Goal: Task Accomplishment & Management: Manage account settings

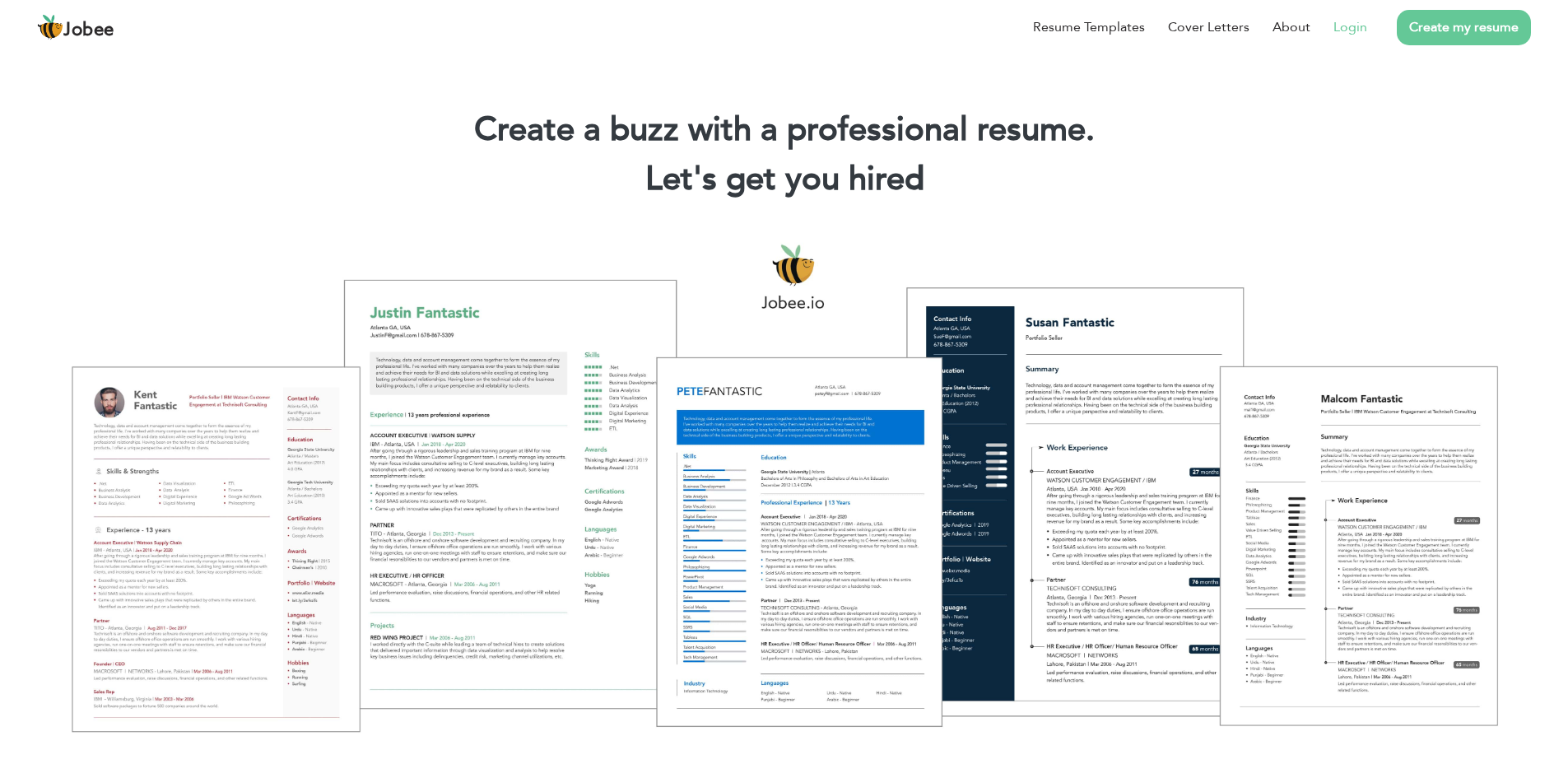
click at [1360, 32] on link "Login" at bounding box center [1350, 27] width 33 height 20
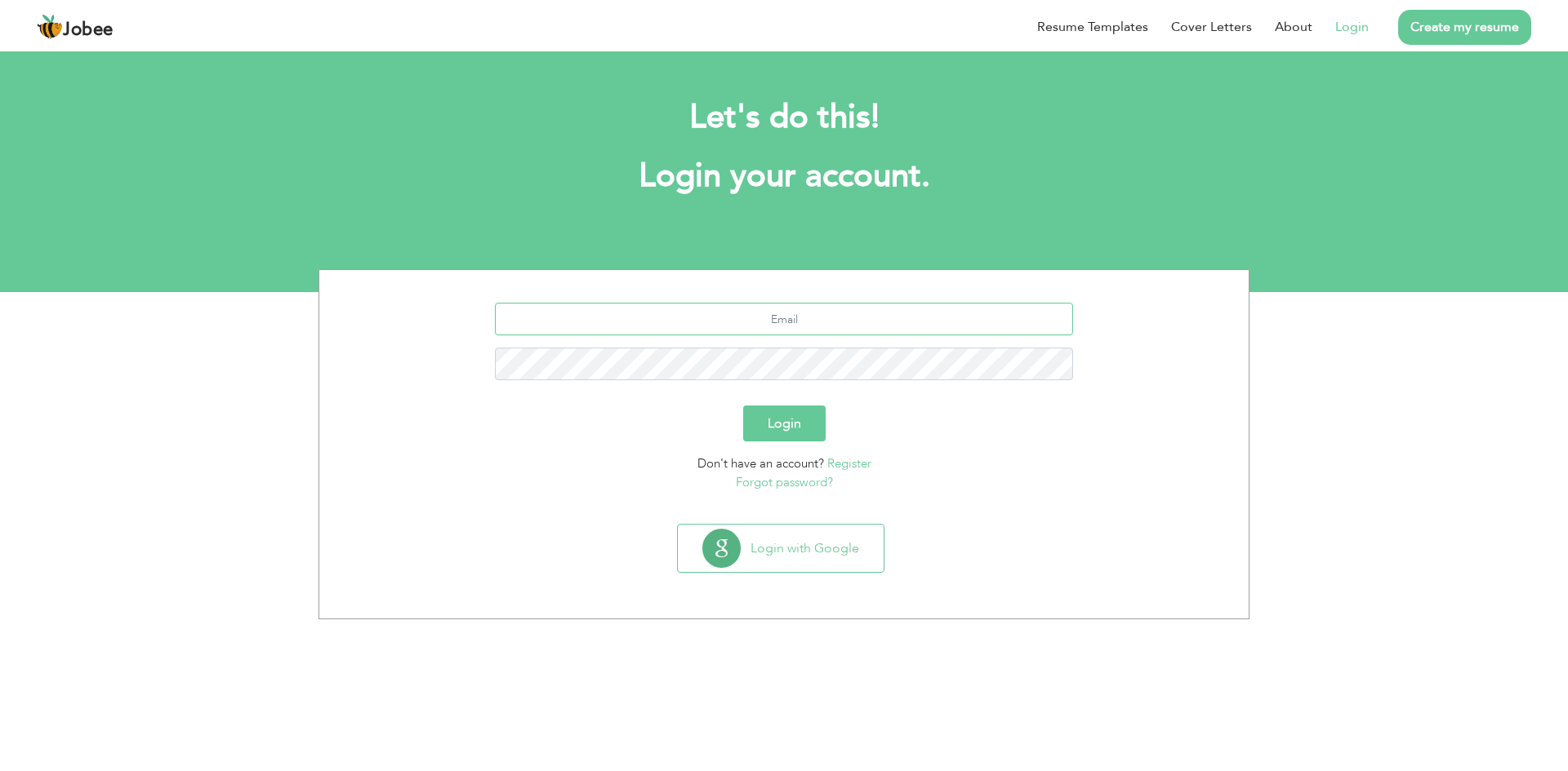
click at [828, 322] on input "text" at bounding box center [784, 319] width 579 height 33
type input "nosherwan.khan5059@gmail.com"
click at [792, 484] on link "Forgot password?" at bounding box center [784, 482] width 97 height 17
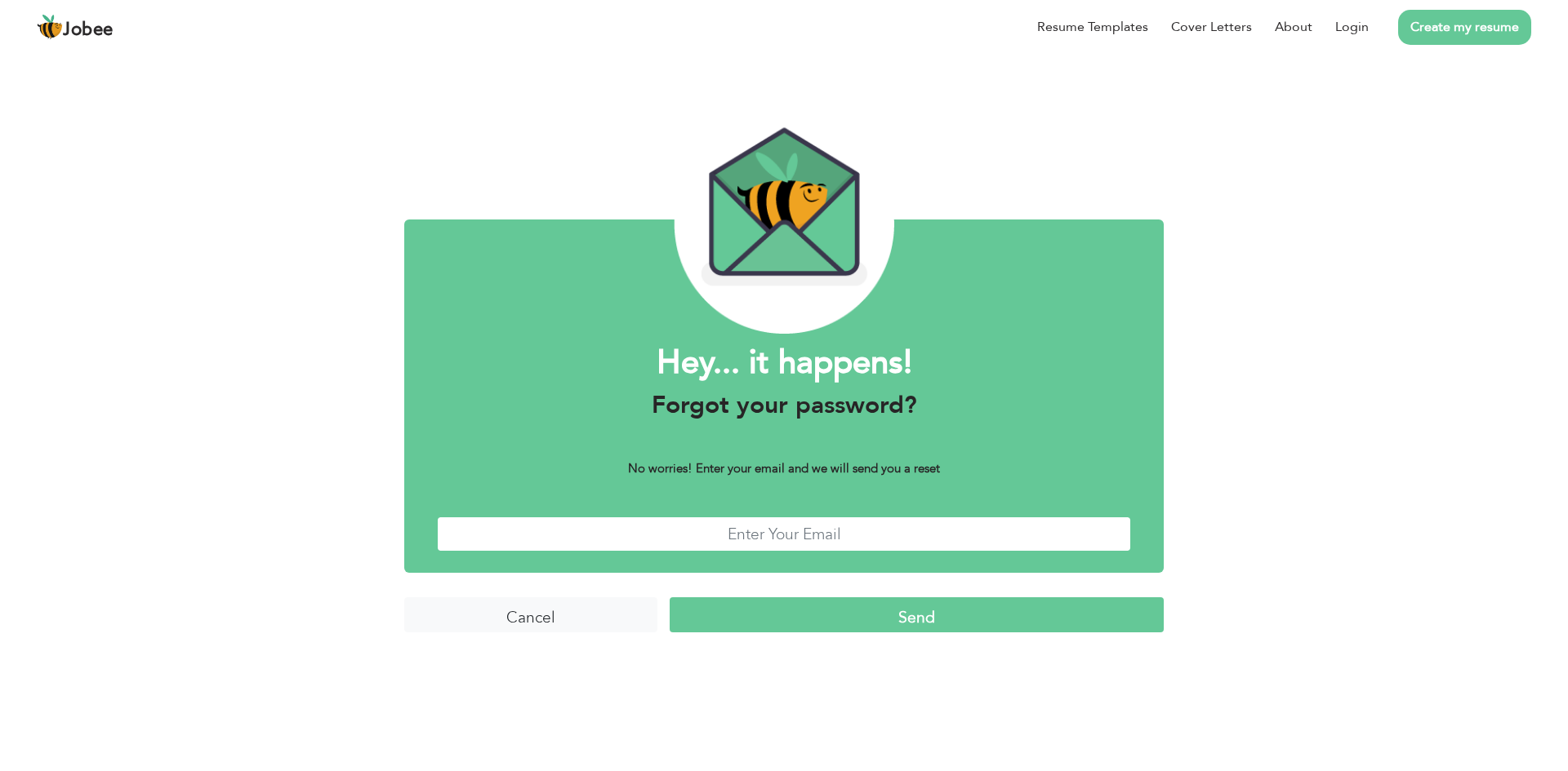
click at [781, 542] on input "text" at bounding box center [784, 534] width 695 height 35
type input "[EMAIL_ADDRESS][DOMAIN_NAME]"
click at [916, 605] on input "Send" at bounding box center [916, 614] width 494 height 35
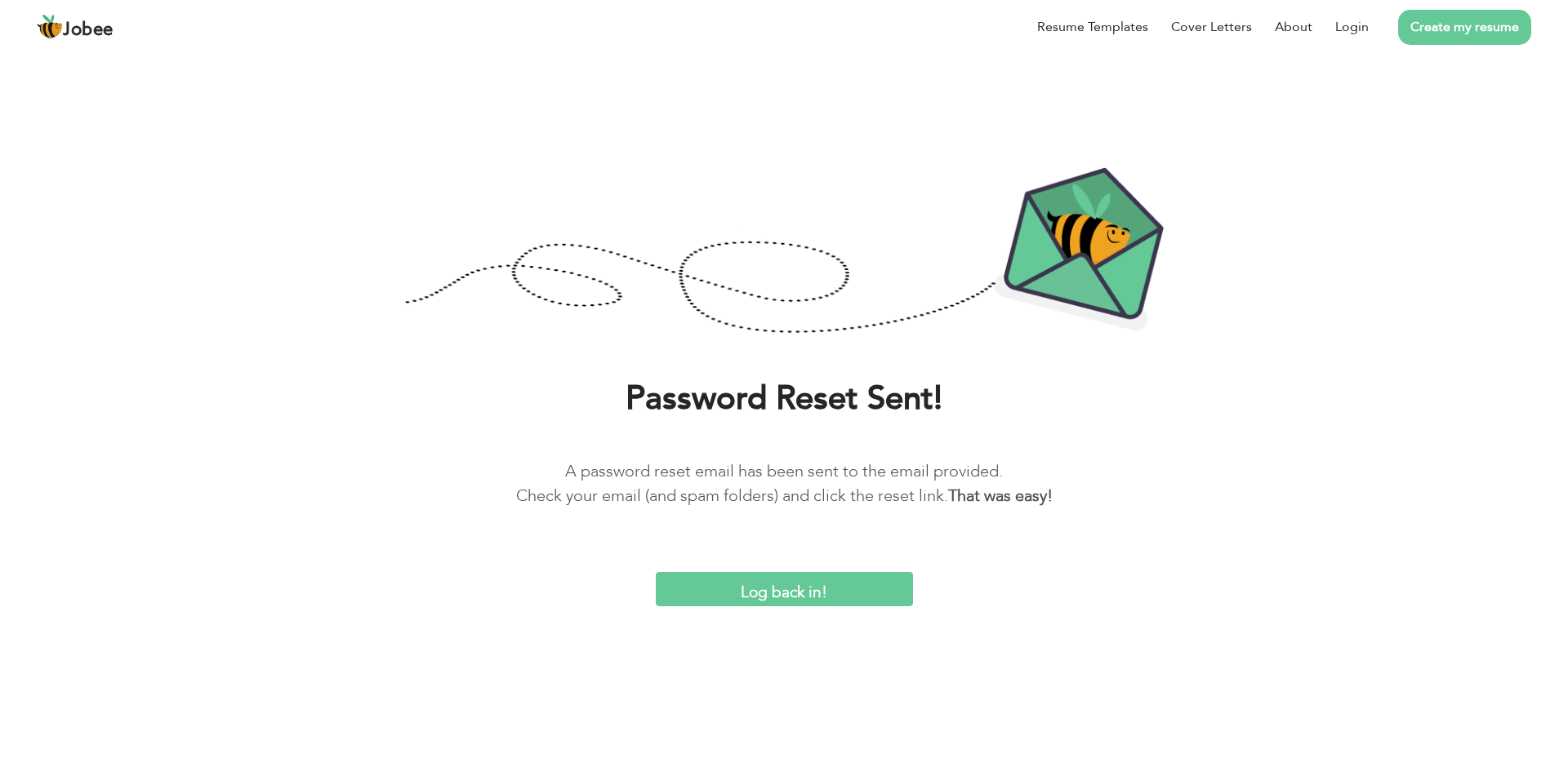
click at [810, 595] on input "Log back in!" at bounding box center [784, 589] width 257 height 35
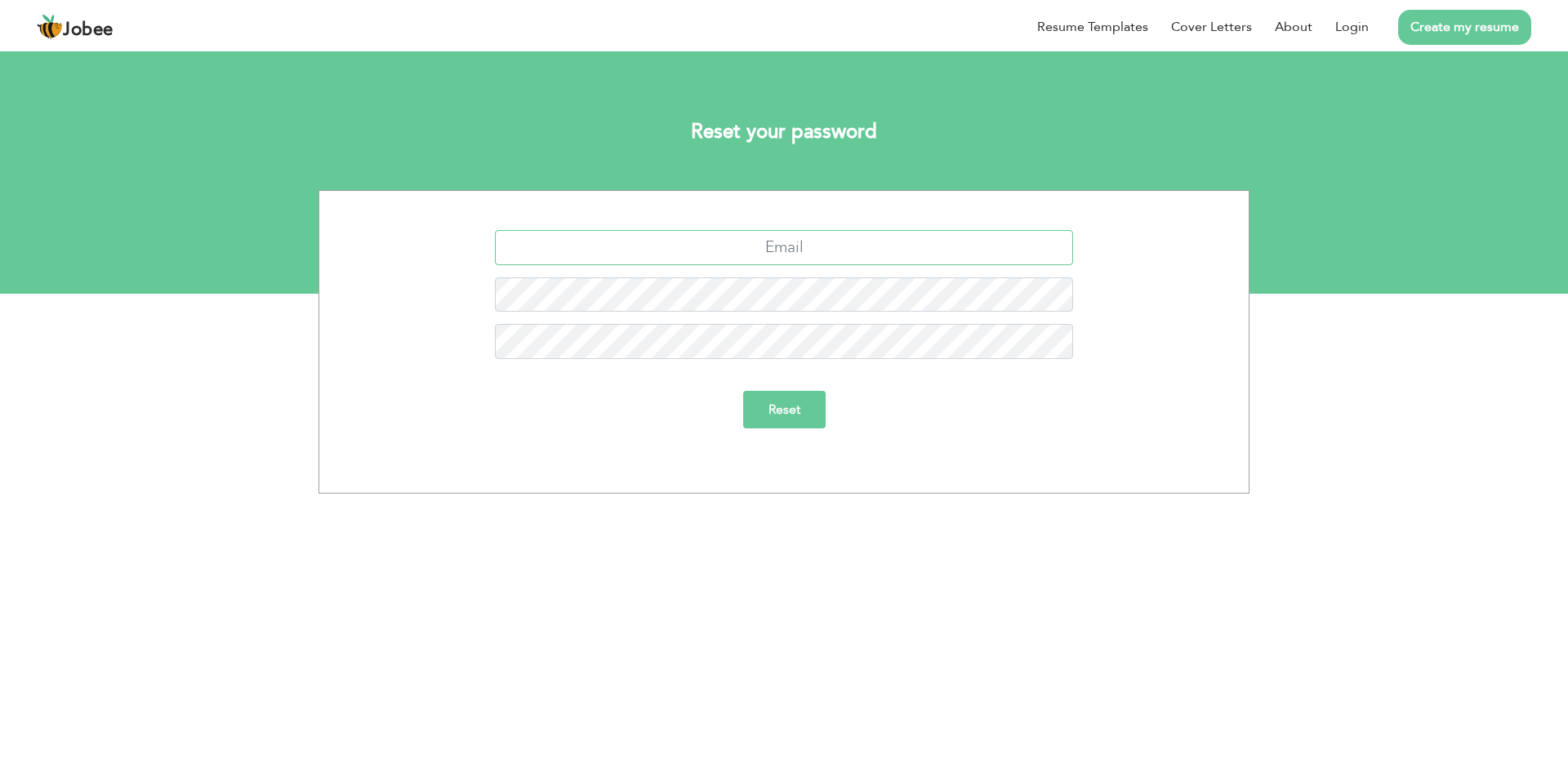
click at [817, 244] on input "text" at bounding box center [784, 248] width 579 height 35
type input "nosherwan.khan5059@gmail.com"
click at [827, 275] on div "[EMAIL_ADDRESS][DOMAIN_NAME]" at bounding box center [784, 254] width 905 height 48
click at [798, 408] on input "Reset" at bounding box center [784, 409] width 83 height 38
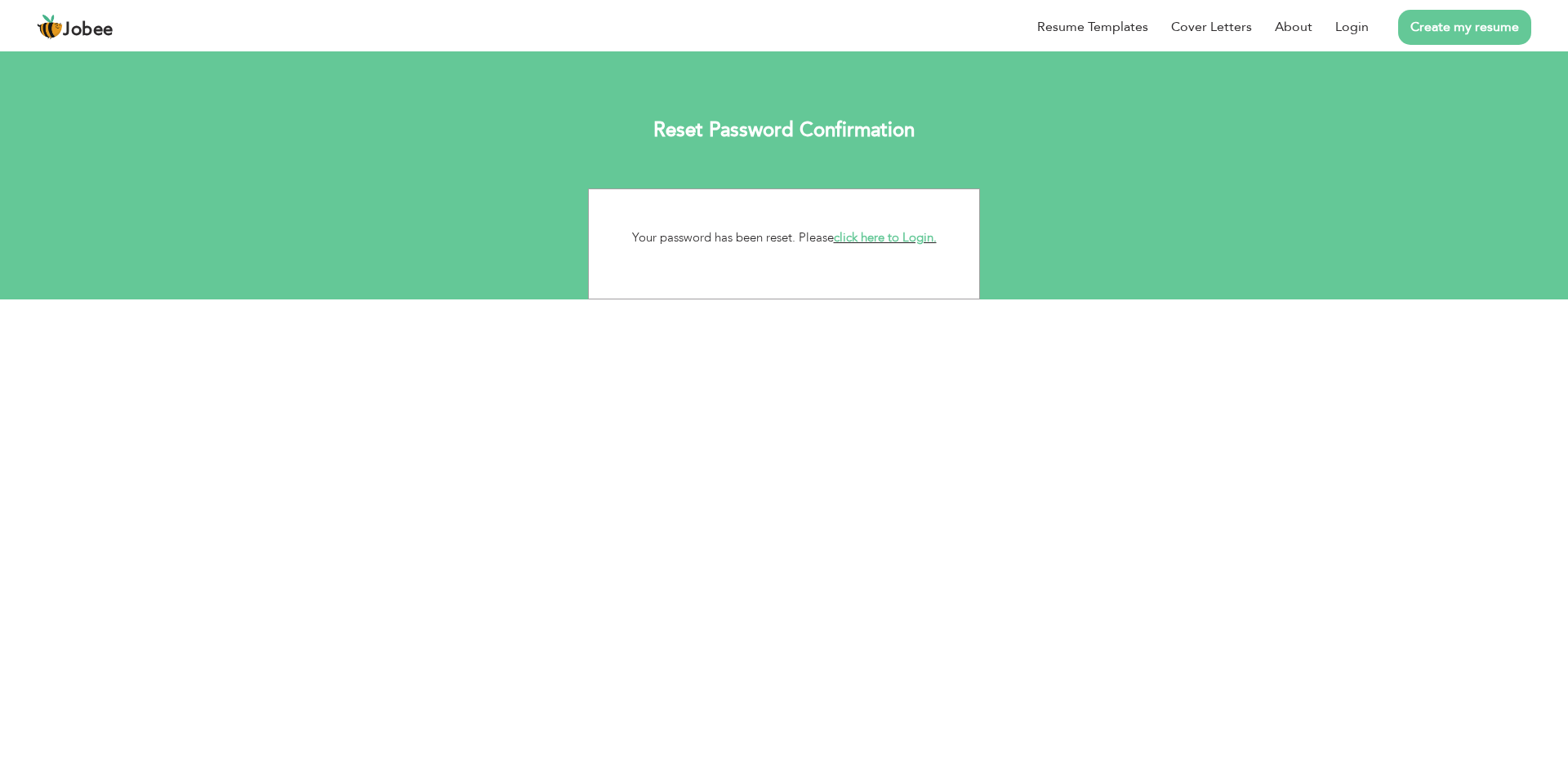
click at [873, 239] on link "click here to Login." at bounding box center [885, 237] width 103 height 17
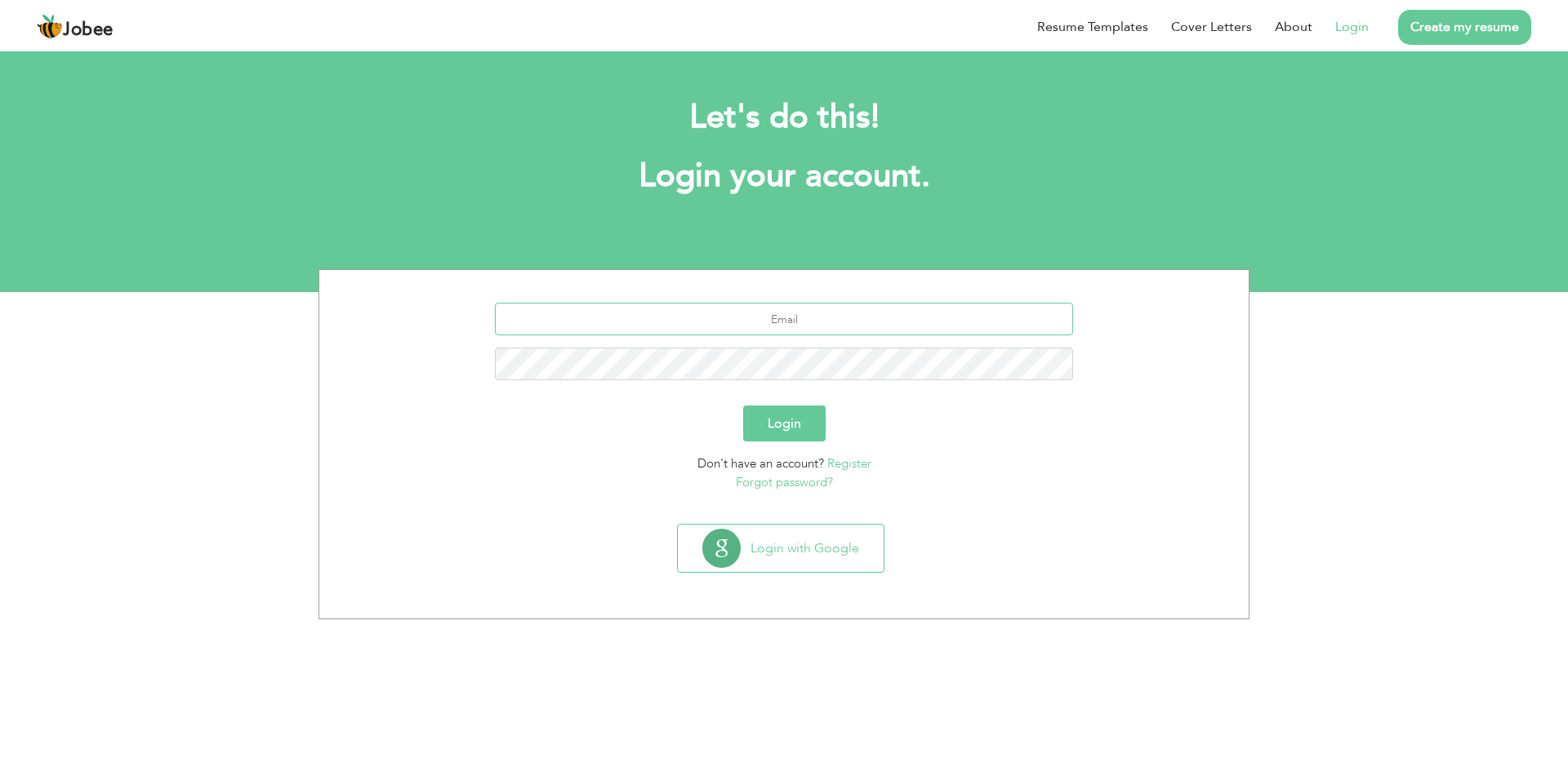
click at [808, 329] on input "text" at bounding box center [784, 319] width 579 height 33
type input "nosherwan.khan5059@gmail.com"
click at [791, 417] on button "Login" at bounding box center [784, 423] width 83 height 36
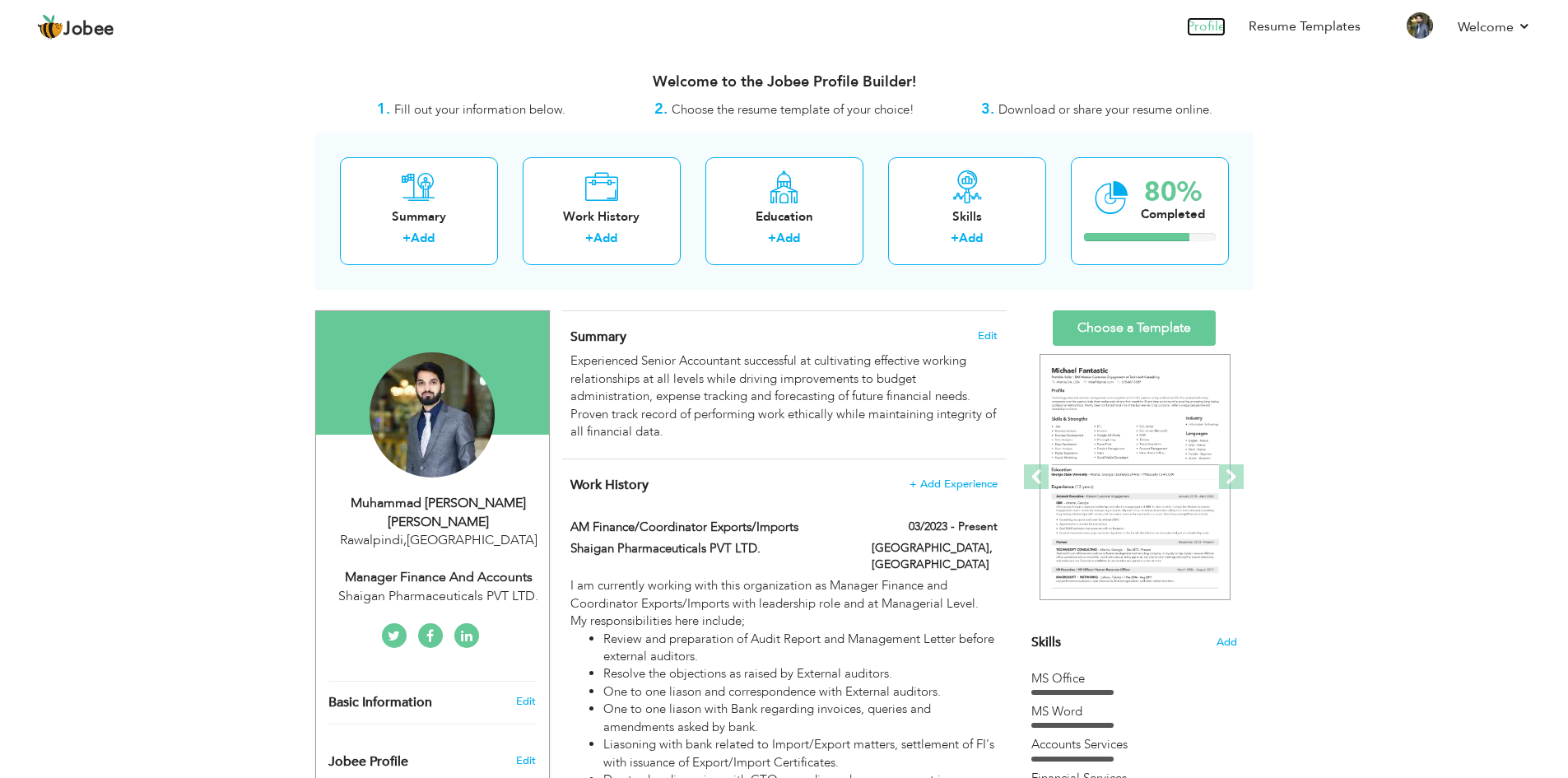
click at [1205, 28] on link "Profile" at bounding box center [1206, 26] width 38 height 19
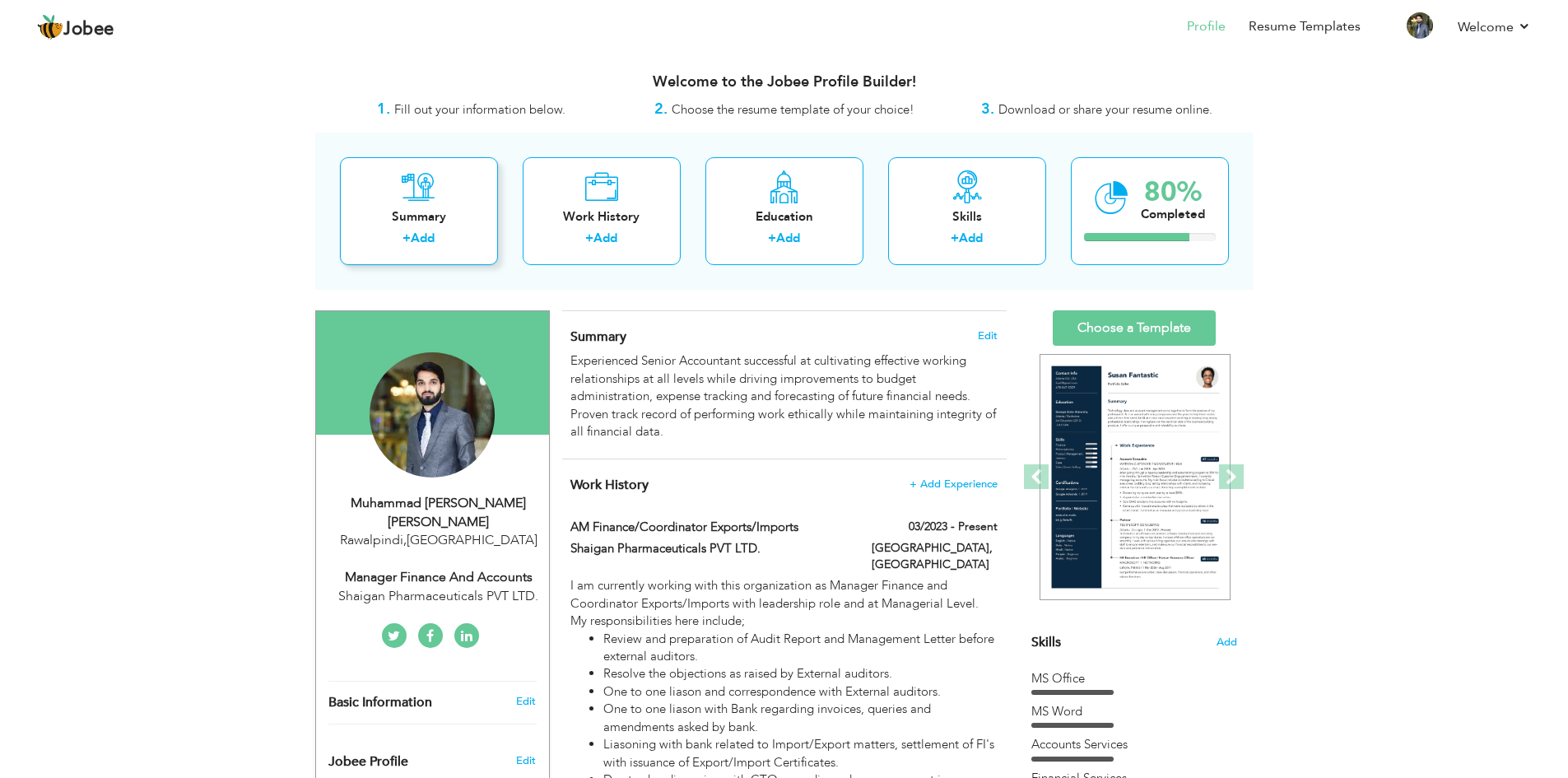
click at [443, 221] on div "Summary" at bounding box center [419, 217] width 131 height 18
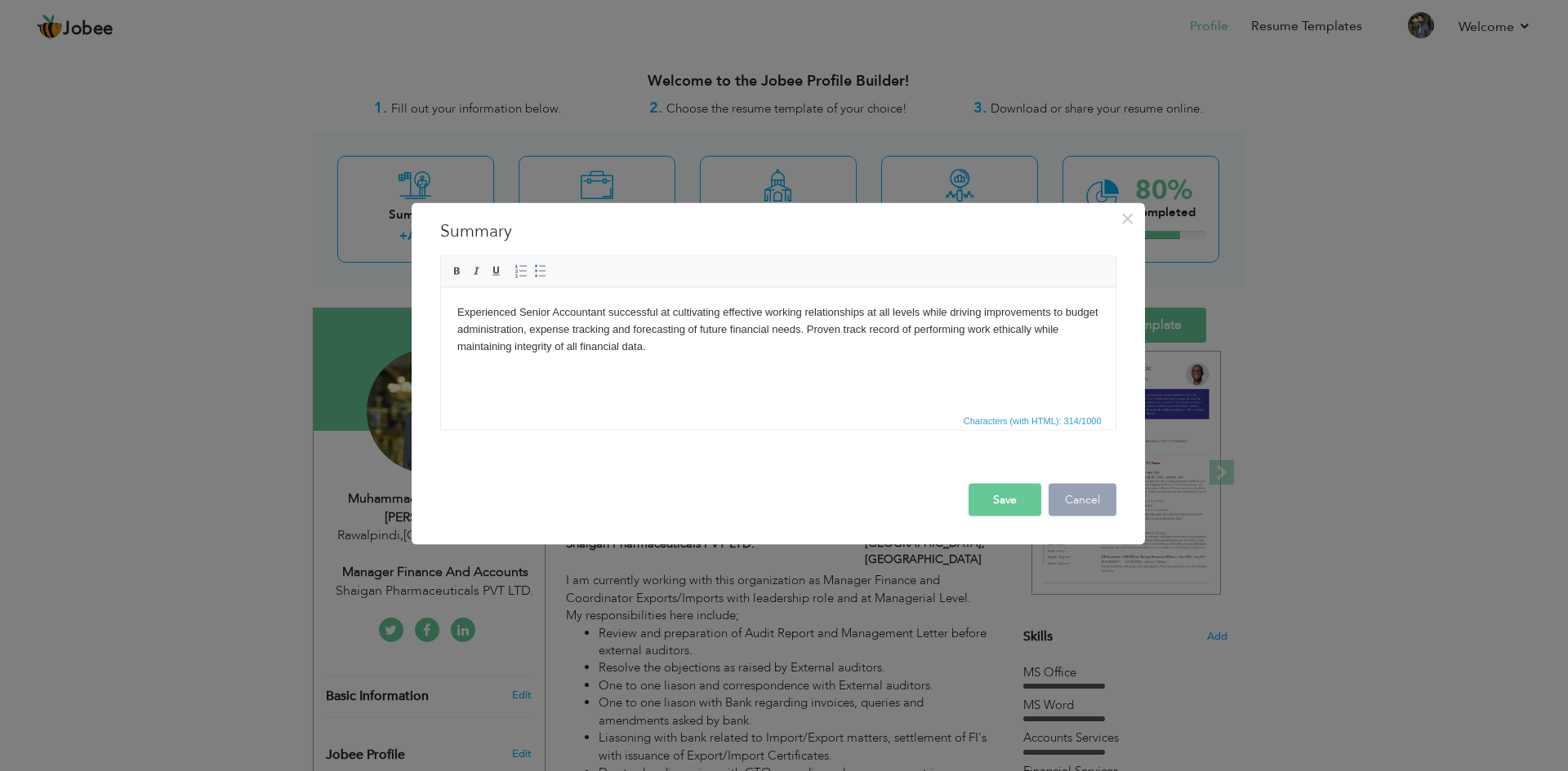
click at [1091, 506] on button "Cancel" at bounding box center [1083, 500] width 68 height 33
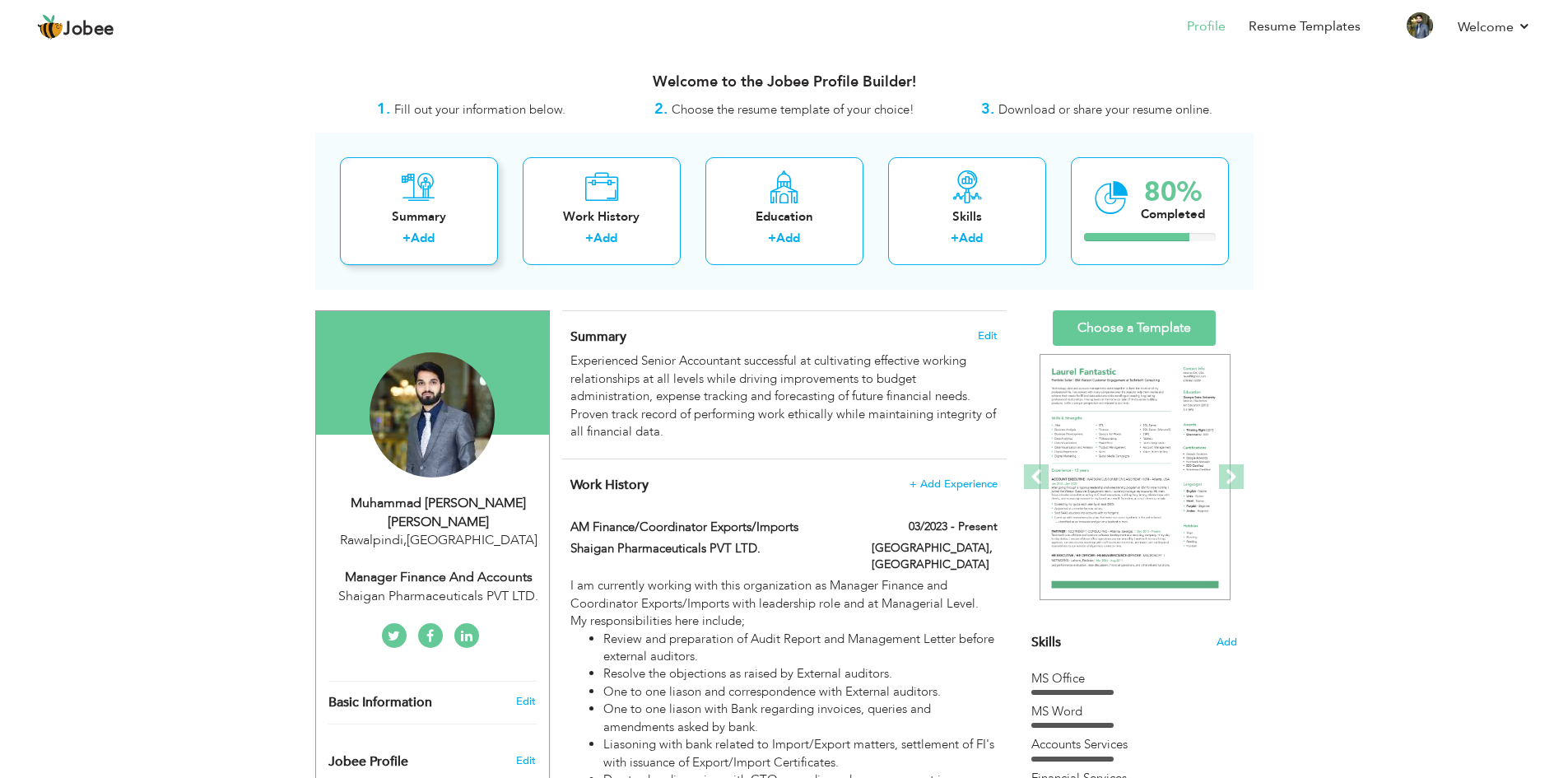
click at [447, 223] on div "Summary" at bounding box center [419, 217] width 131 height 18
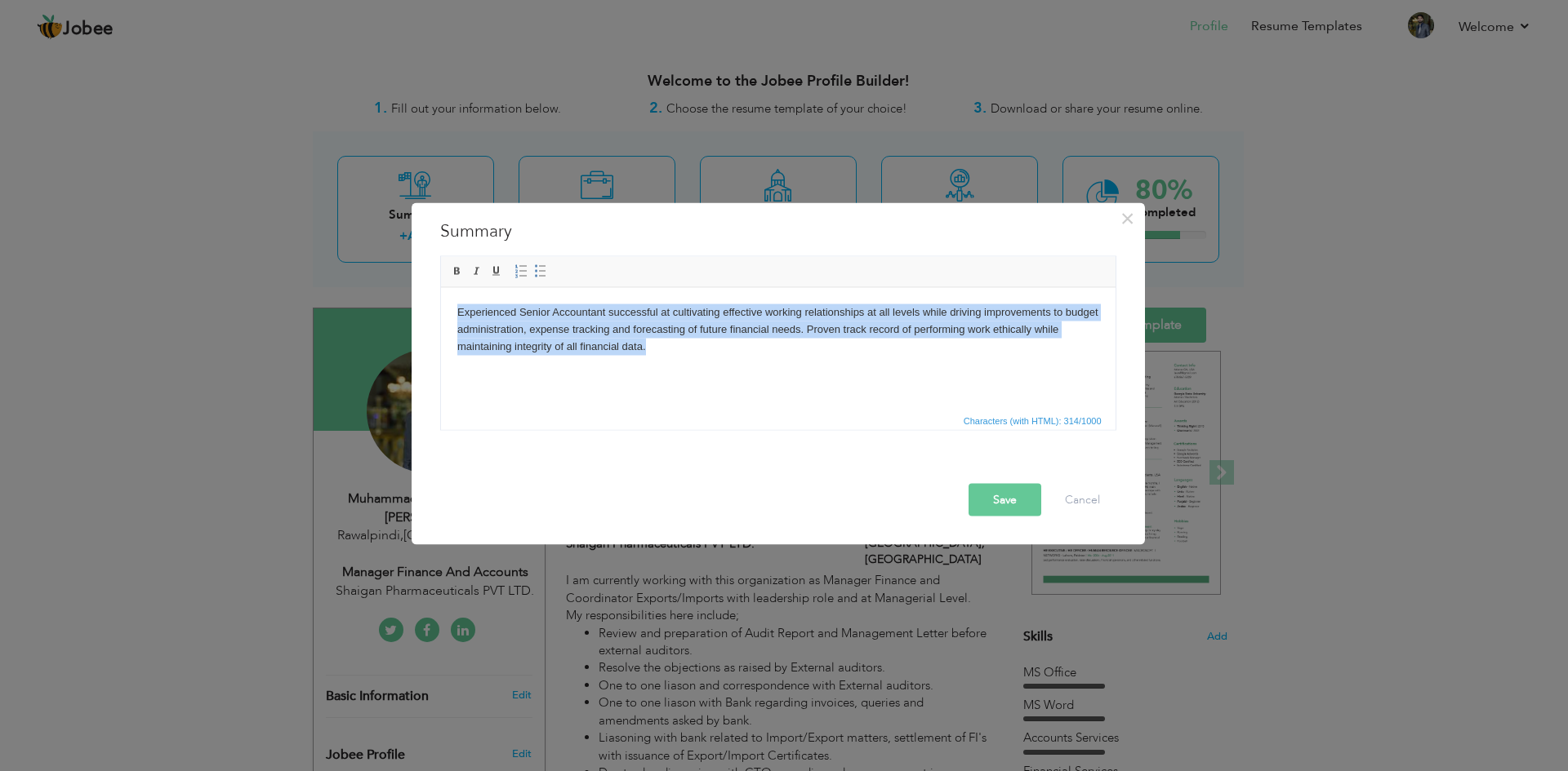
drag, startPoint x: 699, startPoint y: 365, endPoint x: 870, endPoint y: 583, distance: 277.1
click at [440, 297] on html "Experienced Senior Accountant successful at cultivating effective working relat…" at bounding box center [776, 329] width 674 height 84
click at [770, 370] on html "Experienced Senior Accountant successful at cultivating effective working relat…" at bounding box center [776, 329] width 674 height 84
drag, startPoint x: 657, startPoint y: 352, endPoint x: 446, endPoint y: 298, distance: 217.8
click at [446, 298] on html "Experienced Senior Accountant successful at cultivating effective working relat…" at bounding box center [776, 329] width 674 height 84
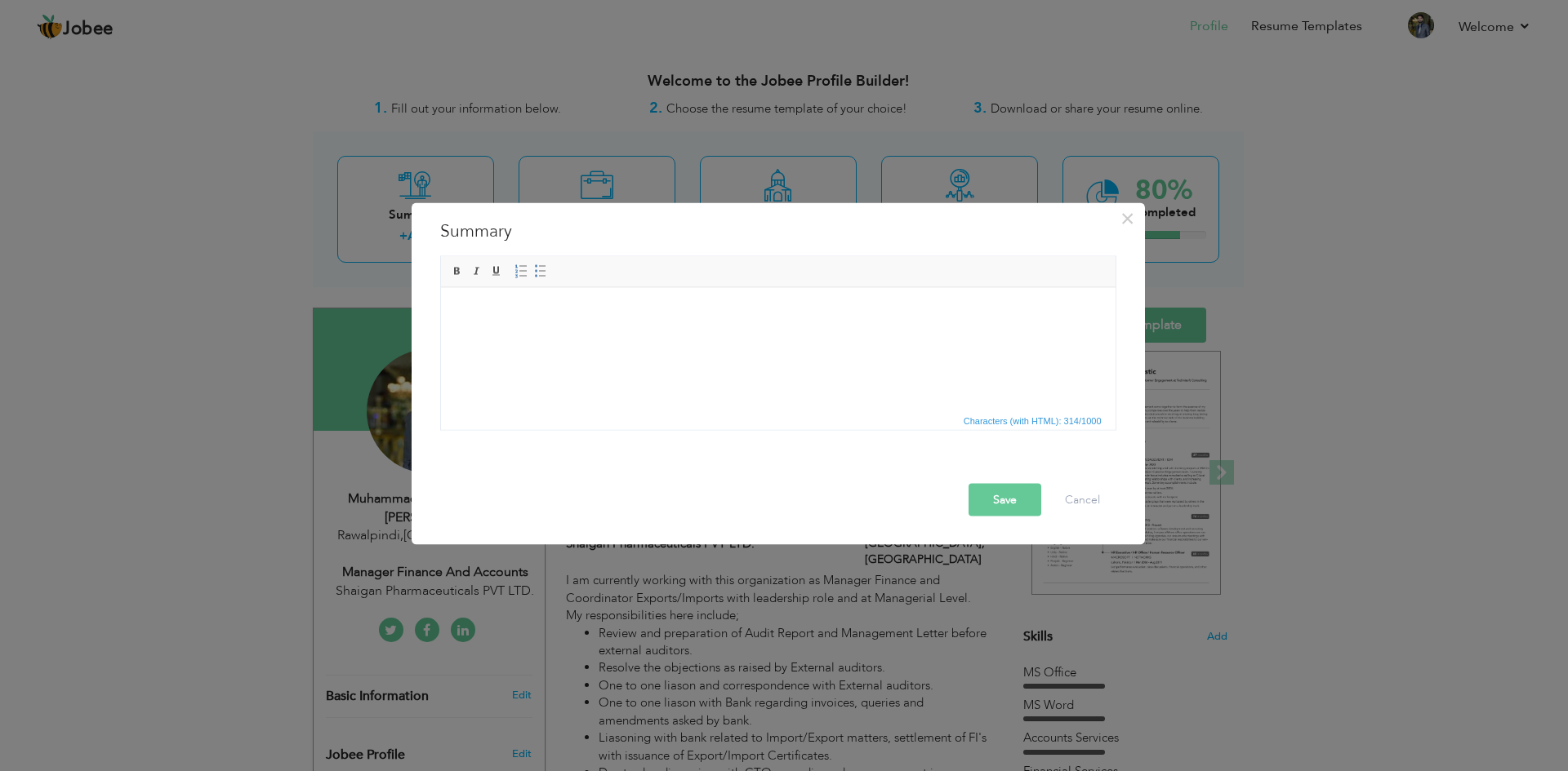
click at [460, 307] on html at bounding box center [776, 311] width 674 height 50
click at [466, 309] on body at bounding box center [777, 312] width 642 height 18
click at [710, 337] on html at bounding box center [776, 311] width 674 height 50
click at [1081, 504] on button "Cancel" at bounding box center [1083, 500] width 68 height 33
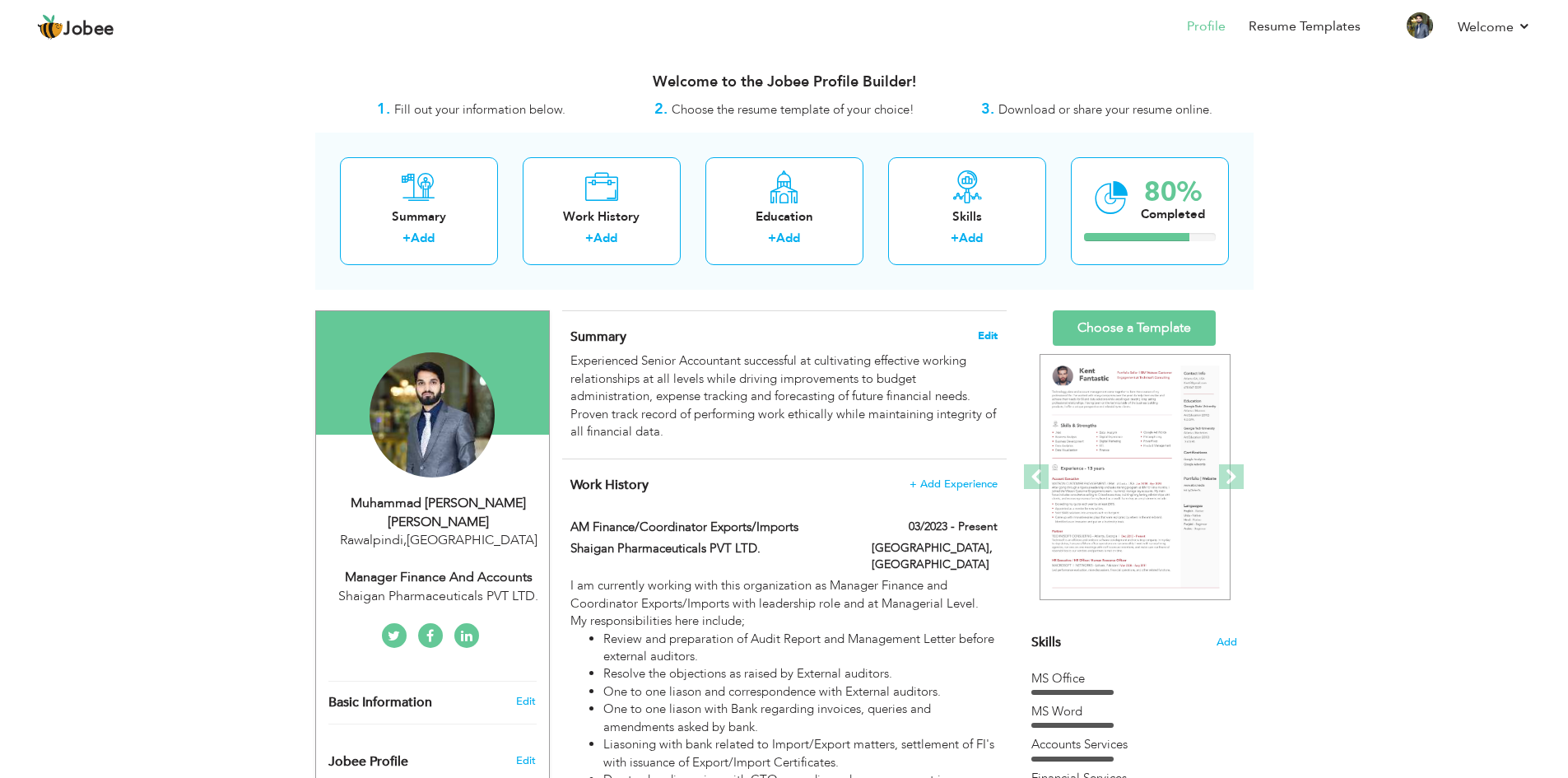
click at [987, 332] on span "Edit" at bounding box center [987, 337] width 20 height 12
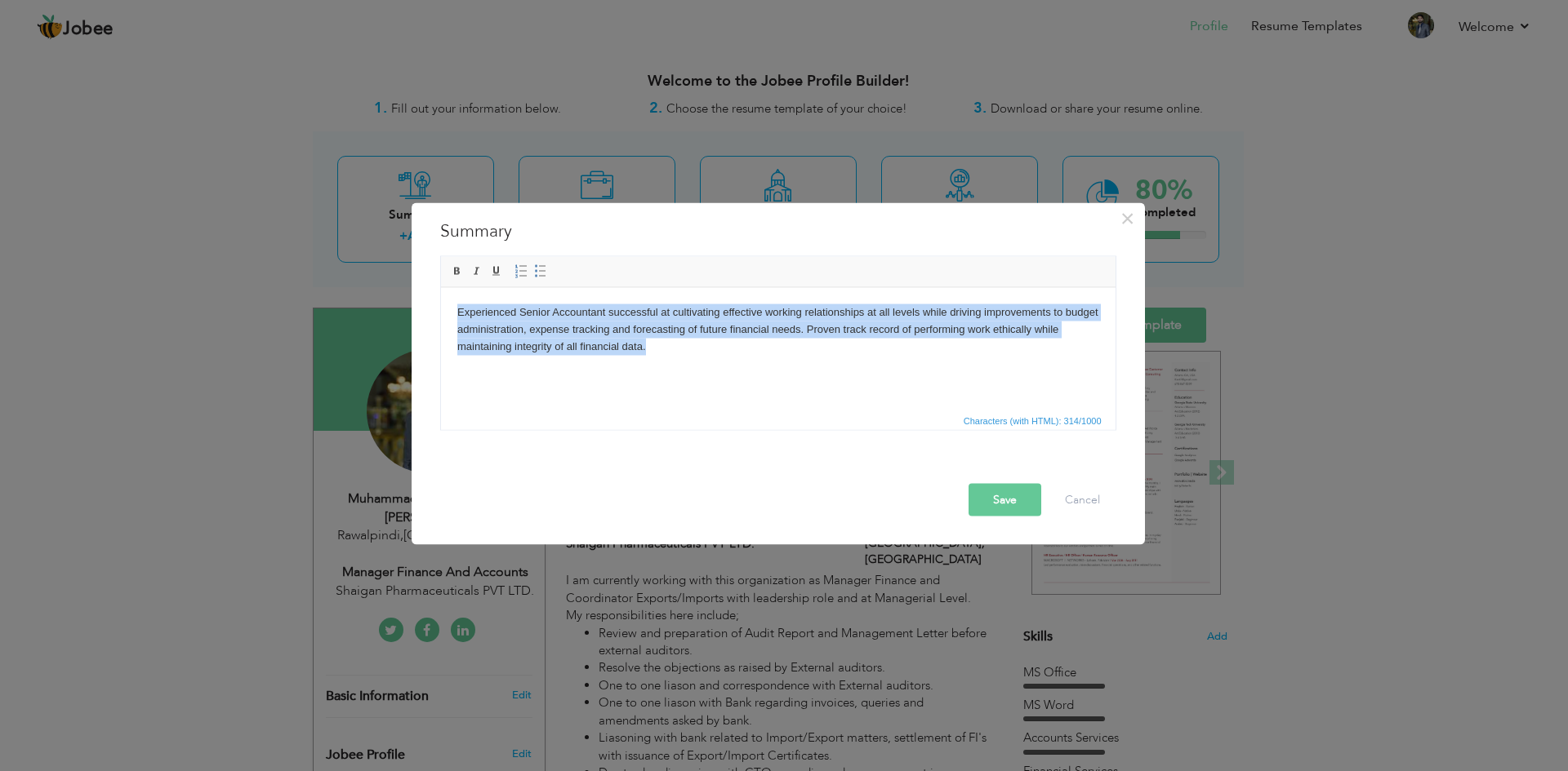
drag, startPoint x: 664, startPoint y: 354, endPoint x: 376, endPoint y: 304, distance: 292.3
click at [440, 304] on html "Experienced Senior Accountant successful at cultivating effective working relat…" at bounding box center [776, 329] width 674 height 84
paste body
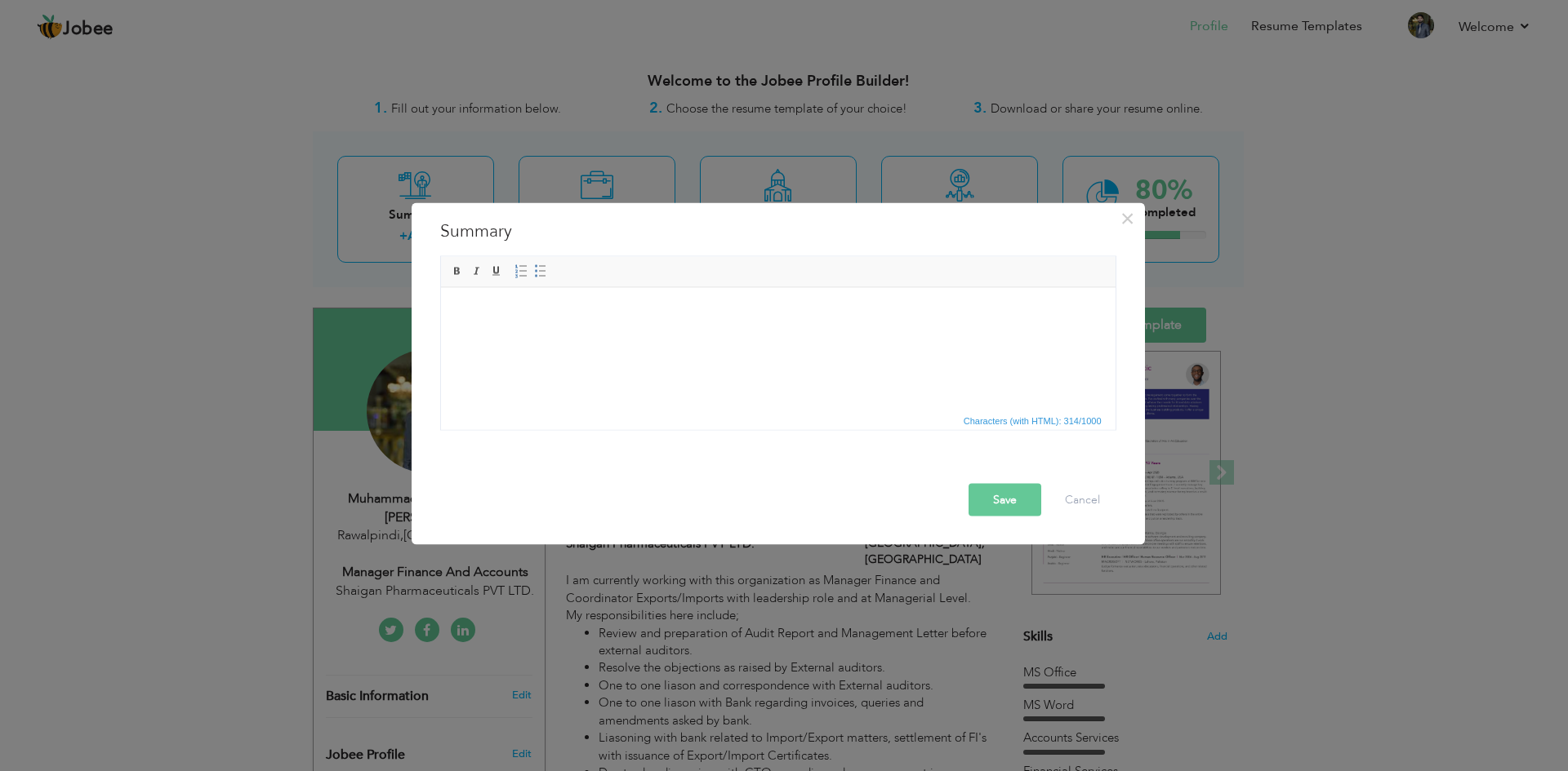
drag, startPoint x: 452, startPoint y: 307, endPoint x: 872, endPoint y: 315, distance: 420.1
click at [872, 315] on body at bounding box center [777, 312] width 642 height 18
click at [1090, 501] on button "Cancel" at bounding box center [1083, 500] width 68 height 33
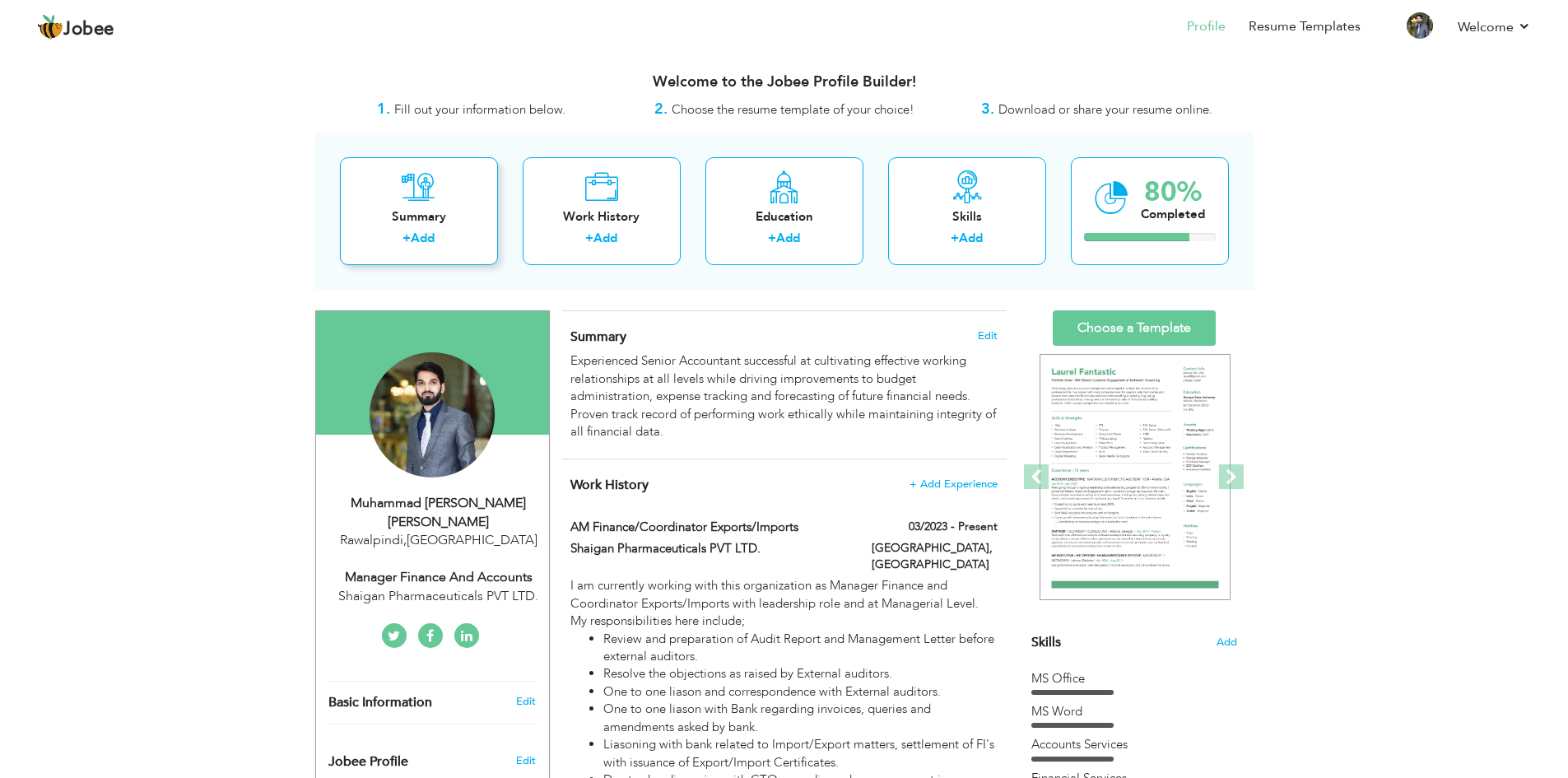
click at [427, 221] on div "Summary" at bounding box center [419, 217] width 131 height 18
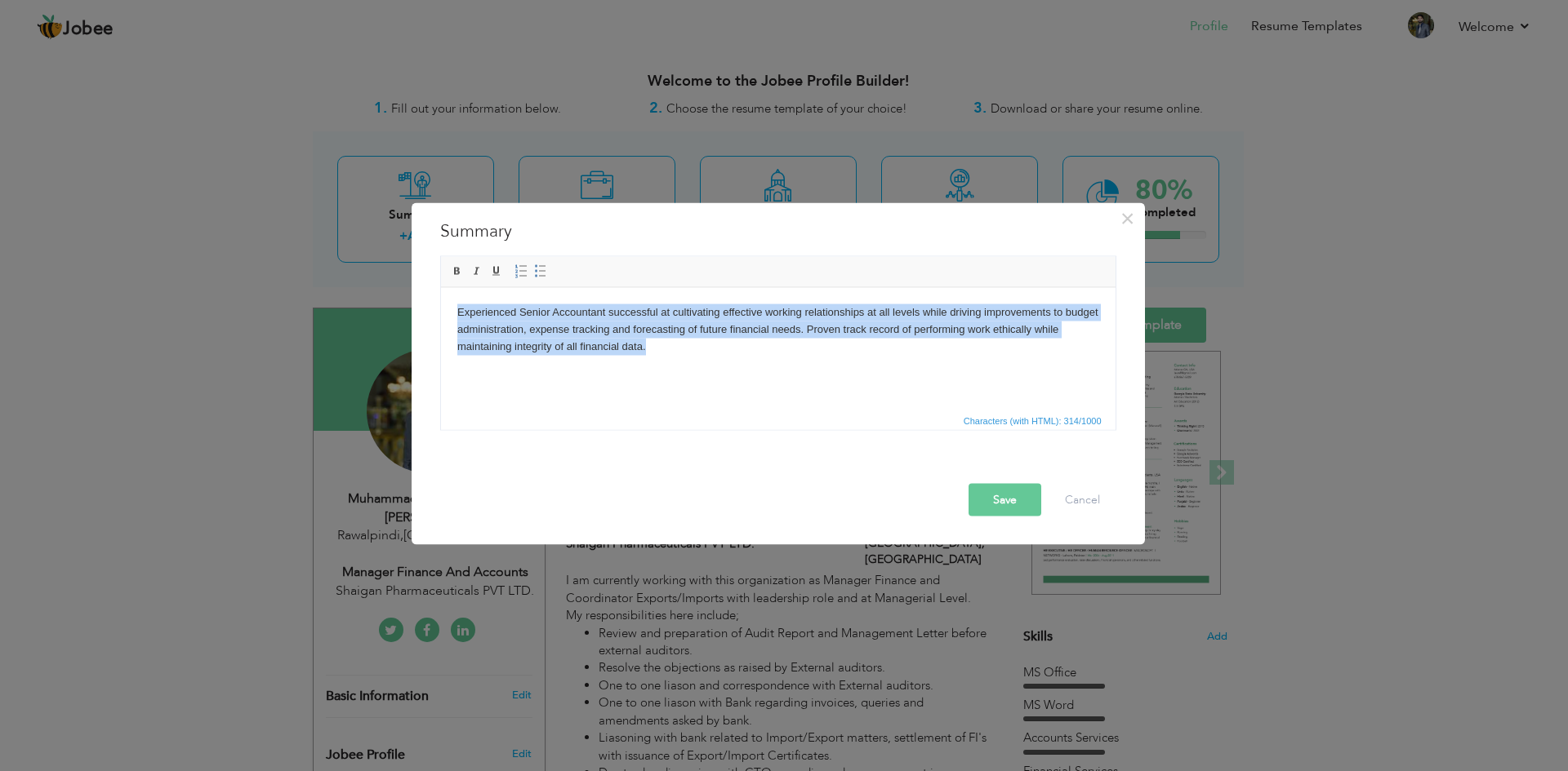
drag, startPoint x: 740, startPoint y: 355, endPoint x: 405, endPoint y: 303, distance: 339.0
click at [440, 303] on html "Experienced Senior Accountant successful at cultivating effective working relat…" at bounding box center [776, 329] width 674 height 84
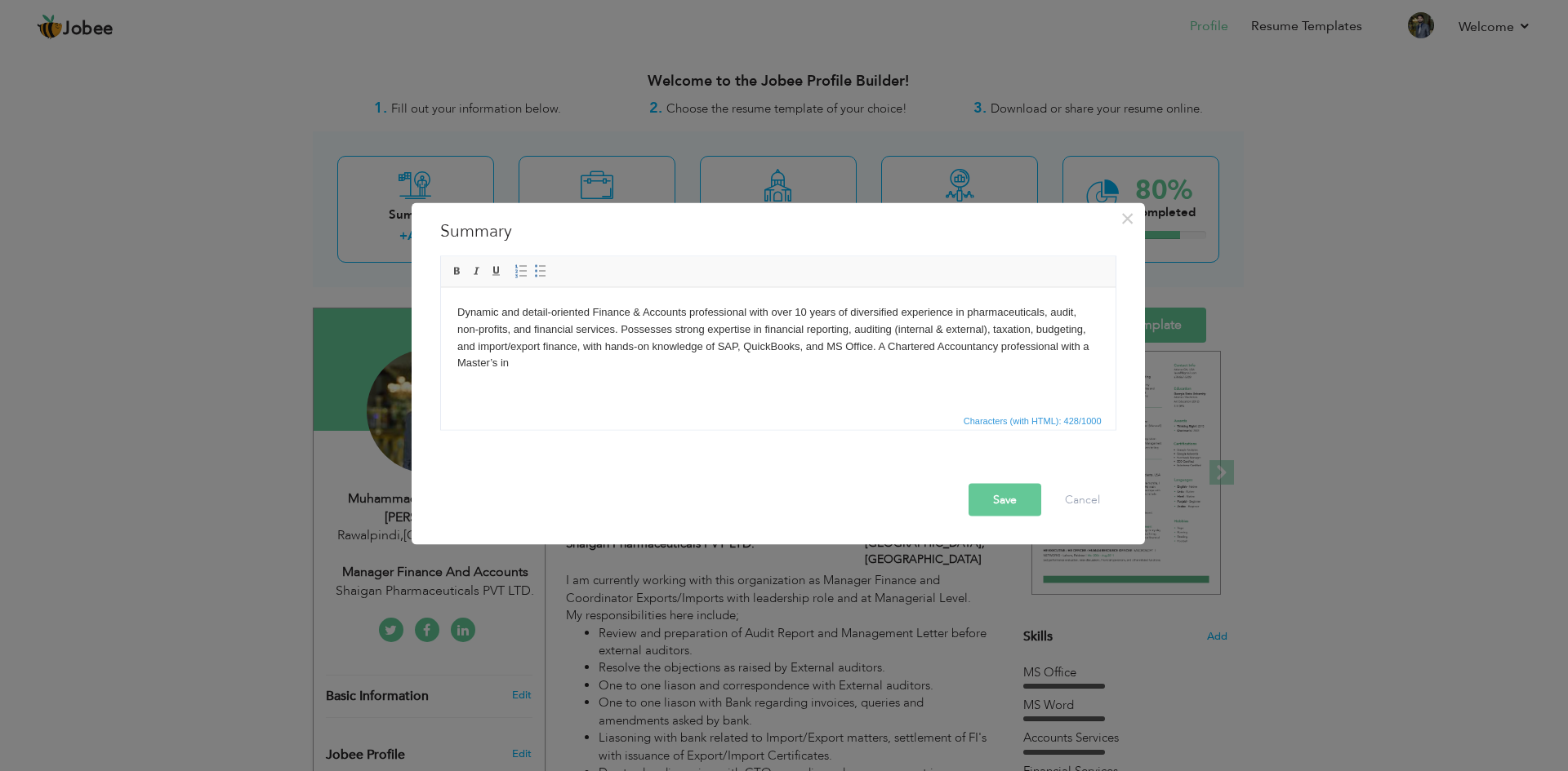
click at [525, 360] on body "Dynamic and detail-oriented Finance & Accounts professional with over 10 years …" at bounding box center [777, 337] width 642 height 68
click at [540, 368] on body "Dynamic and detail-oriented Finance & Accounts professional with over 10 years …" at bounding box center [777, 337] width 642 height 68
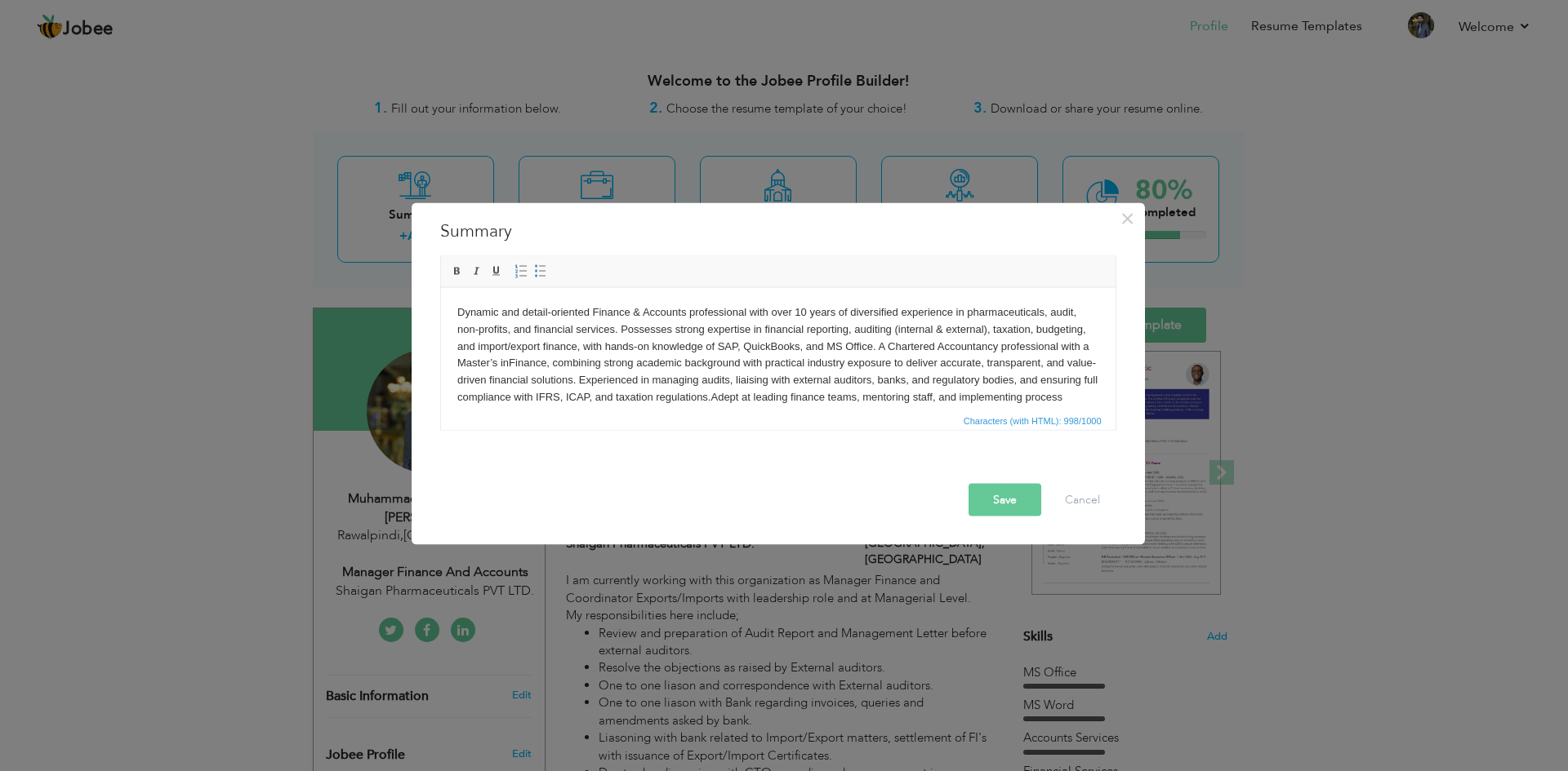
click at [1041, 311] on body "Dynamic and detail-oriented Finance & Accounts professional with over 10 years …" at bounding box center [777, 370] width 642 height 135
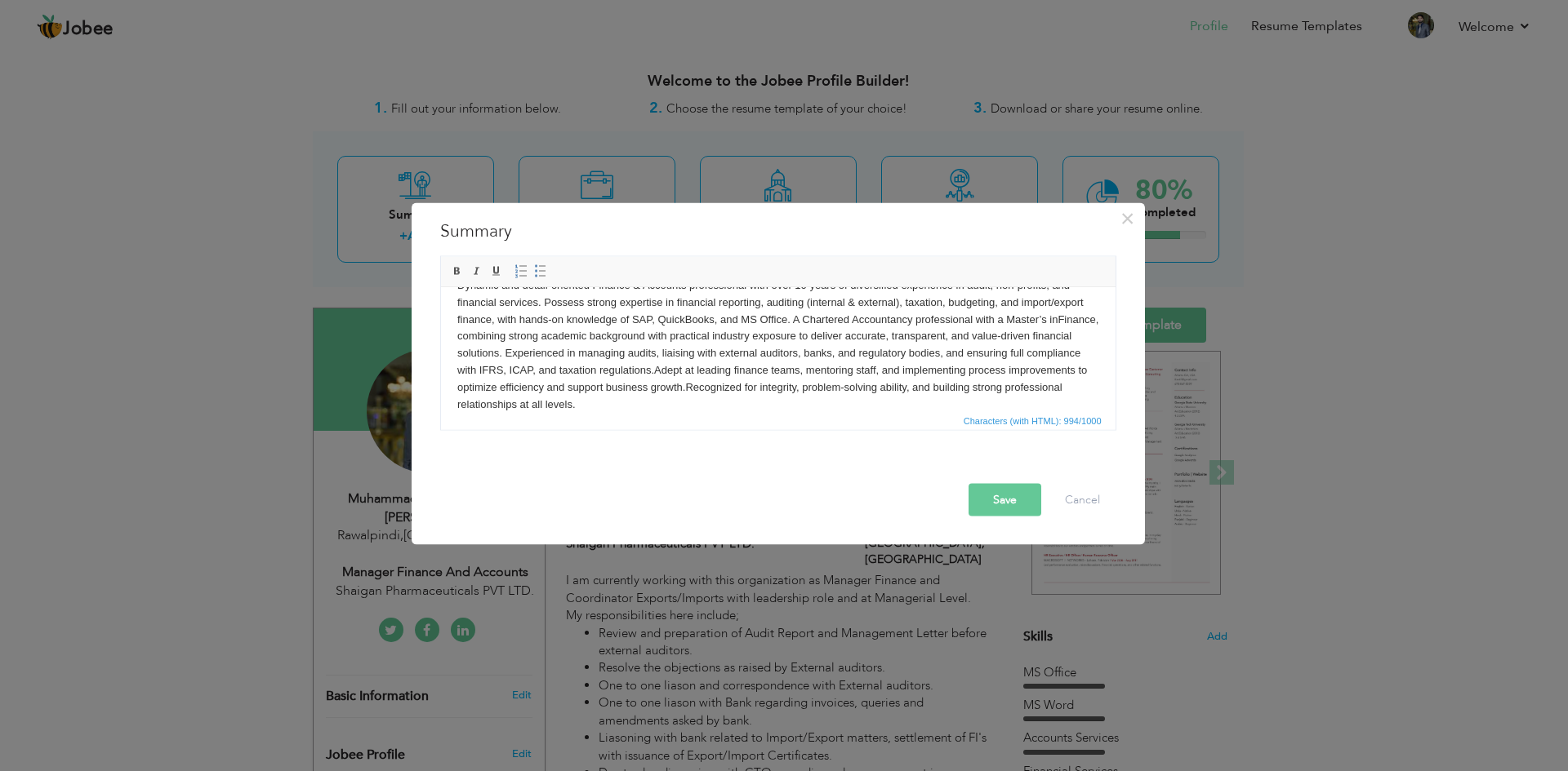
click at [1000, 505] on button "Save" at bounding box center [1005, 500] width 73 height 33
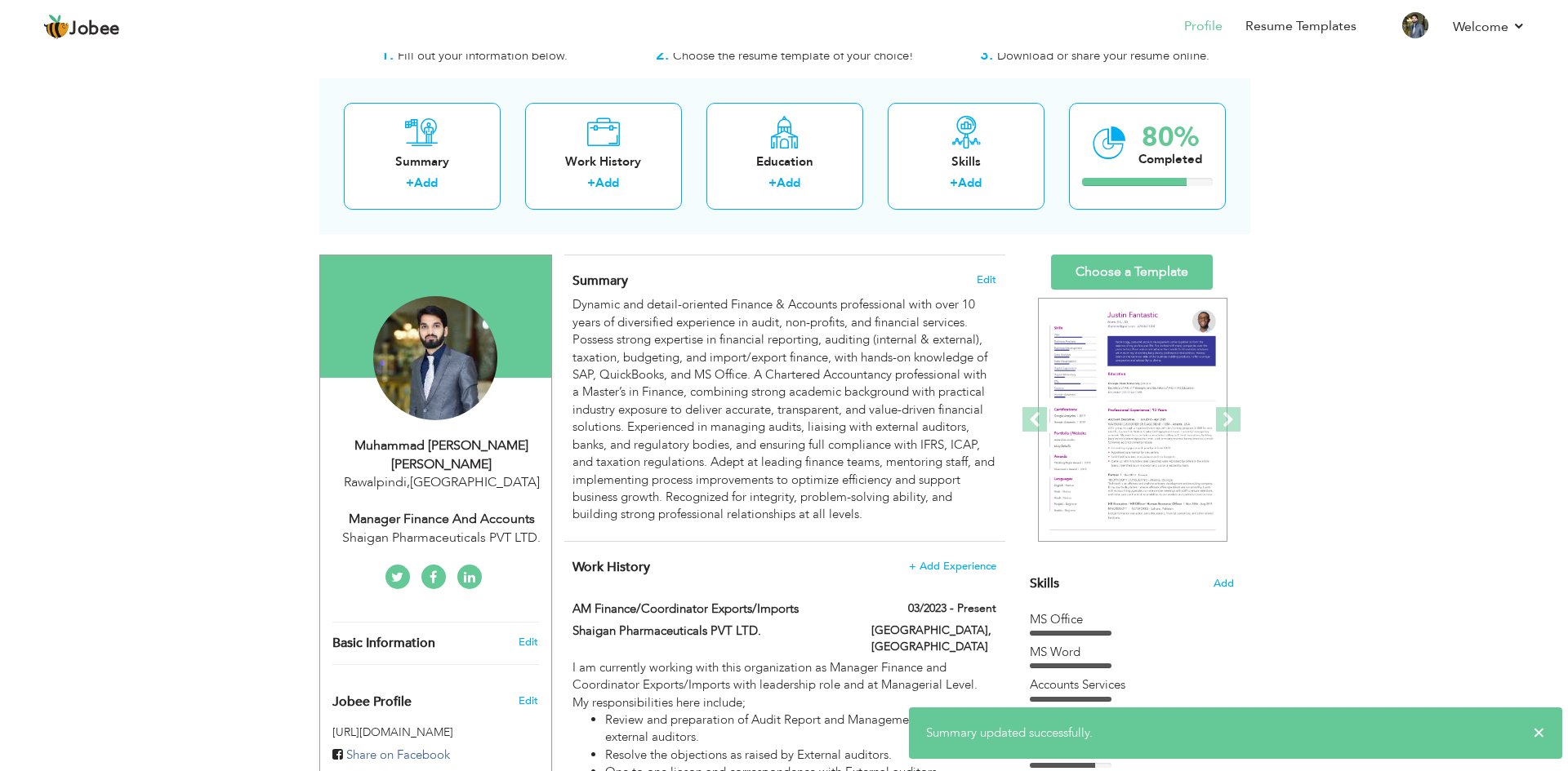
scroll to position [82, 0]
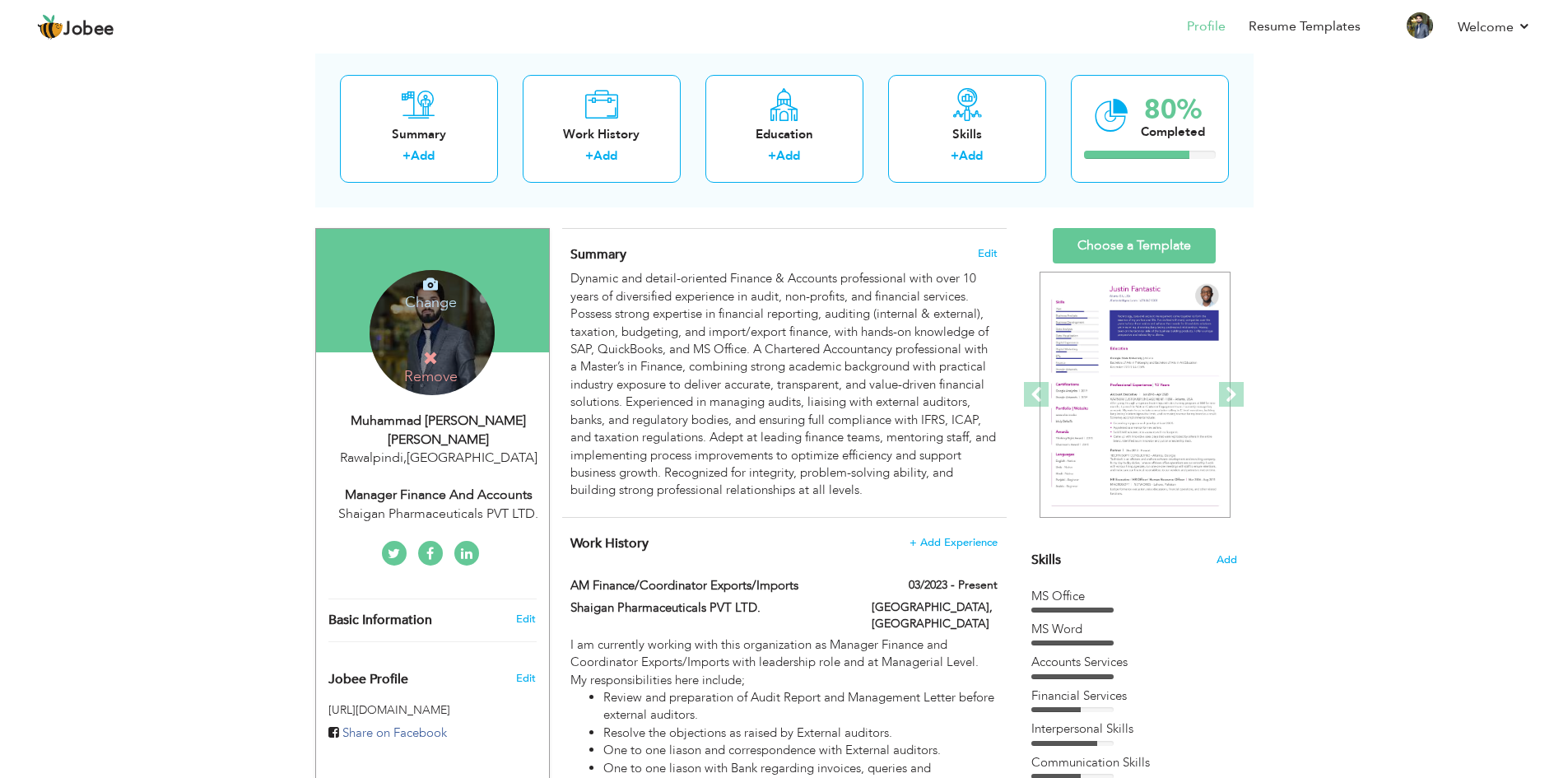
click at [433, 288] on icon at bounding box center [430, 284] width 15 height 15
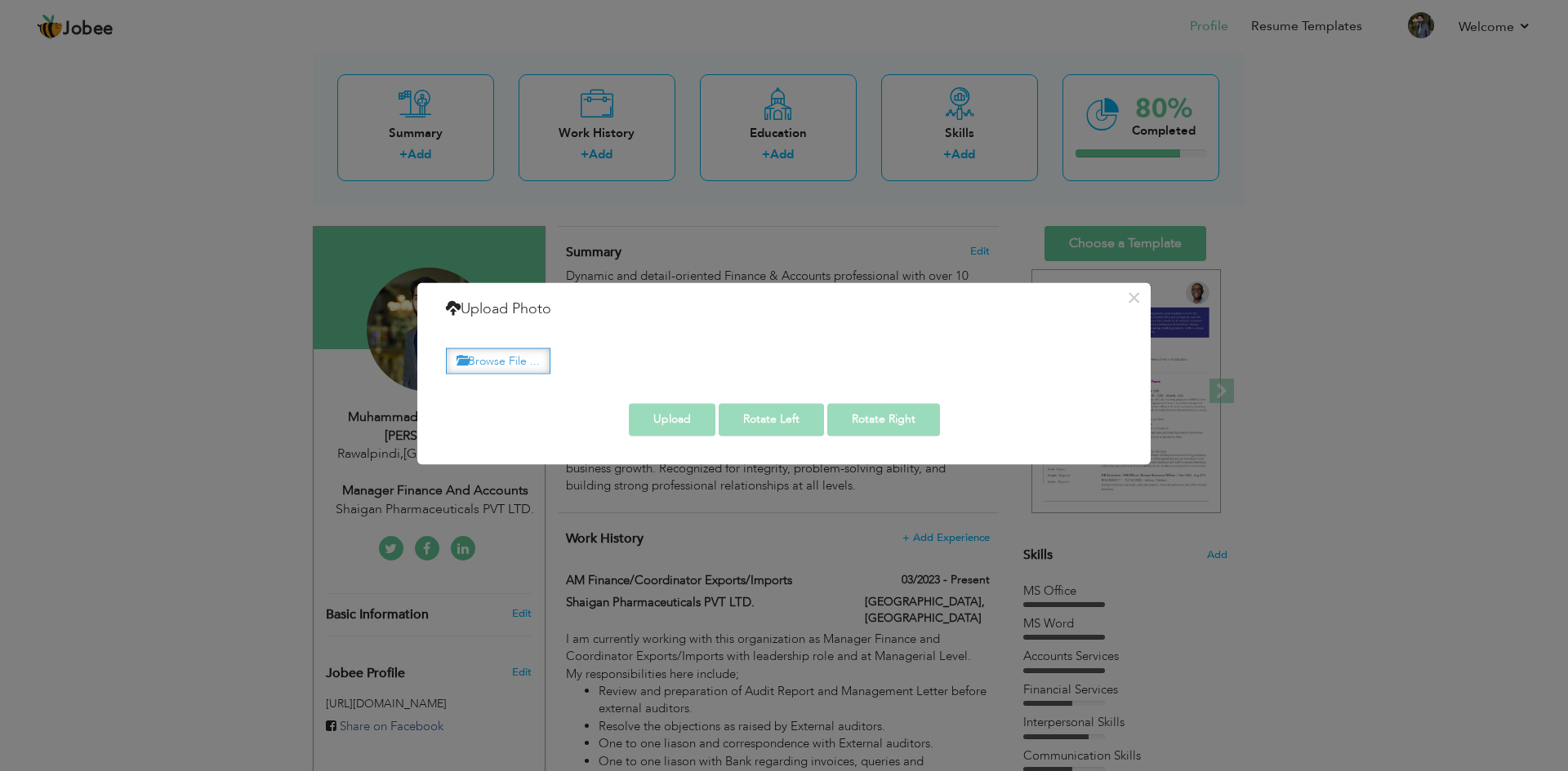
click at [516, 362] on label "Browse File ..." at bounding box center [497, 361] width 104 height 25
click at [0, 0] on input "Browse File ..." at bounding box center [0, 0] width 0 height 0
click at [503, 364] on label "Browse File ..." at bounding box center [497, 361] width 104 height 25
click at [0, 0] on input "Browse File ..." at bounding box center [0, 0] width 0 height 0
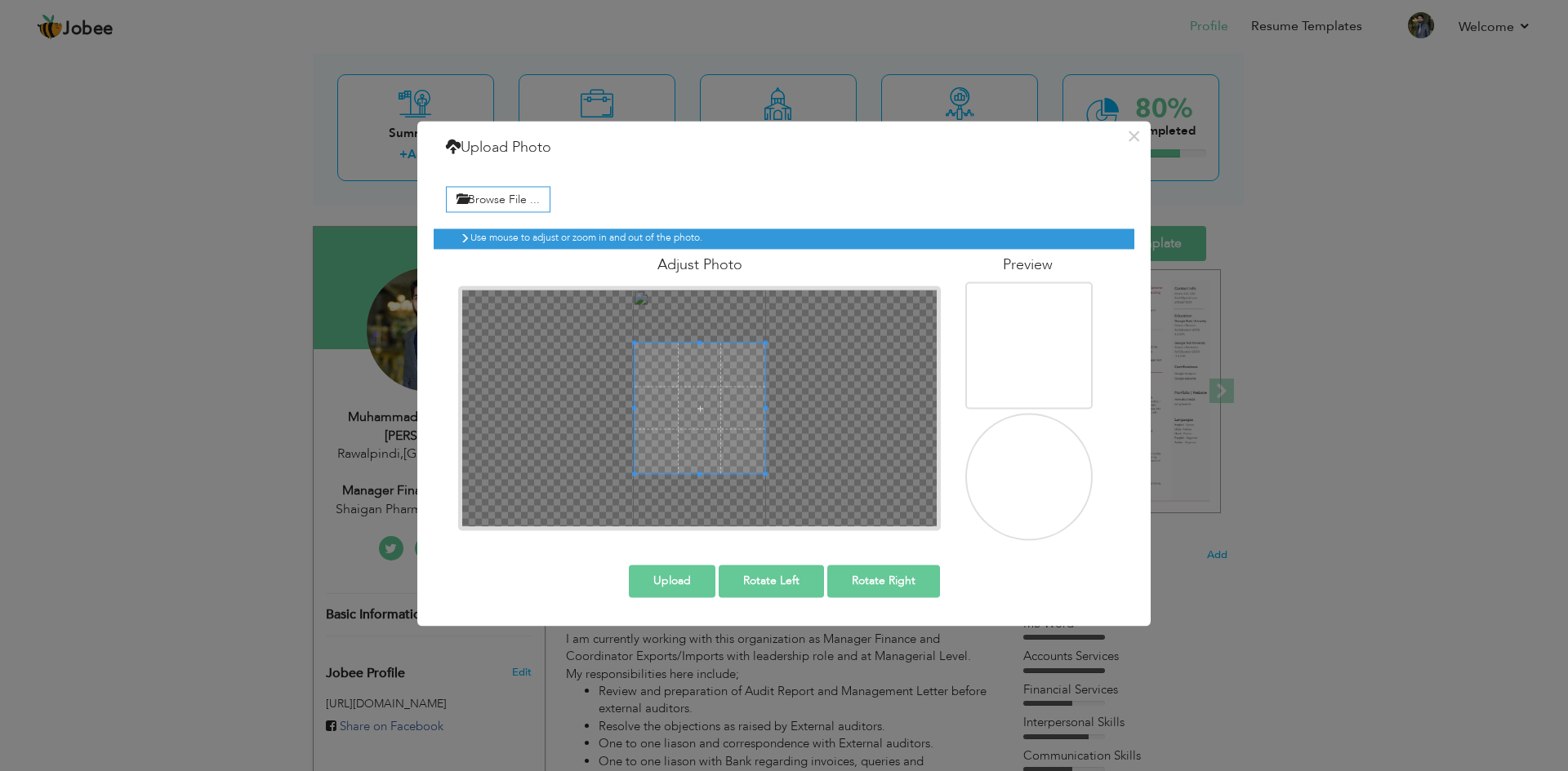
click at [1027, 340] on img at bounding box center [1029, 347] width 129 height 231
click at [1039, 481] on img at bounding box center [1029, 479] width 129 height 231
click at [717, 379] on span at bounding box center [699, 407] width 130 height 130
click at [673, 580] on button "Upload" at bounding box center [671, 581] width 87 height 33
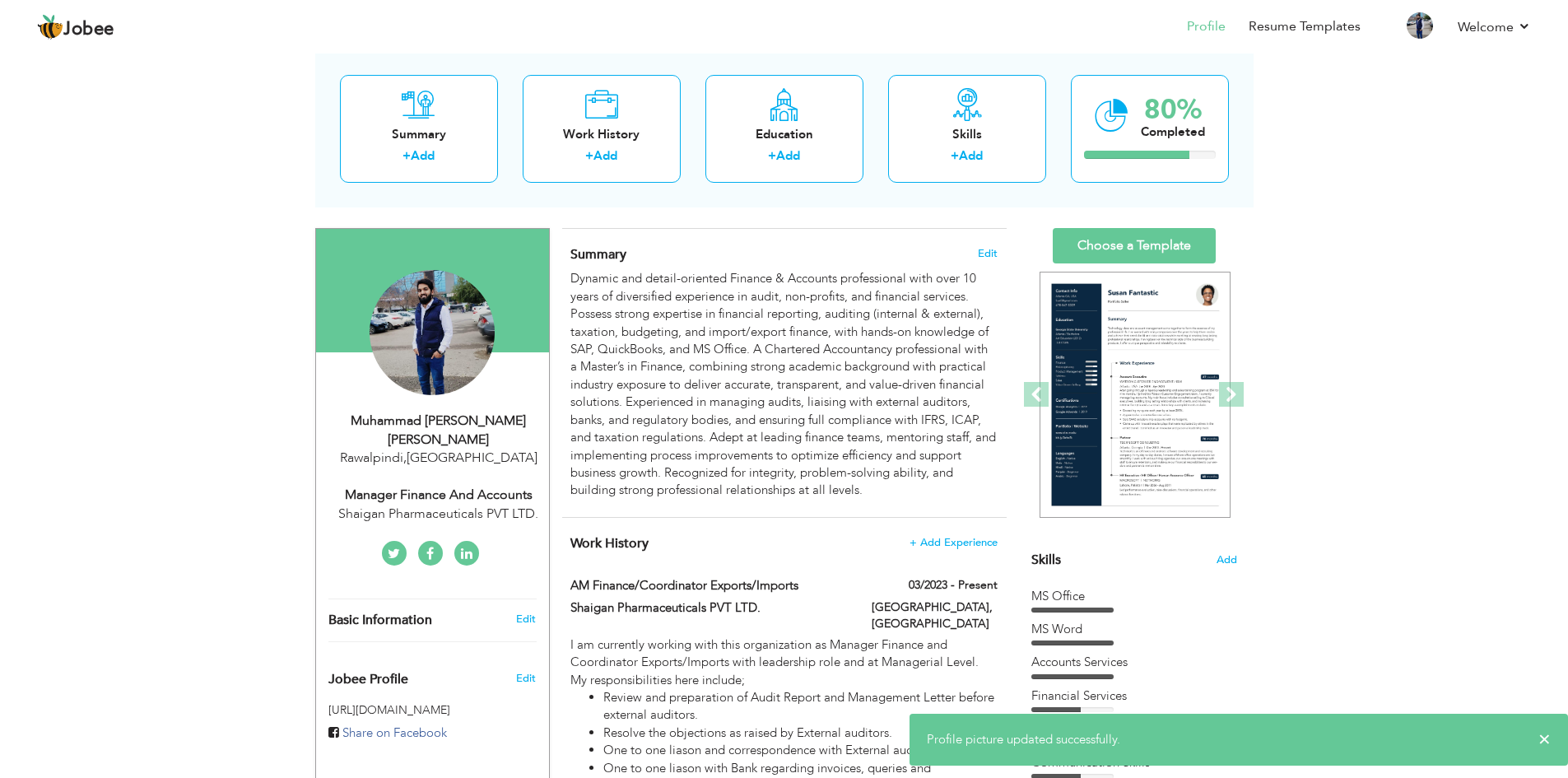
click at [462, 486] on div "Manager Finance and Accounts" at bounding box center [438, 494] width 221 height 19
type input "[PERSON_NAME]"
type input "03125100052"
select select "number:166"
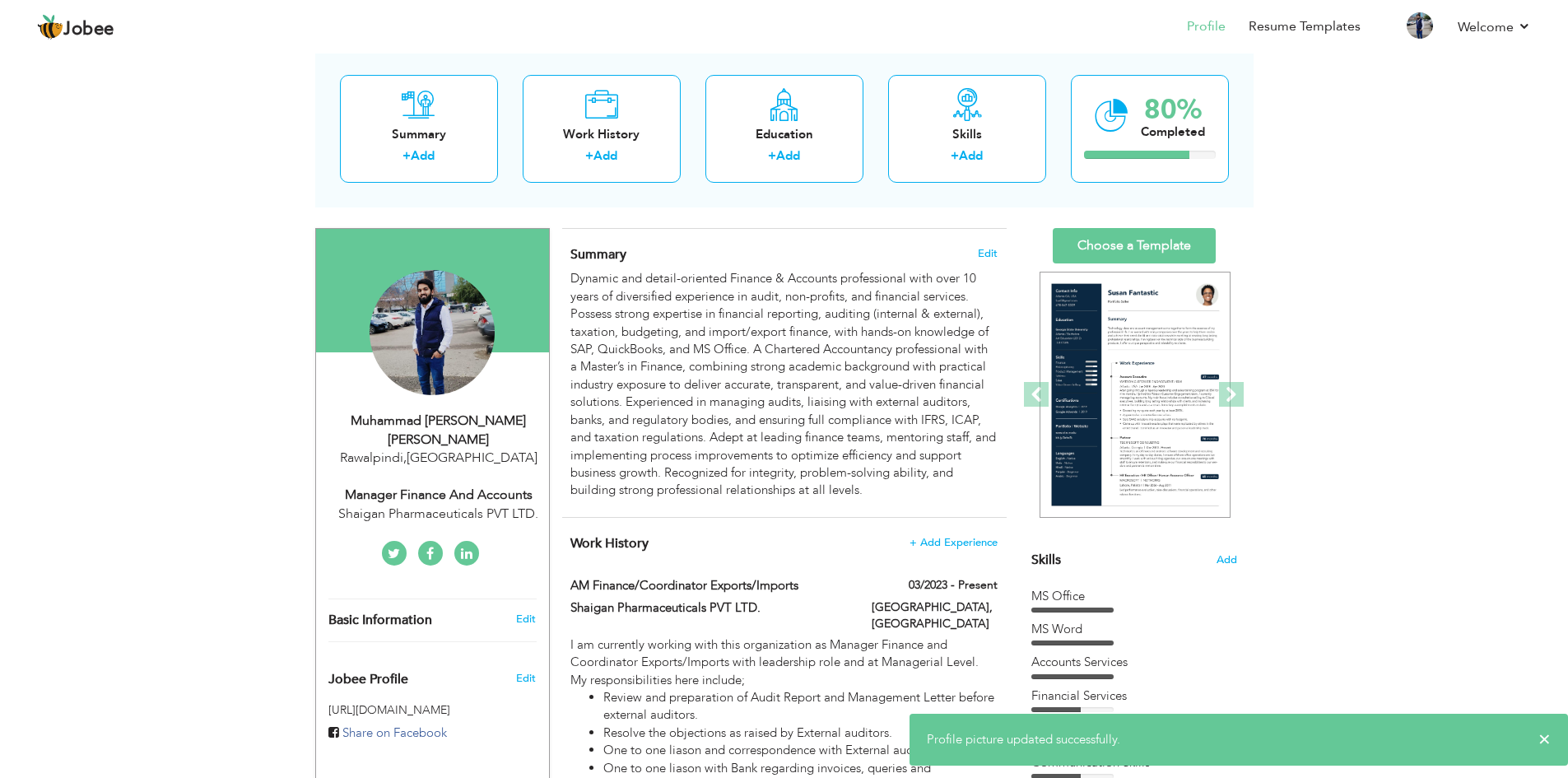
type input "Rawalpindi"
select select "number:12"
type input "Shaigan Pharmaceuticals PVT LTD."
type input "Manager Finance and Accounts"
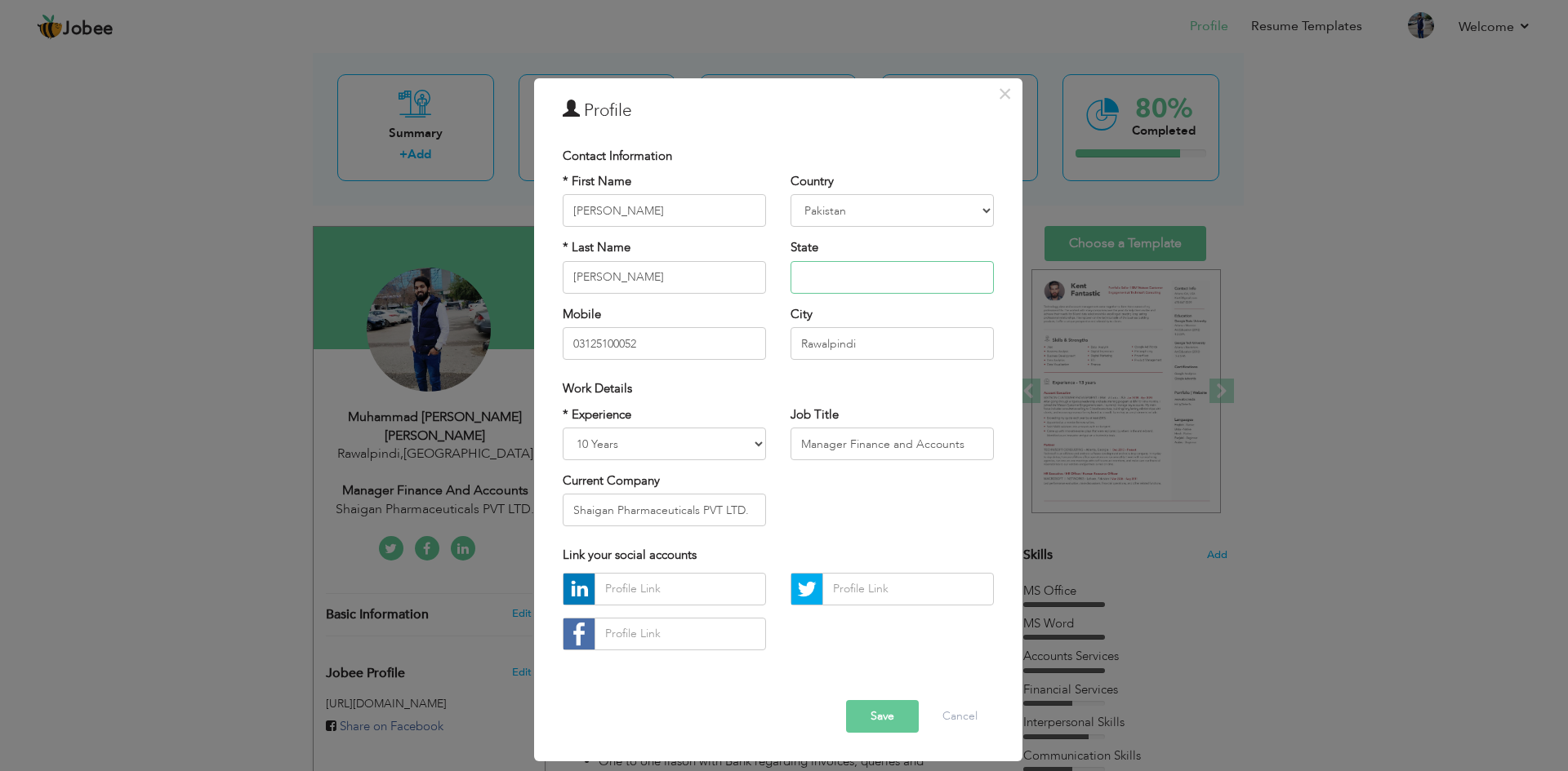
click at [842, 271] on input "text" at bounding box center [892, 278] width 203 height 33
type input "[GEOGRAPHIC_DATA]"
click at [756, 439] on select "Entry Level Less than 1 Year 1 Year 2 Years 3 Years 4 Years 5 Years 6 Years 7 Y…" at bounding box center [663, 444] width 203 height 33
click at [562, 428] on select "Entry Level Less than 1 Year 1 Year 2 Years 3 Years 4 Years 5 Years 6 Years 7 Y…" at bounding box center [663, 444] width 203 height 33
drag, startPoint x: 973, startPoint y: 441, endPoint x: 750, endPoint y: 441, distance: 223.0
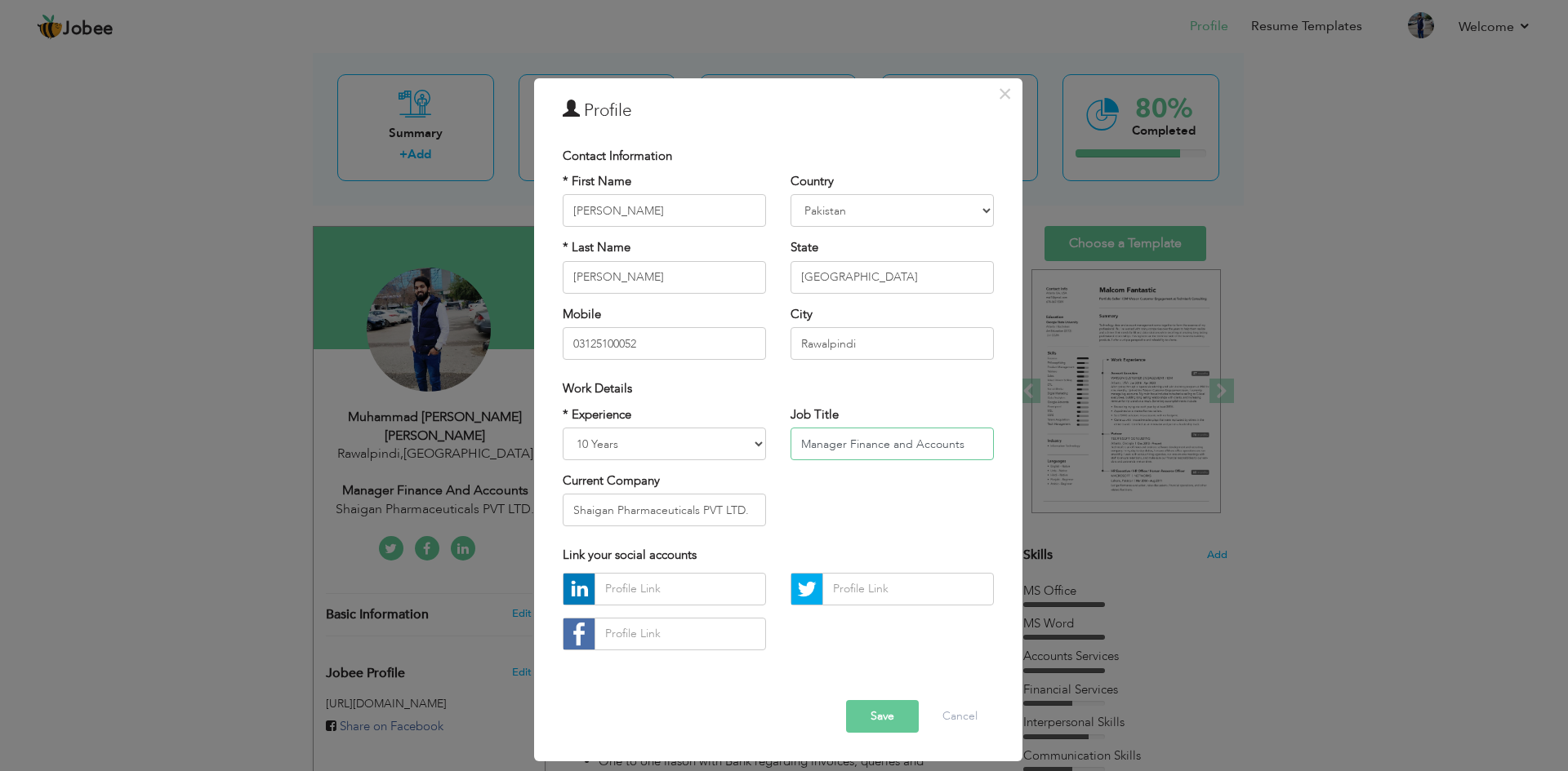
click at [750, 441] on div "* Experience Entry Level Less than 1 Year 1 Year 2 Years 3 Years 4 Years 5 Year…" at bounding box center [778, 473] width 455 height 133
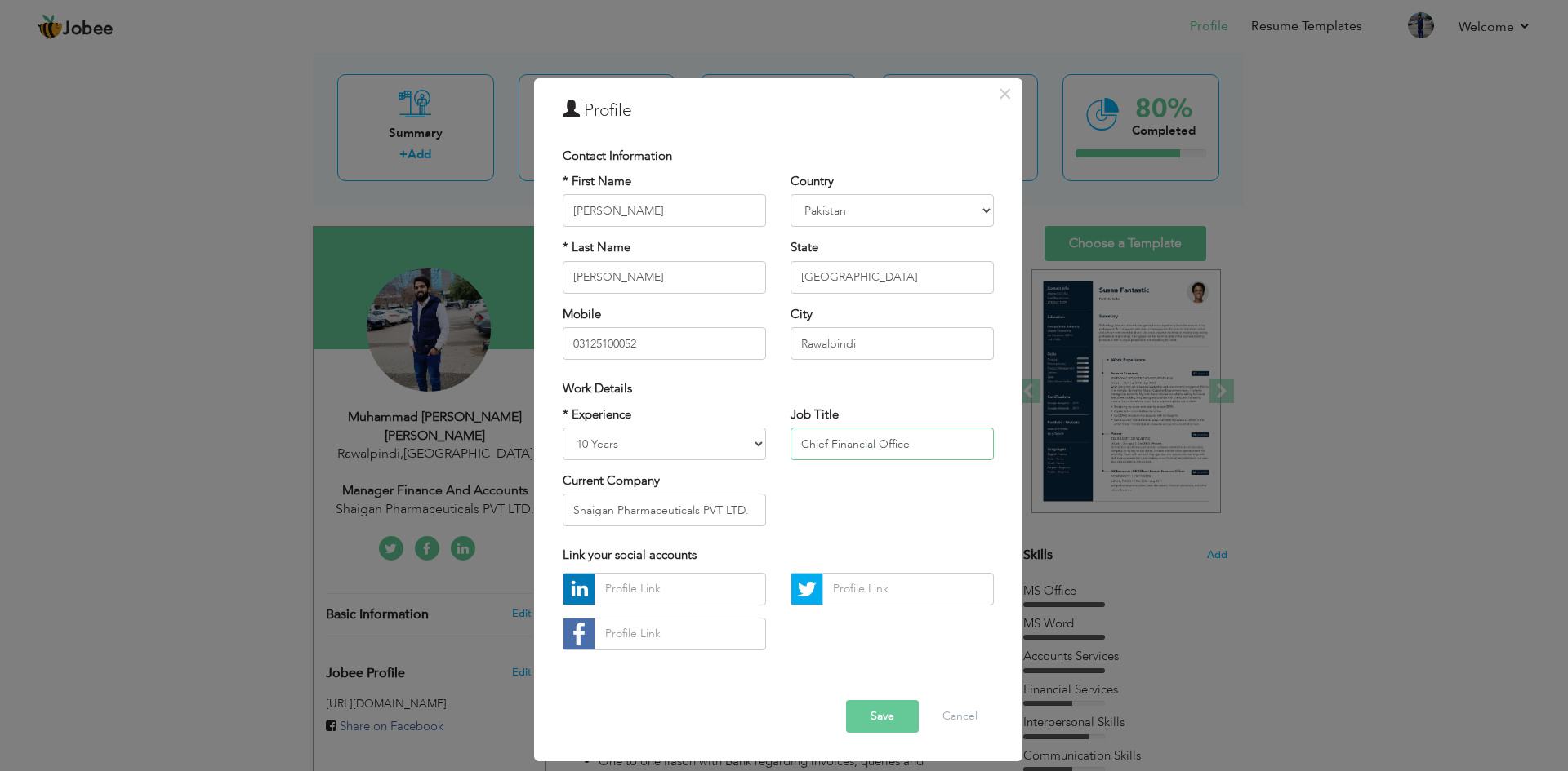
click at [938, 442] on input "Chief Financial Office" at bounding box center [892, 444] width 203 height 33
type input "Chief Financial Office"
click at [749, 513] on input "Shaigan Pharmaceuticals PVT LTD." at bounding box center [663, 510] width 203 height 33
drag, startPoint x: 756, startPoint y: 512, endPoint x: 501, endPoint y: 507, distance: 255.0
click at [501, 507] on div "× Profile Contact Information * First Name Muhammad Nosherwan * Last Name Khan …" at bounding box center [784, 385] width 1568 height 771
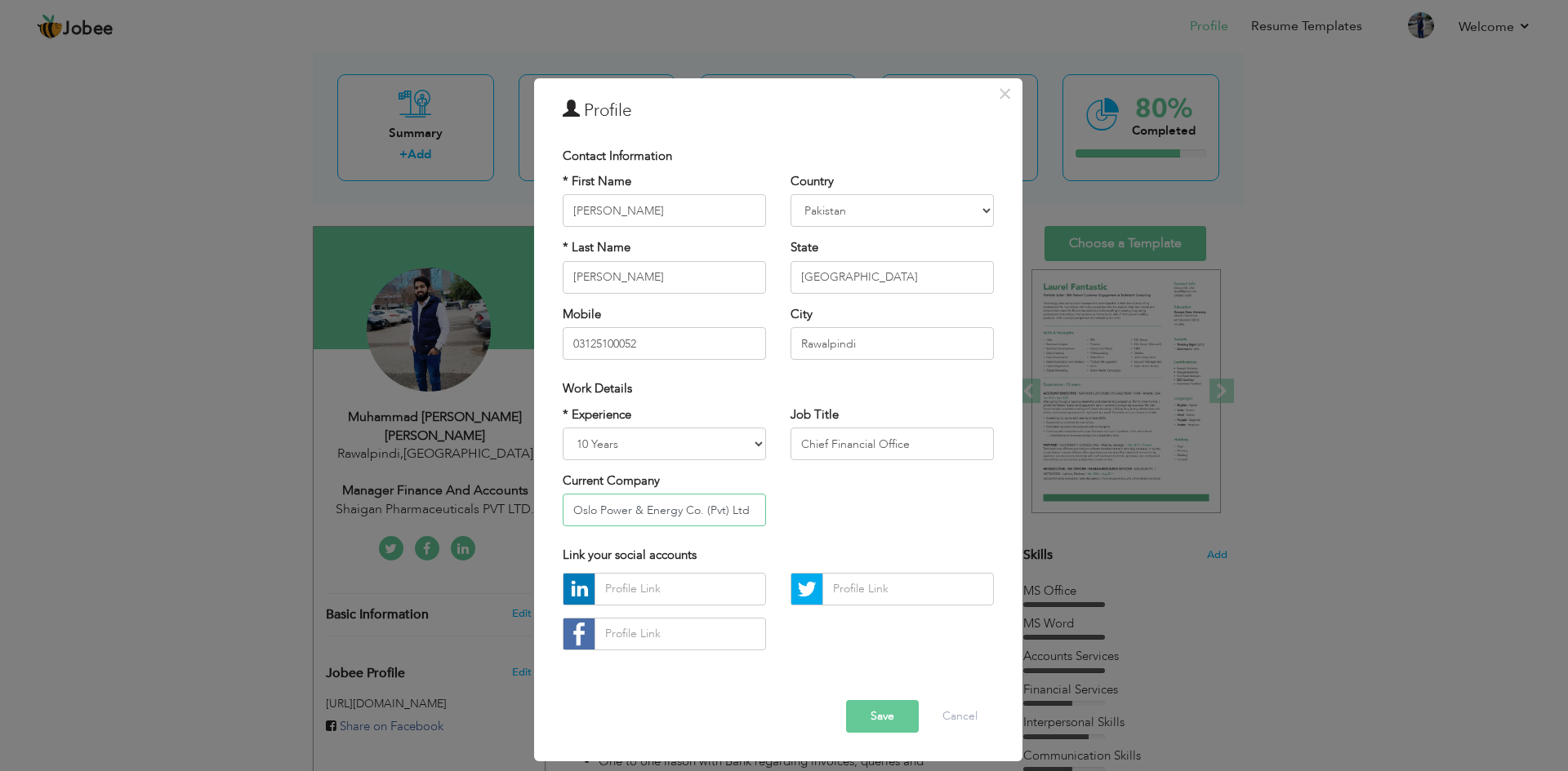
type input "Oslo Power & Energy Co. (Pvt) Ltd"
click at [633, 594] on input "text" at bounding box center [680, 589] width 171 height 33
paste input "https://www.linkedin.com/in/m-nosherwan-khan-niazi-aca-1aab68176/"
type input "https://www.linkedin.com/in/m-nosherwan-khan-niazi-aca-1aab68176/"
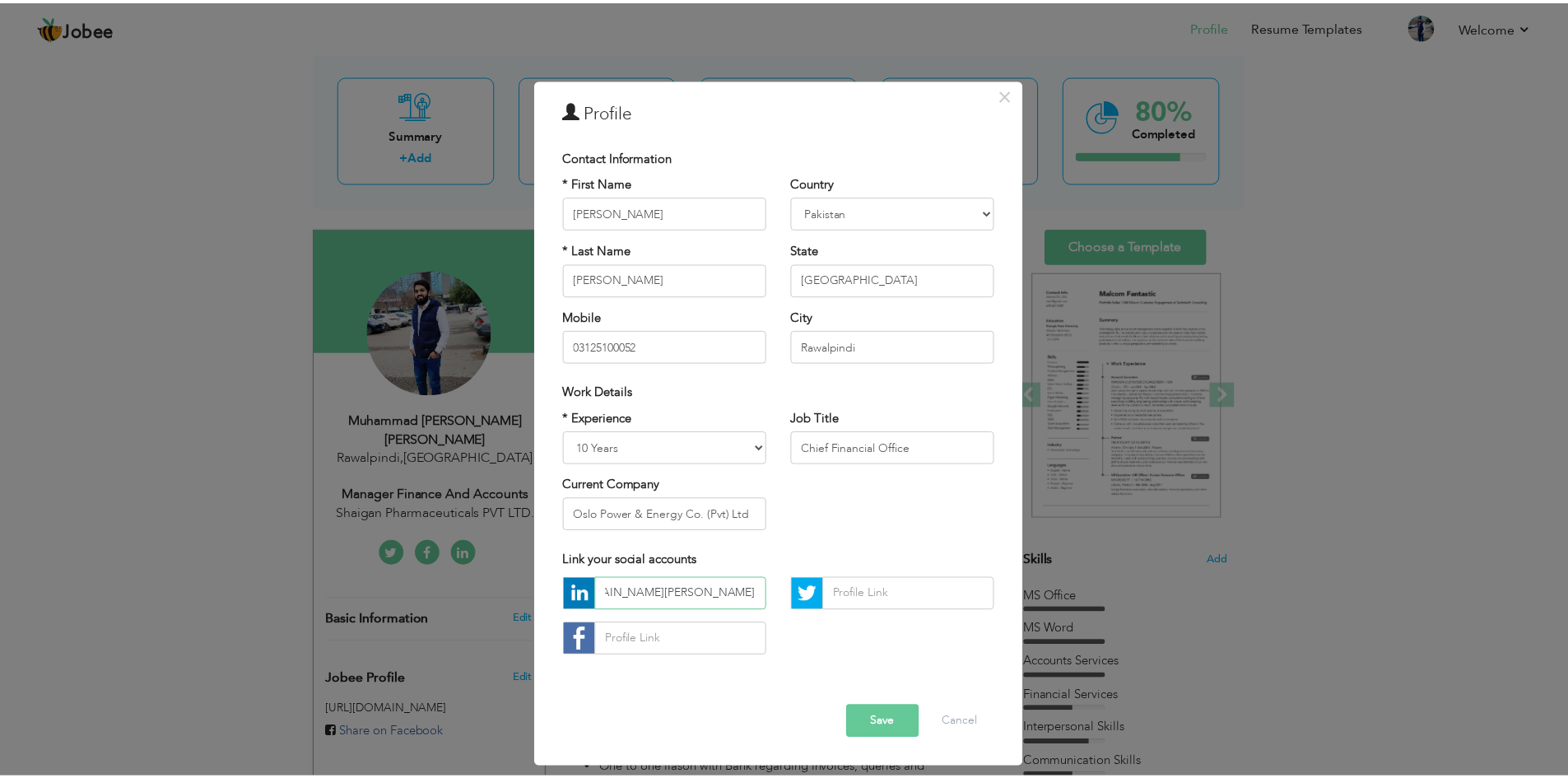
scroll to position [0, 0]
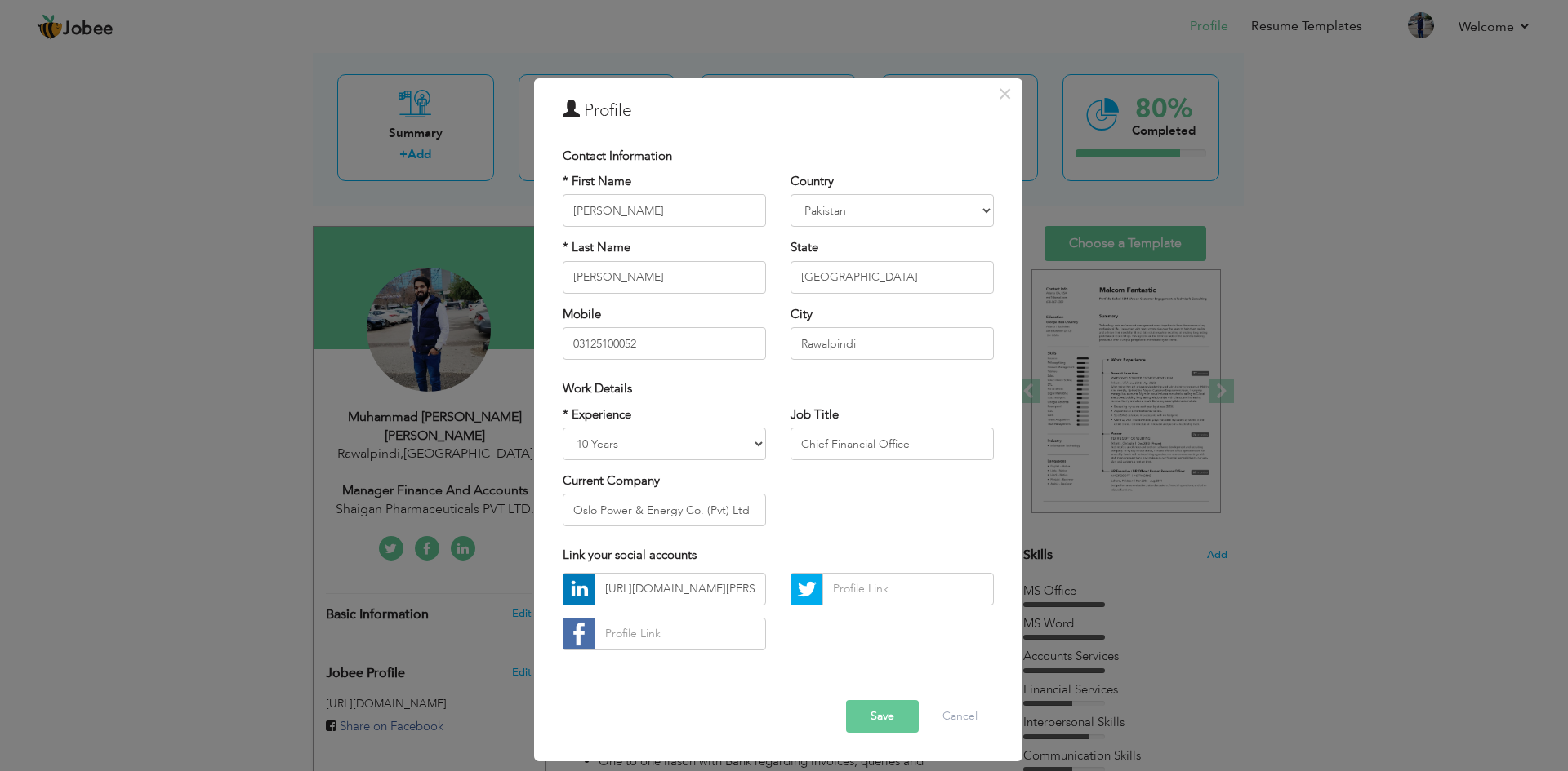
click at [895, 718] on button "Save" at bounding box center [882, 717] width 73 height 33
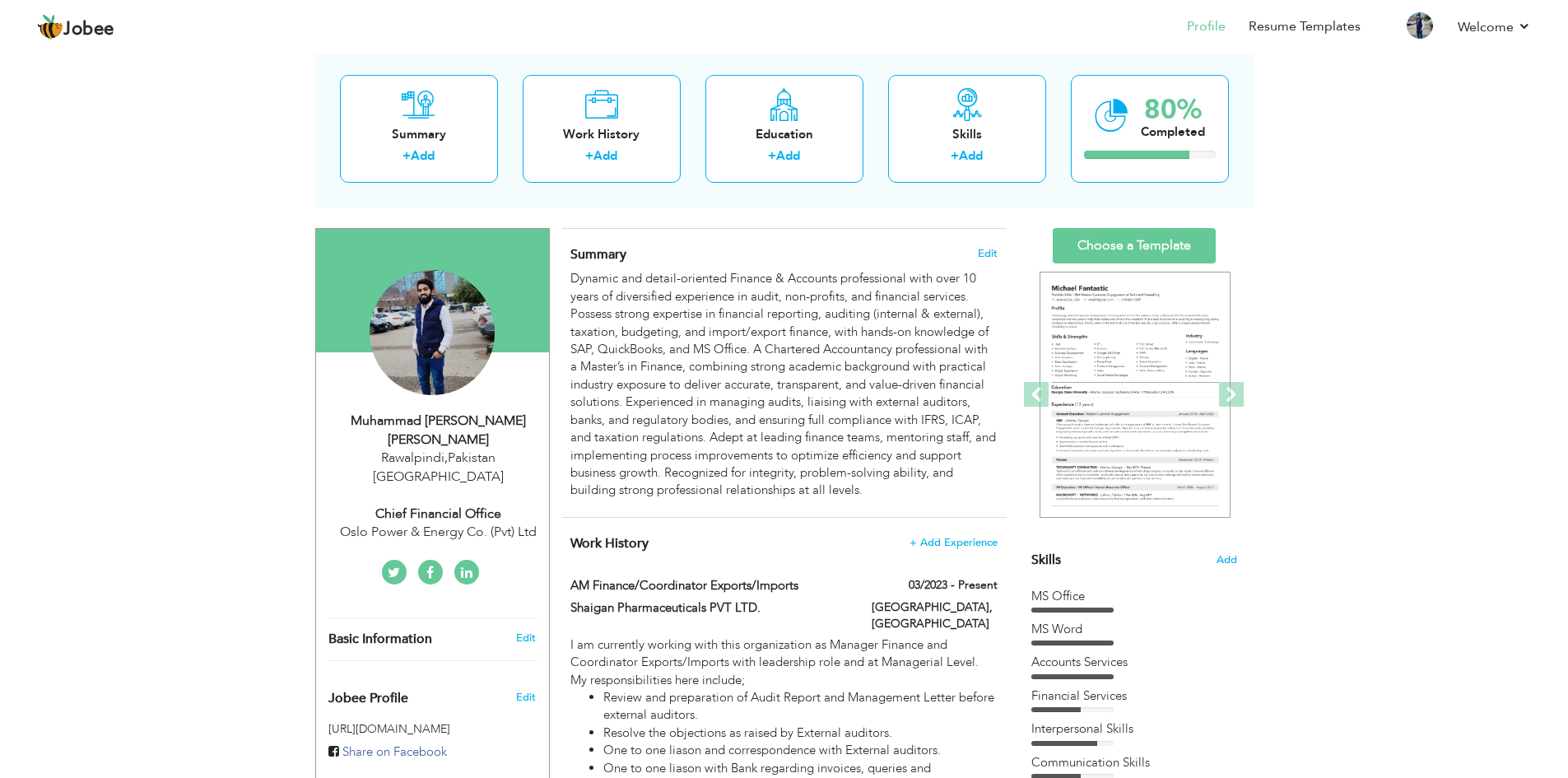
click at [443, 505] on div "Chief Financial Office" at bounding box center [438, 514] width 221 height 19
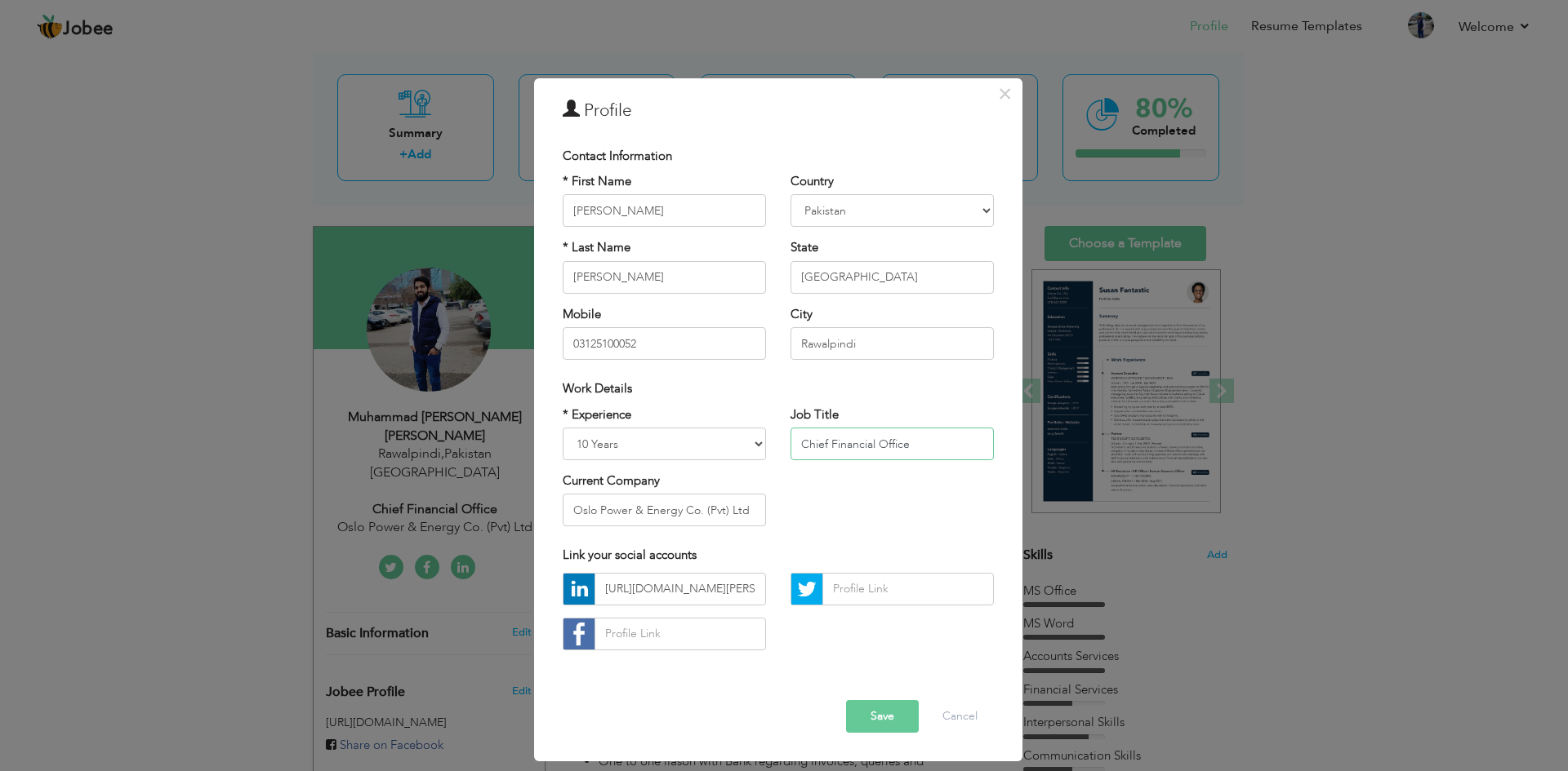
click at [924, 446] on input "Chief Financial Office" at bounding box center [892, 444] width 203 height 33
type input "Chief Financial Officer"
click at [892, 712] on button "Save" at bounding box center [882, 717] width 73 height 33
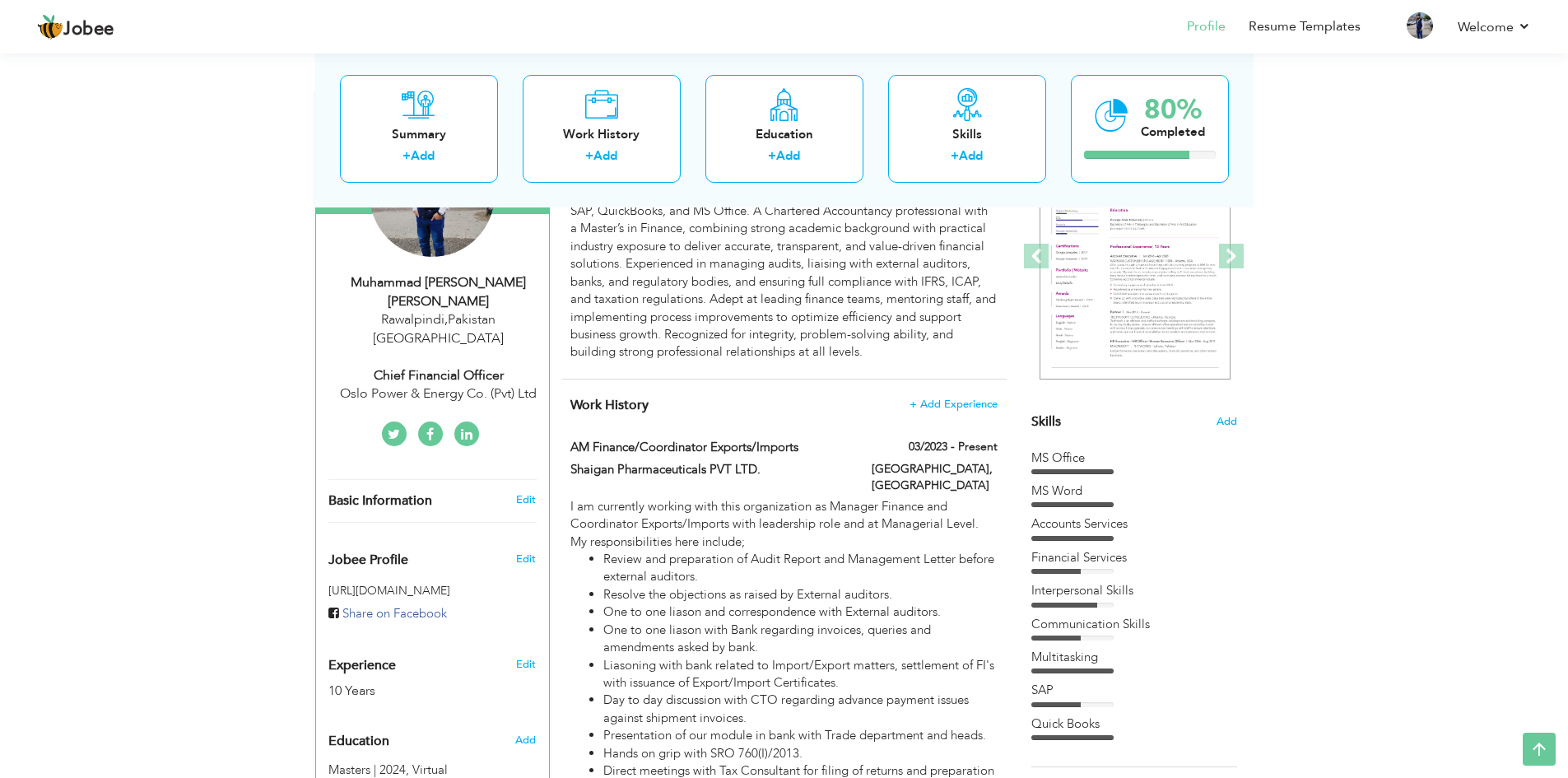
scroll to position [247, 0]
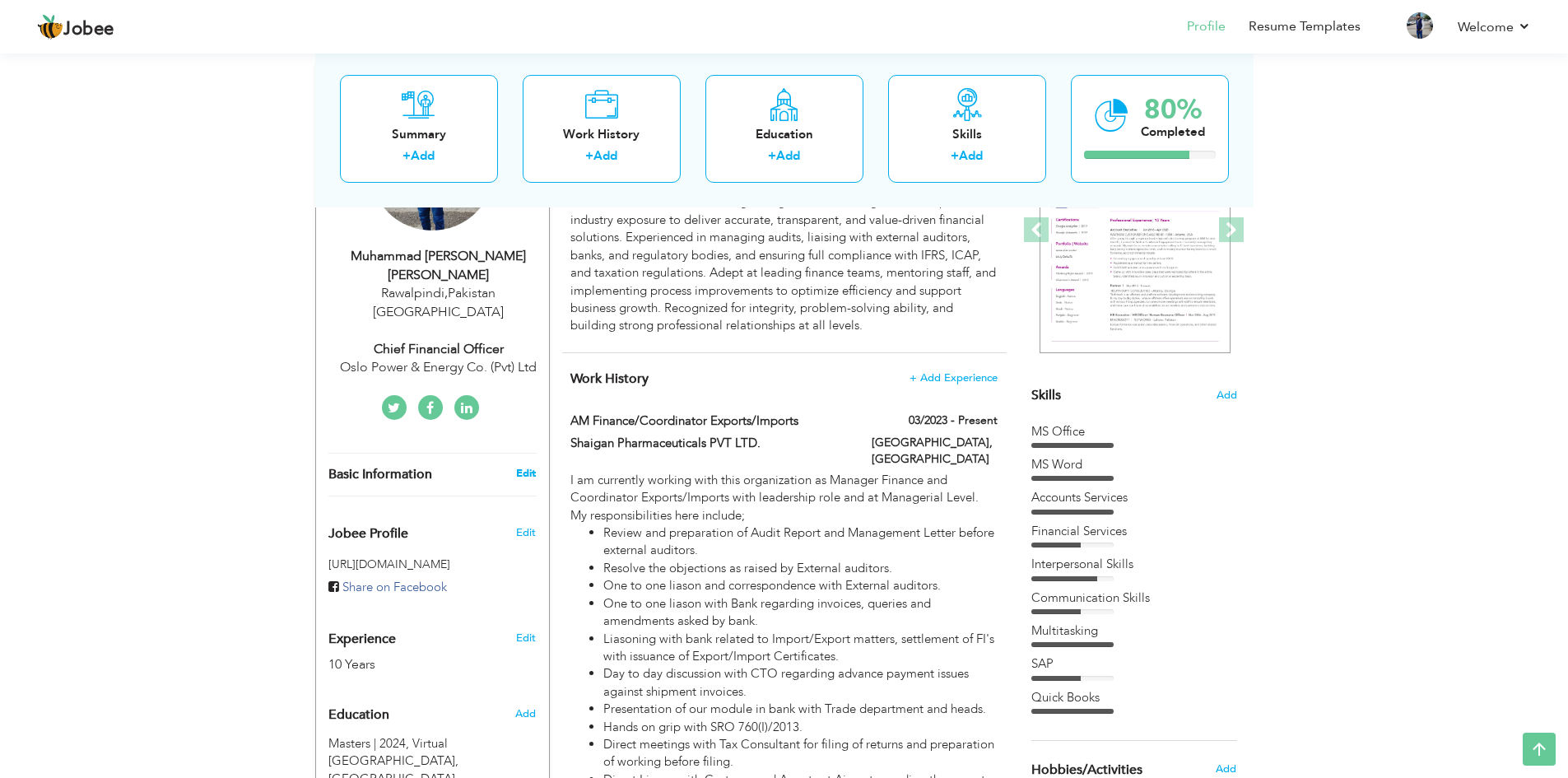
click at [527, 466] on link "Edit" at bounding box center [526, 473] width 20 height 15
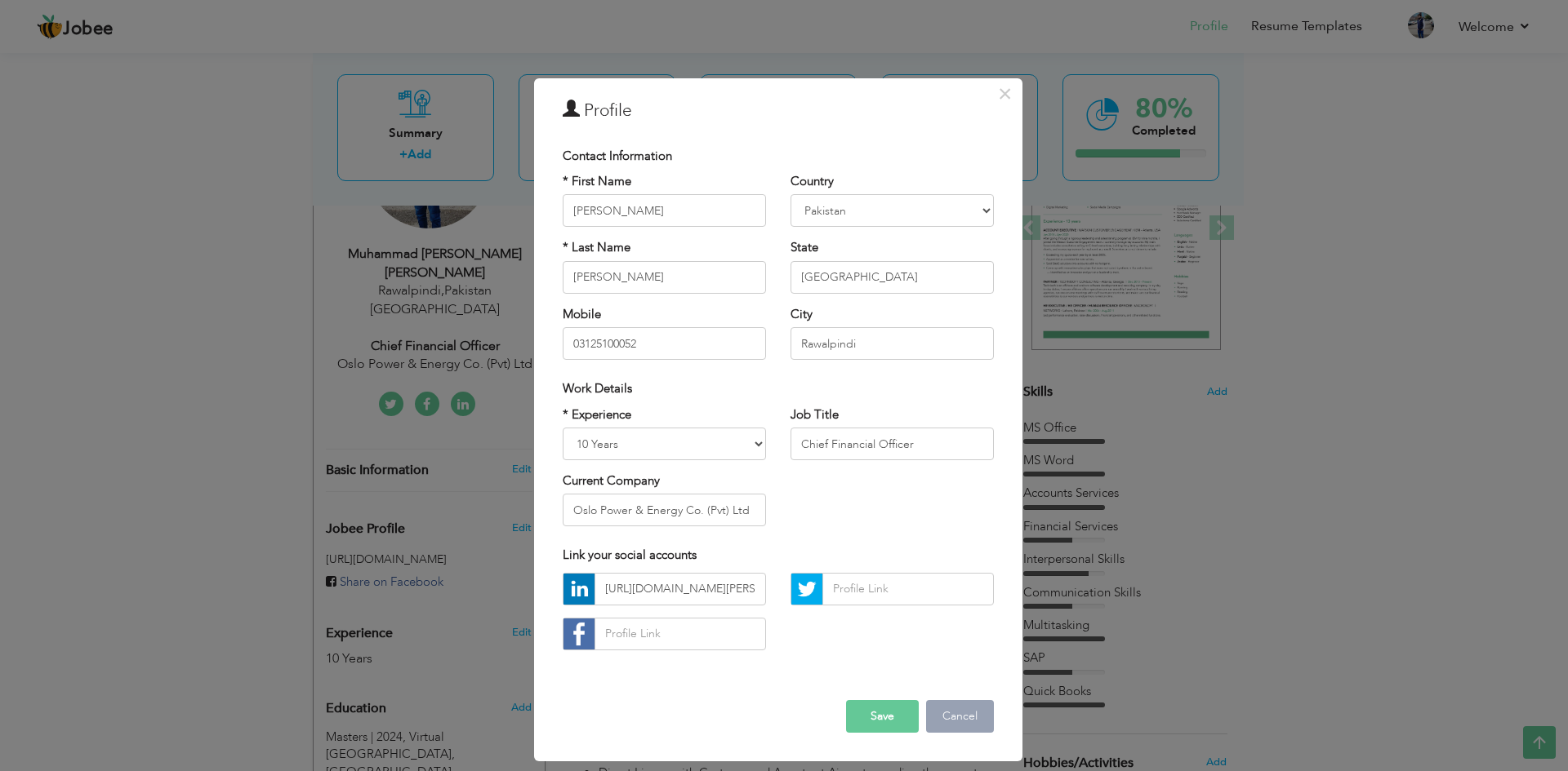
click at [953, 716] on button "Cancel" at bounding box center [960, 717] width 68 height 33
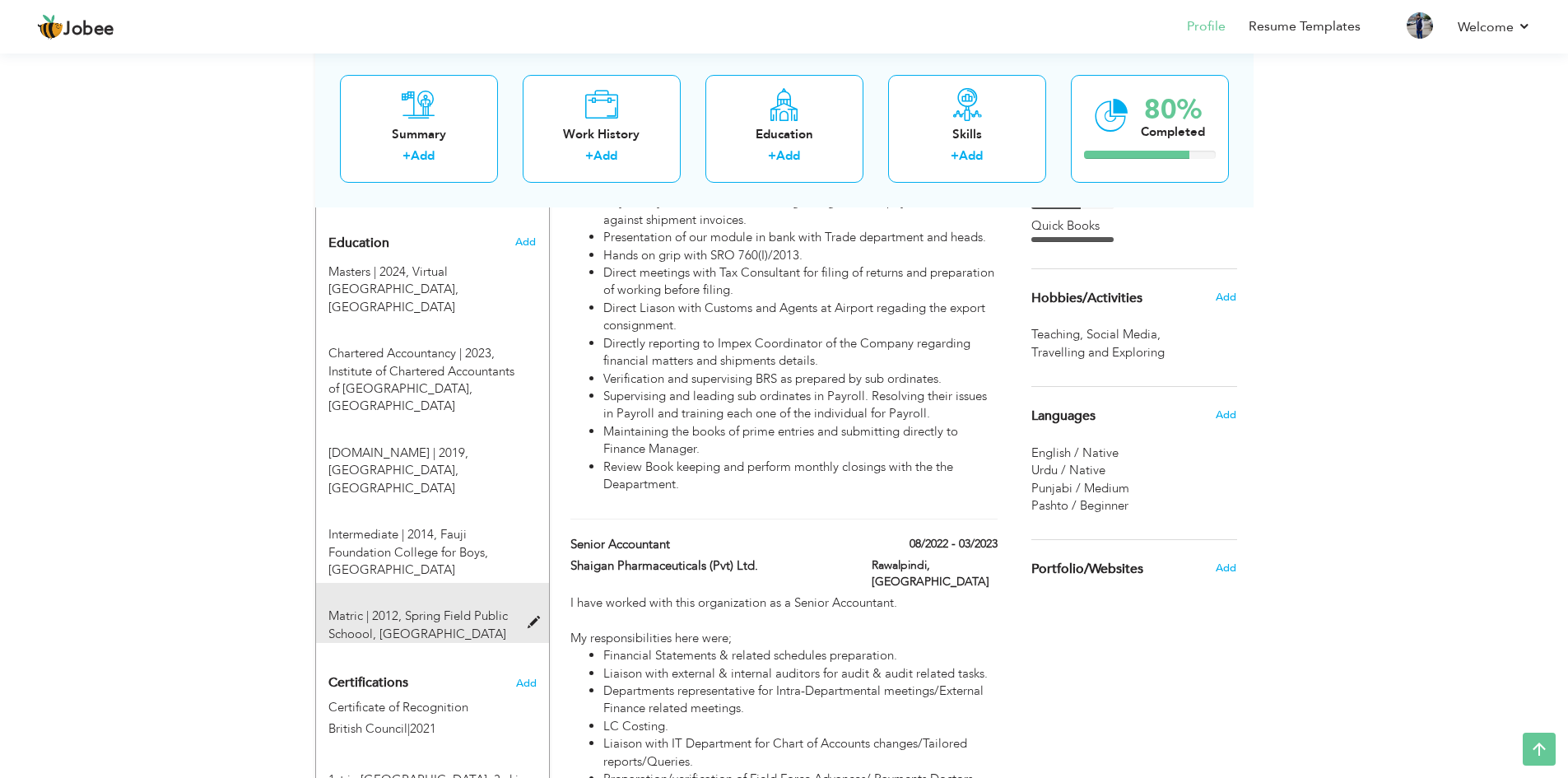
scroll to position [577, 0]
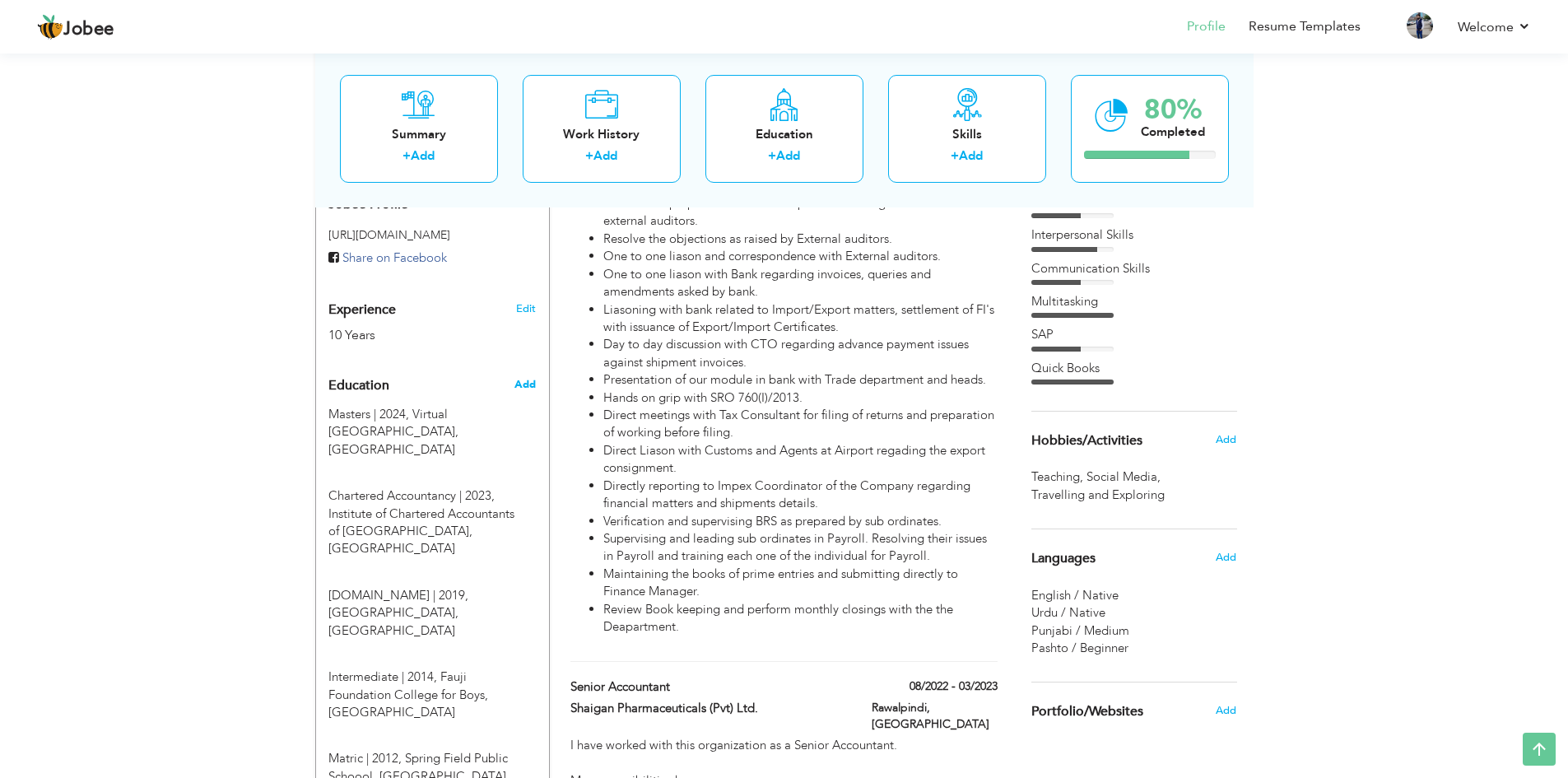
click at [527, 377] on span "Add" at bounding box center [526, 384] width 22 height 15
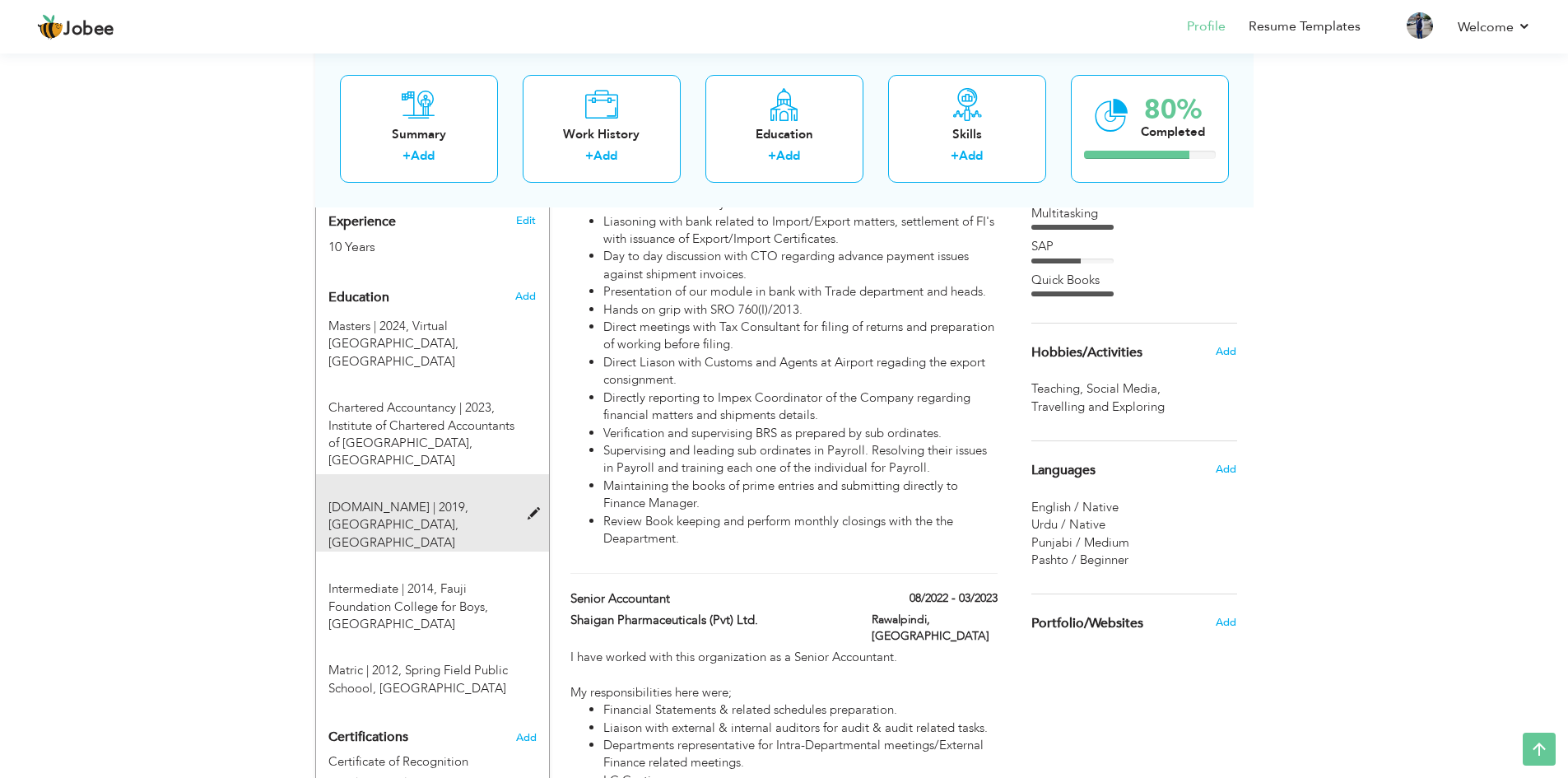
scroll to position [742, 0]
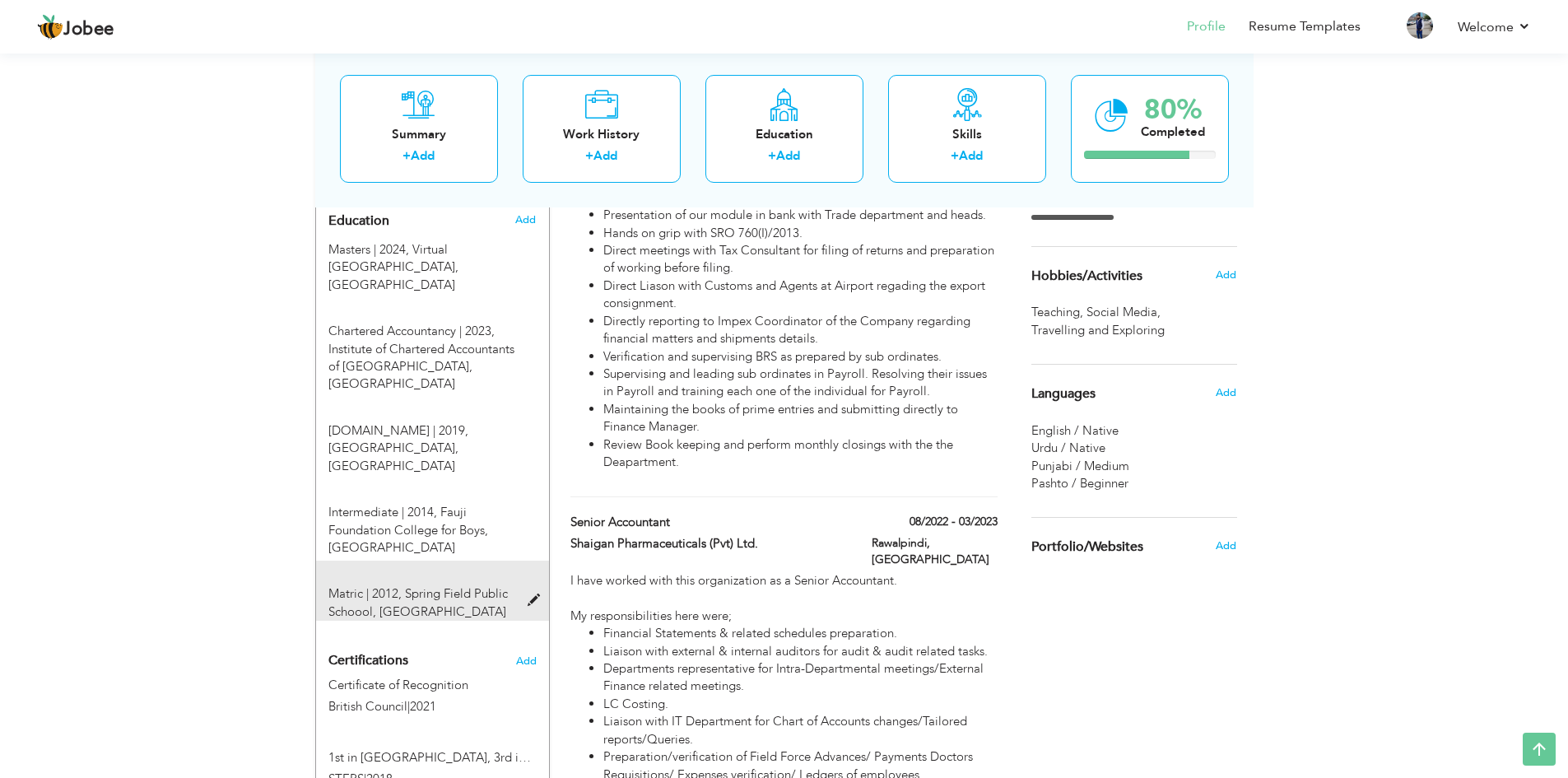
click at [531, 595] on span at bounding box center [537, 600] width 21 height 13
type input "Matric"
type input "2012"
type input "Spring Field Public Schoool"
type input "89"
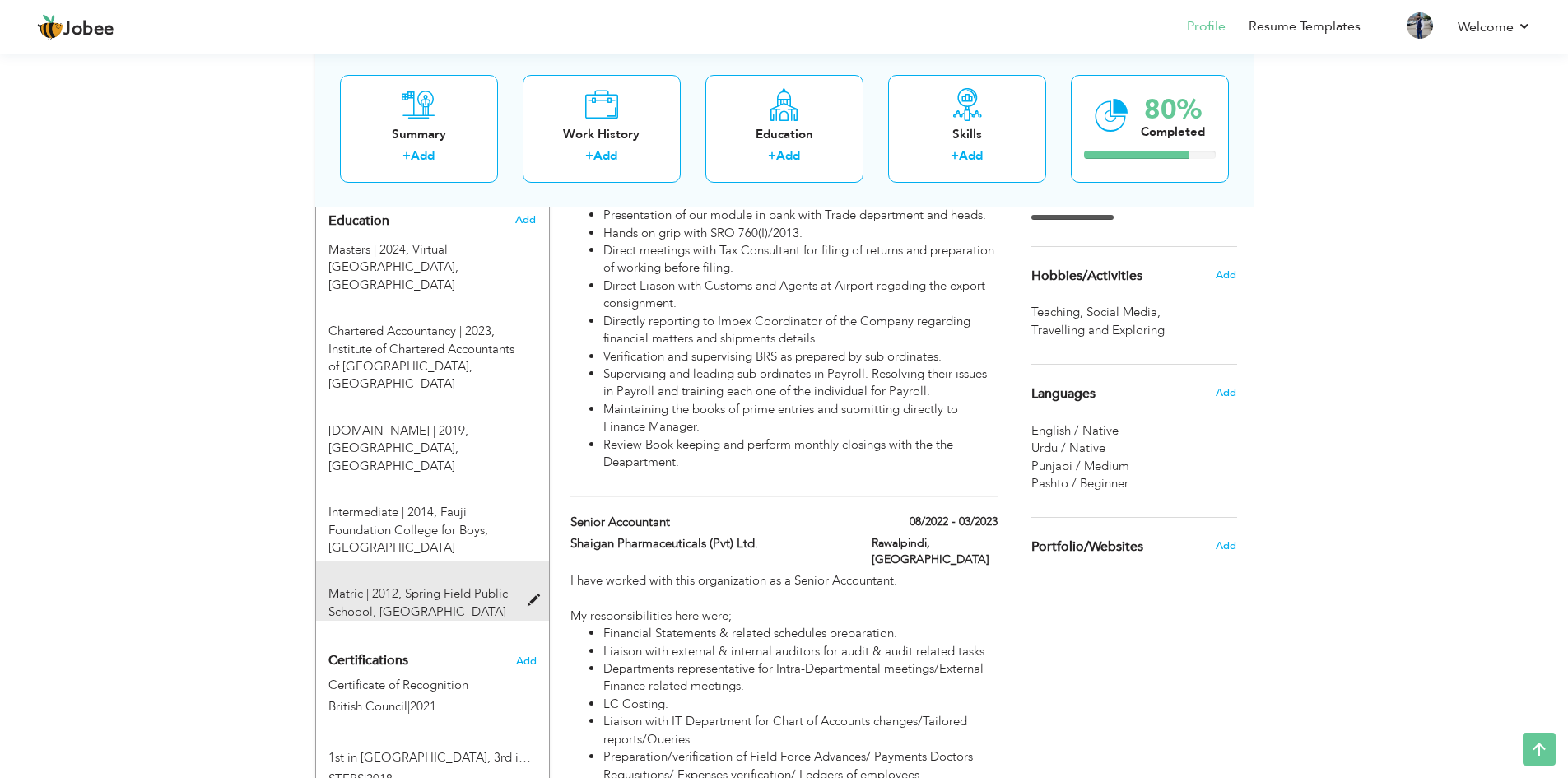
radio input "false"
radio input "true"
type input "Rawalpindi"
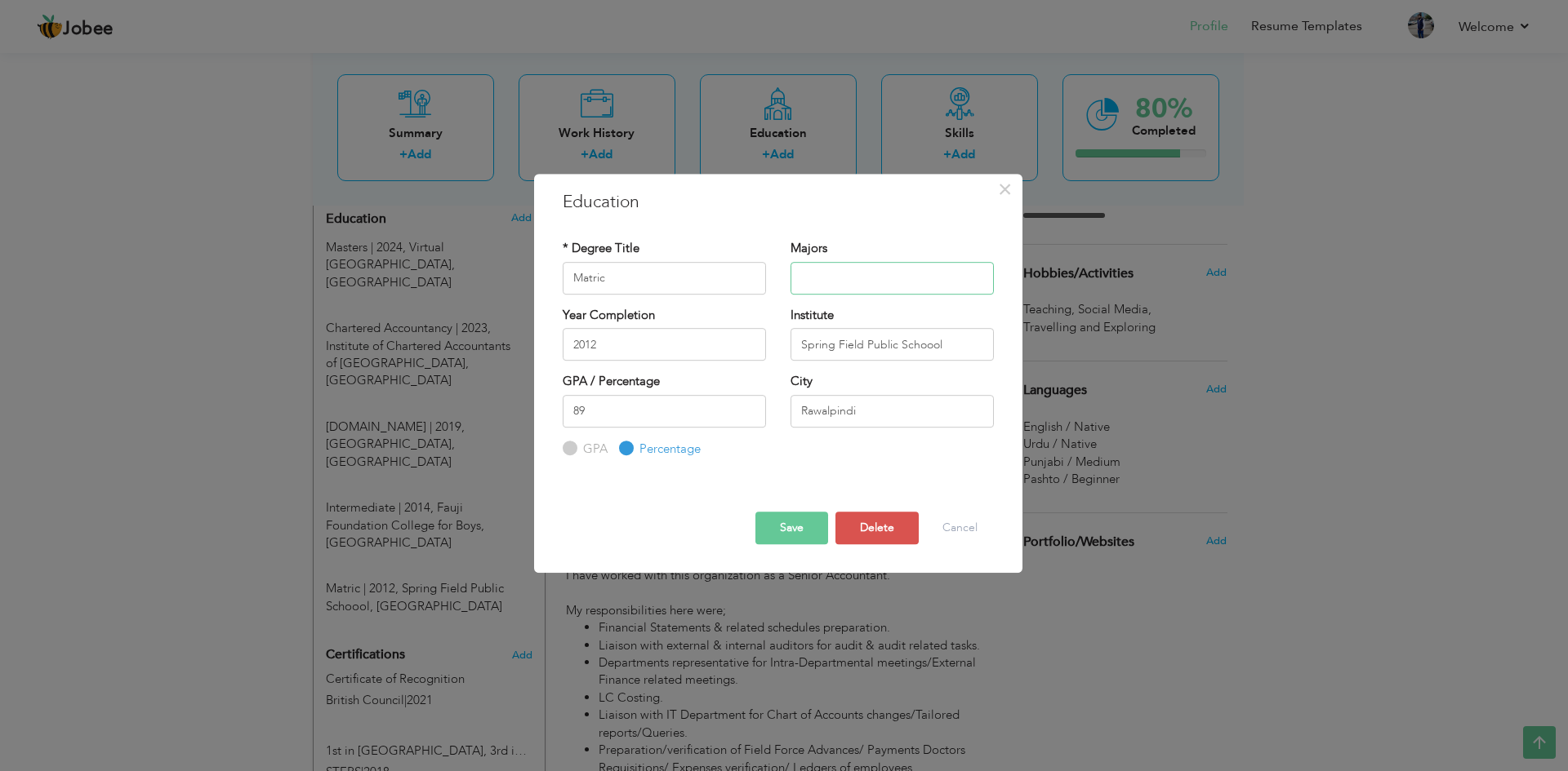
click at [834, 277] on input "text" at bounding box center [892, 278] width 203 height 33
type input "Science"
click at [753, 409] on input "90" at bounding box center [663, 411] width 203 height 33
click at [753, 409] on input "91" at bounding box center [663, 411] width 203 height 33
type input "92"
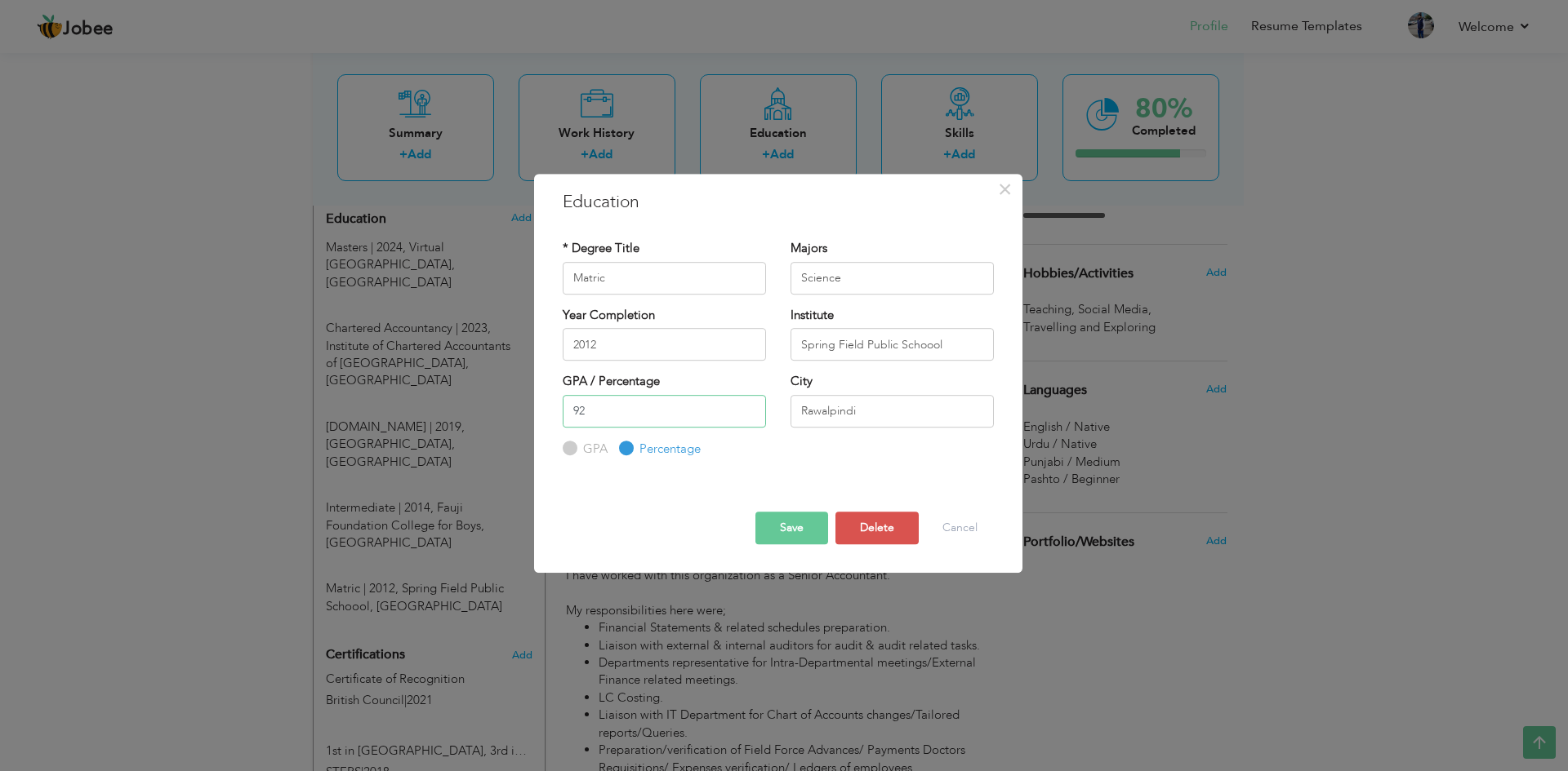
click at [750, 405] on input "92" at bounding box center [663, 411] width 203 height 33
click at [793, 529] on button "Save" at bounding box center [792, 528] width 73 height 33
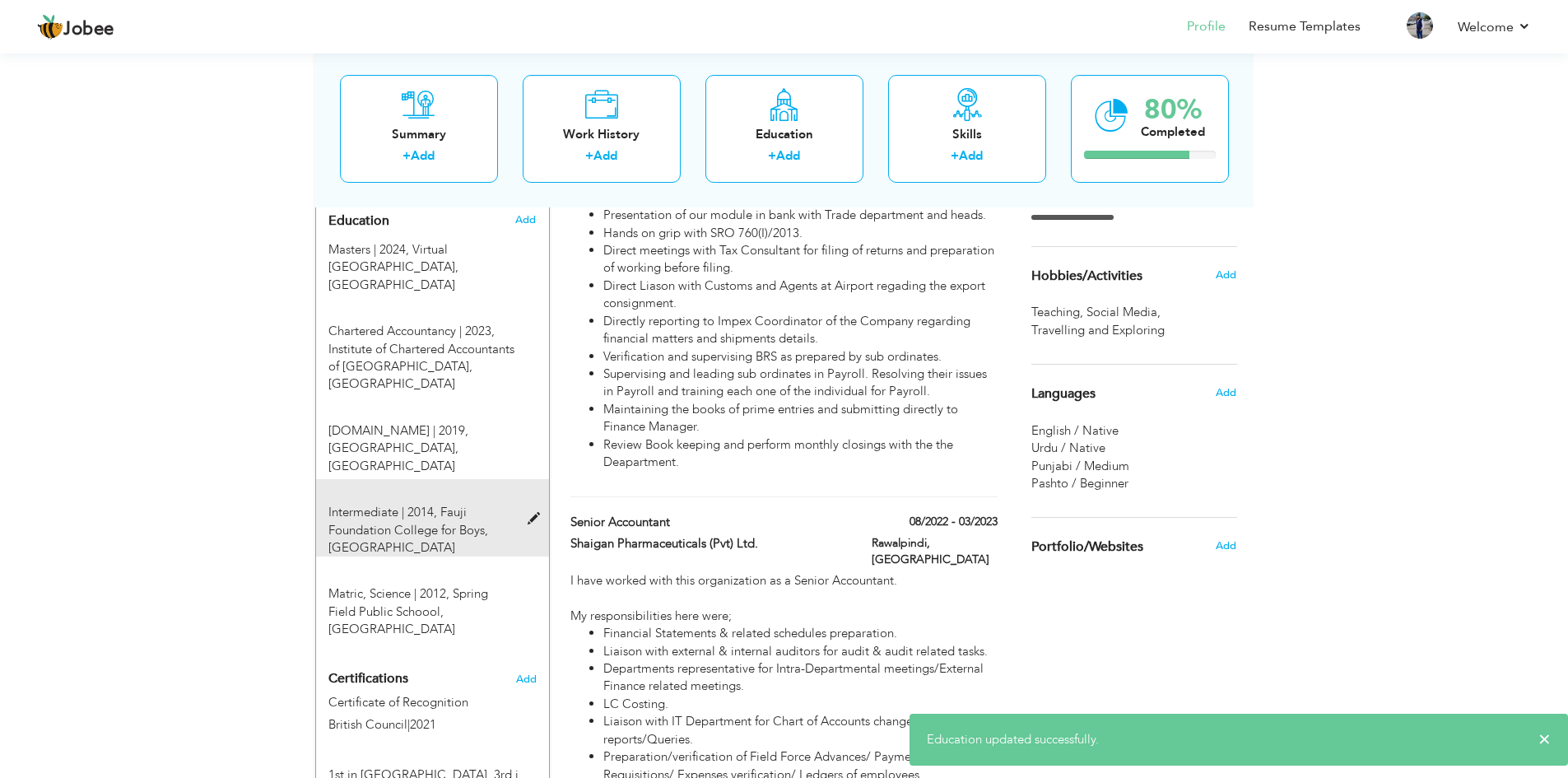
click at [538, 513] on span at bounding box center [537, 519] width 21 height 13
type input "Intermediate"
type input "2014"
type input "Fauji Foundation College for Boys"
type input "84"
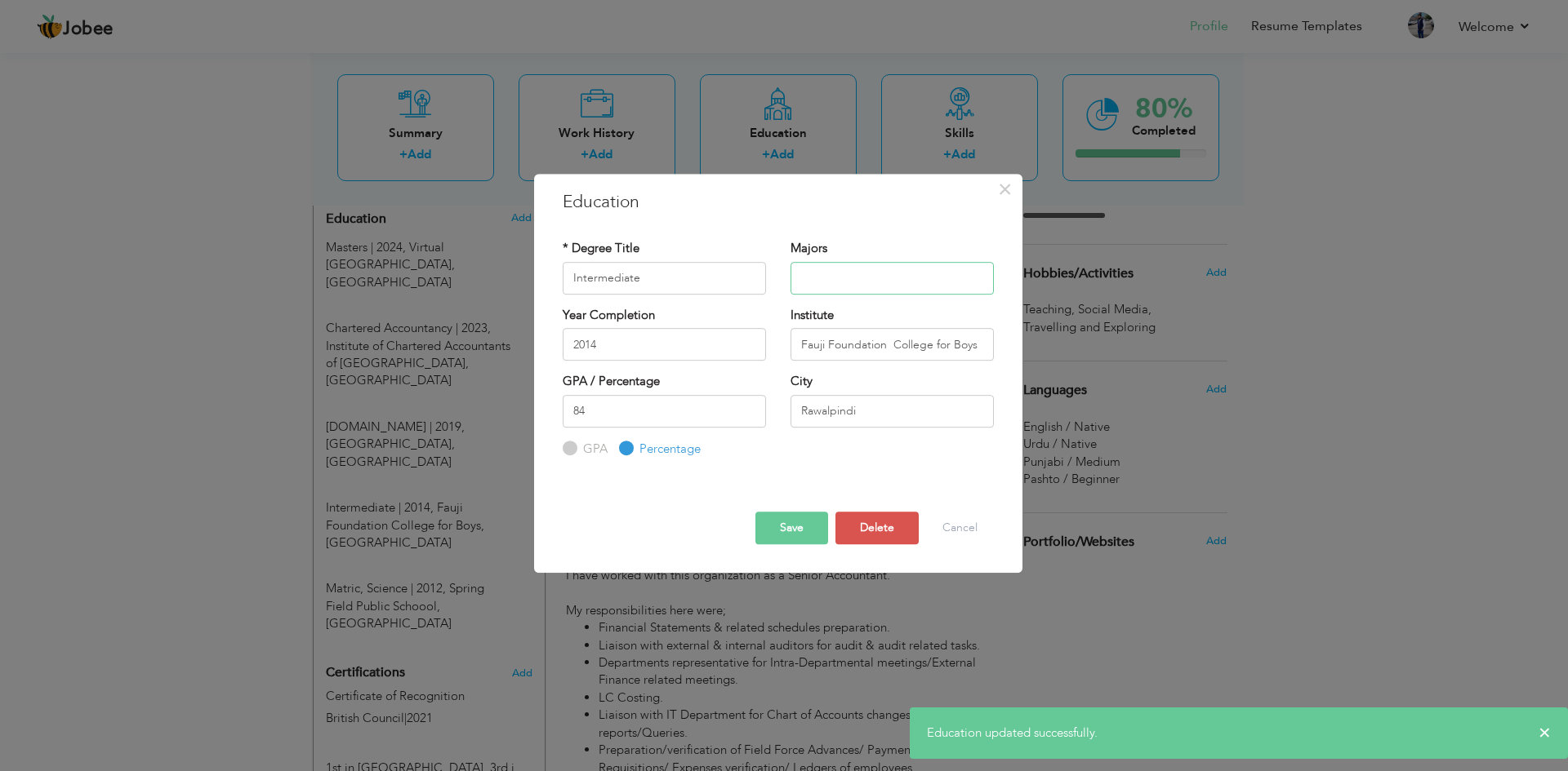
drag, startPoint x: 852, startPoint y: 272, endPoint x: 869, endPoint y: 280, distance: 18.8
click at [852, 272] on input "text" at bounding box center [892, 278] width 203 height 33
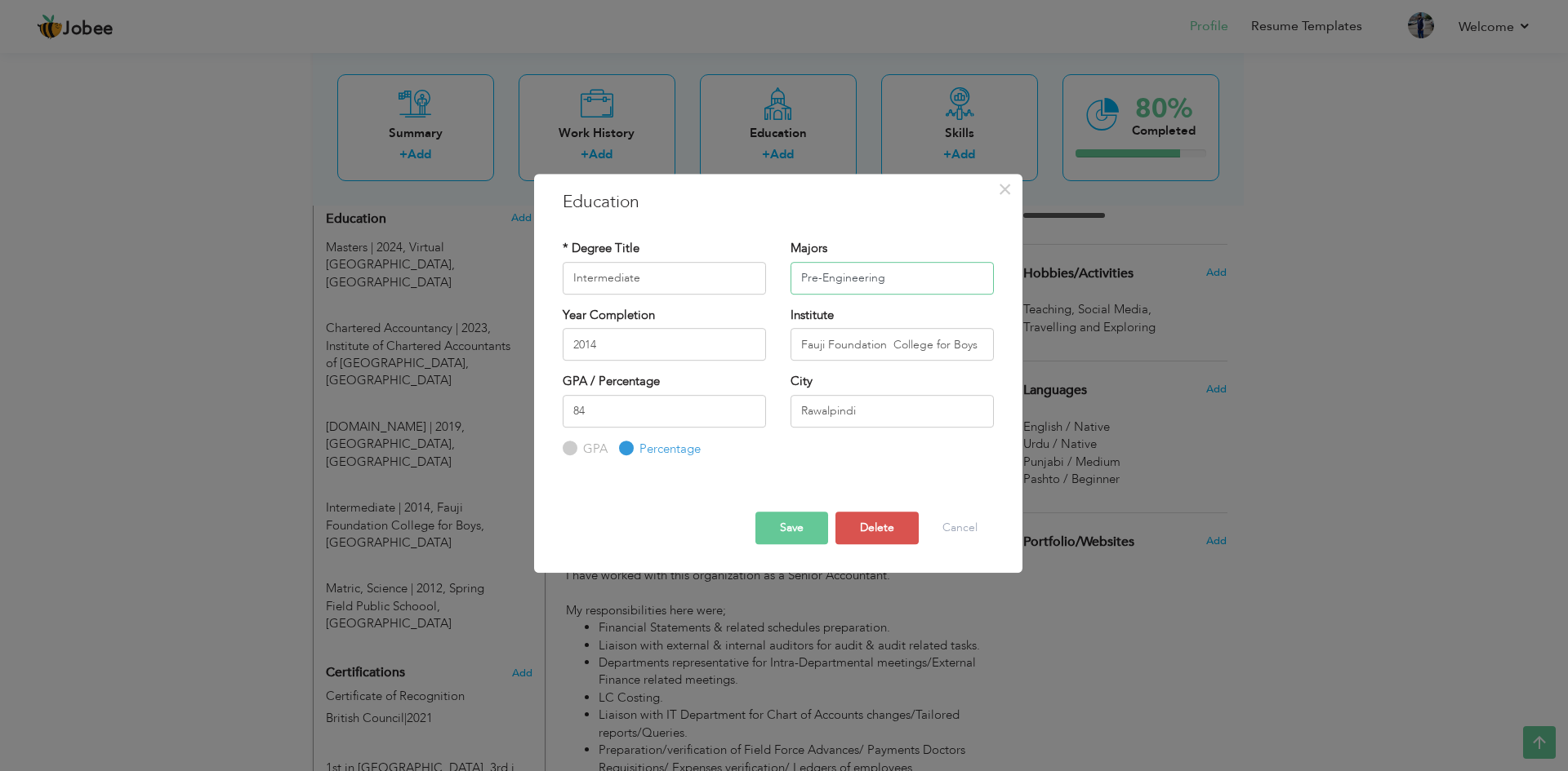
type input "Pre-Engineering"
type input "85"
click at [750, 406] on input "85" at bounding box center [663, 411] width 203 height 33
click at [803, 529] on button "Save" at bounding box center [792, 528] width 73 height 33
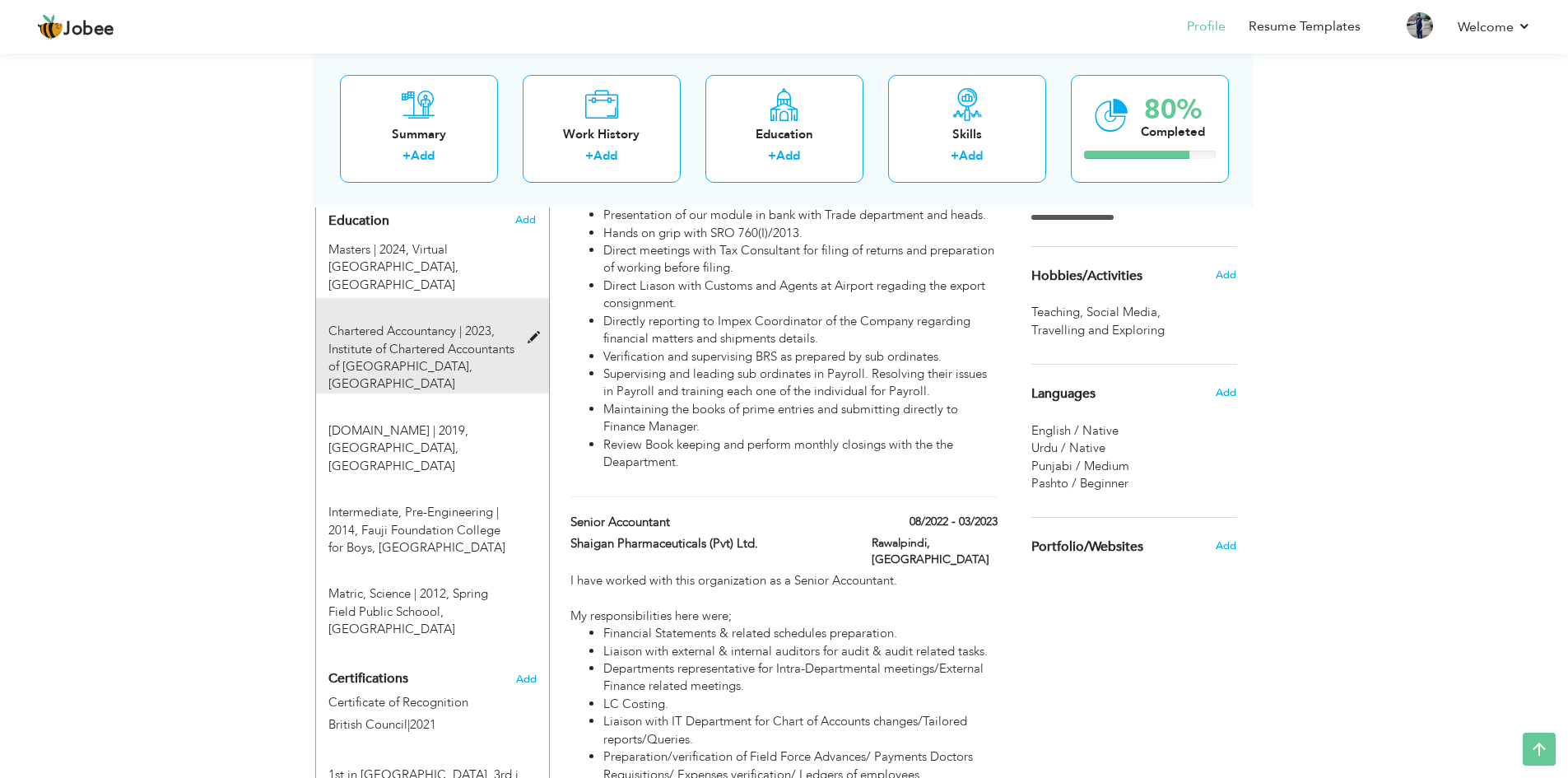
click at [533, 332] on span at bounding box center [537, 337] width 21 height 13
type input "Chartered Accountancy"
type input "2023"
type input "Institute of Chartered Accountants of [GEOGRAPHIC_DATA]"
type input "[GEOGRAPHIC_DATA]"
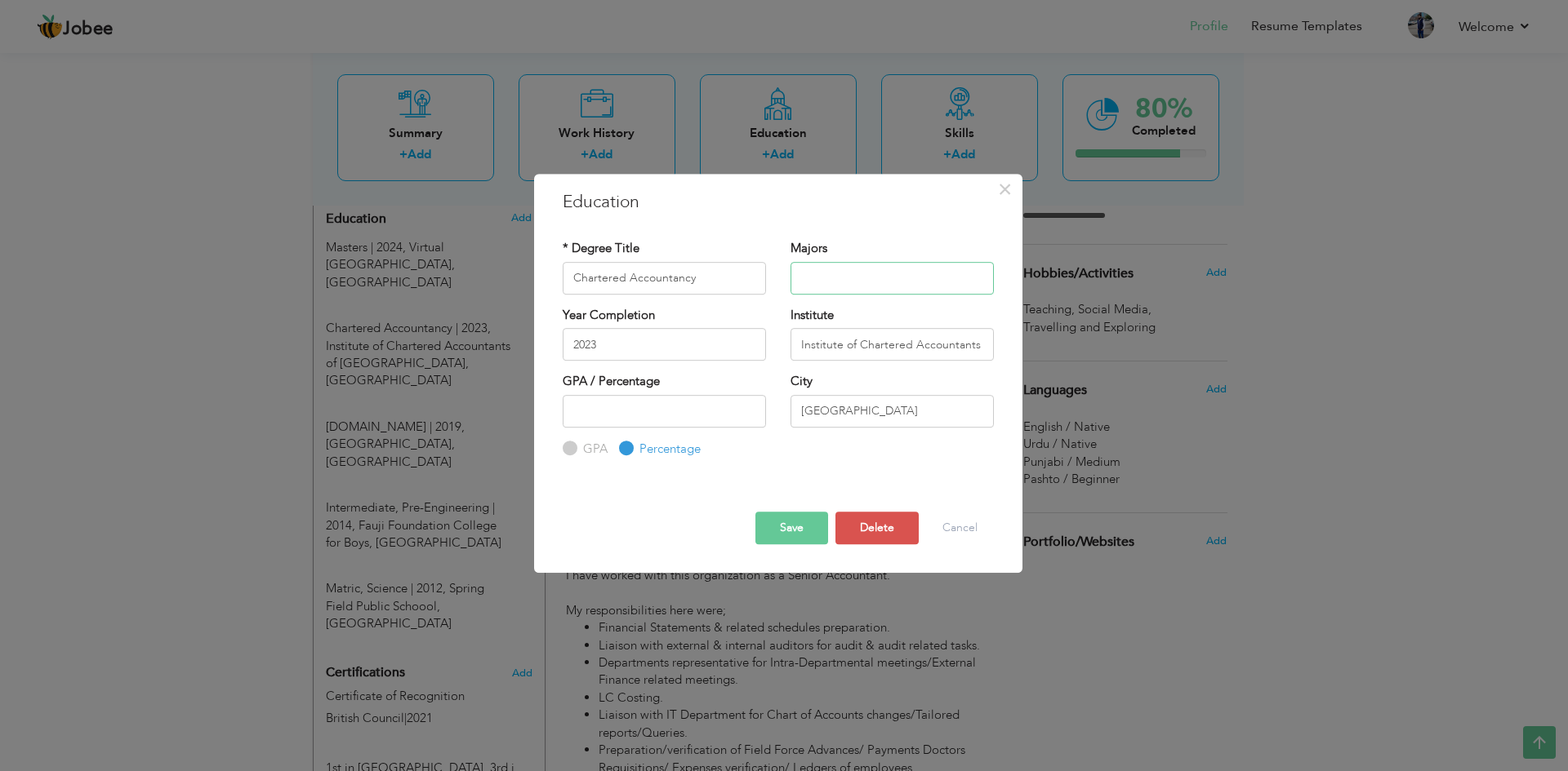
click at [845, 275] on input "text" at bounding box center [892, 278] width 203 height 33
type input "Accounts, Tax, Audit"
click at [632, 347] on input "2023" at bounding box center [663, 344] width 203 height 33
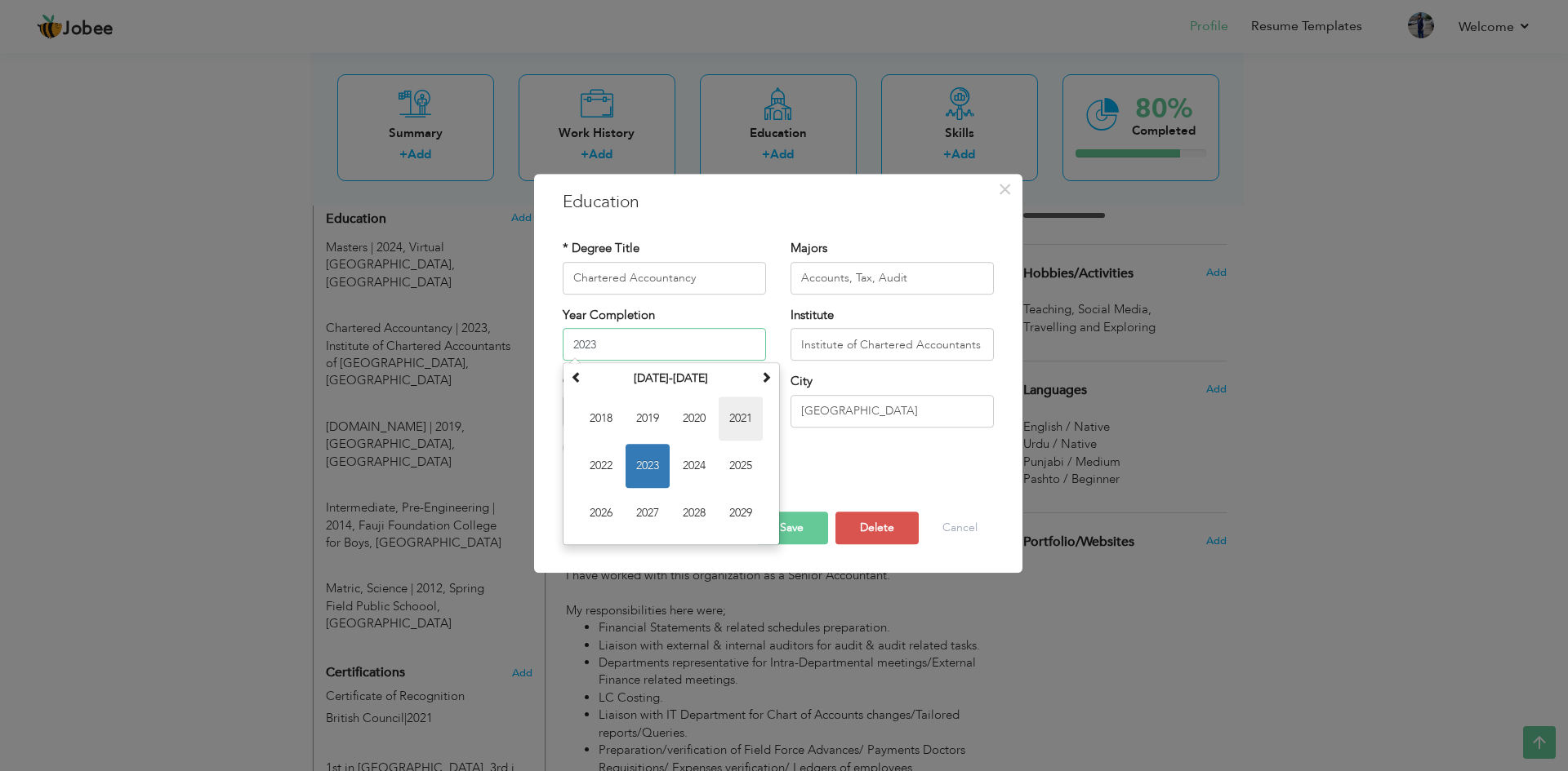
click at [739, 425] on span "2021" at bounding box center [740, 418] width 44 height 44
type input "2021"
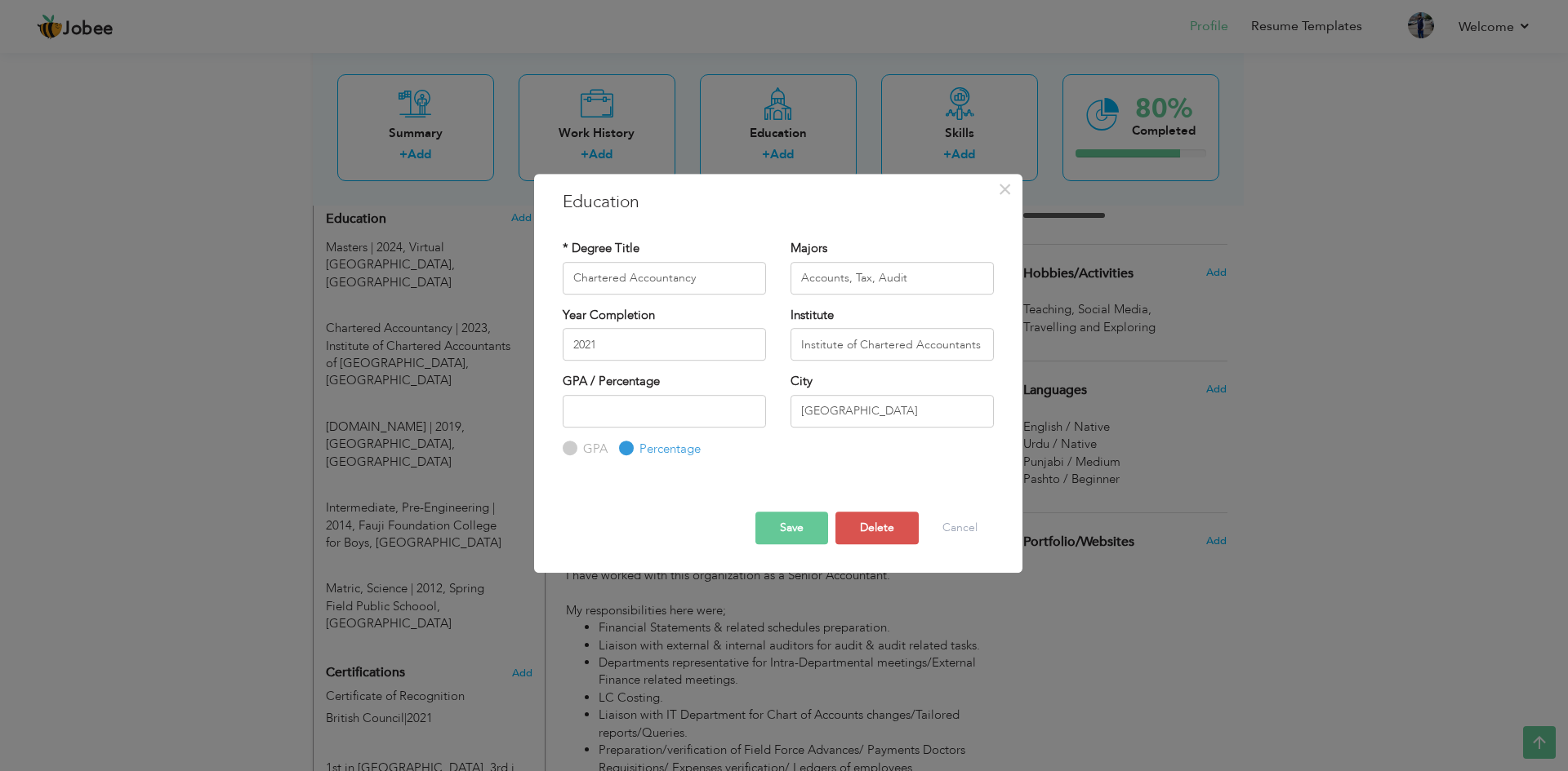
click at [791, 526] on button "Save" at bounding box center [792, 528] width 73 height 33
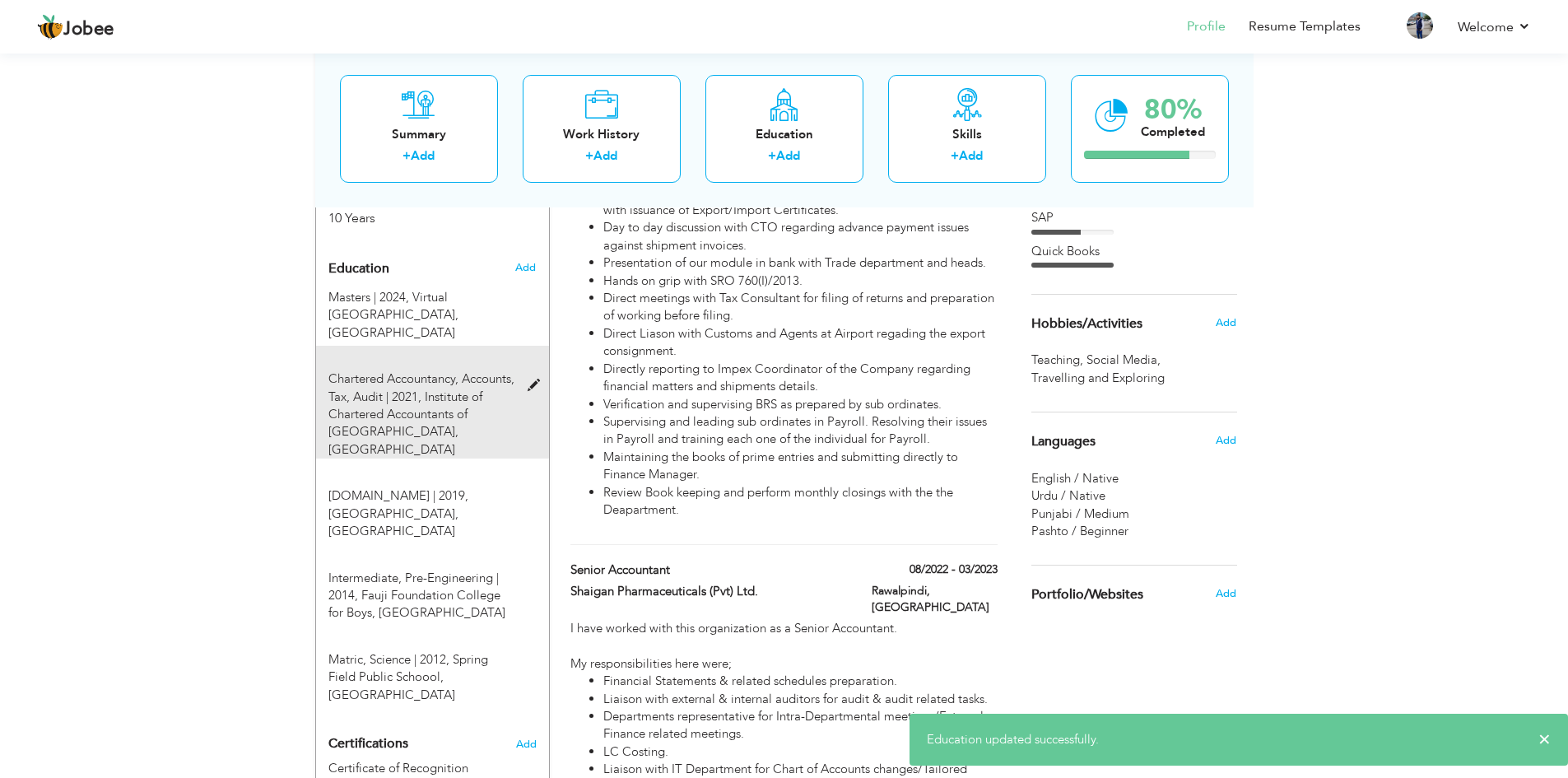
scroll to position [659, 0]
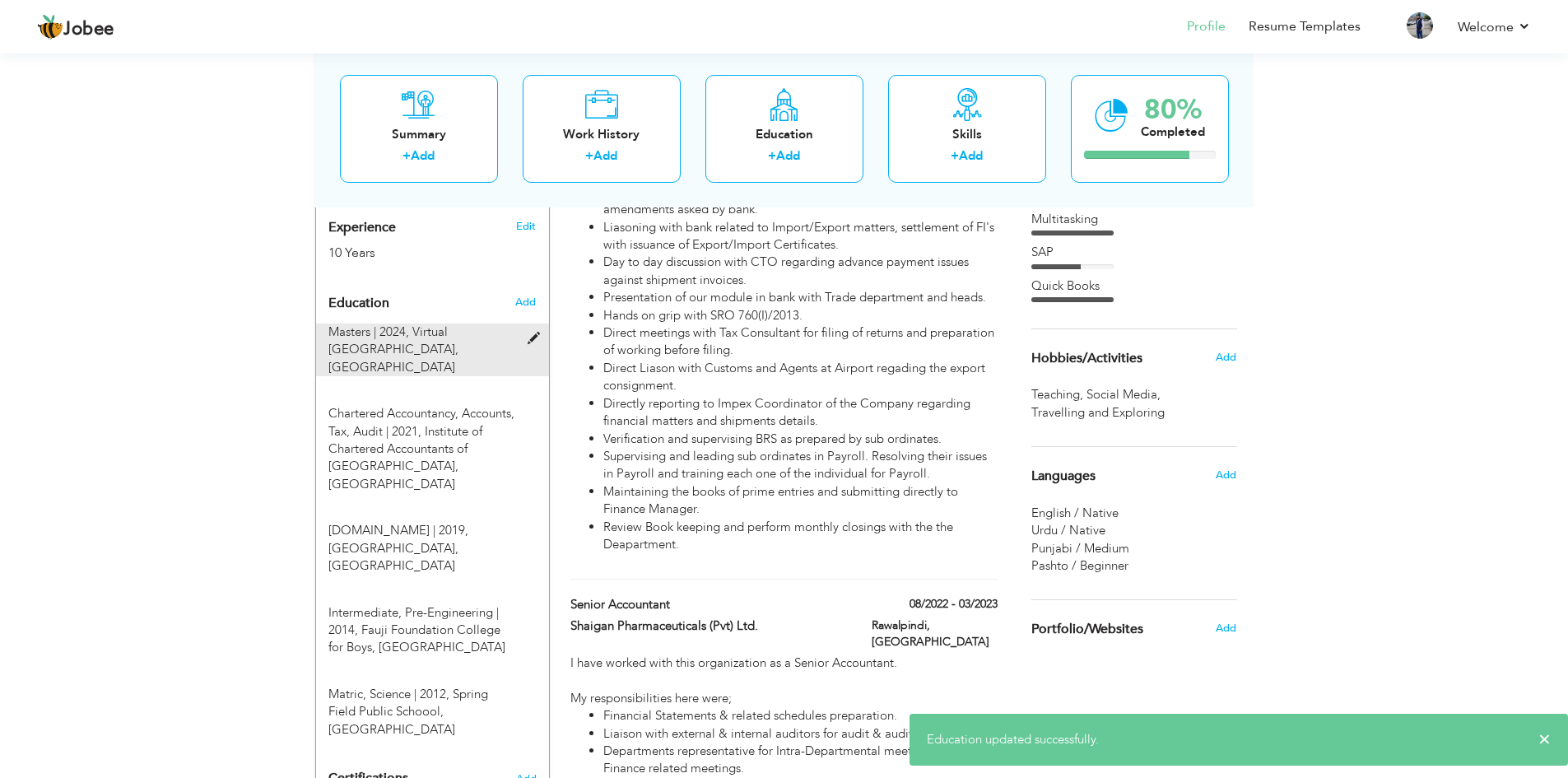
click at [536, 333] on span at bounding box center [537, 338] width 21 height 13
type input "Masters"
type input "2024"
type input "Virtual [GEOGRAPHIC_DATA]"
type input "2.98"
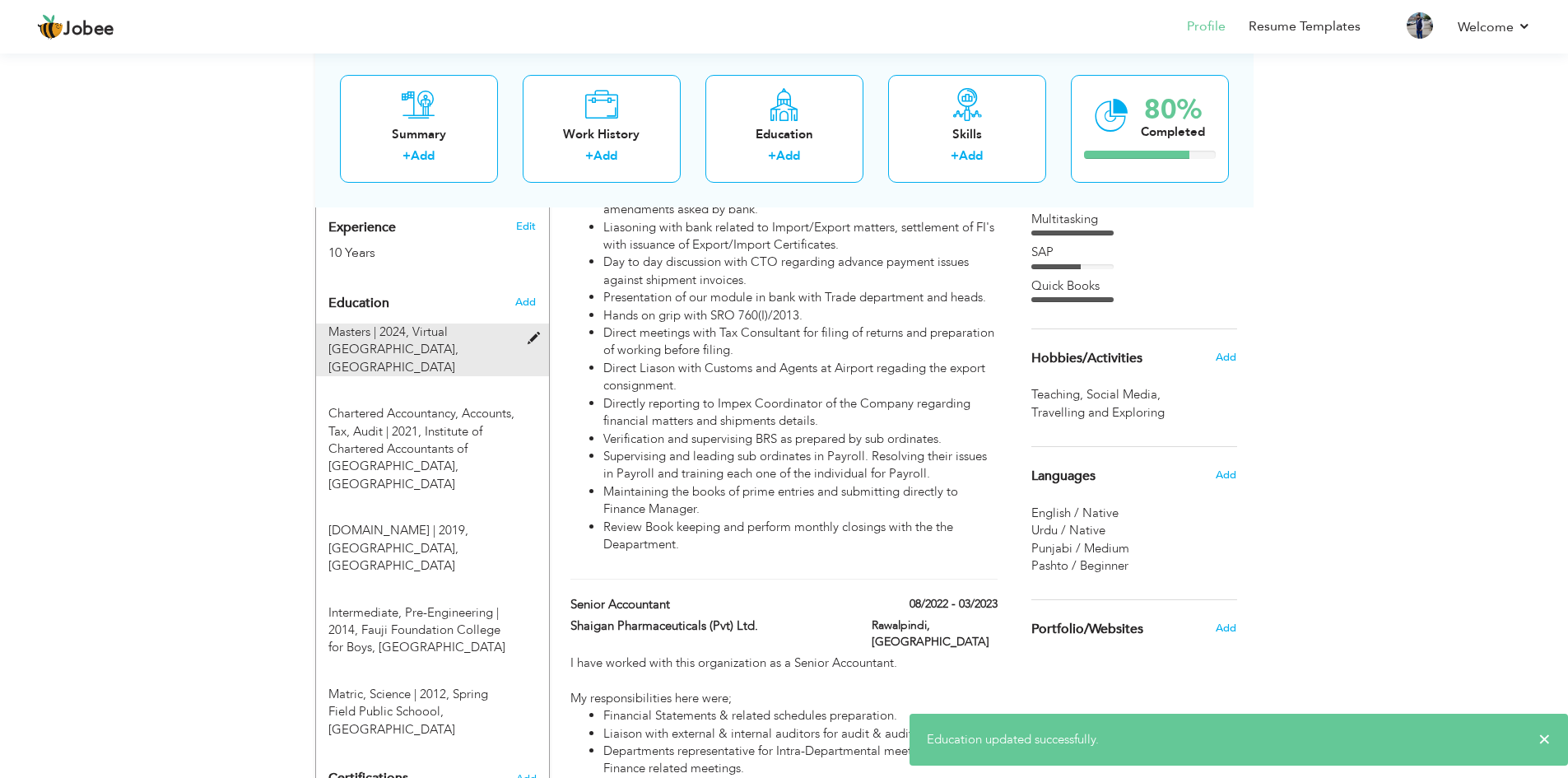
radio input "true"
type input "Rawalpindi"
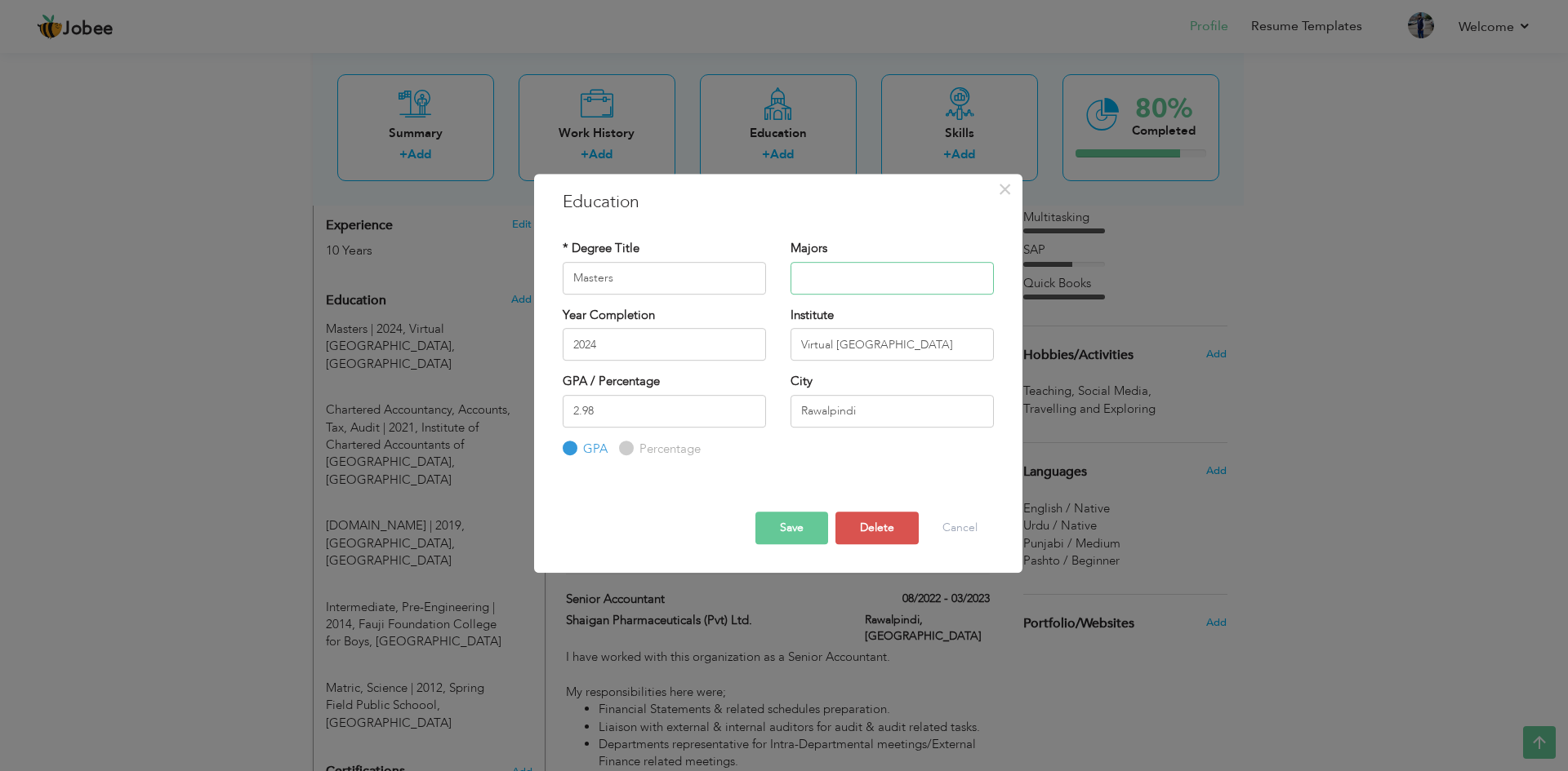
click at [873, 287] on input "text" at bounding box center [892, 278] width 203 height 33
type input "Business & Finance"
click at [629, 339] on input "2024" at bounding box center [663, 344] width 203 height 33
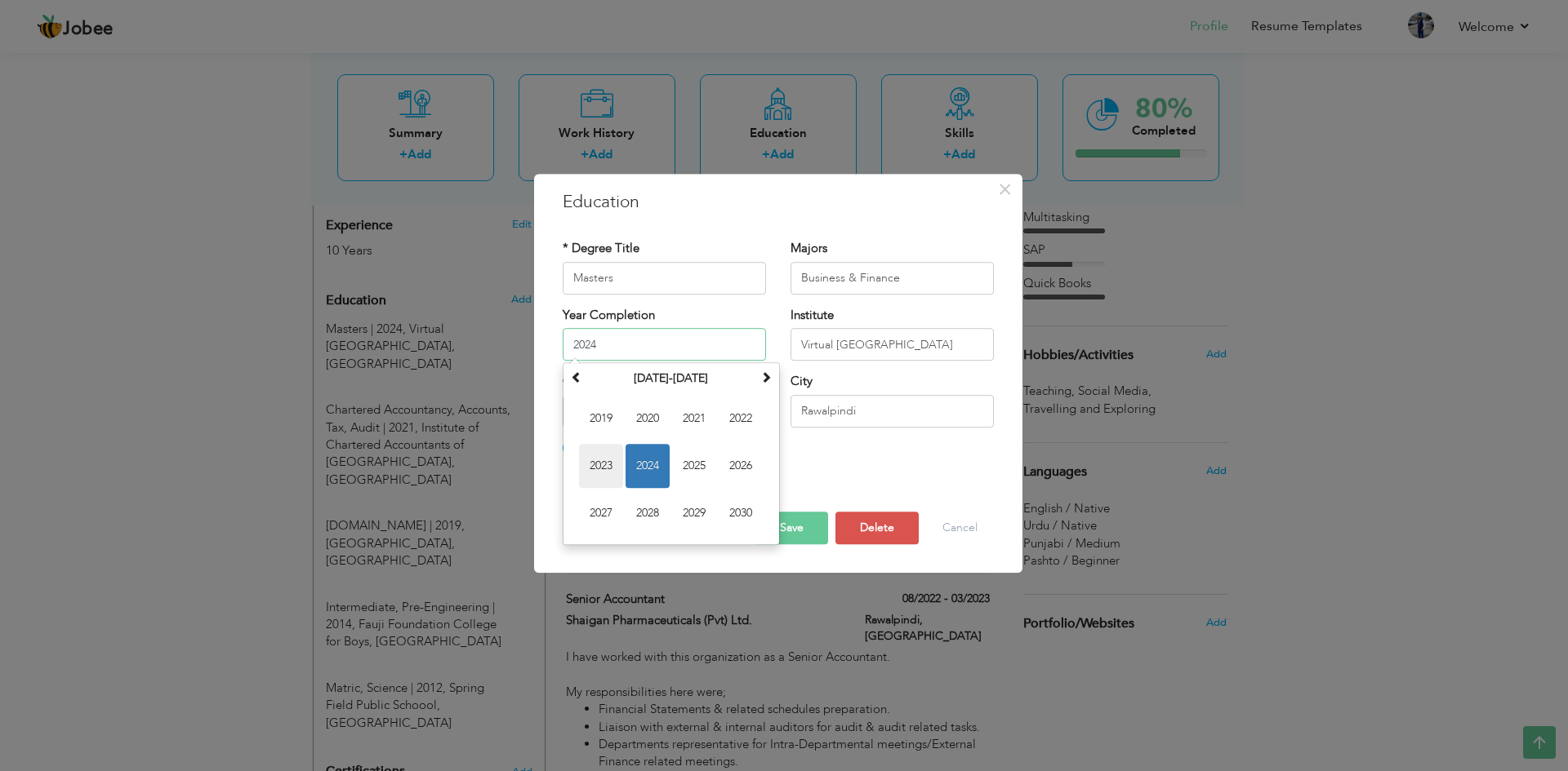
click at [600, 471] on span "2023" at bounding box center [600, 466] width 44 height 44
type input "2023"
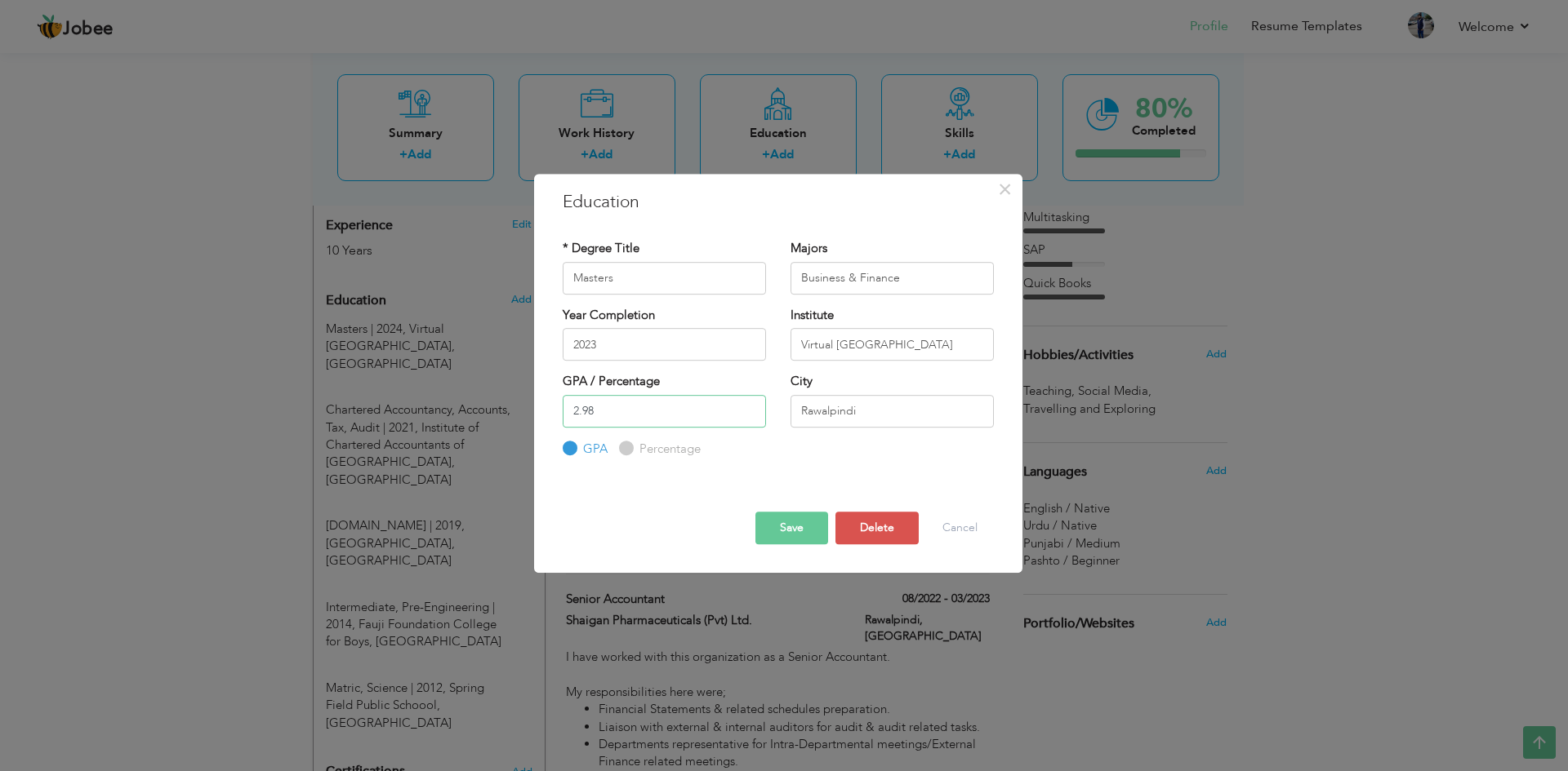
drag, startPoint x: 596, startPoint y: 411, endPoint x: 569, endPoint y: 411, distance: 27.0
click at [569, 411] on input "2.98" at bounding box center [663, 411] width 203 height 33
type input "3.4"
click at [791, 533] on button "Save" at bounding box center [792, 528] width 73 height 33
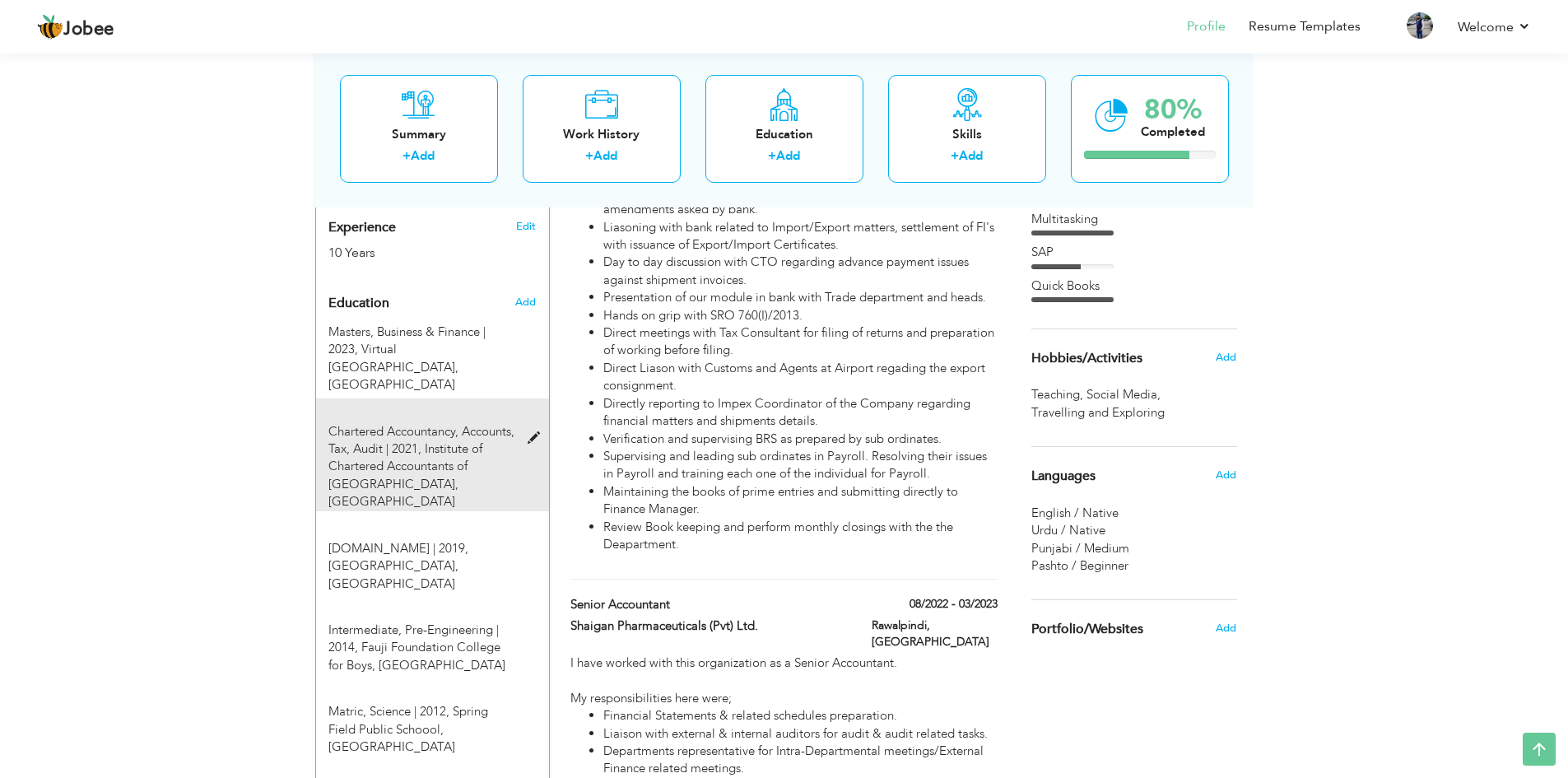
scroll to position [742, 0]
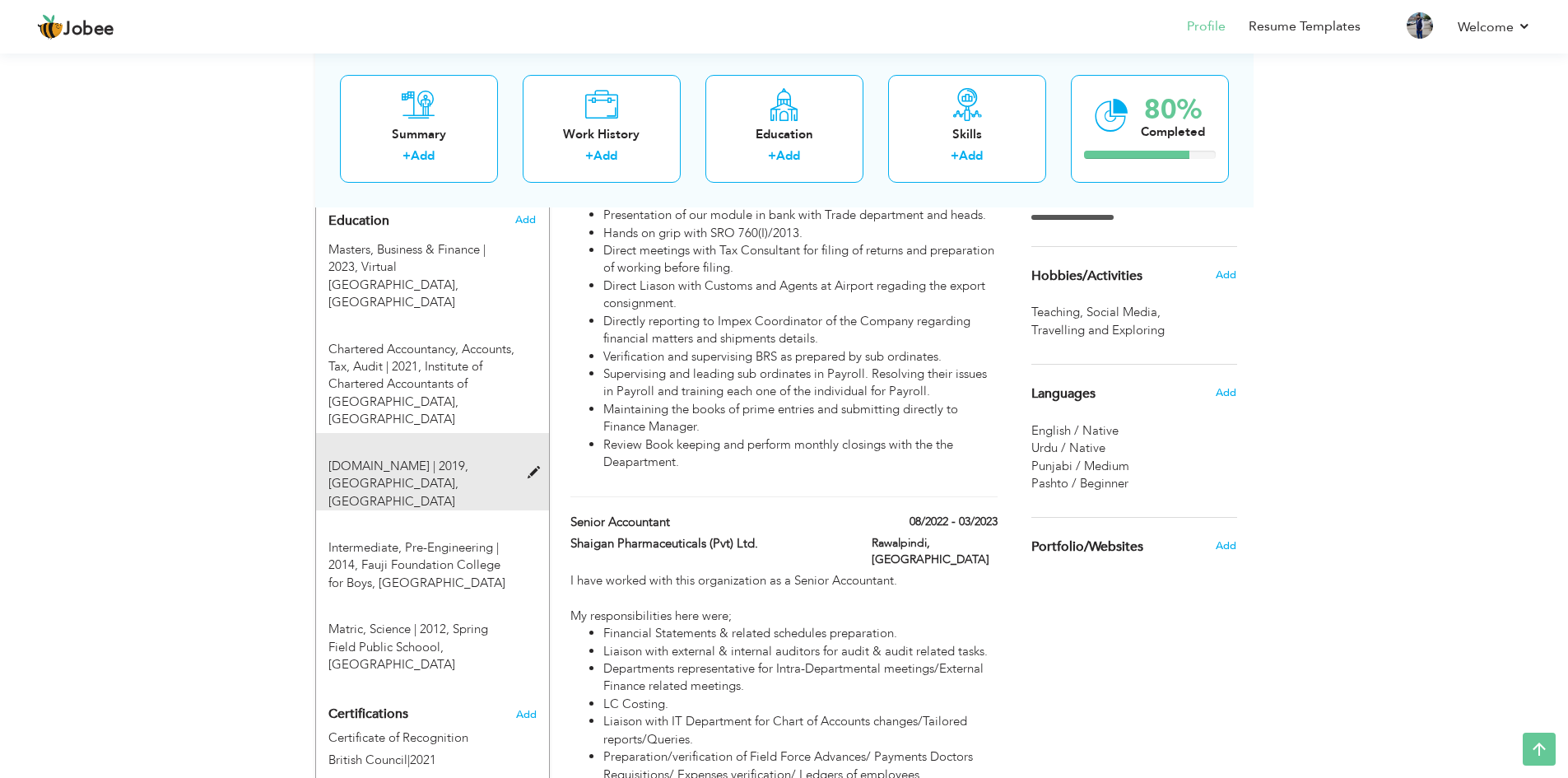
click at [538, 467] on span at bounding box center [537, 473] width 21 height 13
type input "[DOMAIN_NAME]"
type input "2019"
type input "[GEOGRAPHIC_DATA]"
type input "78"
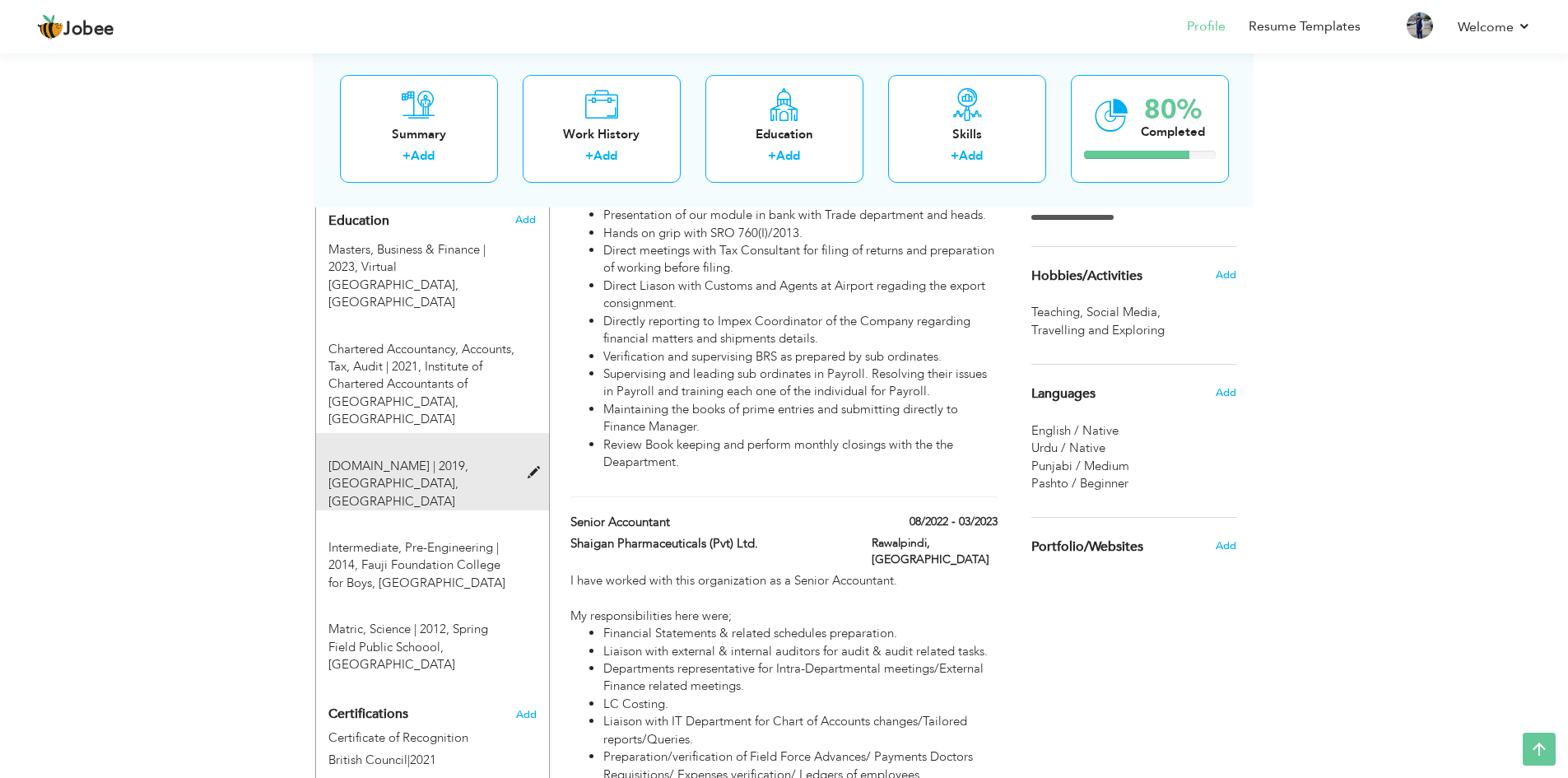
radio input "false"
radio input "true"
type input "[GEOGRAPHIC_DATA]"
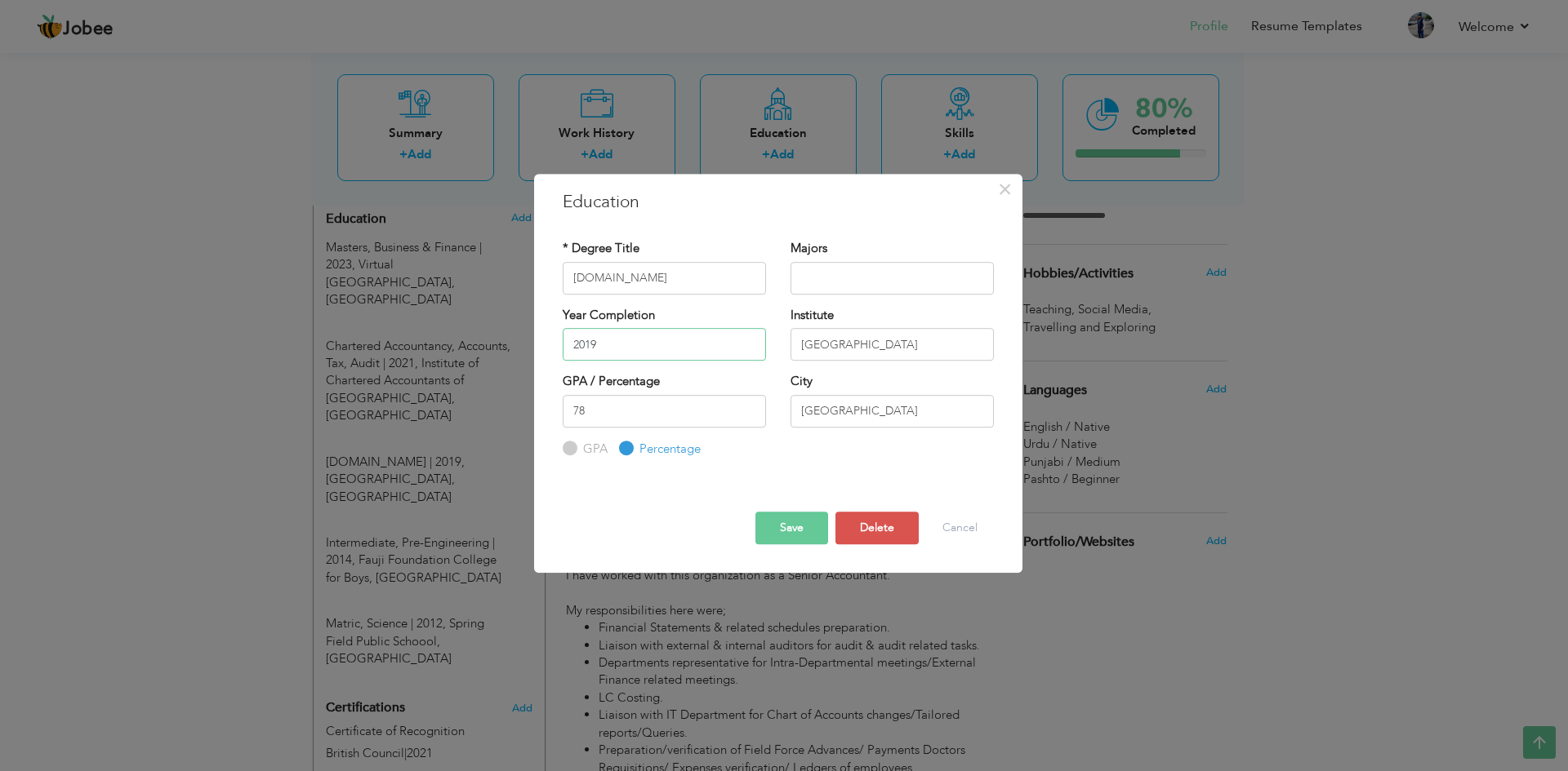
click at [623, 346] on input "2019" at bounding box center [663, 344] width 203 height 33
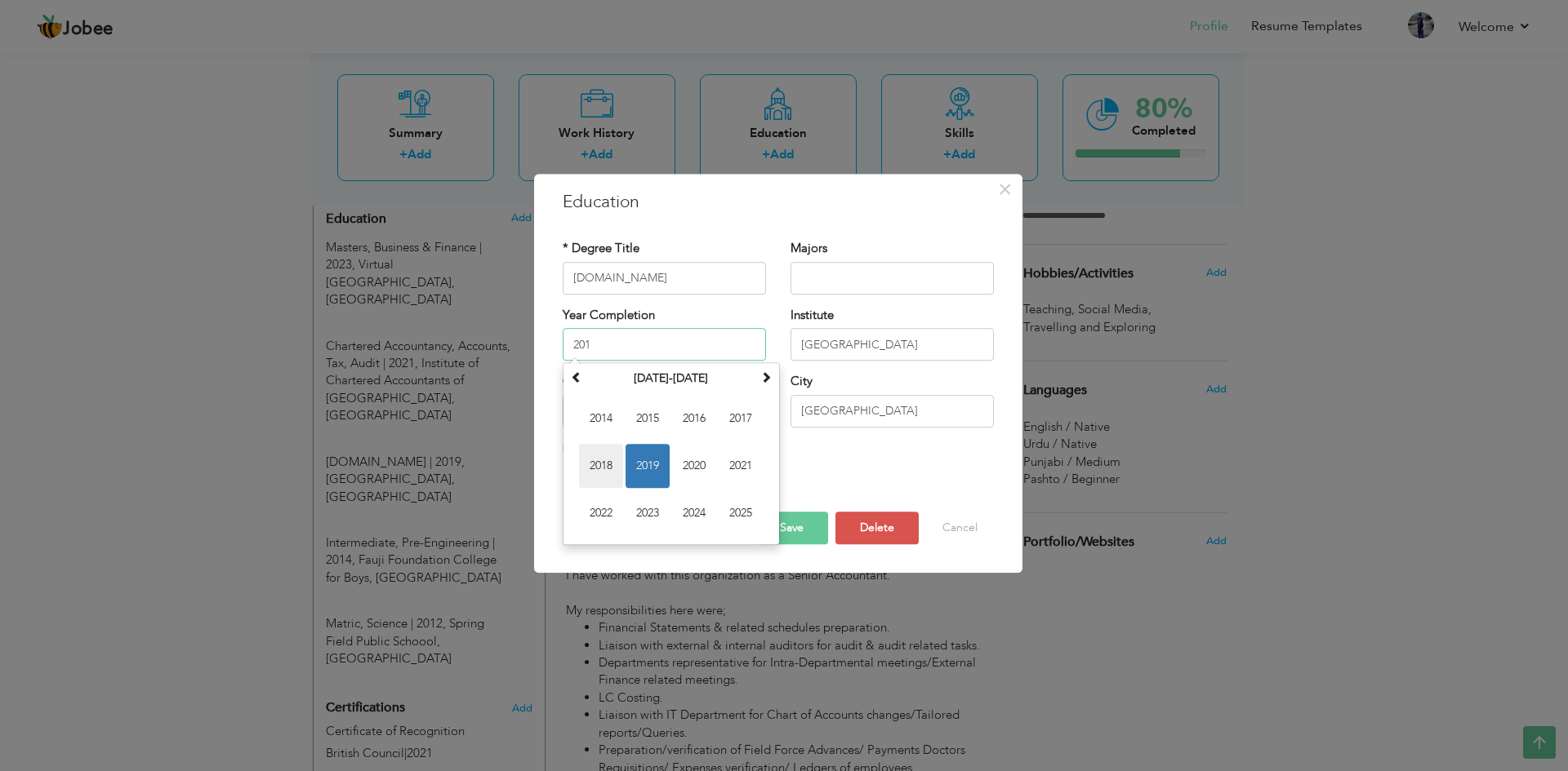
click at [588, 468] on span "2018" at bounding box center [600, 466] width 44 height 44
type input "2018"
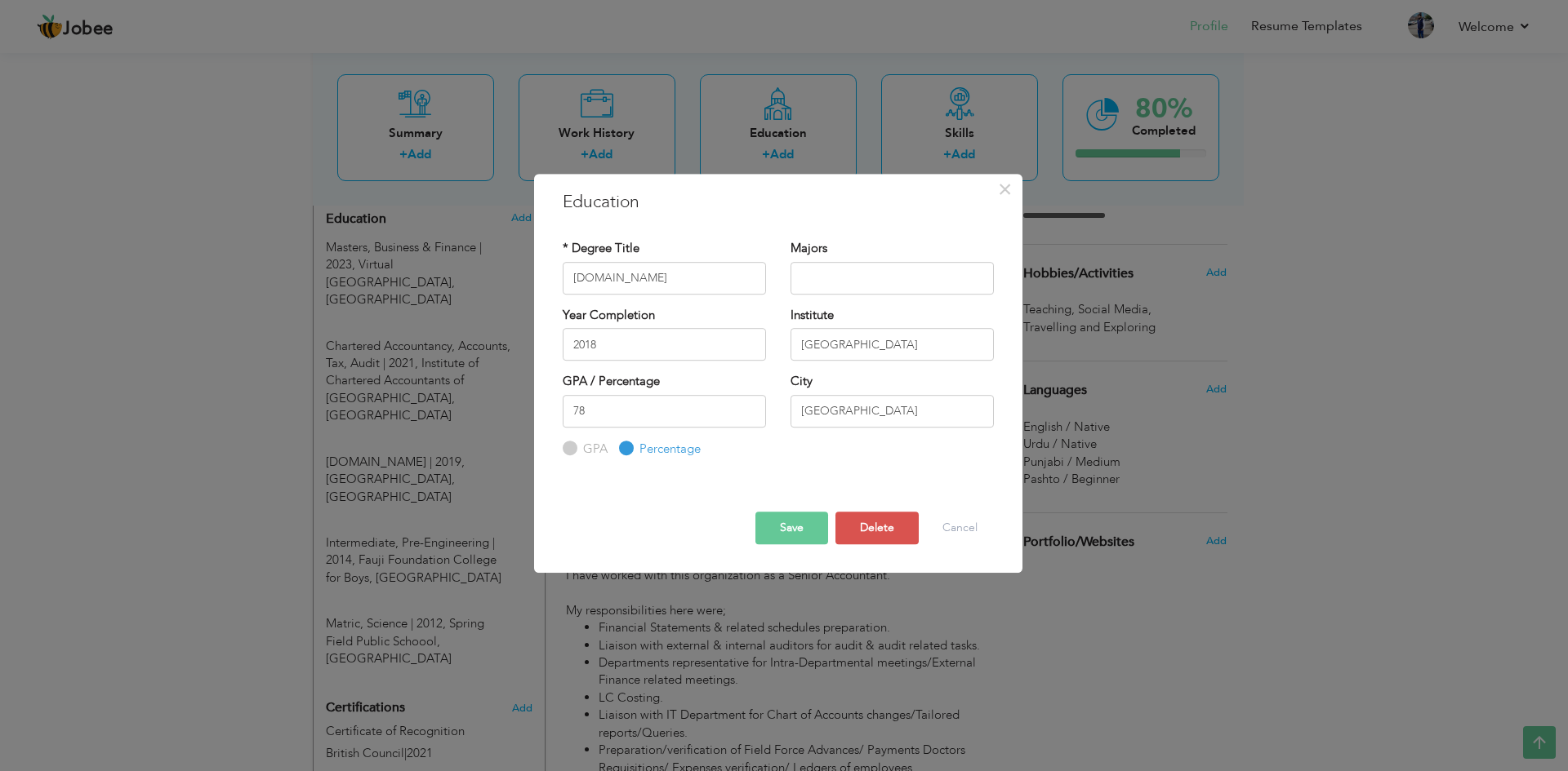
click at [788, 531] on button "Save" at bounding box center [792, 528] width 73 height 33
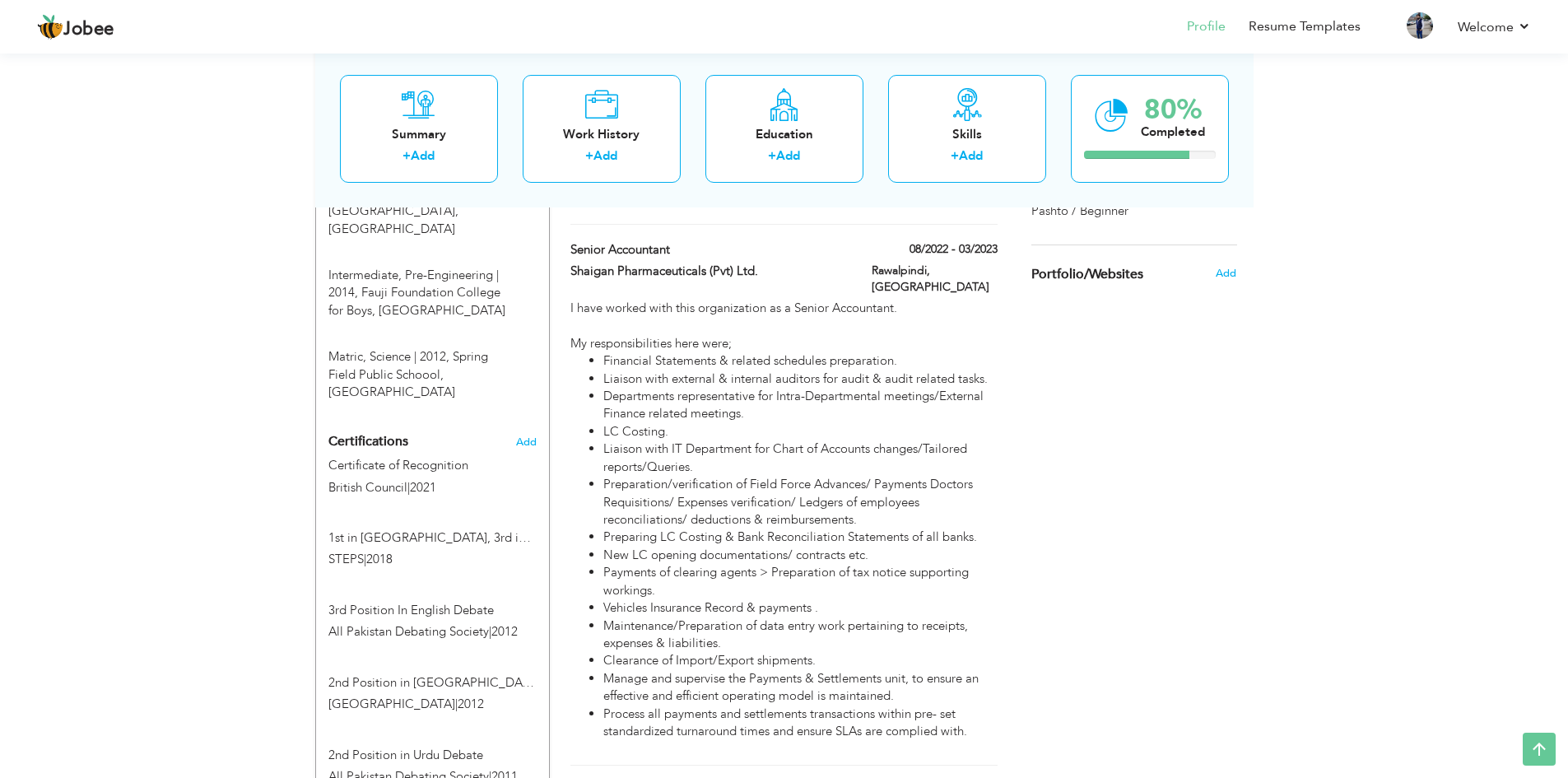
scroll to position [988, 0]
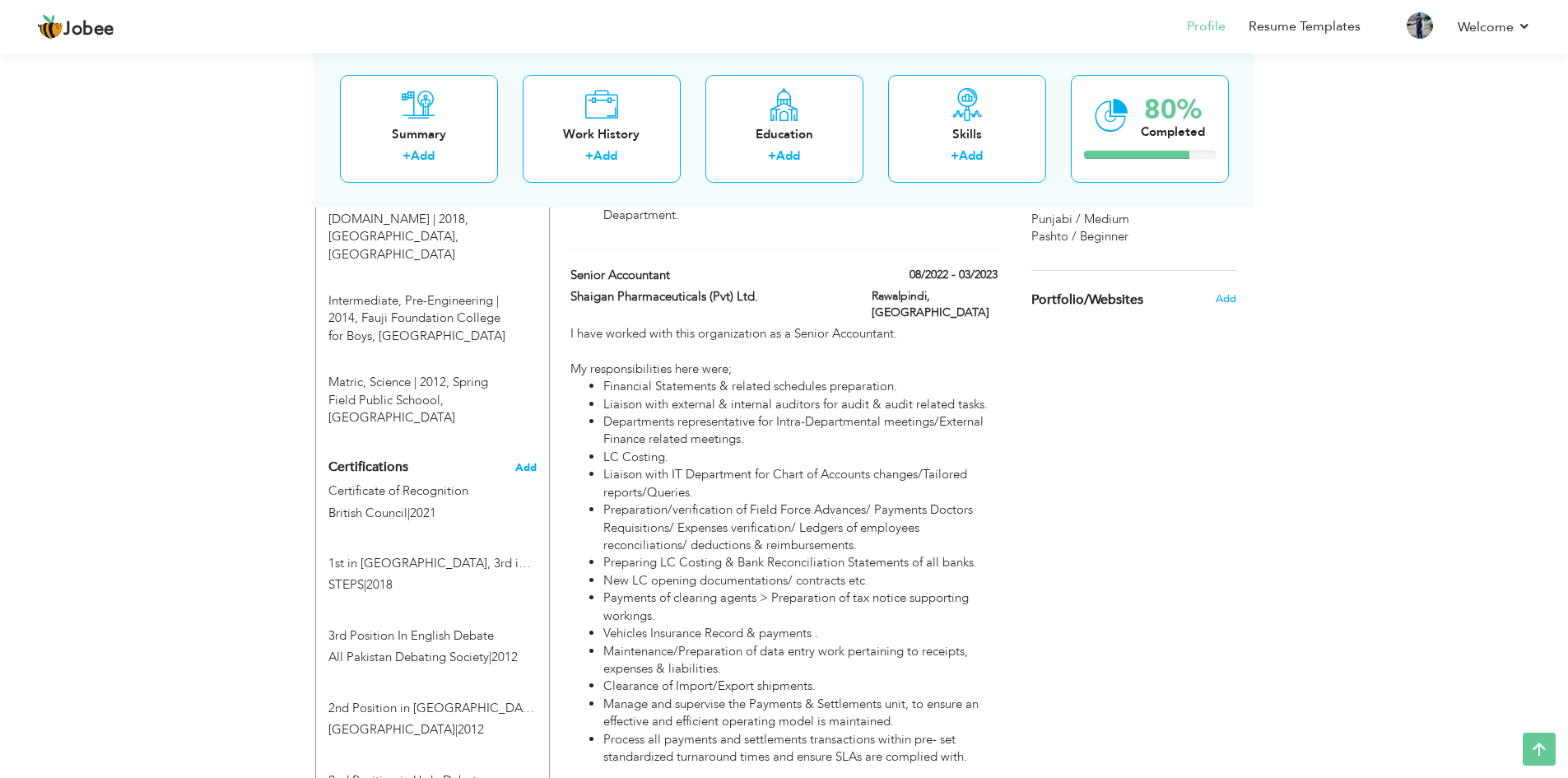
click at [517, 462] on span "Add" at bounding box center [527, 468] width 22 height 12
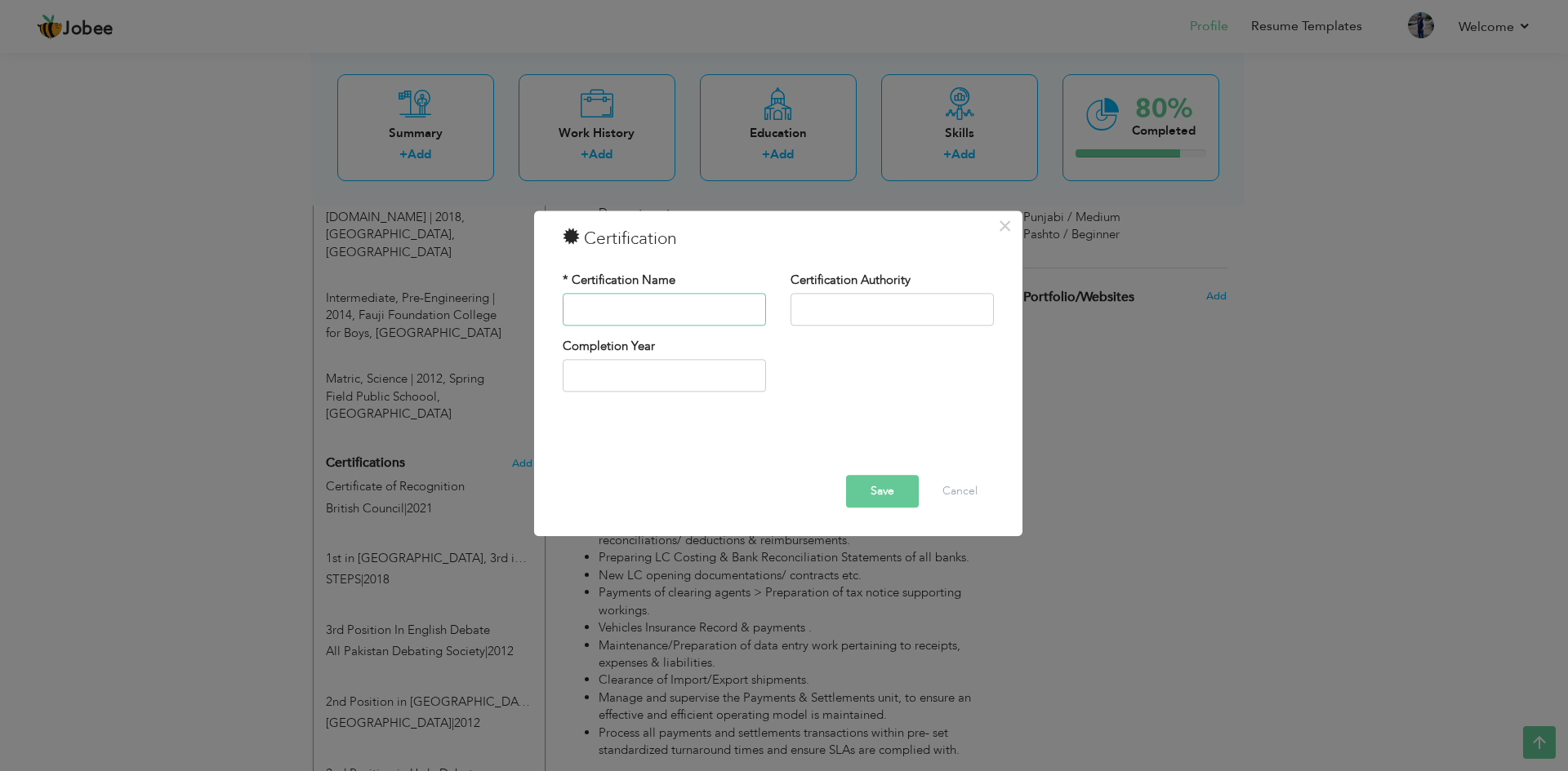
click at [659, 313] on input "text" at bounding box center [663, 309] width 203 height 33
type input "Financial Management Program"
type input "IBMI, [GEOGRAPHIC_DATA] [GEOGRAPHIC_DATA]"
click at [627, 380] on input "2025" at bounding box center [663, 376] width 203 height 33
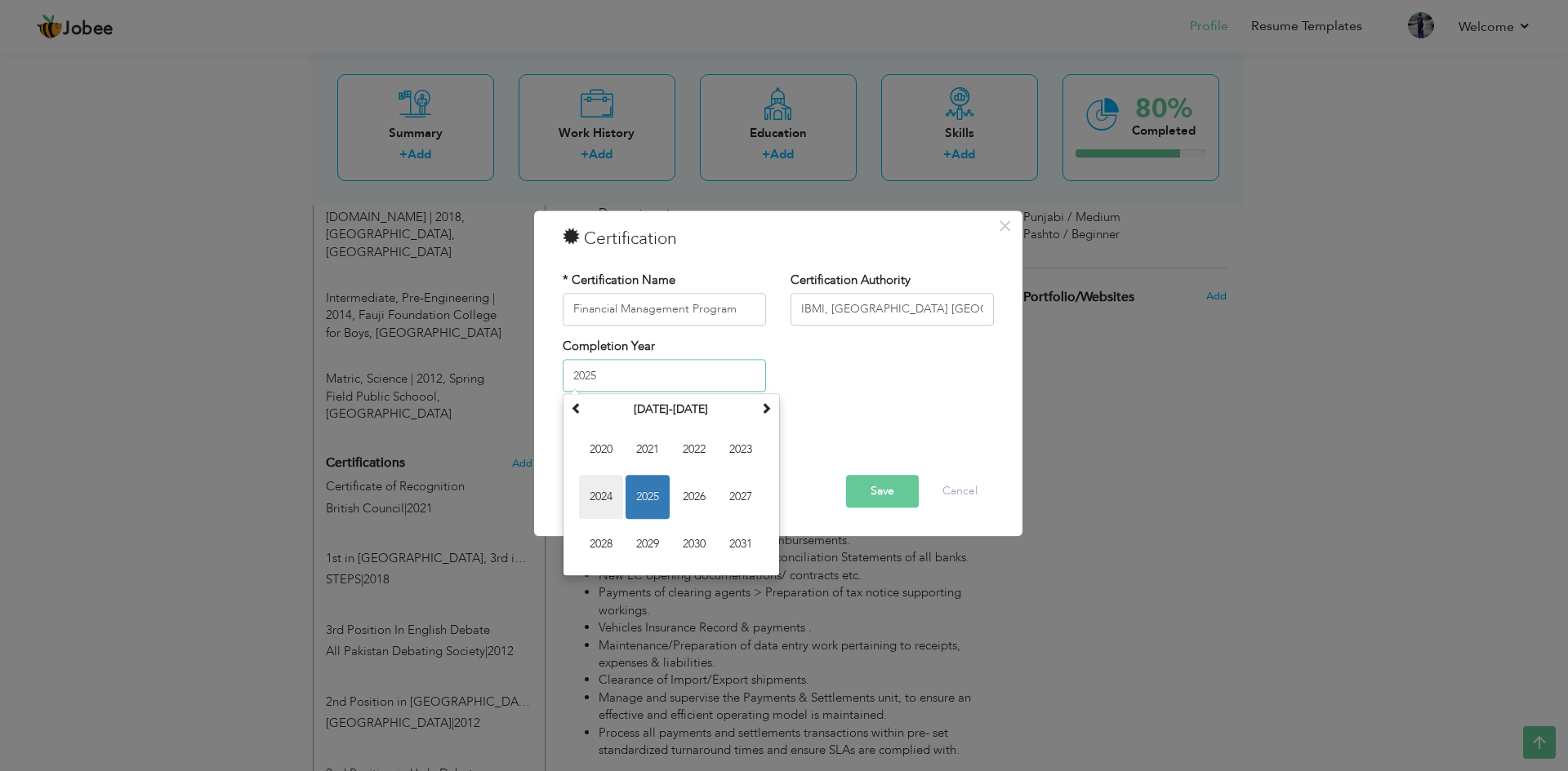
click at [608, 492] on span "2024" at bounding box center [600, 497] width 44 height 44
type input "2024"
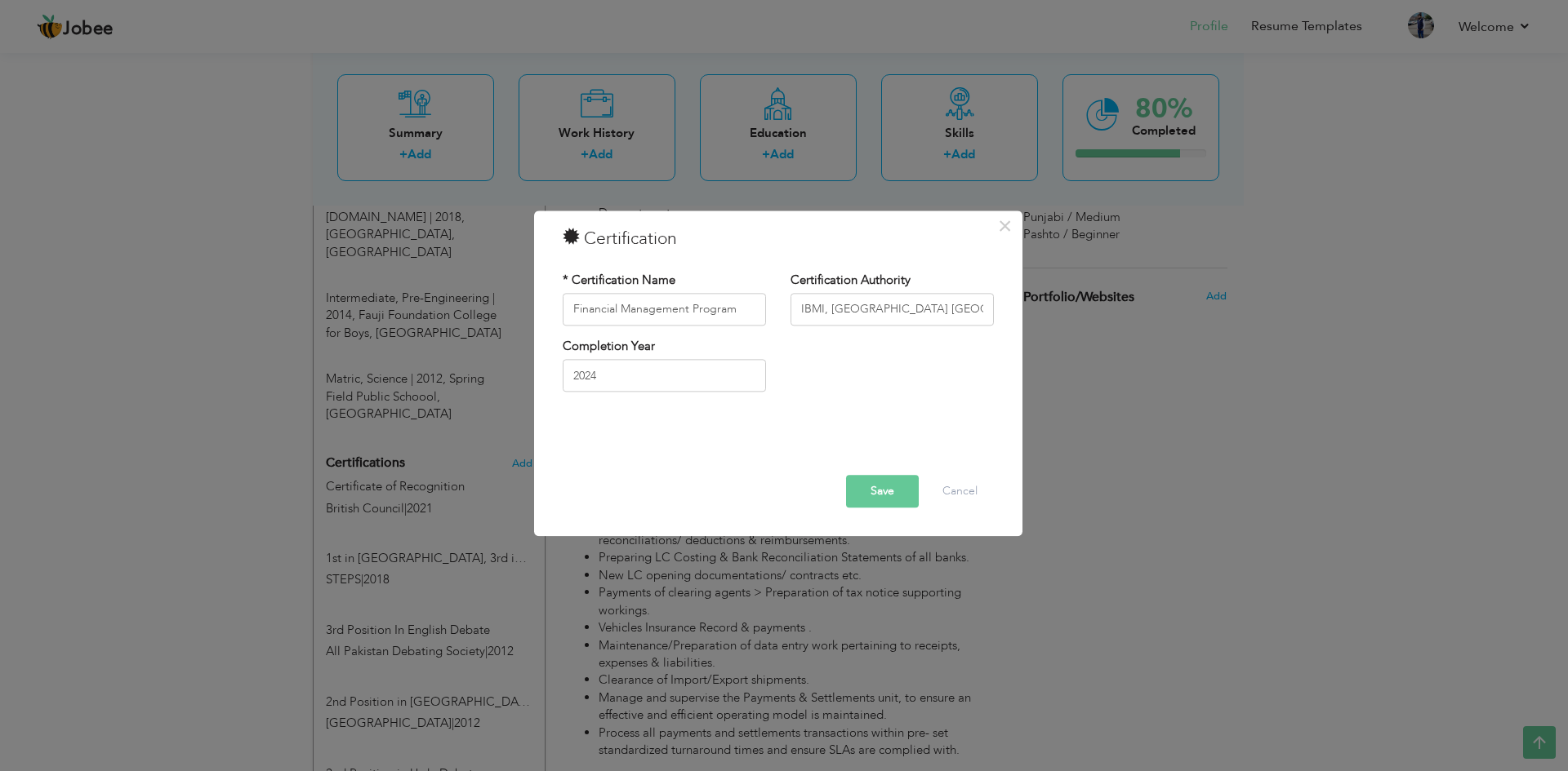
click at [886, 493] on button "Save" at bounding box center [882, 492] width 73 height 33
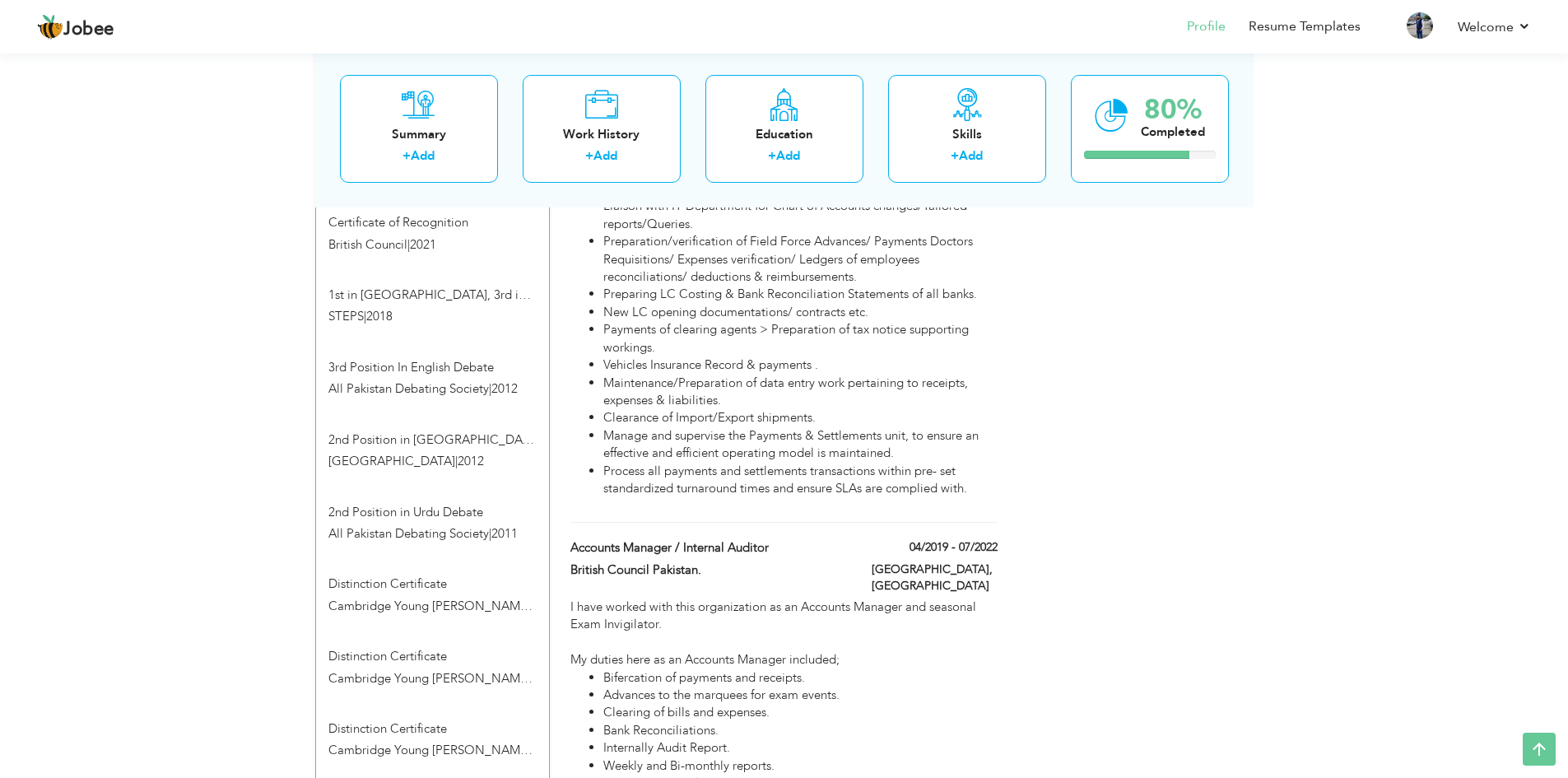
scroll to position [1070, 0]
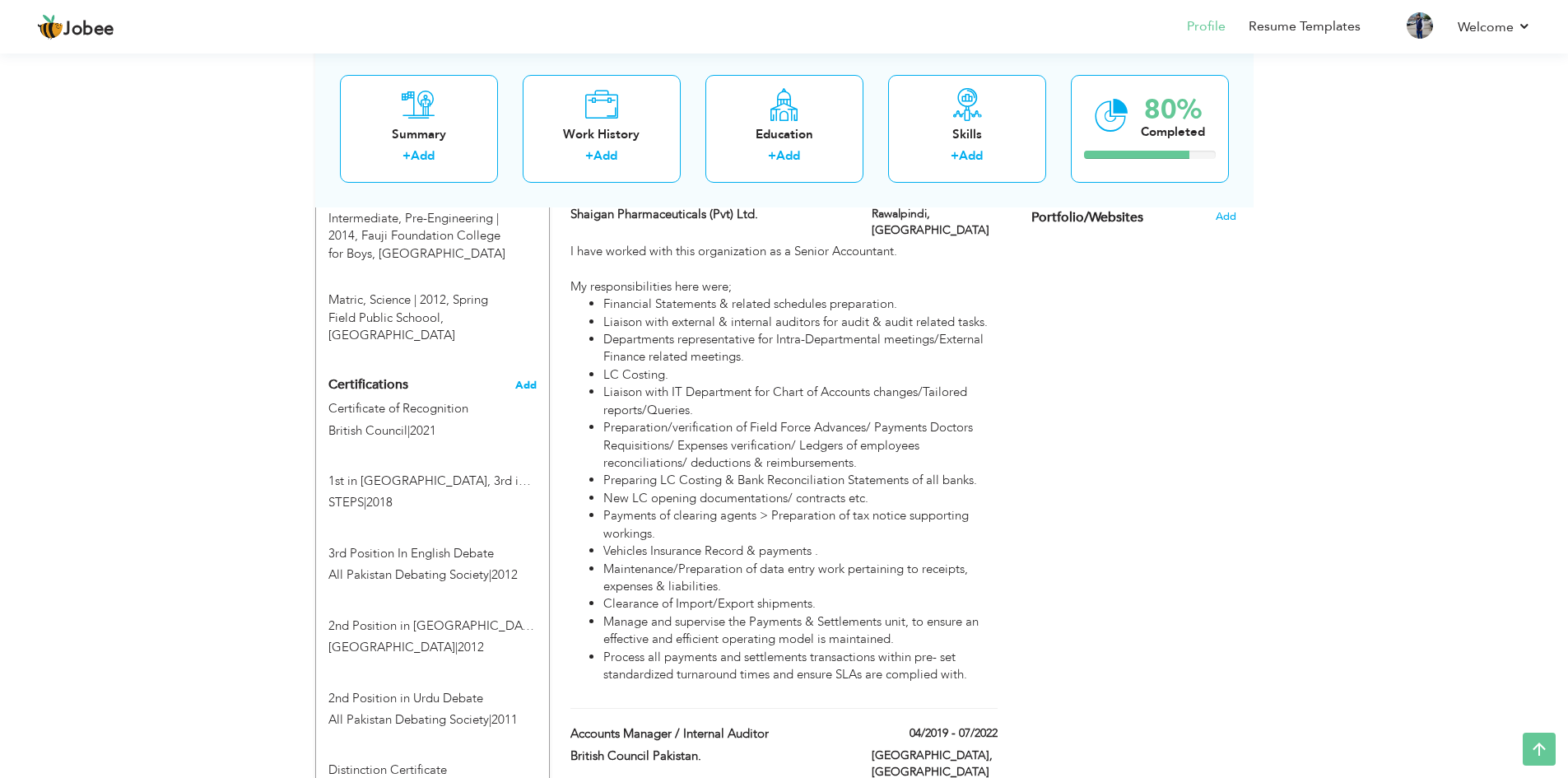
click at [534, 380] on span "Add" at bounding box center [527, 386] width 22 height 12
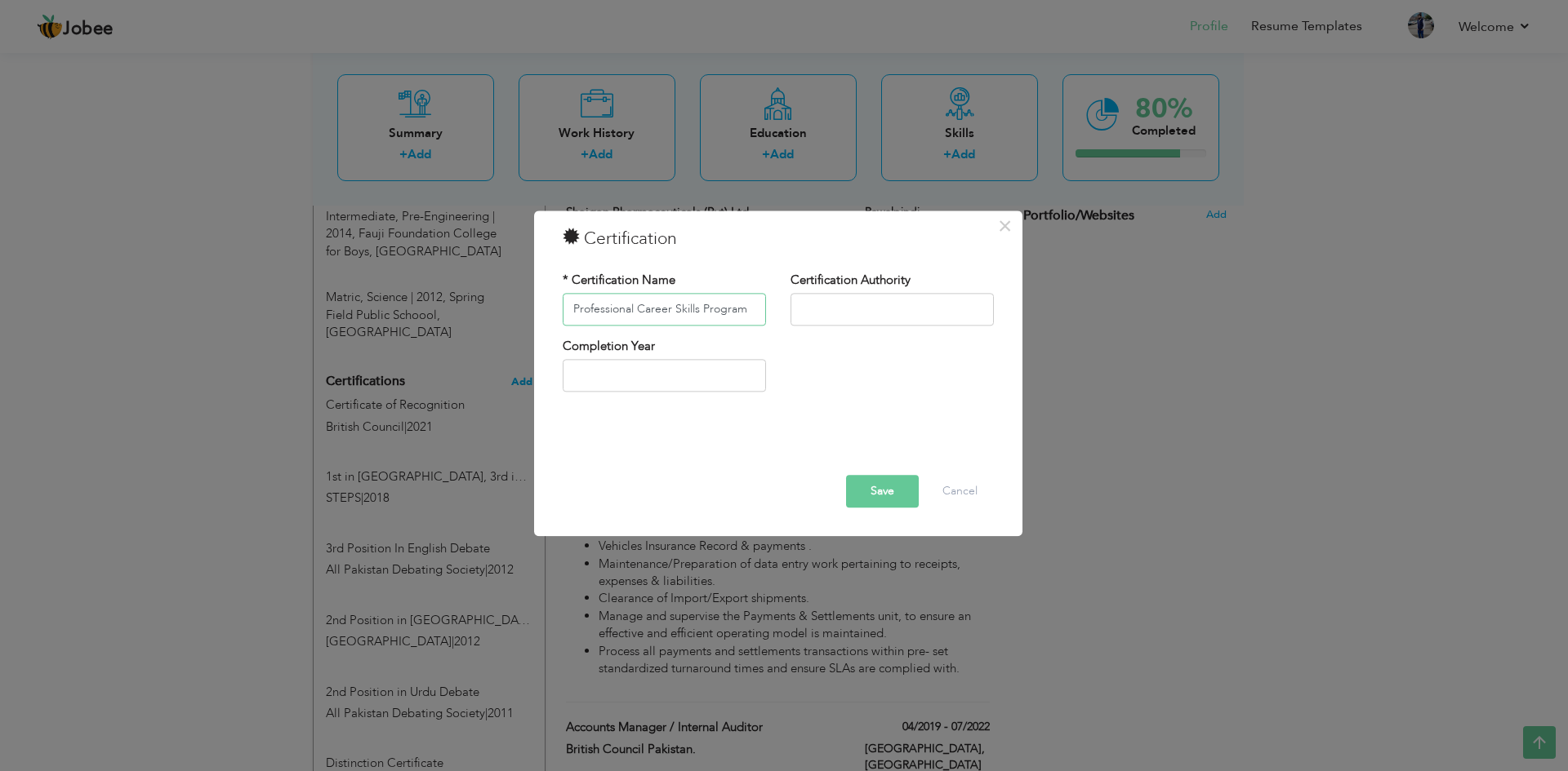
type input "Professional Career Skills Program"
type input "IBMI, [GEOGRAPHIC_DATA] [GEOGRAPHIC_DATA]"
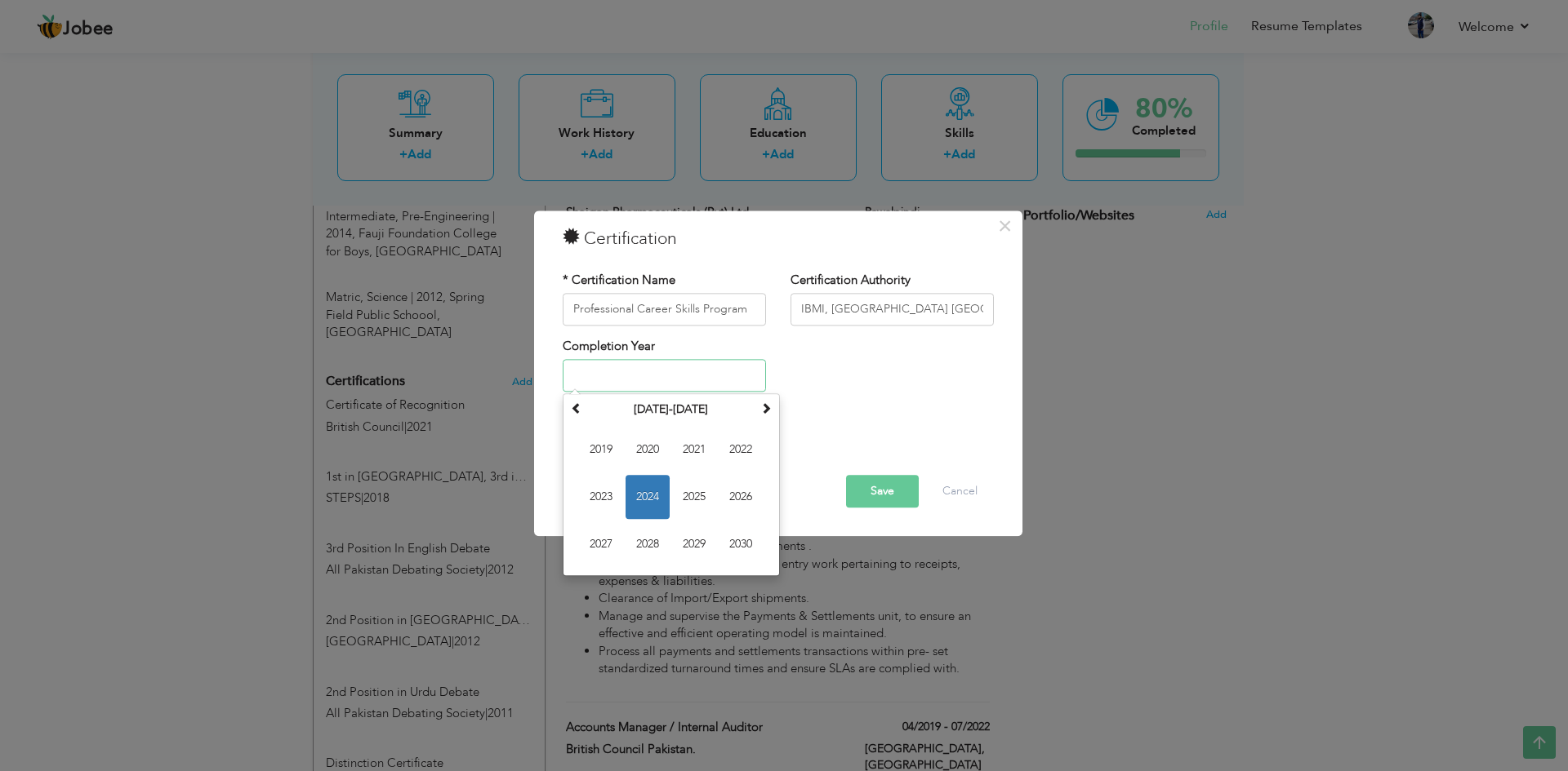
click at [647, 504] on span "2024" at bounding box center [647, 497] width 44 height 44
type input "2024"
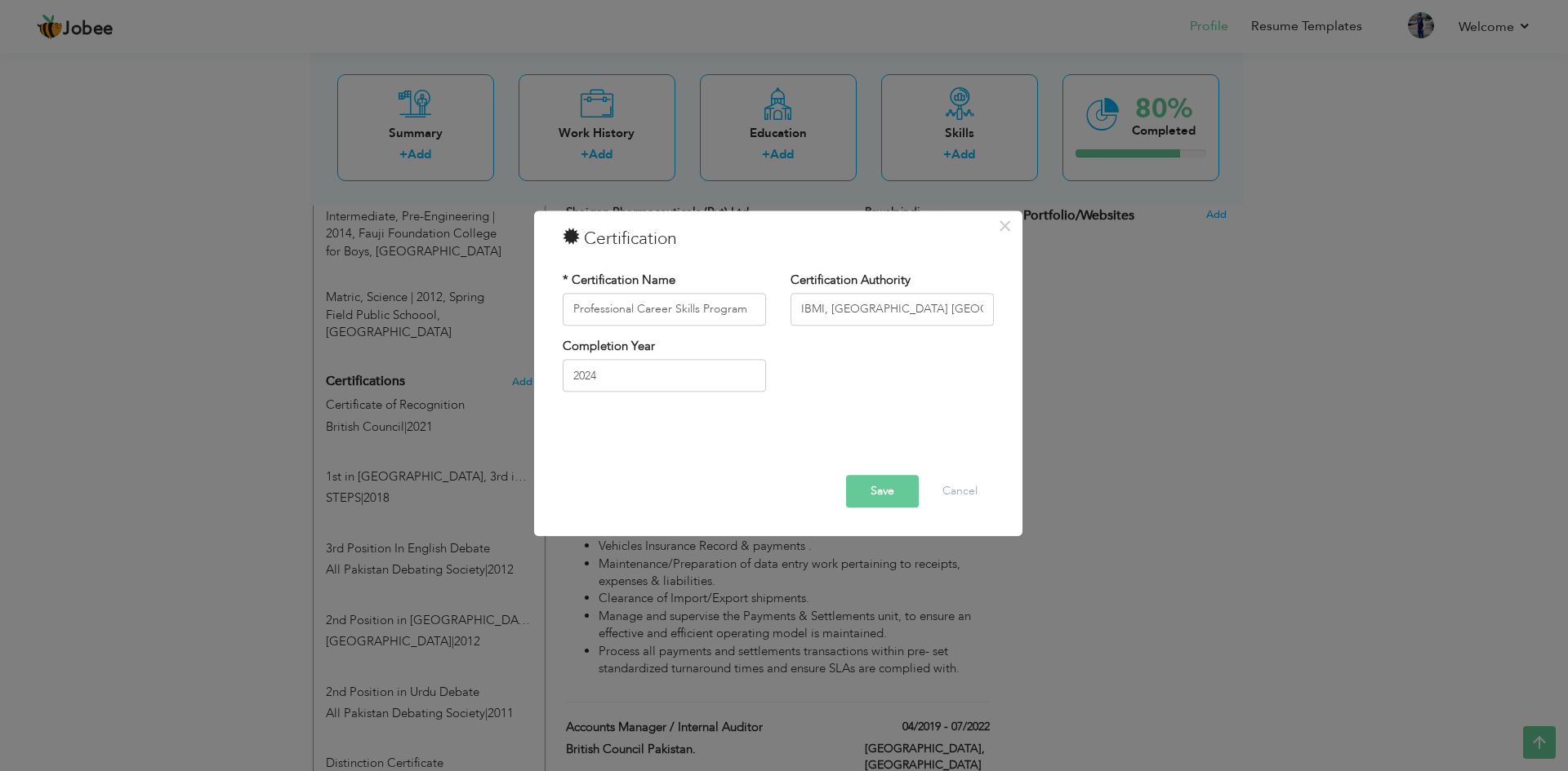
click at [890, 493] on button "Save" at bounding box center [882, 492] width 73 height 33
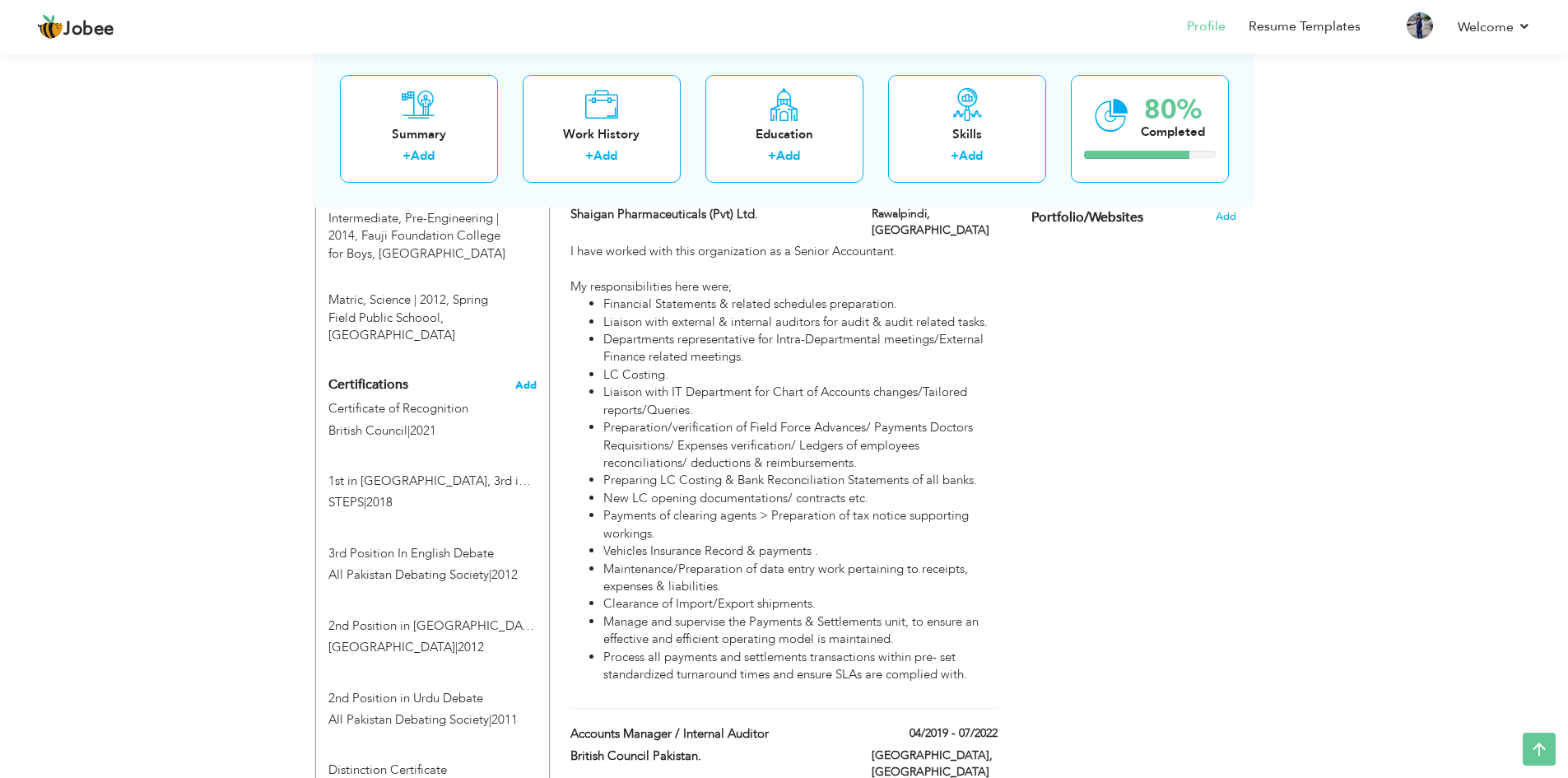
click at [531, 380] on span "Add" at bounding box center [527, 386] width 22 height 12
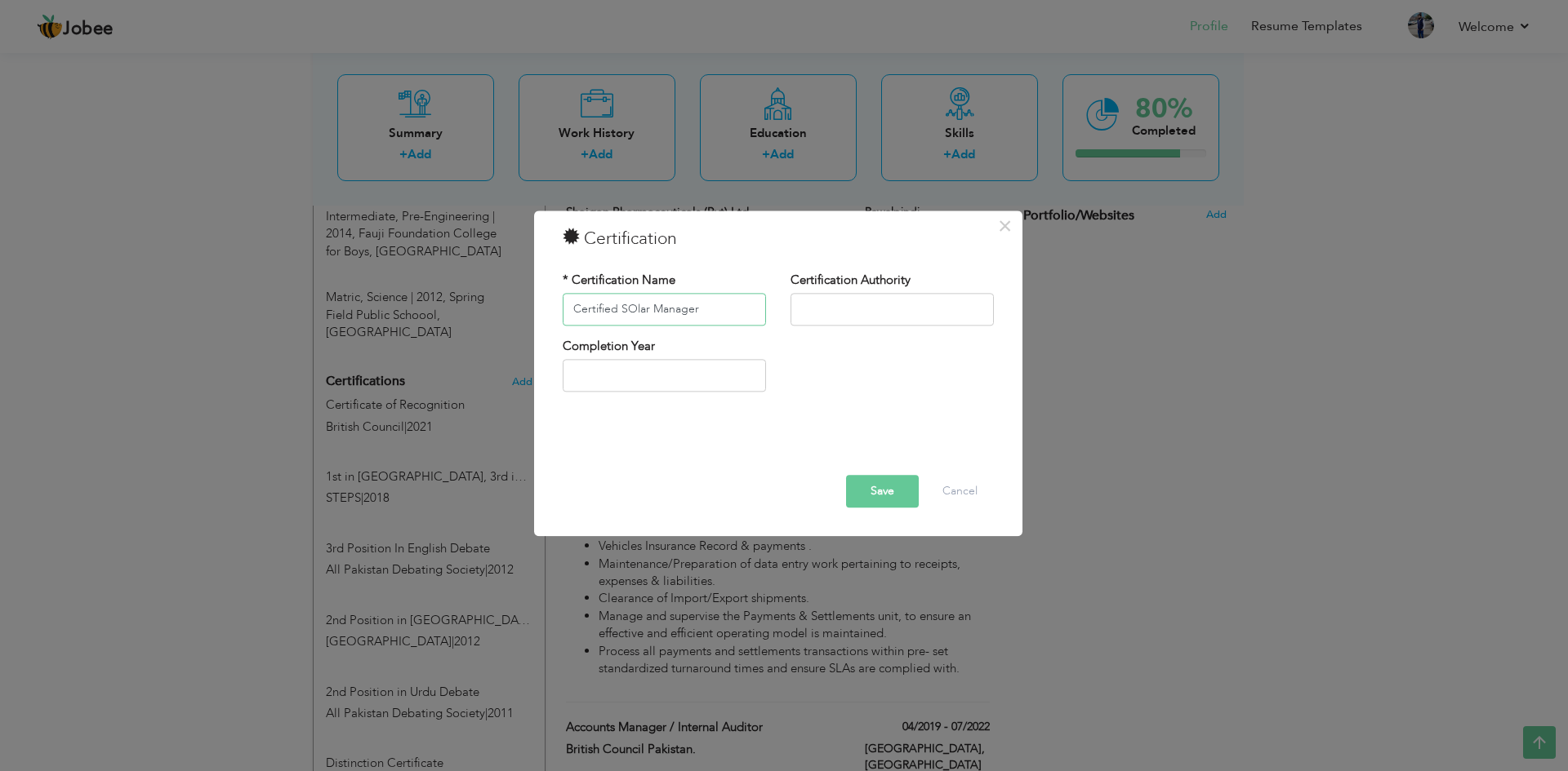
click at [638, 307] on input "Certified SOlar Manager" at bounding box center [663, 309] width 203 height 33
type input "Certified Solar Manager"
click at [796, 307] on input "TRACCERT, Canada" at bounding box center [892, 309] width 203 height 33
type input "ETRC by TRACCERT, [GEOGRAPHIC_DATA]"
click at [654, 379] on input "text" at bounding box center [663, 376] width 203 height 33
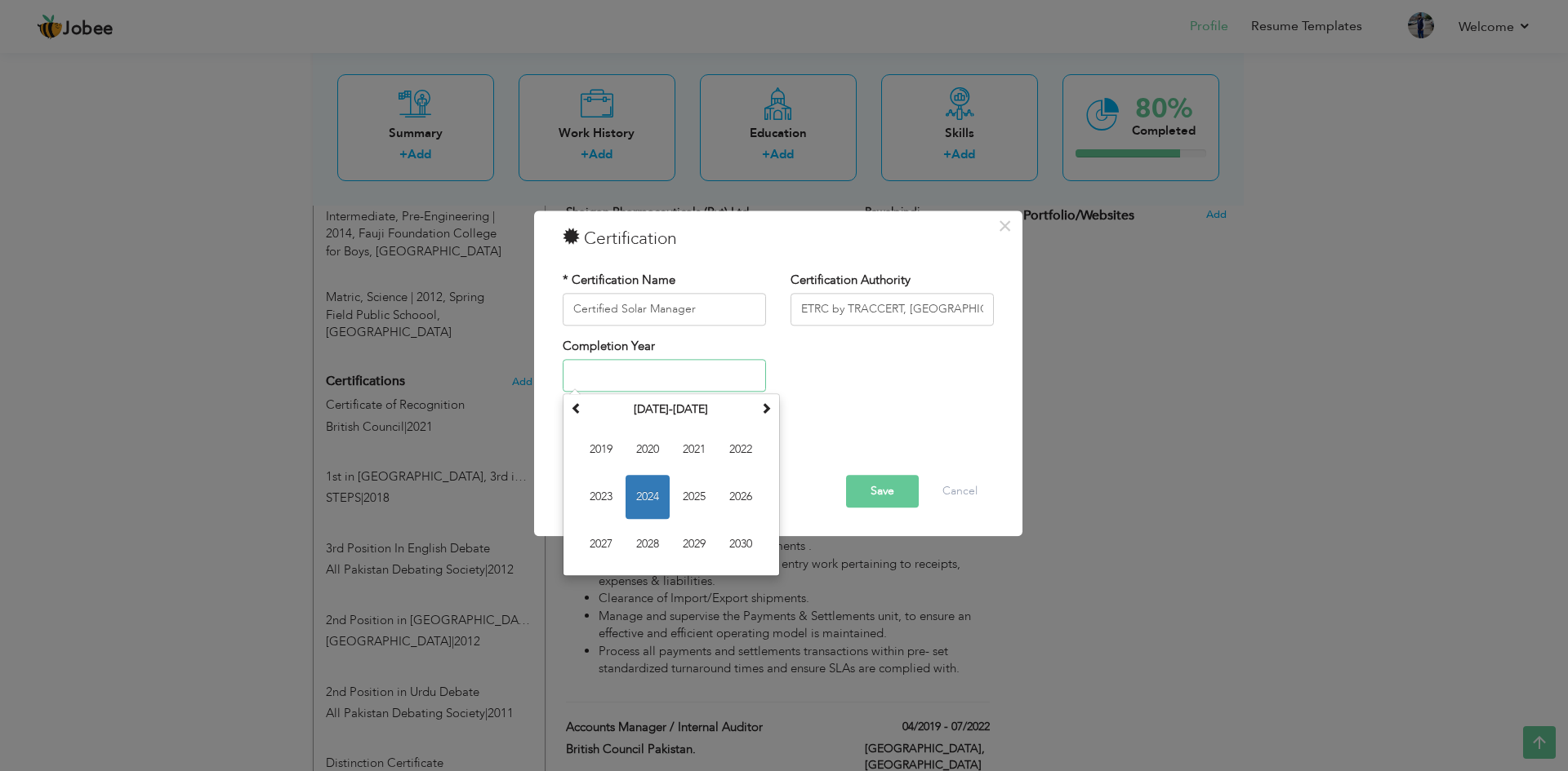
click at [650, 492] on span "2024" at bounding box center [647, 497] width 44 height 44
type input "2024"
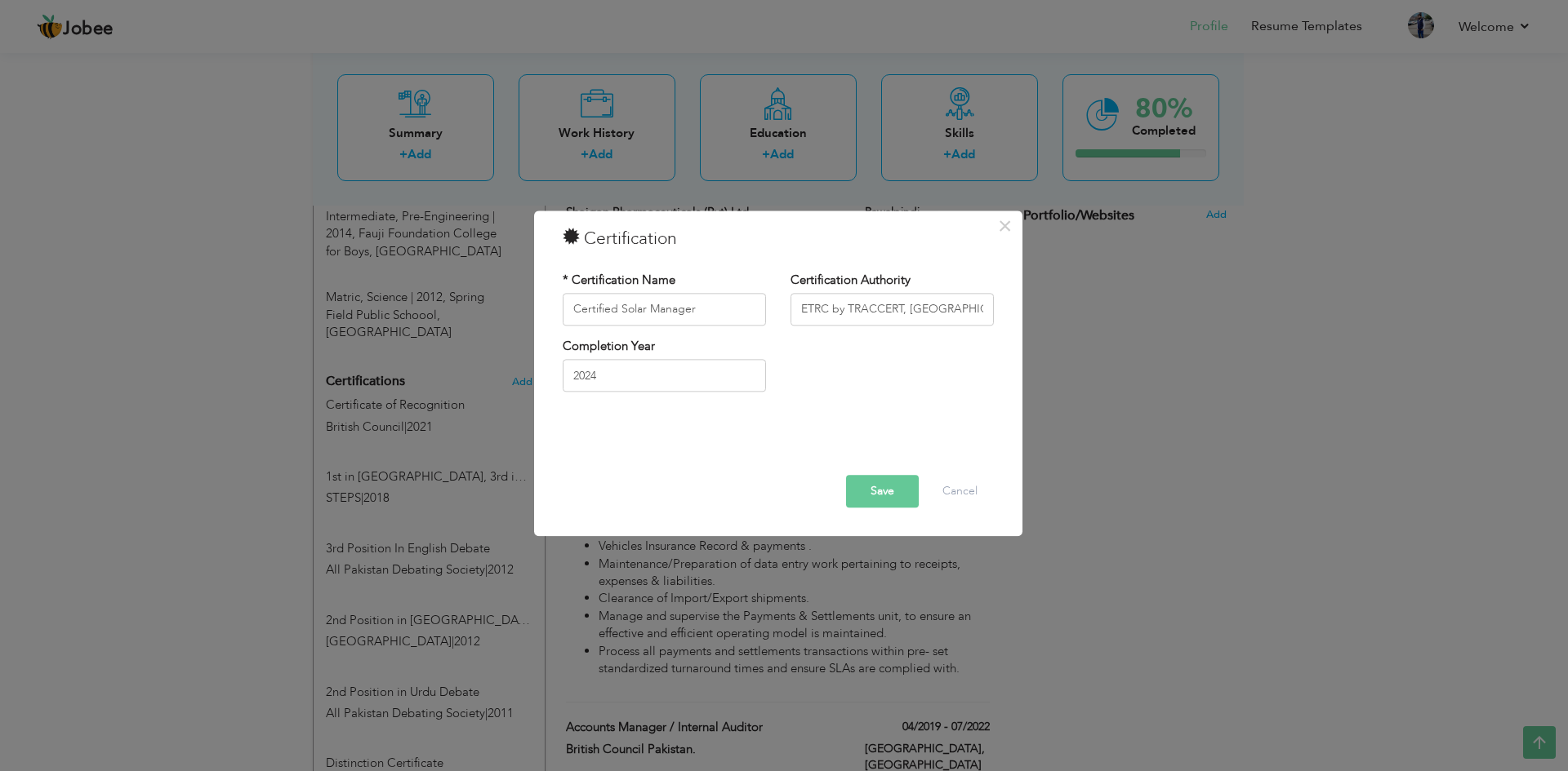
click at [899, 493] on button "Save" at bounding box center [882, 492] width 73 height 33
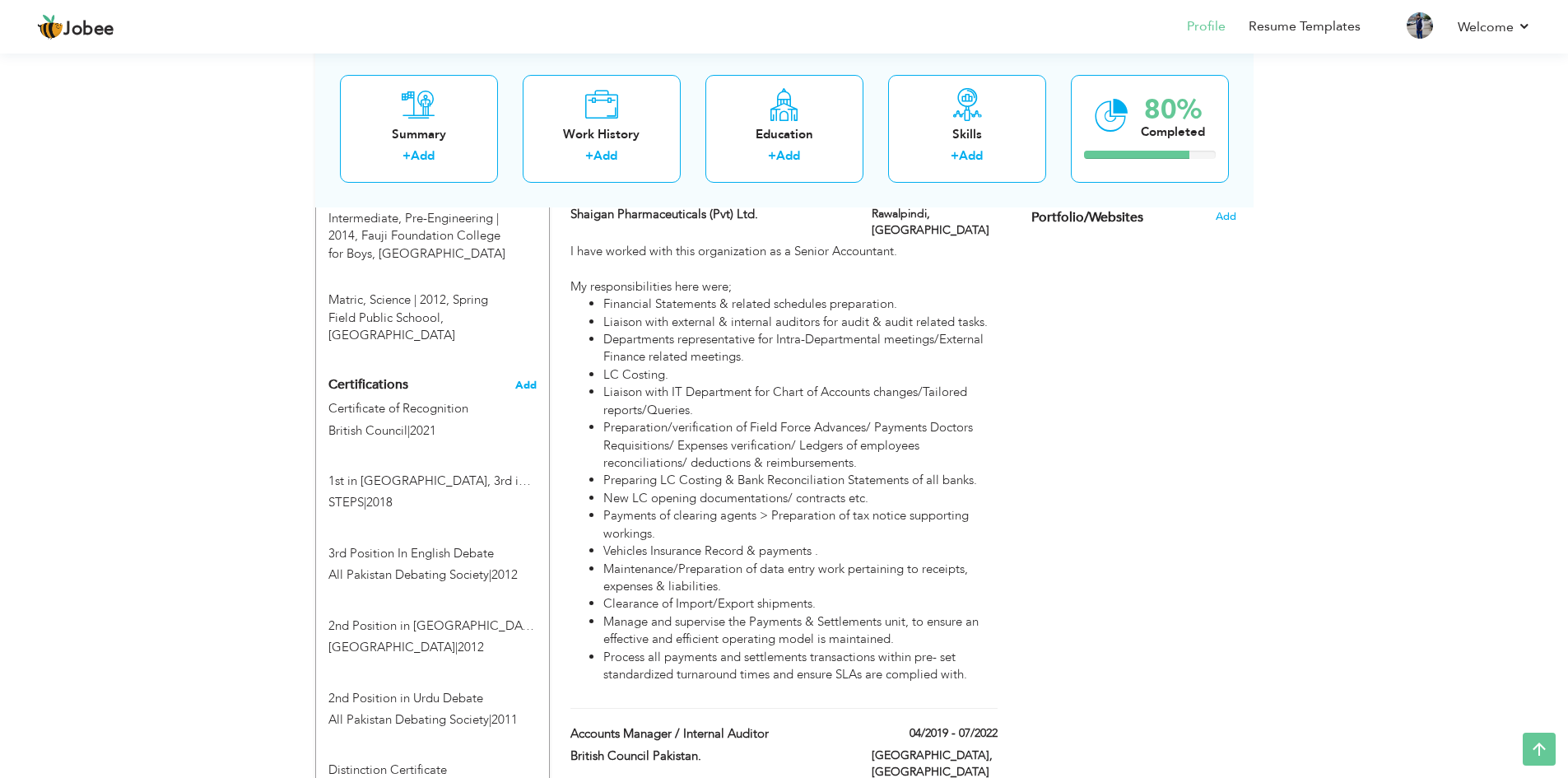
click at [524, 380] on span "Add" at bounding box center [527, 386] width 22 height 12
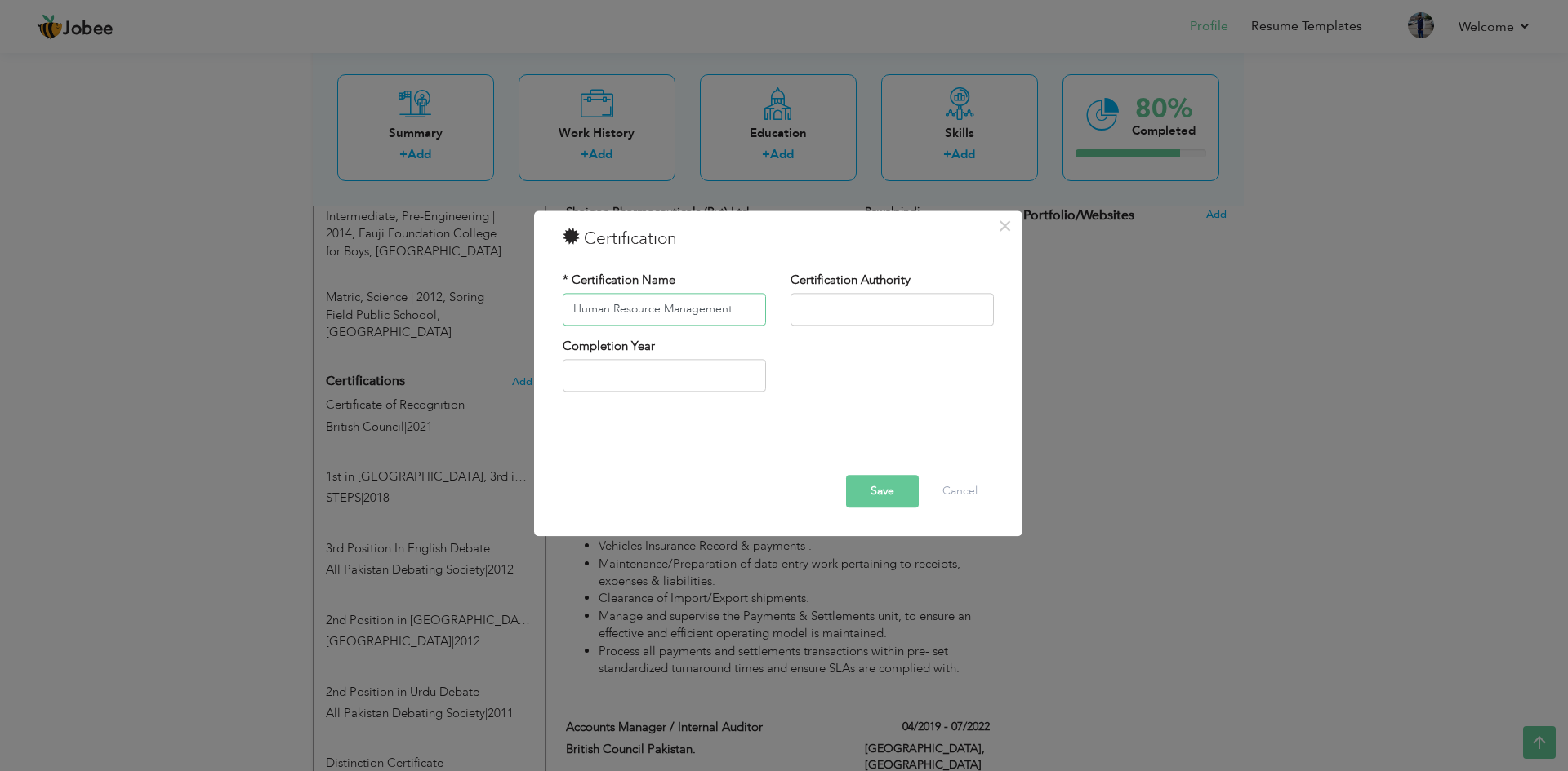
type input "Human Resource Management"
type input "IBMI, [GEOGRAPHIC_DATA] [GEOGRAPHIC_DATA]"
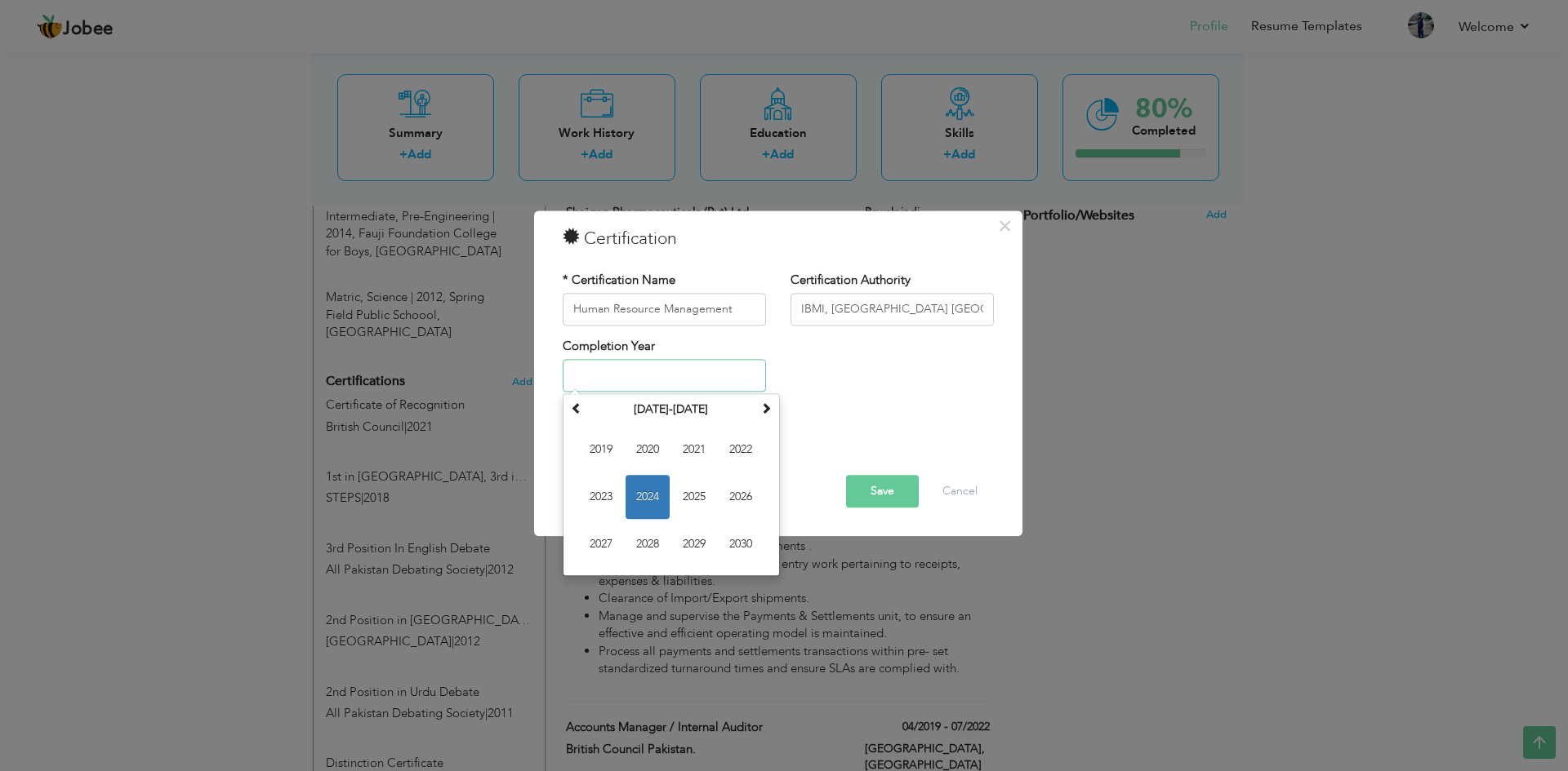
click at [633, 380] on input "text" at bounding box center [663, 376] width 203 height 33
click at [651, 502] on span "2024" at bounding box center [647, 497] width 44 height 44
type input "2024"
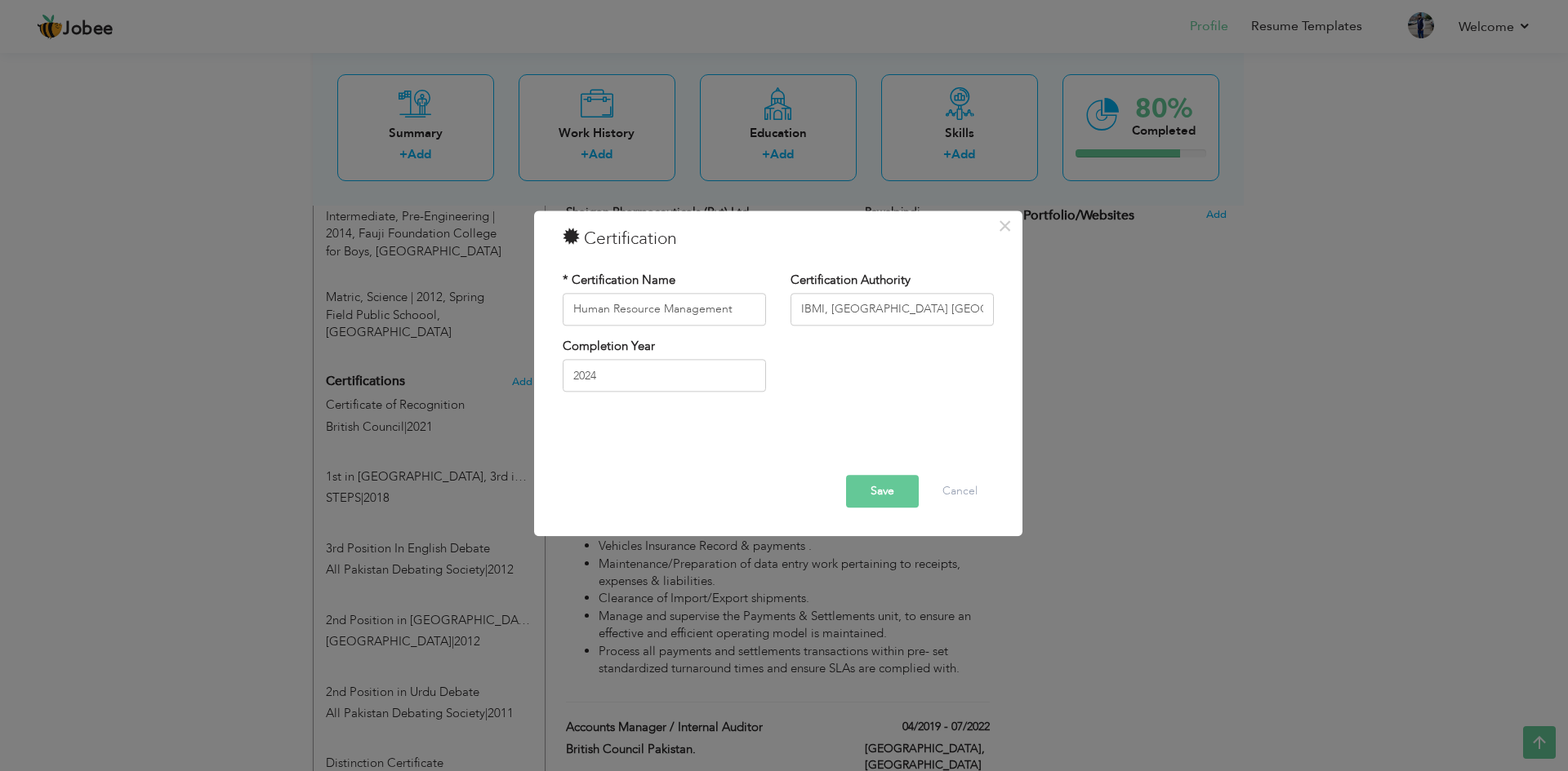
click at [883, 493] on button "Save" at bounding box center [882, 492] width 73 height 33
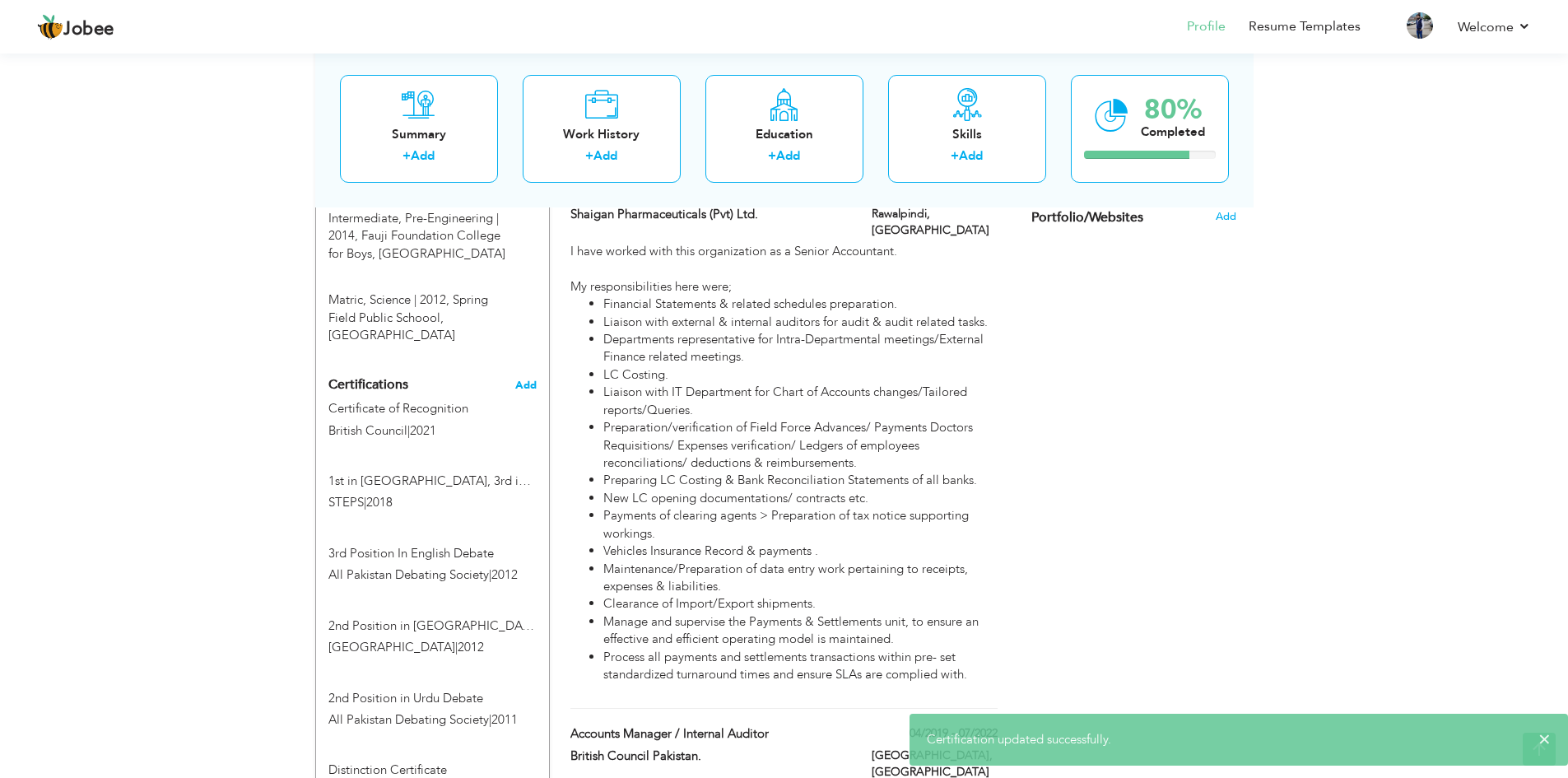
click at [531, 380] on span "Add" at bounding box center [527, 386] width 22 height 12
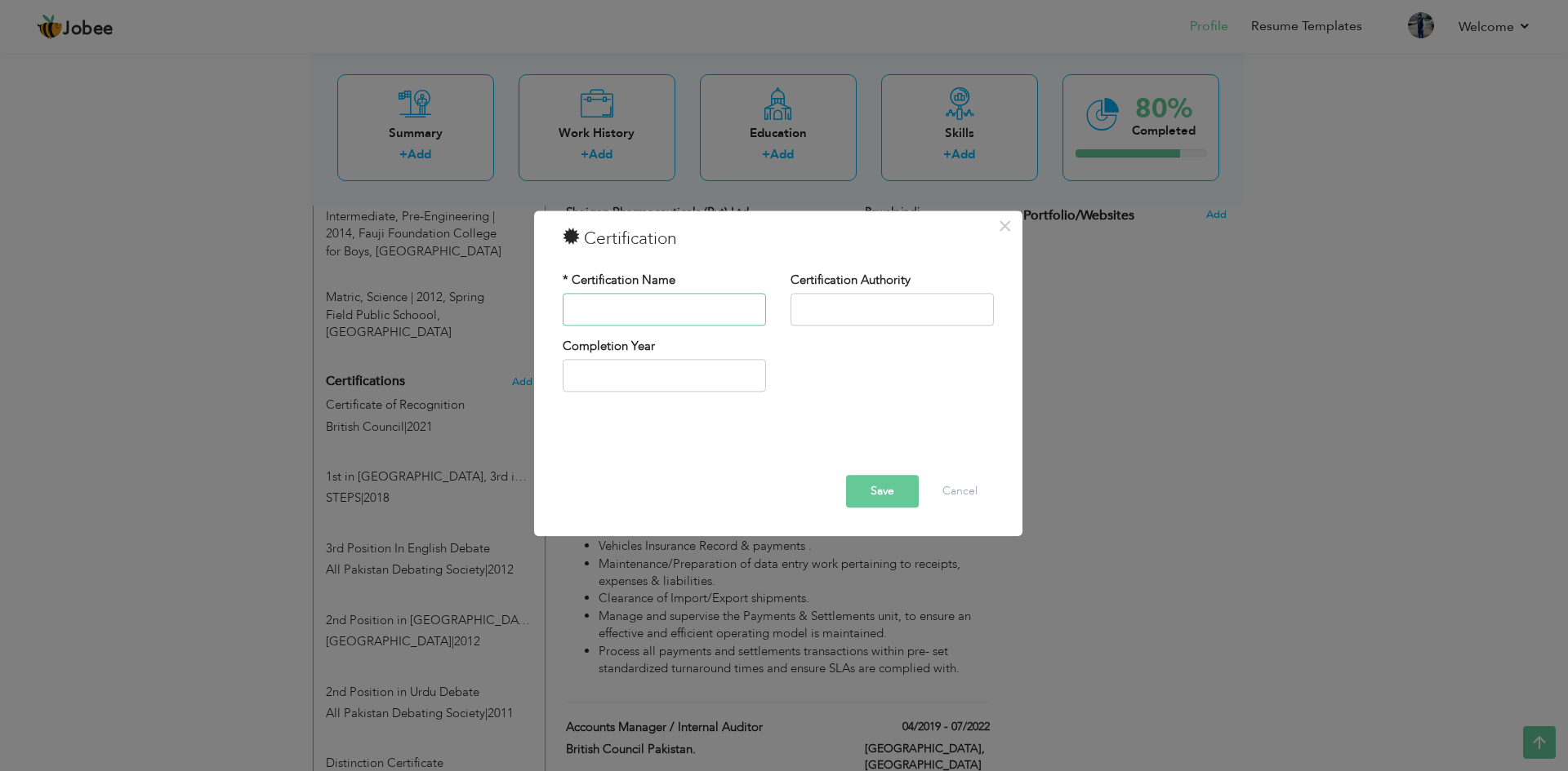
click at [646, 315] on input "text" at bounding box center [663, 309] width 203 height 33
type input "Sales Tax Return"
type input "Information Consultants"
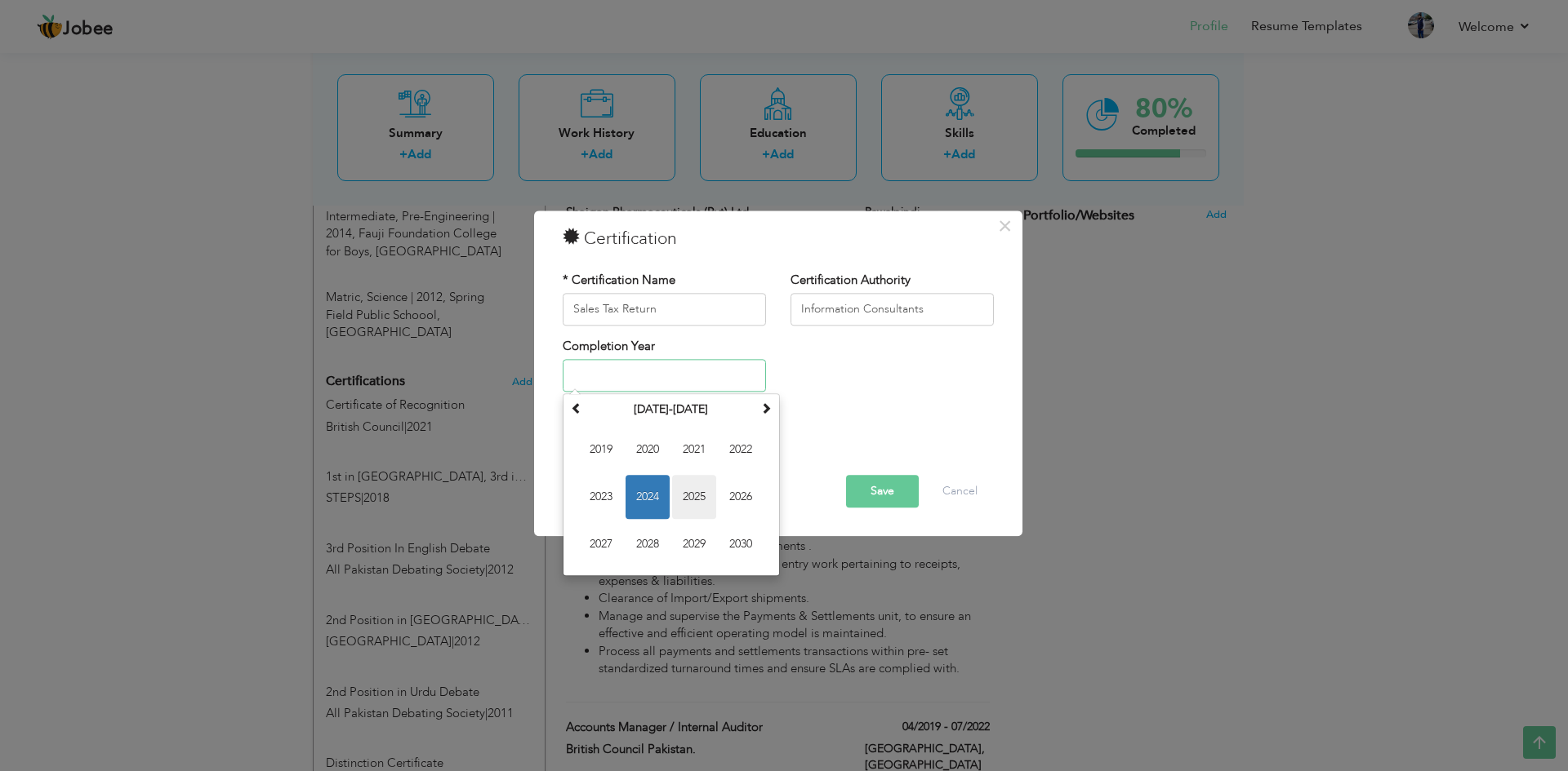
click at [695, 496] on span "2025" at bounding box center [694, 497] width 44 height 44
type input "2025"
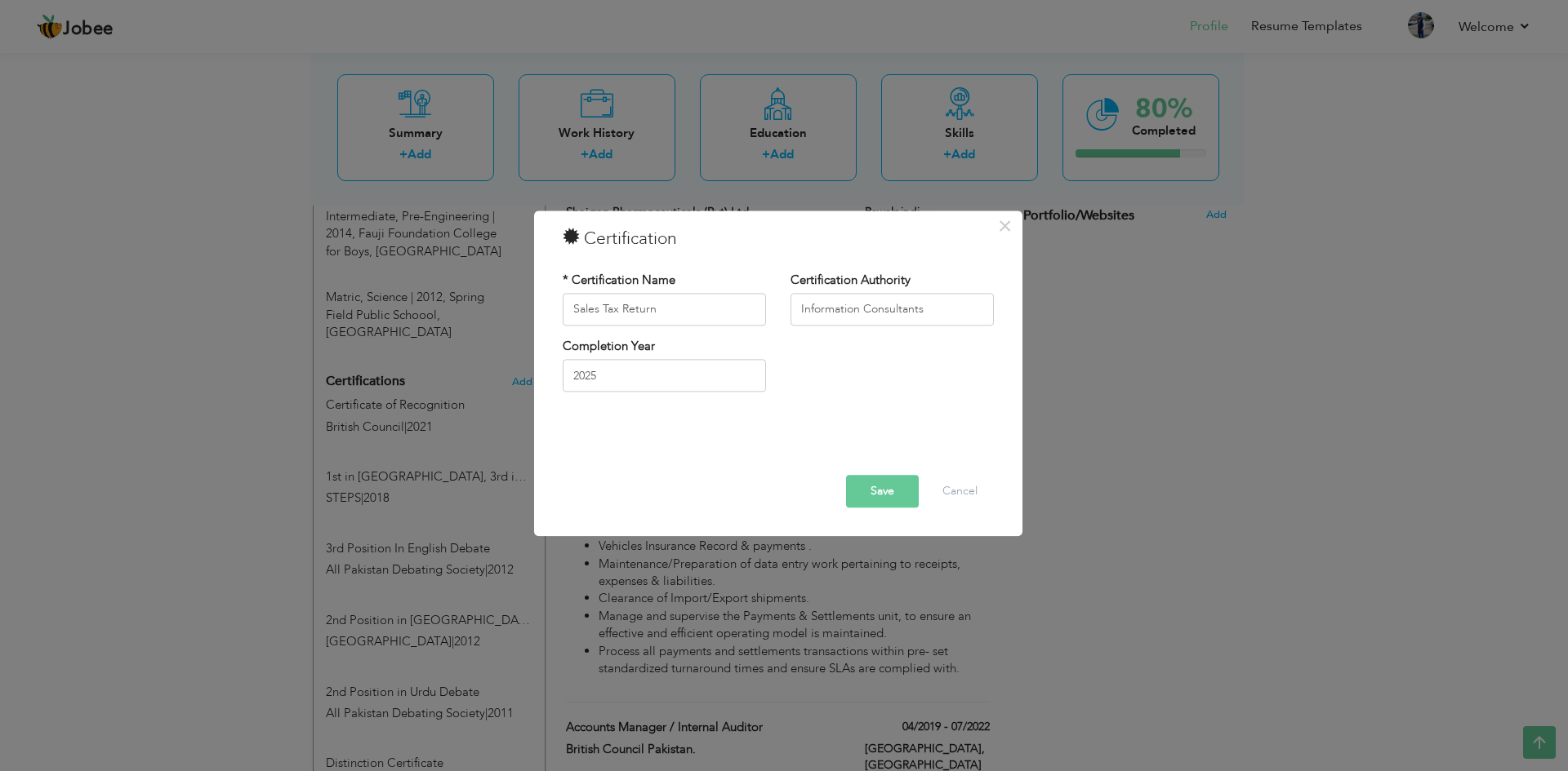
click at [890, 491] on button "Save" at bounding box center [882, 492] width 73 height 33
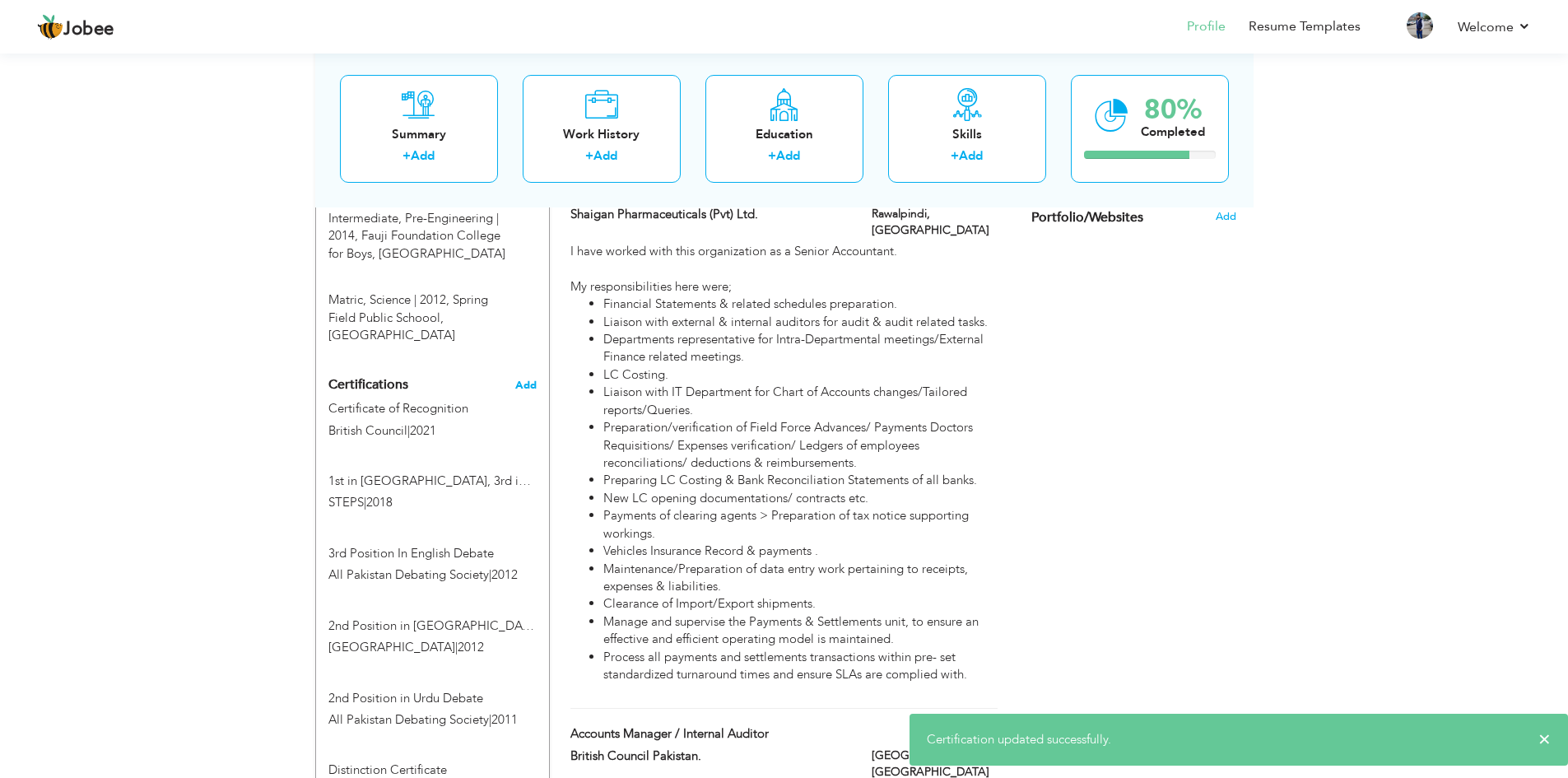
click at [518, 380] on span "Add" at bounding box center [527, 386] width 22 height 12
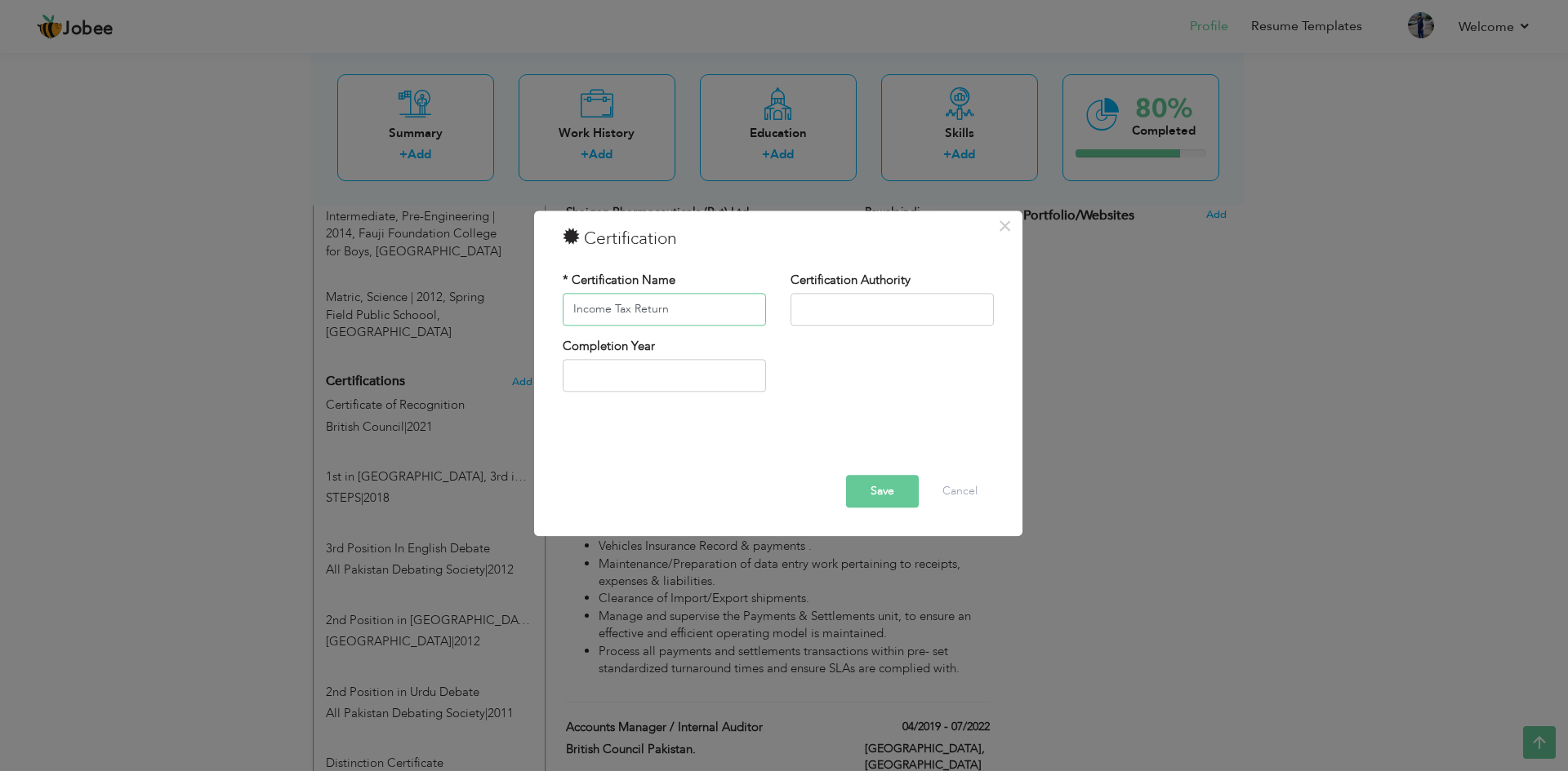
type input "Income Tax Return"
type input "Information Consultants"
click at [639, 384] on input "text" at bounding box center [663, 376] width 203 height 33
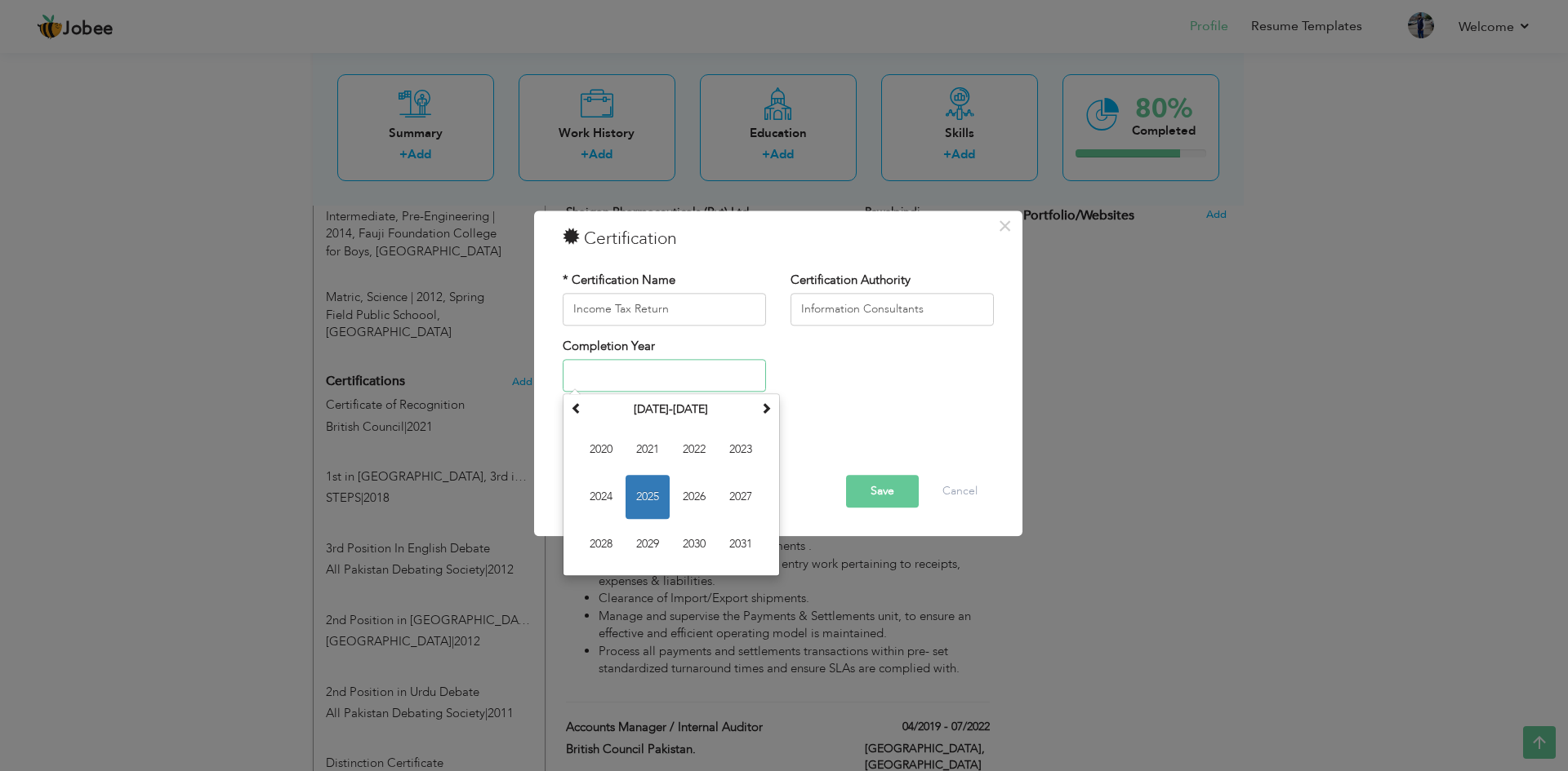
click at [638, 500] on span "2025" at bounding box center [647, 497] width 44 height 44
type input "2025"
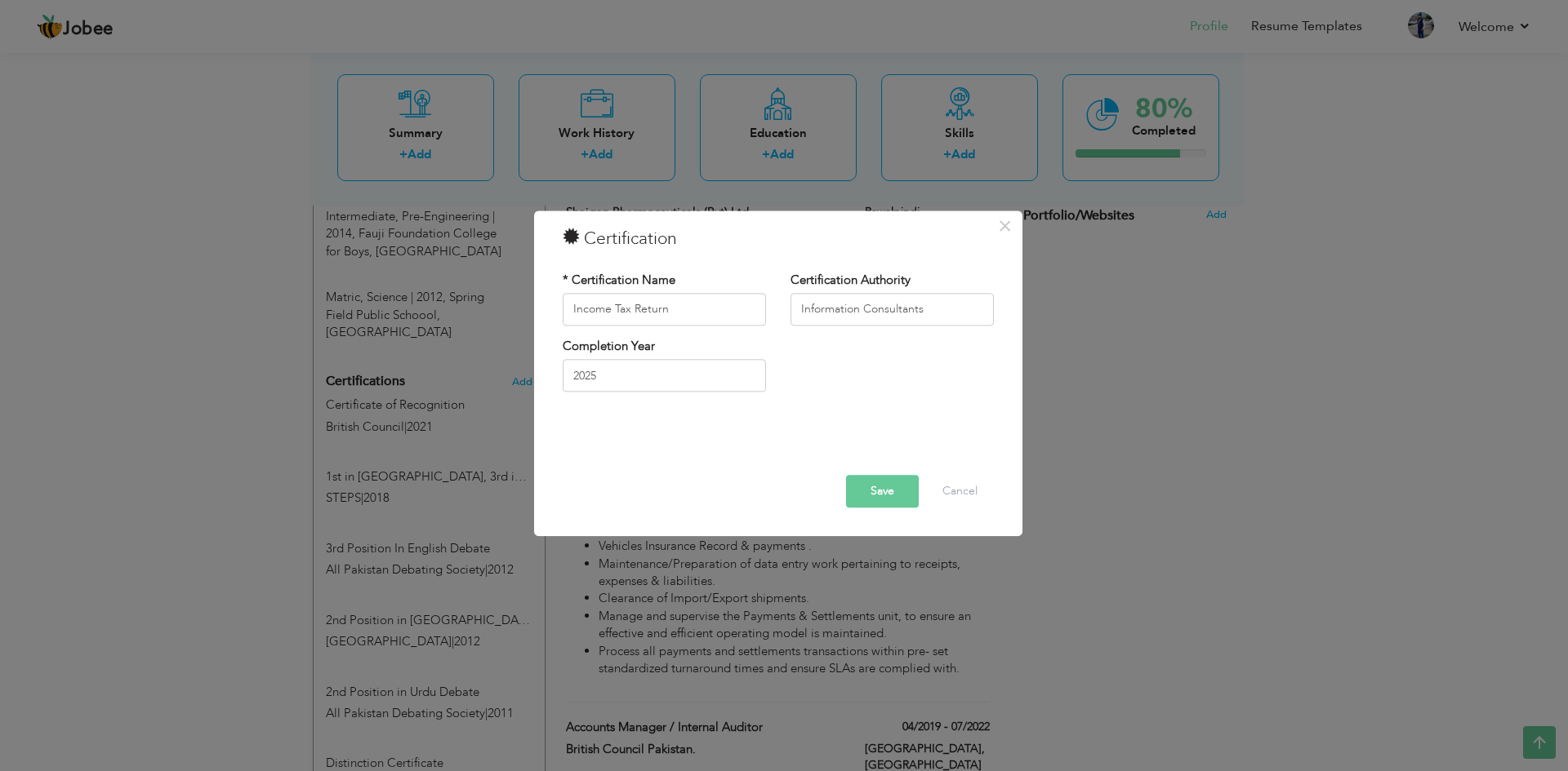
click at [889, 496] on button "Save" at bounding box center [882, 492] width 73 height 33
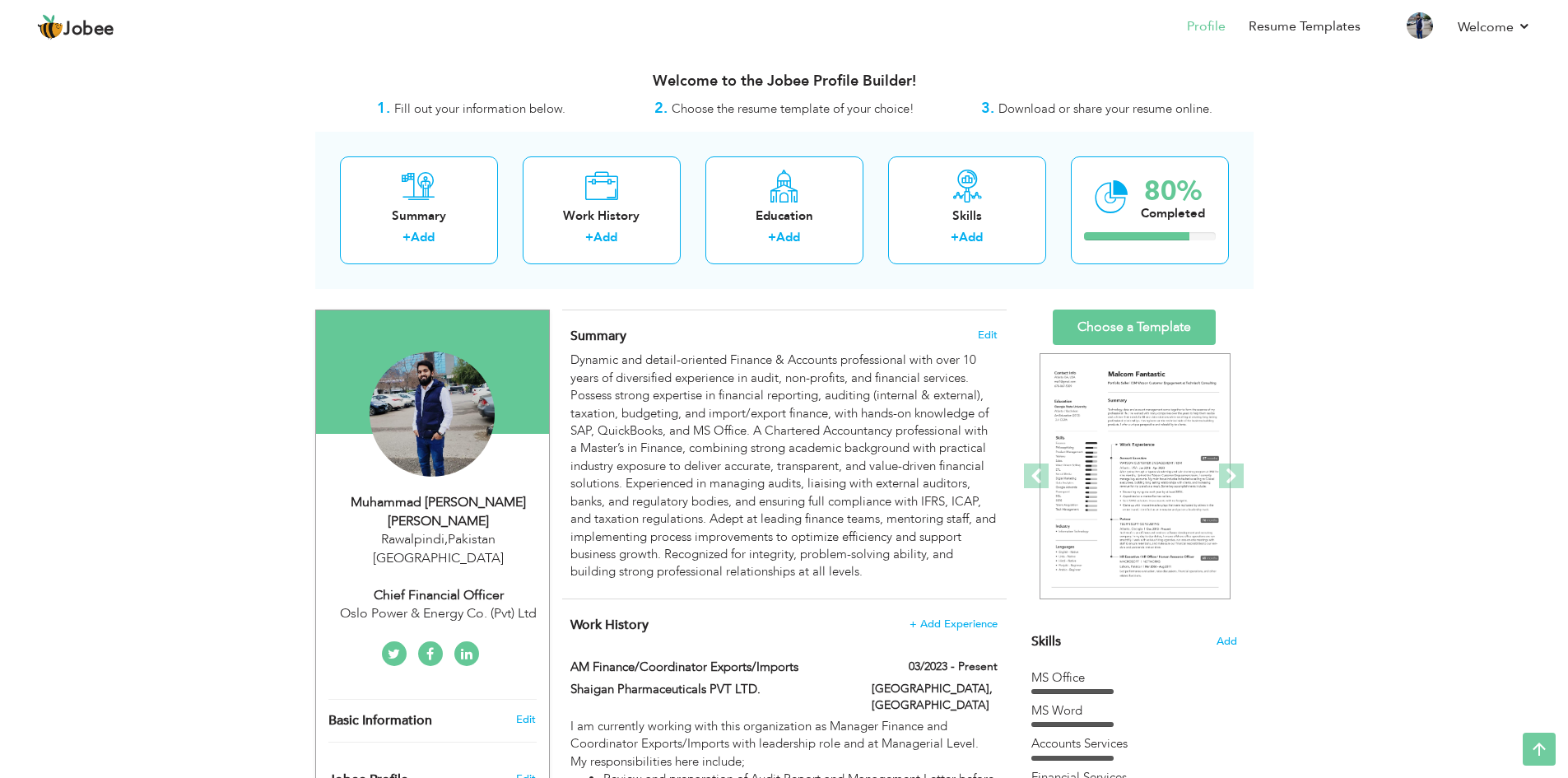
scroll to position [0, 0]
click at [1231, 473] on span at bounding box center [1231, 476] width 25 height 25
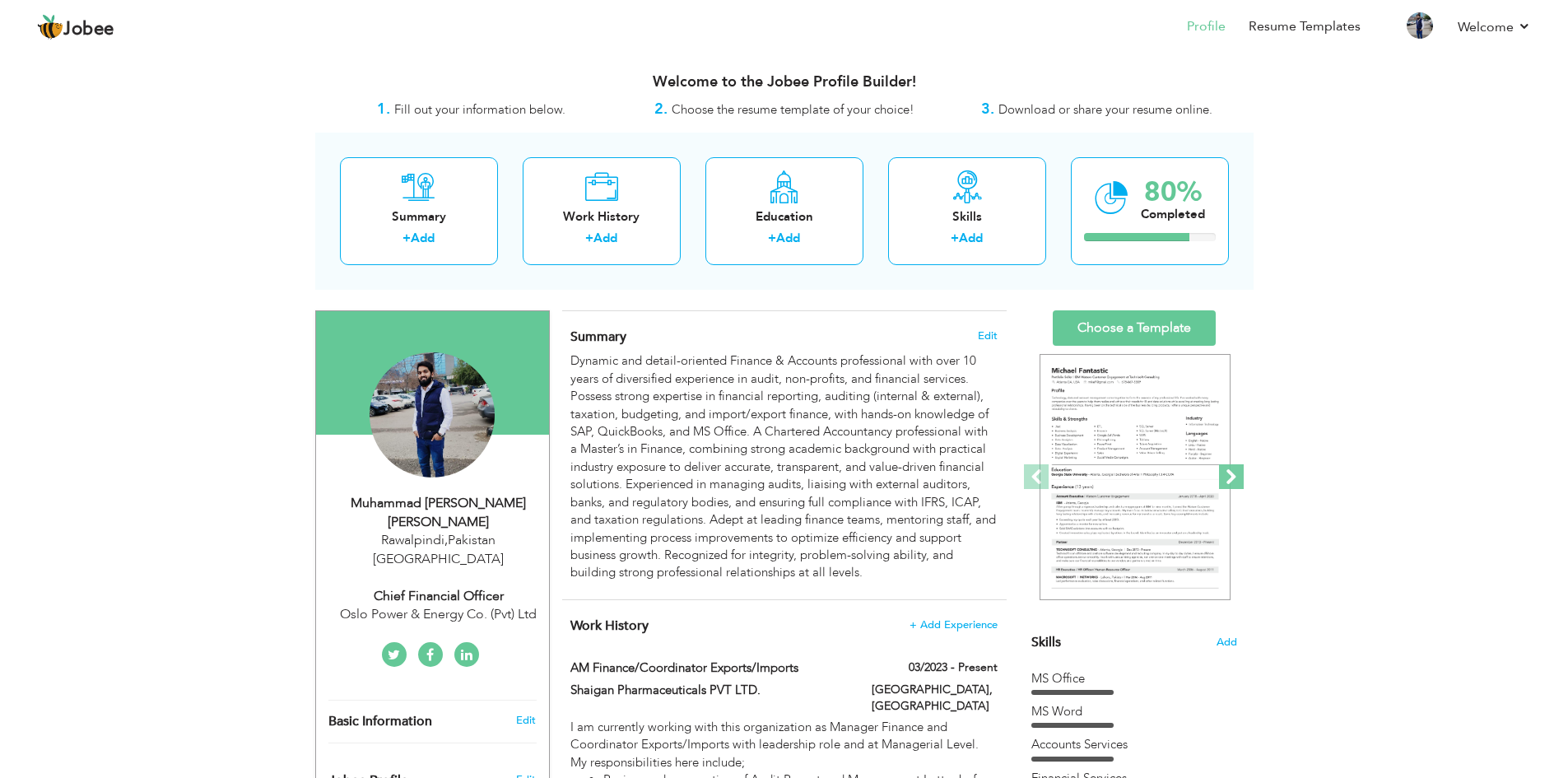
click at [1231, 473] on span at bounding box center [1231, 476] width 25 height 25
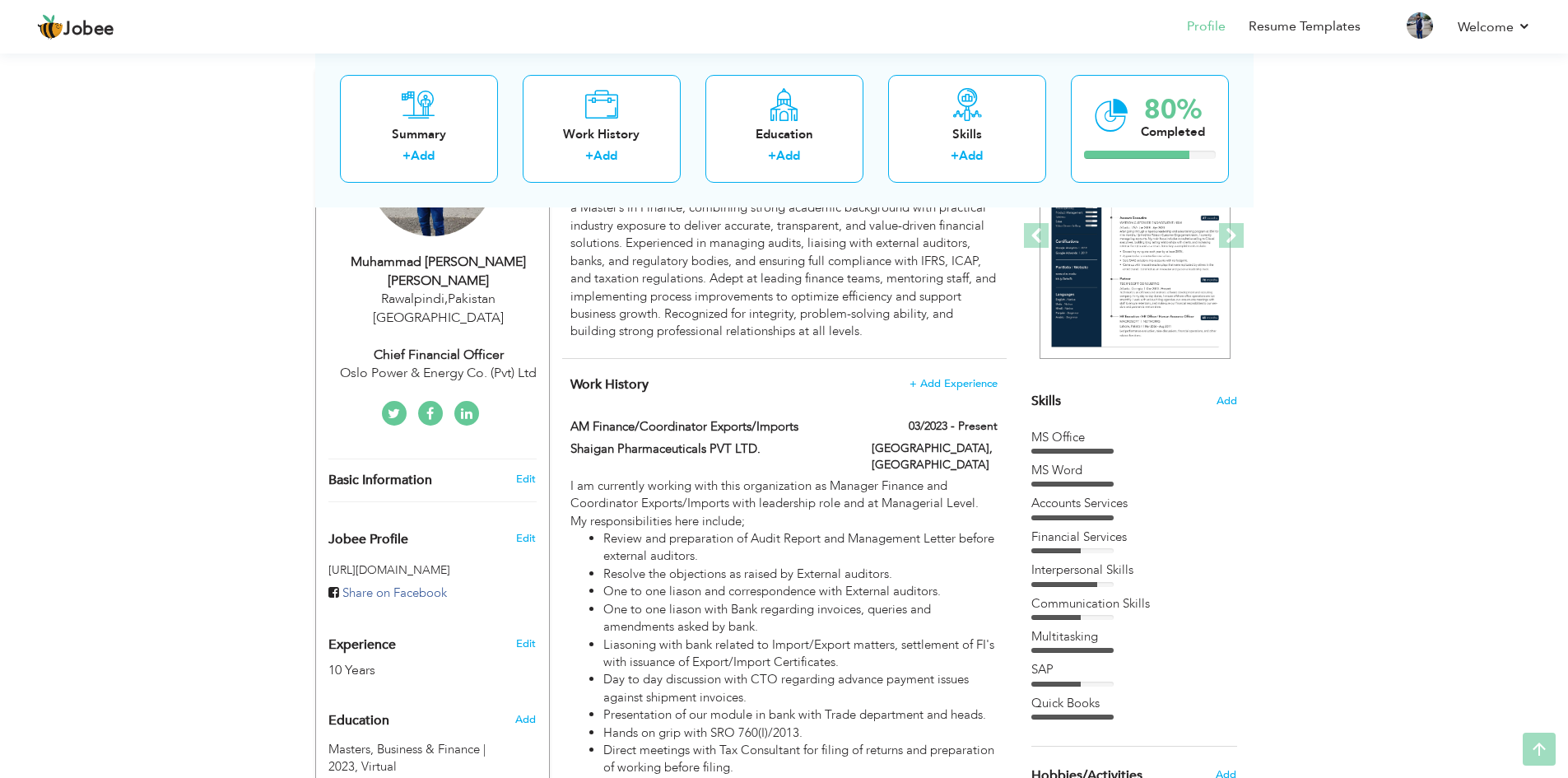
scroll to position [247, 0]
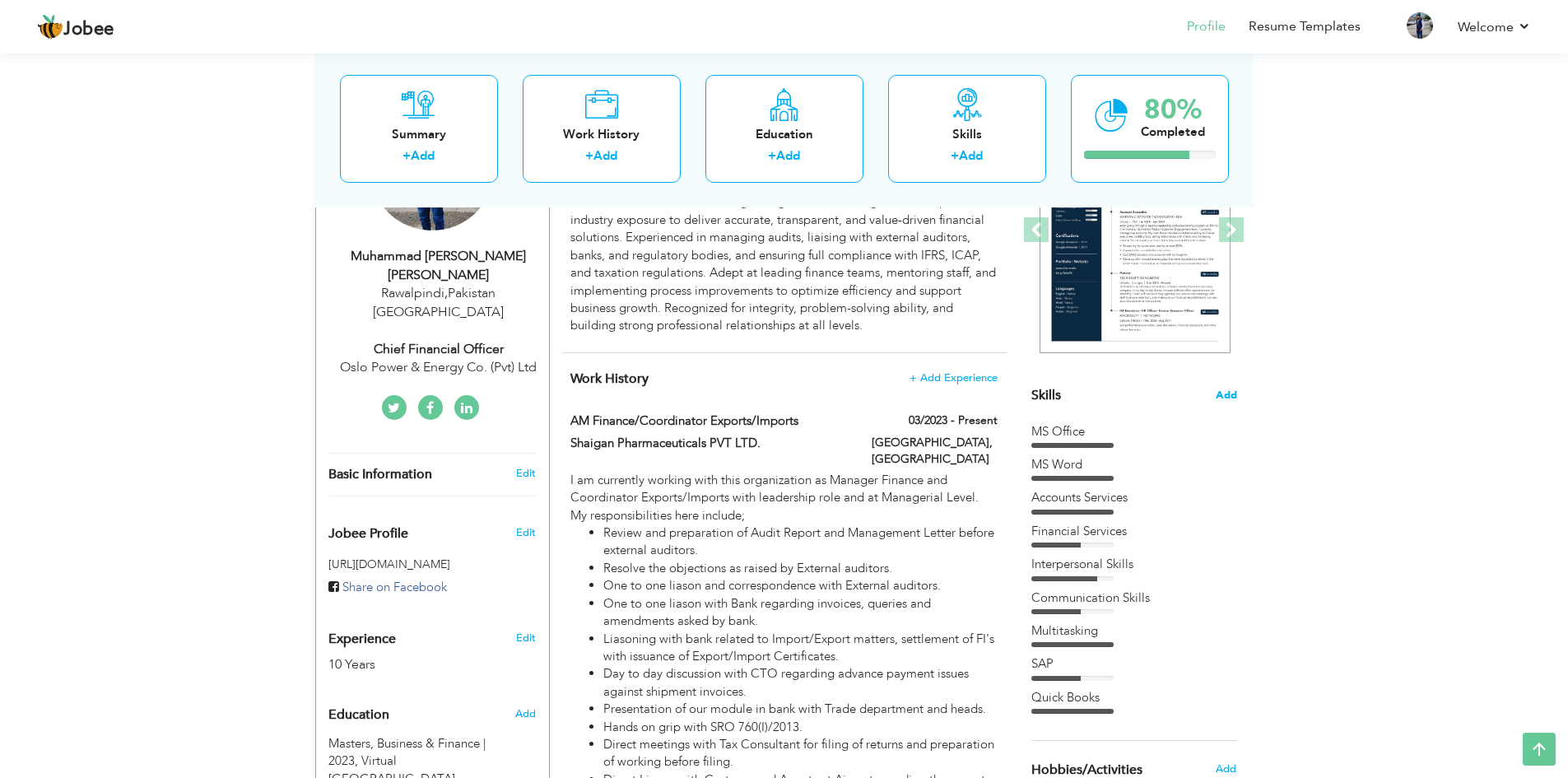
click at [1229, 397] on span "Add" at bounding box center [1227, 395] width 22 height 16
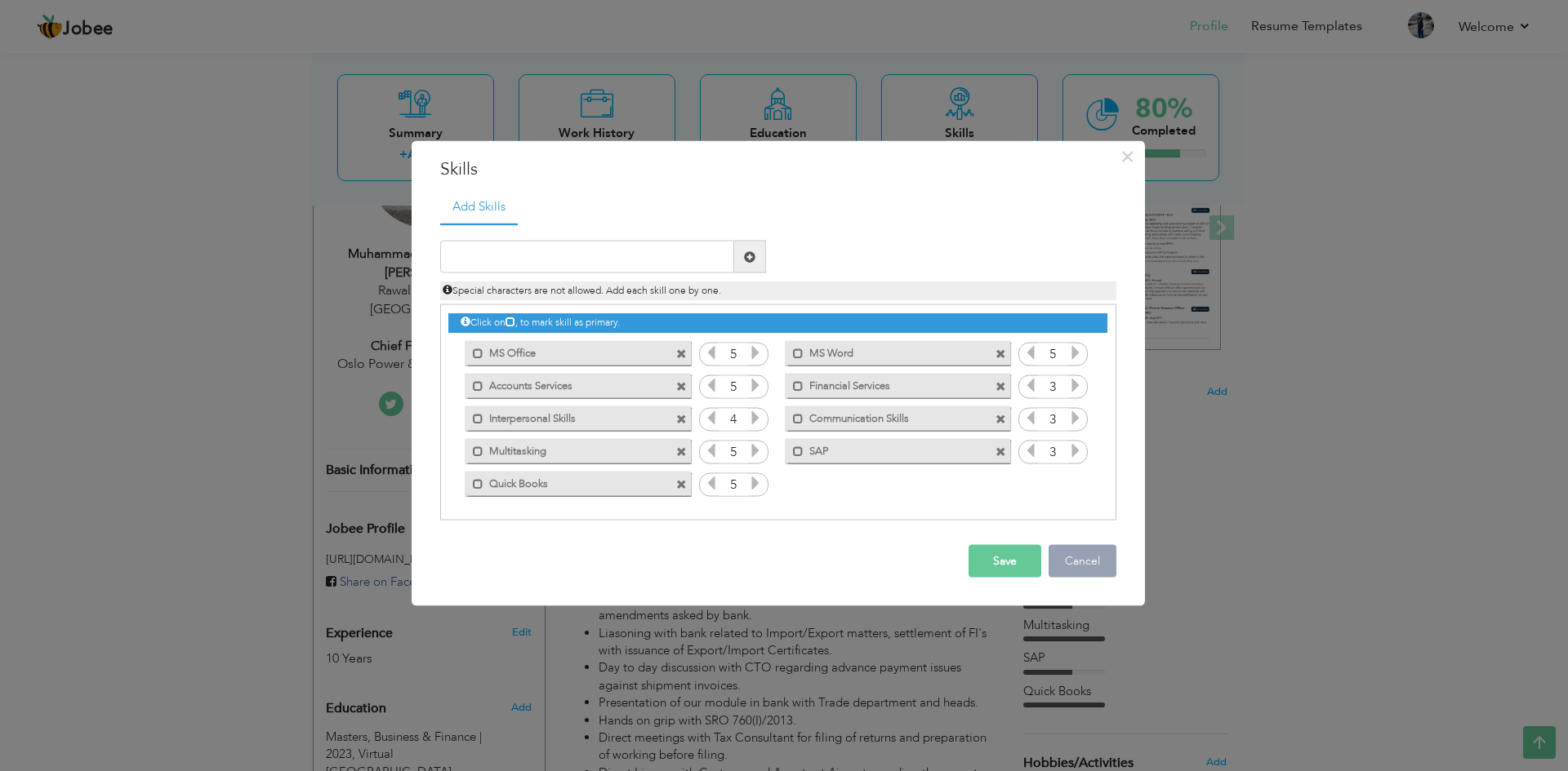
click at [1088, 558] on button "Cancel" at bounding box center [1083, 562] width 68 height 33
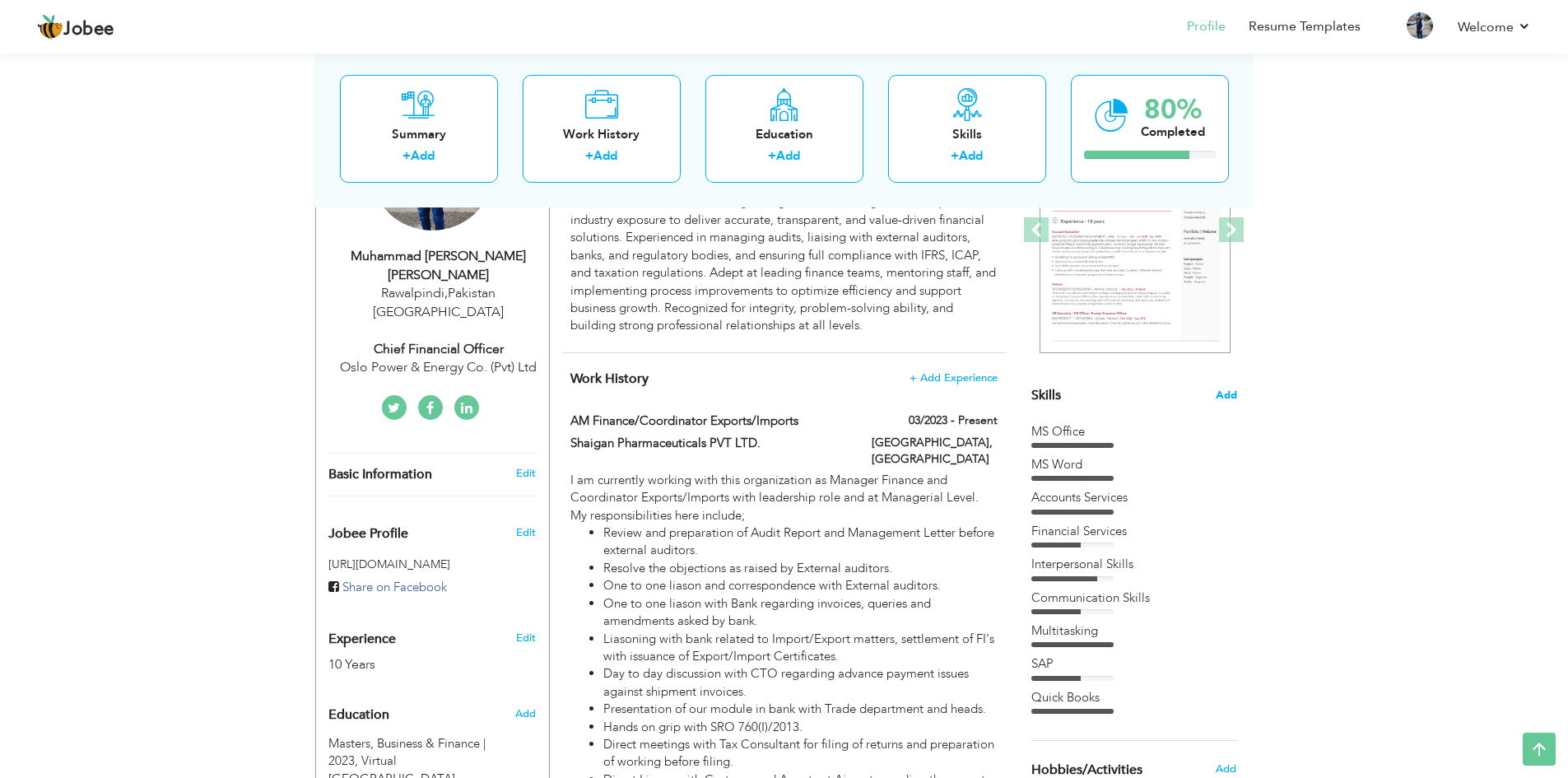
click at [1223, 397] on span "Add" at bounding box center [1227, 395] width 22 height 16
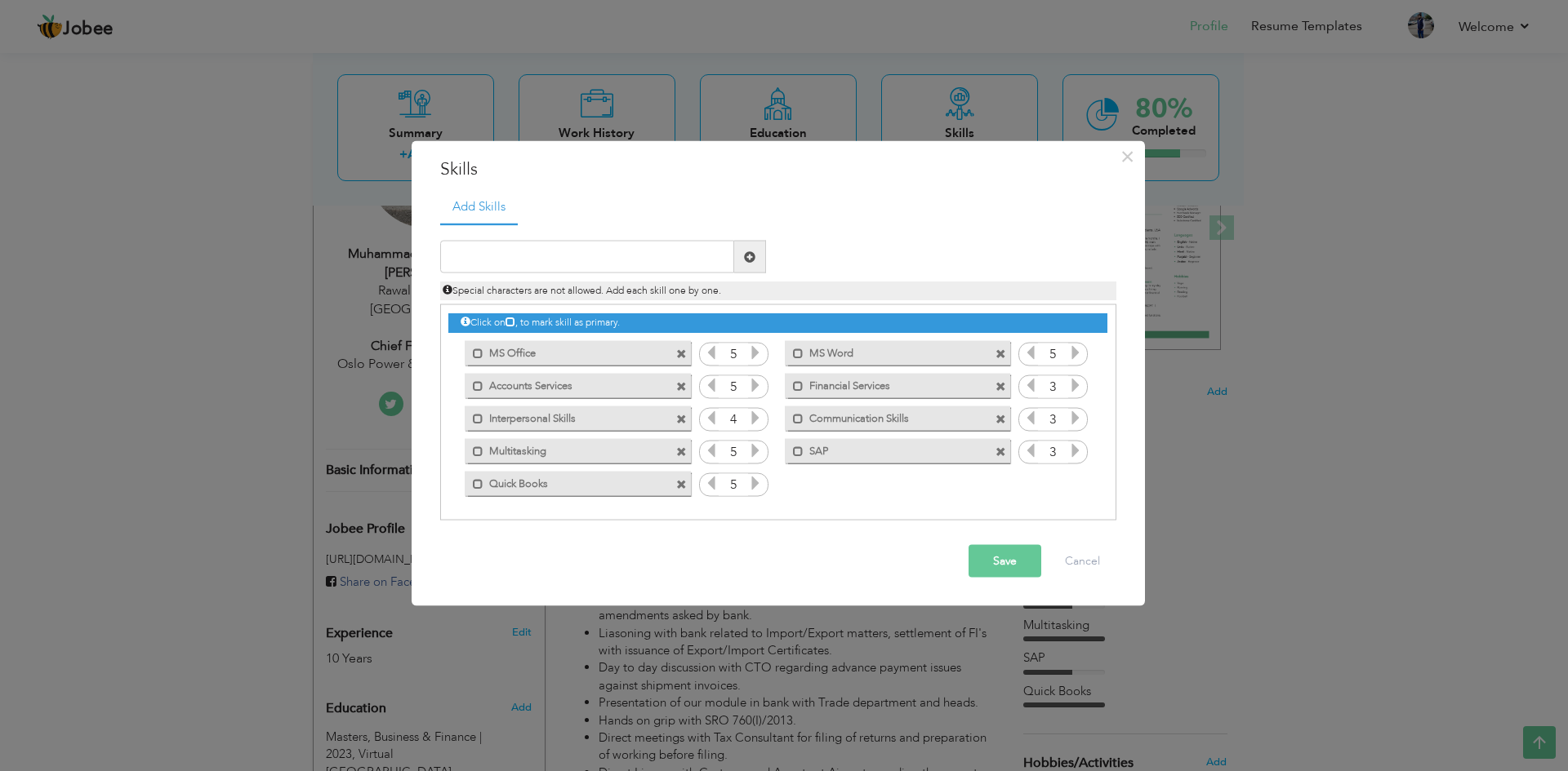
click at [760, 352] on icon at bounding box center [755, 352] width 15 height 15
click at [758, 381] on icon at bounding box center [755, 385] width 15 height 15
click at [756, 411] on icon at bounding box center [755, 417] width 15 height 15
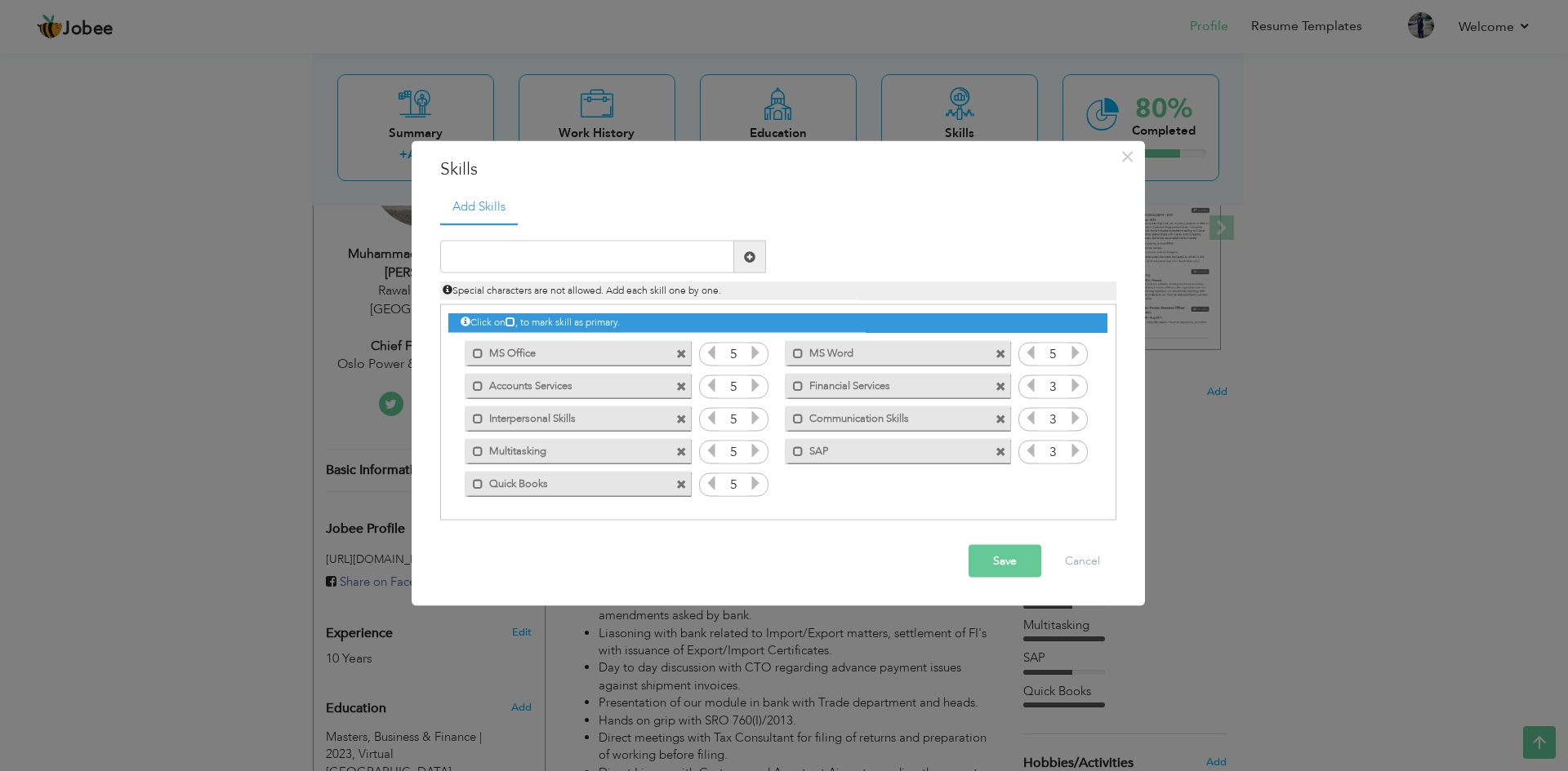
click at [757, 453] on icon at bounding box center [755, 450] width 15 height 15
click at [758, 488] on icon at bounding box center [755, 482] width 15 height 15
click at [1073, 384] on icon at bounding box center [1075, 385] width 15 height 15
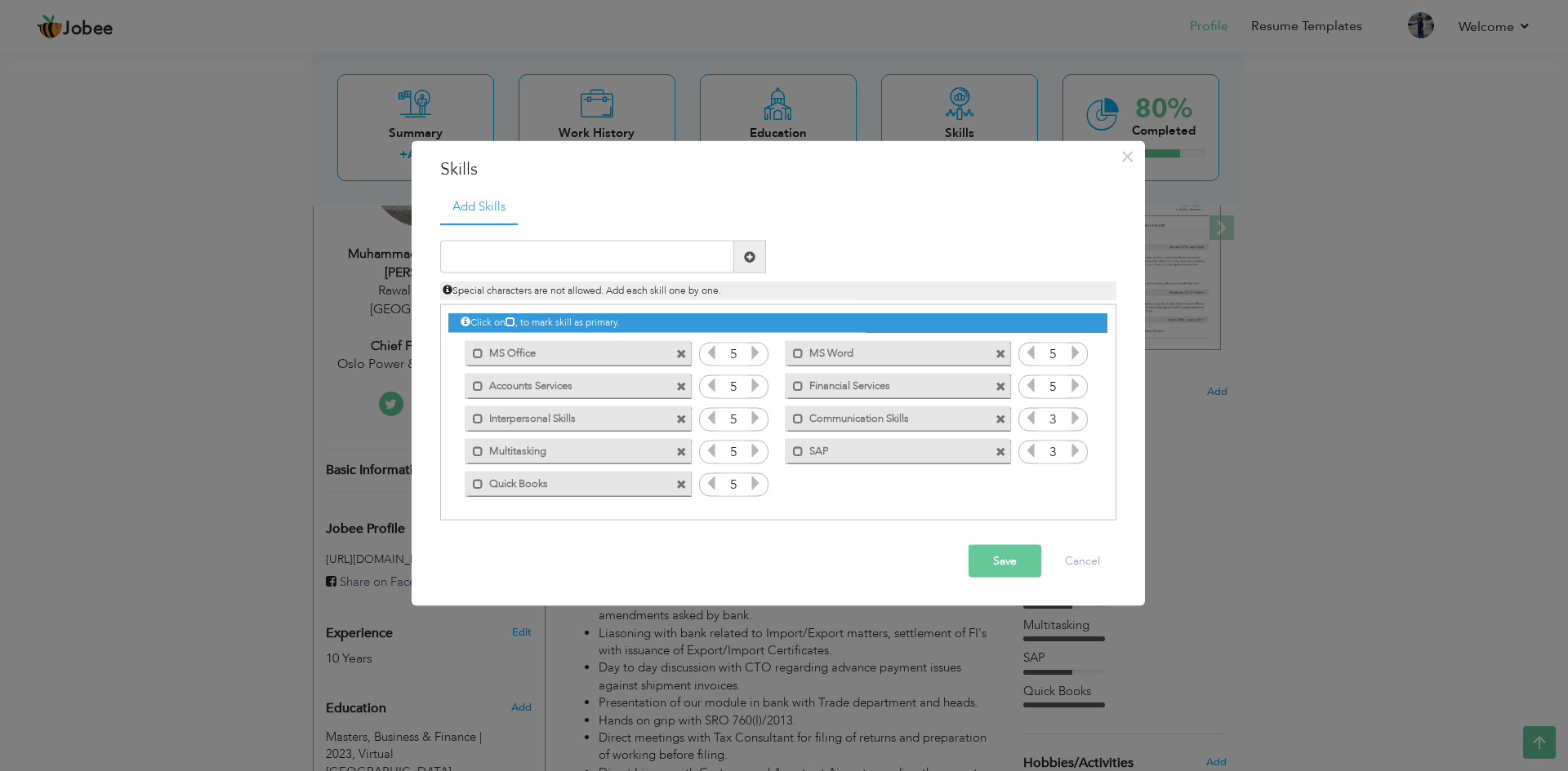
click at [1076, 416] on icon at bounding box center [1075, 417] width 15 height 15
click at [1075, 456] on icon at bounding box center [1075, 450] width 15 height 15
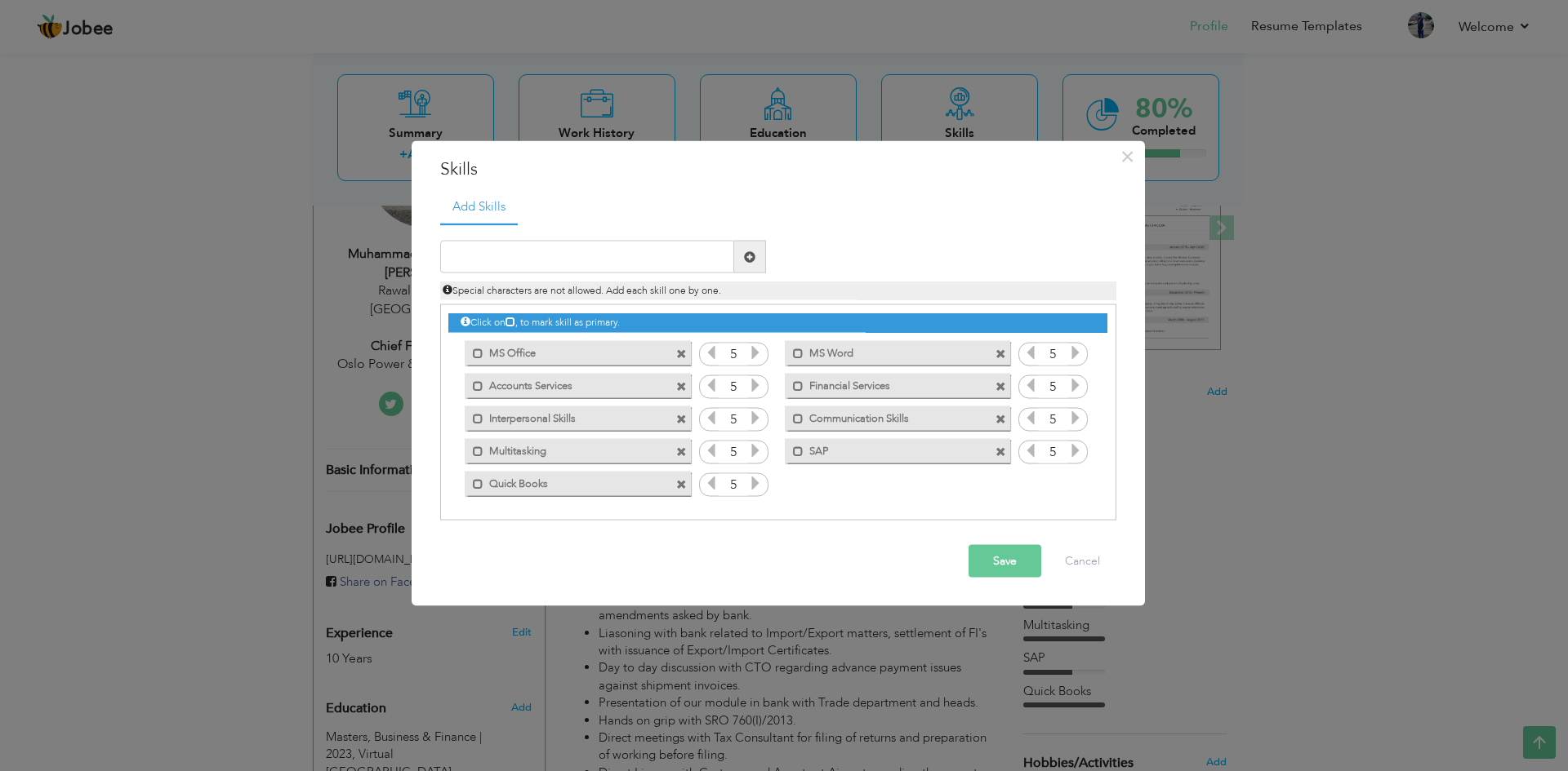
click at [989, 557] on button "Save" at bounding box center [1005, 562] width 73 height 33
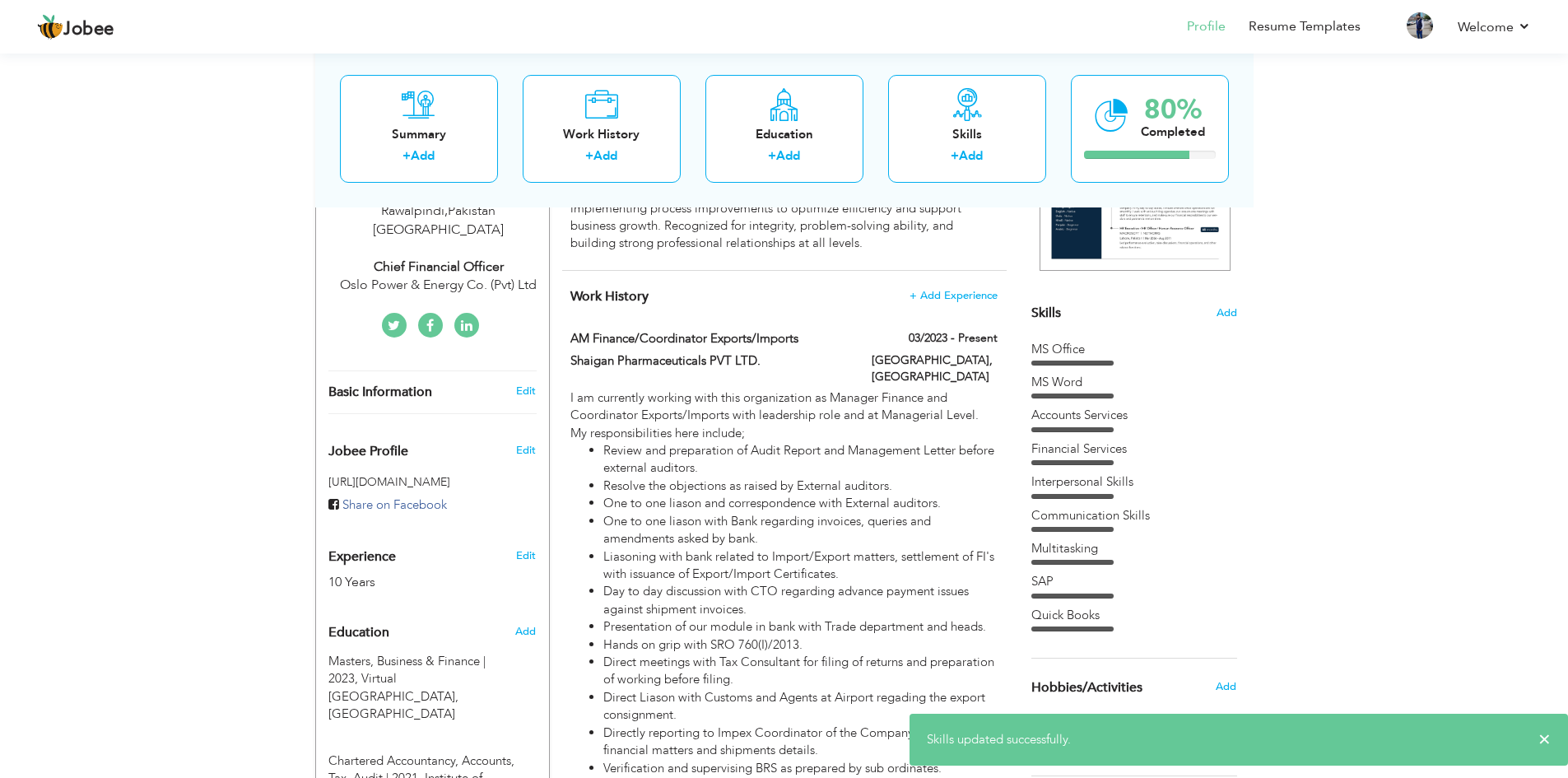
scroll to position [412, 0]
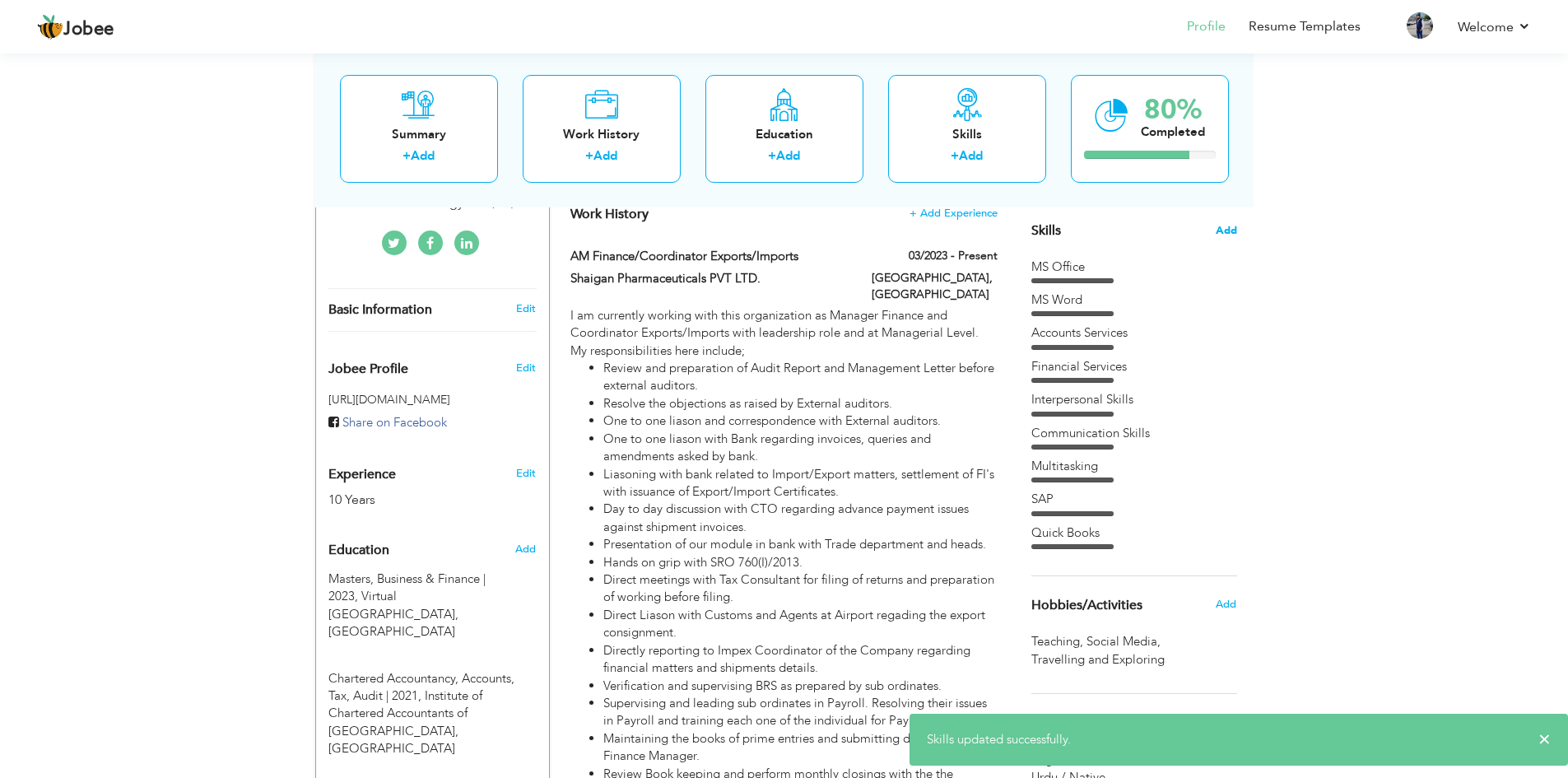
click at [1225, 234] on span "Add" at bounding box center [1227, 231] width 22 height 16
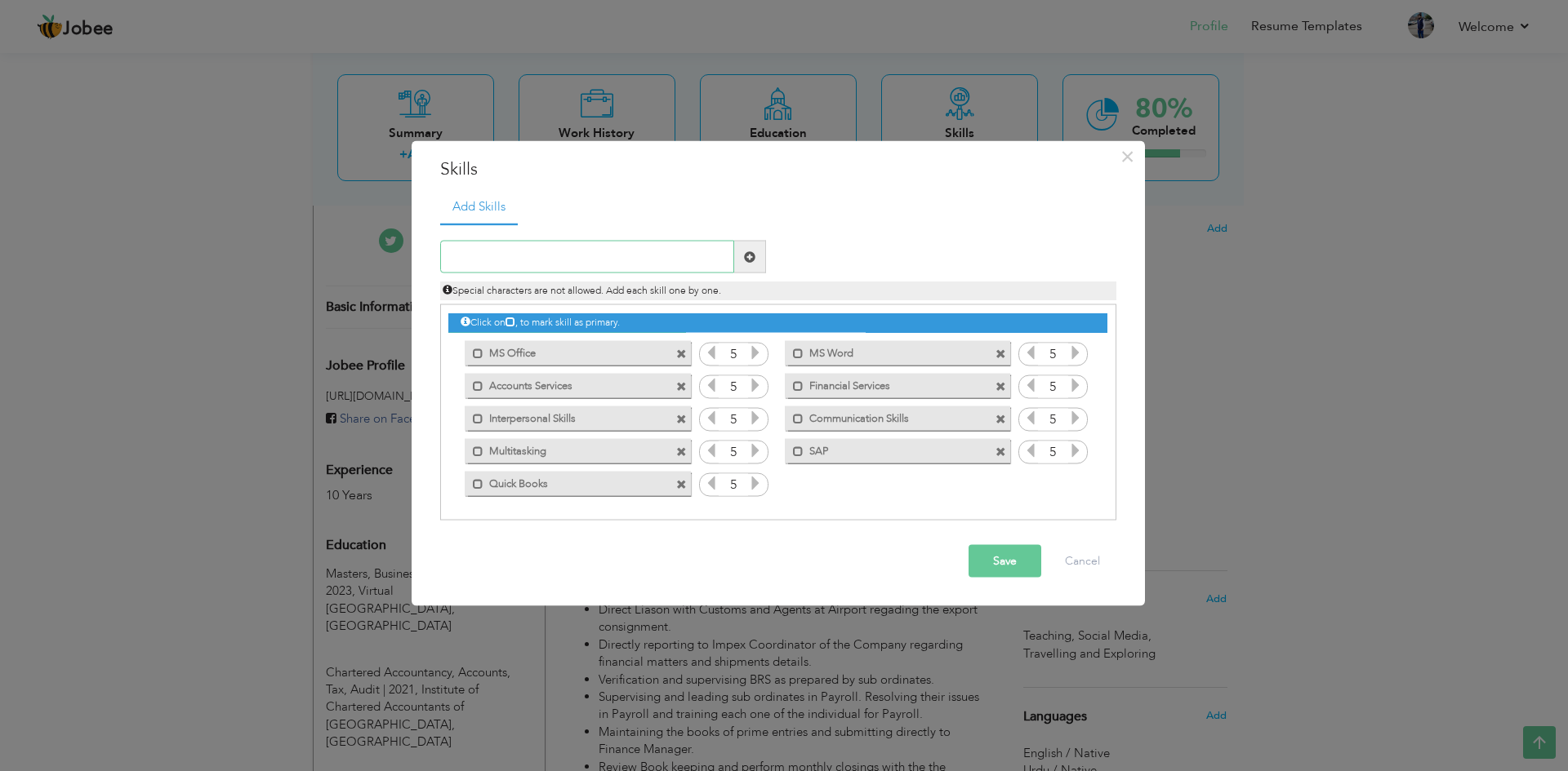
click at [562, 257] on input "text" at bounding box center [587, 258] width 294 height 33
click at [749, 257] on span at bounding box center [750, 257] width 12 height 12
click at [1081, 556] on button "Cancel" at bounding box center [1083, 562] width 68 height 33
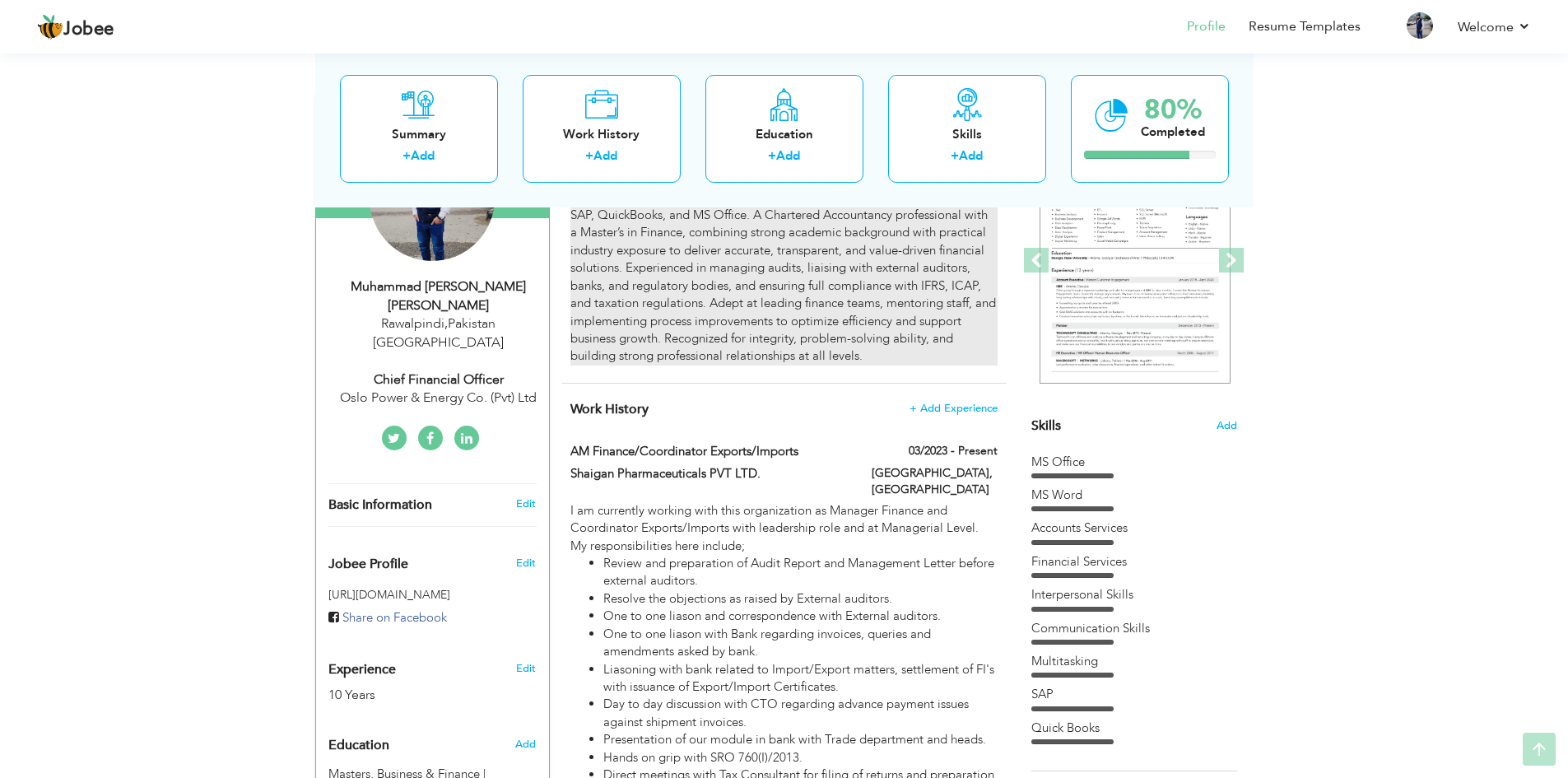
scroll to position [247, 0]
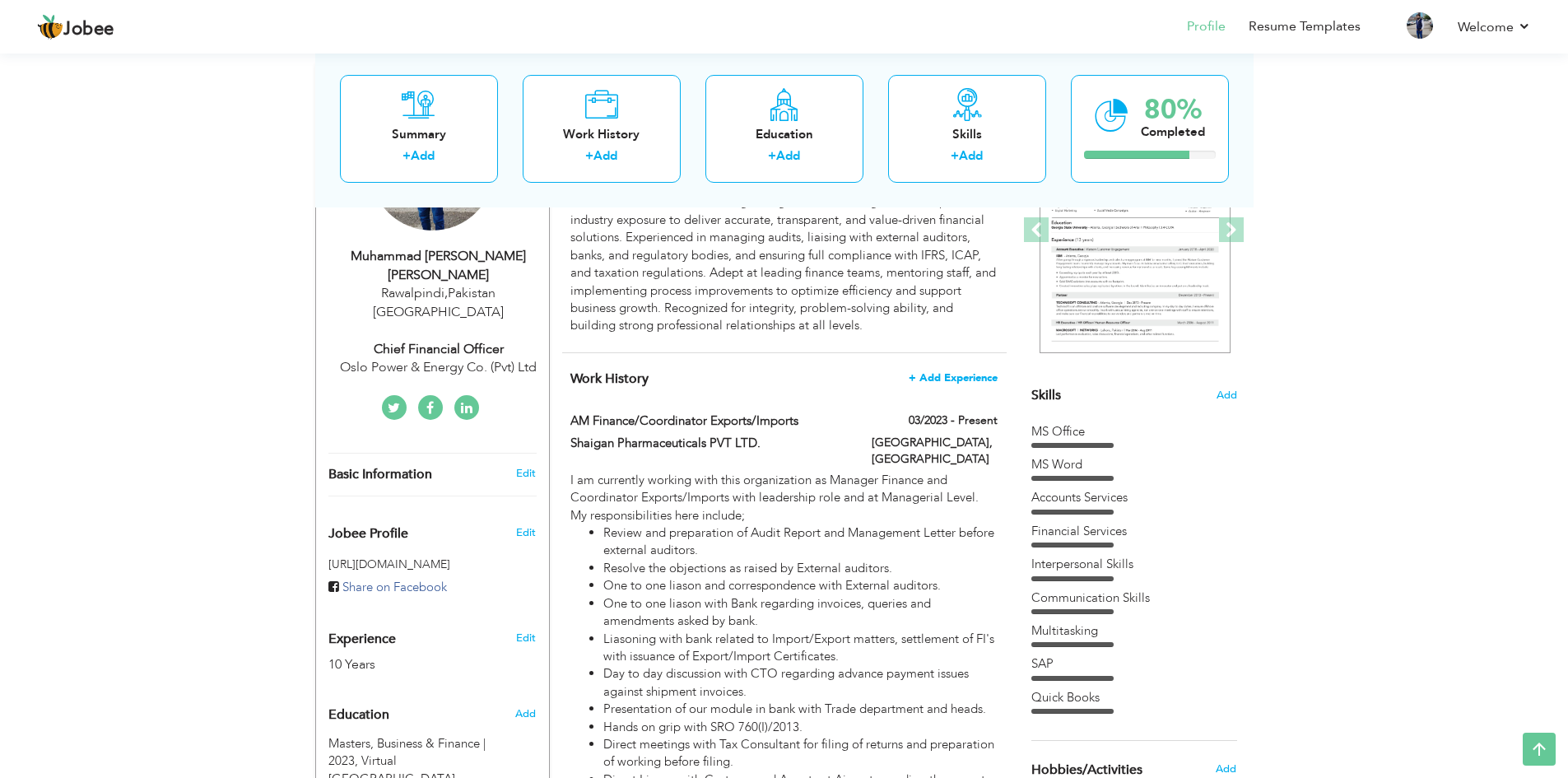
click at [958, 377] on span "+ Add Experience" at bounding box center [953, 378] width 89 height 12
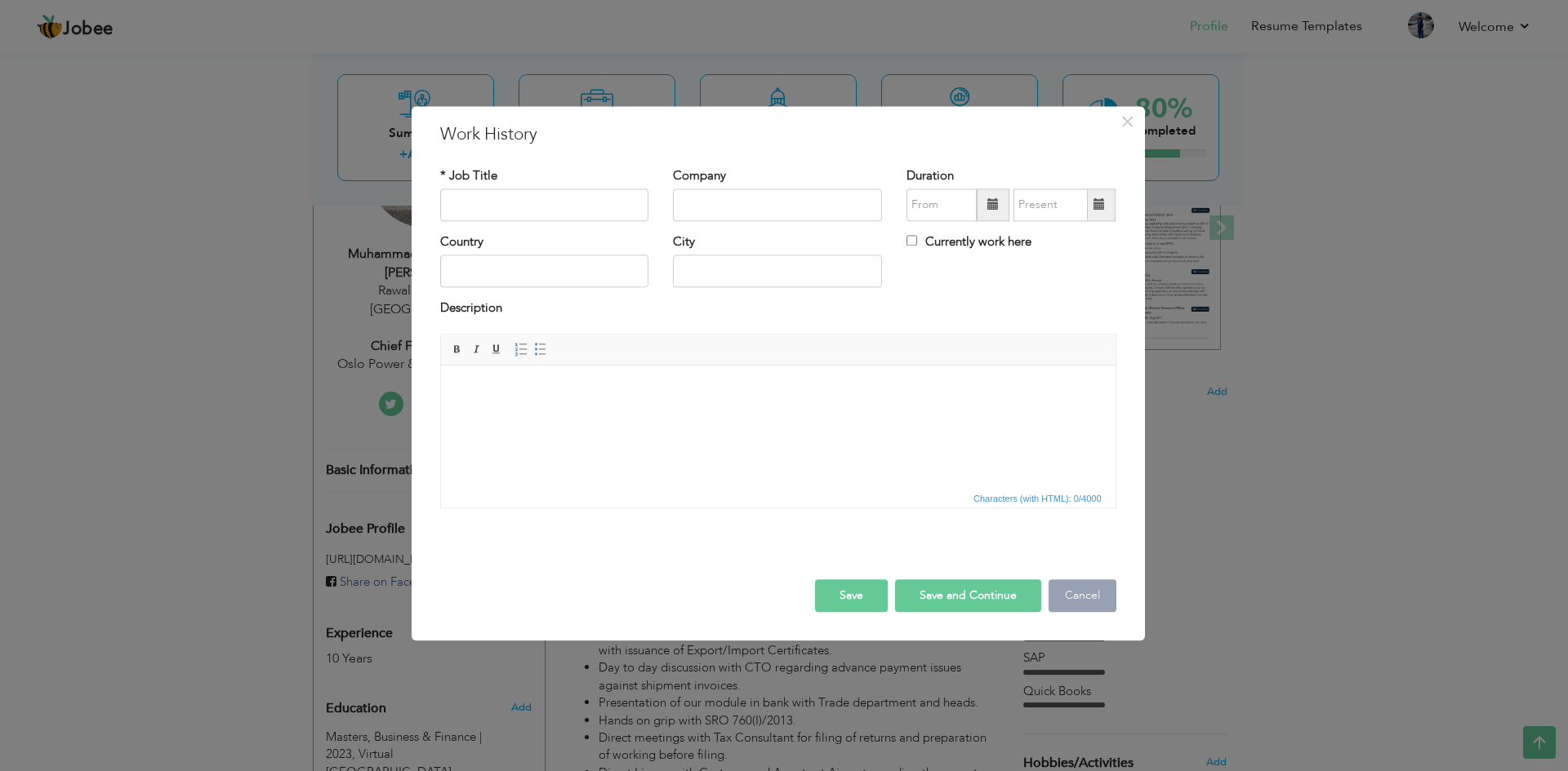
click at [1085, 595] on button "Cancel" at bounding box center [1083, 596] width 68 height 33
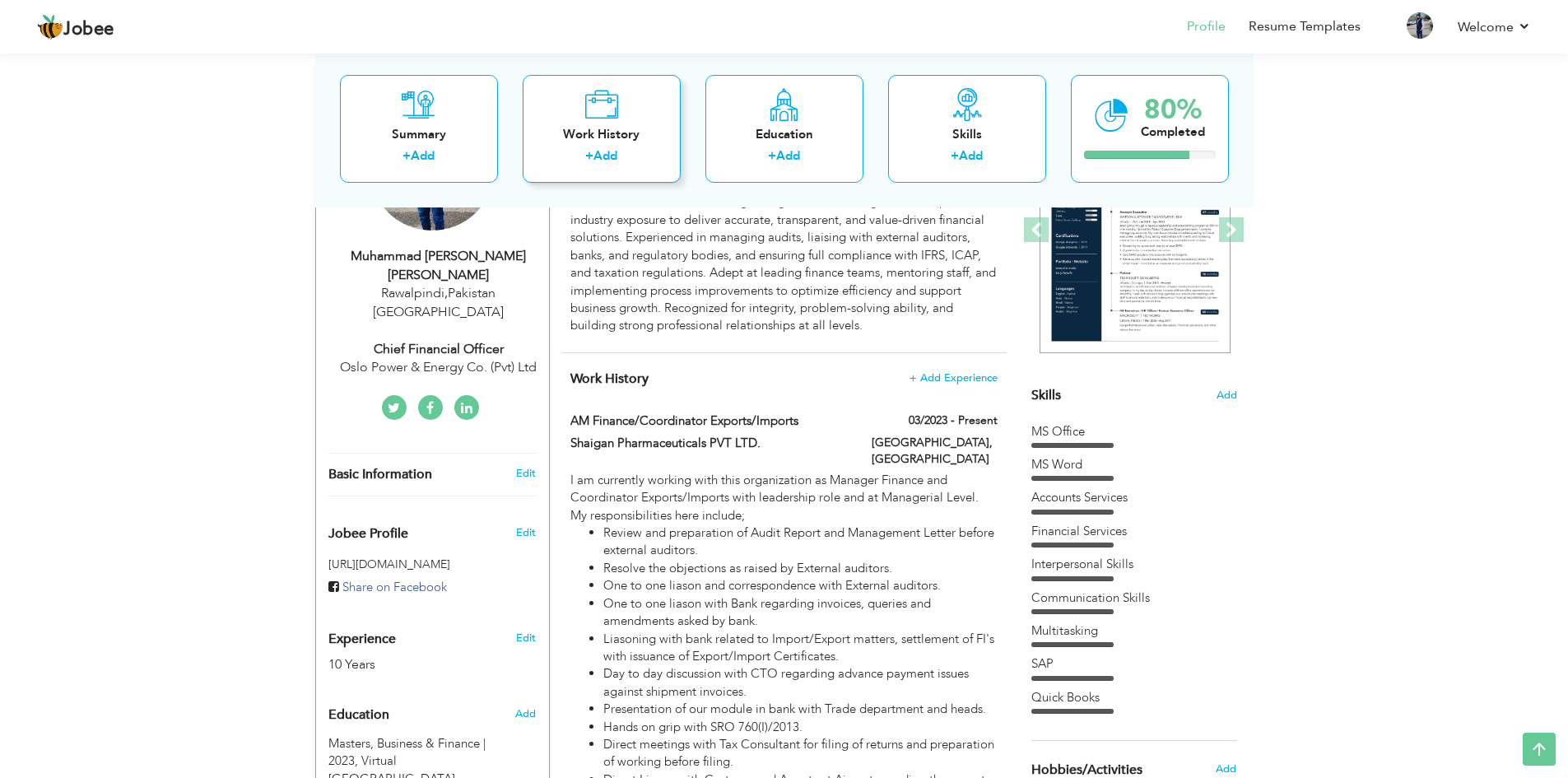
click at [623, 138] on div "Work History" at bounding box center [601, 134] width 131 height 18
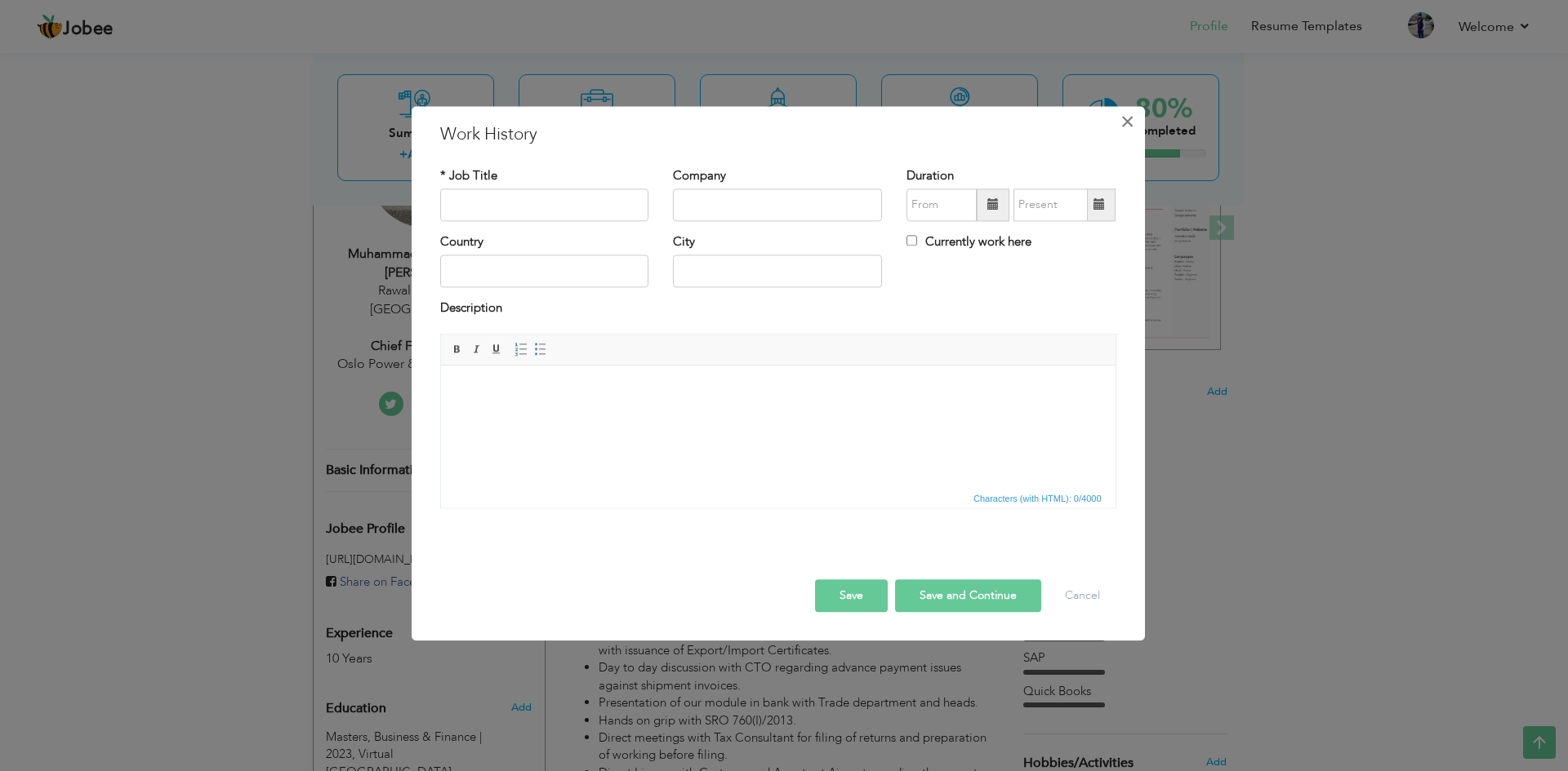
click at [1124, 127] on span "×" at bounding box center [1127, 122] width 14 height 29
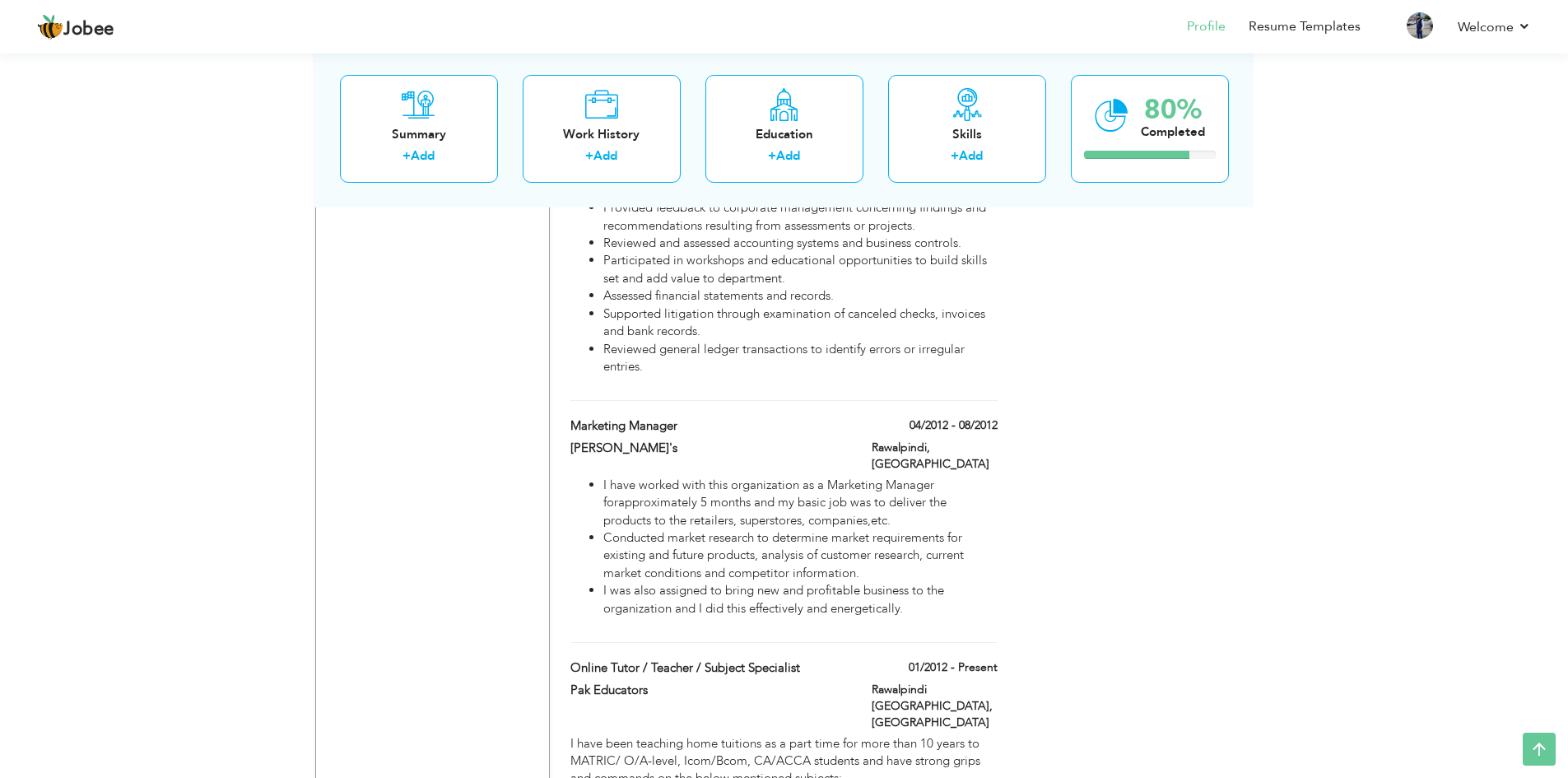
scroll to position [3540, 0]
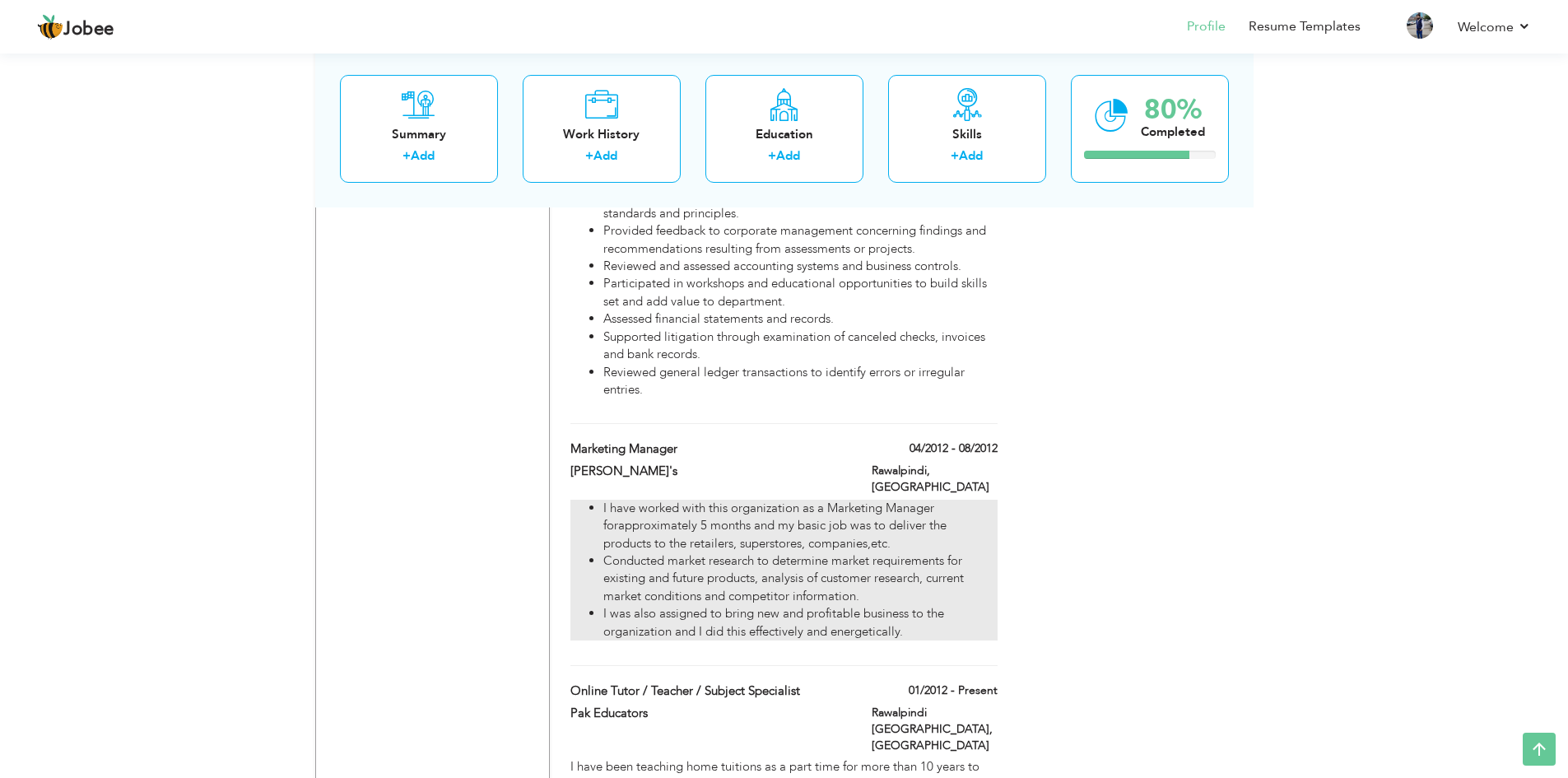
click at [877, 500] on li "I have worked with this organization as a Marketing Manager forapproximately 5 …" at bounding box center [799, 527] width 393 height 53
type input "Marketing Manager"
type input "[PERSON_NAME]'s"
type input "04/2012"
type input "08/2012"
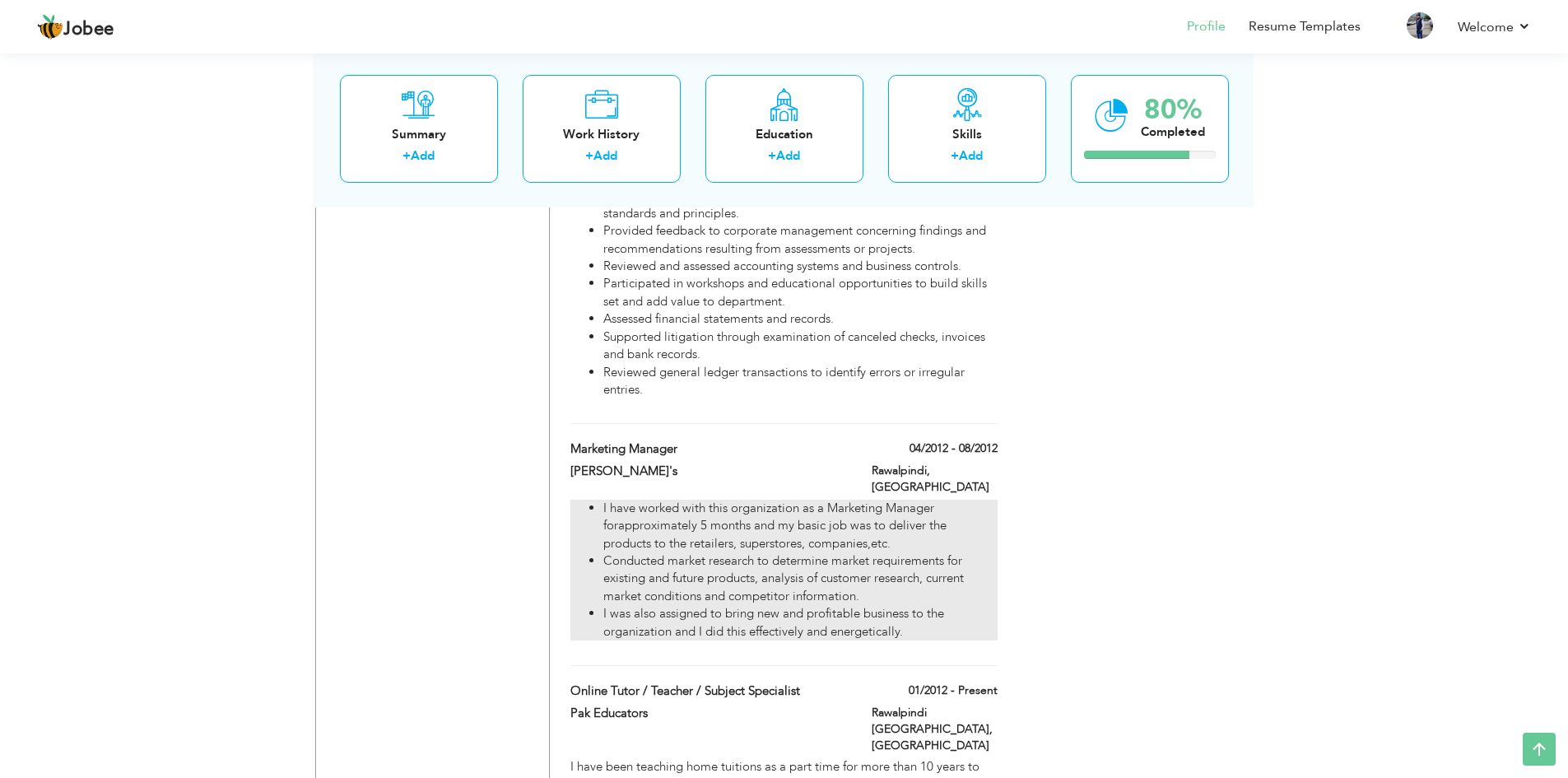
type input "[GEOGRAPHIC_DATA]"
type input "Rawalpindi"
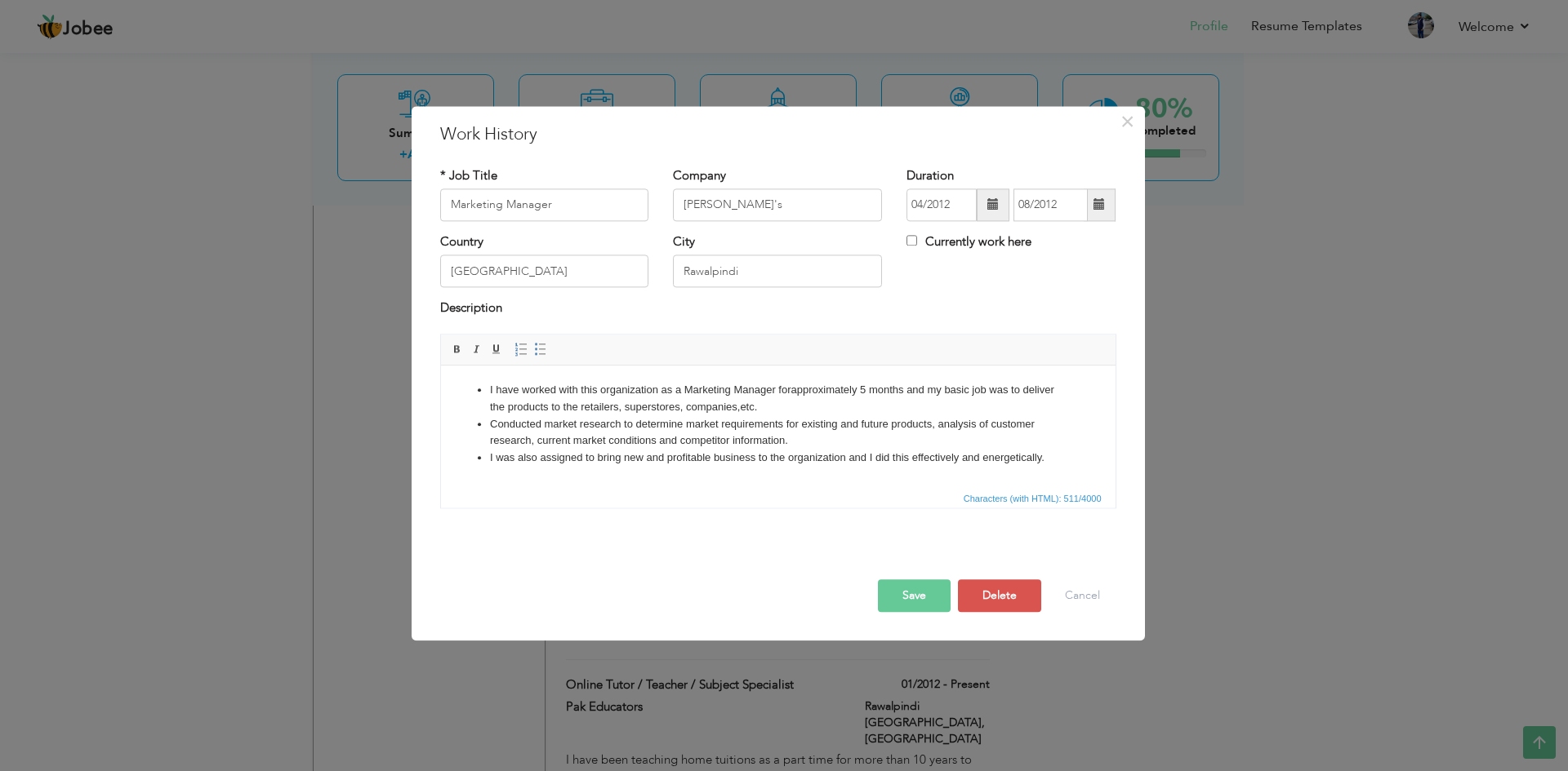
click at [790, 389] on li "I have worked with this organization as a Marketing Manager forapproximately 5 …" at bounding box center [777, 399] width 577 height 34
click at [908, 597] on button "Save" at bounding box center [913, 596] width 73 height 33
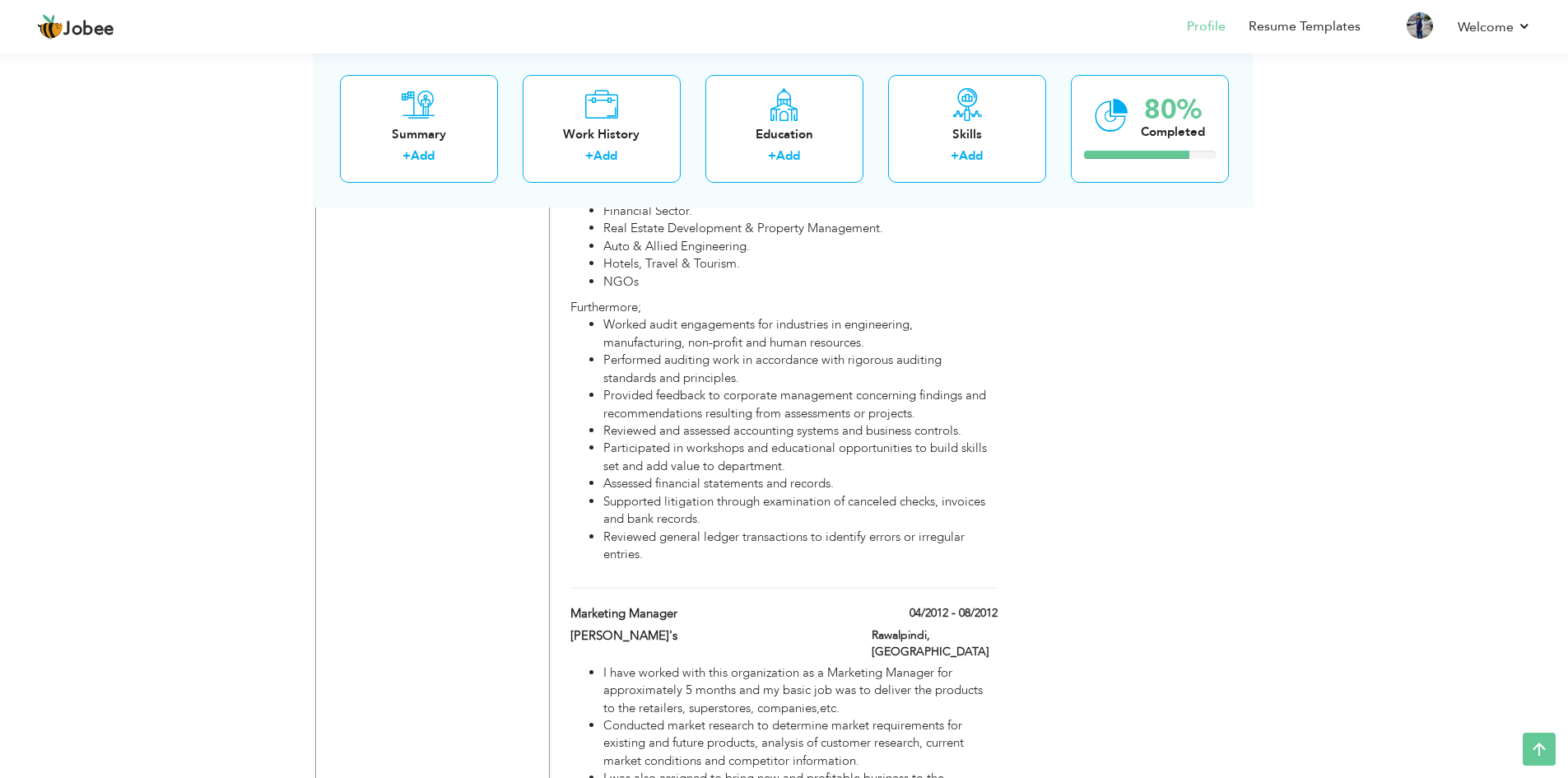
scroll to position [3293, 0]
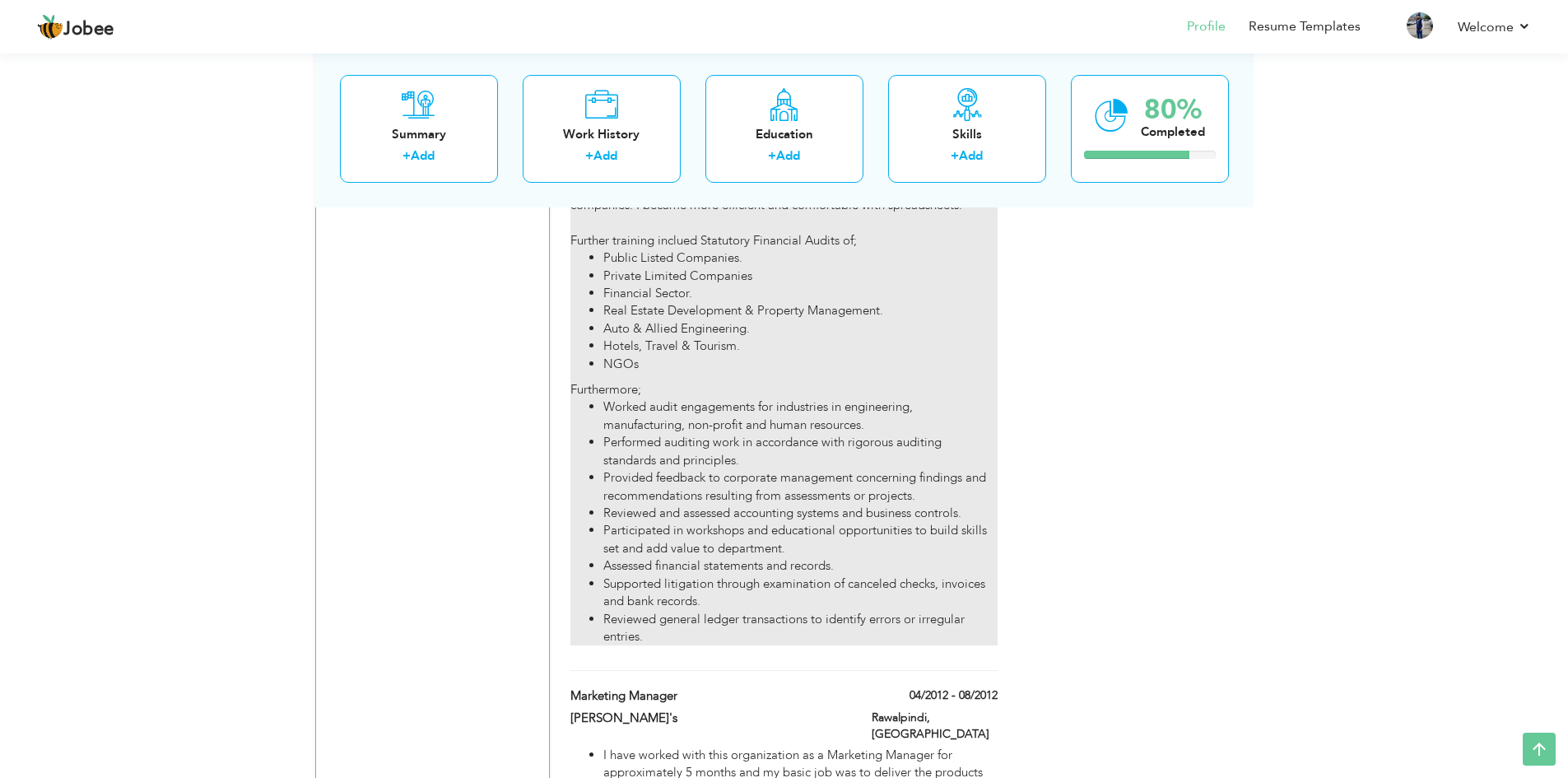
drag, startPoint x: 1052, startPoint y: 435, endPoint x: 977, endPoint y: 473, distance: 84.1
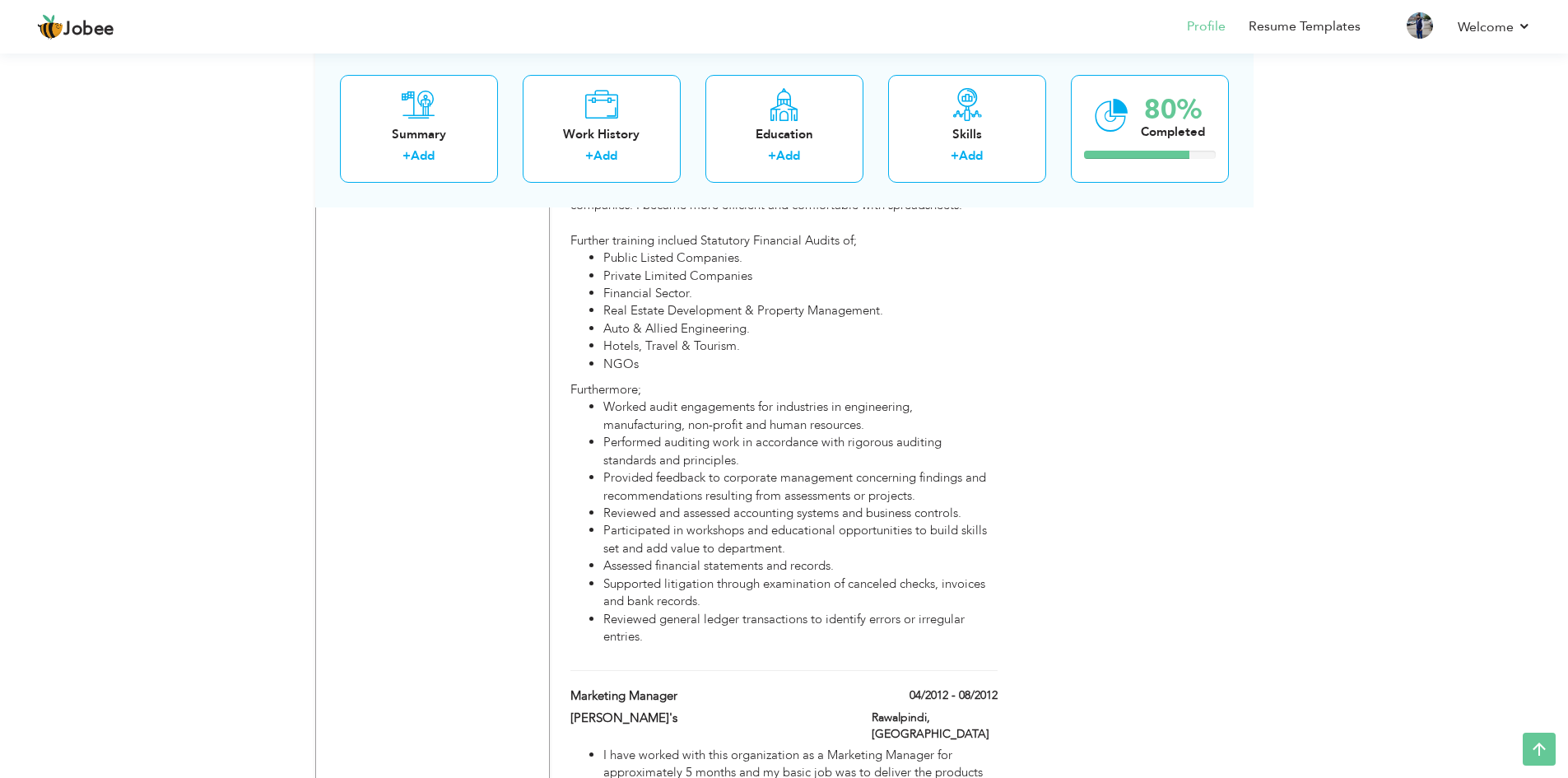
drag, startPoint x: 977, startPoint y: 473, endPoint x: 1152, endPoint y: 514, distance: 179.7
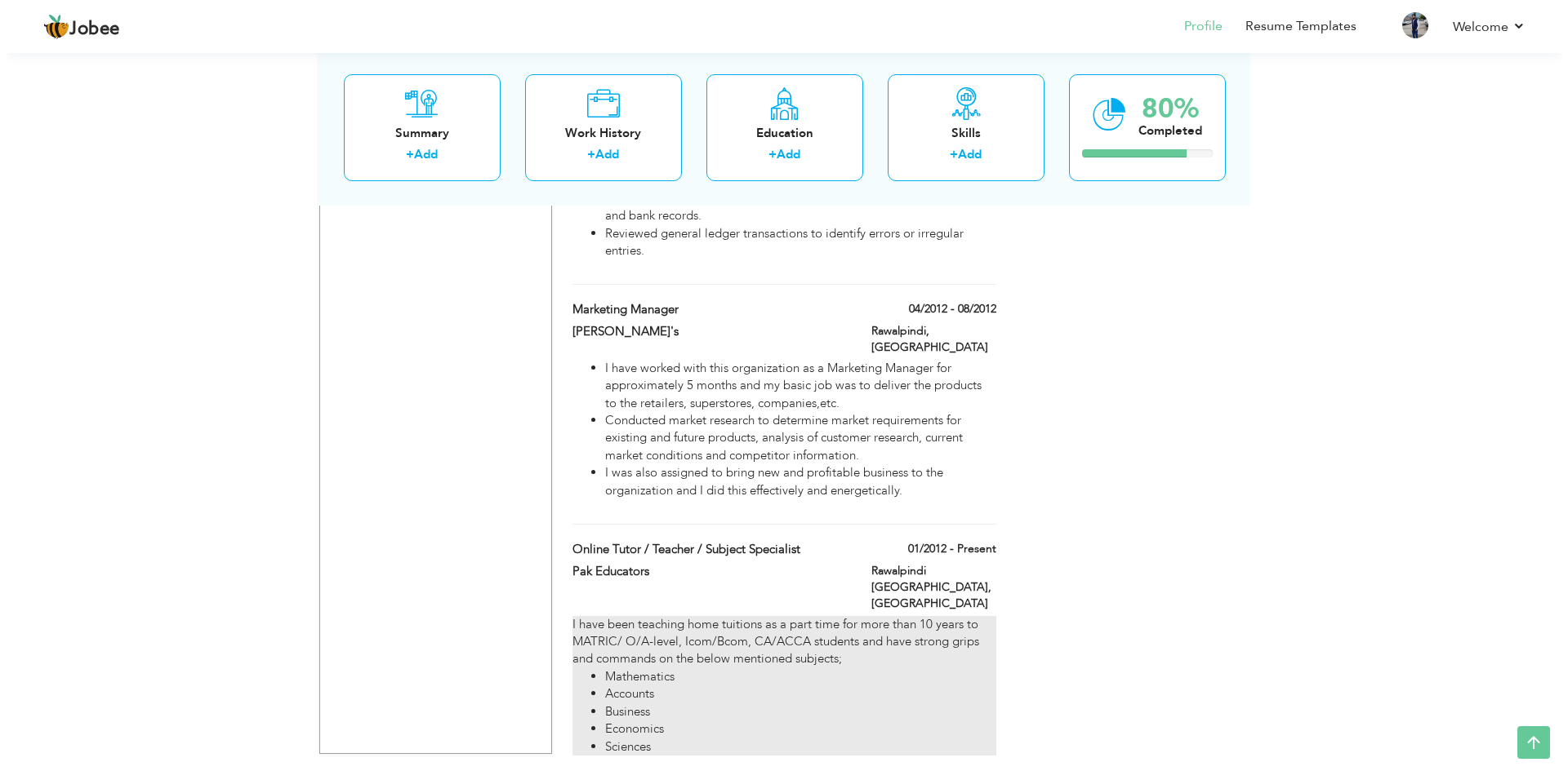
scroll to position [3671, 0]
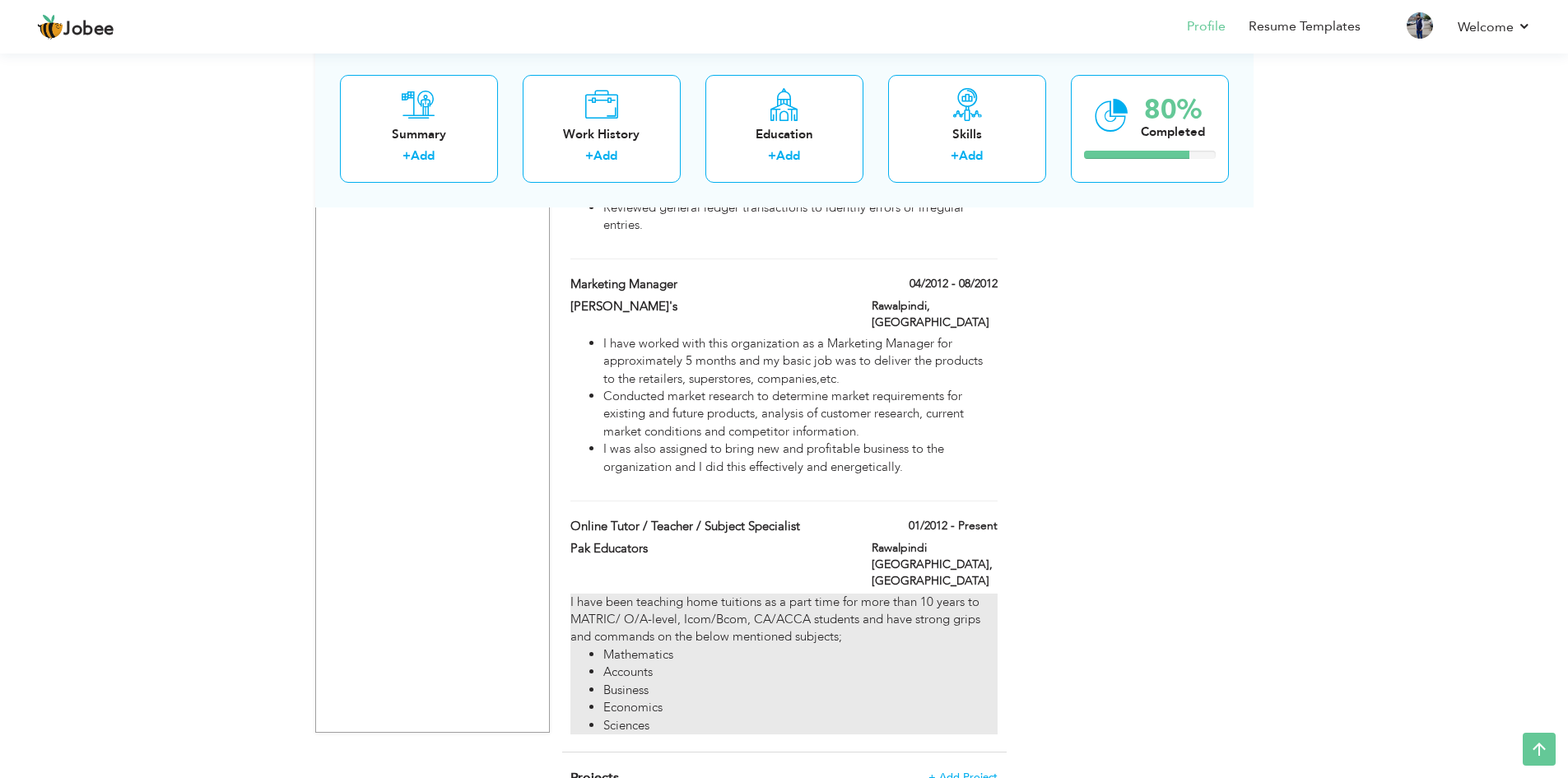
click at [655, 594] on div "I have been teaching home tuitions as a part time for more than 10 years to MAT…" at bounding box center [784, 664] width 427 height 141
type input "Online Tutor / Teacher / Subject Specialist"
type input "Pak Educators"
type input "01/2012"
type input "Rawalpindi [GEOGRAPHIC_DATA]"
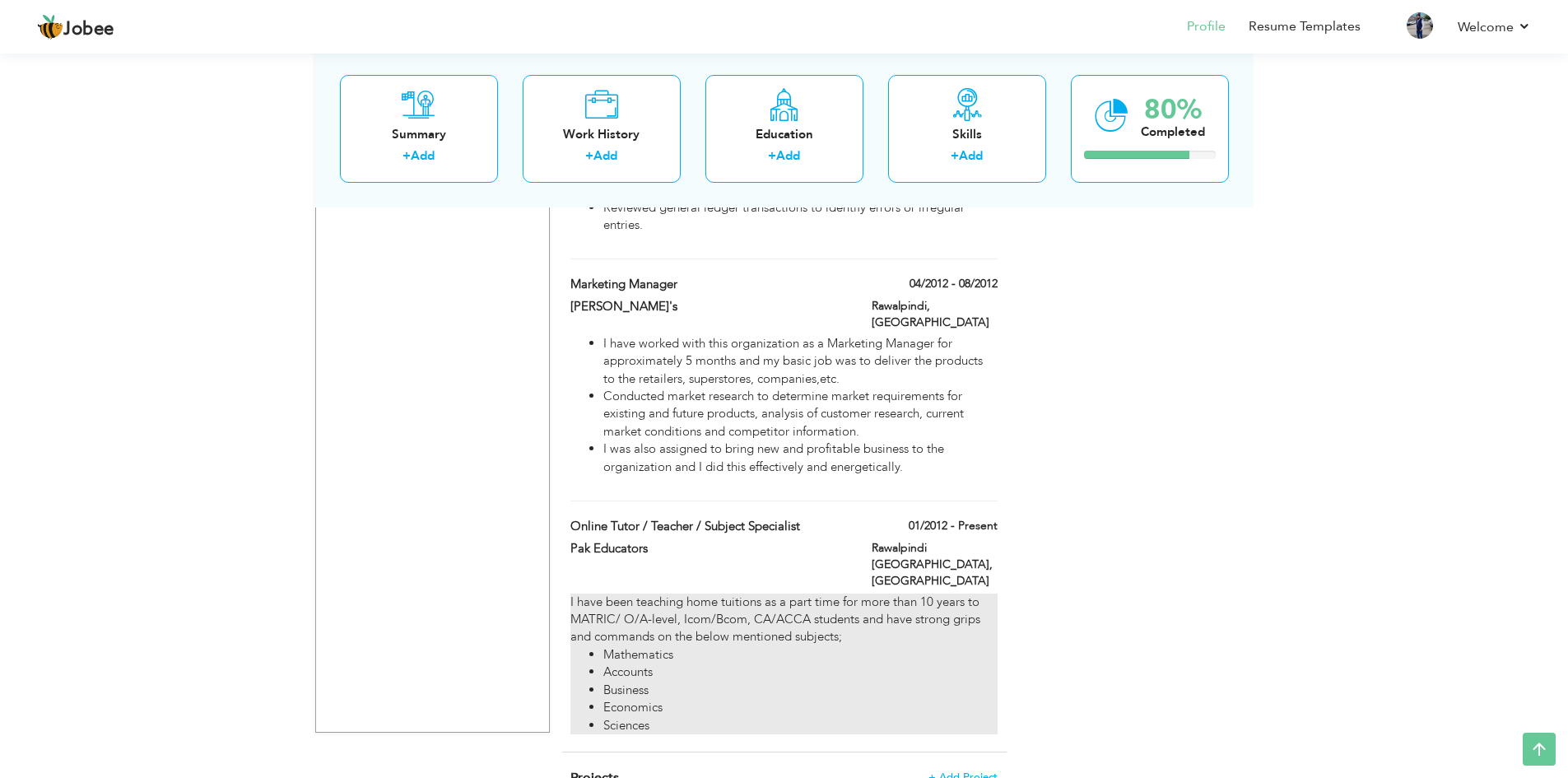
checkbox input "true"
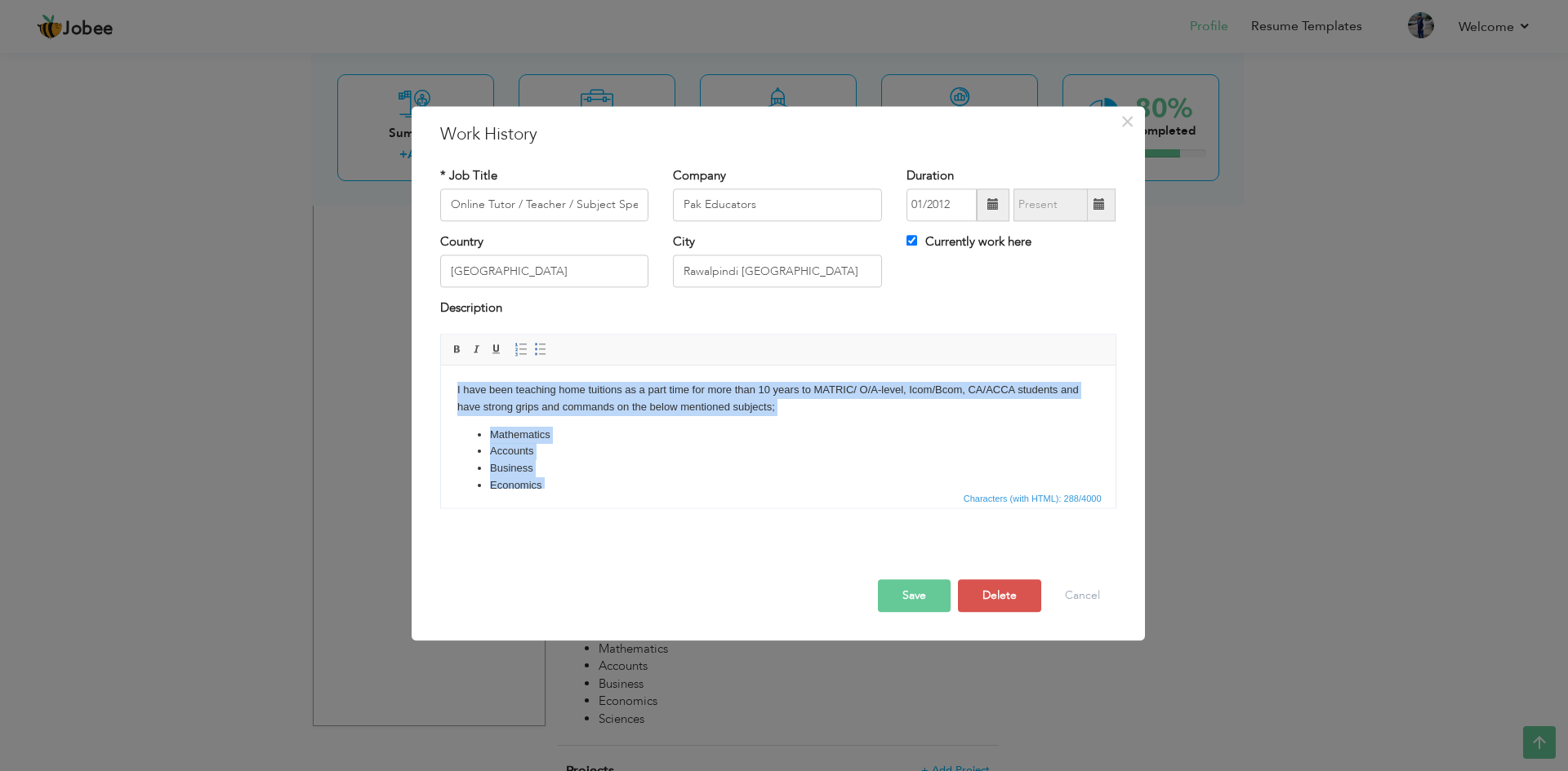
scroll to position [40, 0]
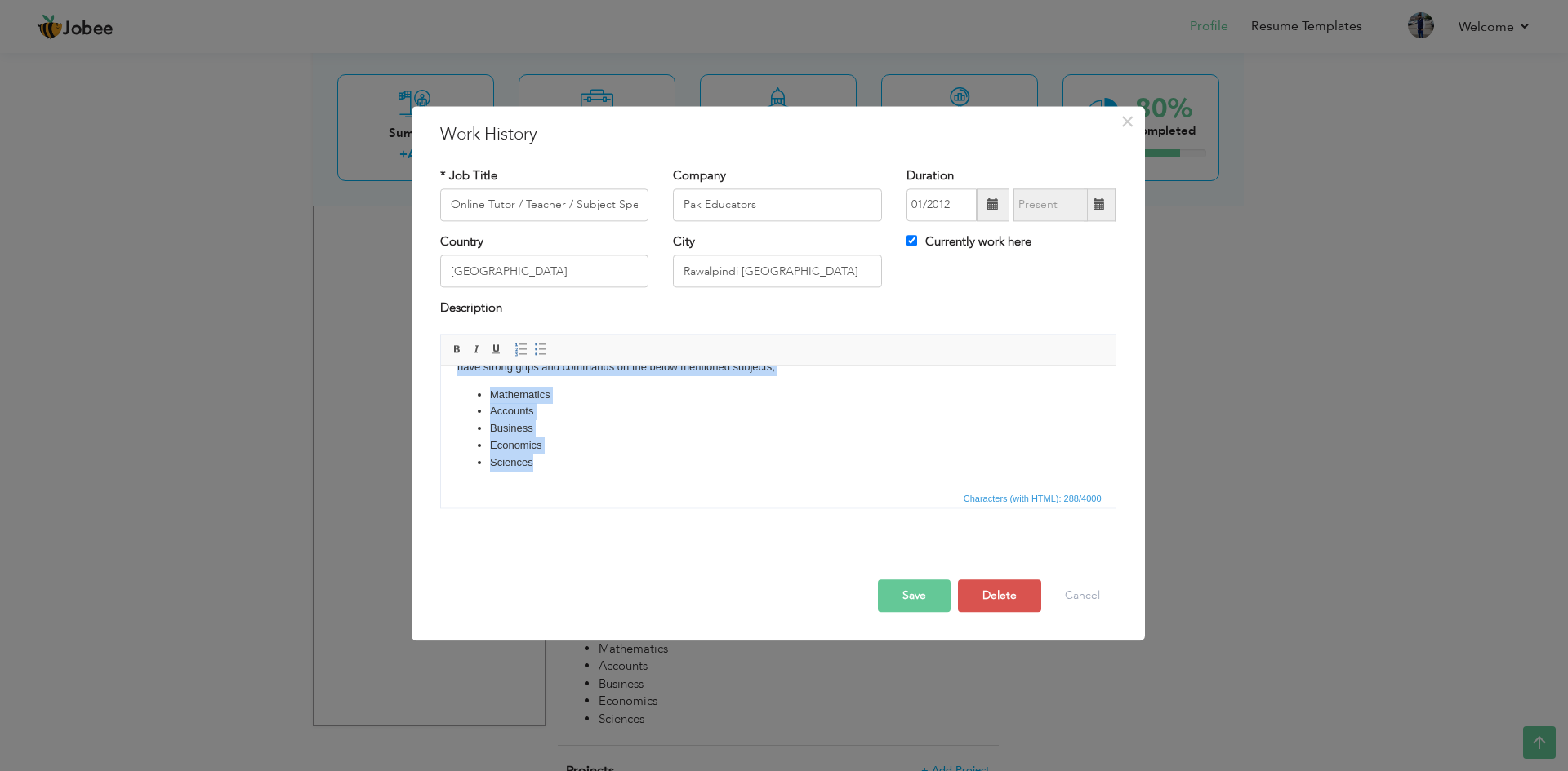
drag, startPoint x: 453, startPoint y: 388, endPoint x: 719, endPoint y: 513, distance: 293.9
click at [719, 488] on html "I have been teaching home tuitions as a part time for more than 10 years to MAT…" at bounding box center [776, 406] width 674 height 162
copy body "I have been teaching home tuitions as a part time for more than 10 years to MAT…"
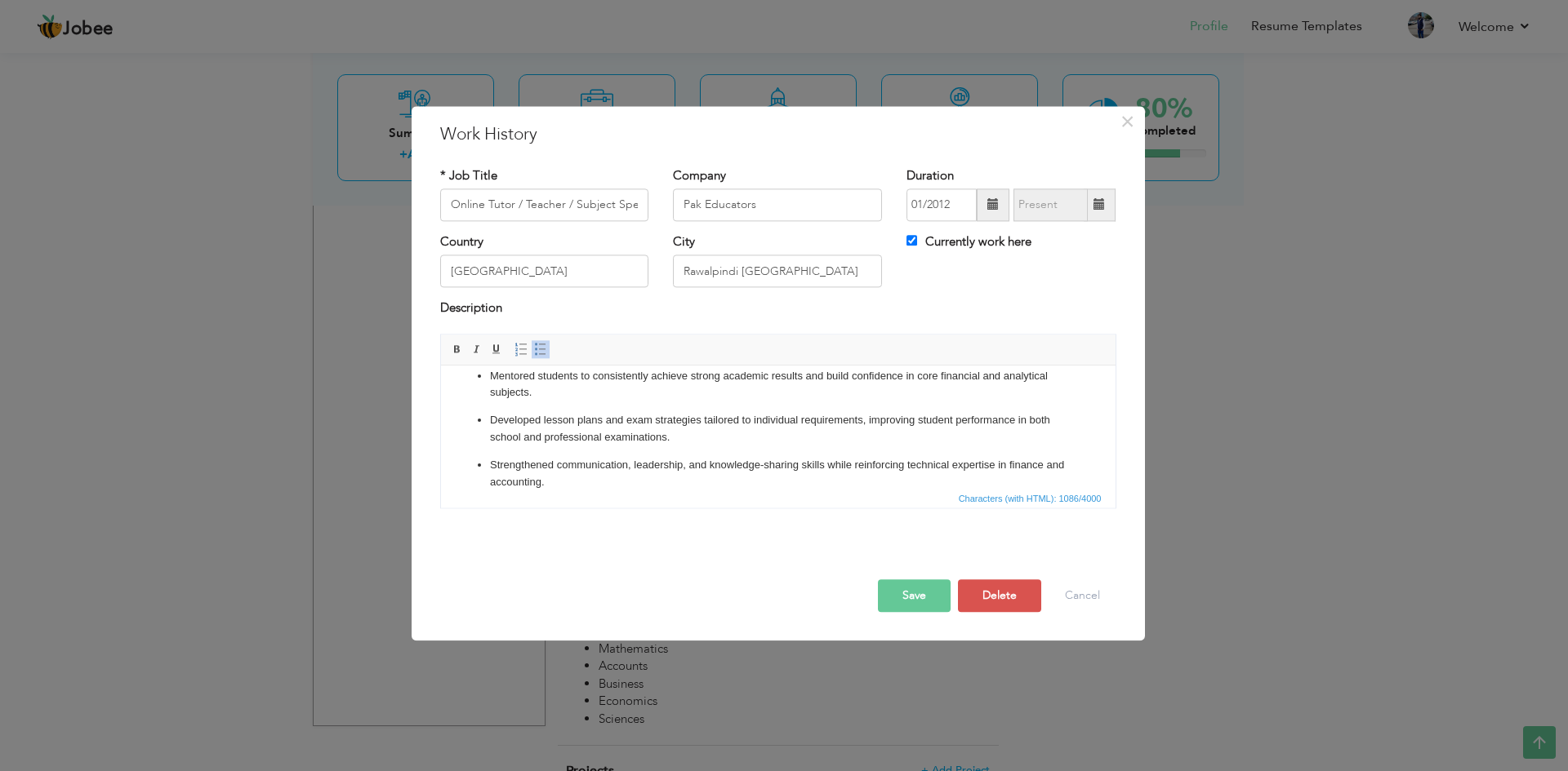
scroll to position [0, 0]
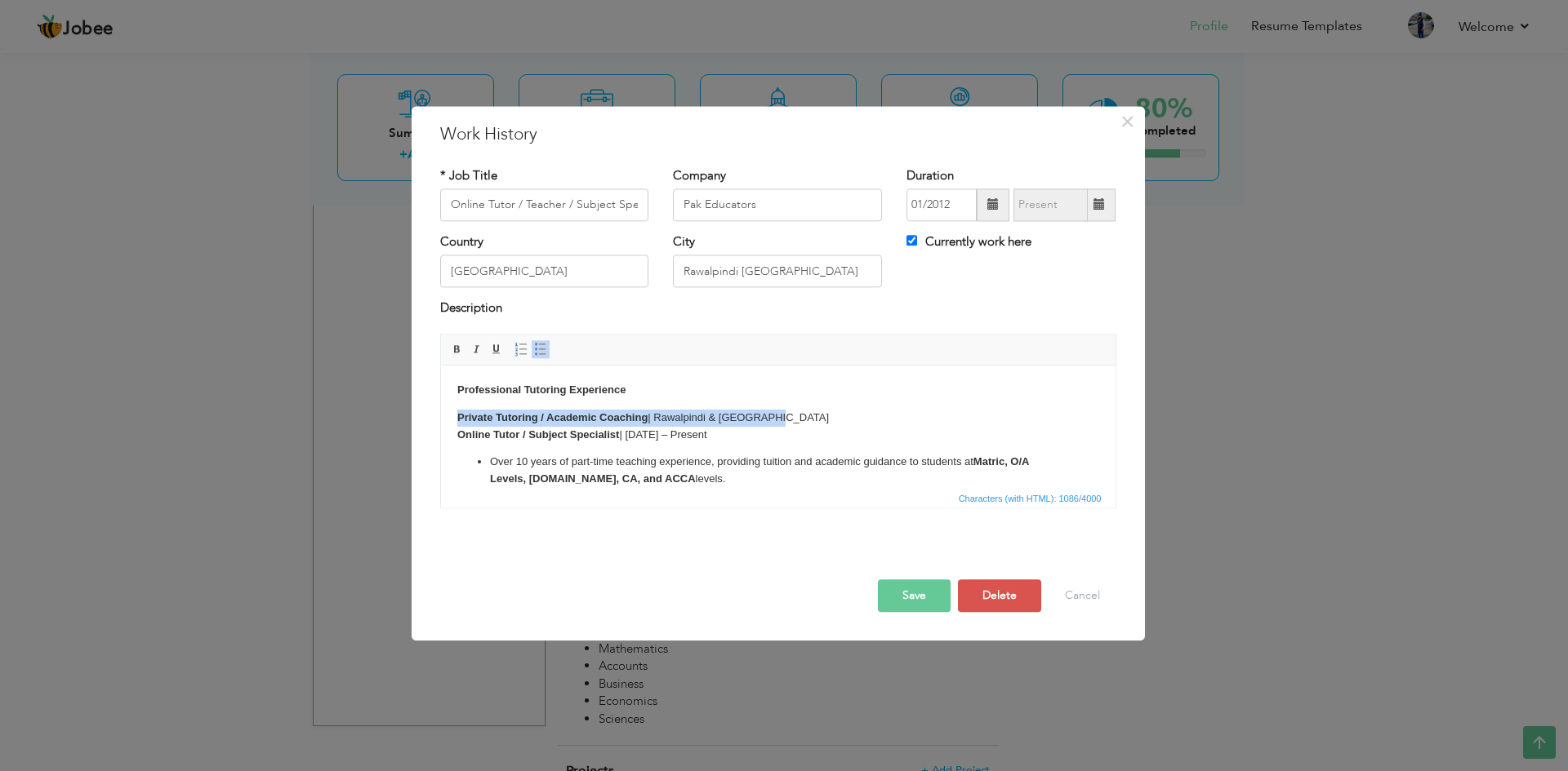
drag, startPoint x: 736, startPoint y: 414, endPoint x: 449, endPoint y: 420, distance: 287.1
click at [449, 420] on html "Professional Tutoring Experience Private Tutoring / Academic Coaching | Rawalpi…" at bounding box center [776, 524] width 674 height 317
drag, startPoint x: 730, startPoint y: 435, endPoint x: 414, endPoint y: 430, distance: 316.0
click at [440, 430] on html "Professional Tutoring Experience Online Tutor / Subject Specialist | Jan 2012 –…" at bounding box center [776, 524] width 674 height 317
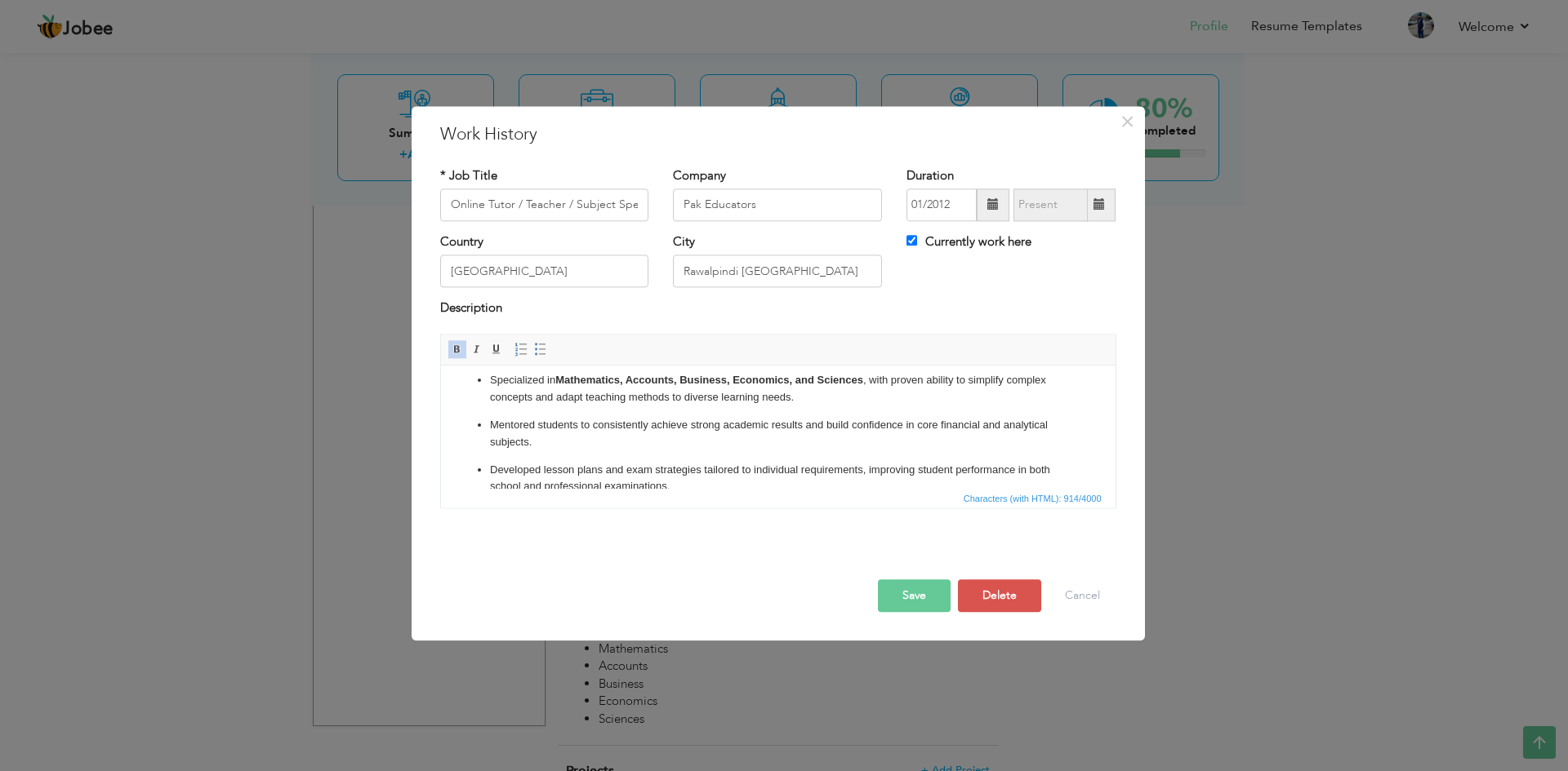
scroll to position [150, 0]
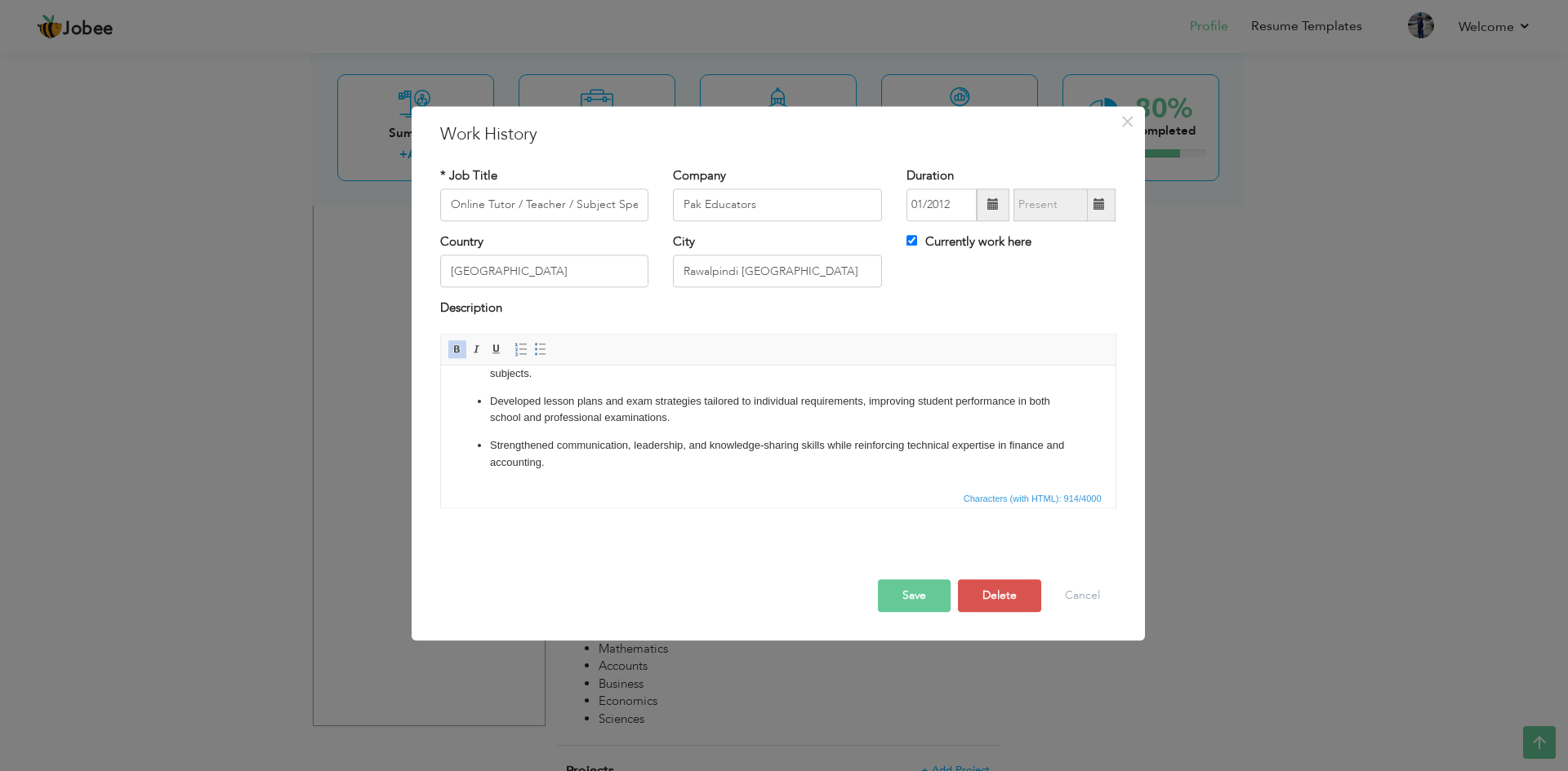
click at [910, 590] on button "Save" at bounding box center [913, 596] width 73 height 33
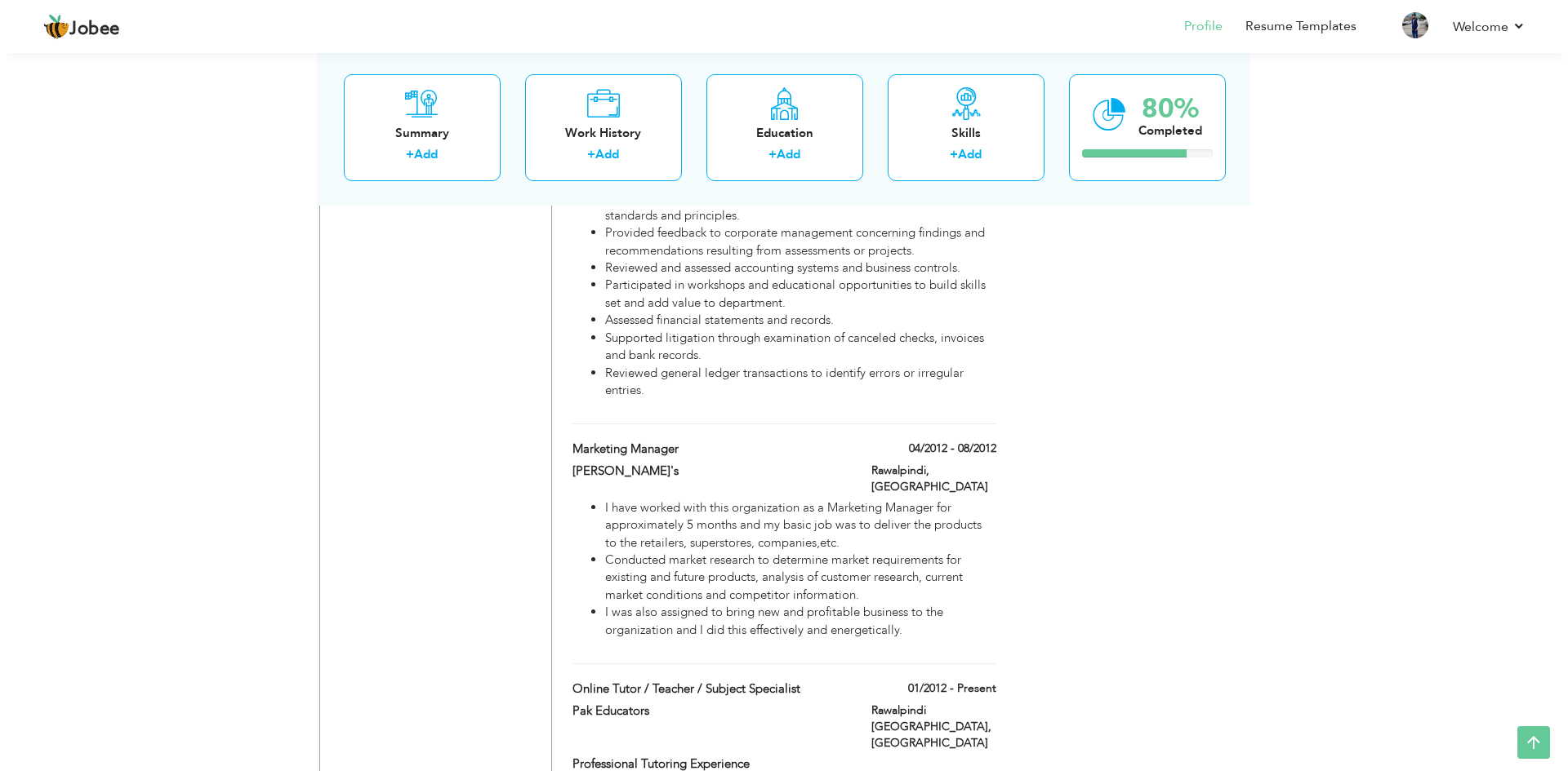
scroll to position [3482, 0]
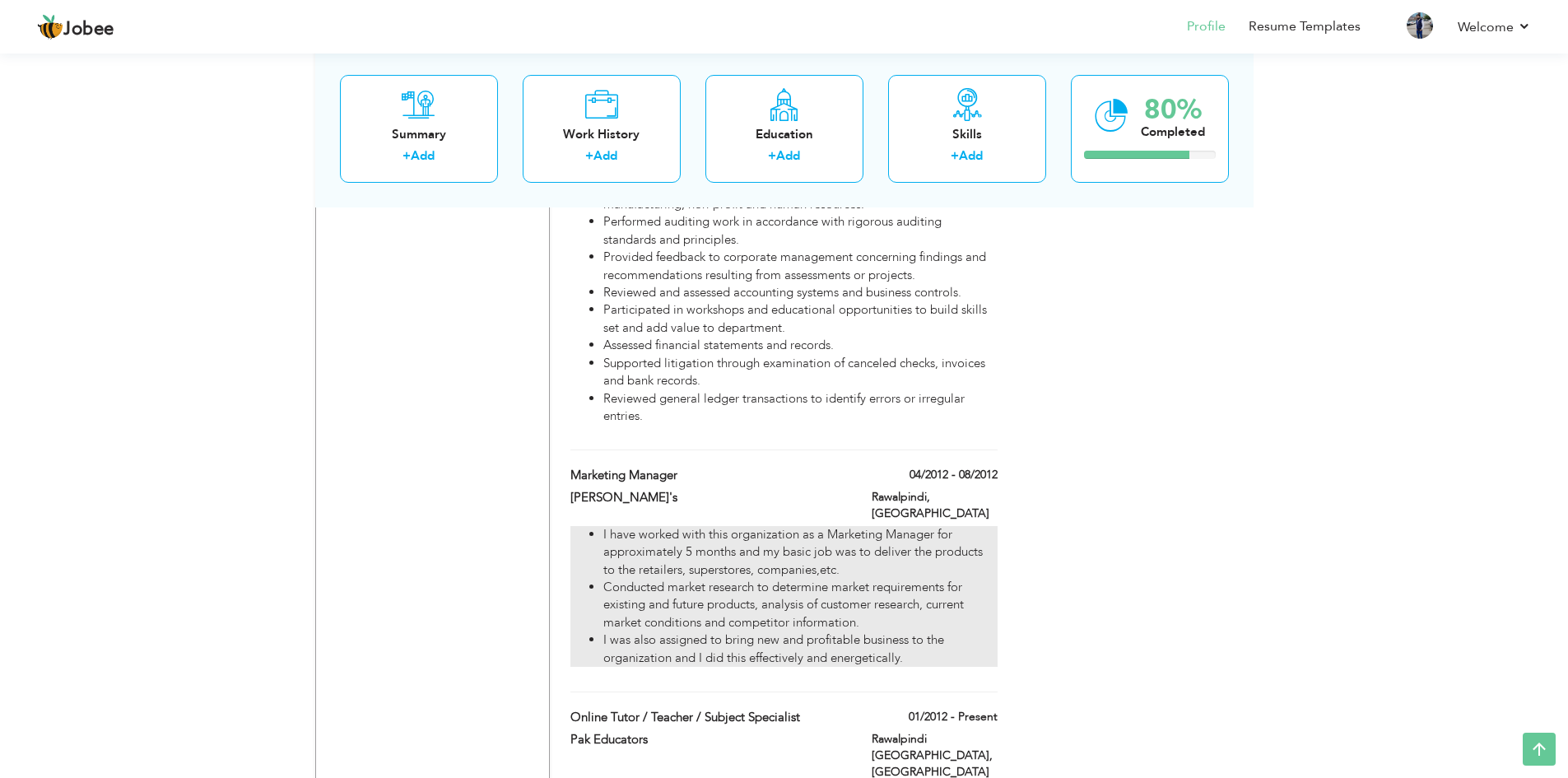
click at [793, 526] on li "I have worked with this organization as a Marketing Manager for approximately 5…" at bounding box center [799, 552] width 393 height 53
type input "Marketing Manager"
type input "[PERSON_NAME]'s"
type input "04/2012"
type input "08/2012"
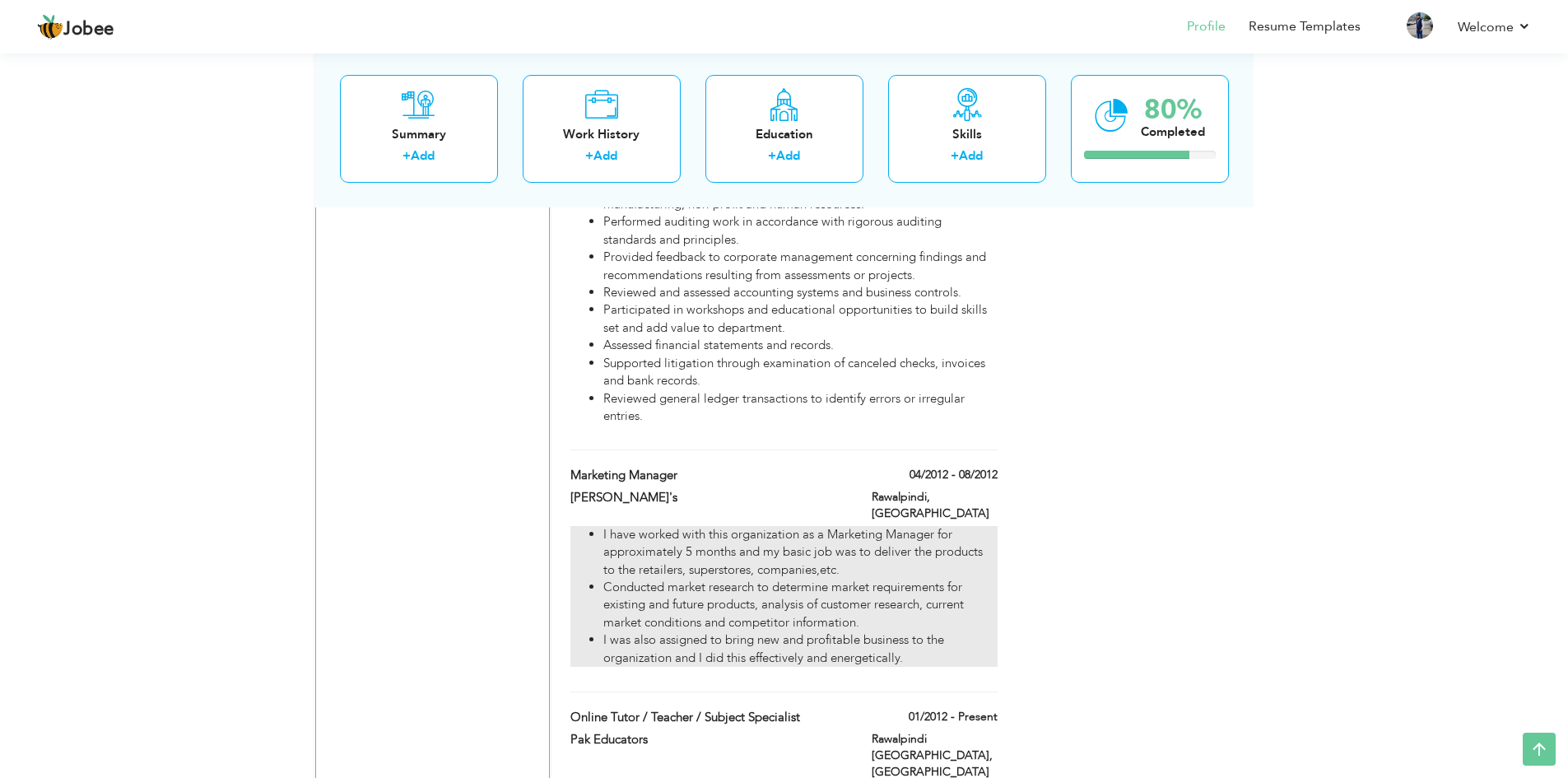
type input "Rawalpindi"
checkbox input "false"
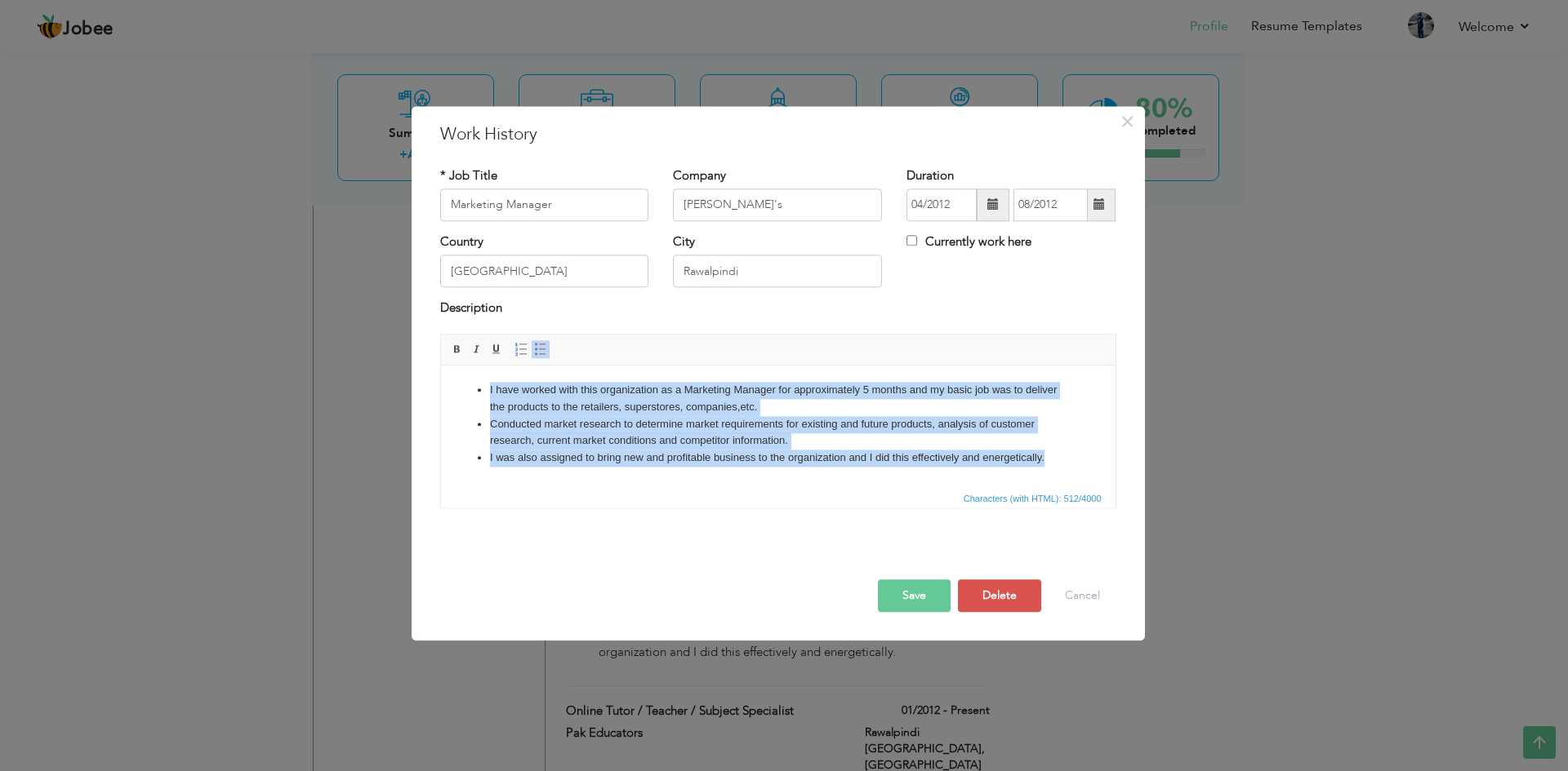
drag, startPoint x: 472, startPoint y: 385, endPoint x: 1051, endPoint y: 468, distance: 584.9
click at [1051, 468] on html "I have worked with this organization as a Marketing Manager for approximately 5…" at bounding box center [776, 424] width 674 height 118
copy ul "I have worked with this organization as a Marketing Manager for approximately 5…"
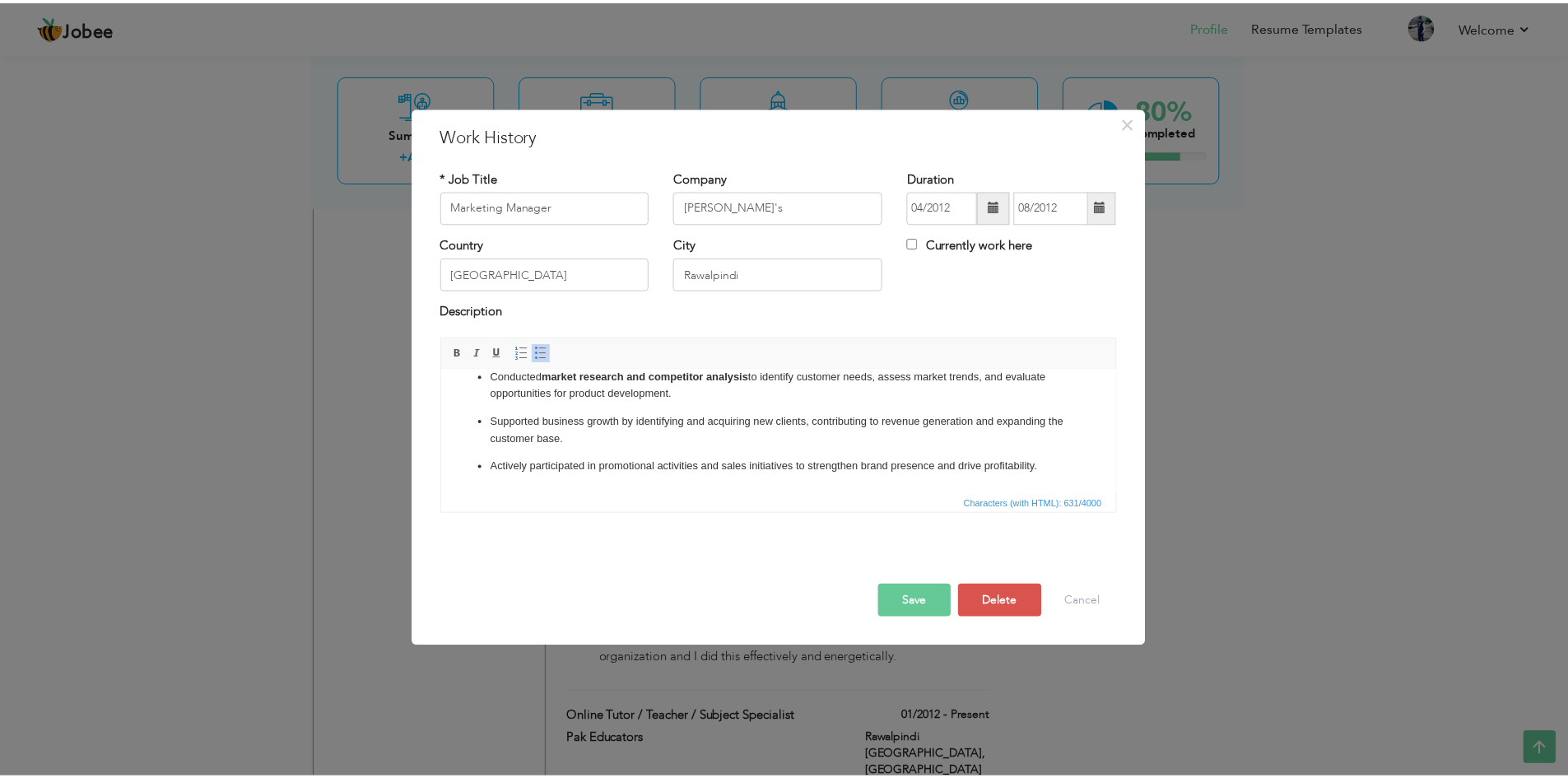
scroll to position [0, 0]
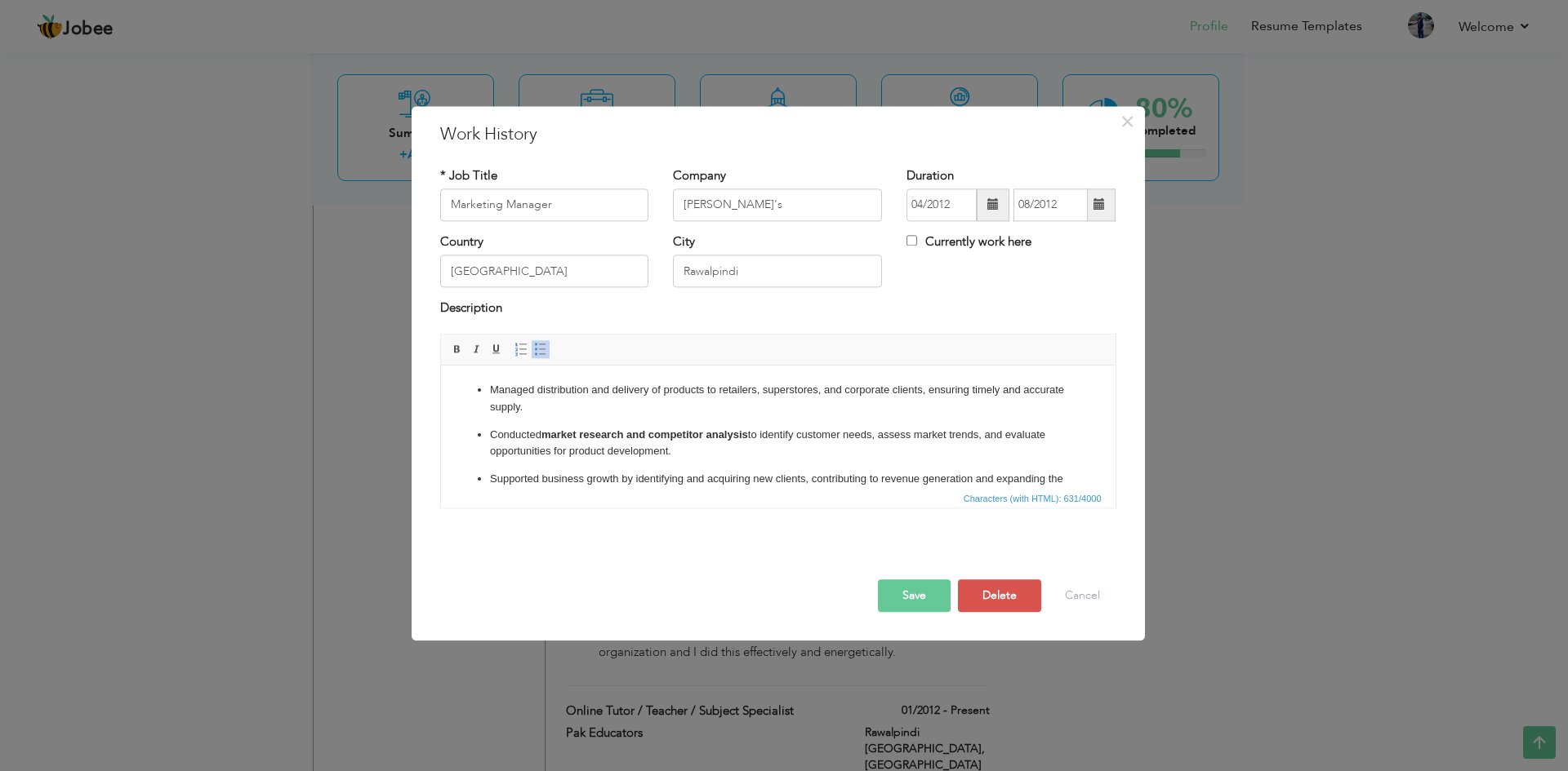
click at [912, 591] on button "Save" at bounding box center [913, 596] width 73 height 33
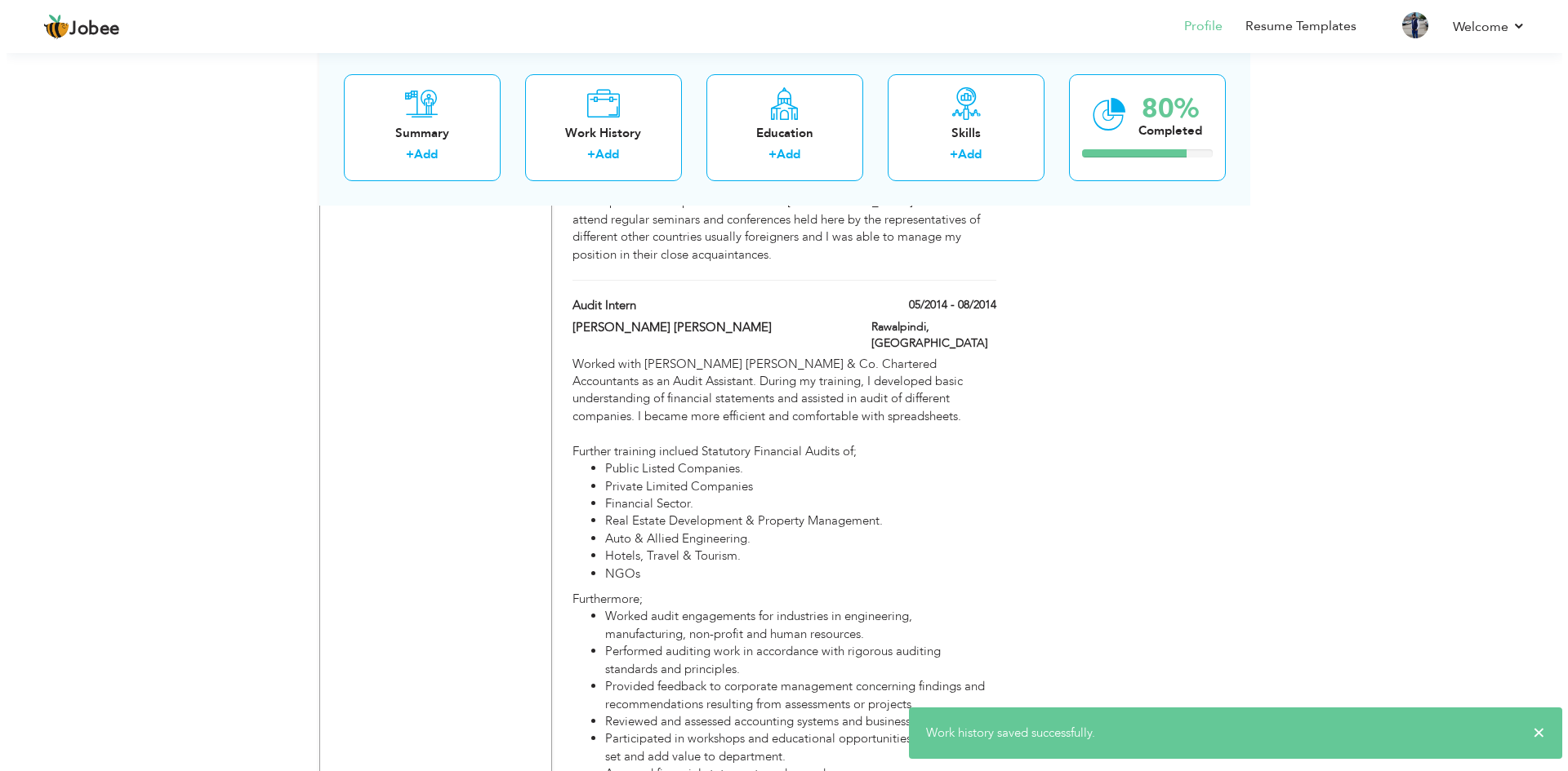
scroll to position [3073, 0]
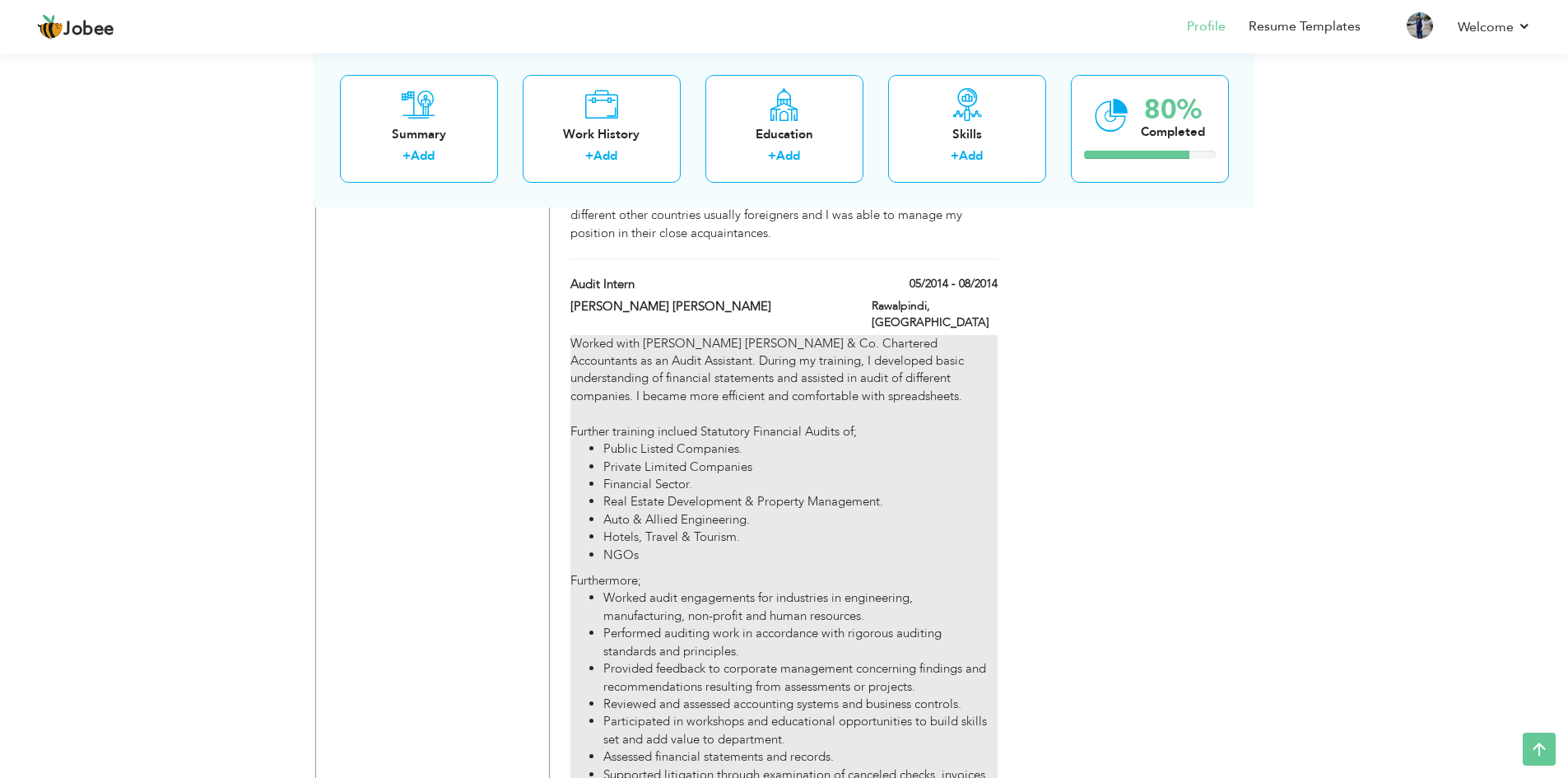
click at [708, 336] on div "Worked with Horwath Hussain Chaudhury & Co. Chartered Accountants as an Audit A…" at bounding box center [784, 587] width 427 height 502
type input "Audit Intern"
type input "[PERSON_NAME] [PERSON_NAME]"
type input "05/2014"
type input "08/2014"
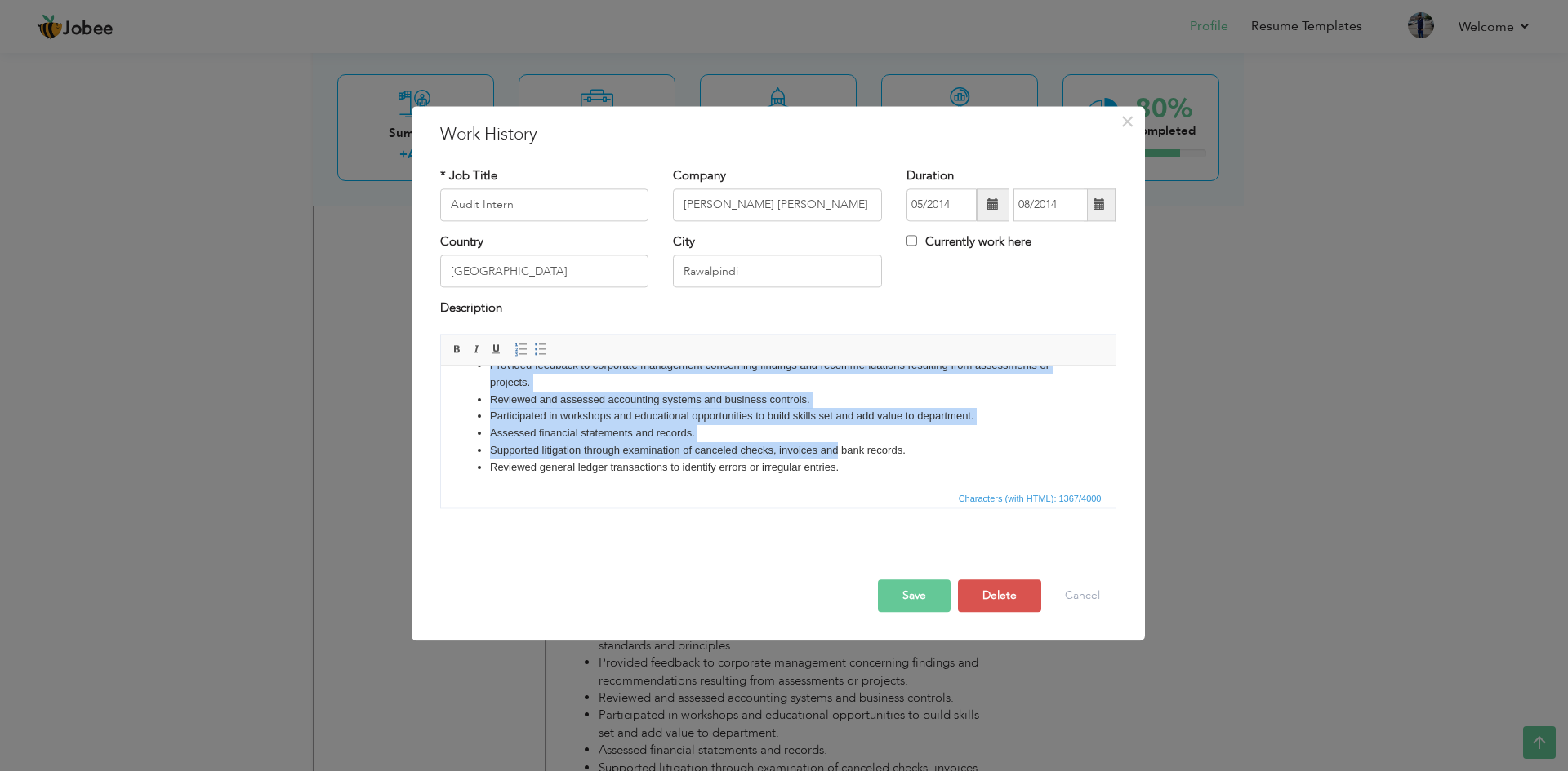
scroll to position [316, 0]
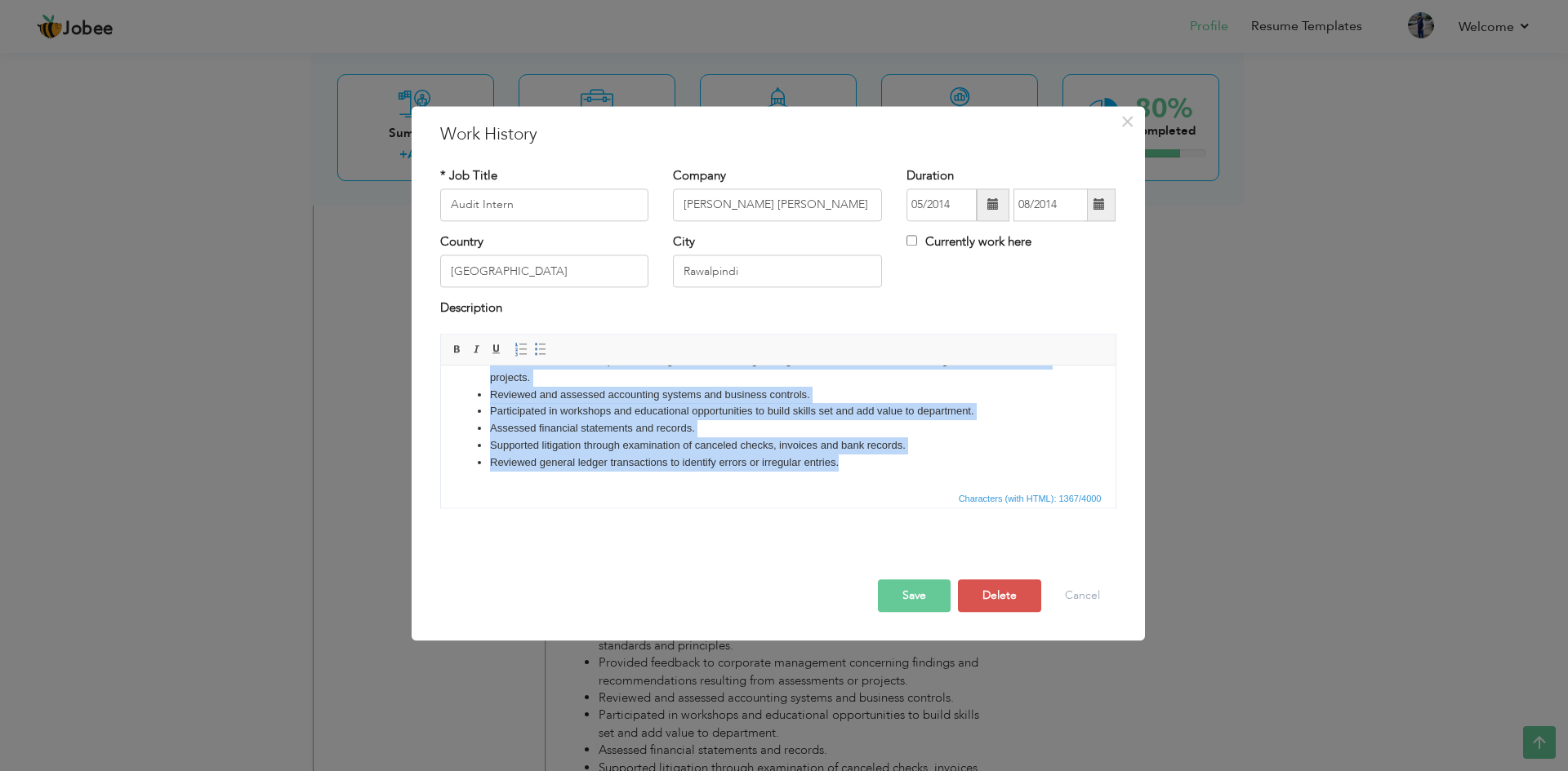
drag, startPoint x: 451, startPoint y: 386, endPoint x: 857, endPoint y: 470, distance: 414.6
click at [857, 470] on html "Worked with Horwath Hussain Chaudhury & Co. Chartered Accountants as an Audit A…" at bounding box center [776, 268] width 674 height 438
copy body "Worked with Horwath Hussain Chaudhury & Co. Chartered Accountants as an Audit A…"
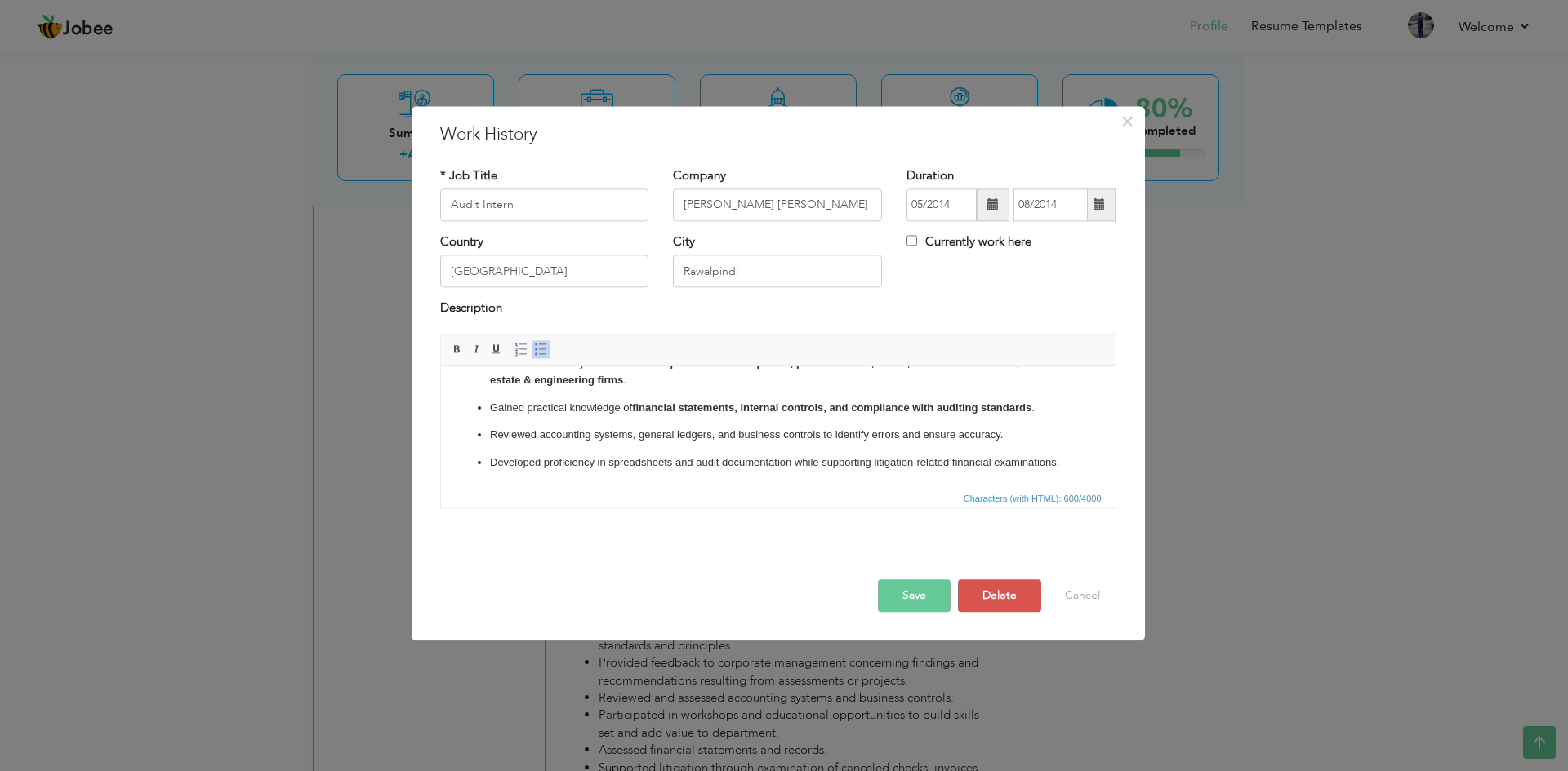
scroll to position [44, 0]
click at [913, 596] on button "Save" at bounding box center [913, 596] width 73 height 33
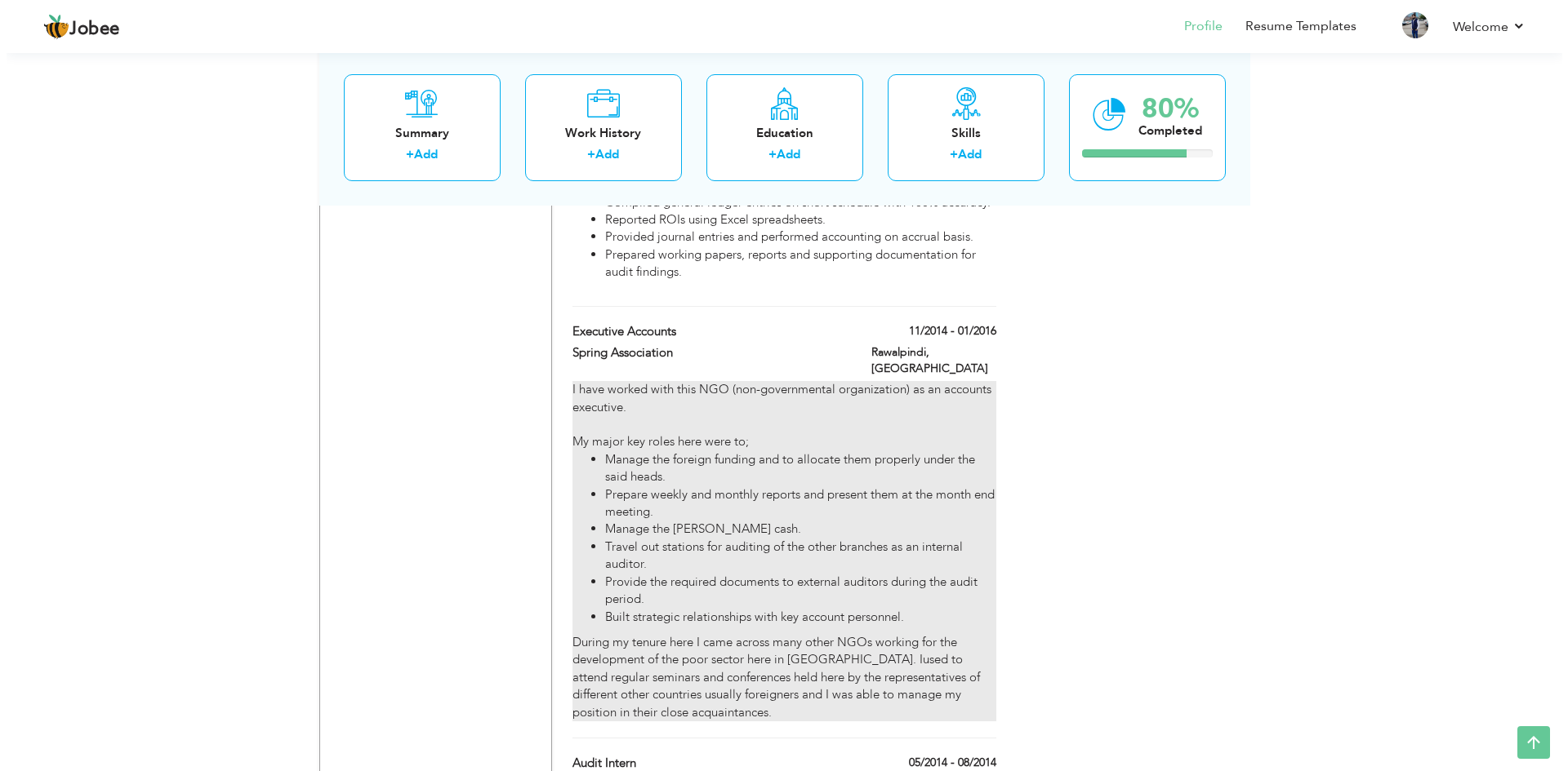
scroll to position [2666, 0]
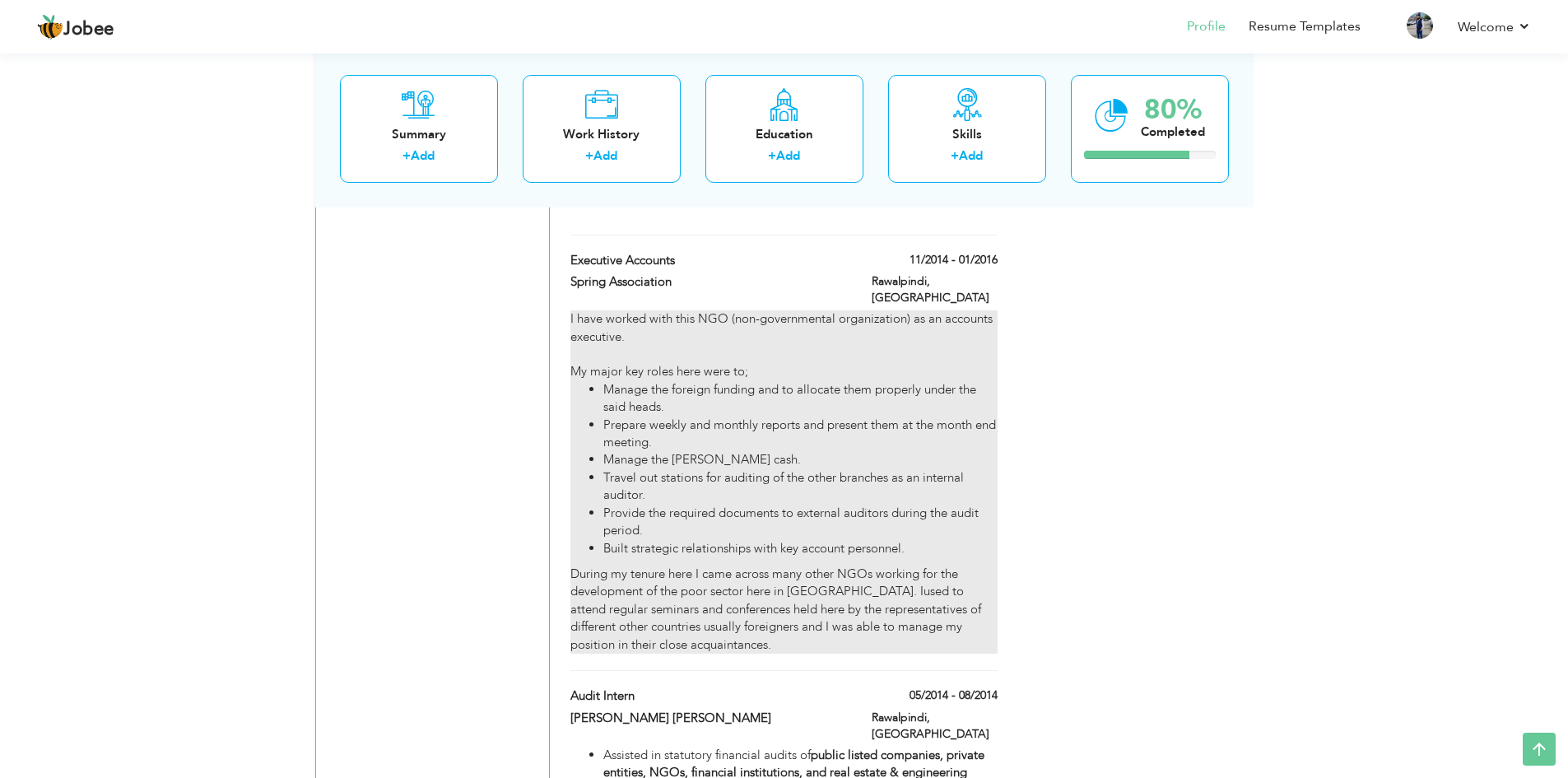
click at [718, 382] on li "Manage the foreign funding and to allocate them properly under the said heads." at bounding box center [799, 399] width 393 height 35
type input "Executive Accounts"
type input "Spring Association"
type input "11/2014"
type input "01/2016"
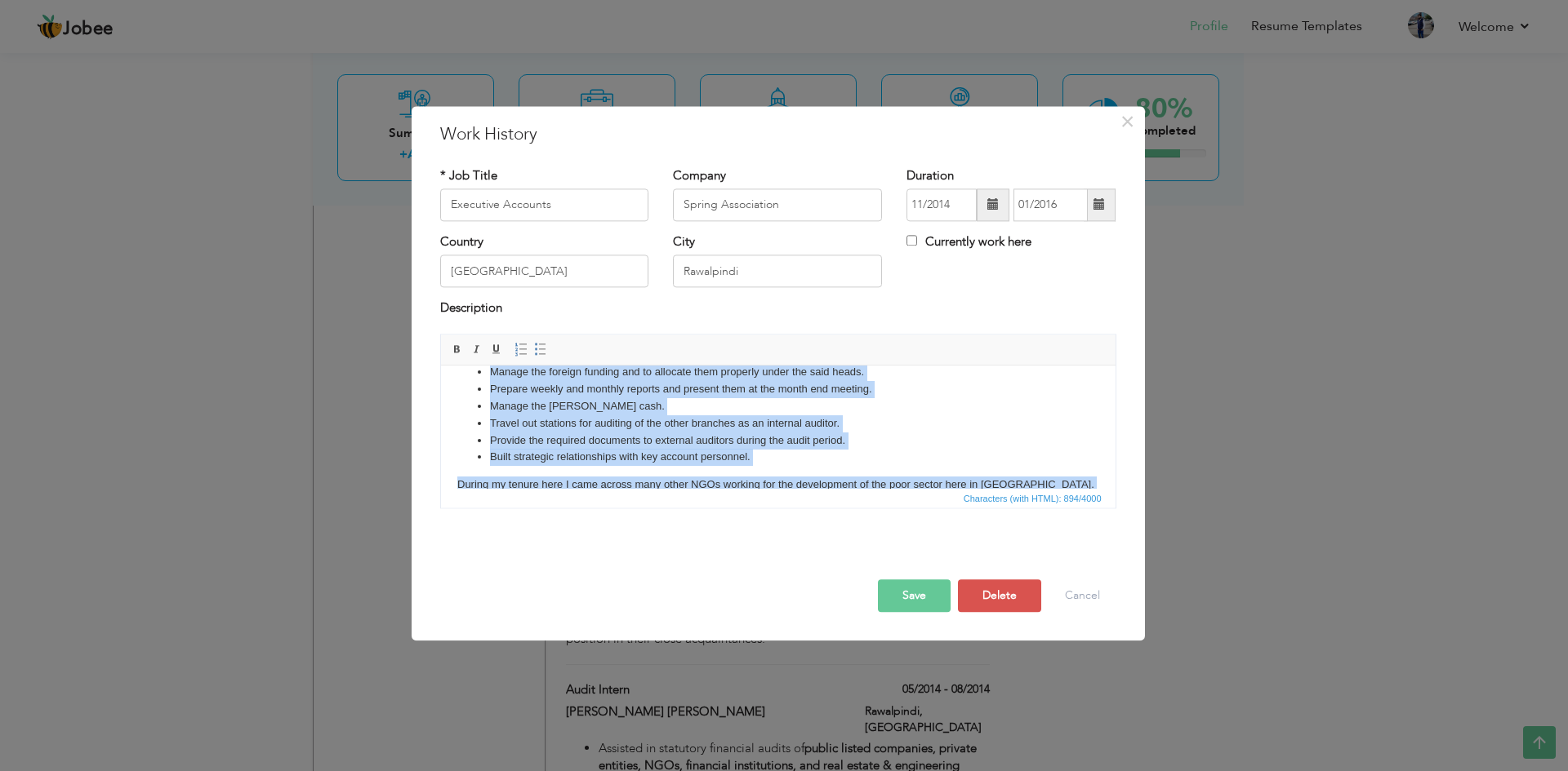
scroll to position [135, 0]
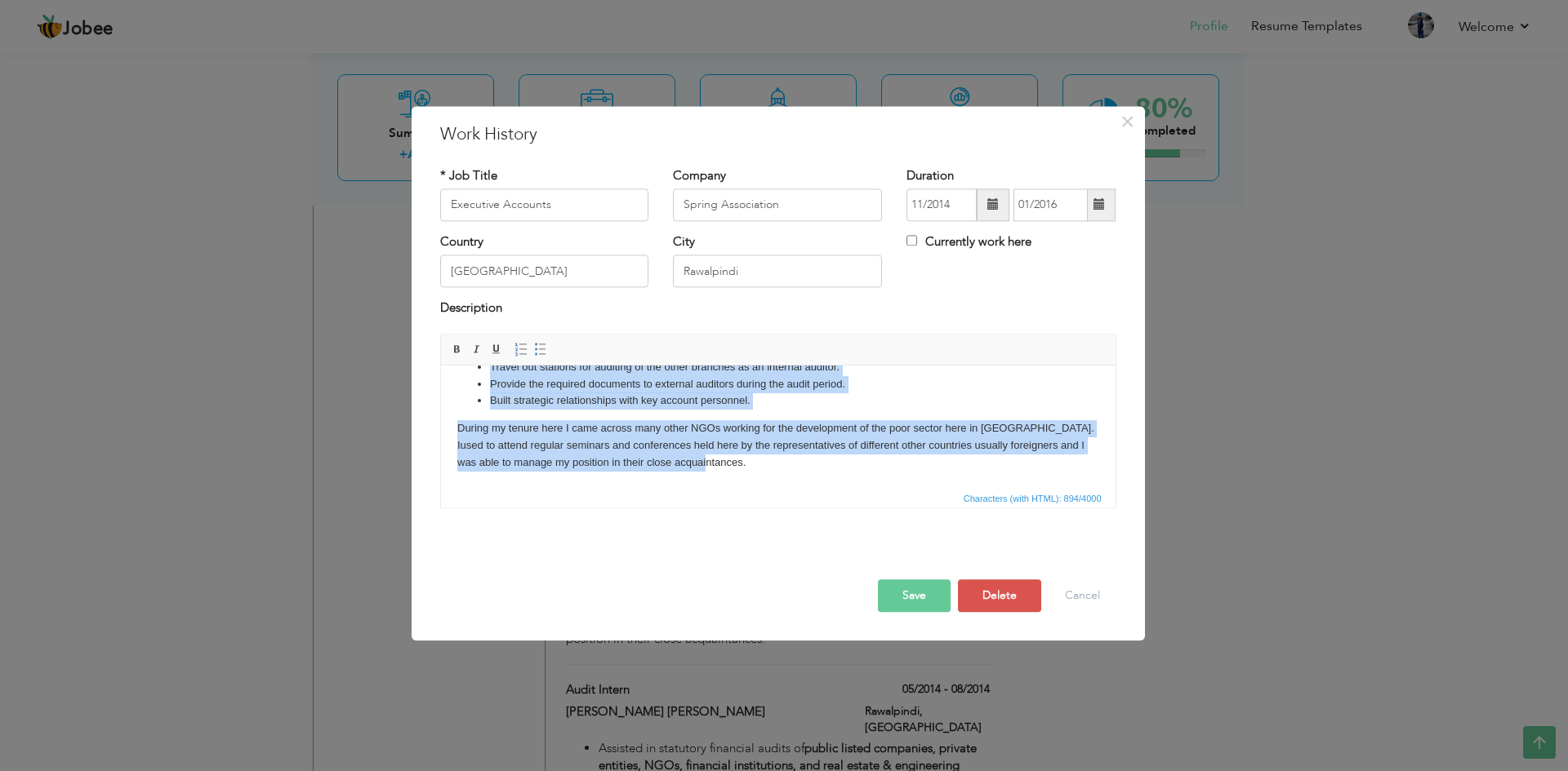
drag, startPoint x: 452, startPoint y: 387, endPoint x: 841, endPoint y: 468, distance: 397.3
click at [841, 468] on html "I have worked with this NGO (non-governmental organization) as an accounts exec…" at bounding box center [776, 359] width 674 height 258
copy body "I have worked with this NGO (non-governmental organization) as an accounts exec…"
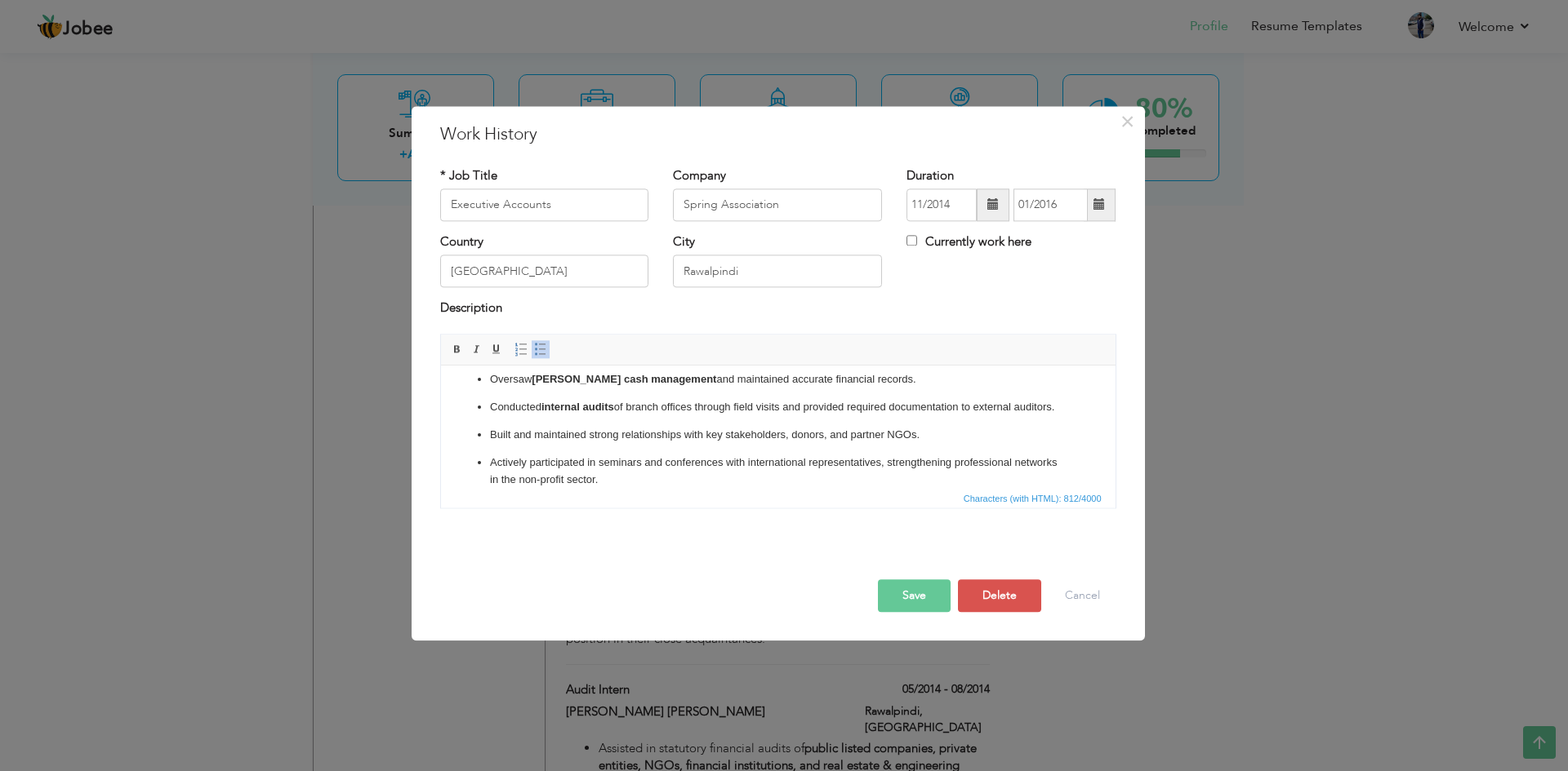
scroll to position [116, 0]
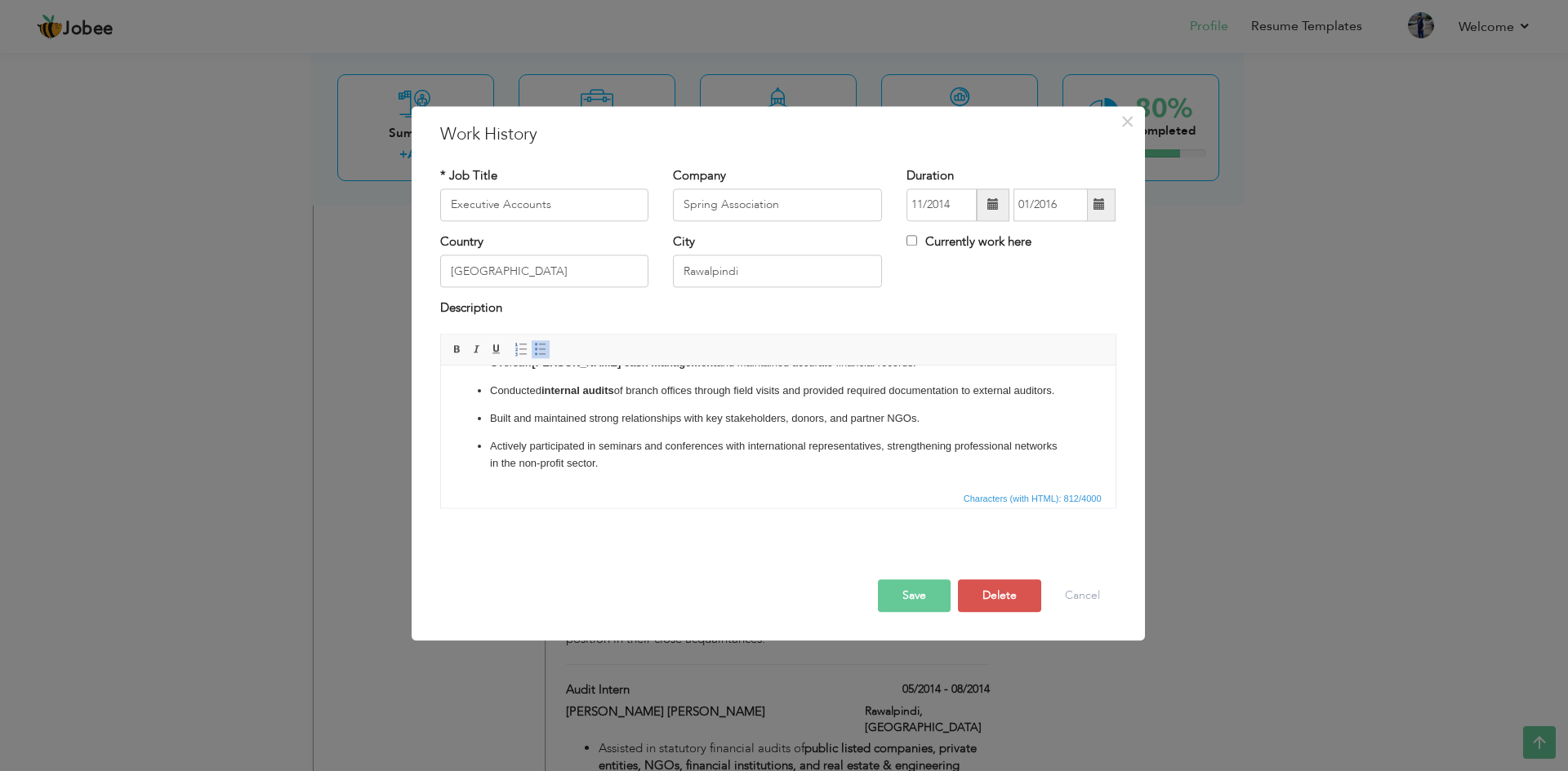
click at [915, 594] on button "Save" at bounding box center [913, 596] width 73 height 33
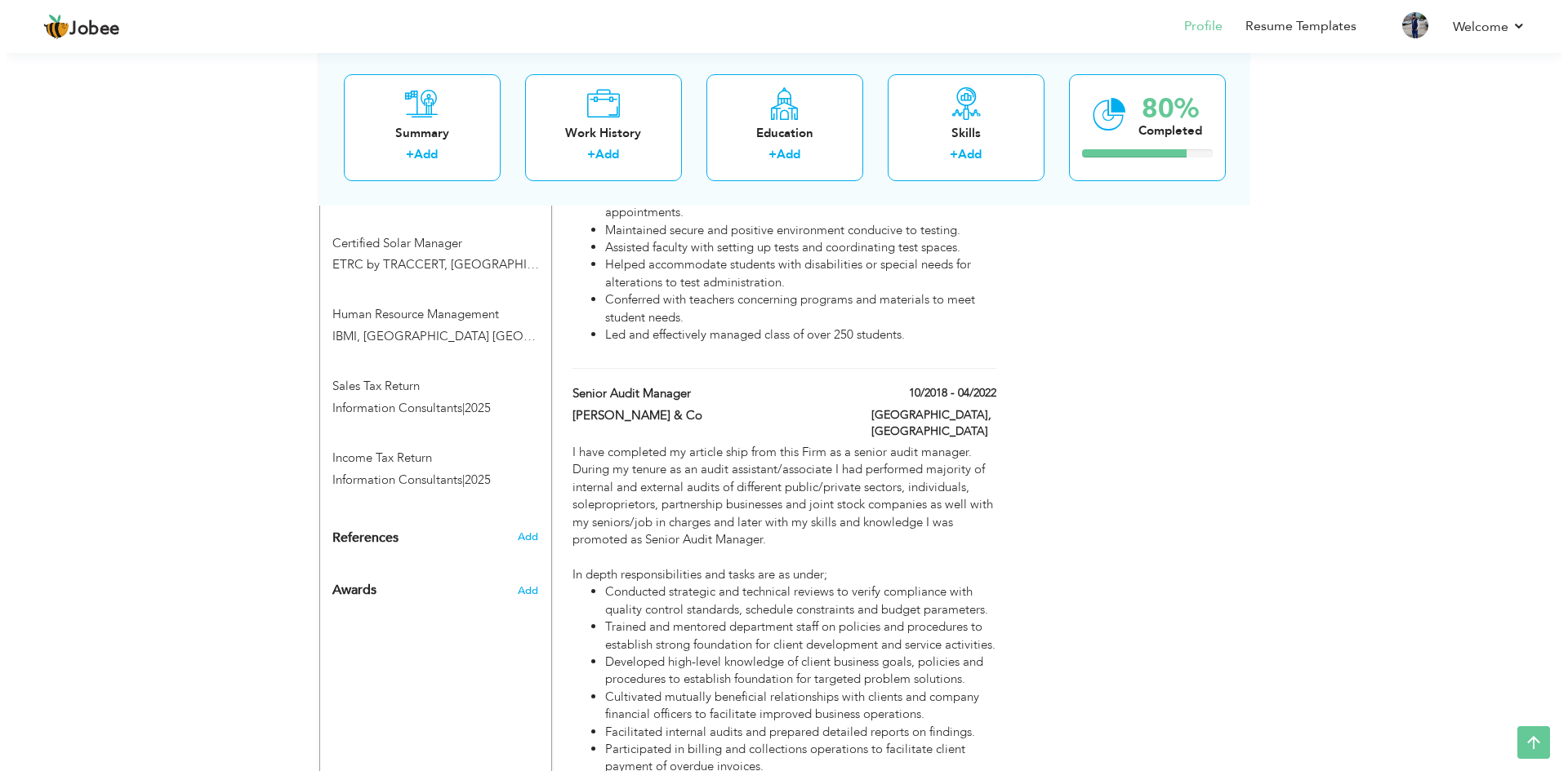
scroll to position [1931, 0]
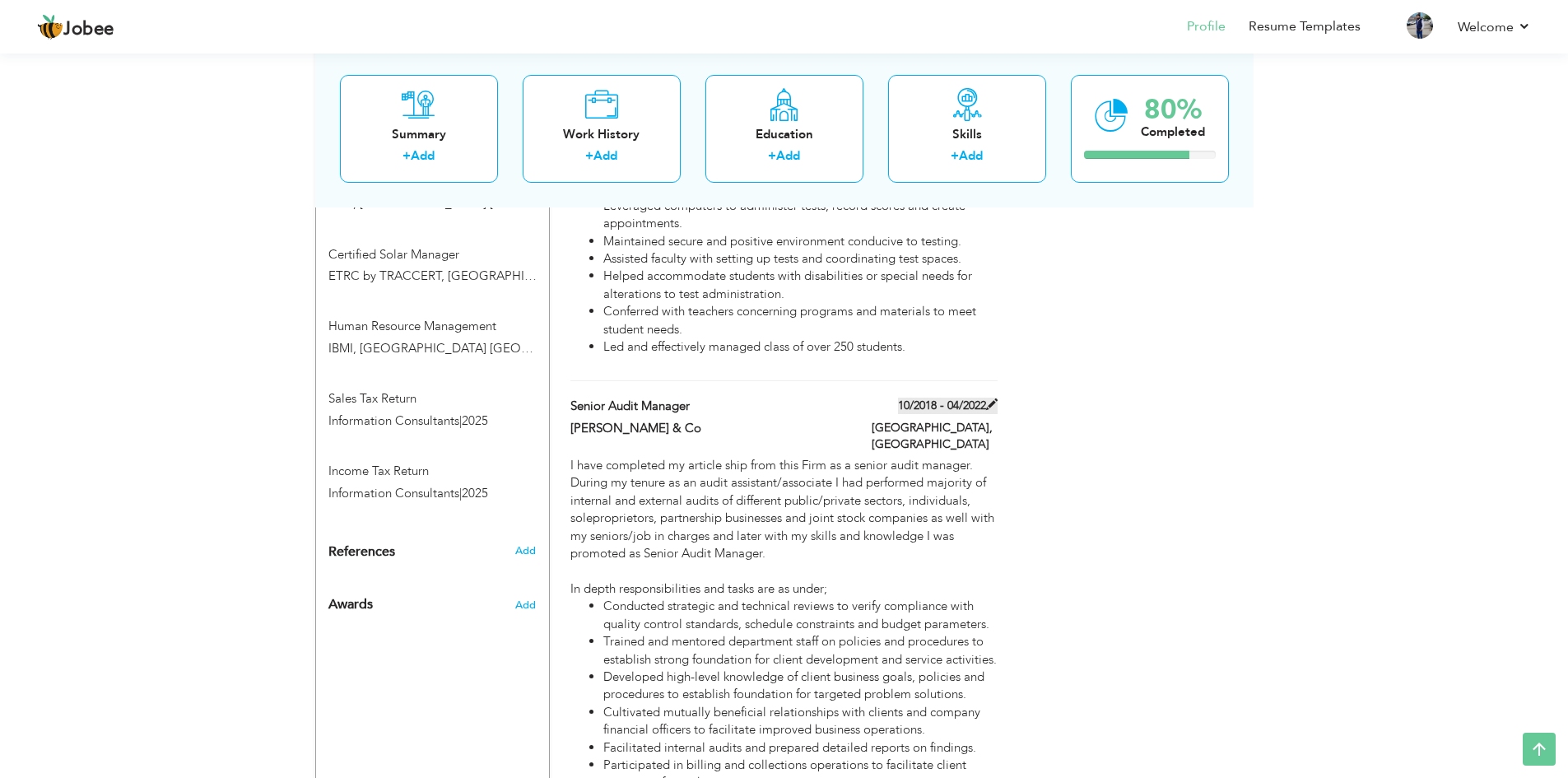
click at [956, 397] on label "10/2018 - 04/2022" at bounding box center [948, 405] width 100 height 17
type input "Senior Audit Manager"
type input "[PERSON_NAME] & Co"
type input "10/2018"
type input "04/2022"
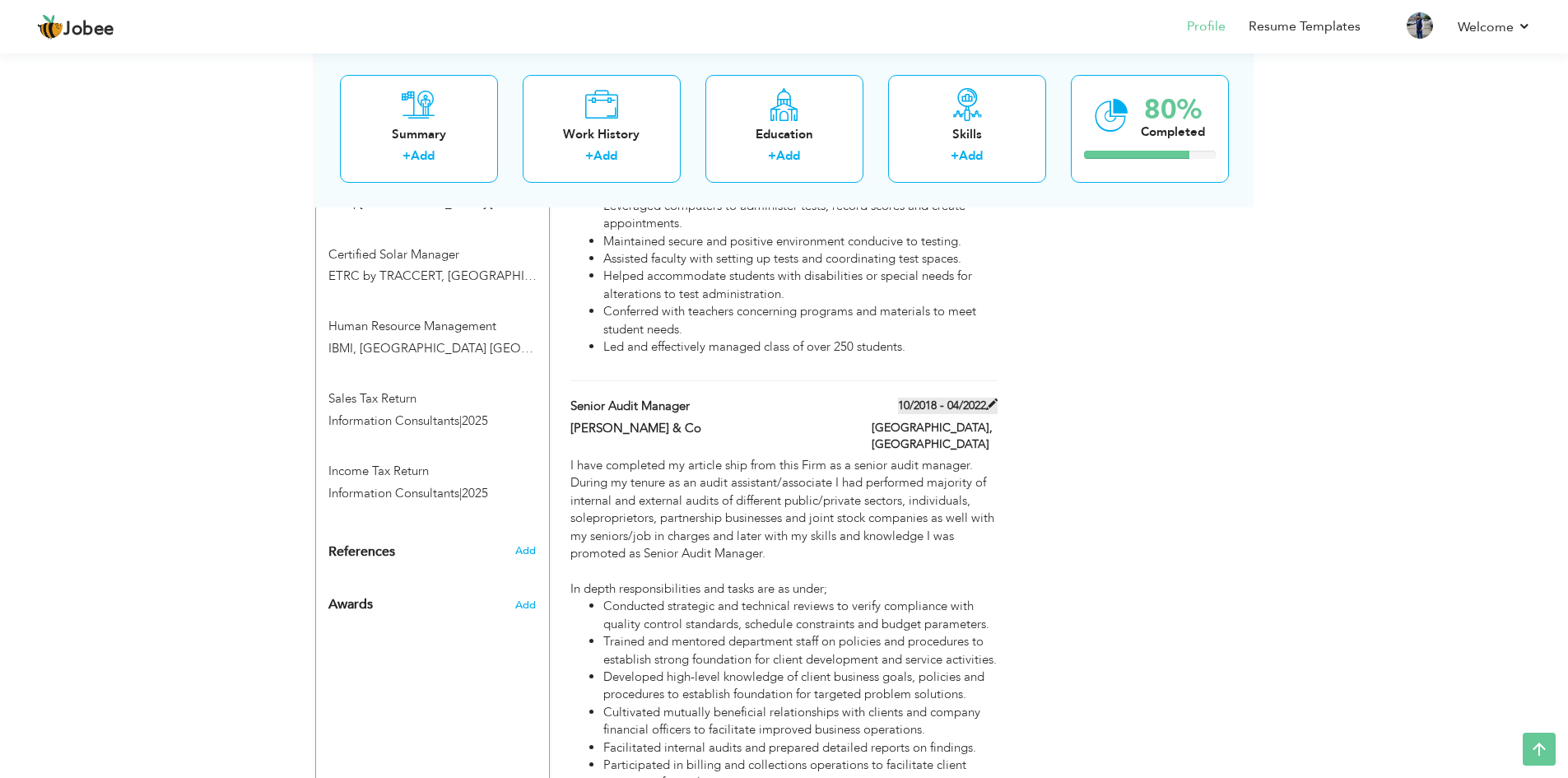
type input "[GEOGRAPHIC_DATA]"
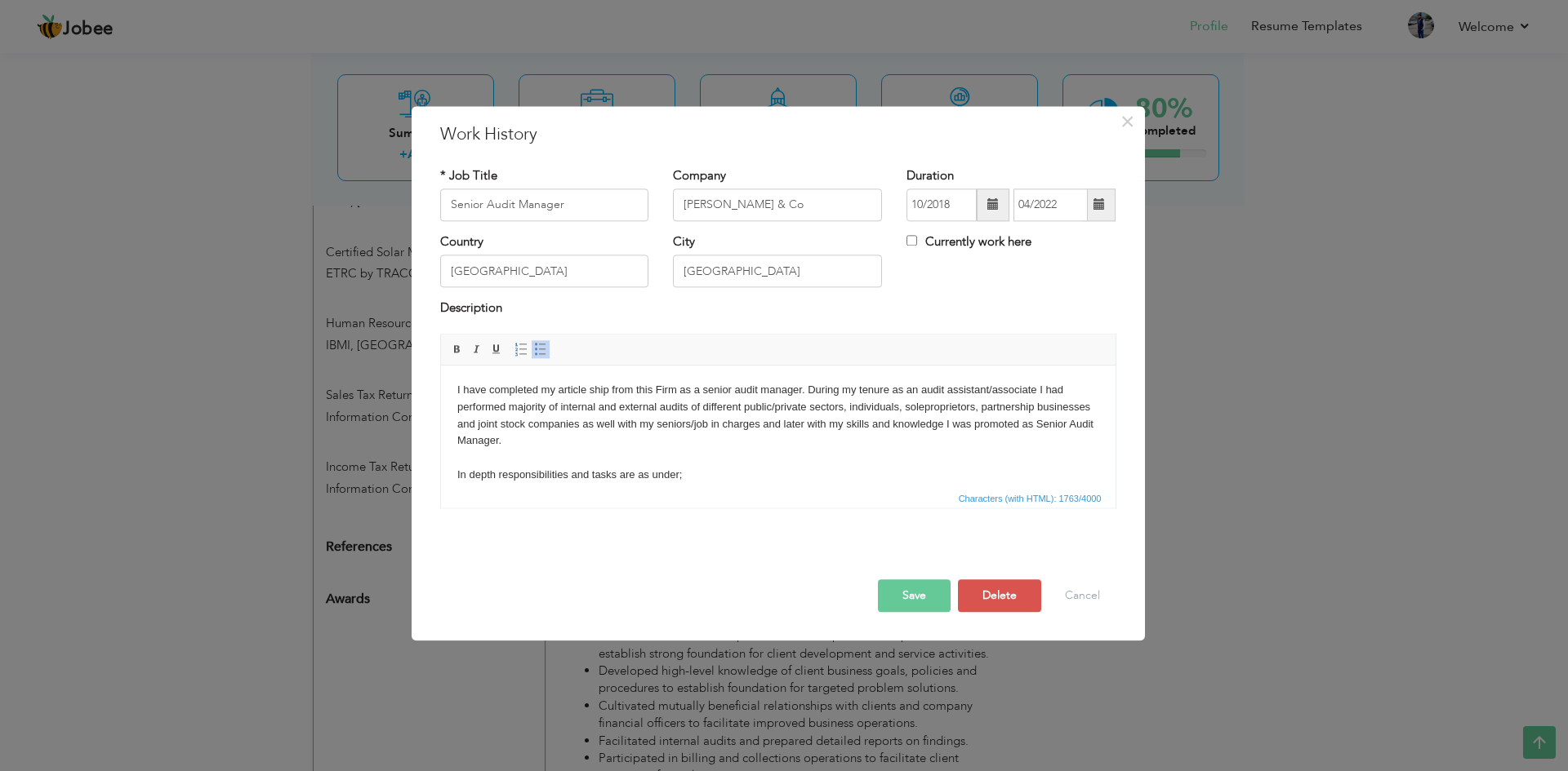
click at [993, 200] on span at bounding box center [993, 205] width 12 height 12
click at [923, 200] on input "10/2018" at bounding box center [942, 205] width 70 height 33
type input "07/2018"
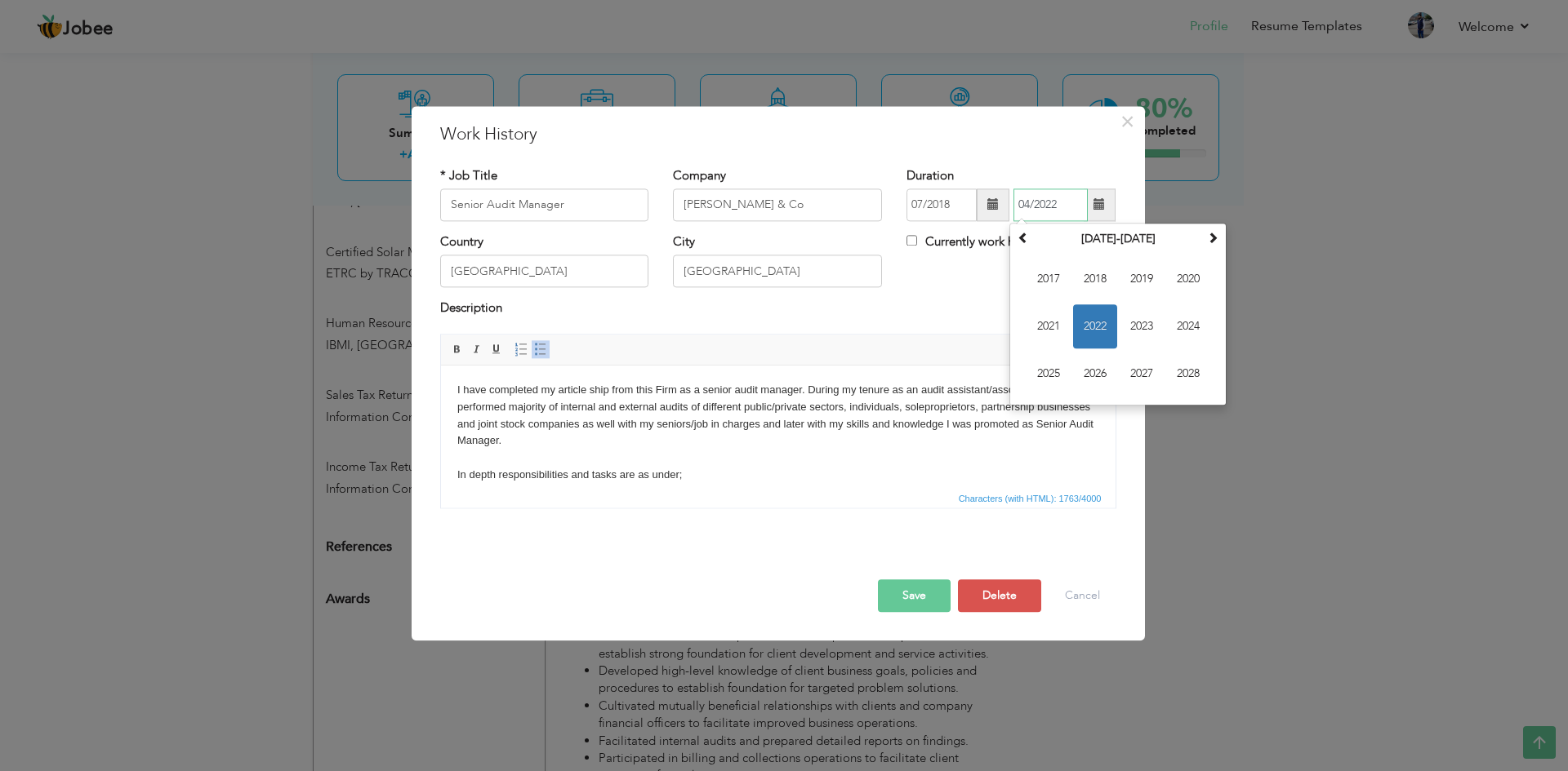
click at [1073, 200] on input "04/2022" at bounding box center [1051, 205] width 74 height 33
click at [1031, 202] on input "04/2021" at bounding box center [1051, 205] width 74 height 33
click at [1072, 203] on input "01/2021" at bounding box center [1051, 205] width 74 height 33
click at [1102, 327] on span "2022" at bounding box center [1094, 326] width 44 height 44
click at [1060, 277] on span "Jan" at bounding box center [1048, 278] width 44 height 44
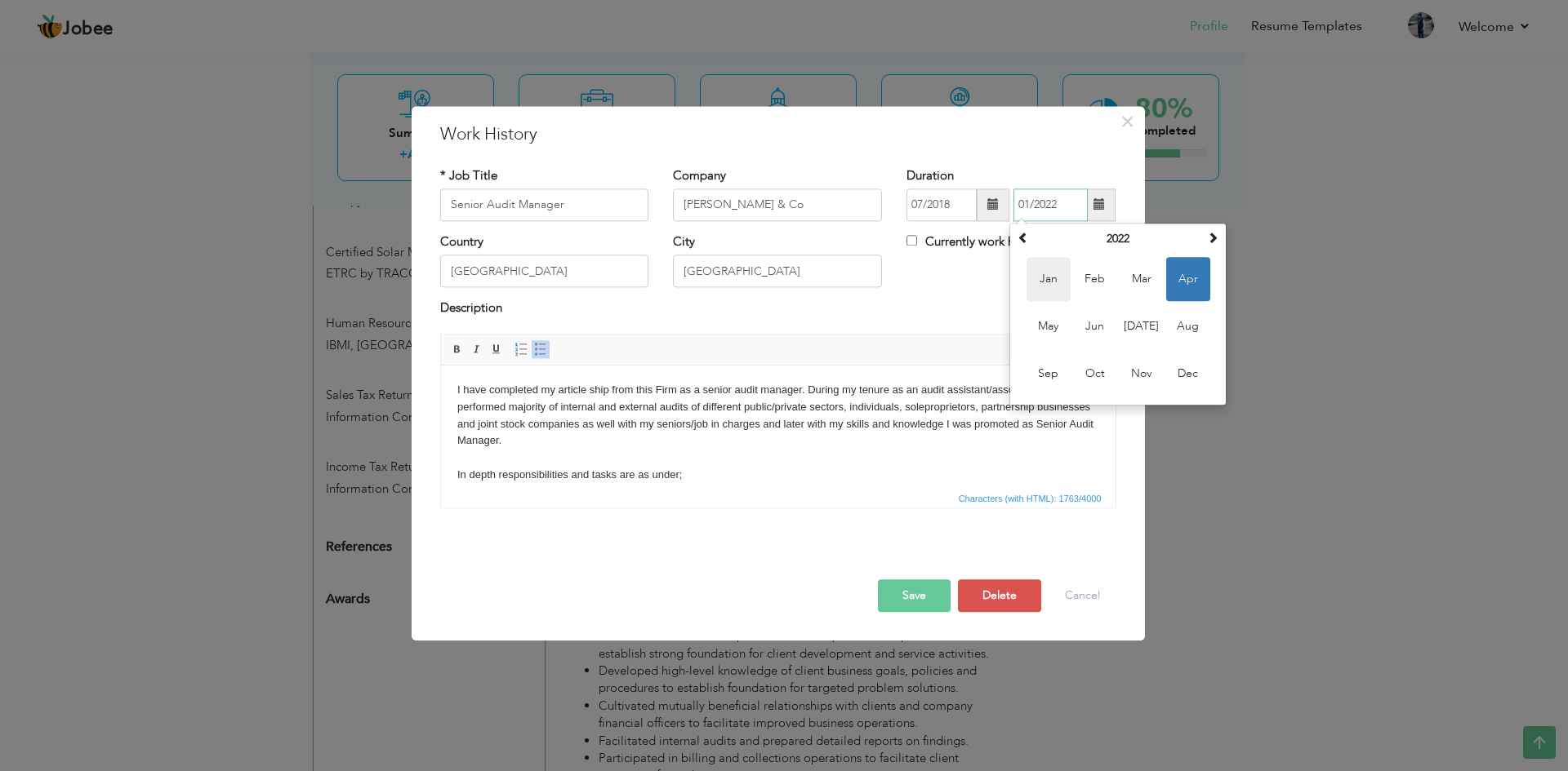
type input "01/2022"
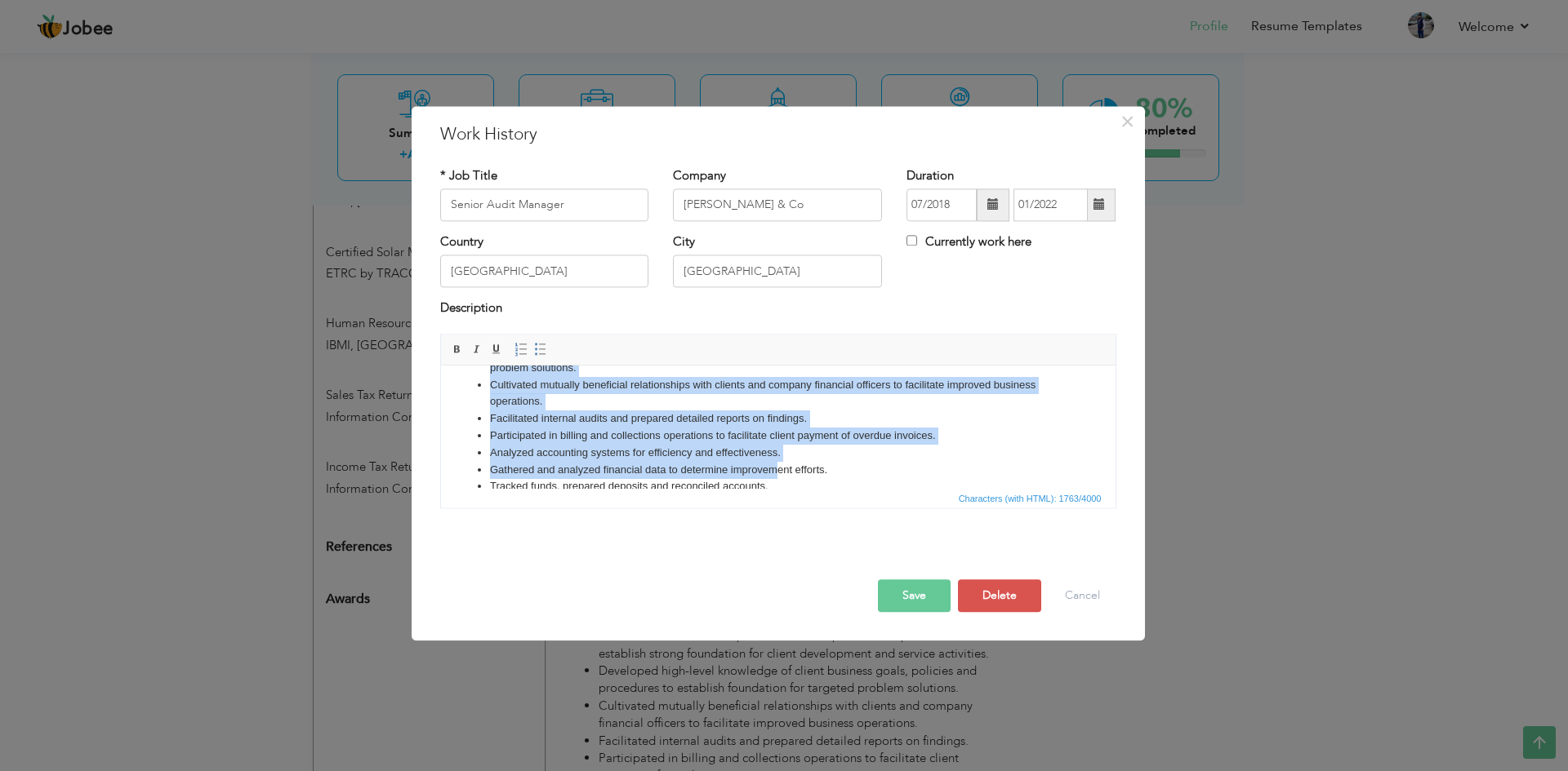
scroll to position [311, 0]
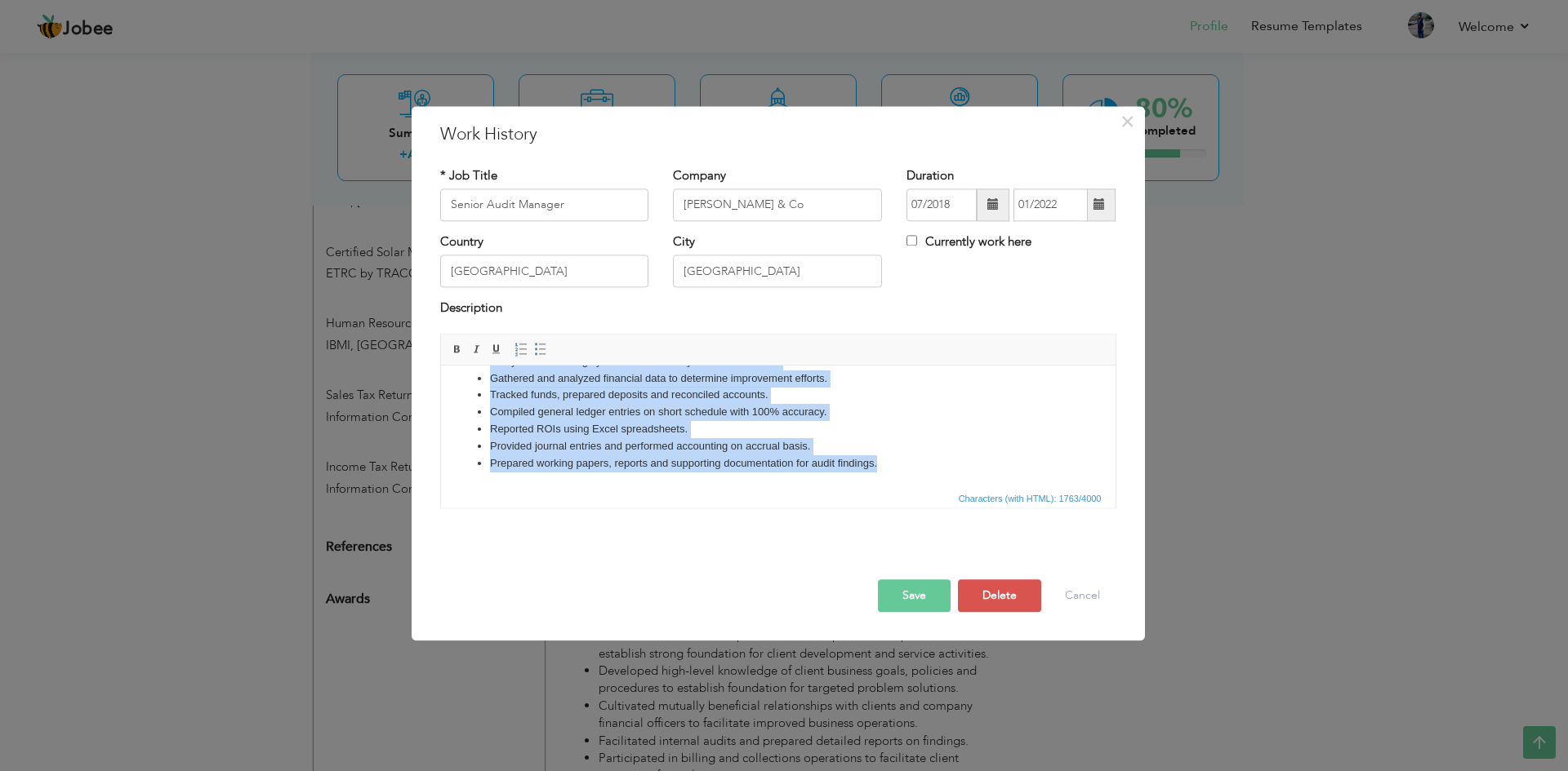
drag, startPoint x: 450, startPoint y: 387, endPoint x: 934, endPoint y: 489, distance: 494.6
click at [934, 488] on html "I have completed my article ship from this Firm as a senior audit manager. Duri…" at bounding box center [776, 271] width 674 height 434
copy body "I have completed my article ship from this Firm as a senior audit manager. Duri…"
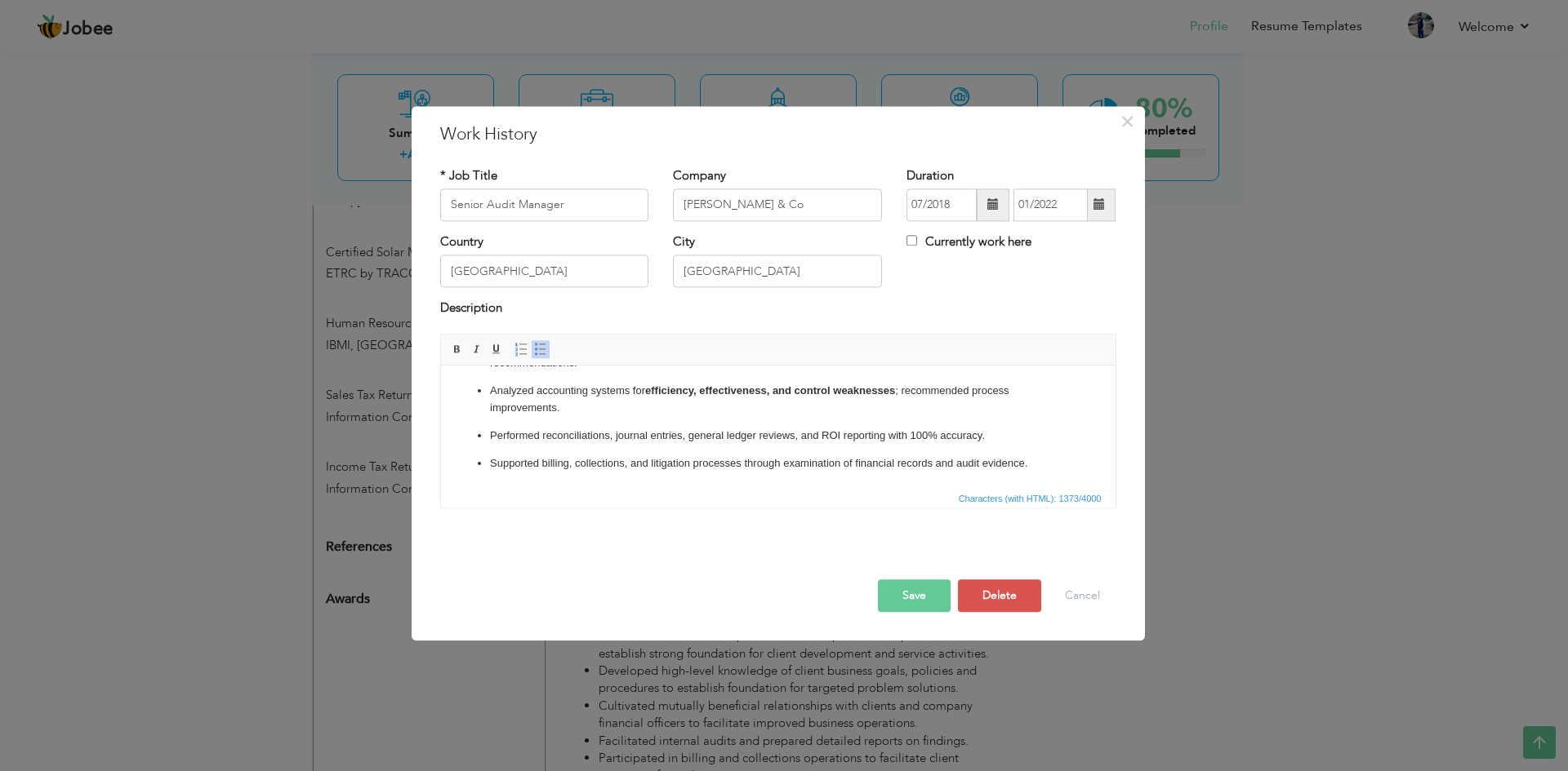
scroll to position [250, 0]
click at [922, 593] on button "Save" at bounding box center [913, 596] width 73 height 33
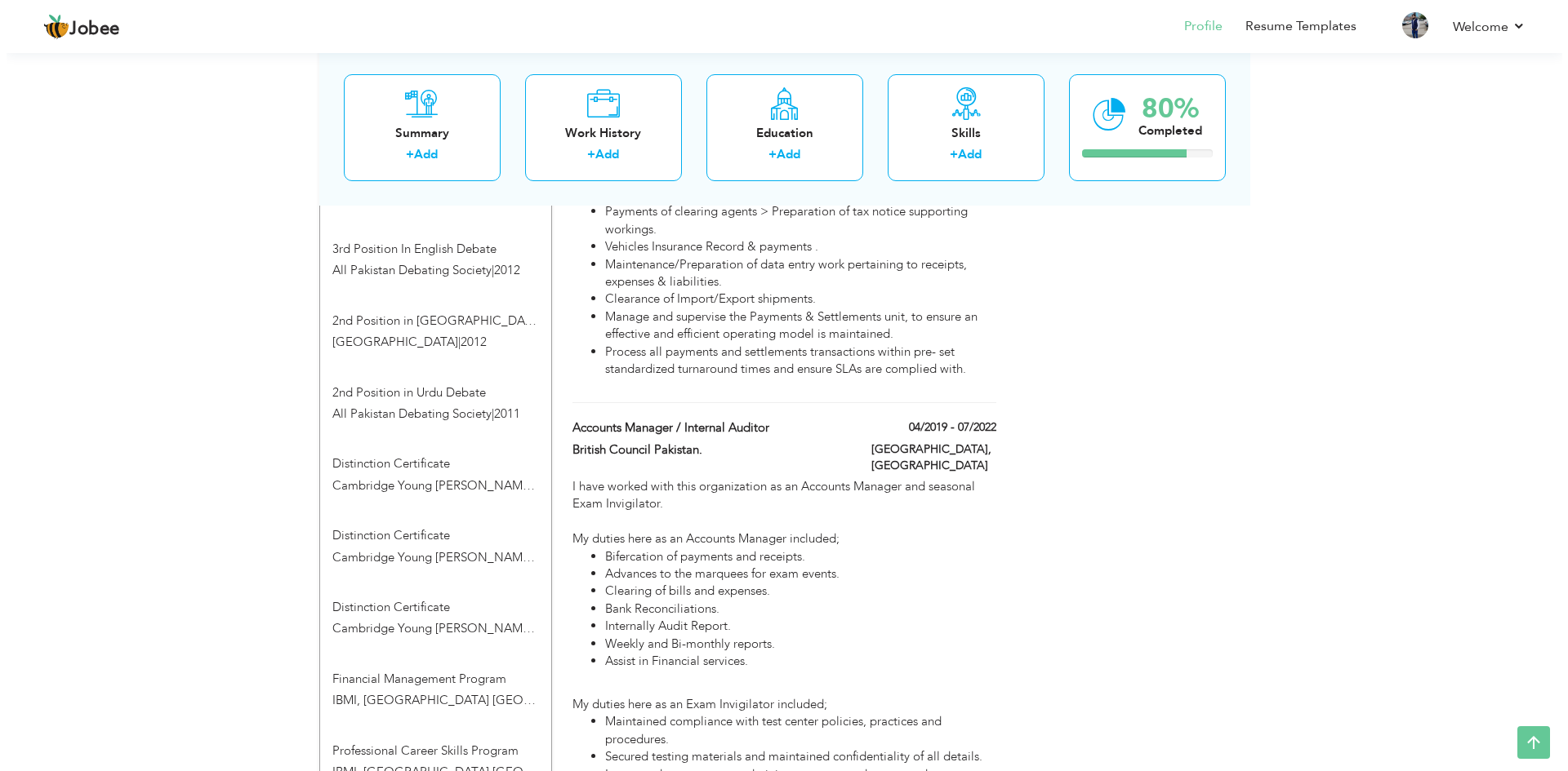
scroll to position [1360, 0]
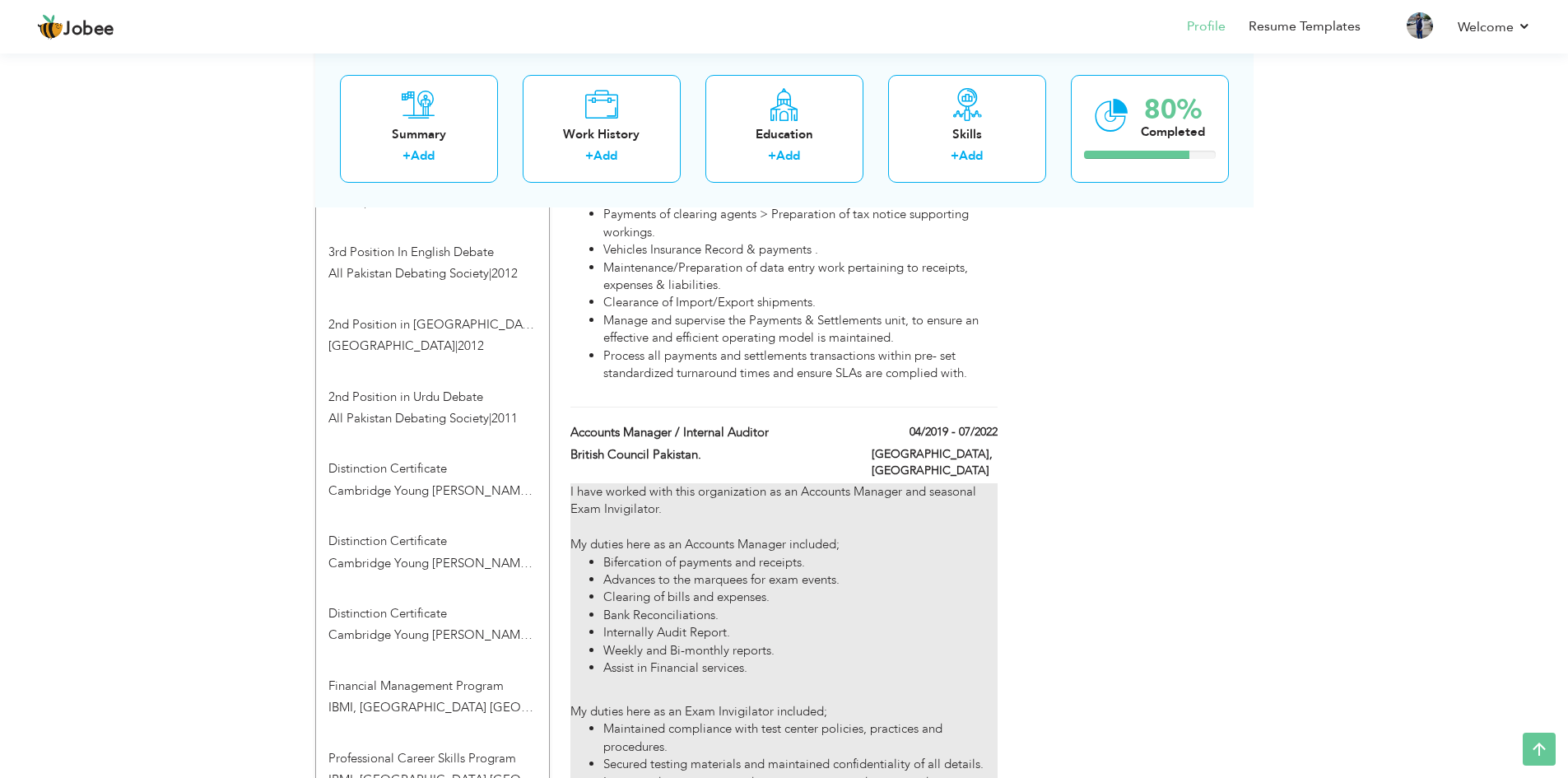
click at [622, 484] on div "I have worked with this organization as an Accounts Manager and seasonal Exam I…" at bounding box center [784, 708] width 427 height 449
type input "Accounts Manager / Internal Auditor"
type input "British Council Pakistan."
type input "04/2019"
type input "07/2022"
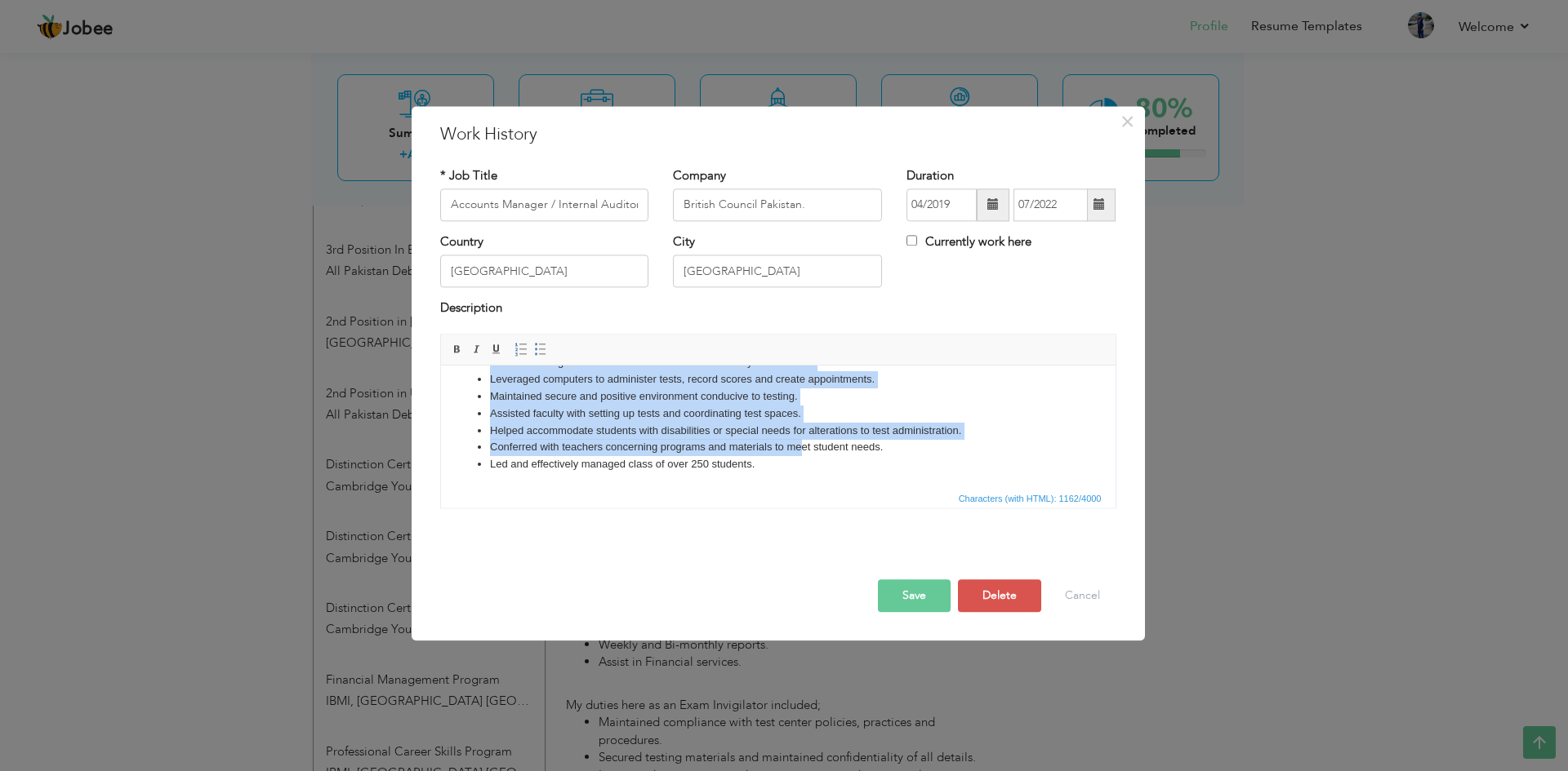
scroll to position [282, 0]
drag, startPoint x: 447, startPoint y: 384, endPoint x: 828, endPoint y: 472, distance: 391.0
click at [828, 472] on html "I have worked with this organization as an Accounts Manager and seasonal Exam I…" at bounding box center [776, 286] width 674 height 404
copy body "I have worked with this organization as an Accounts Manager and seasonal Exam I…"
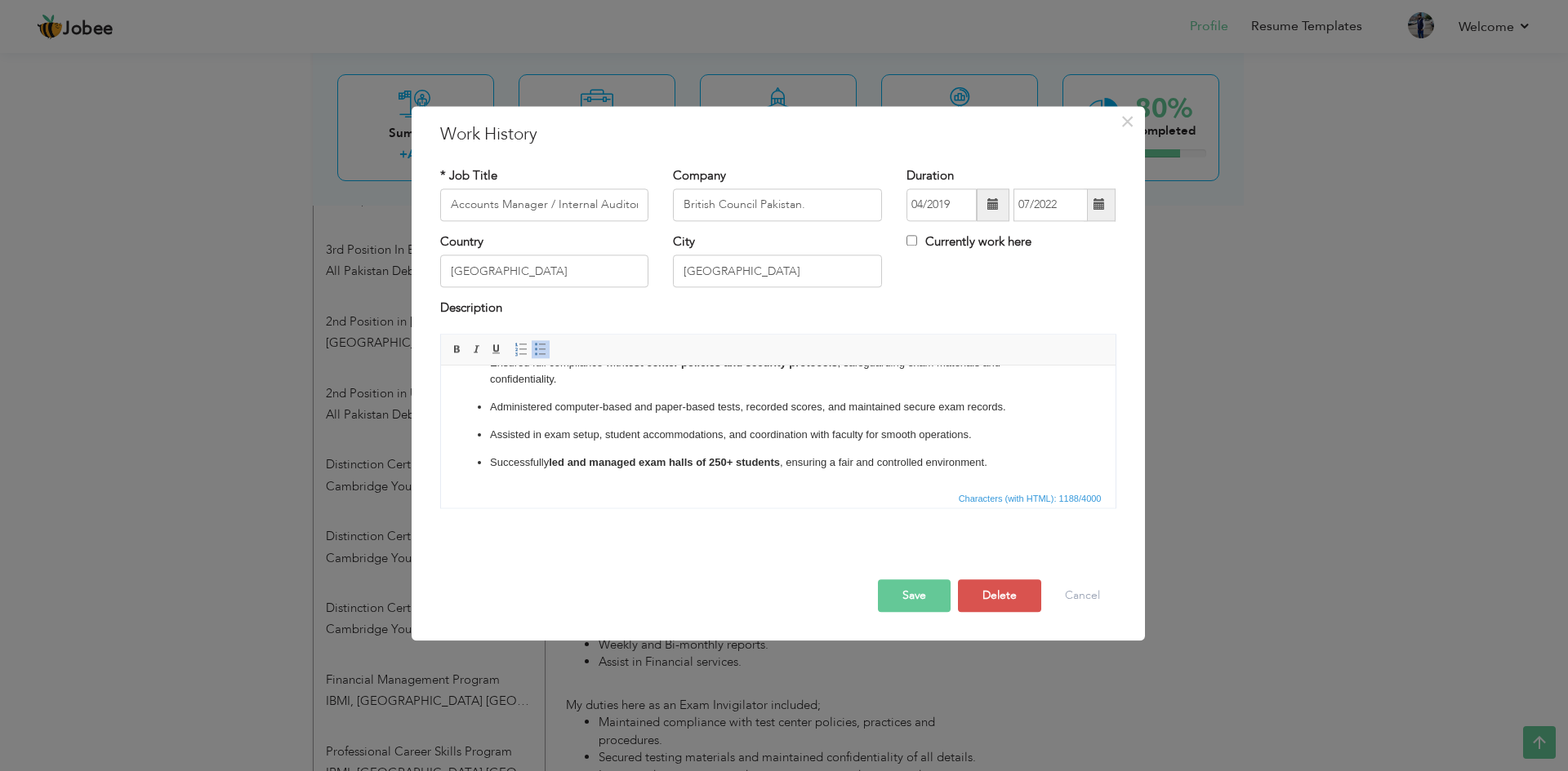
scroll to position [227, 0]
click at [925, 597] on button "Save" at bounding box center [913, 596] width 73 height 33
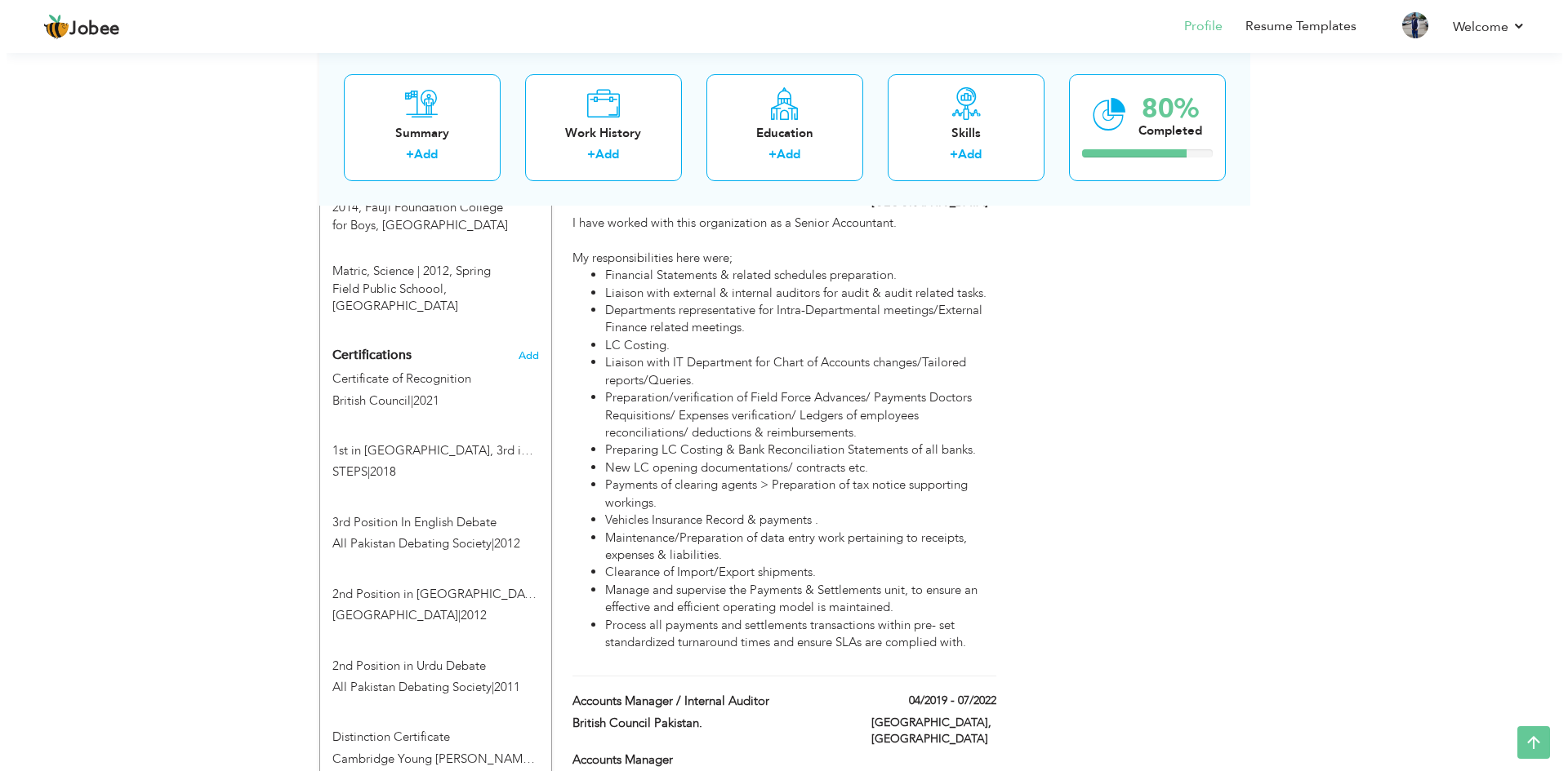
scroll to position [952, 0]
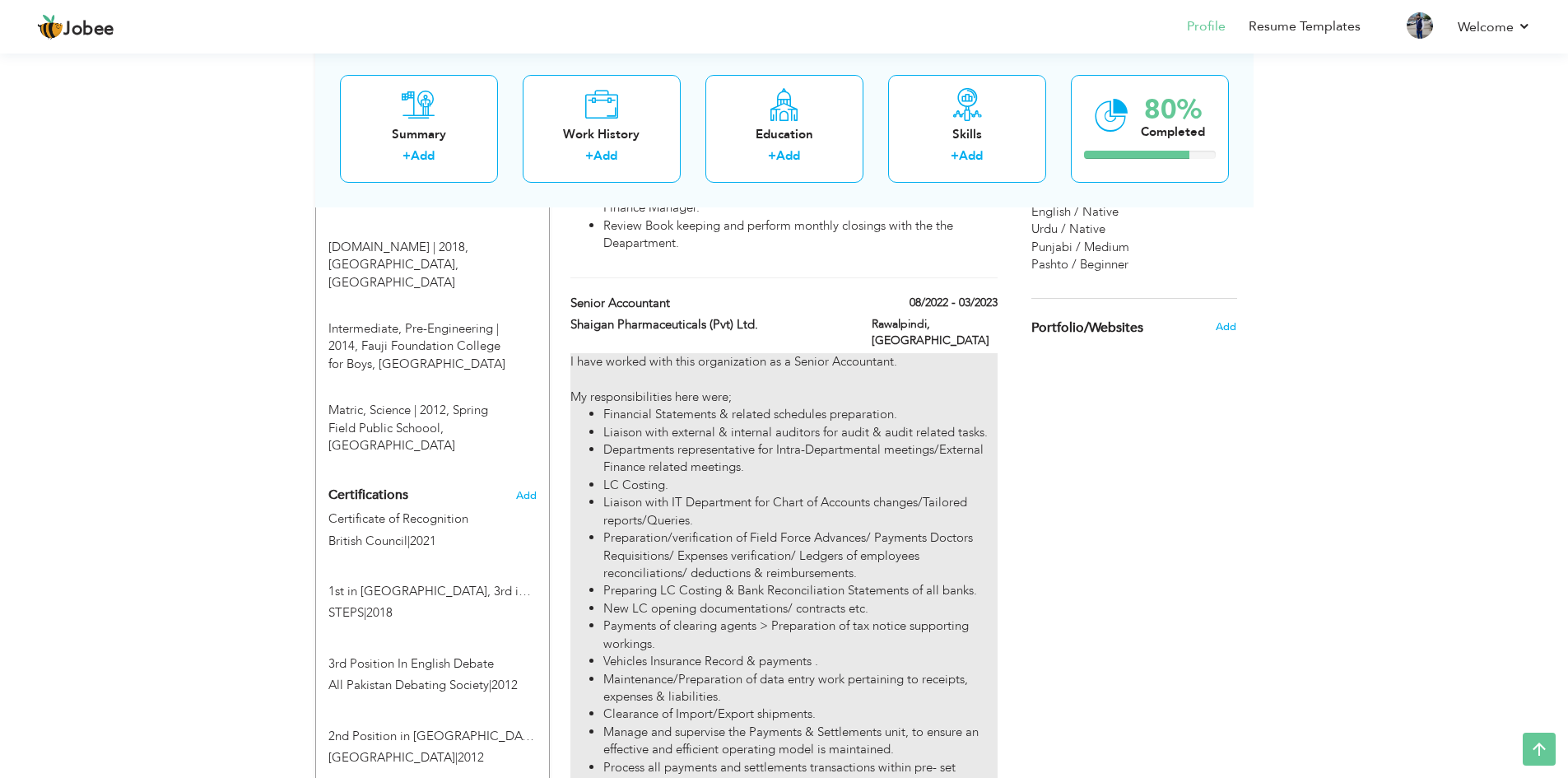
click at [765, 494] on li "Liaison with IT Department for Chart of Accounts changes/Tailored reports/Queri…" at bounding box center [799, 512] width 393 height 35
type input "Senior Accountant"
type input "Shaigan Pharmaceuticals (Pvt) Ltd."
type input "08/2022"
type input "03/2023"
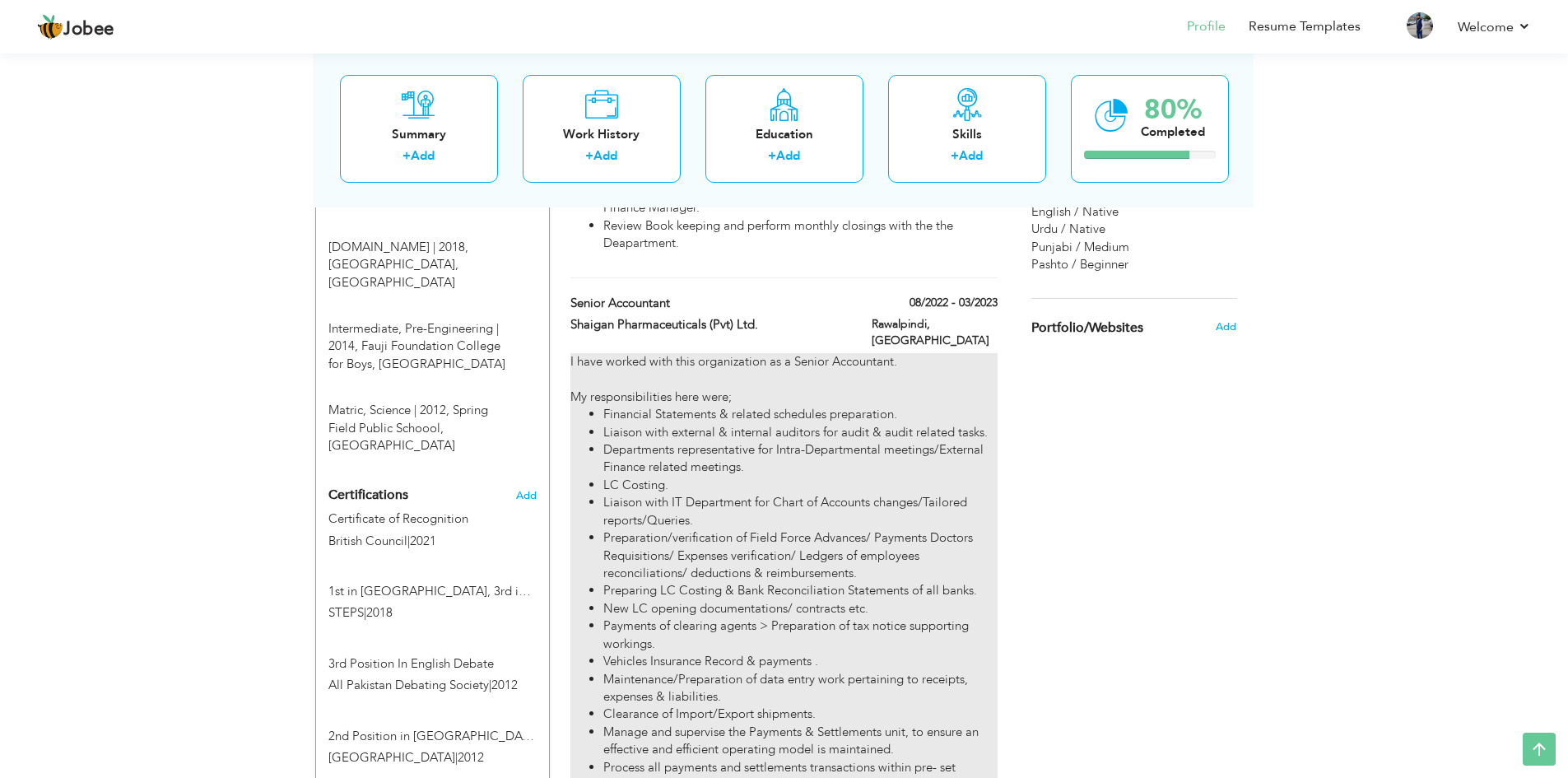
type input "Rawalpindi"
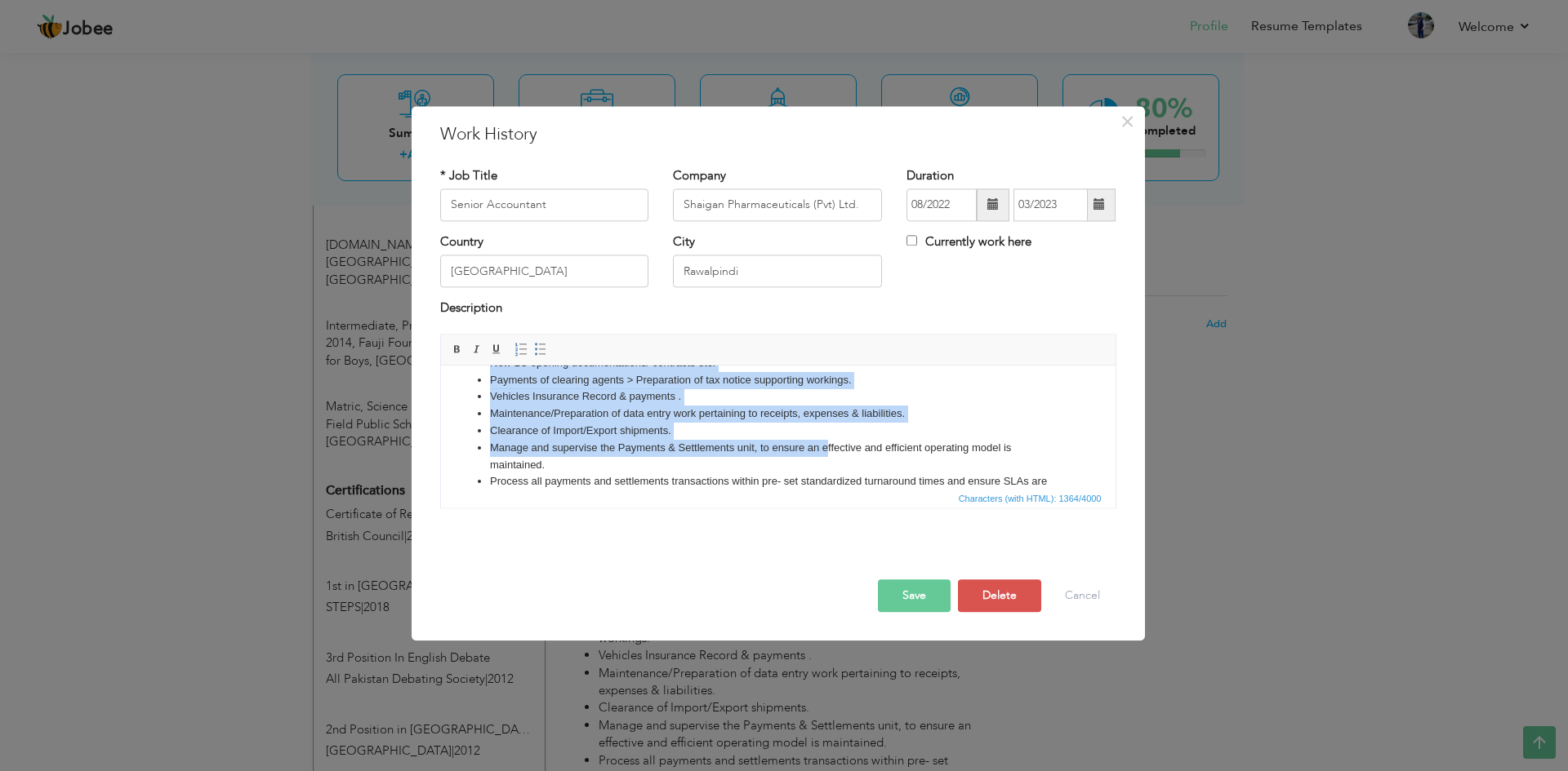
scroll to position [261, 0]
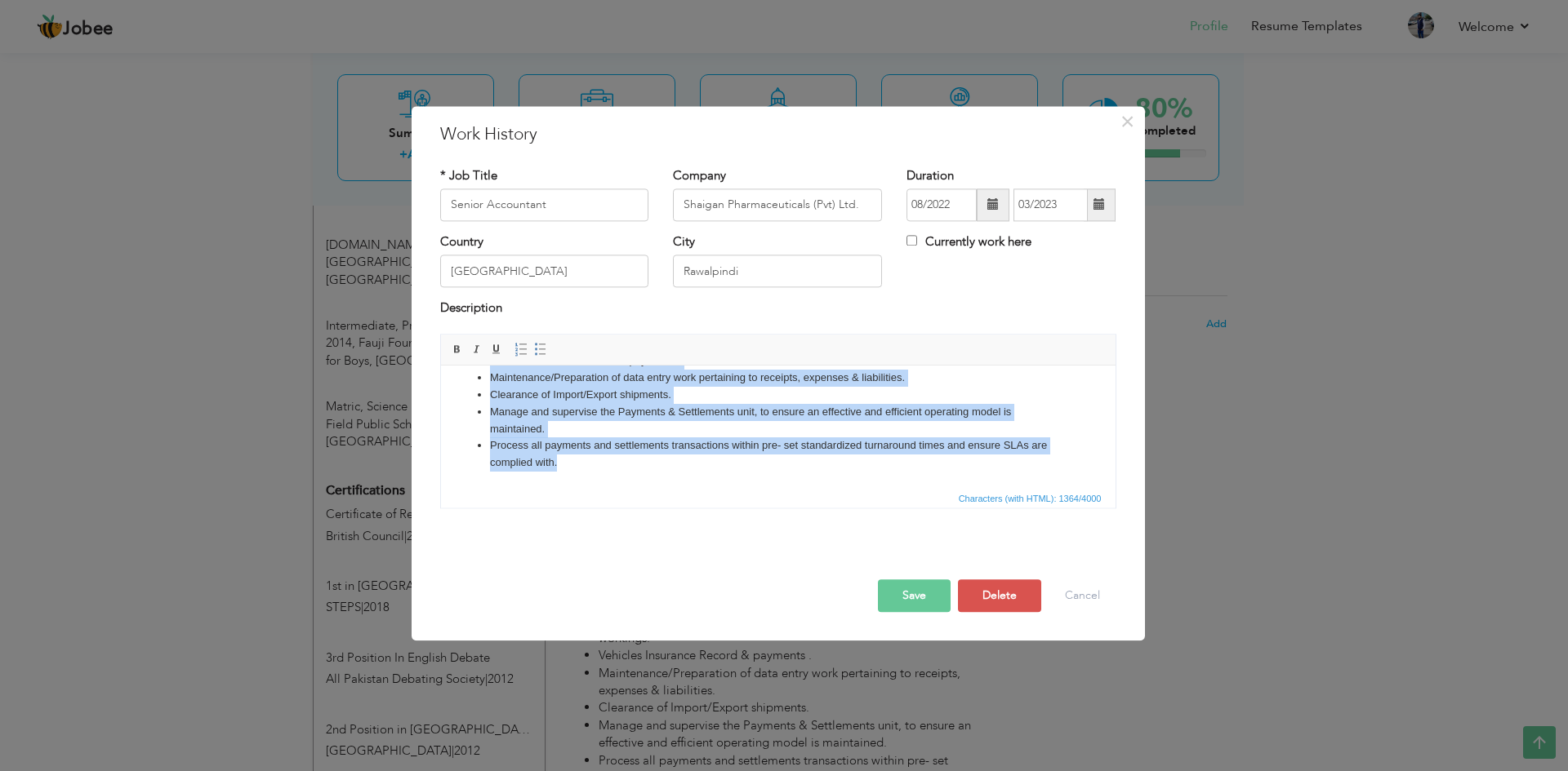
drag, startPoint x: 447, startPoint y: 389, endPoint x: 869, endPoint y: 473, distance: 430.3
click at [869, 473] on html "I have worked with this organization as a Senior Accountant. My responsibilitie…" at bounding box center [776, 297] width 674 height 383
copy body "I have worked with this organization as a Senior Accountant. My responsibilitie…"
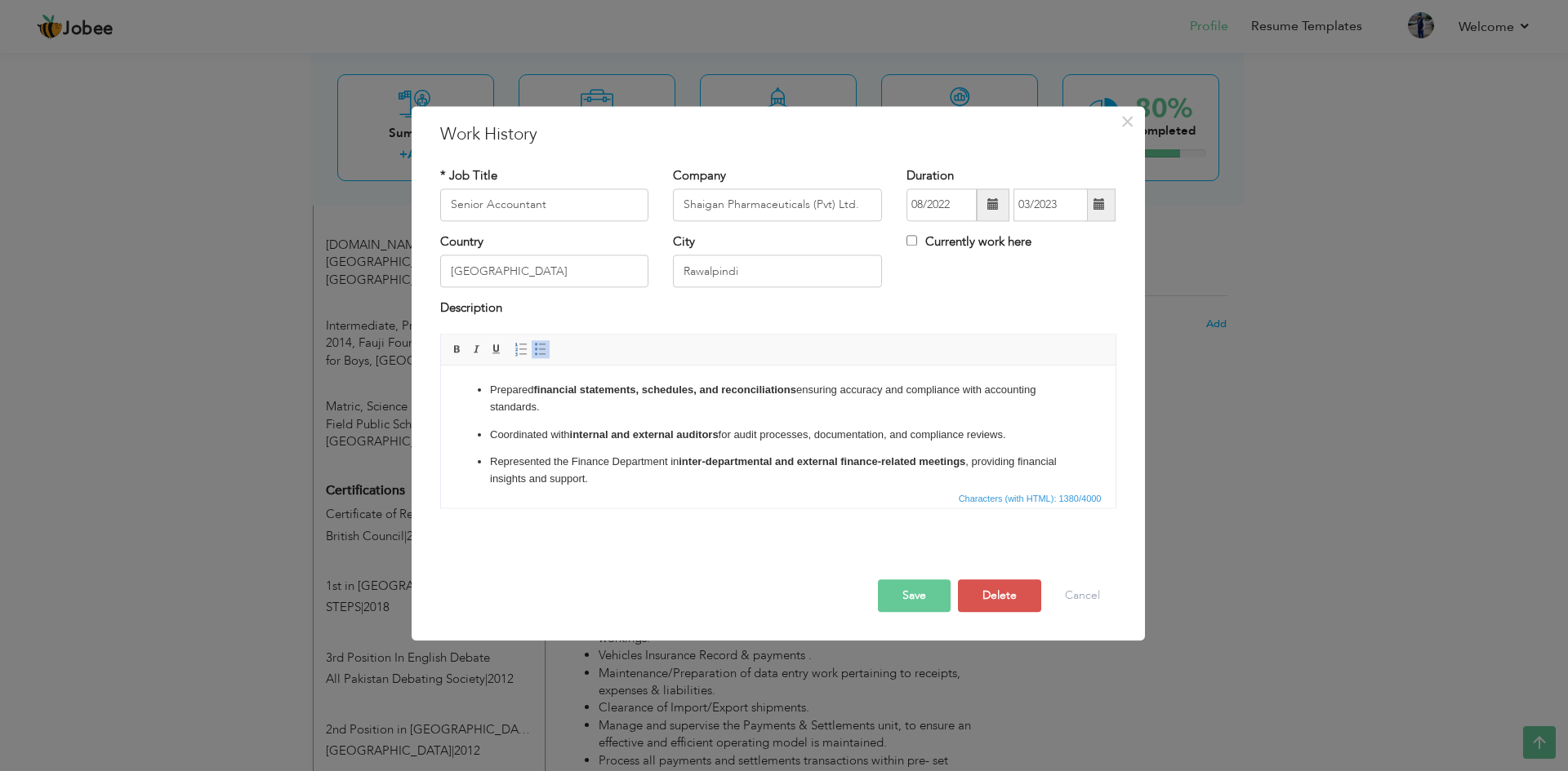
scroll to position [227, 0]
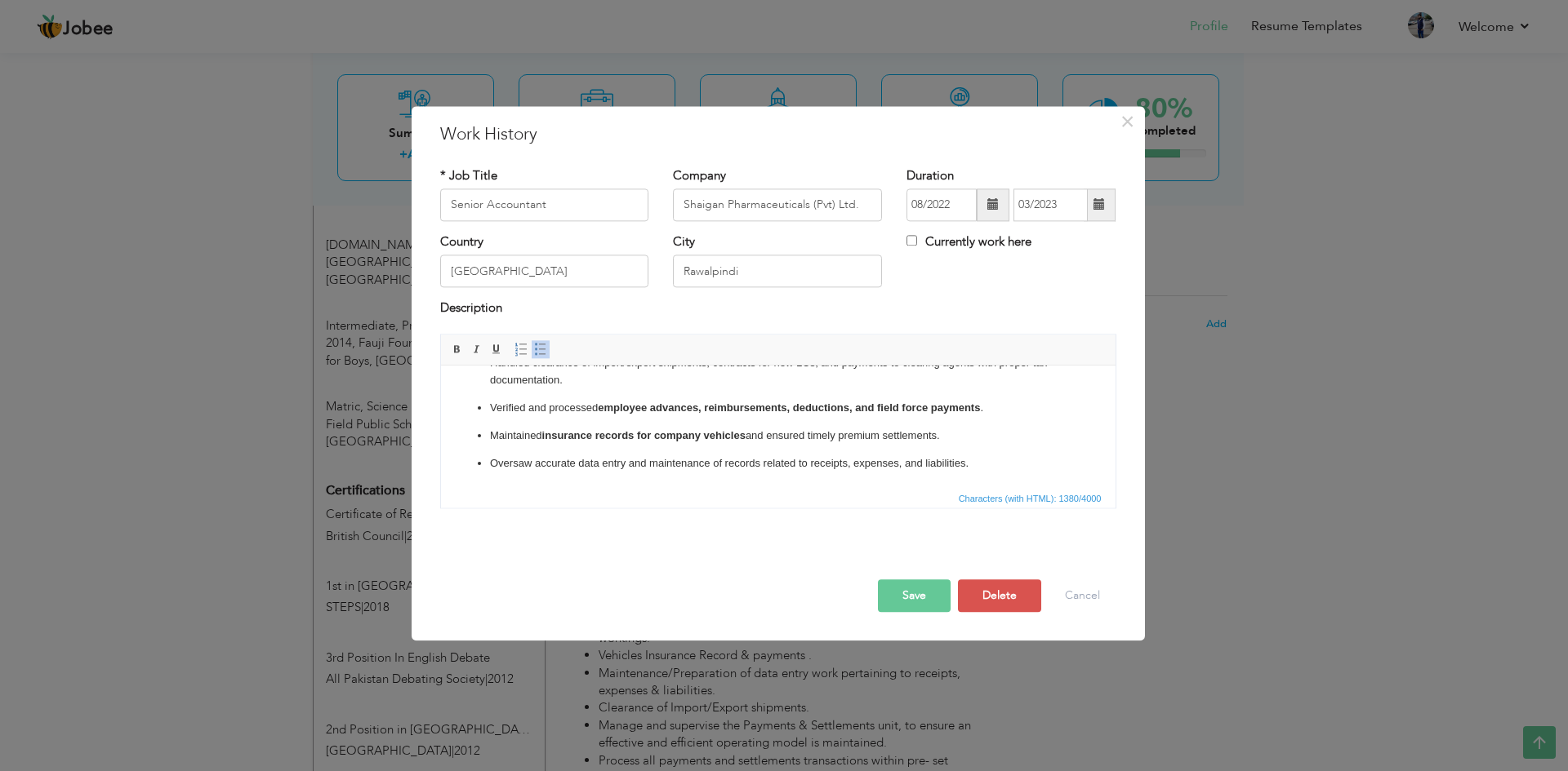
click at [928, 602] on button "Save" at bounding box center [913, 596] width 73 height 33
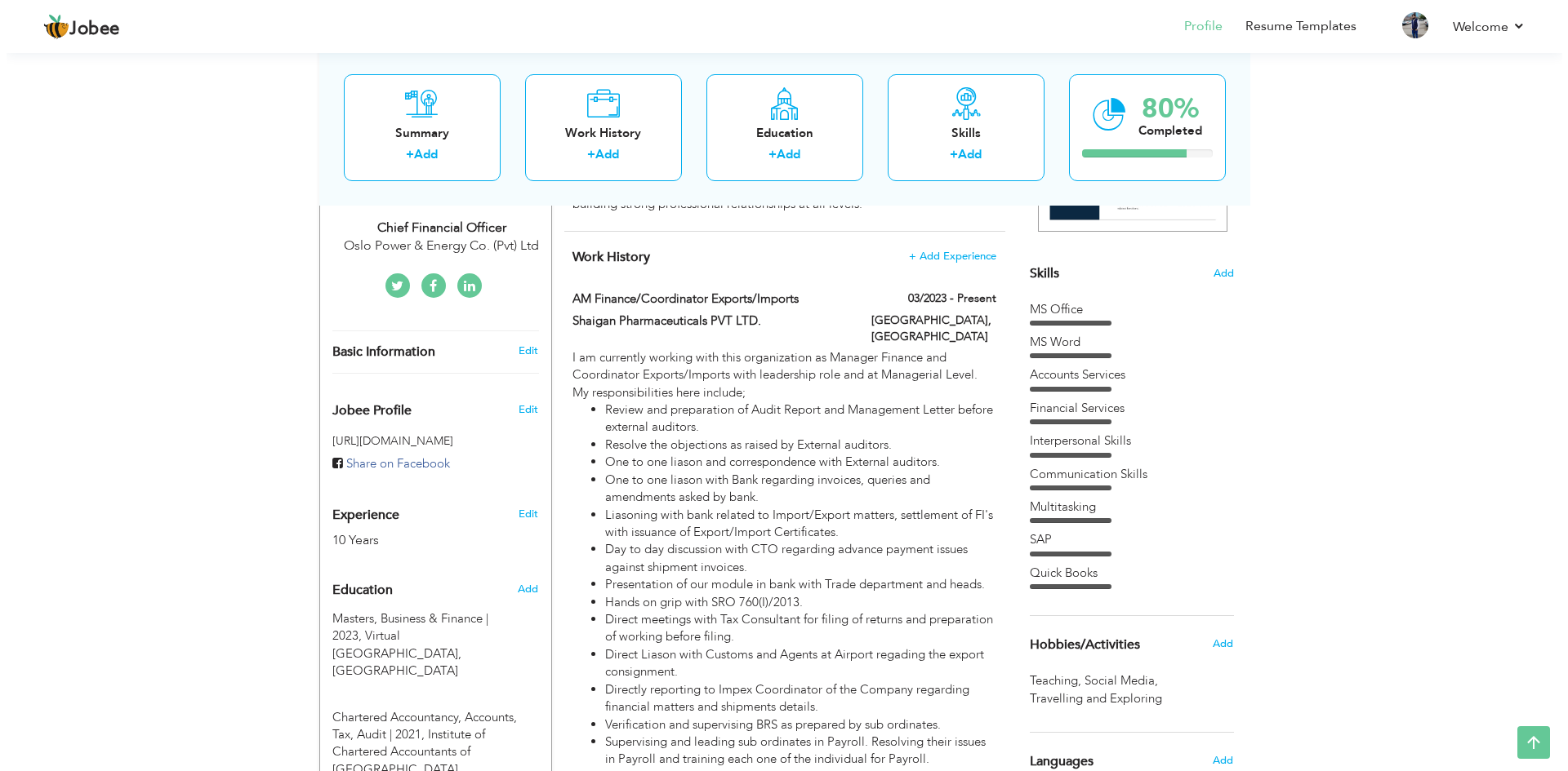
scroll to position [380, 0]
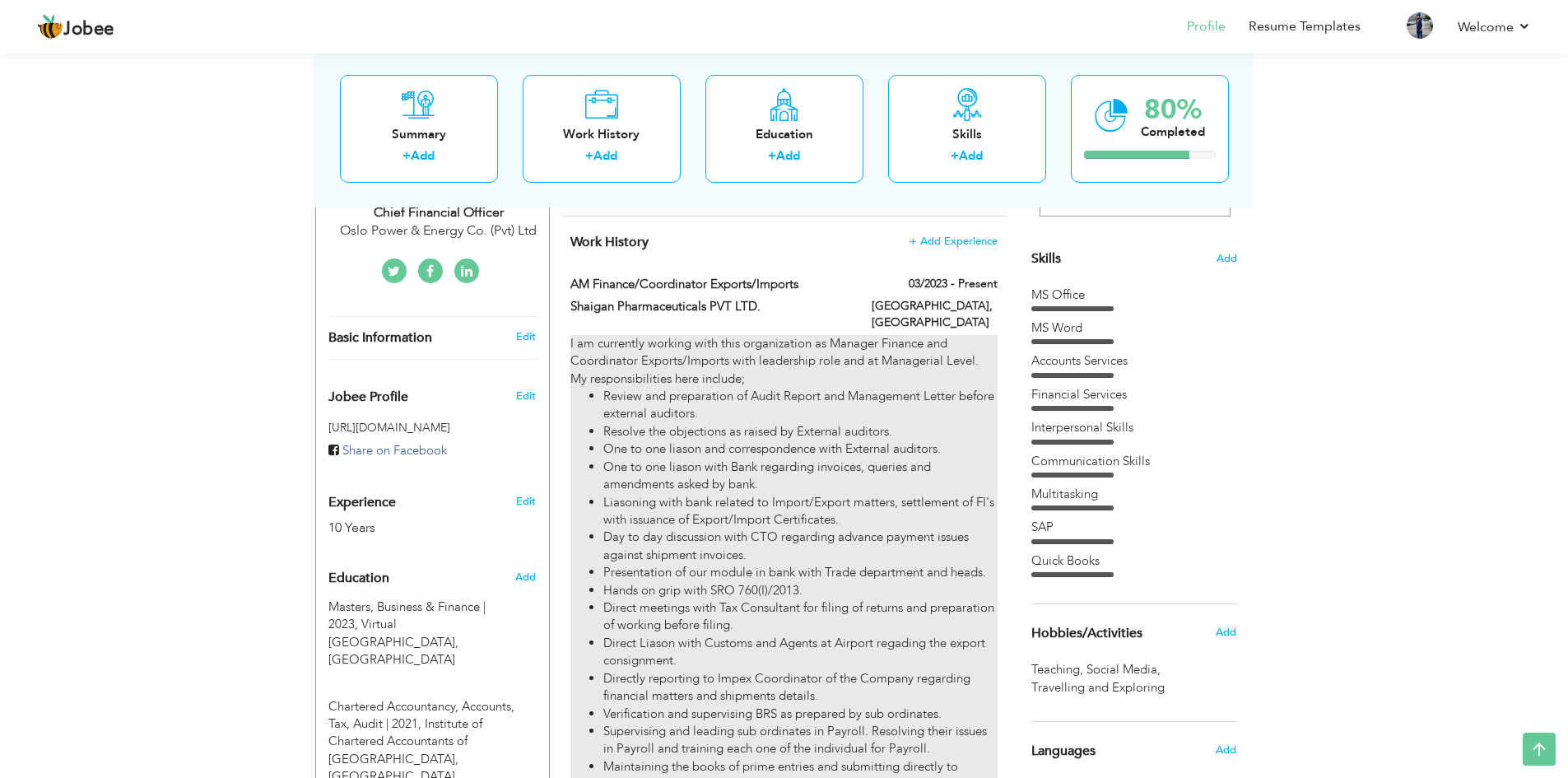
click at [814, 397] on li "Review and preparation of Audit Report and Management Letter before external au…" at bounding box center [799, 405] width 393 height 35
type input "AM Finance/Coordinator Exports/Imports"
type input "Shaigan Pharmaceuticals PVT LTD."
type input "03/2023"
type input "[GEOGRAPHIC_DATA]"
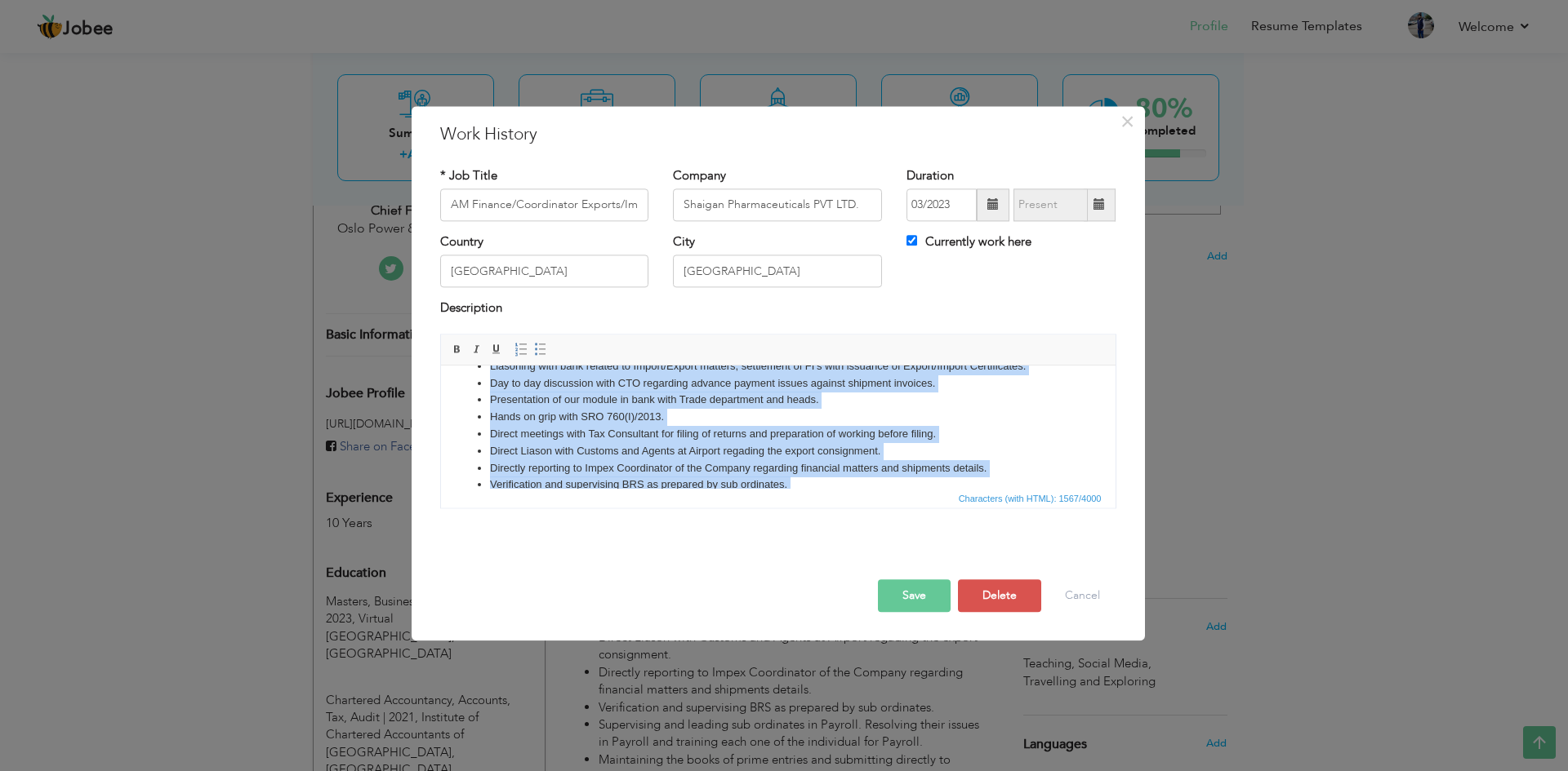
scroll to position [227, 0]
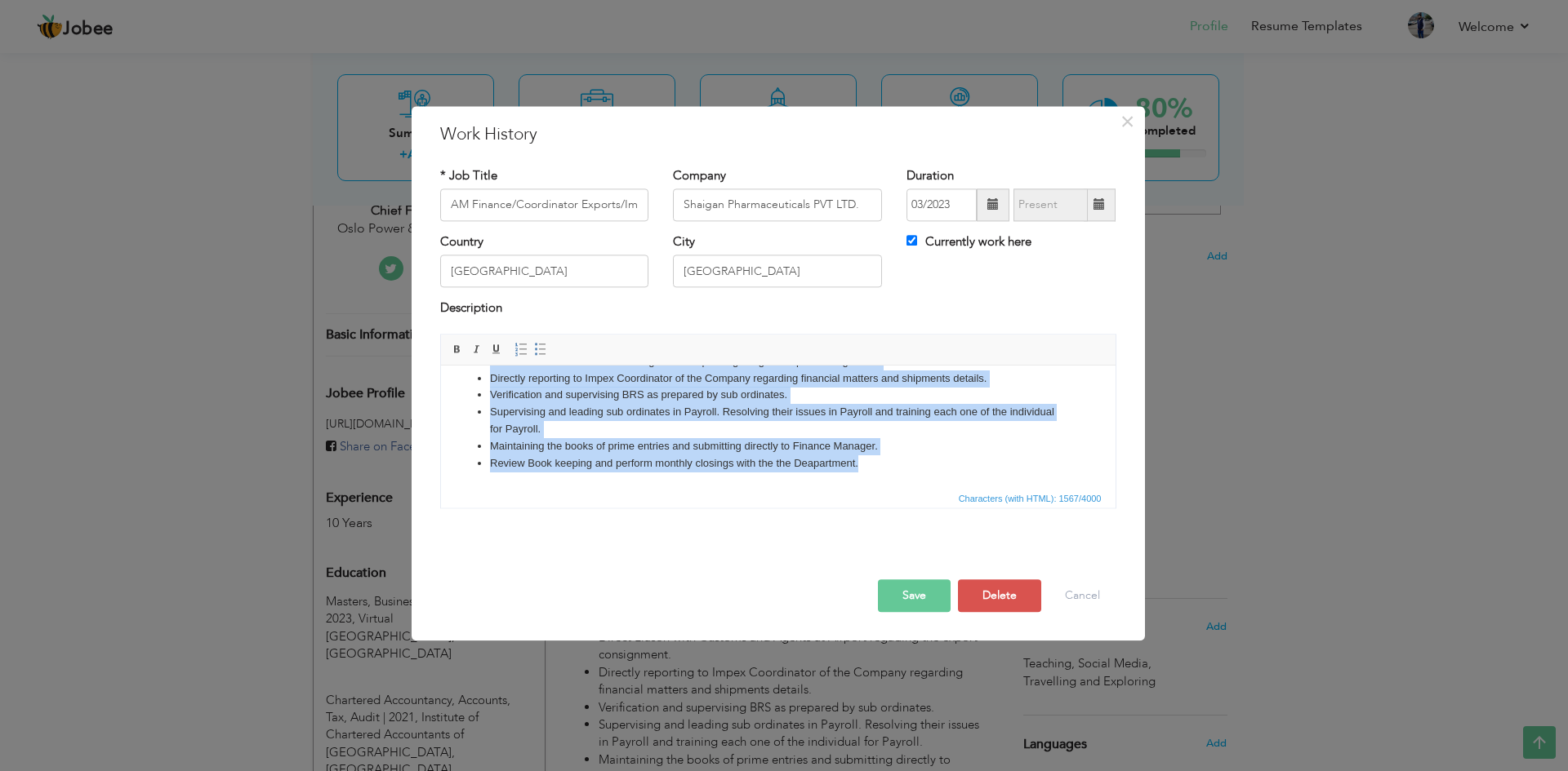
drag, startPoint x: 453, startPoint y: 382, endPoint x: 910, endPoint y: 493, distance: 470.3
click at [910, 488] on html "I am currently working with this organization as Manager Finance and Coordinato…" at bounding box center [776, 314] width 674 height 348
copy body "I am currently working with this organization as Manager Finance and Coordinato…"
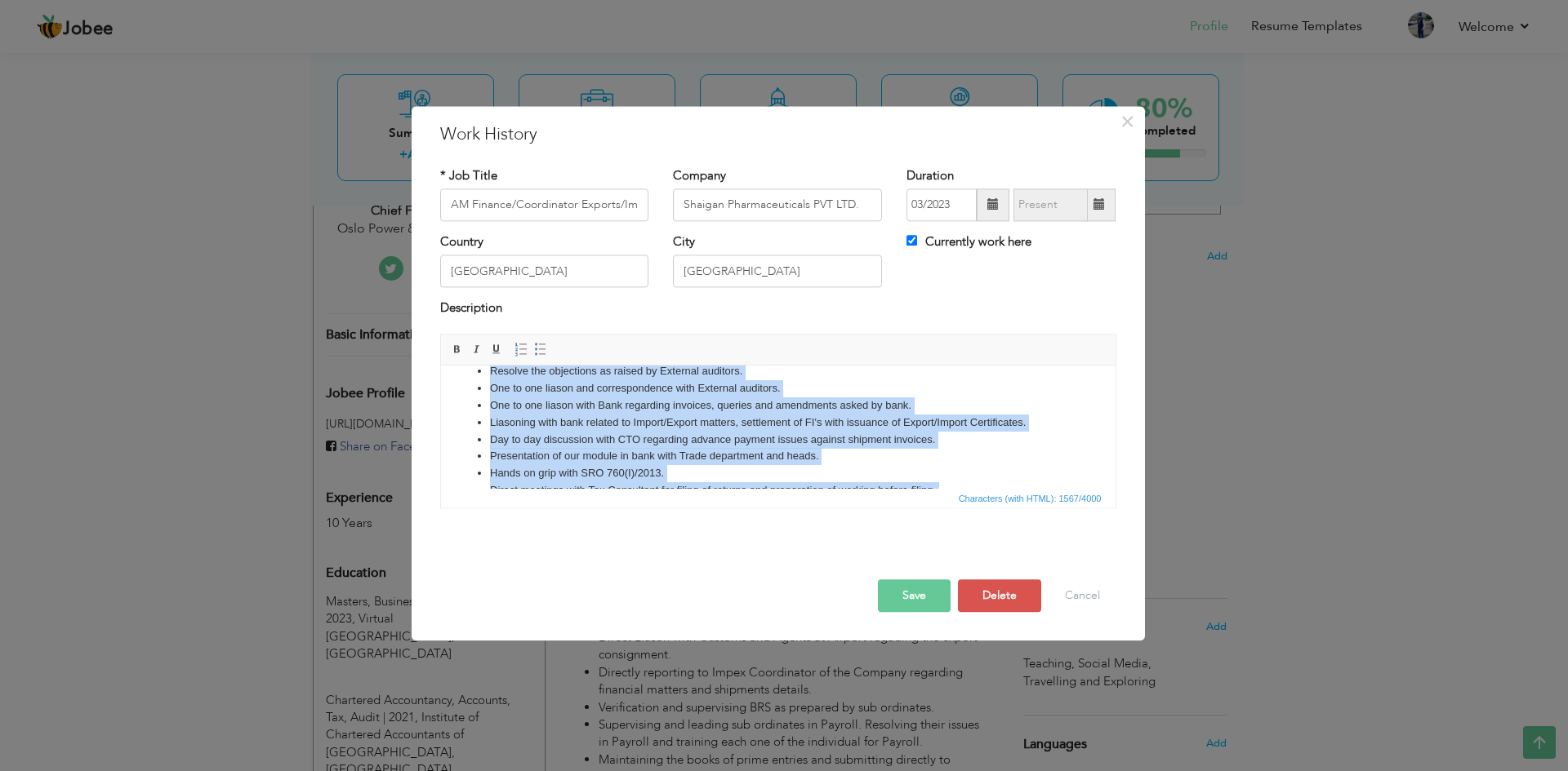
scroll to position [0, 0]
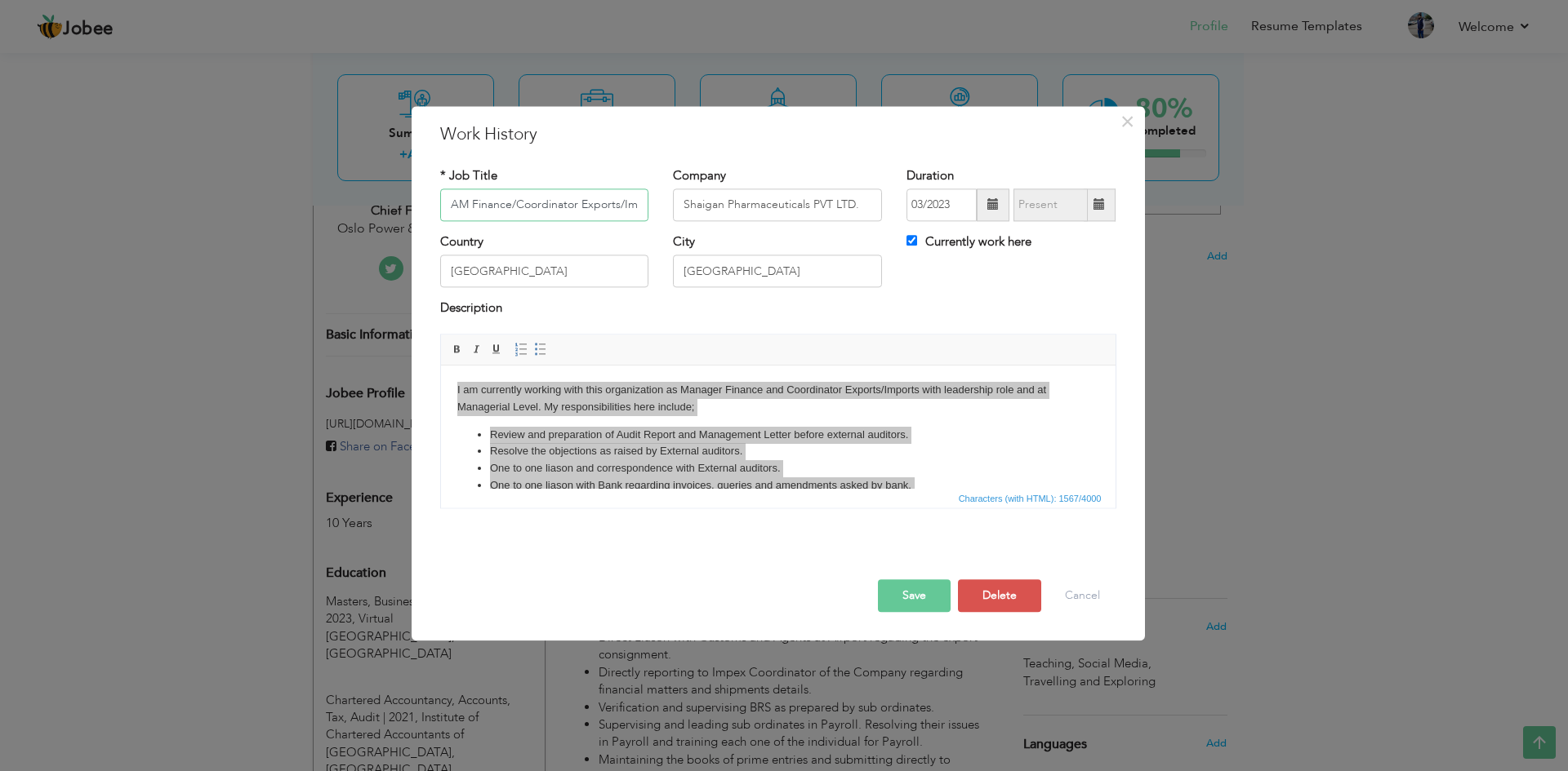
click at [526, 206] on input "AM Finance/Coordinator Exports/Imports" at bounding box center [544, 205] width 209 height 33
click at [620, 205] on input "AM Finance/Coordinator Exports/Imports" at bounding box center [544, 205] width 209 height 33
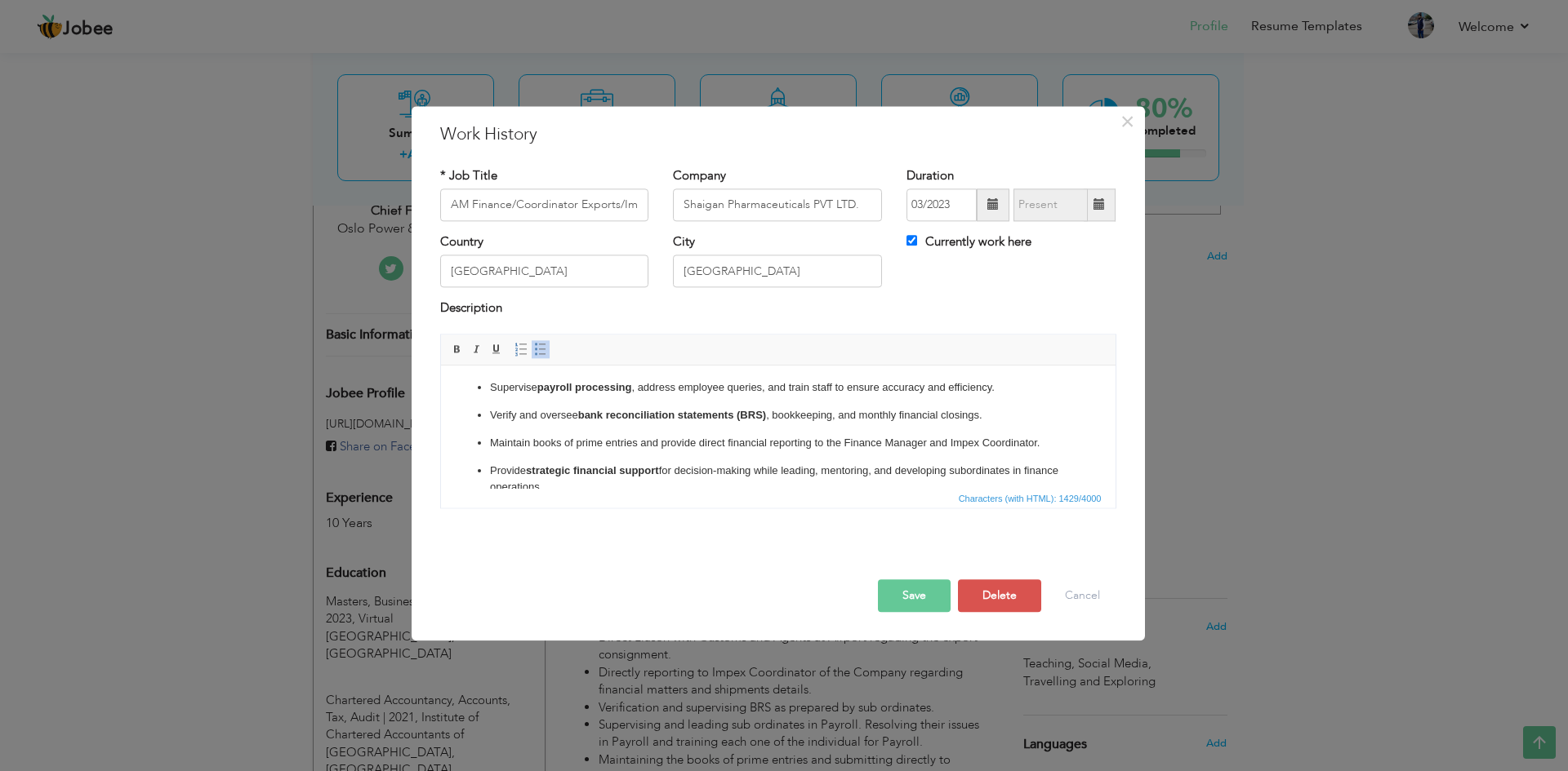
scroll to position [232, 0]
click at [922, 601] on button "Save" at bounding box center [913, 596] width 73 height 33
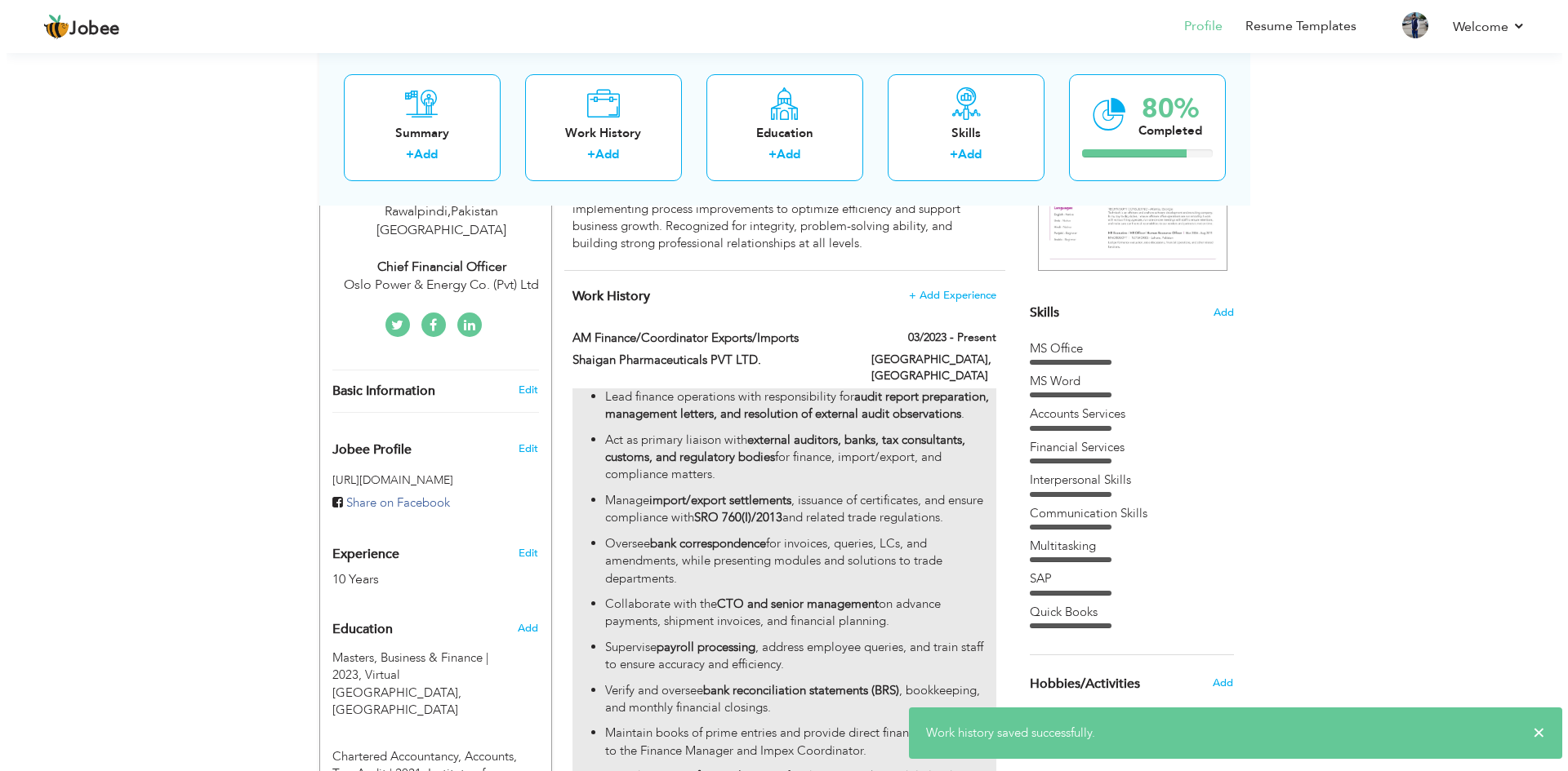
scroll to position [298, 0]
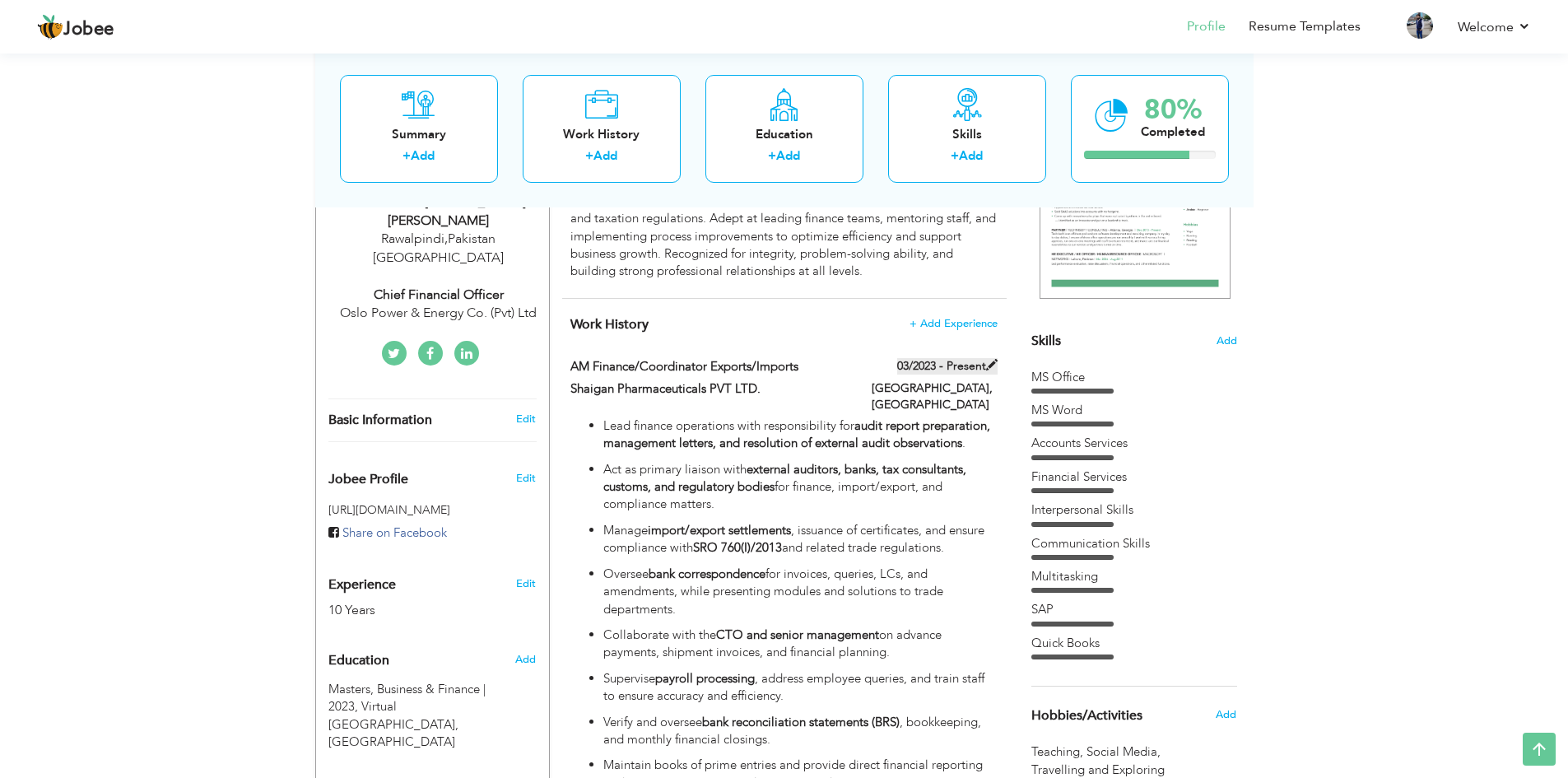
click at [992, 367] on span at bounding box center [992, 365] width 12 height 12
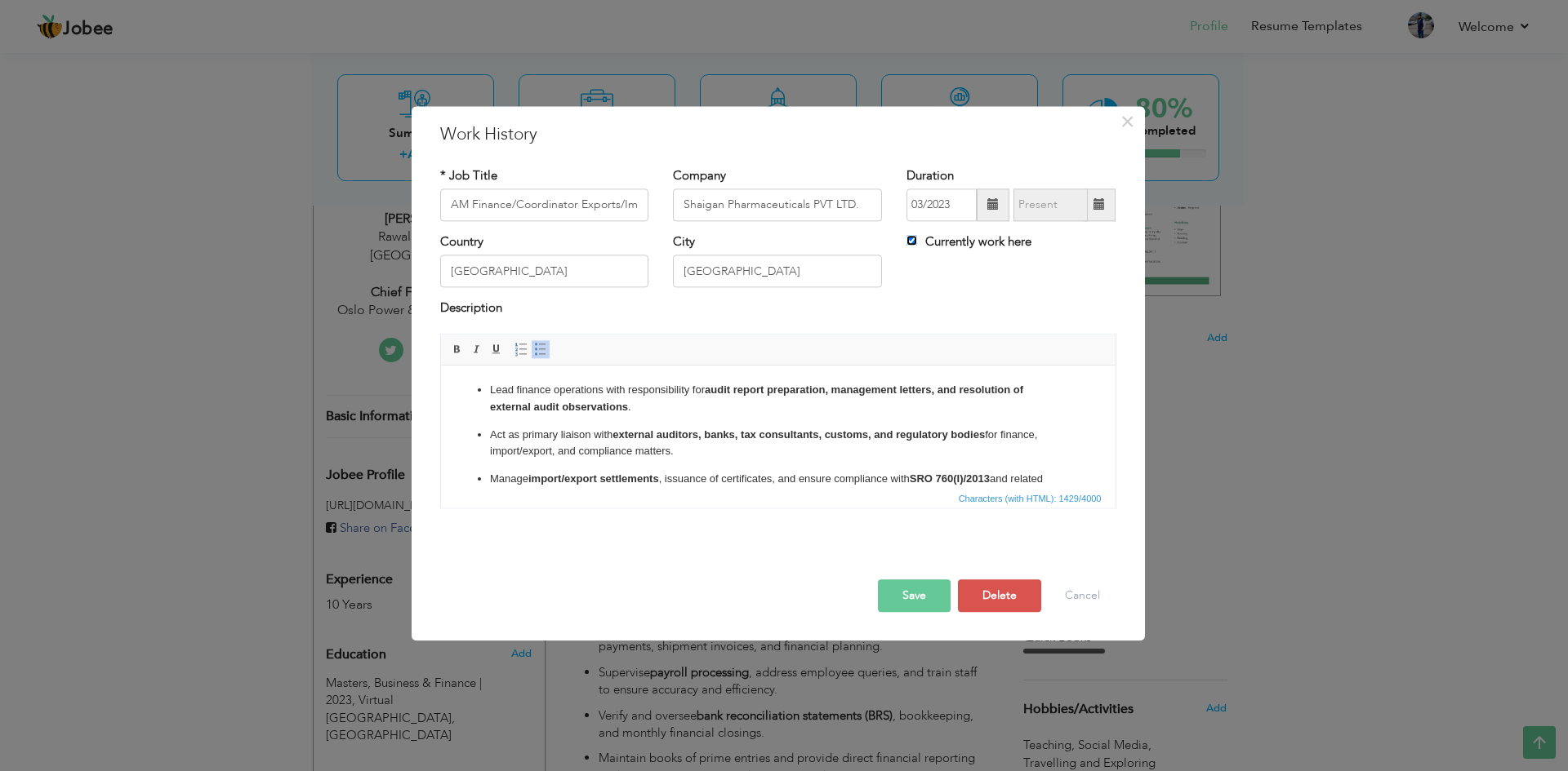
click at [909, 242] on input "Currently work here" at bounding box center [911, 240] width 11 height 11
checkbox input "false"
click at [1101, 210] on span at bounding box center [1099, 205] width 12 height 12
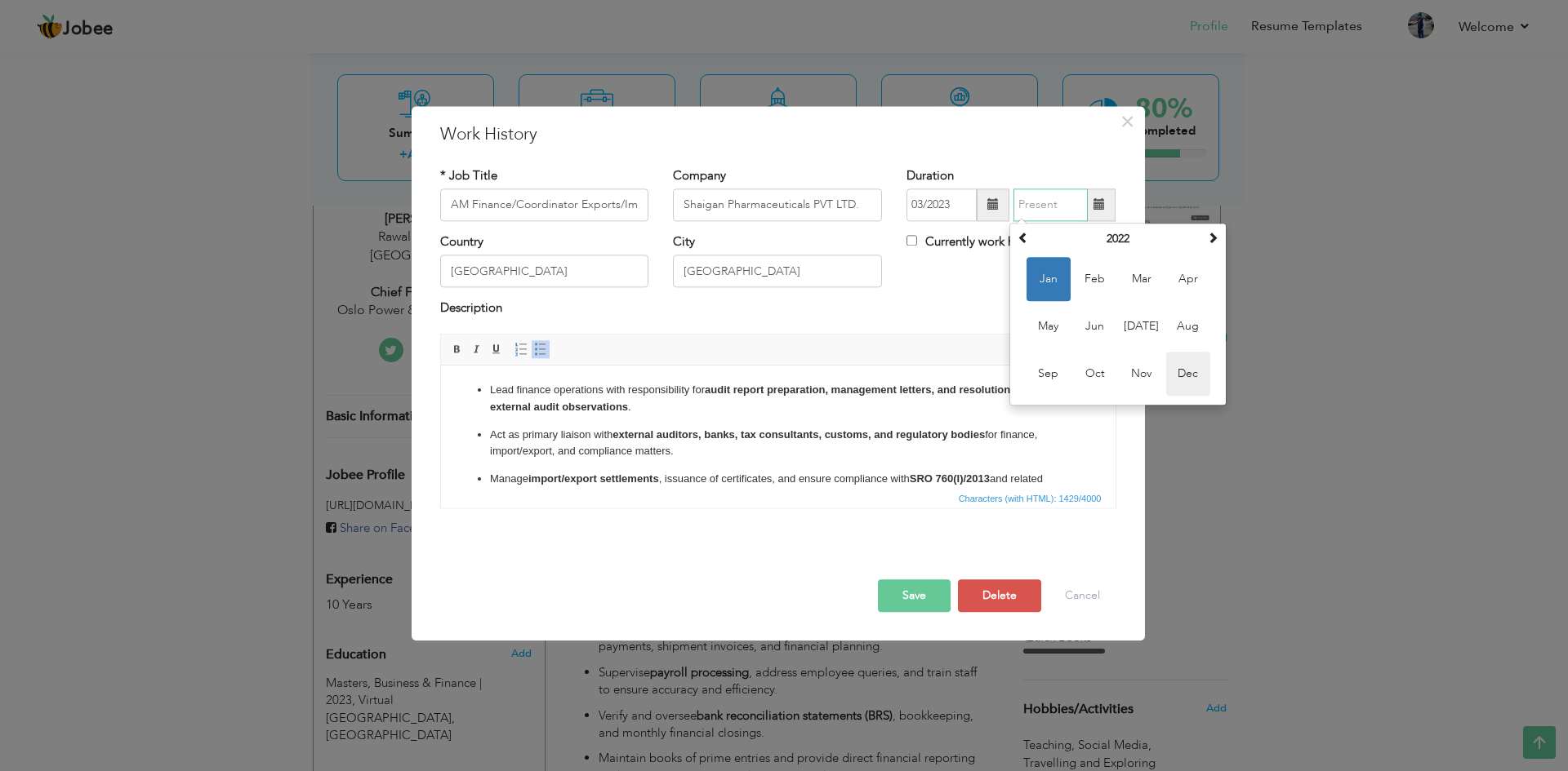
click at [1187, 373] on span "Dec" at bounding box center [1188, 373] width 44 height 44
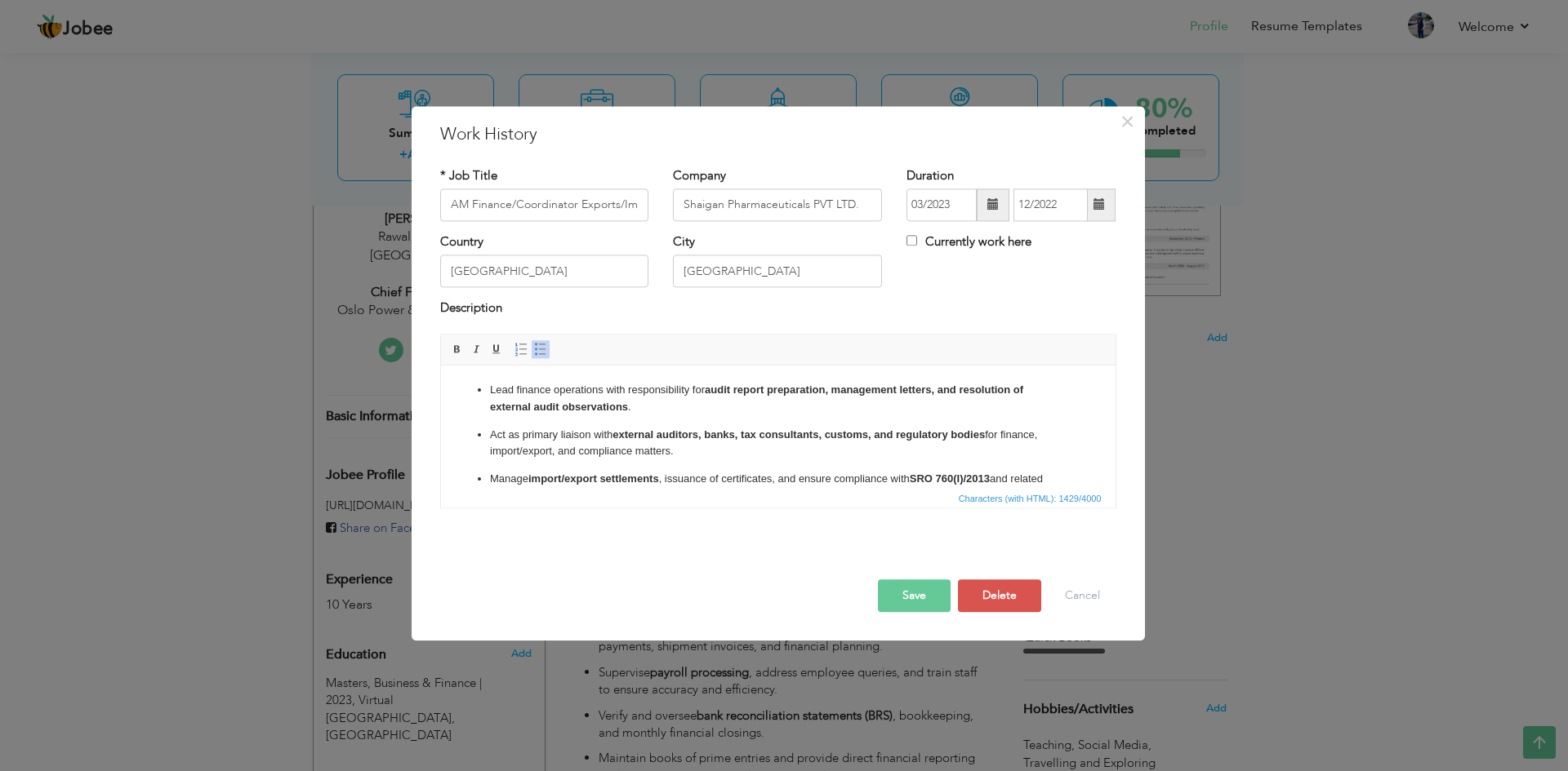
click at [905, 597] on button "Save" at bounding box center [913, 596] width 73 height 33
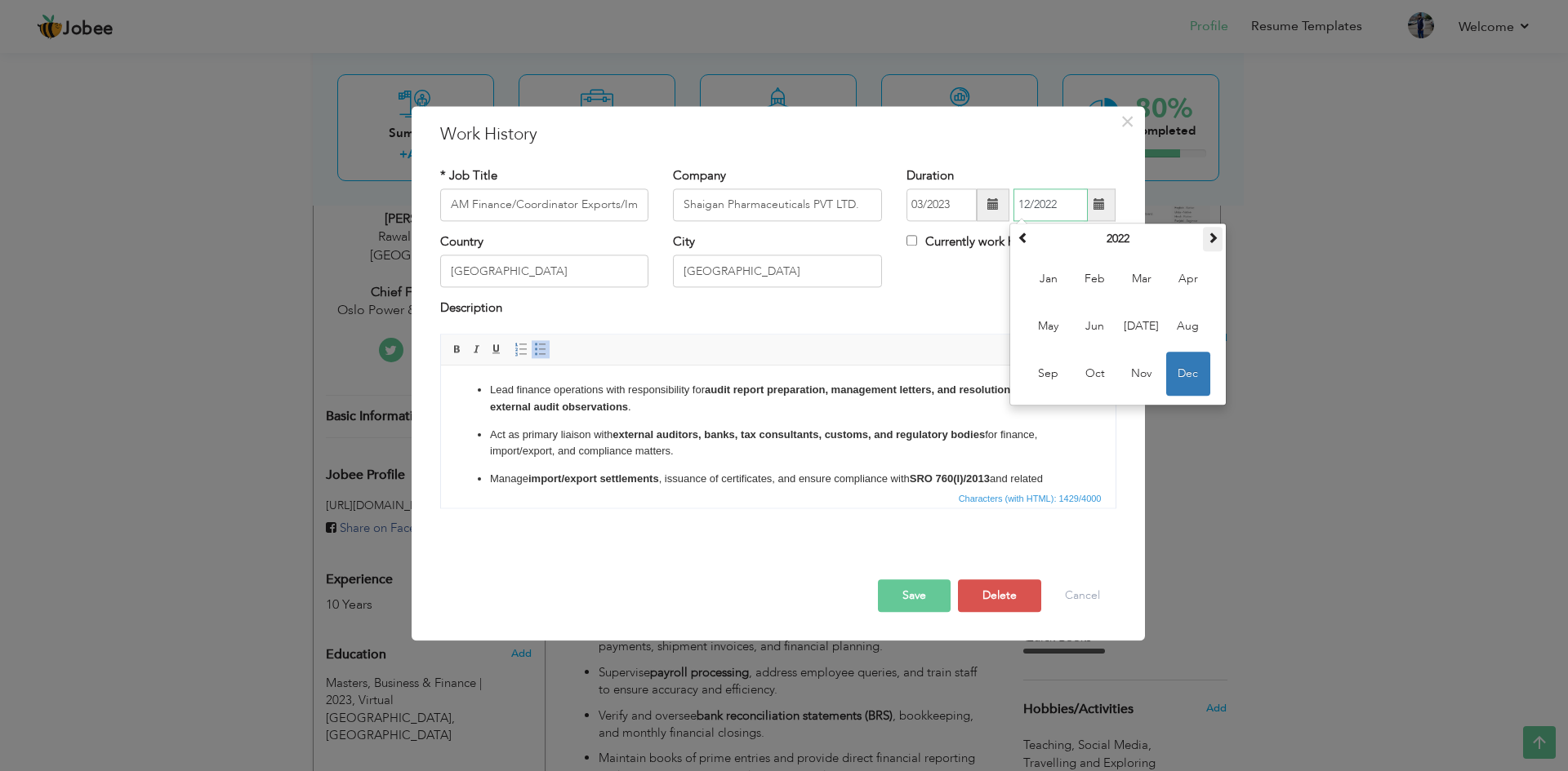
click at [1214, 236] on span at bounding box center [1213, 237] width 12 height 12
click at [1182, 377] on span "Dec" at bounding box center [1188, 373] width 44 height 44
type input "12/2024"
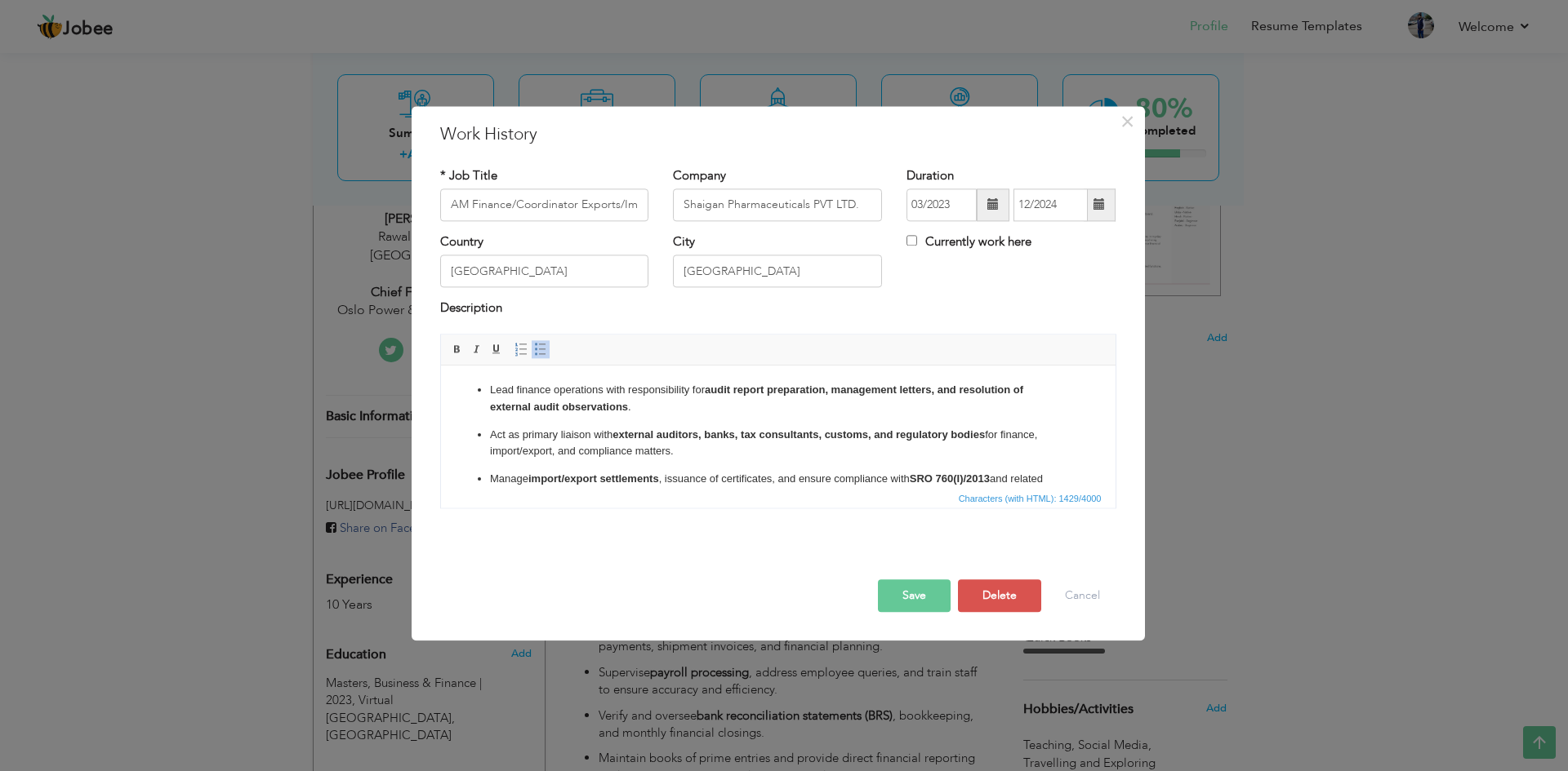
click at [915, 603] on button "Save" at bounding box center [913, 596] width 73 height 33
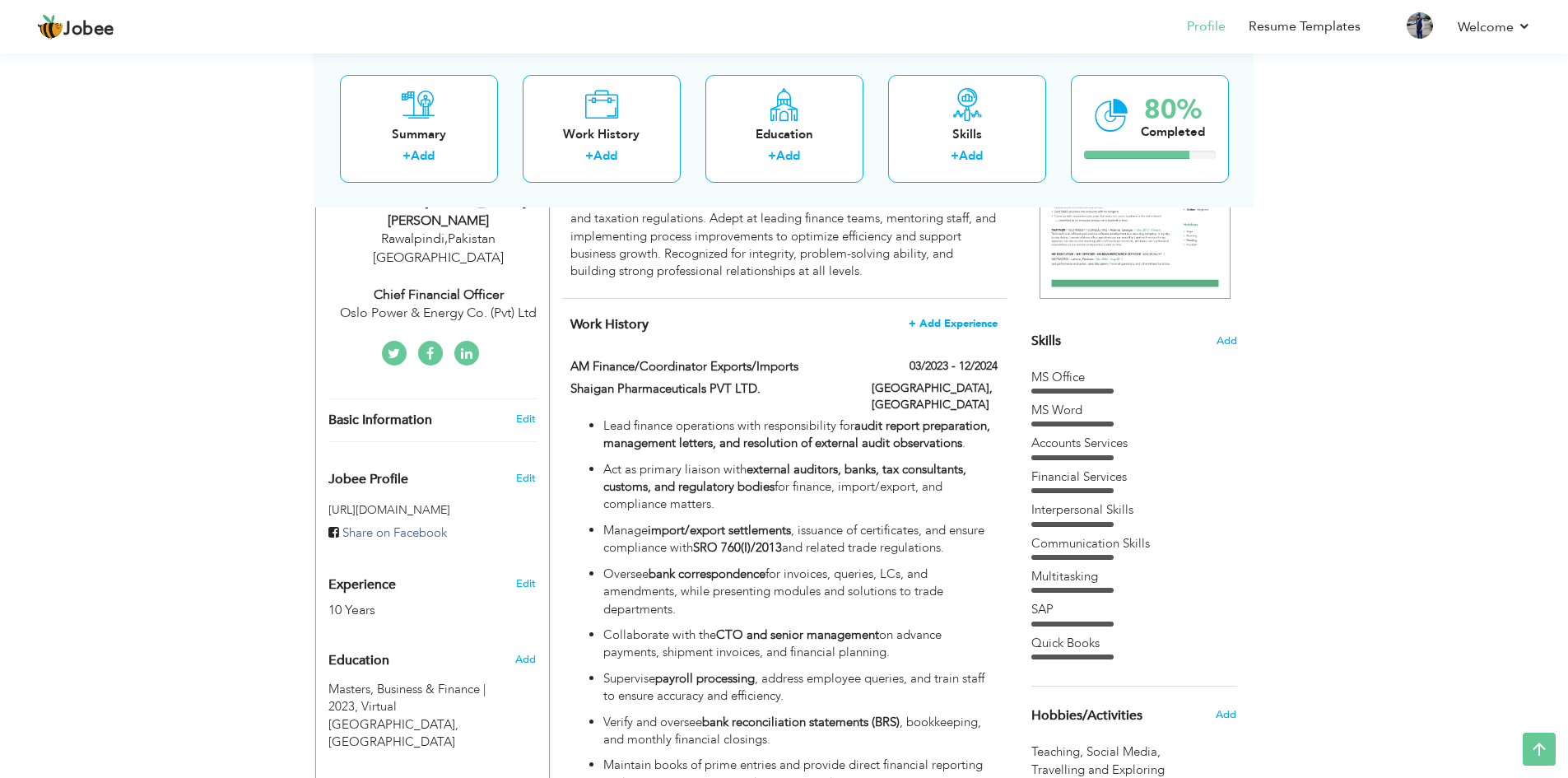
click at [942, 329] on span "+ Add Experience" at bounding box center [953, 324] width 89 height 12
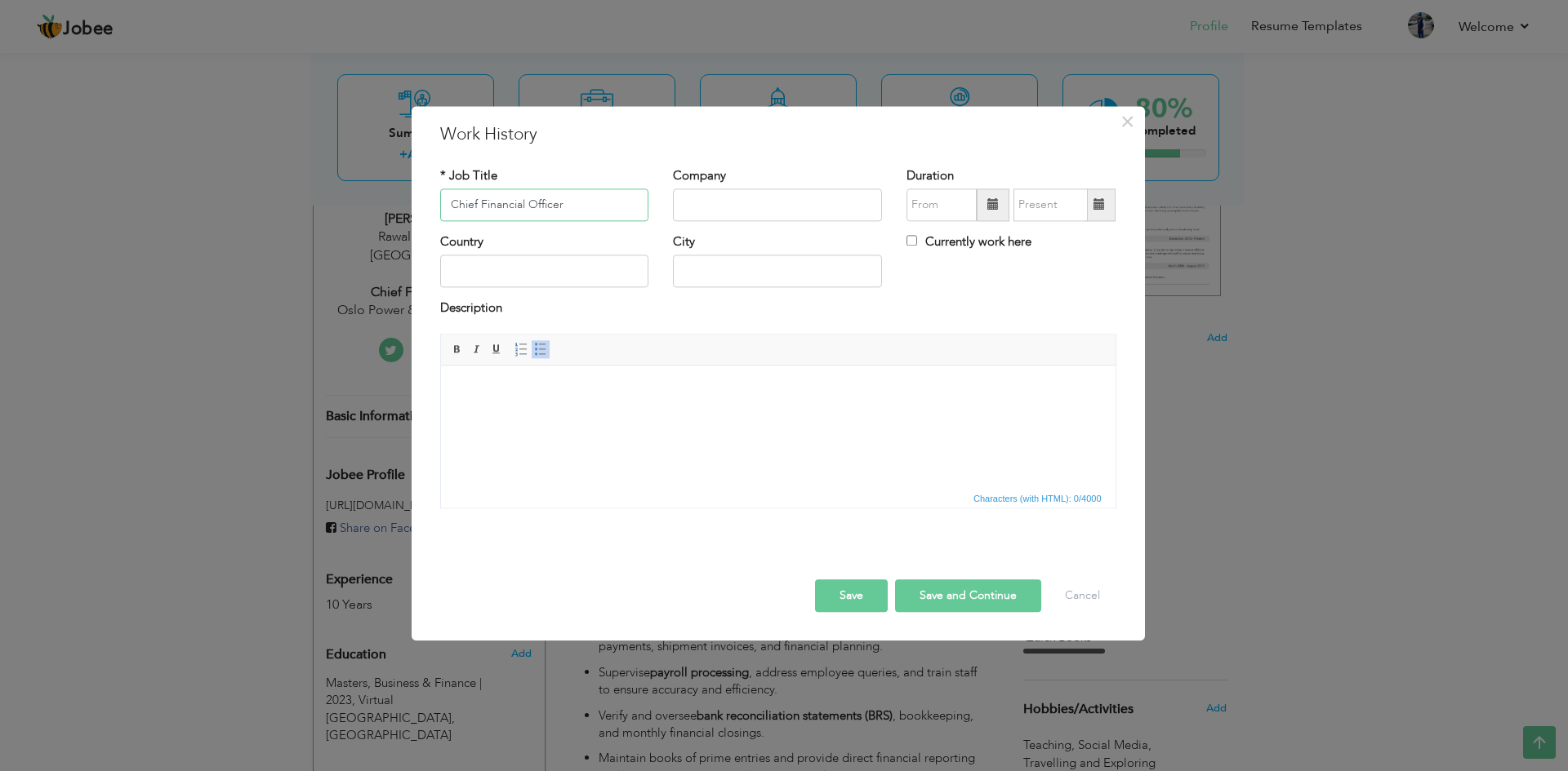
type input "Chief Financial Officer"
type input "Oslo Power & Energy Co. (Pvt) Ltd"
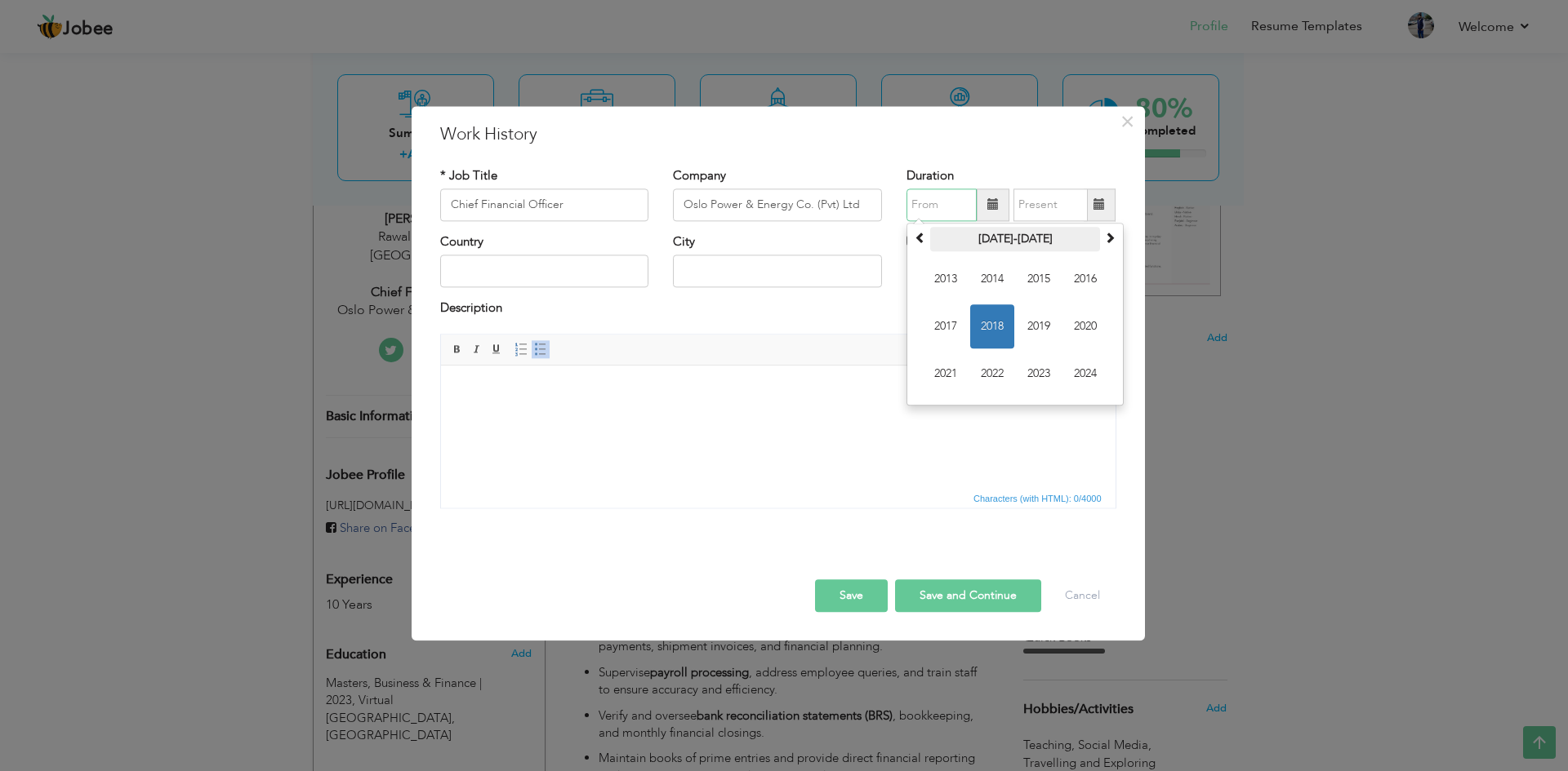
click at [1025, 236] on th "2013-2024" at bounding box center [1015, 238] width 170 height 24
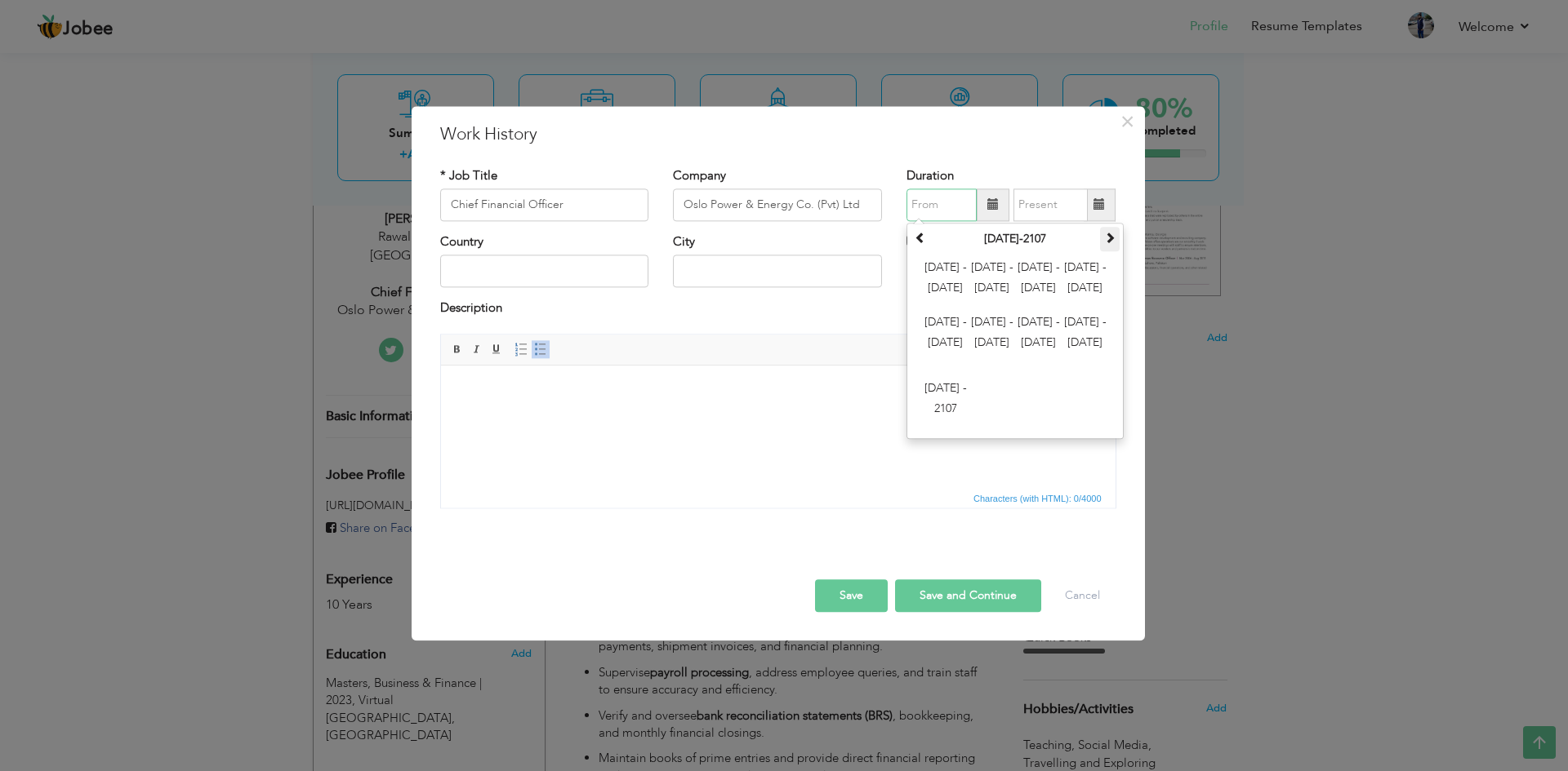
click at [1111, 240] on span at bounding box center [1110, 237] width 12 height 12
click at [918, 233] on span at bounding box center [920, 237] width 12 height 12
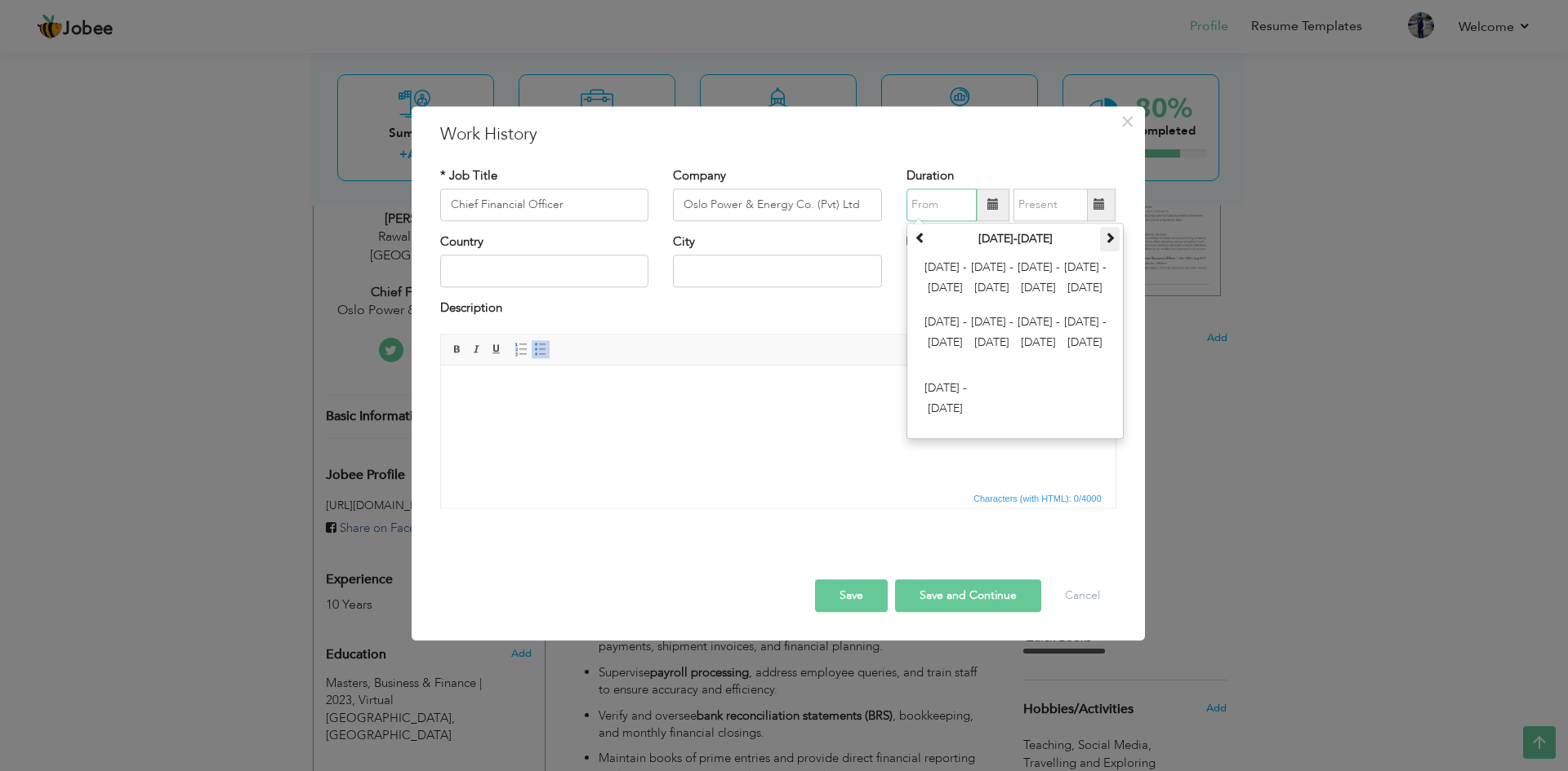
click at [1117, 236] on th at bounding box center [1110, 238] width 19 height 24
click at [1035, 276] on span "2024 - 2035" at bounding box center [1038, 278] width 44 height 44
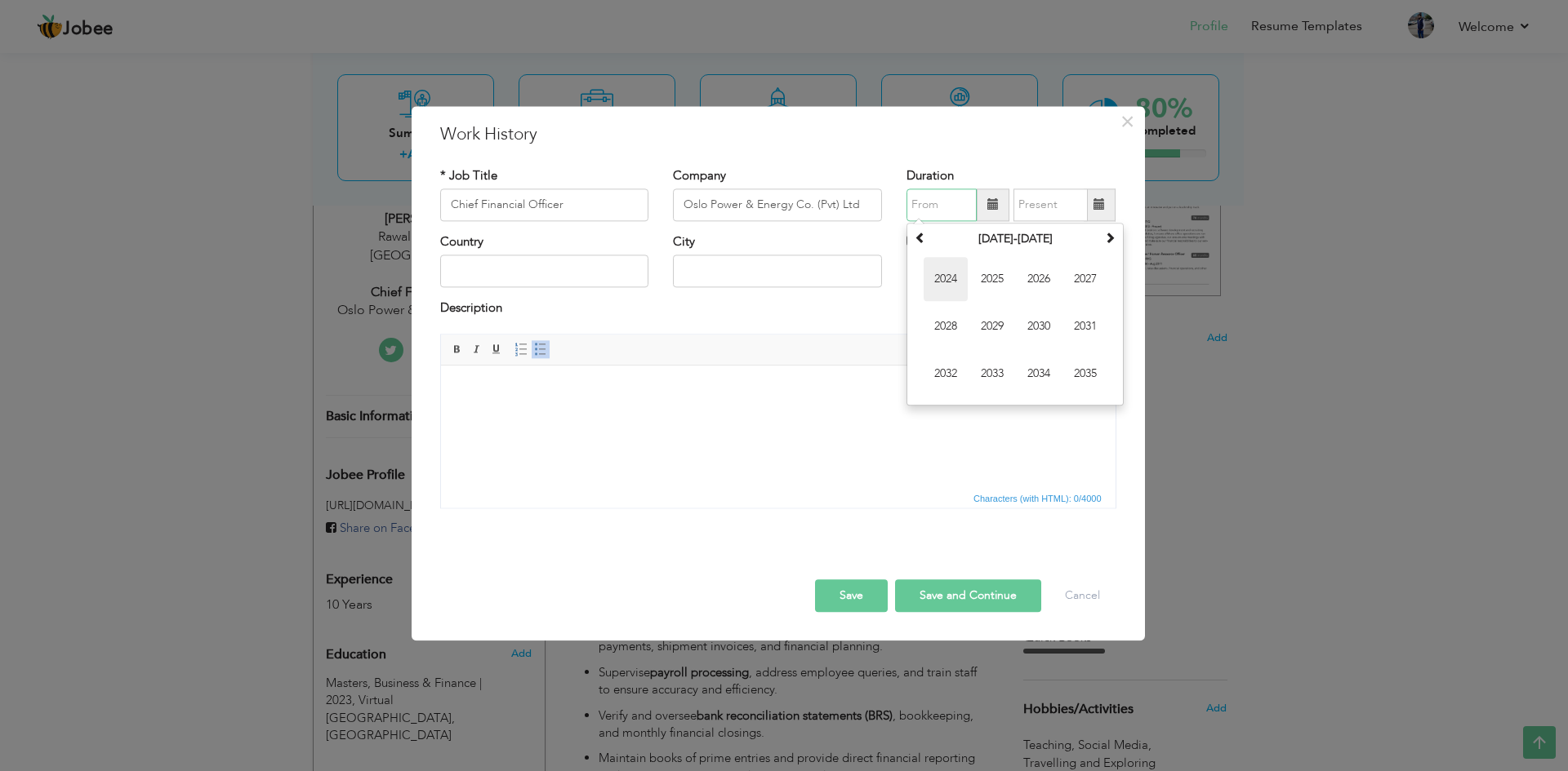
click at [953, 282] on span "2024" at bounding box center [944, 278] width 44 height 44
click at [1083, 366] on span "Dec" at bounding box center [1085, 373] width 44 height 44
type input "12/2024"
click at [913, 241] on input "Currently work here" at bounding box center [911, 240] width 11 height 11
checkbox input "true"
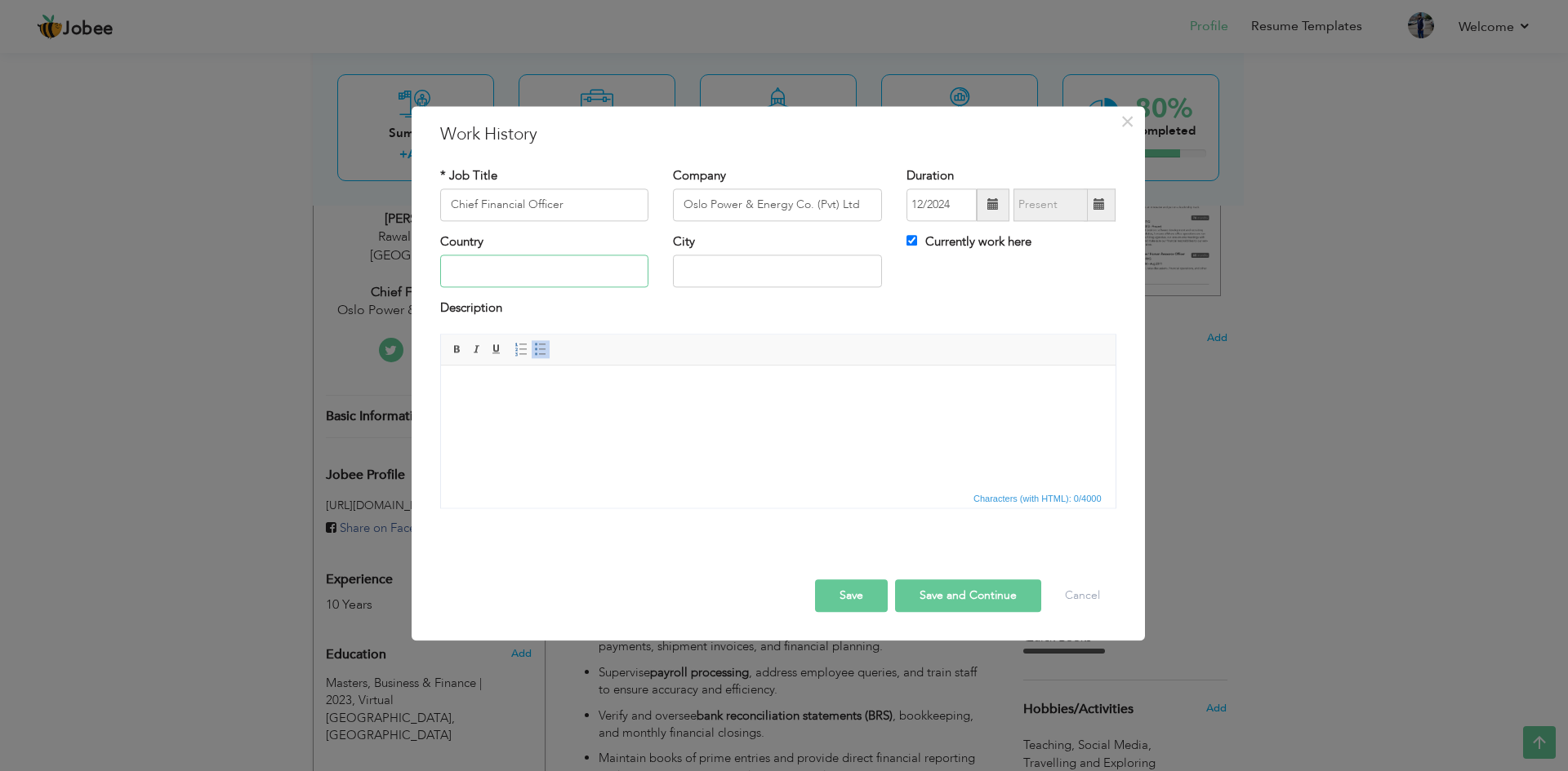
click at [528, 267] on input "text" at bounding box center [544, 272] width 209 height 33
type input "O"
type input "[GEOGRAPHIC_DATA]"
type input "[GEOGRAPHIC_DATA]."
click at [517, 375] on html at bounding box center [776, 390] width 674 height 50
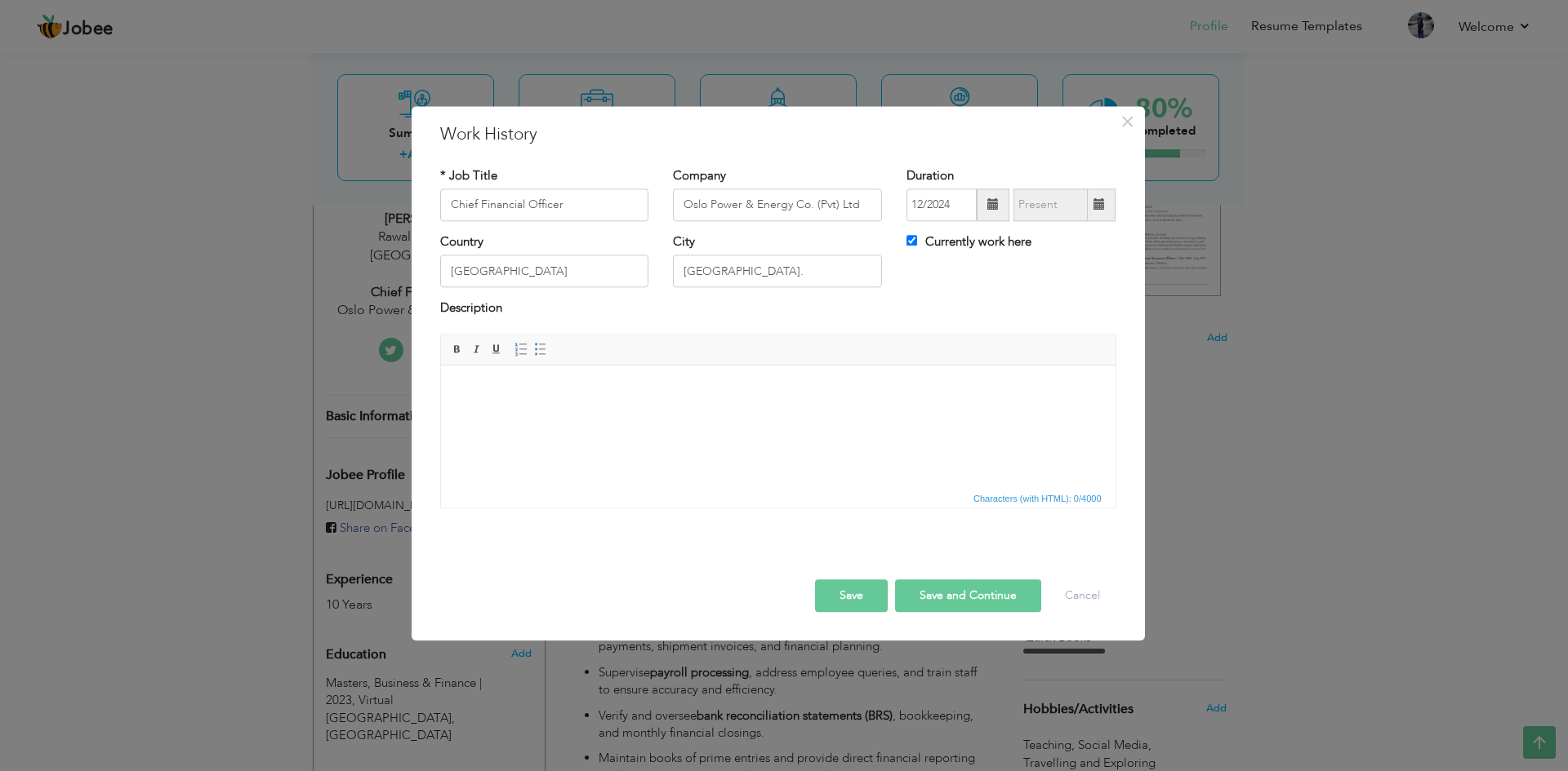
click at [473, 390] on body at bounding box center [777, 391] width 642 height 18
click at [473, 376] on html at bounding box center [776, 390] width 674 height 50
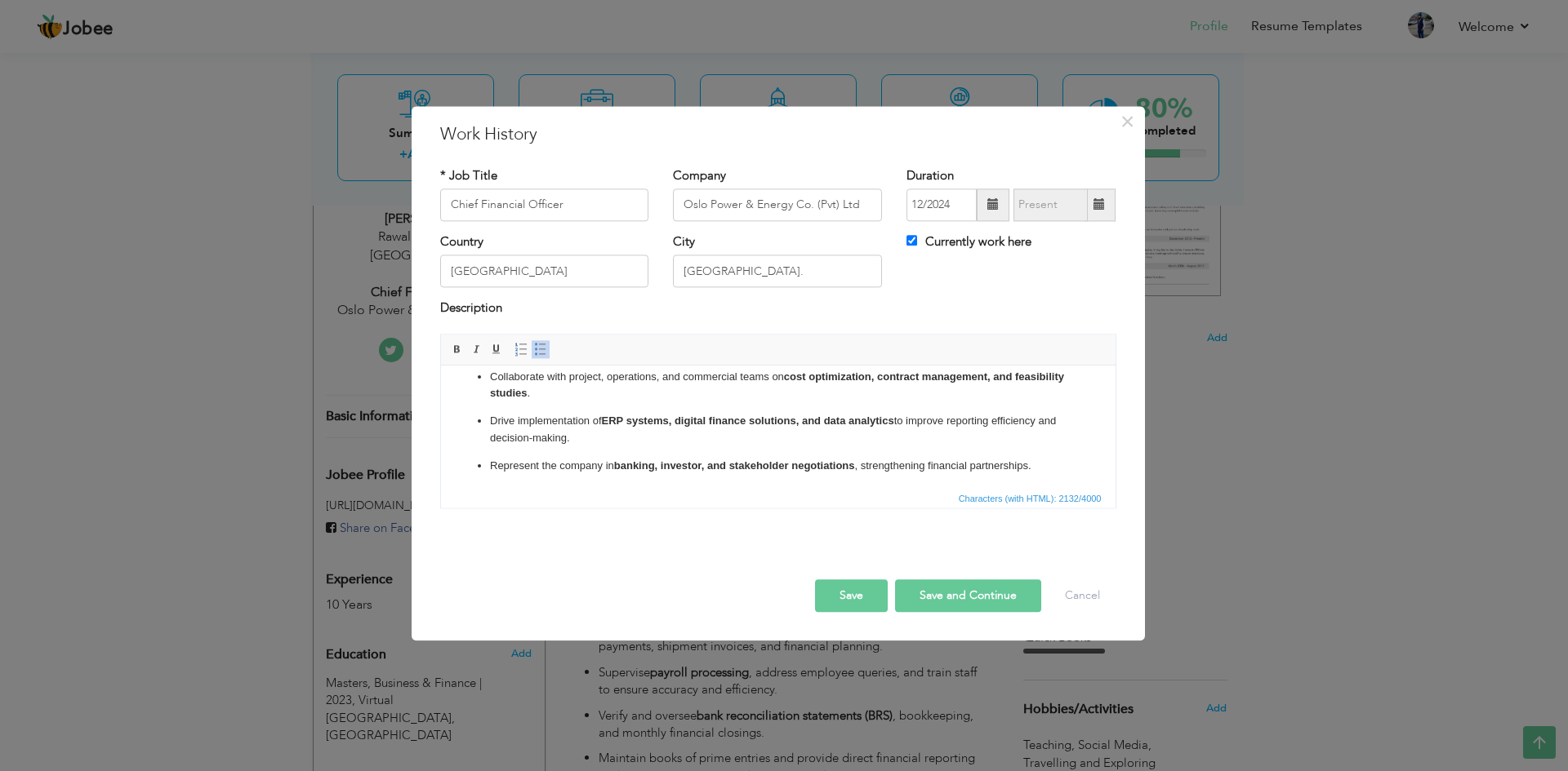
scroll to position [411, 0]
click at [1052, 466] on p "Represent the company in banking, investor, and stakeholder negotiations , stre…" at bounding box center [777, 464] width 577 height 18
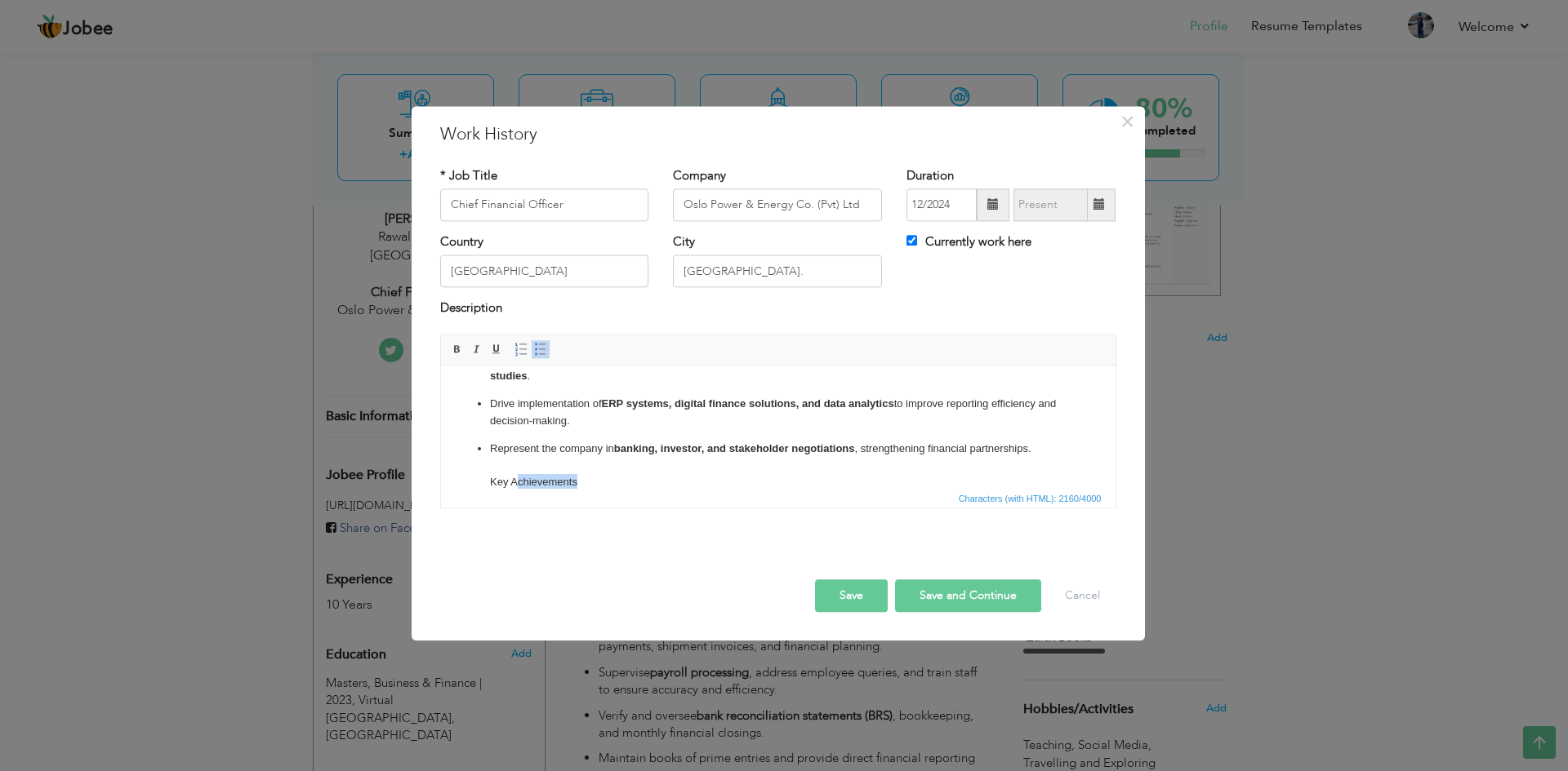
scroll to position [445, 0]
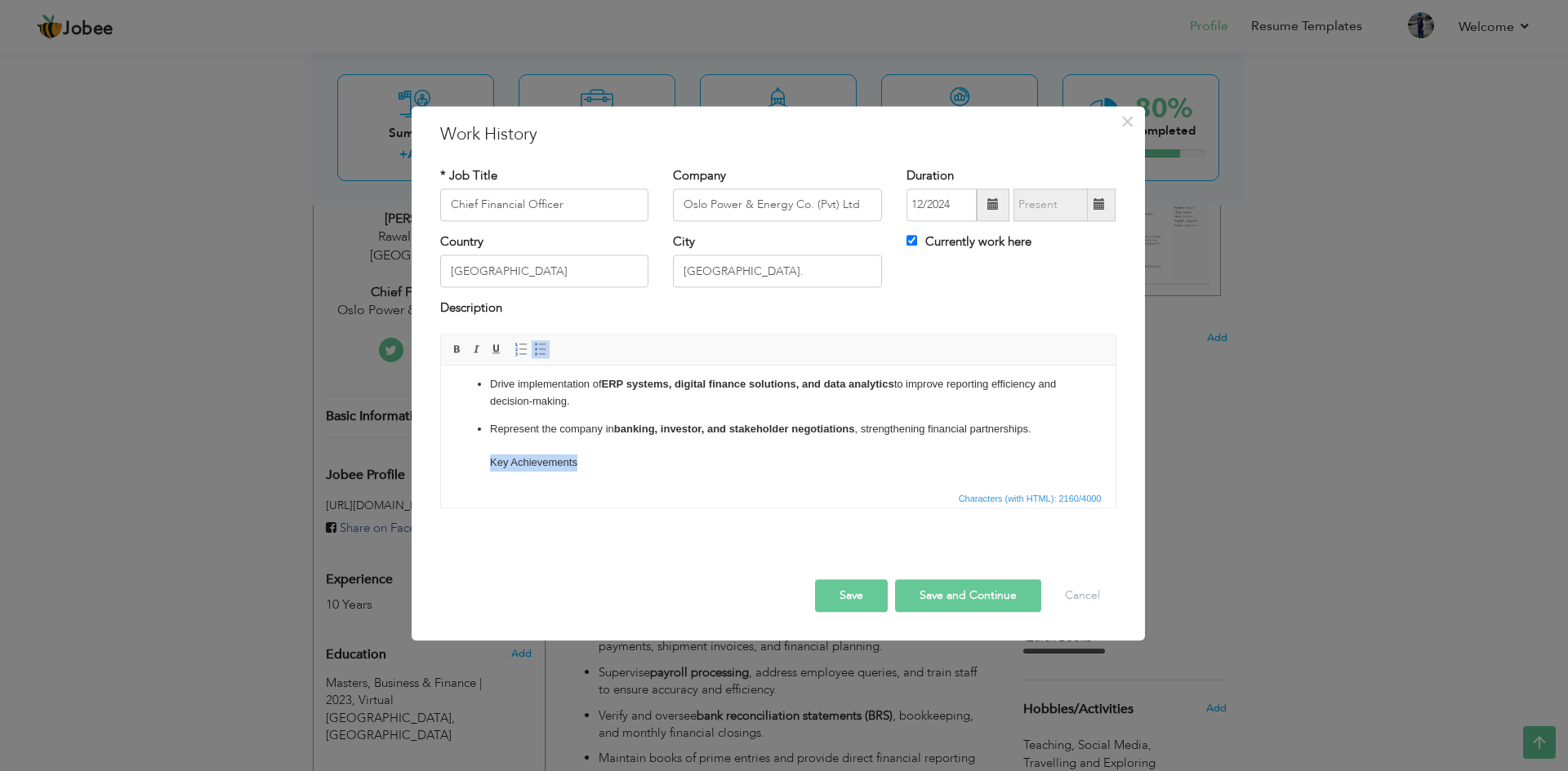
drag, startPoint x: 628, startPoint y: 482, endPoint x: 460, endPoint y: 475, distance: 168.1
click at [460, 475] on html "As CFO, I lead the financial strategy, governance, and risk management of the o…" at bounding box center [776, 204] width 674 height 567
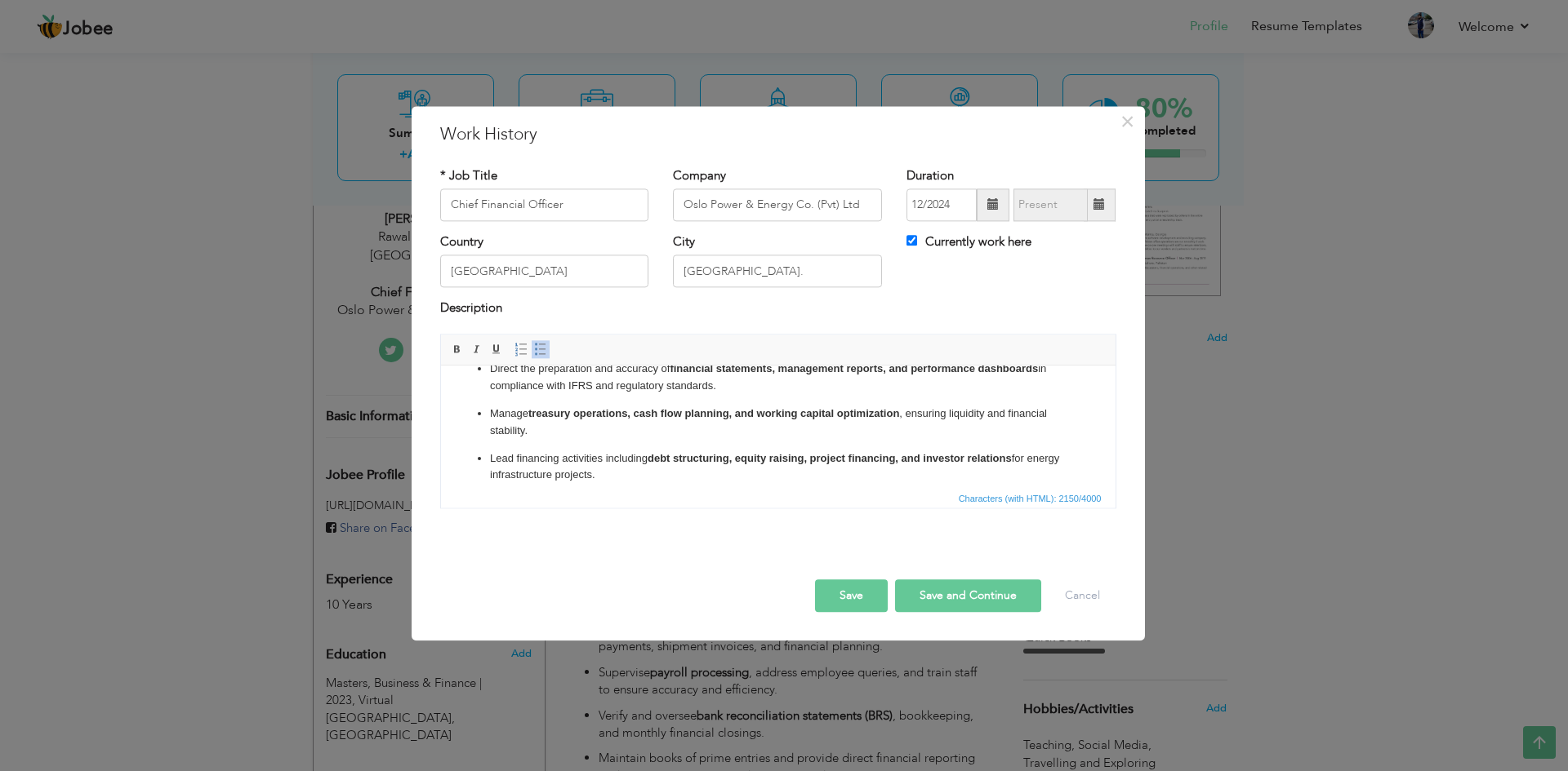
scroll to position [0, 0]
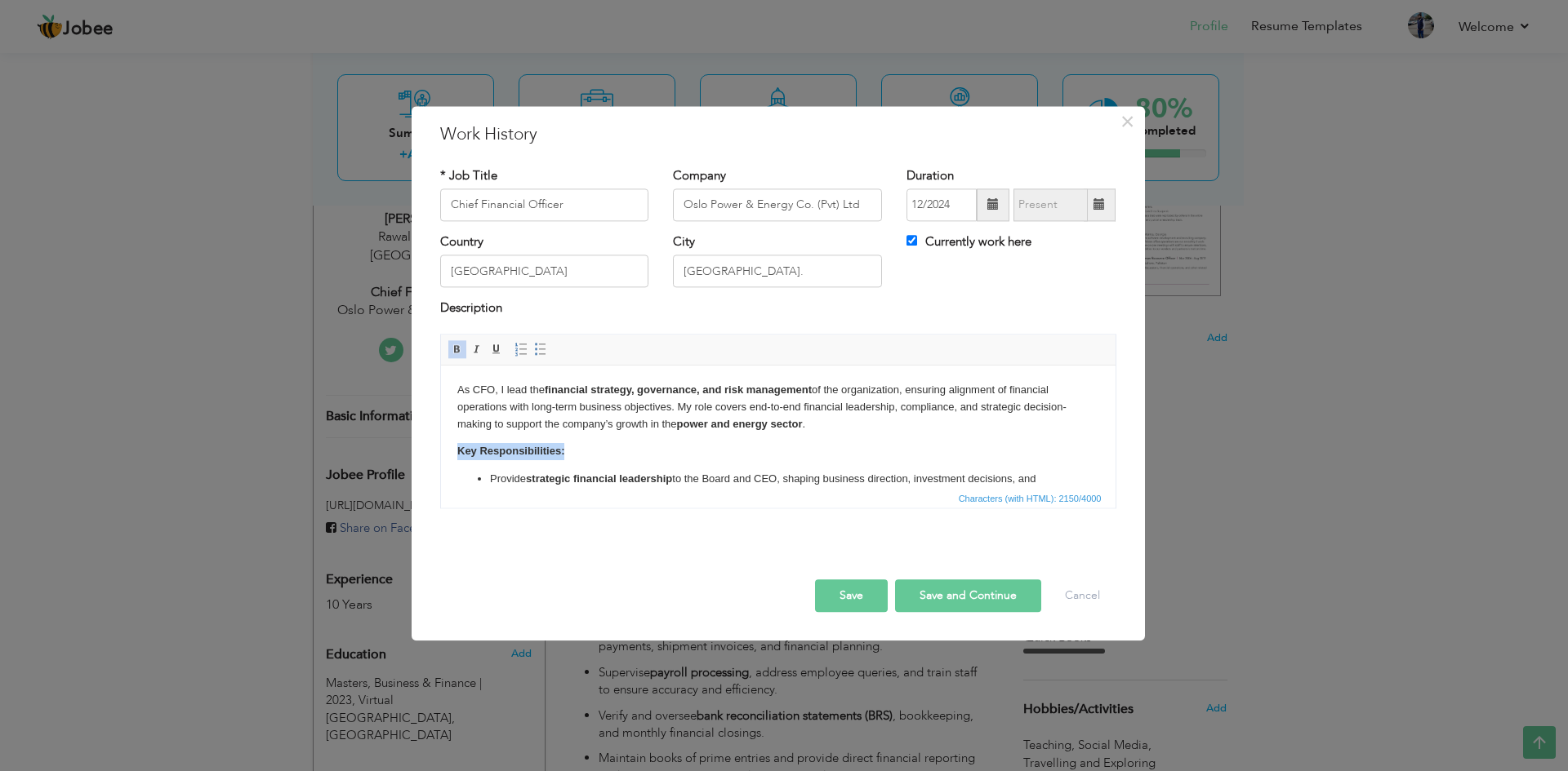
drag, startPoint x: 453, startPoint y: 445, endPoint x: 569, endPoint y: 447, distance: 116.0
click at [569, 447] on html "As CFO, I lead the financial strategy, governance, and risk management of the o…" at bounding box center [776, 648] width 674 height 567
copy strong "Key Responsibilities:"
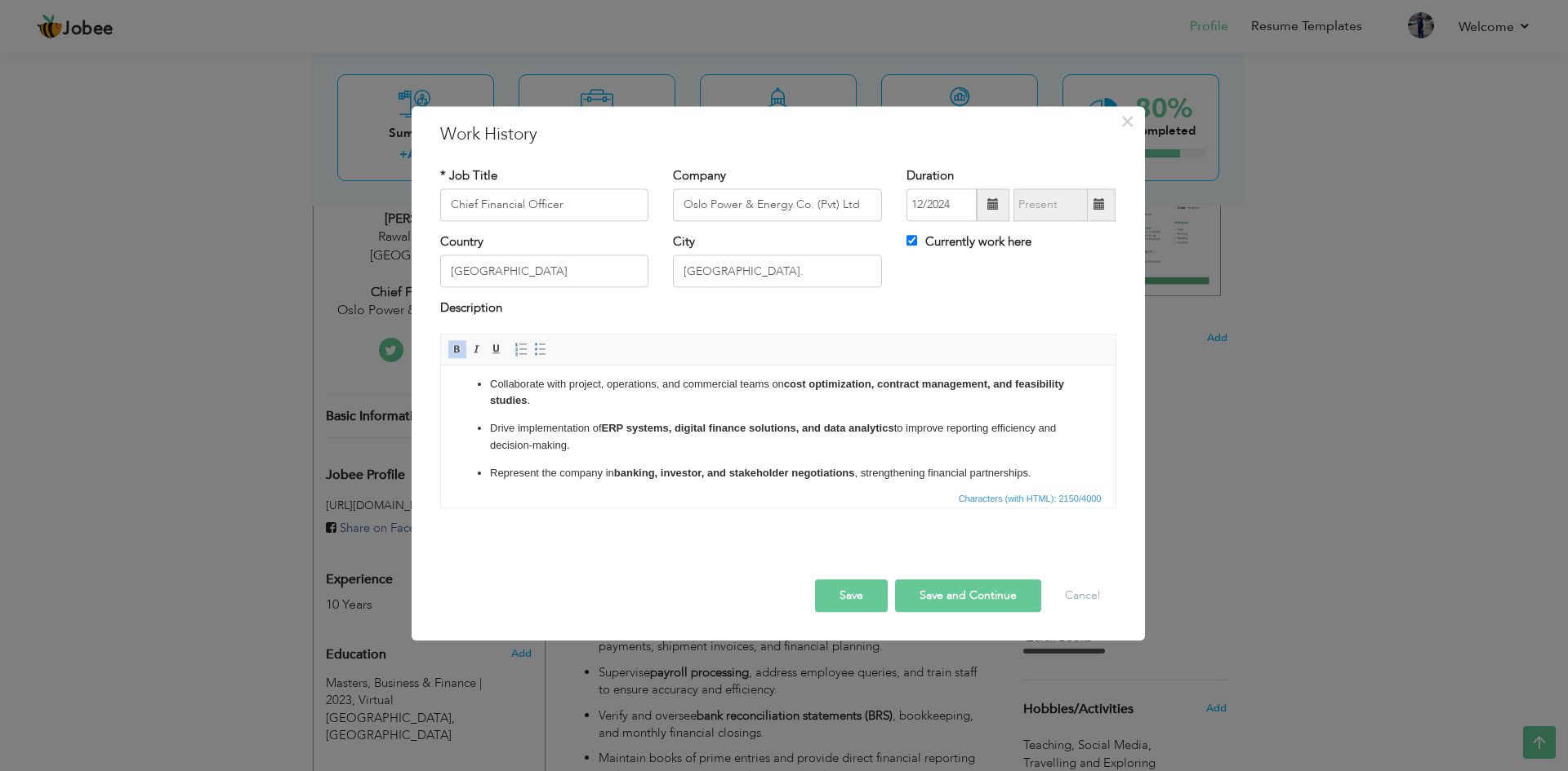
scroll to position [445, 0]
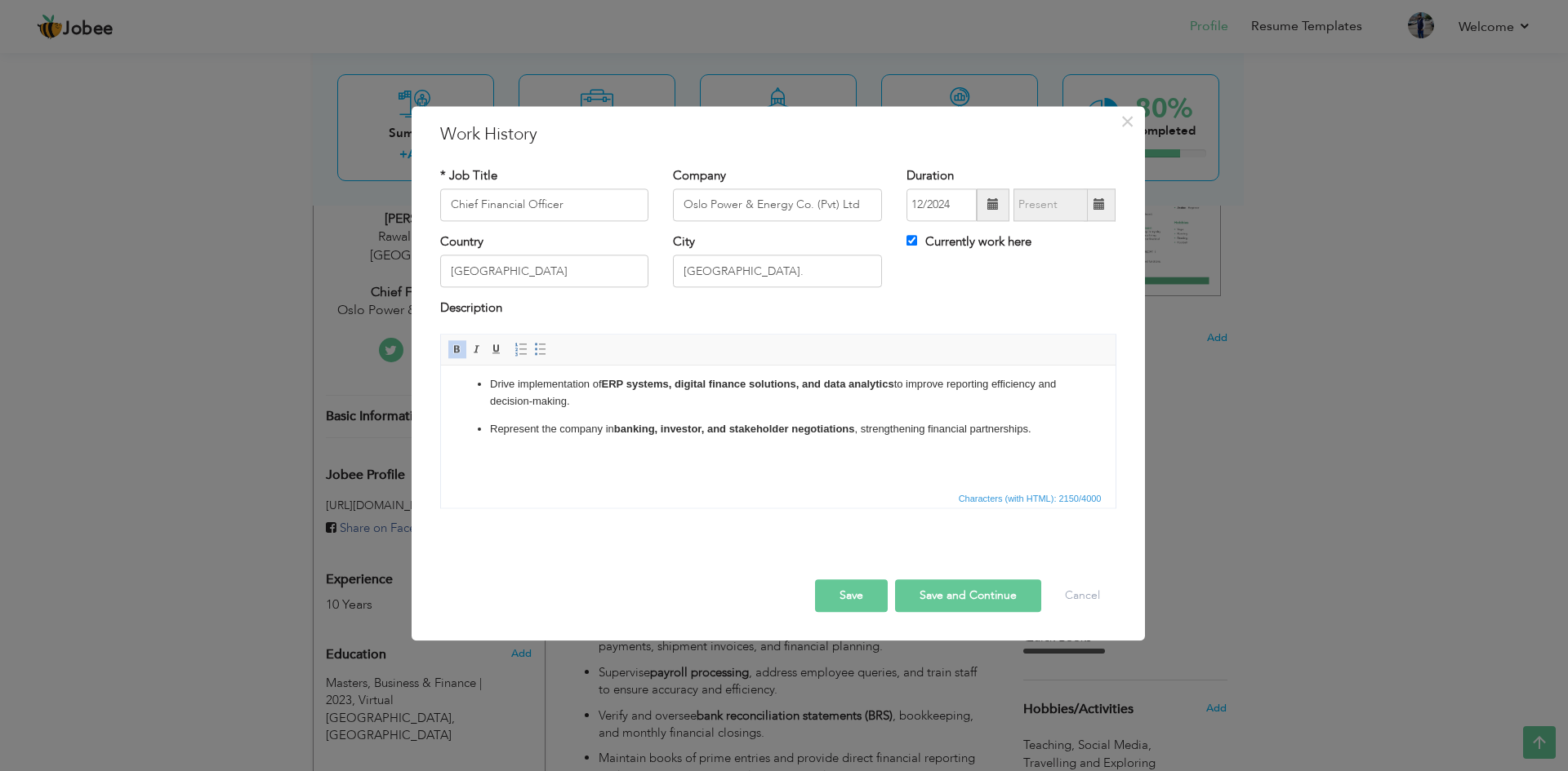
click at [1050, 434] on p "Represent the company in banking, investor, and stakeholder negotiations , stre…" at bounding box center [777, 446] width 577 height 51
click at [538, 347] on span at bounding box center [540, 349] width 13 height 13
click at [545, 350] on span at bounding box center [540, 349] width 13 height 13
drag, startPoint x: 609, startPoint y: 460, endPoint x: 488, endPoint y: 460, distance: 121.0
click at [489, 460] on p "Represent the company in banking, investor, and stakeholder negotiations , stre…" at bounding box center [777, 455] width 577 height 68
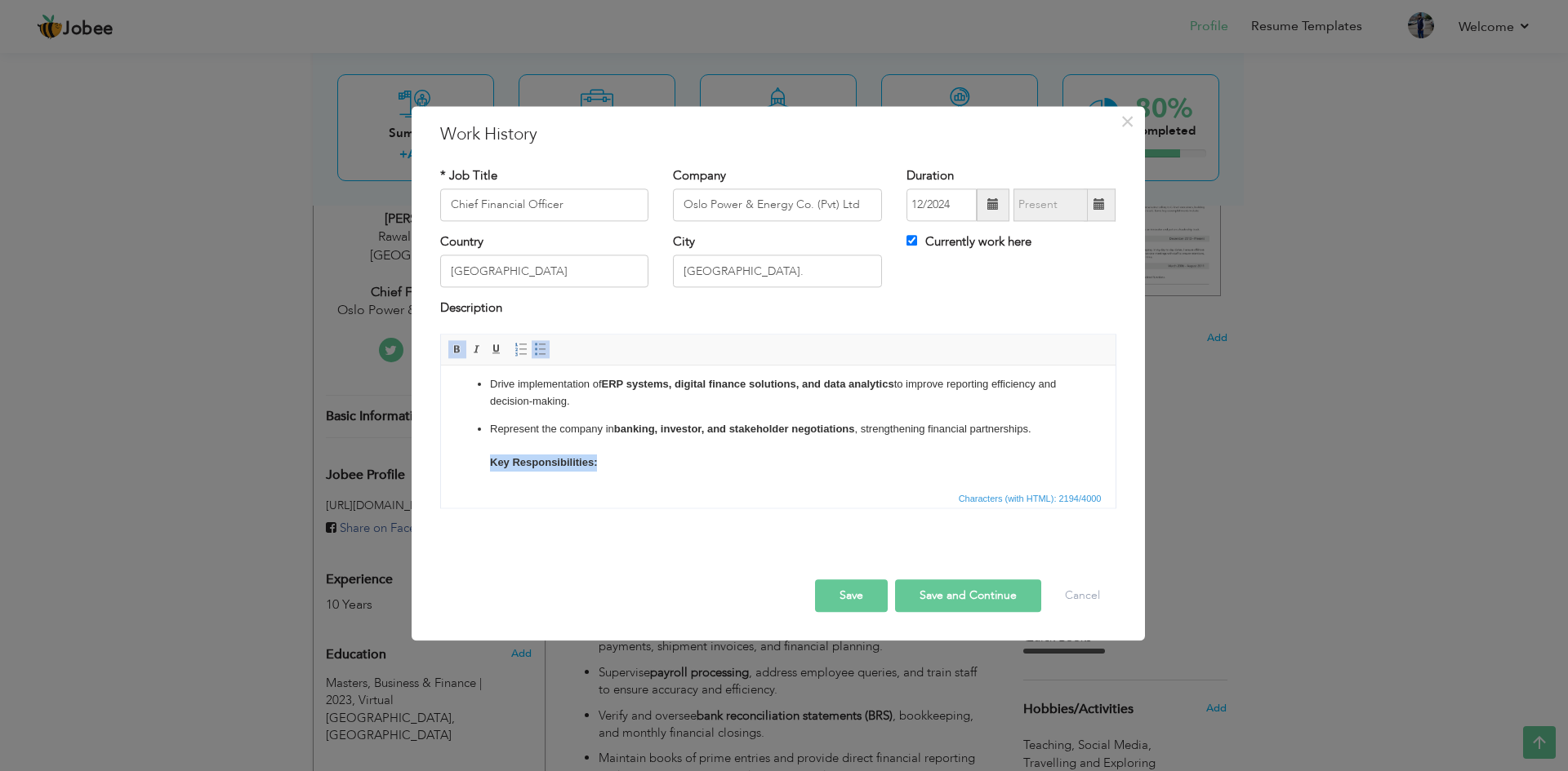
click at [538, 353] on span at bounding box center [540, 349] width 13 height 13
click at [681, 480] on p "Represent the company in banking, investor, and stakeholder negotiations , stre…" at bounding box center [777, 455] width 642 height 68
click at [624, 398] on p "Drive implementation of ERP systems, digital finance solutions, and data analyt…" at bounding box center [777, 393] width 577 height 34
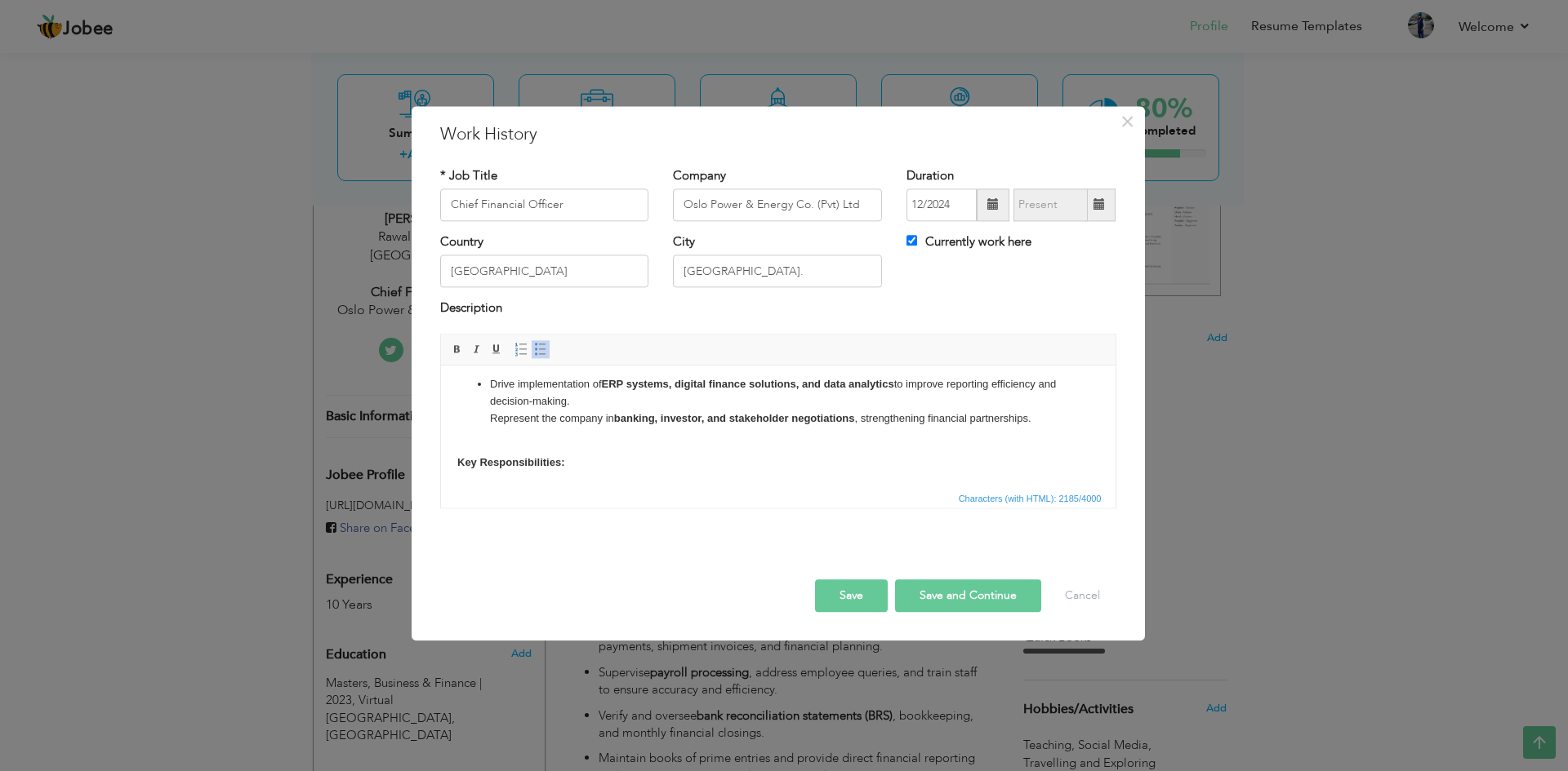
click at [539, 351] on span at bounding box center [540, 349] width 13 height 13
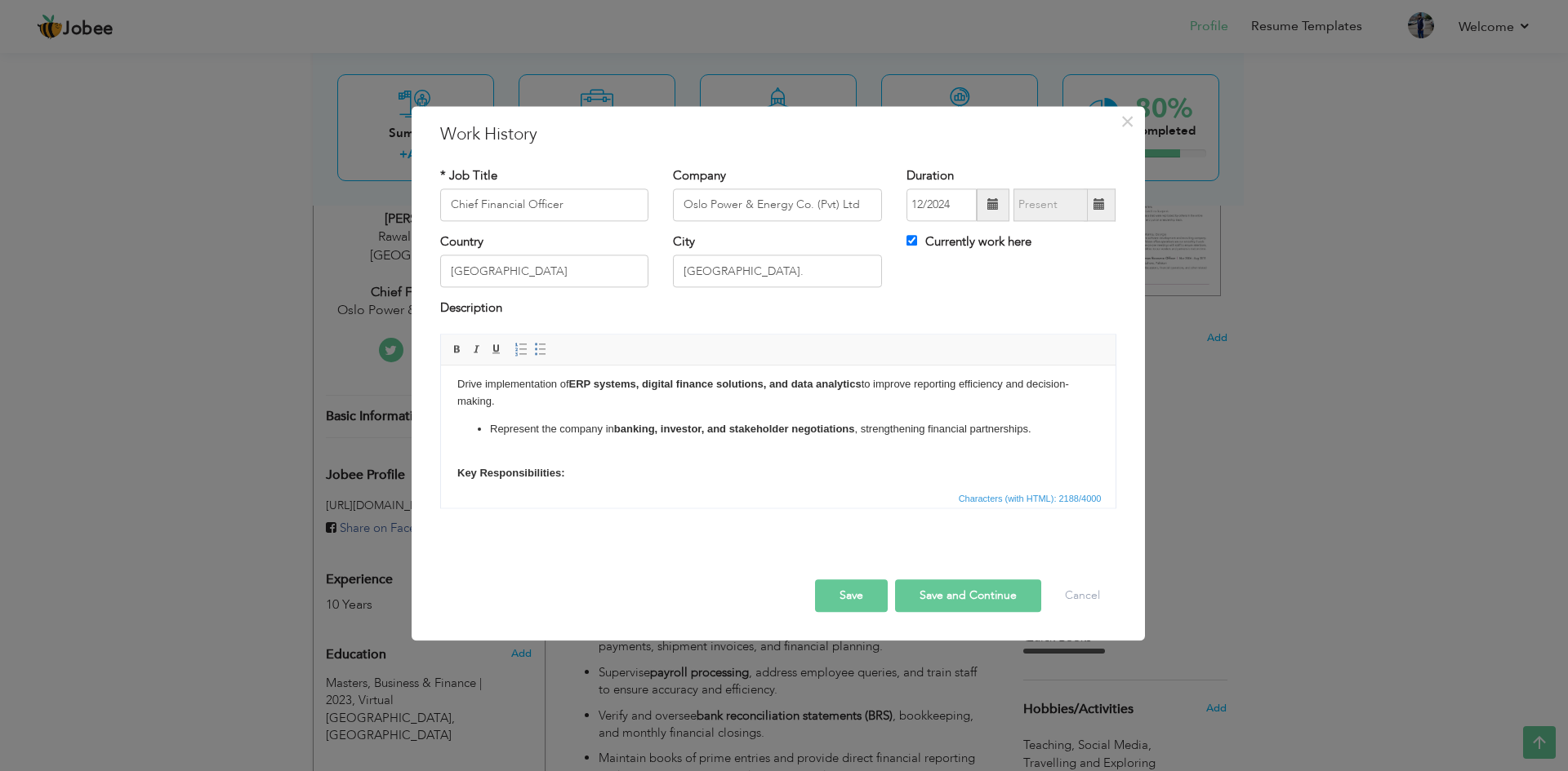
drag, startPoint x: 454, startPoint y: 378, endPoint x: 504, endPoint y: 403, distance: 55.9
click at [504, 403] on html "As CFO, I lead the financial strategy, governance, and risk management of the o…" at bounding box center [776, 219] width 674 height 595
click at [531, 353] on link "Insert/Remove Bulleted List" at bounding box center [540, 349] width 18 height 18
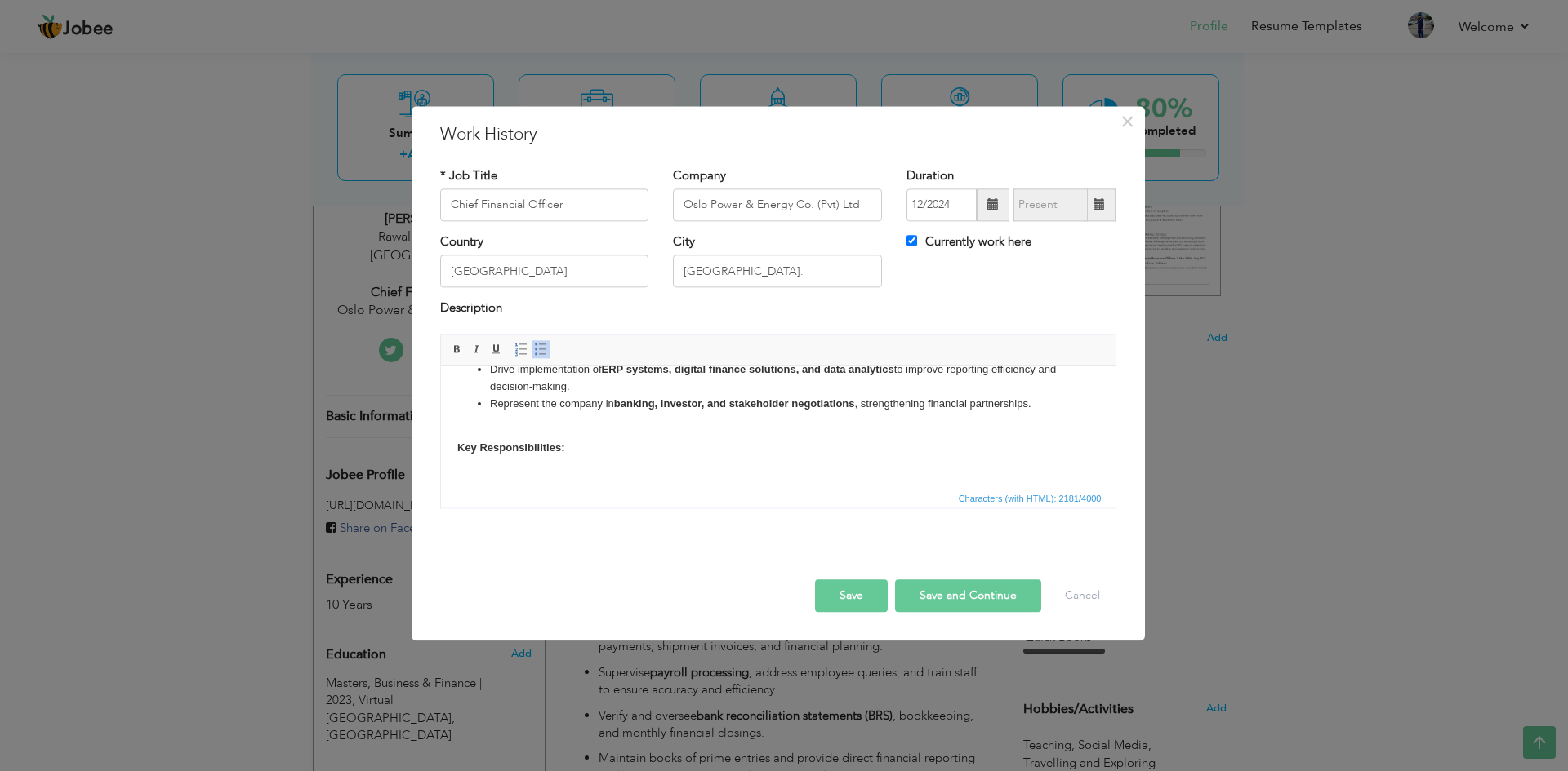
scroll to position [462, 0]
click at [457, 441] on strong "Key Responsibilities:" at bounding box center [510, 445] width 107 height 13
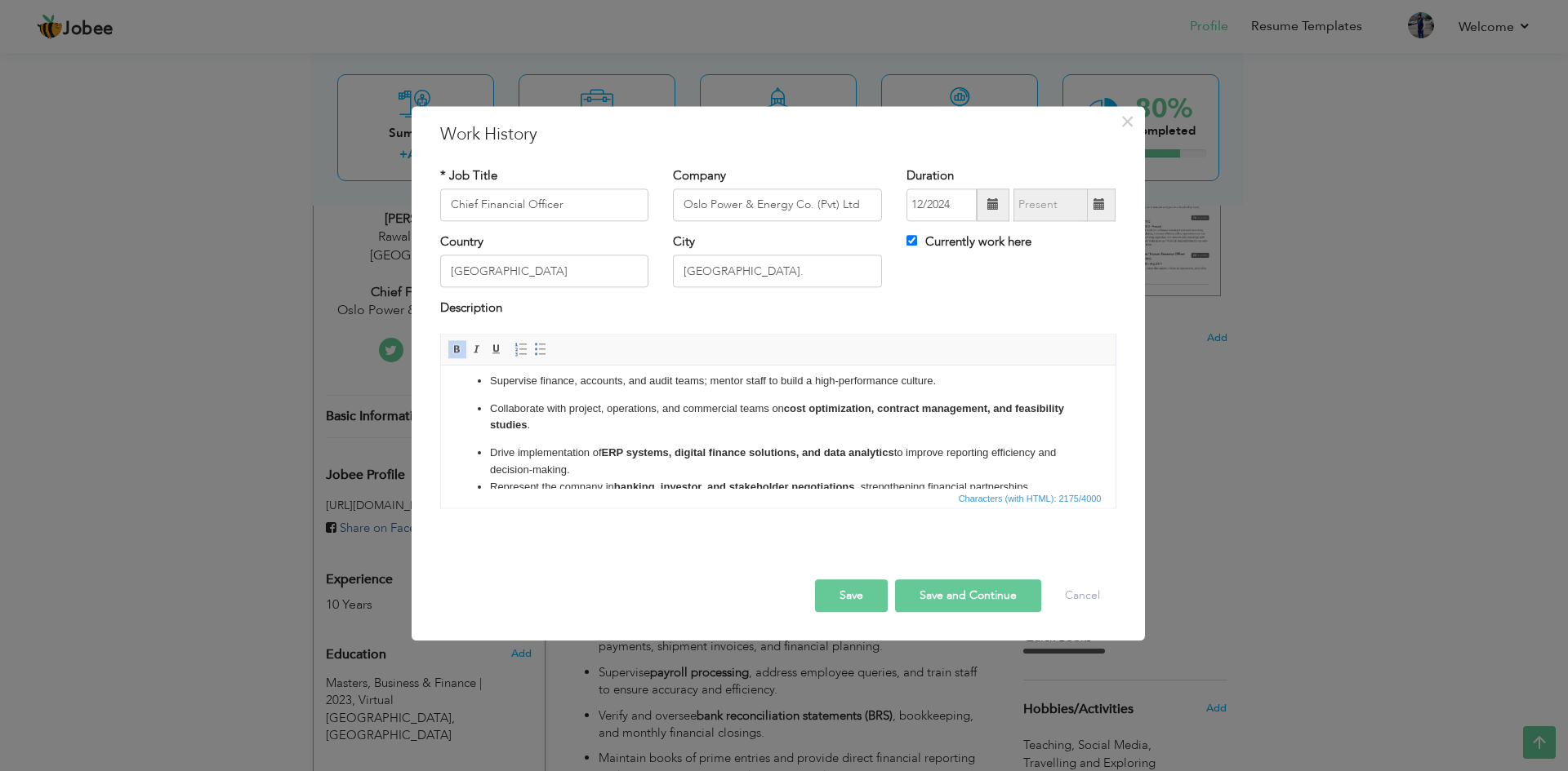
scroll to position [445, 0]
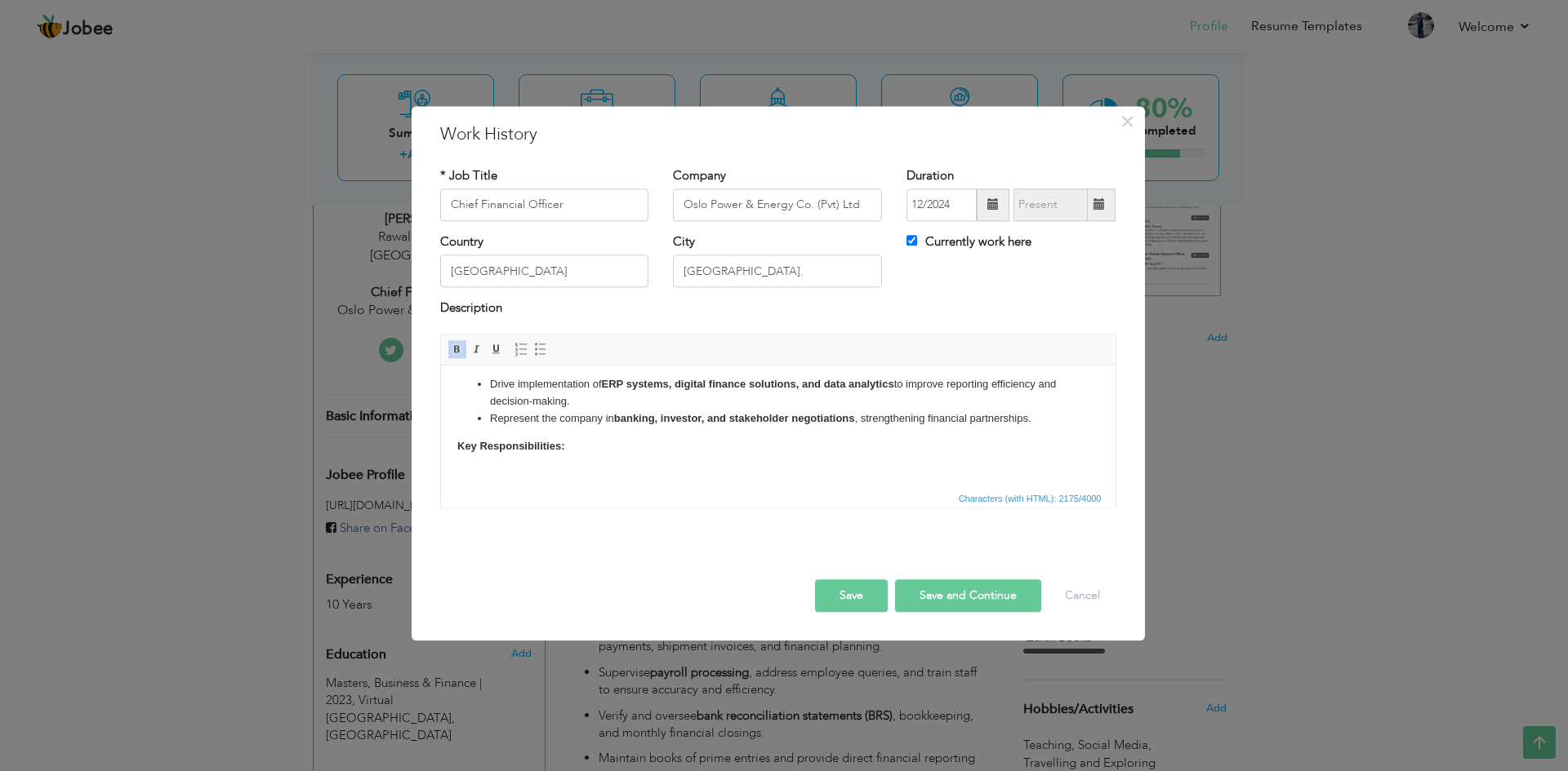
click at [560, 446] on strong "Key Responsibilities:" at bounding box center [510, 445] width 107 height 13
click at [541, 354] on span at bounding box center [540, 349] width 13 height 13
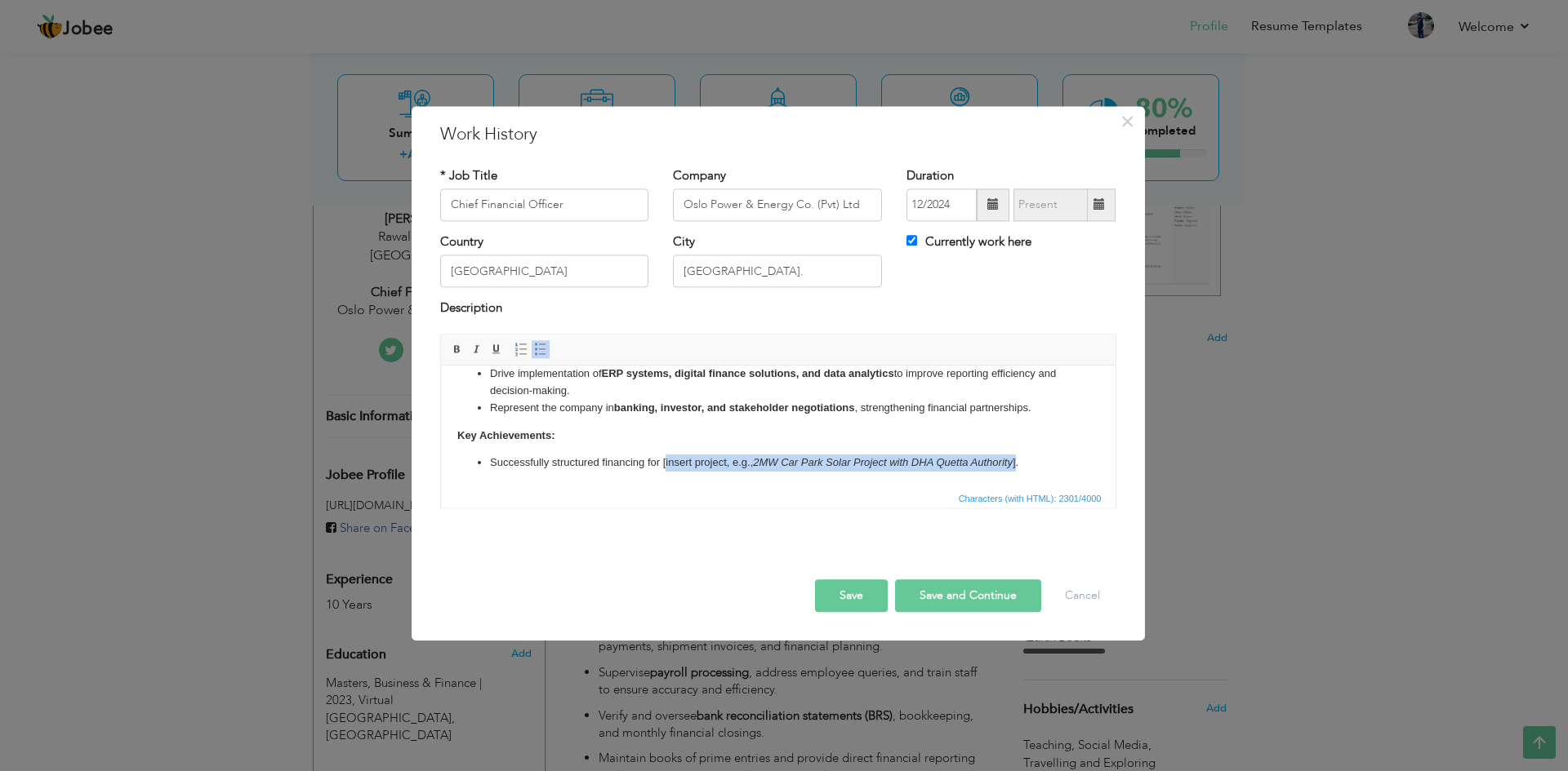
drag, startPoint x: 663, startPoint y: 473, endPoint x: 1017, endPoint y: 459, distance: 354.3
click at [1017, 459] on li "Successfully structured financing for [insert project, e.g., 2MW Car Park Solar…" at bounding box center [777, 464] width 577 height 18
drag, startPoint x: 802, startPoint y: 499, endPoint x: 787, endPoint y: 491, distance: 17.0
click at [799, 497] on span "Characters (with HTML): 2301/4000" at bounding box center [777, 498] width 674 height 19
click at [758, 461] on em "2MW Car Park Solar Project with DHA Quetta Authority" at bounding box center [881, 462] width 260 height 13
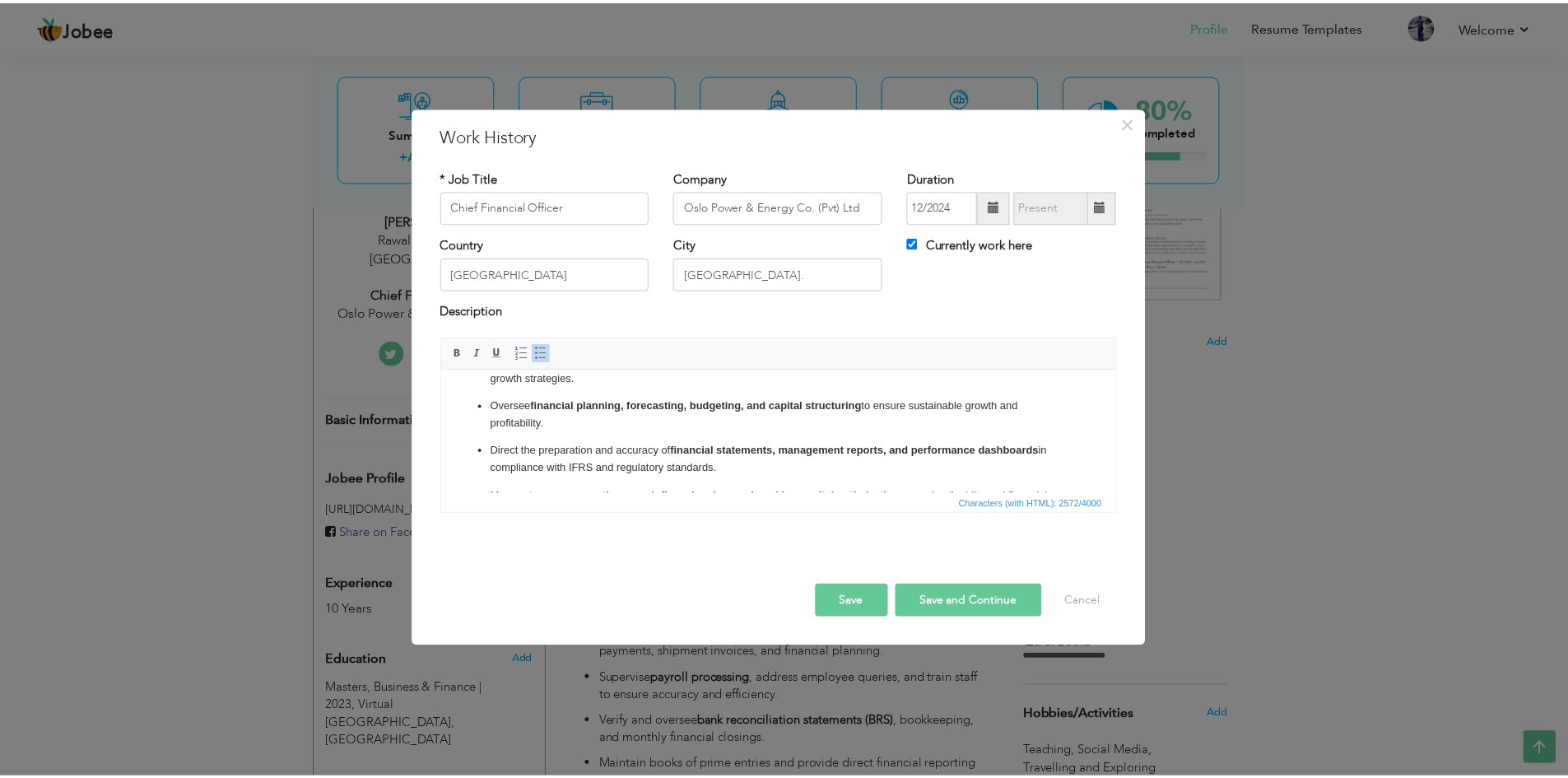
scroll to position [0, 0]
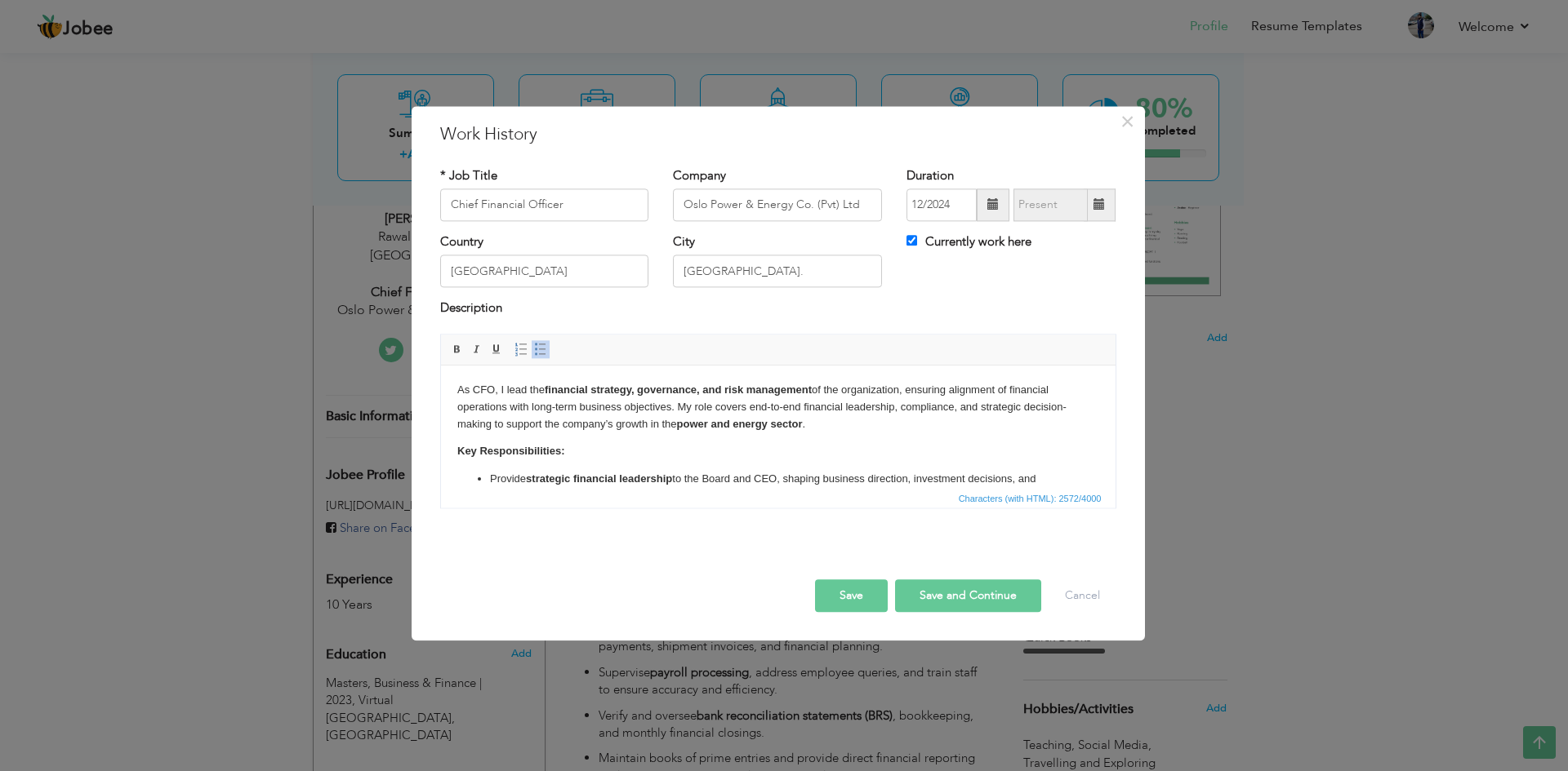
click at [852, 593] on button "Save" at bounding box center [851, 596] width 73 height 33
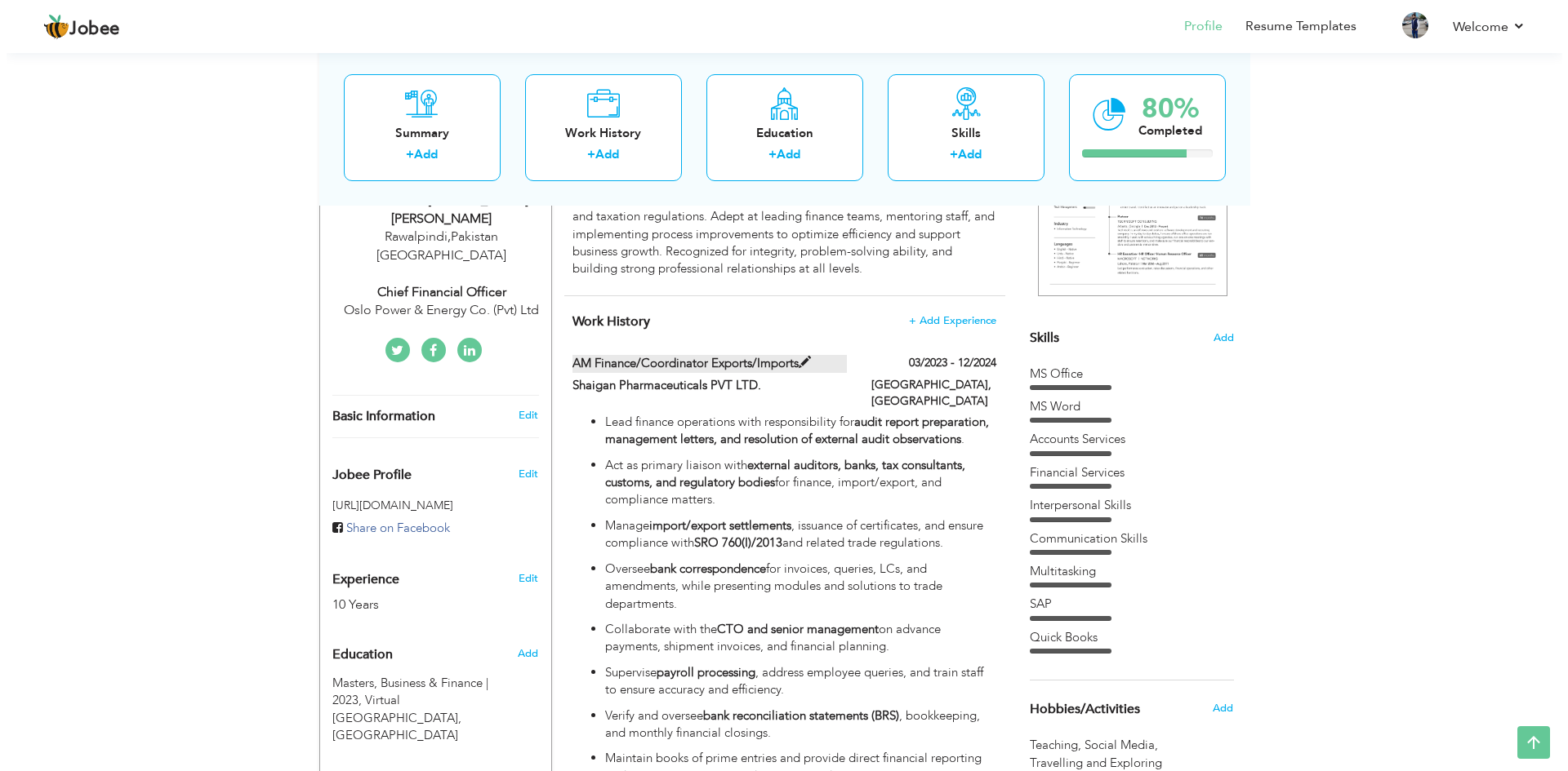
scroll to position [135, 0]
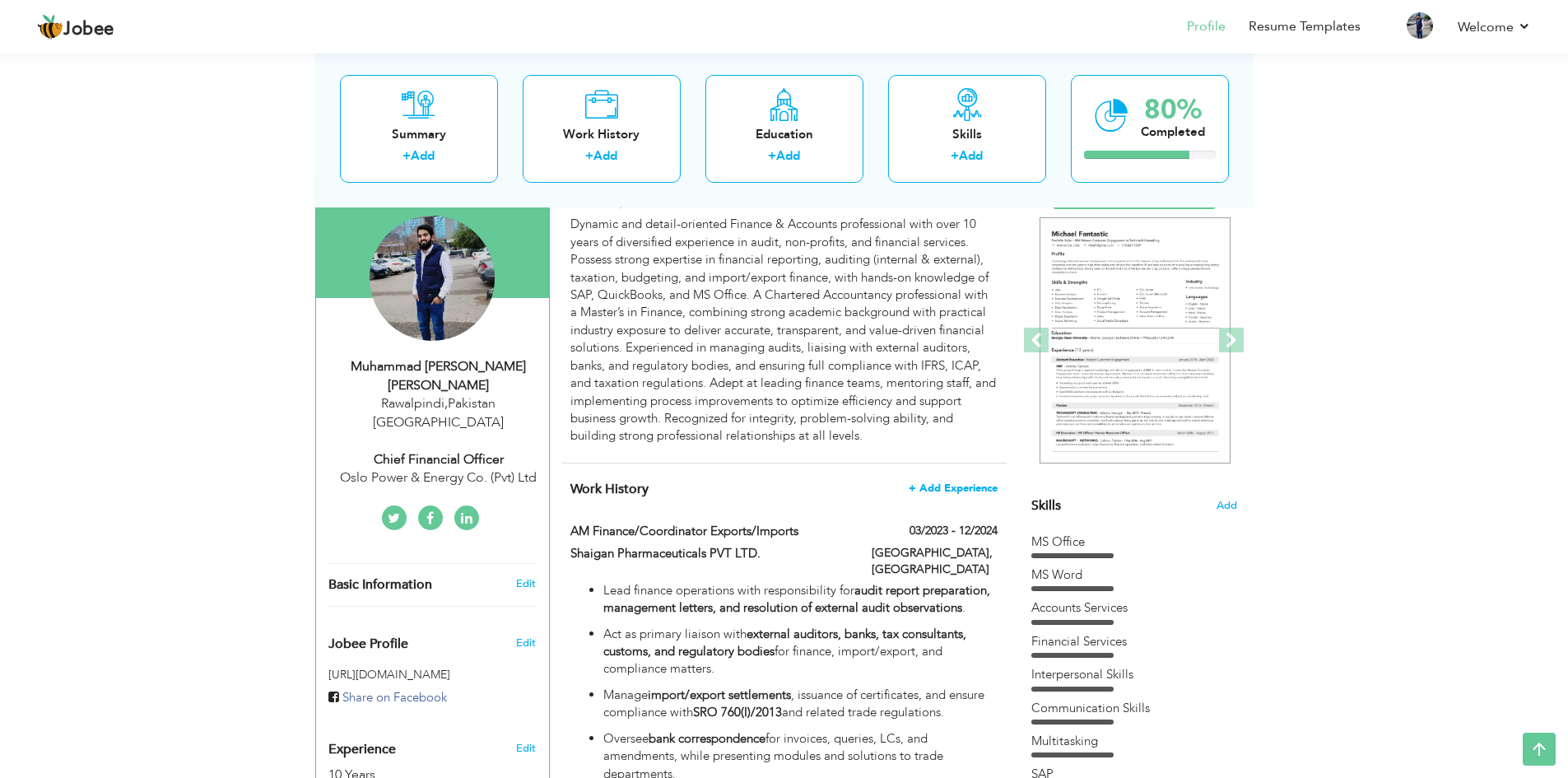
click at [946, 491] on span "+ Add Experience" at bounding box center [953, 489] width 89 height 12
checkbox input "false"
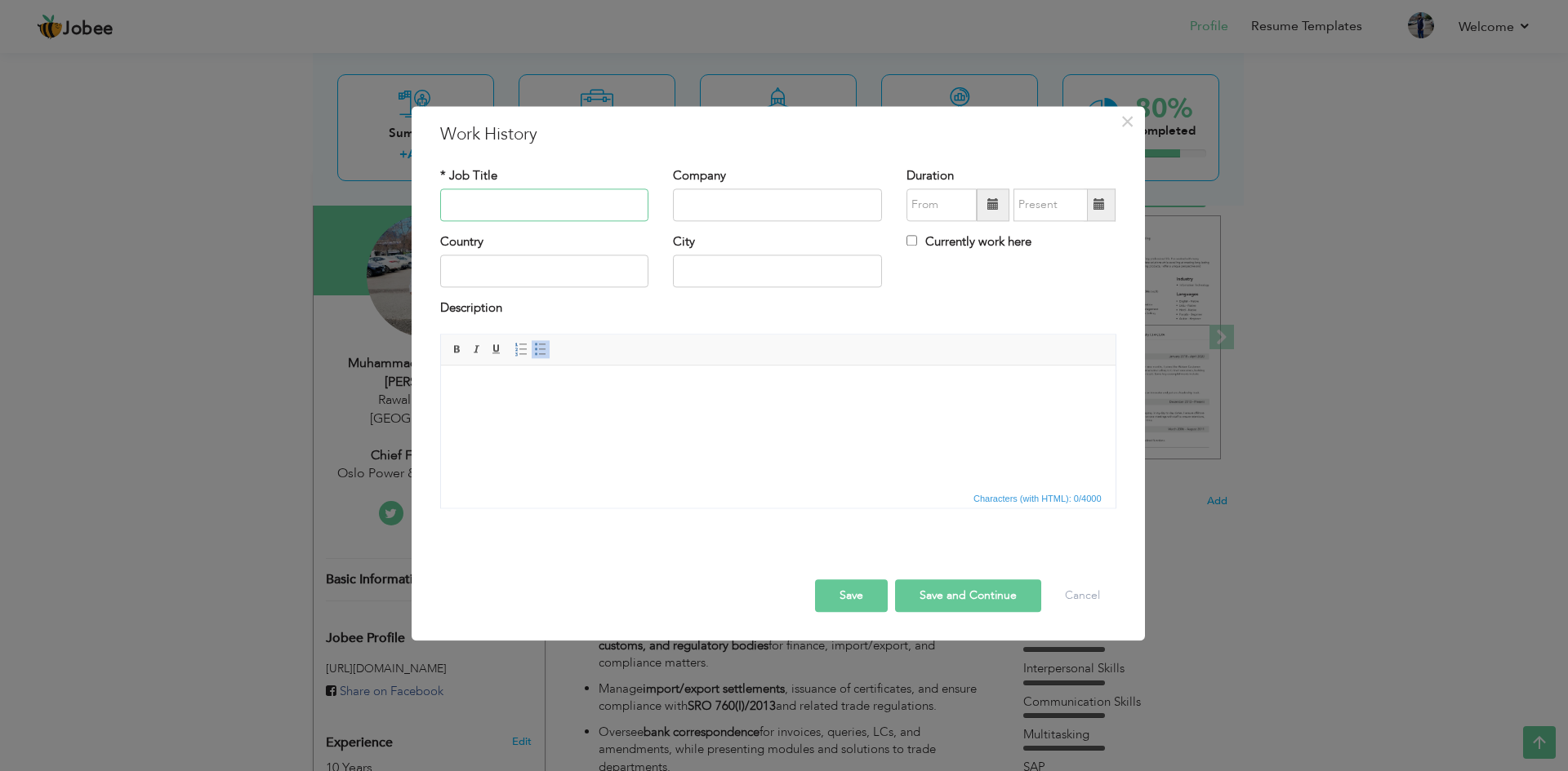
click at [524, 201] on input "text" at bounding box center [544, 205] width 209 height 33
type input "Chief Financial Officer"
type input "Terra Nova Energy"
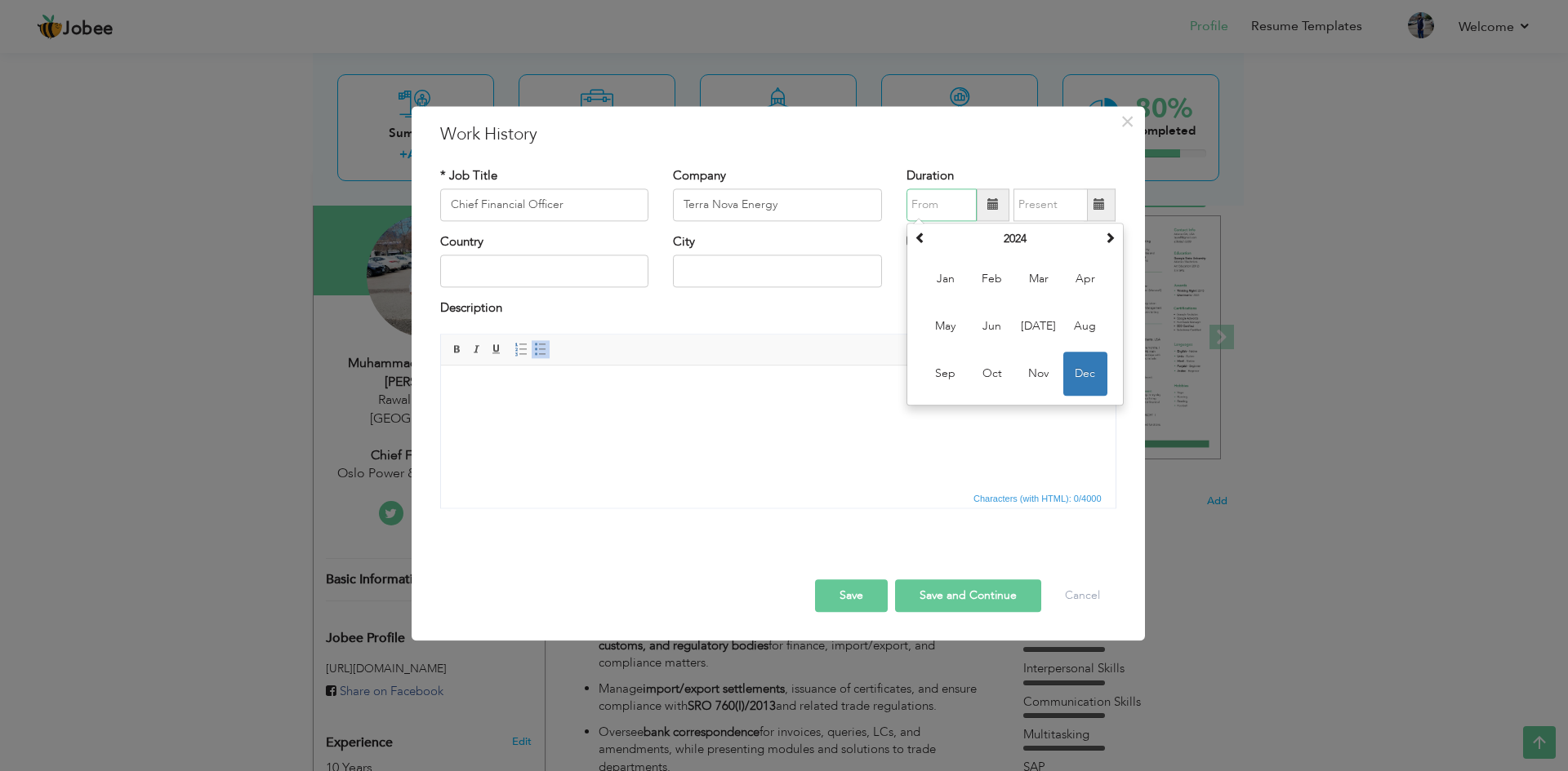
drag, startPoint x: 1081, startPoint y: 370, endPoint x: 641, endPoint y: 1, distance: 574.2
click at [1081, 370] on span "Dec" at bounding box center [1085, 373] width 44 height 44
type input "12/2024"
click at [908, 241] on input "Currently work here" at bounding box center [911, 240] width 11 height 11
checkbox input "true"
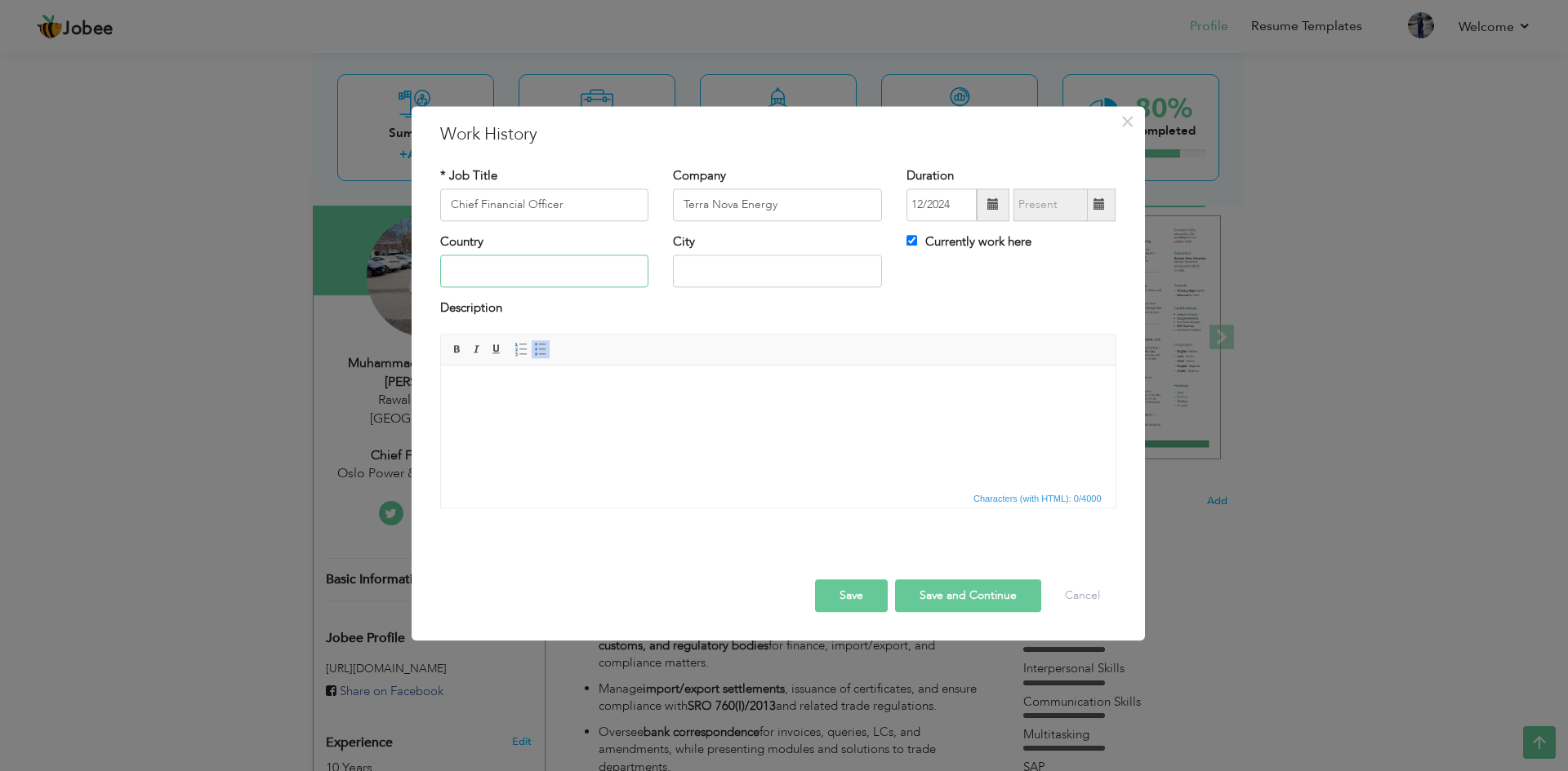
click at [460, 269] on input "text" at bounding box center [544, 272] width 209 height 33
type input "[GEOGRAPHIC_DATA]"
click at [476, 392] on body at bounding box center [777, 391] width 642 height 18
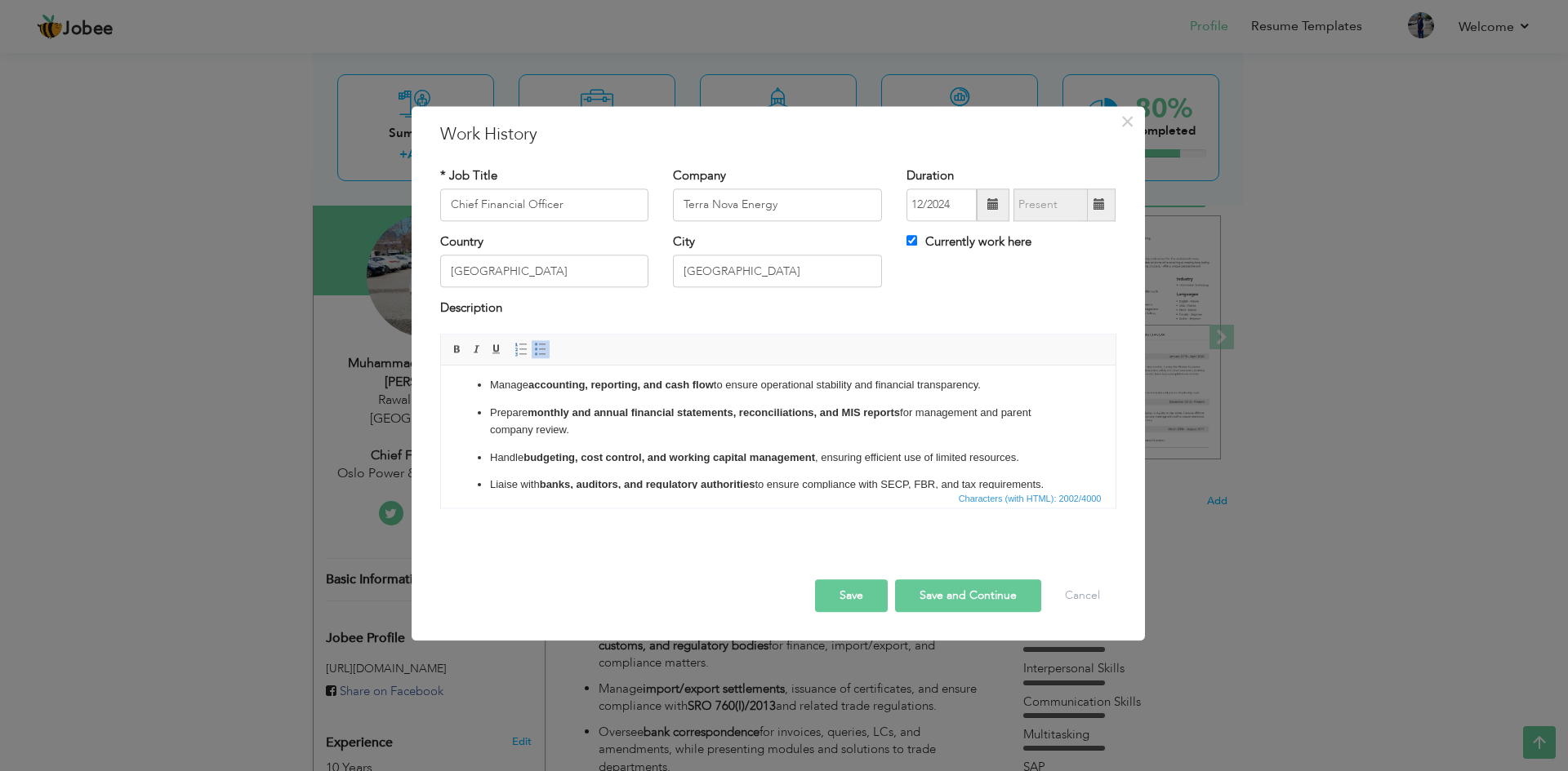
scroll to position [0, 0]
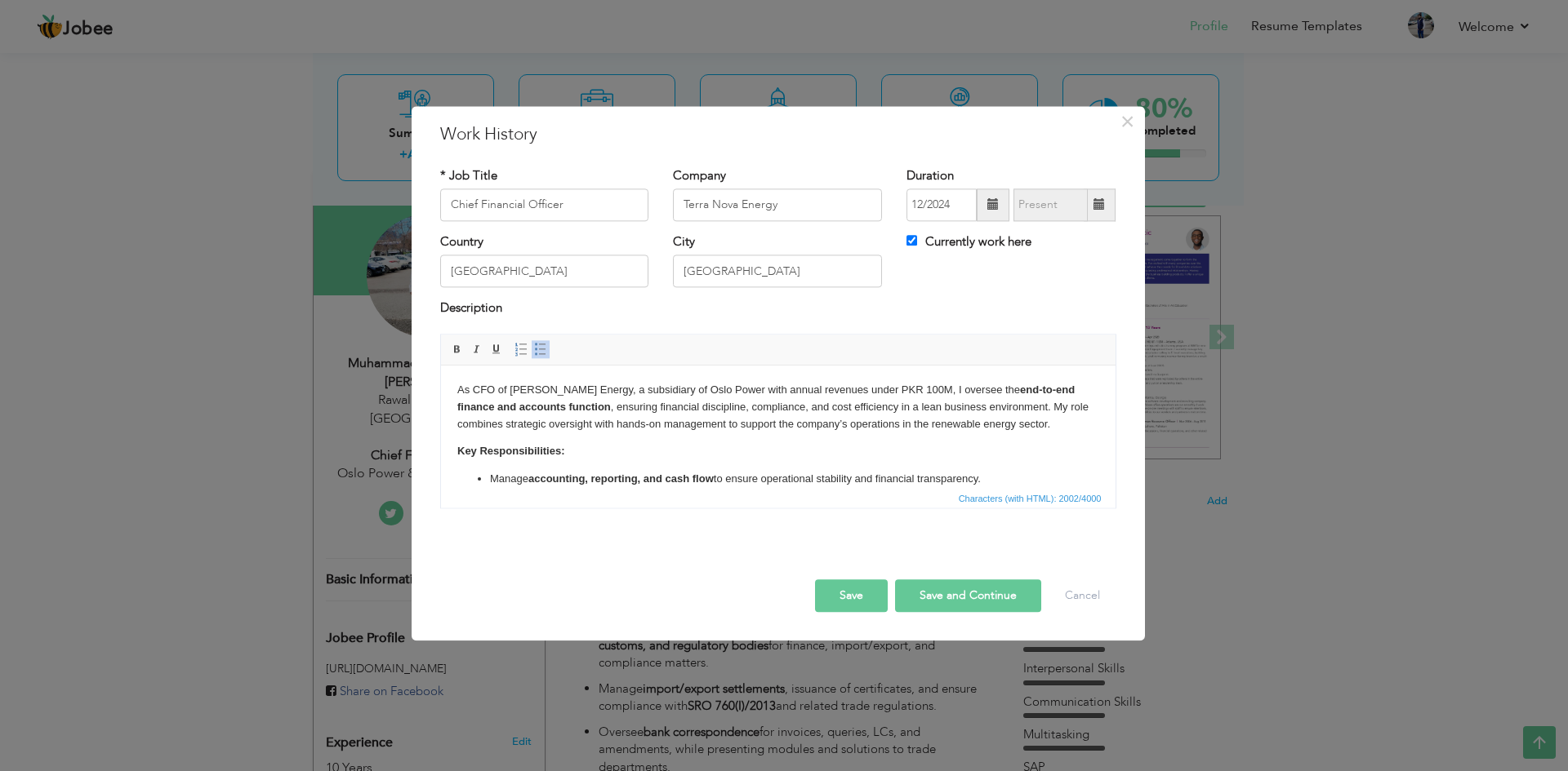
click at [609, 438] on body "As CFO of TerraNova Energy, a subsidiary of Oslo Power with annual revenues und…" at bounding box center [777, 595] width 642 height 427
click at [448, 393] on html "As CFO of TerraNova Energy, a subsidiary of Oslo Power with annual revenues und…" at bounding box center [776, 595] width 674 height 460
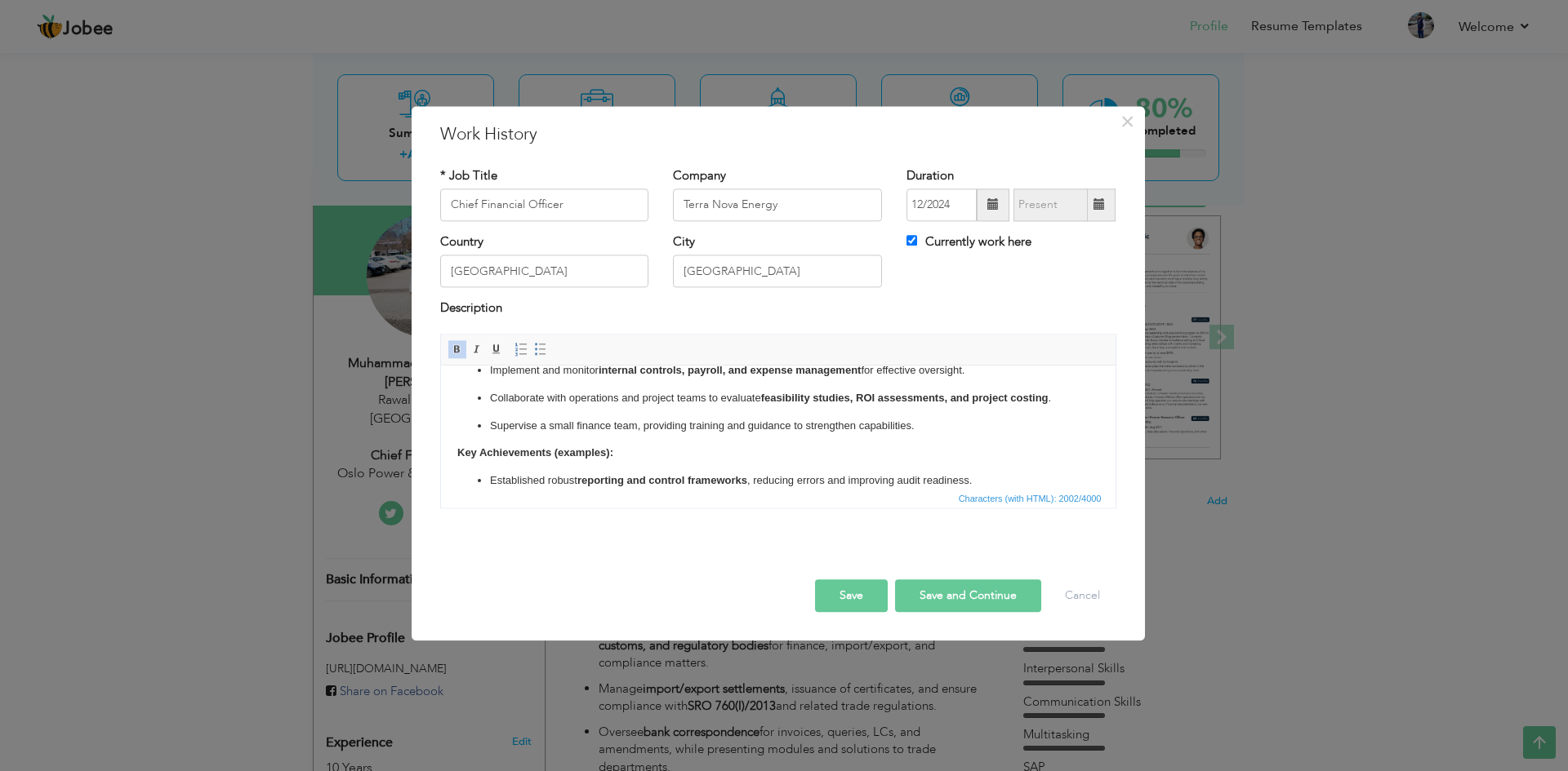
scroll to position [292, 0]
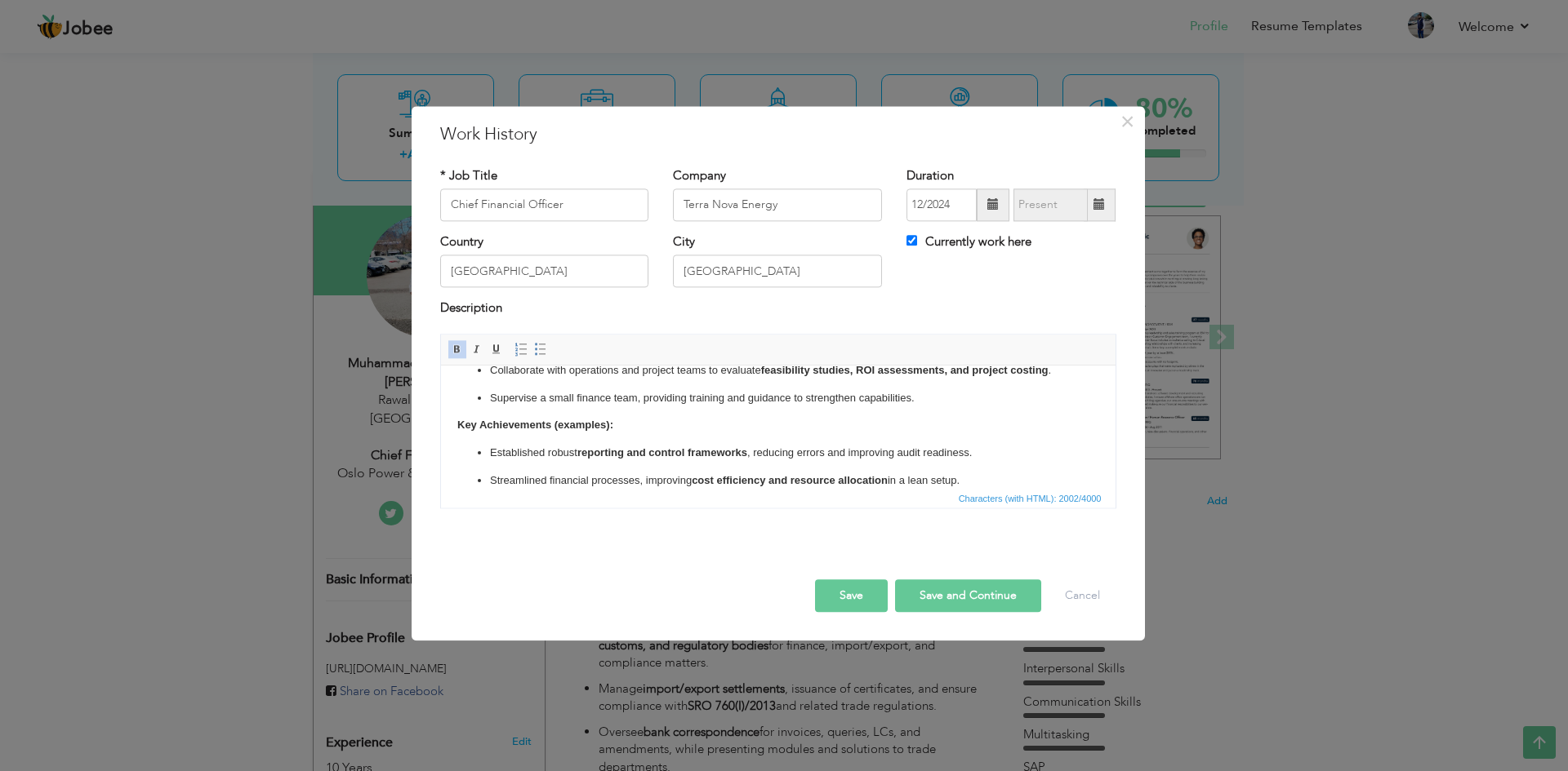
click at [608, 426] on strong "Key Achievements (examples):" at bounding box center [534, 425] width 156 height 13
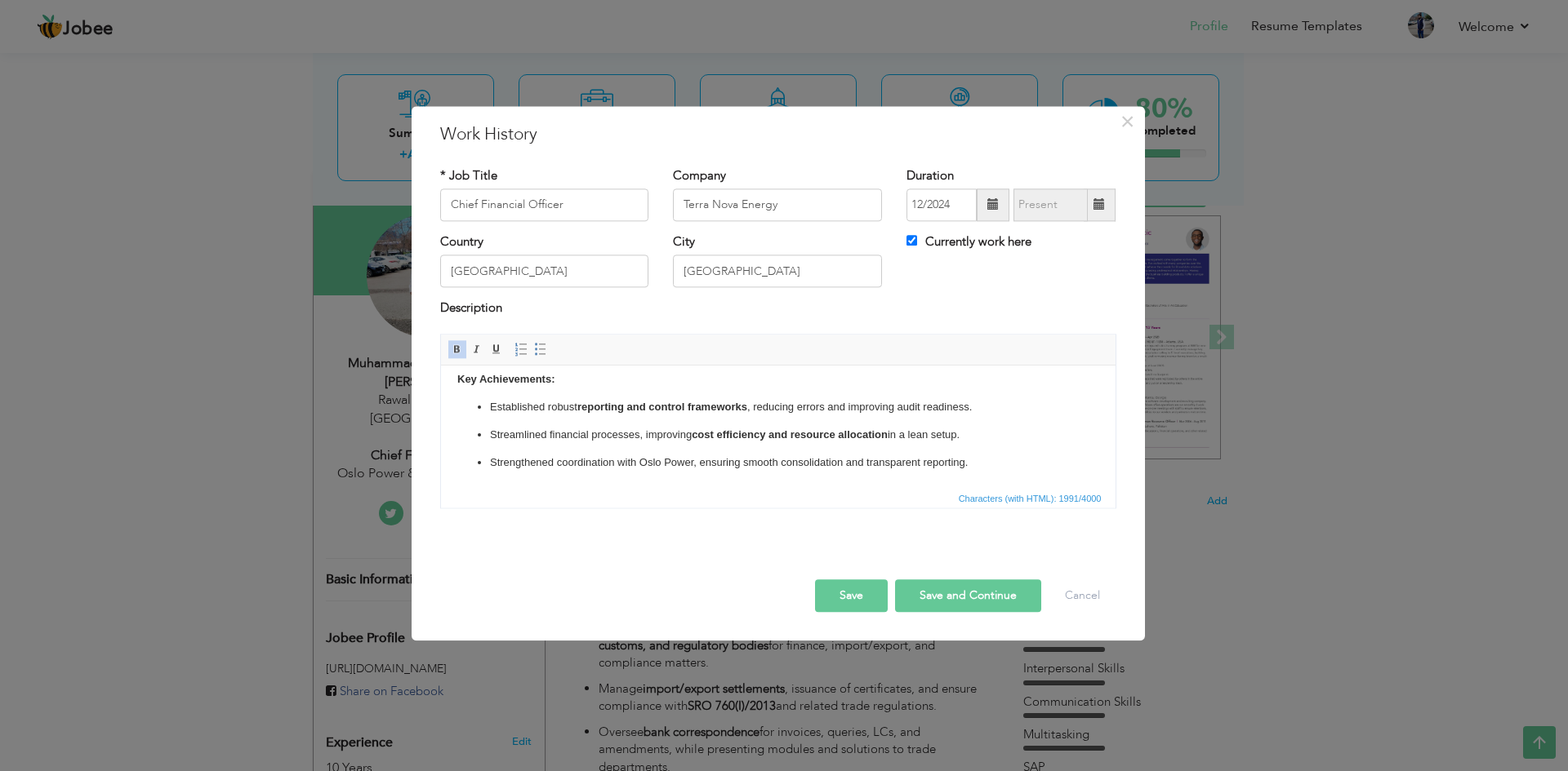
click at [850, 599] on button "Save" at bounding box center [851, 596] width 73 height 33
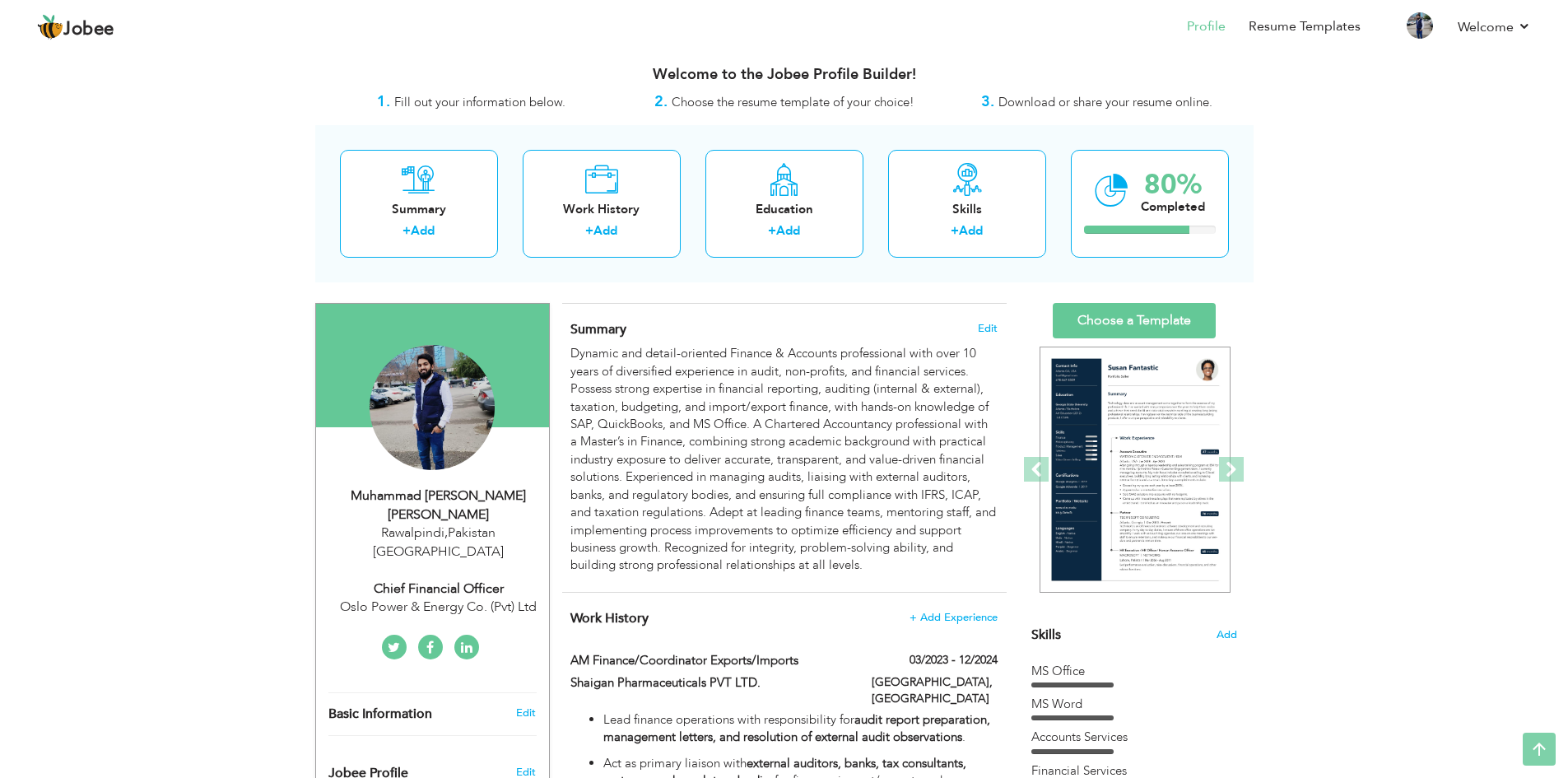
scroll to position [0, 0]
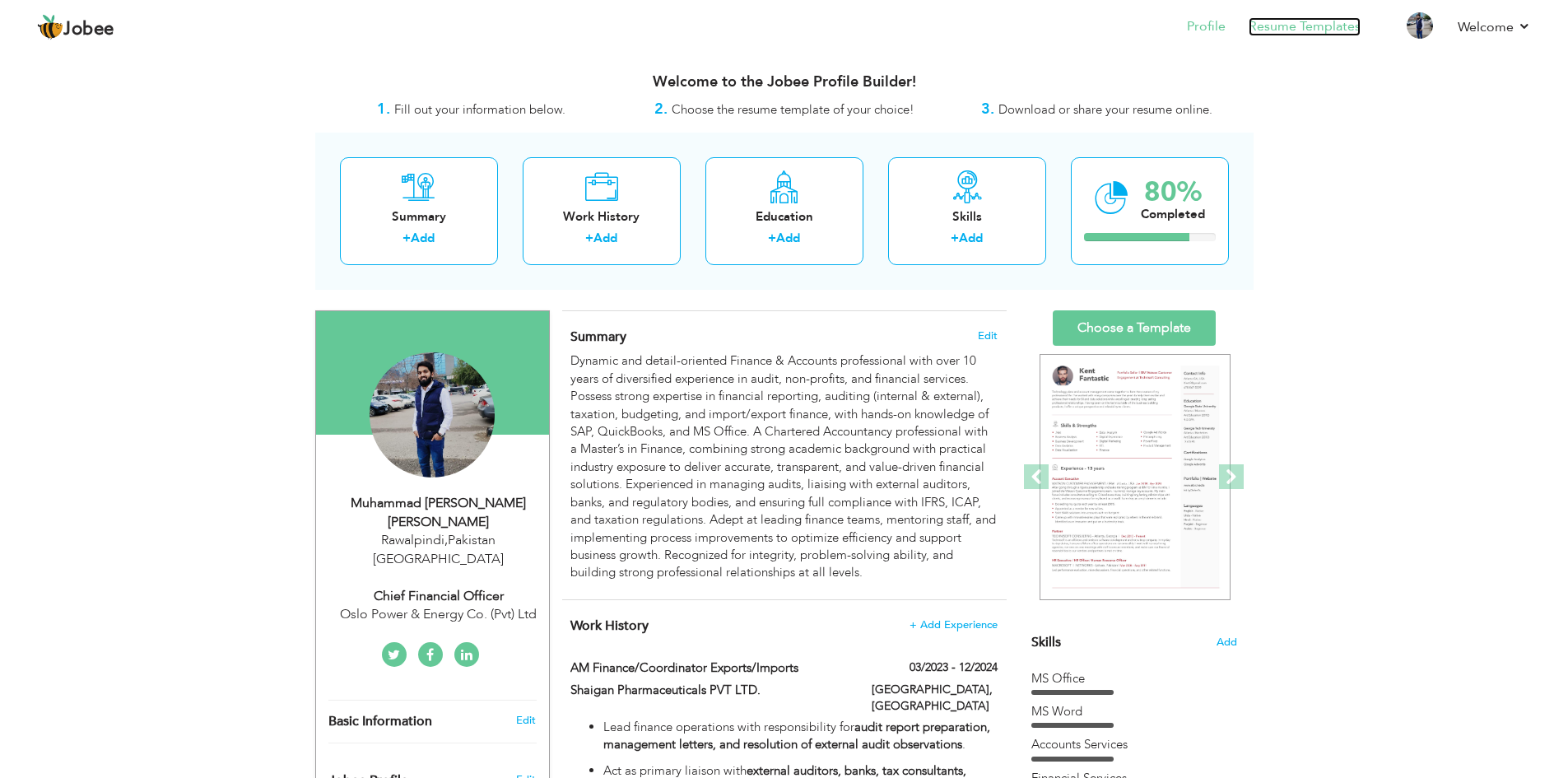
click at [1296, 29] on link "Resume Templates" at bounding box center [1304, 26] width 112 height 19
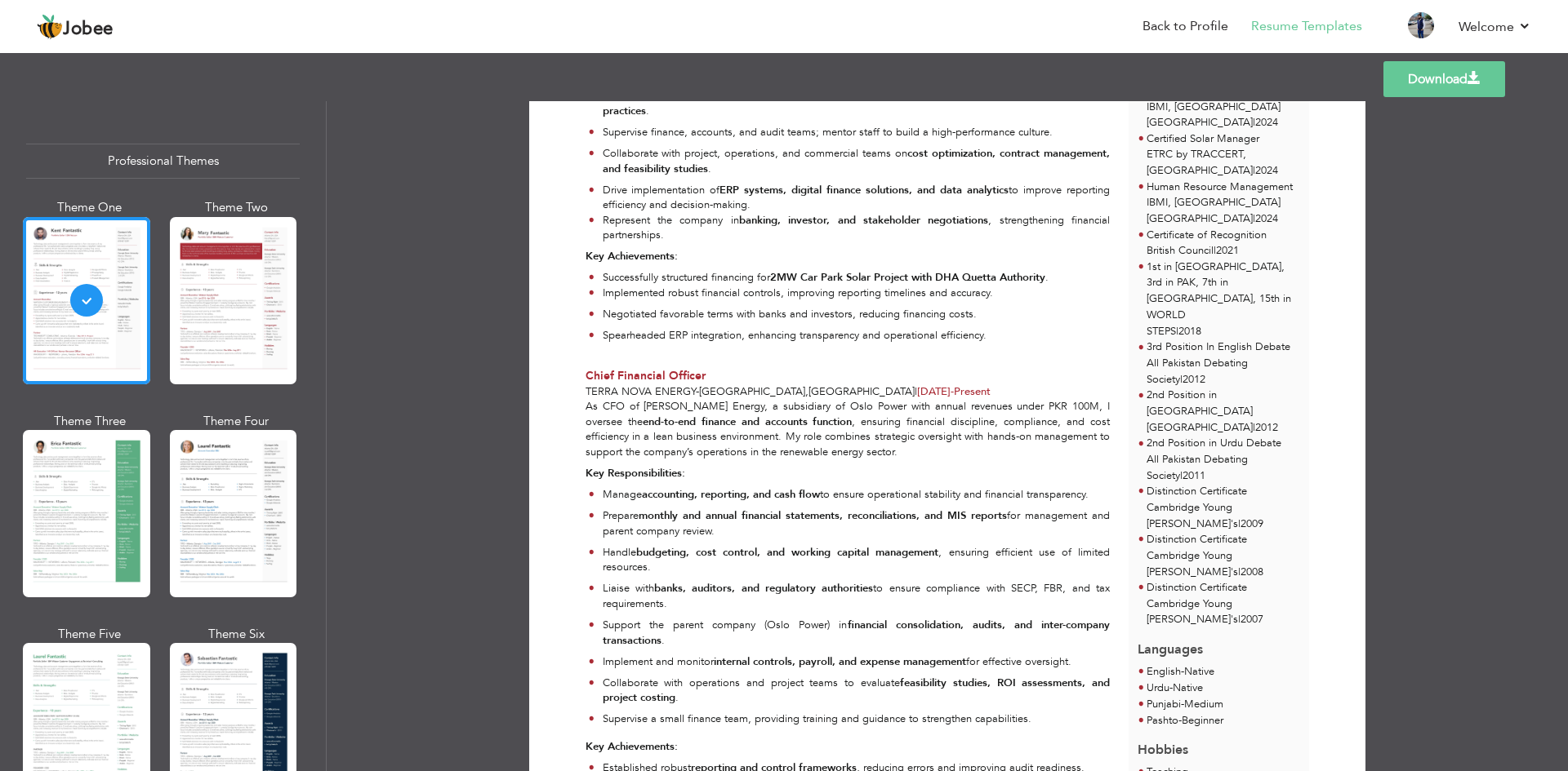
scroll to position [816, 0]
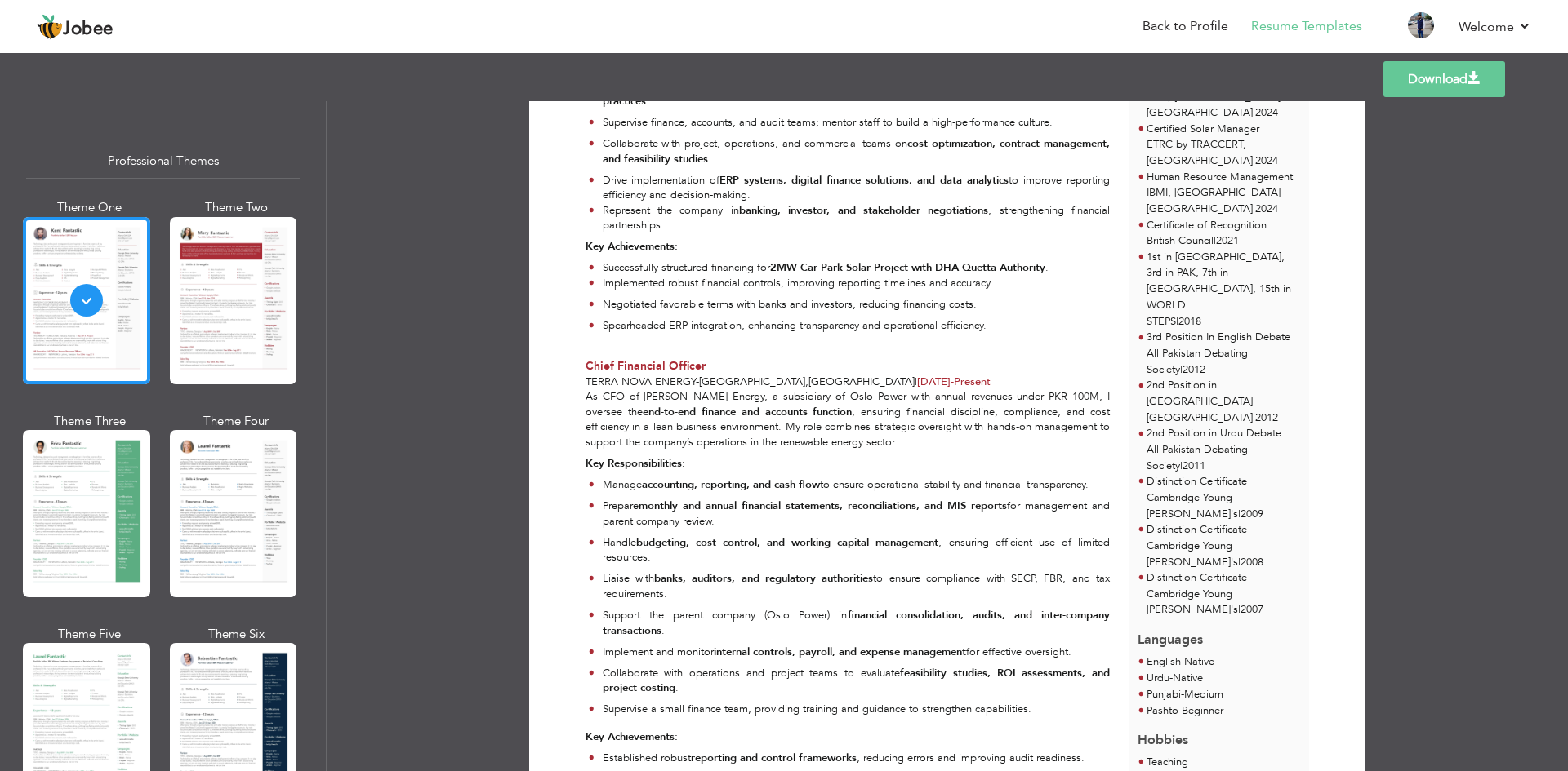
click at [236, 287] on div at bounding box center [233, 300] width 127 height 167
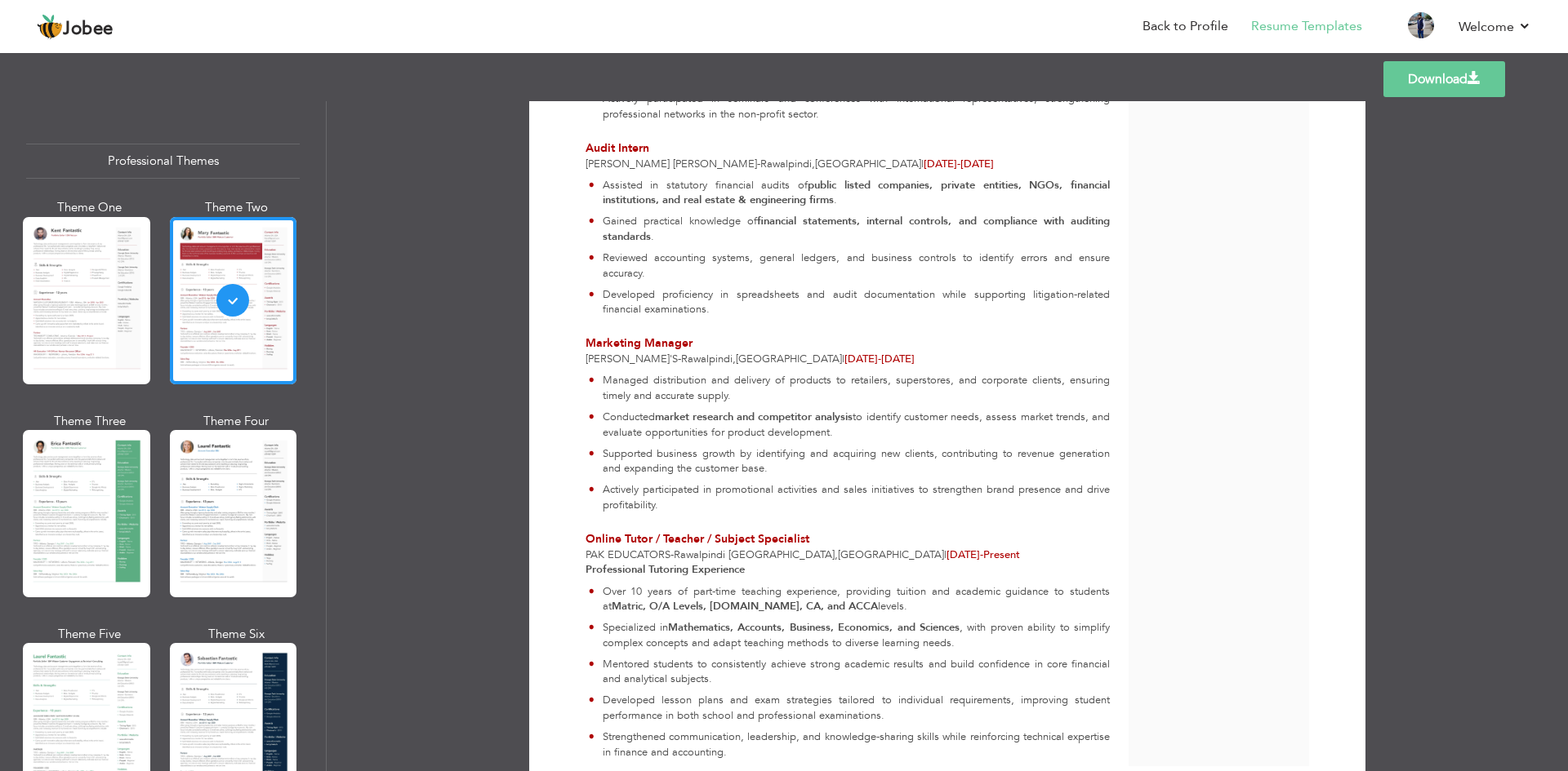
scroll to position [3158, 0]
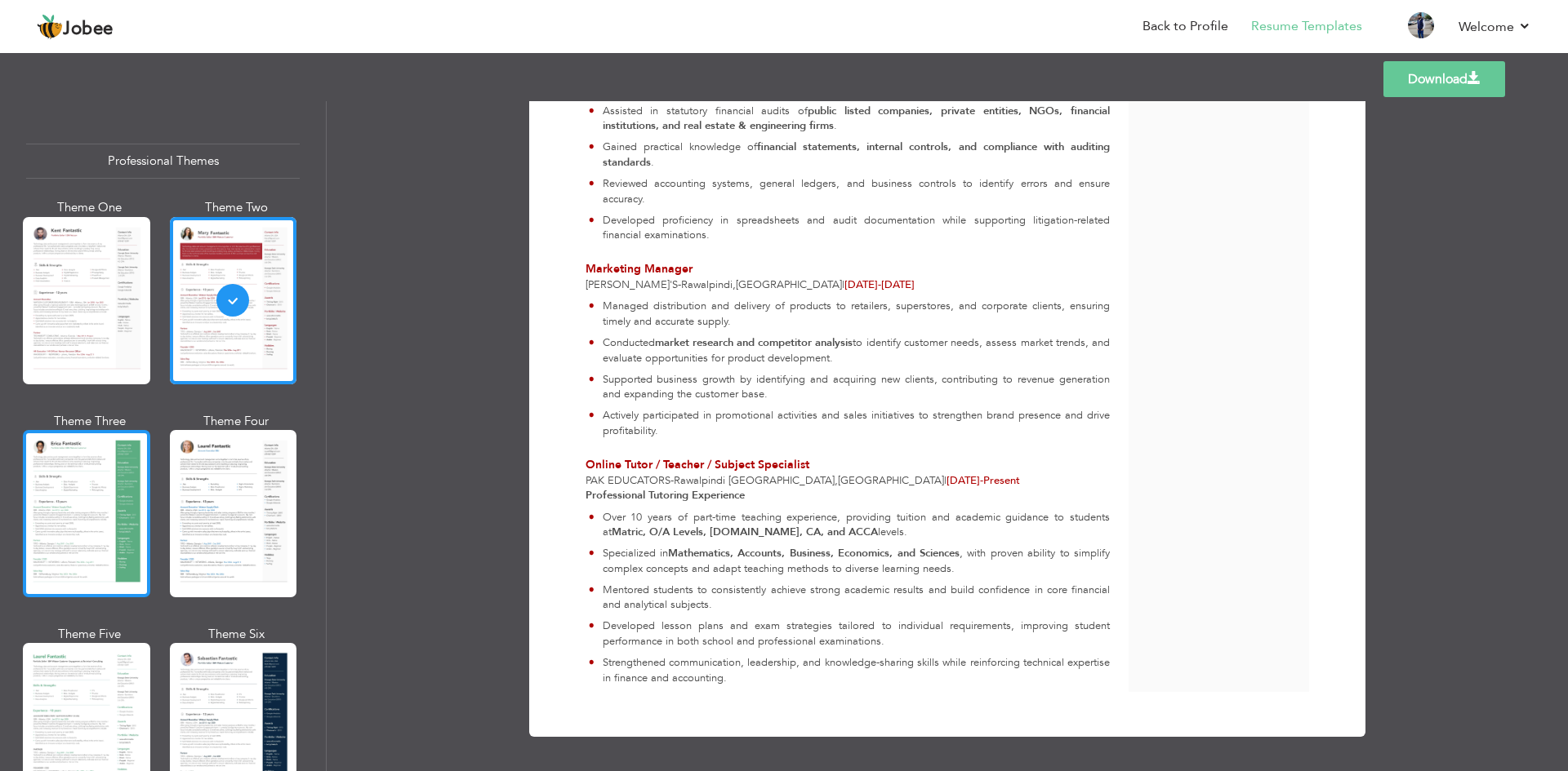
click at [68, 462] on div at bounding box center [87, 513] width 127 height 167
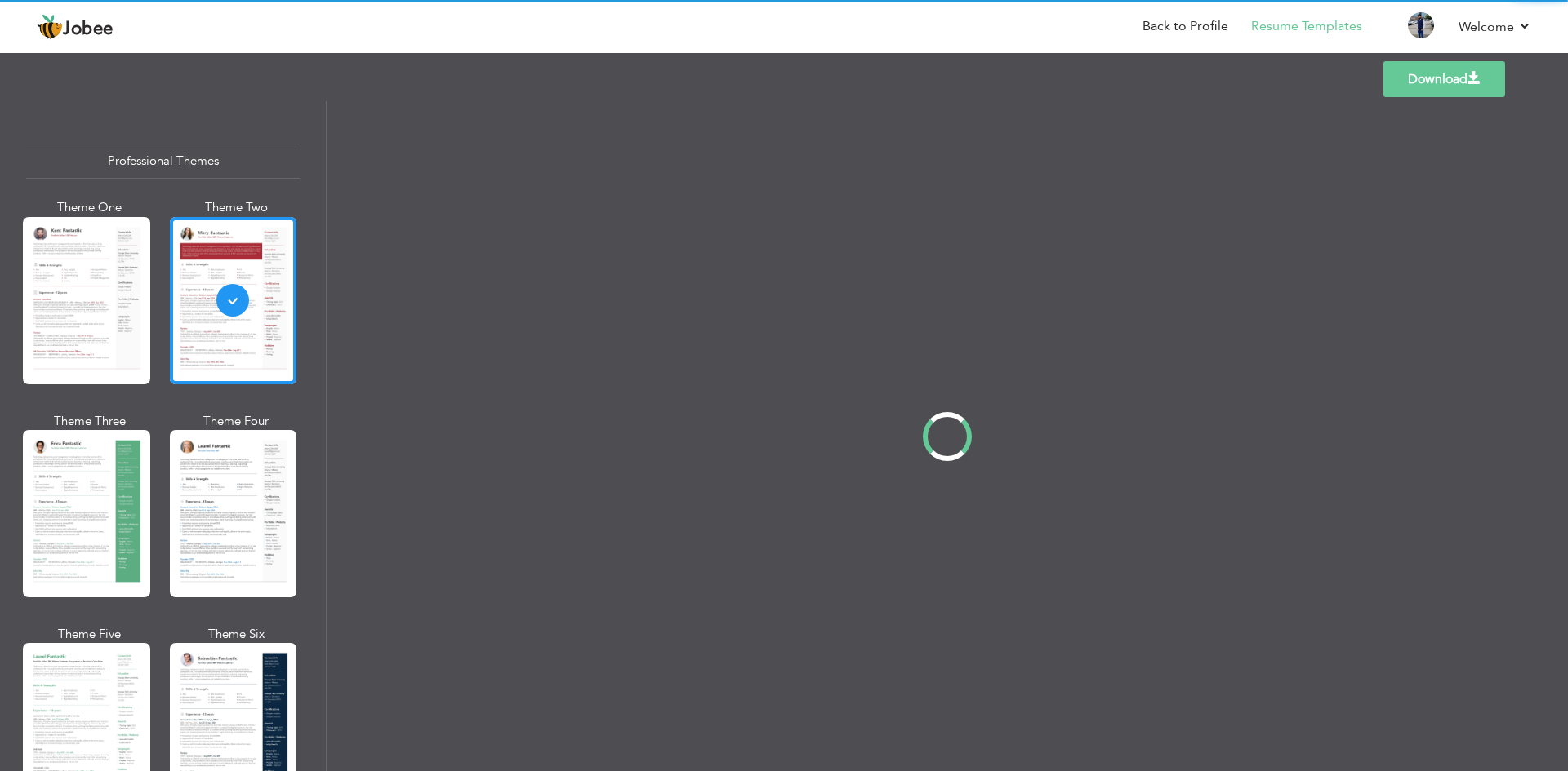
scroll to position [0, 0]
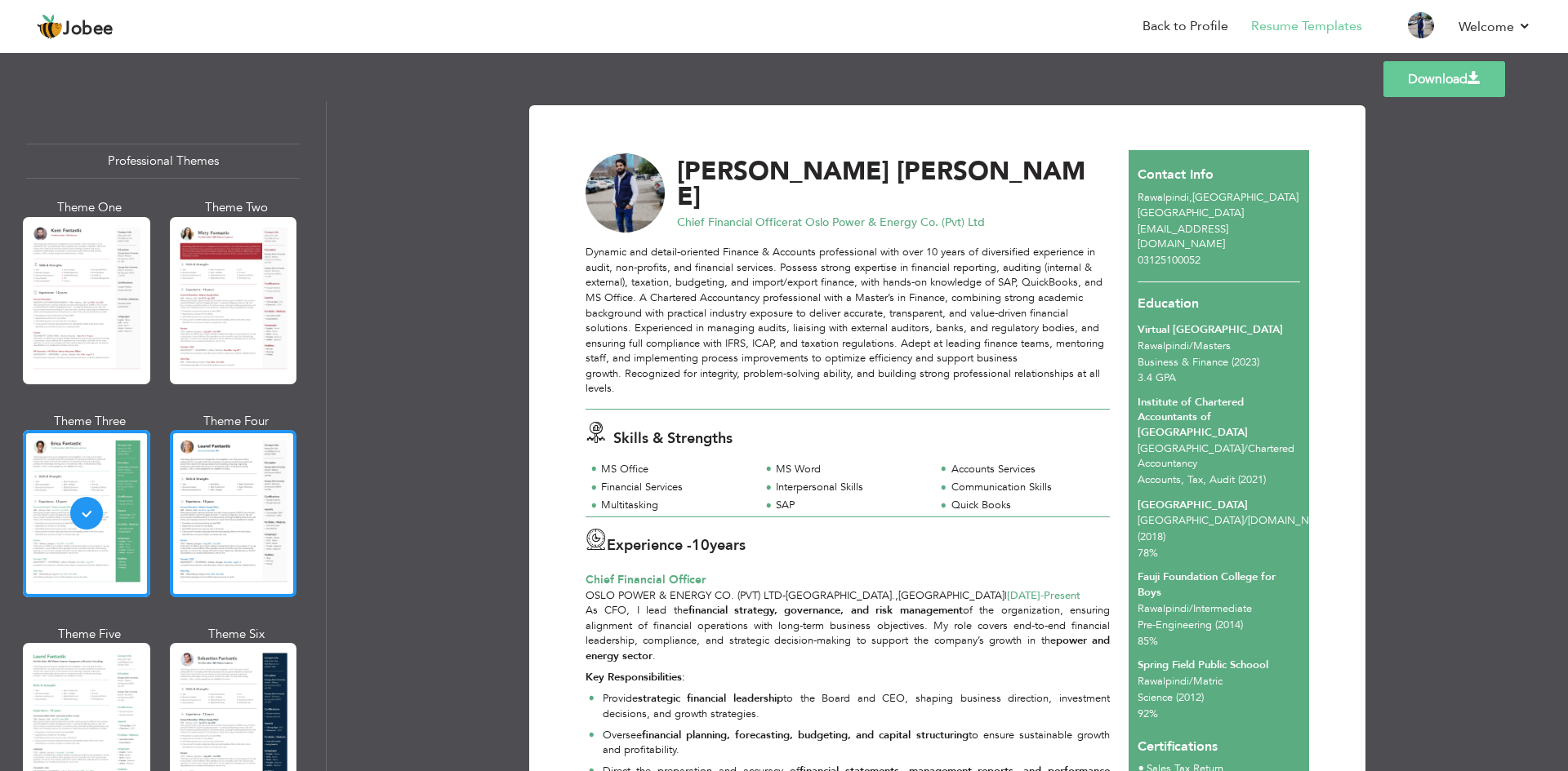
click at [233, 510] on div at bounding box center [233, 513] width 127 height 167
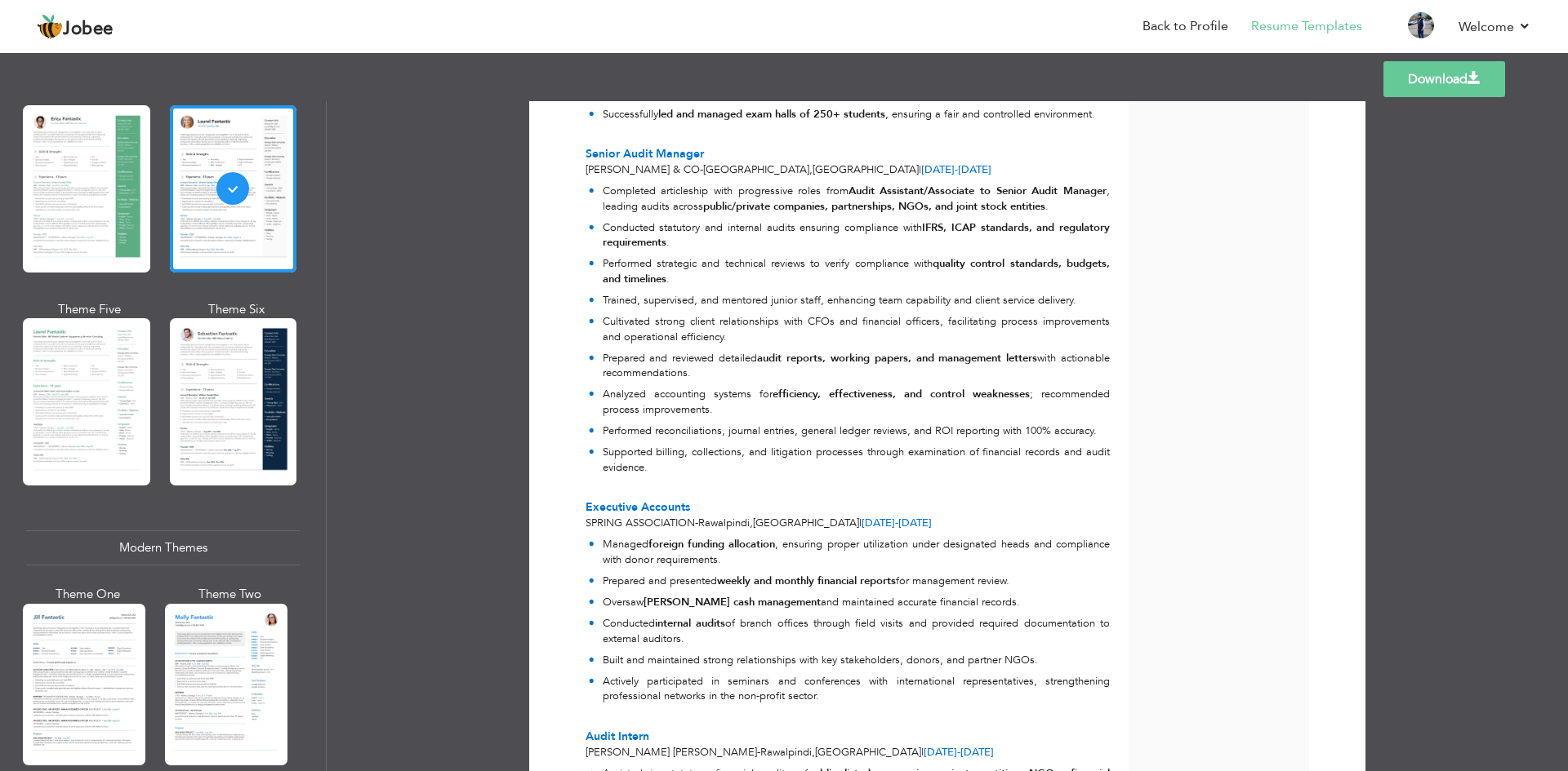
scroll to position [327, 0]
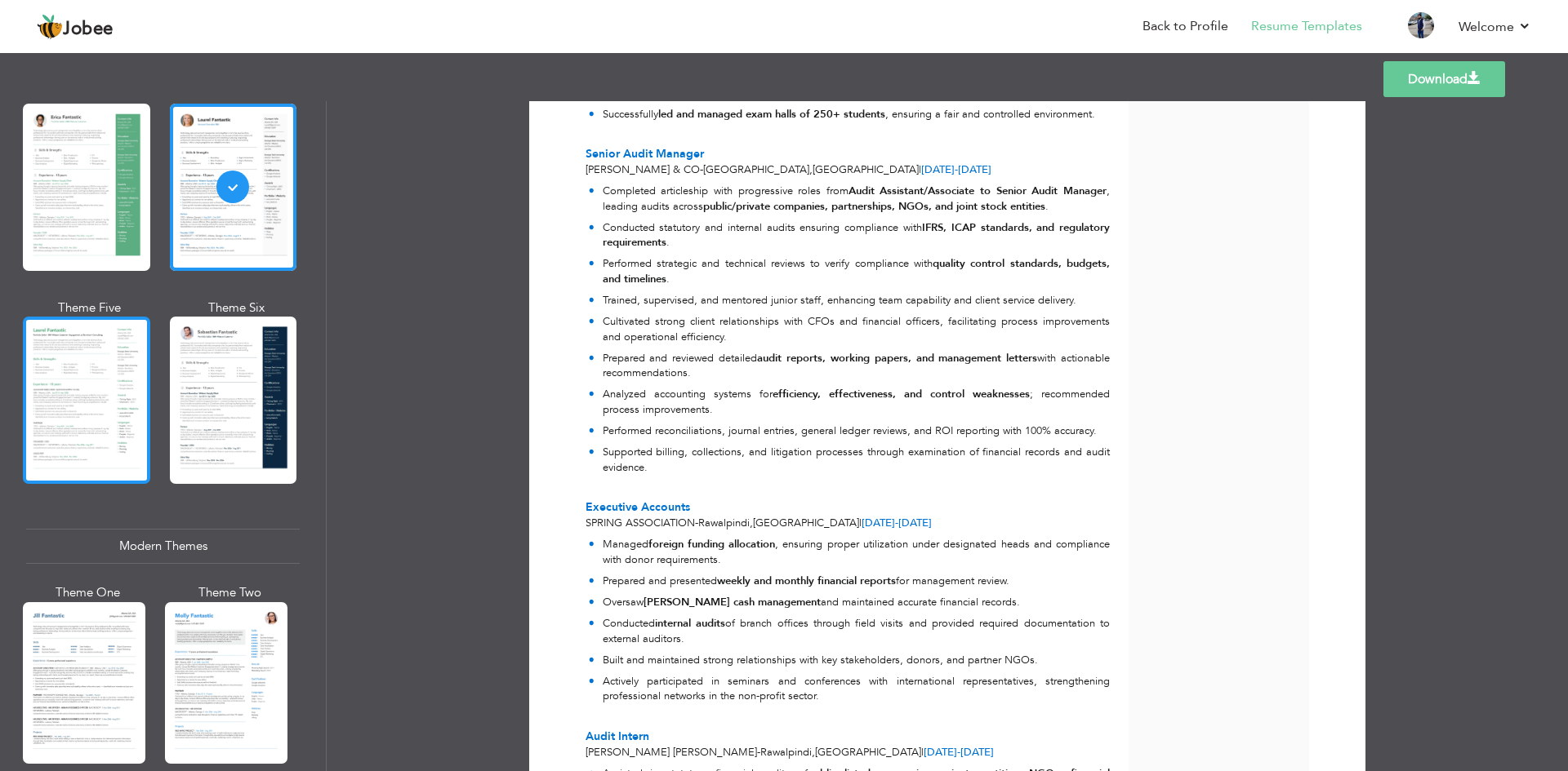
click at [96, 388] on div at bounding box center [87, 401] width 127 height 167
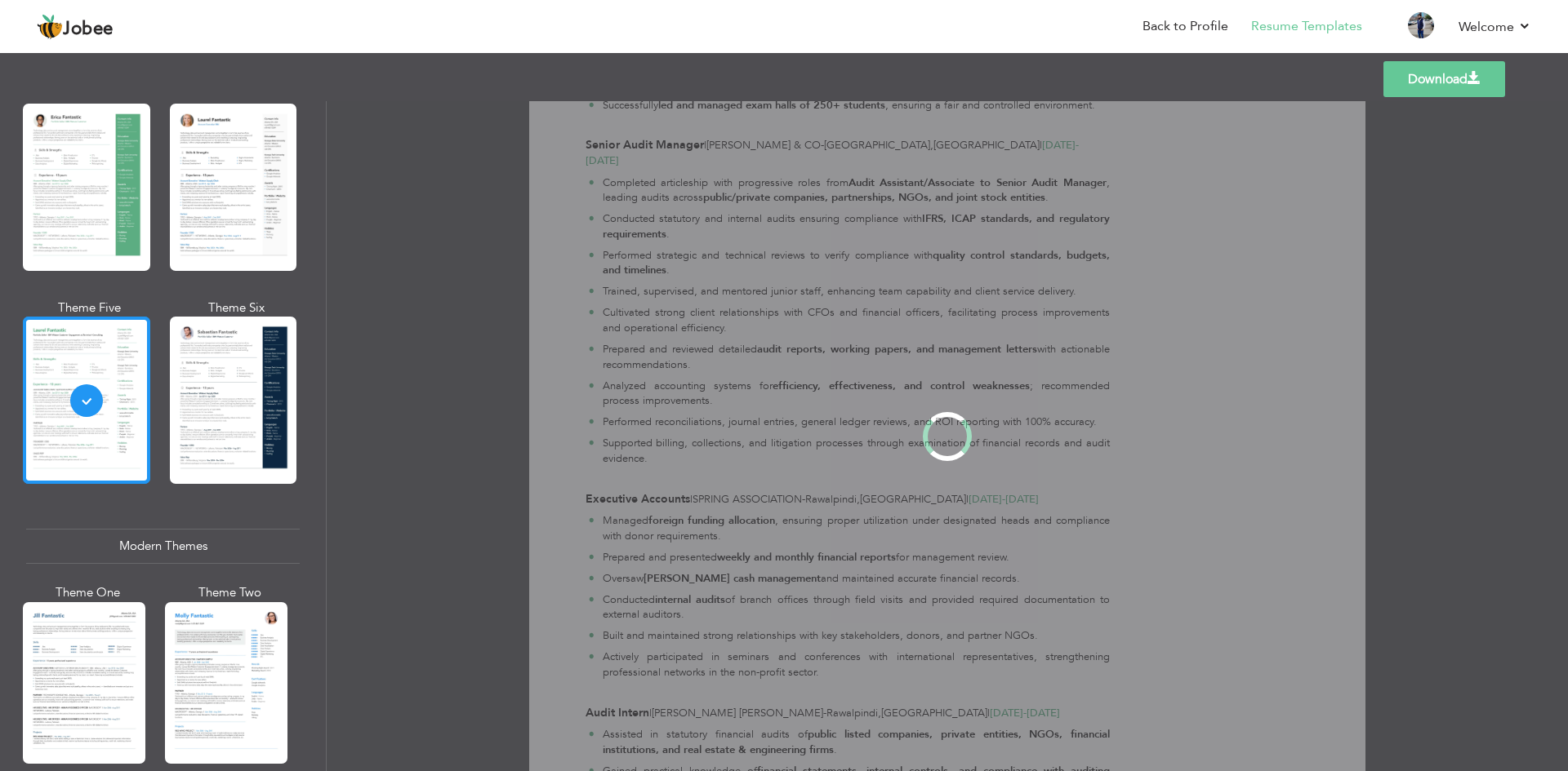
scroll to position [0, 0]
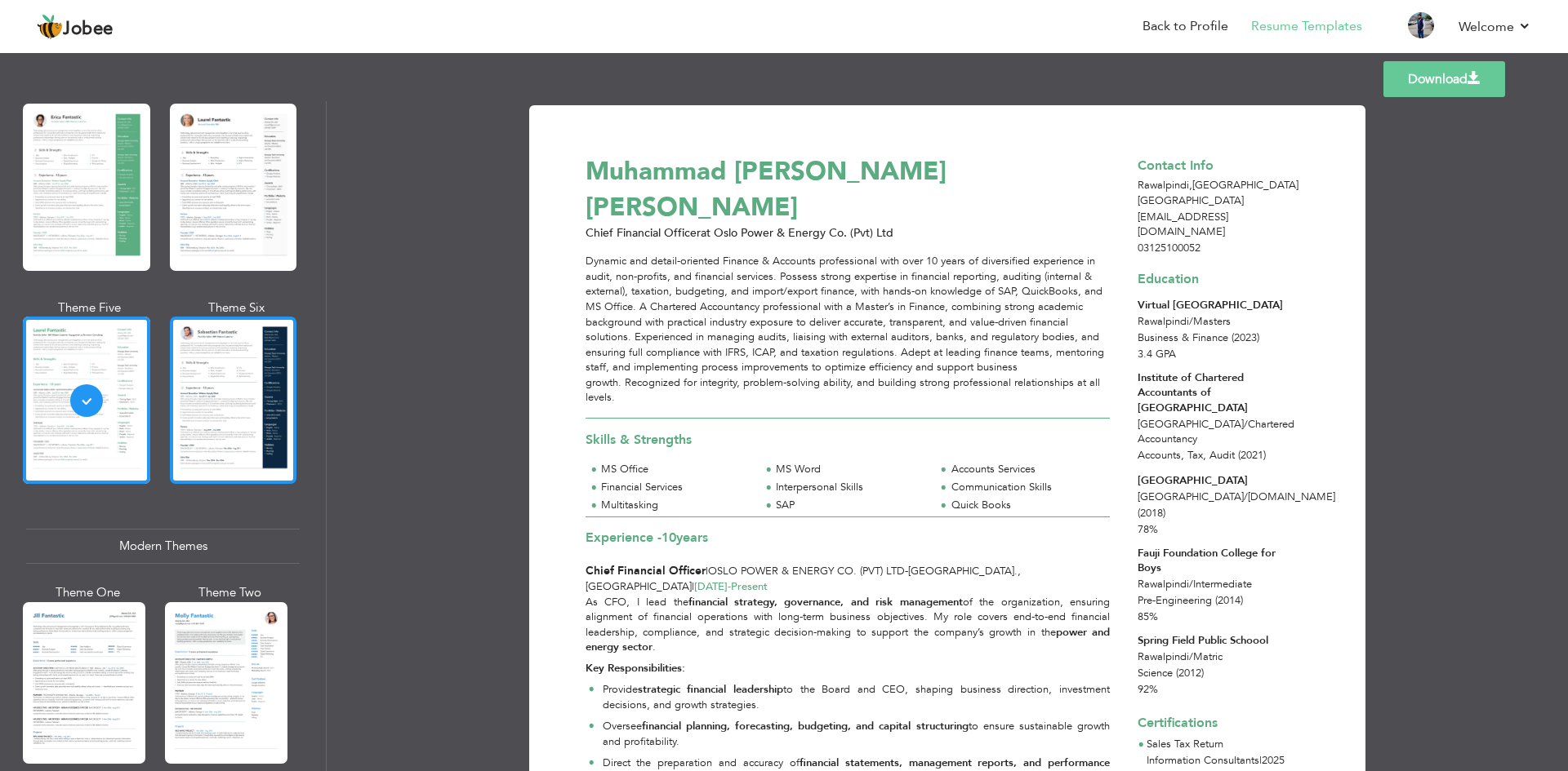
click at [233, 379] on div at bounding box center [233, 401] width 127 height 167
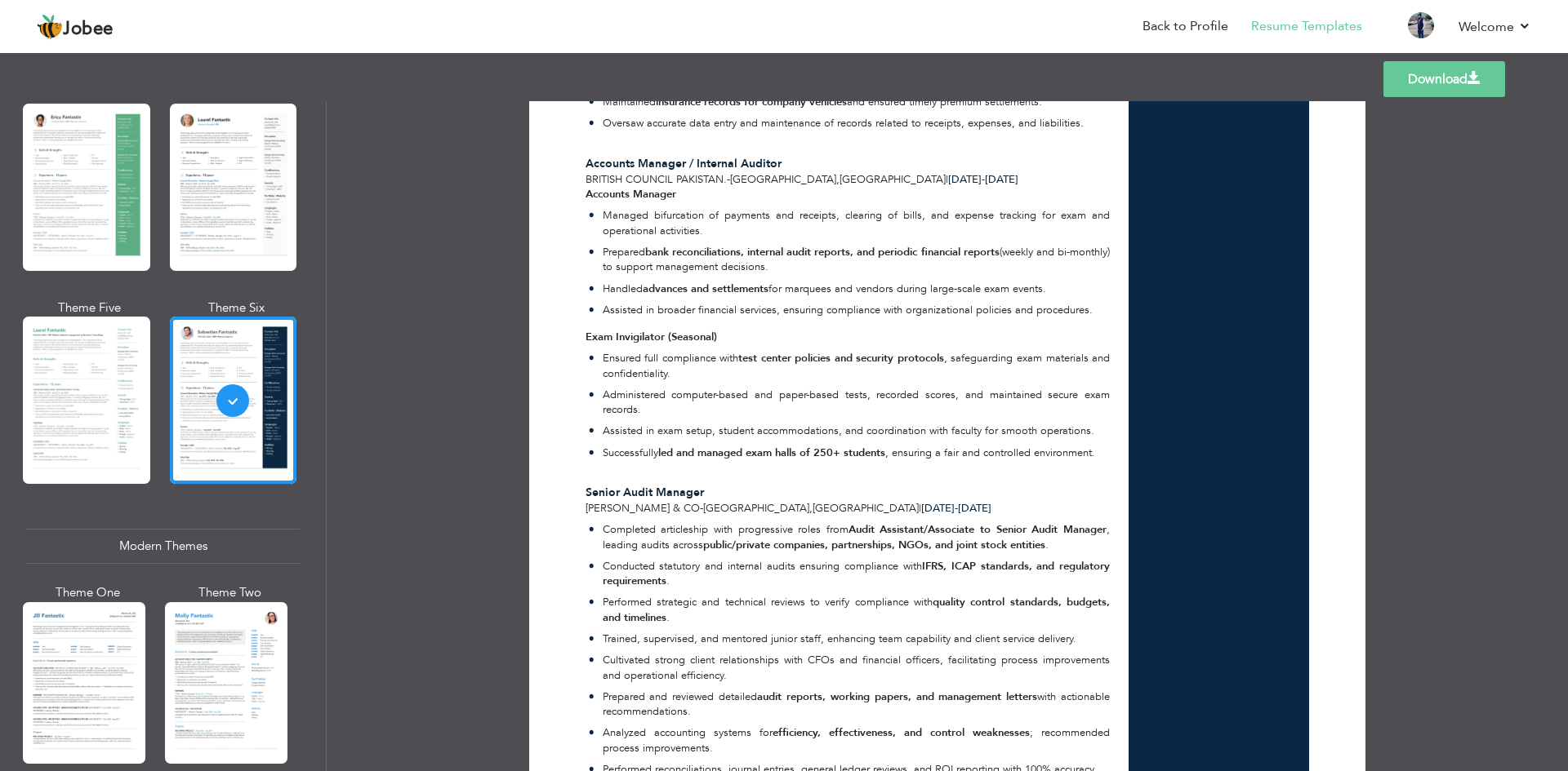
scroll to position [2165, 0]
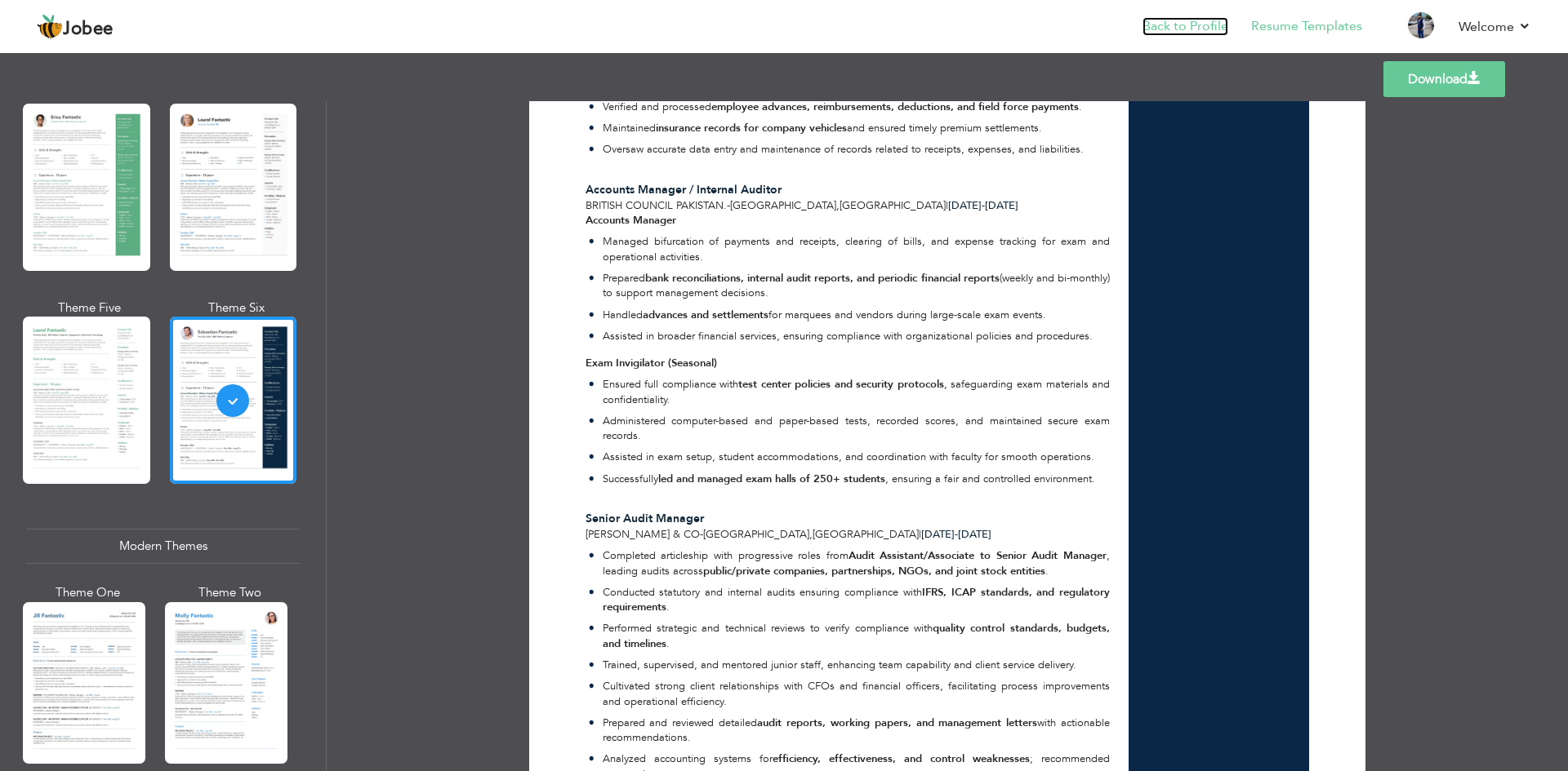
click at [1194, 26] on link "Back to Profile" at bounding box center [1185, 26] width 86 height 18
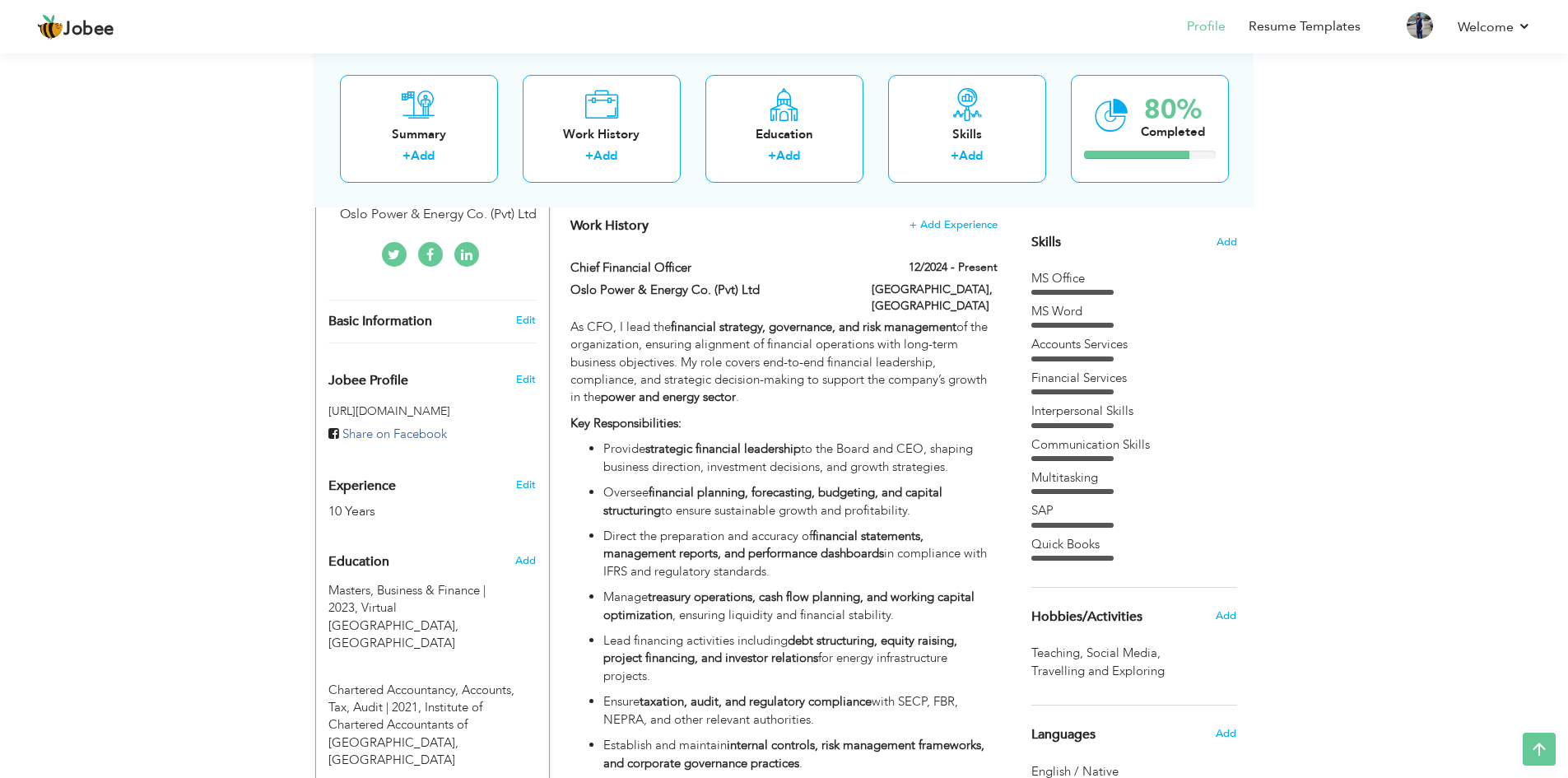
scroll to position [412, 0]
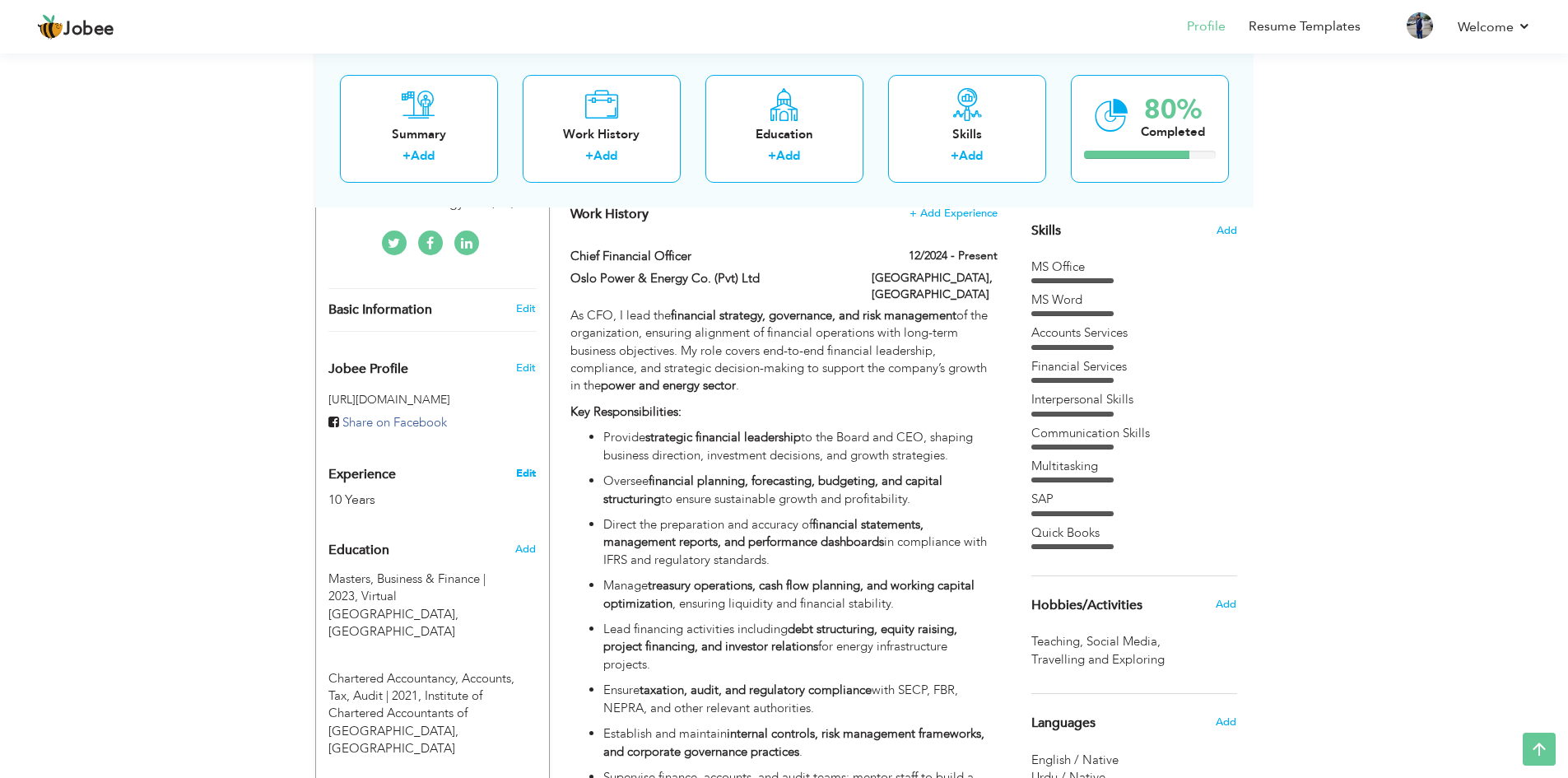
click at [525, 466] on link "Edit" at bounding box center [526, 473] width 20 height 15
type input "[PERSON_NAME]"
type input "03125100052"
select select "number:166"
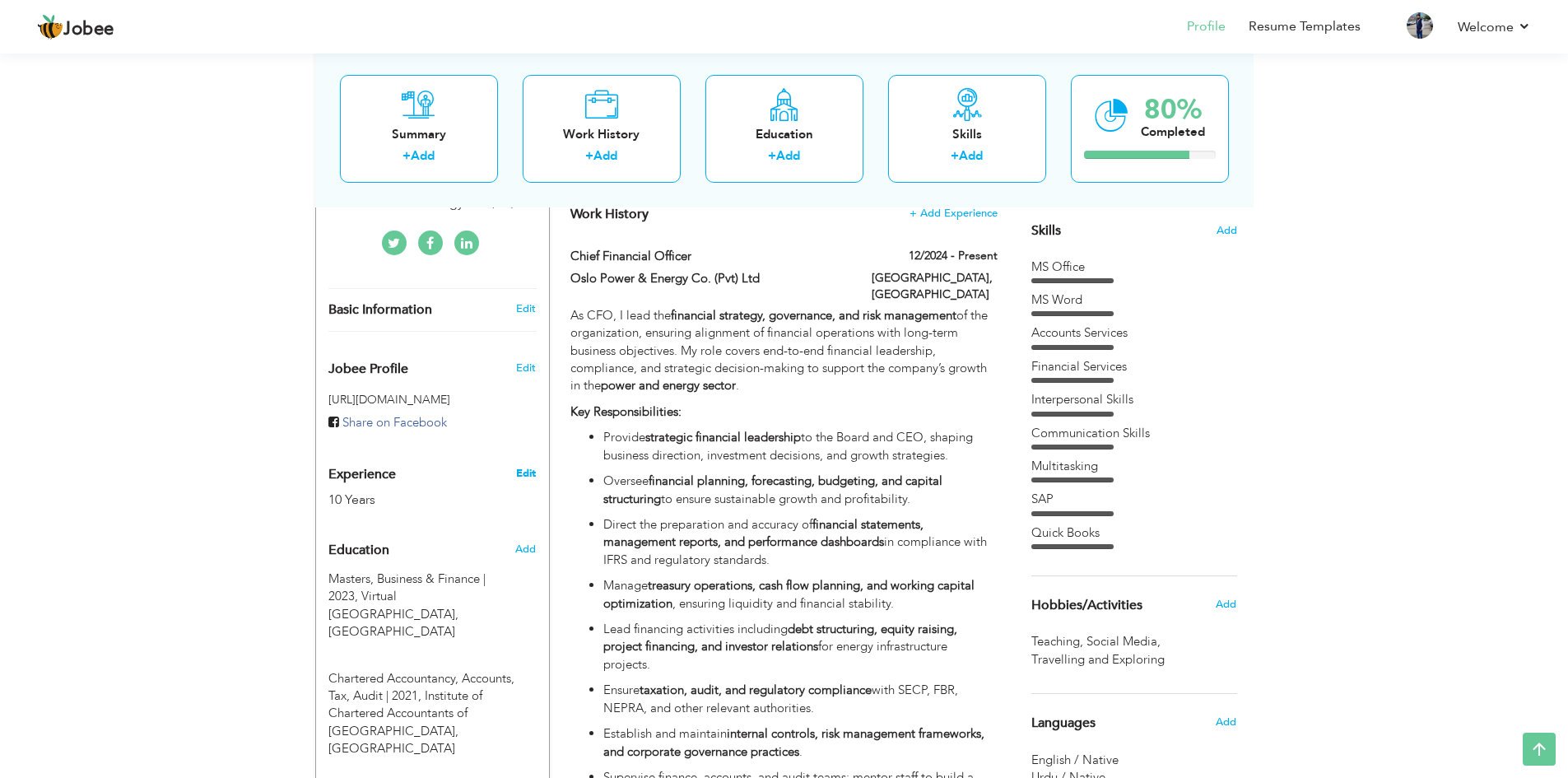
type input "[GEOGRAPHIC_DATA]"
type input "Rawalpindi"
select select "number:12"
type input "Oslo Power & Energy Co. (Pvt) Ltd"
type input "Chief Financial Officer"
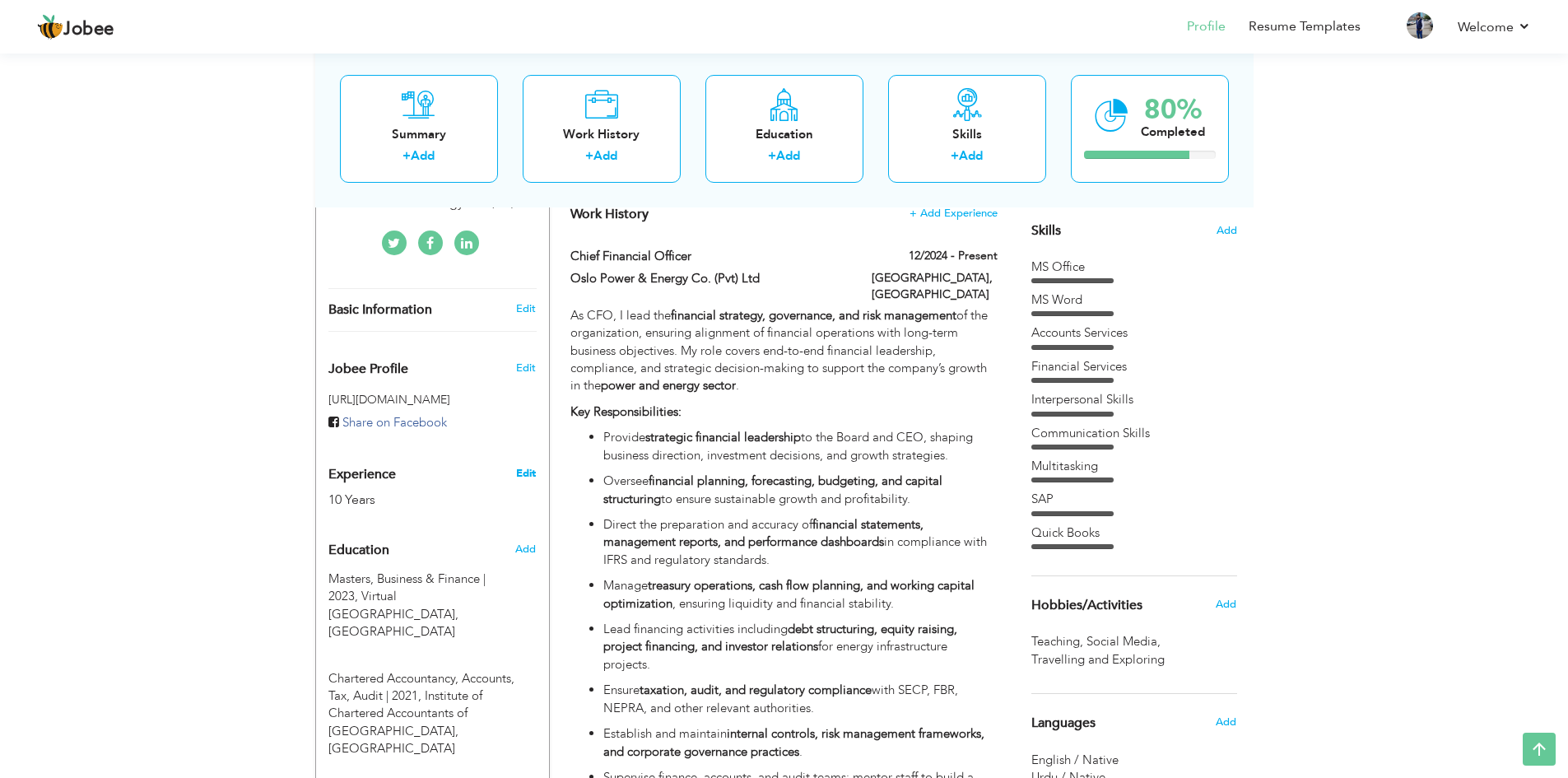
type input "https://www.linkedin.com/in/m-nosherwan-khan-niazi-aca-1aab68176/"
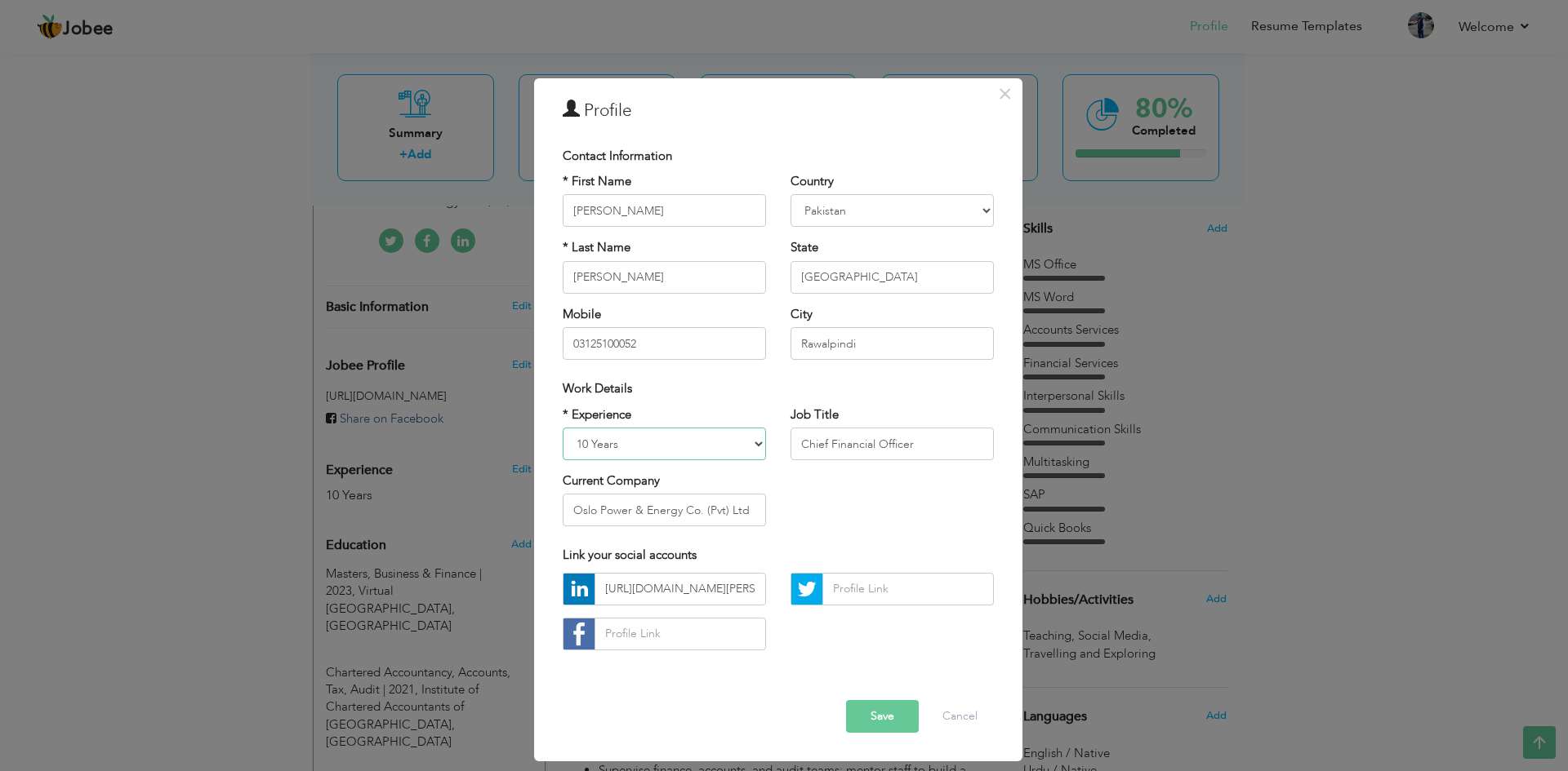
click at [596, 444] on select "Entry Level Less than 1 Year 1 Year 2 Years 3 Years 4 Years 5 Years 6 Years 7 Y…" at bounding box center [663, 444] width 203 height 33
select select "number:16"
click at [562, 428] on select "Entry Level Less than 1 Year 1 Year 2 Years 3 Years 4 Years 5 Years 6 Years 7 Y…" at bounding box center [663, 444] width 203 height 33
click at [882, 717] on button "Save" at bounding box center [882, 717] width 73 height 33
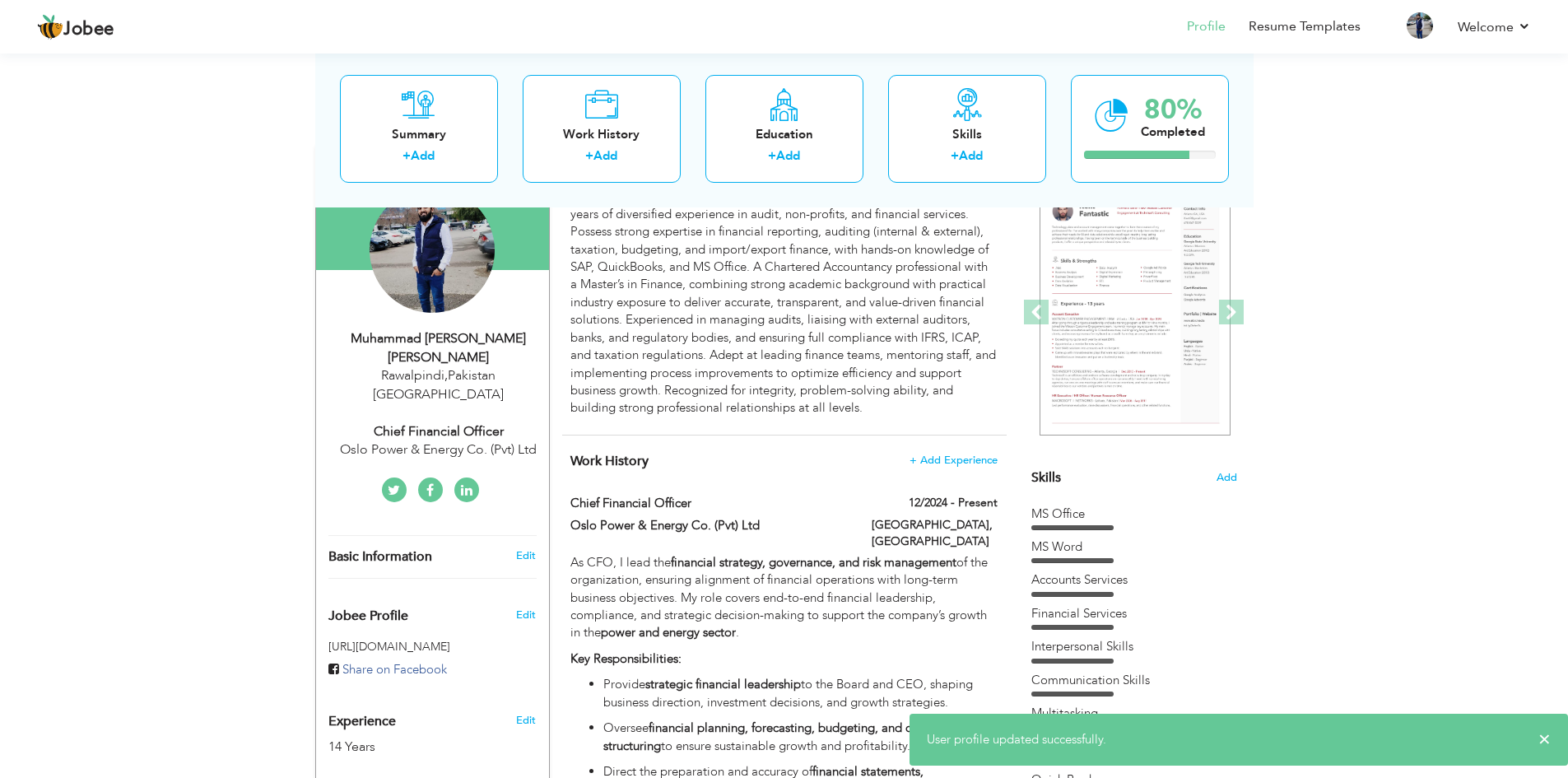
scroll to position [0, 0]
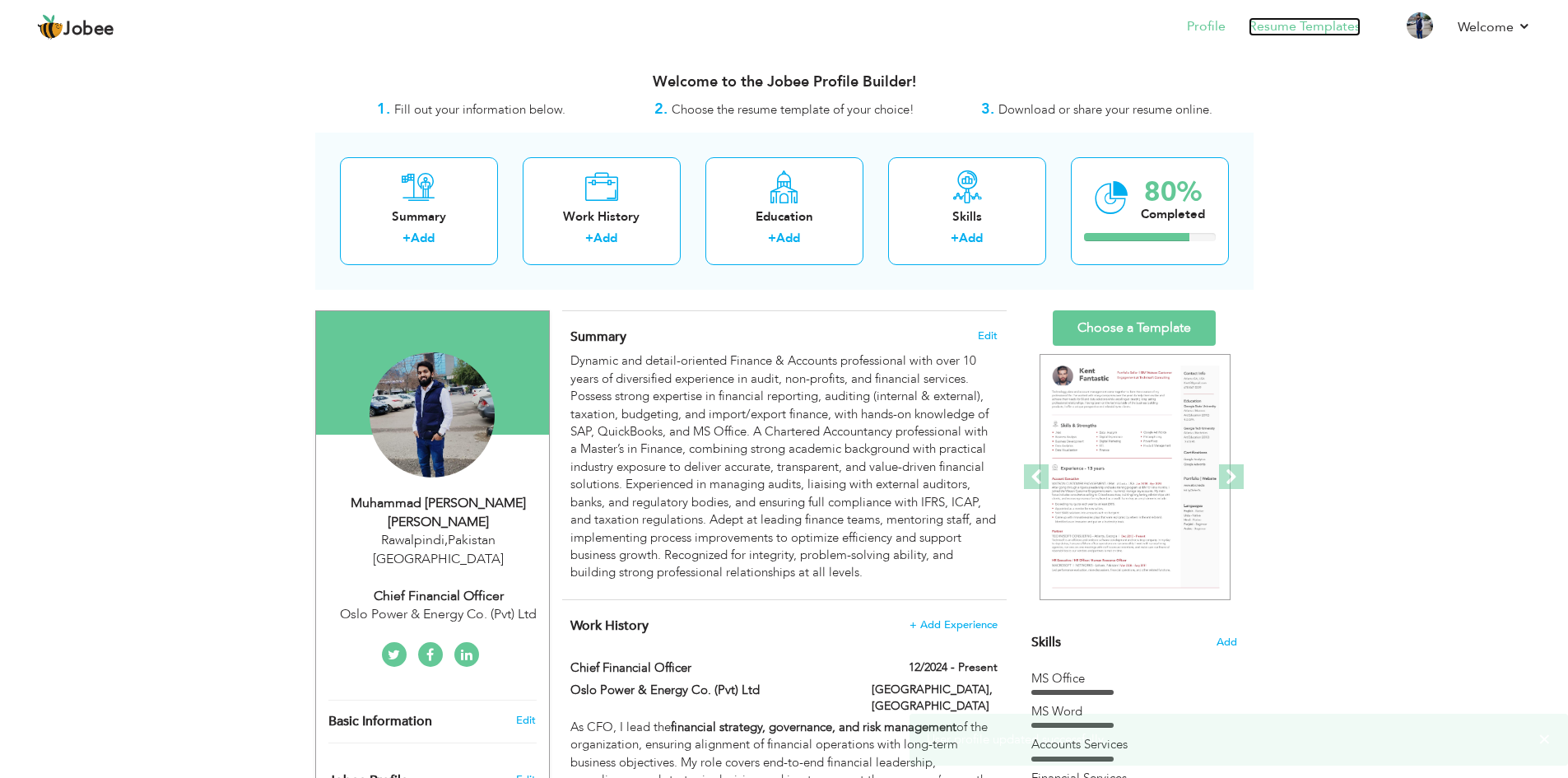
click at [1302, 33] on link "Resume Templates" at bounding box center [1304, 26] width 112 height 19
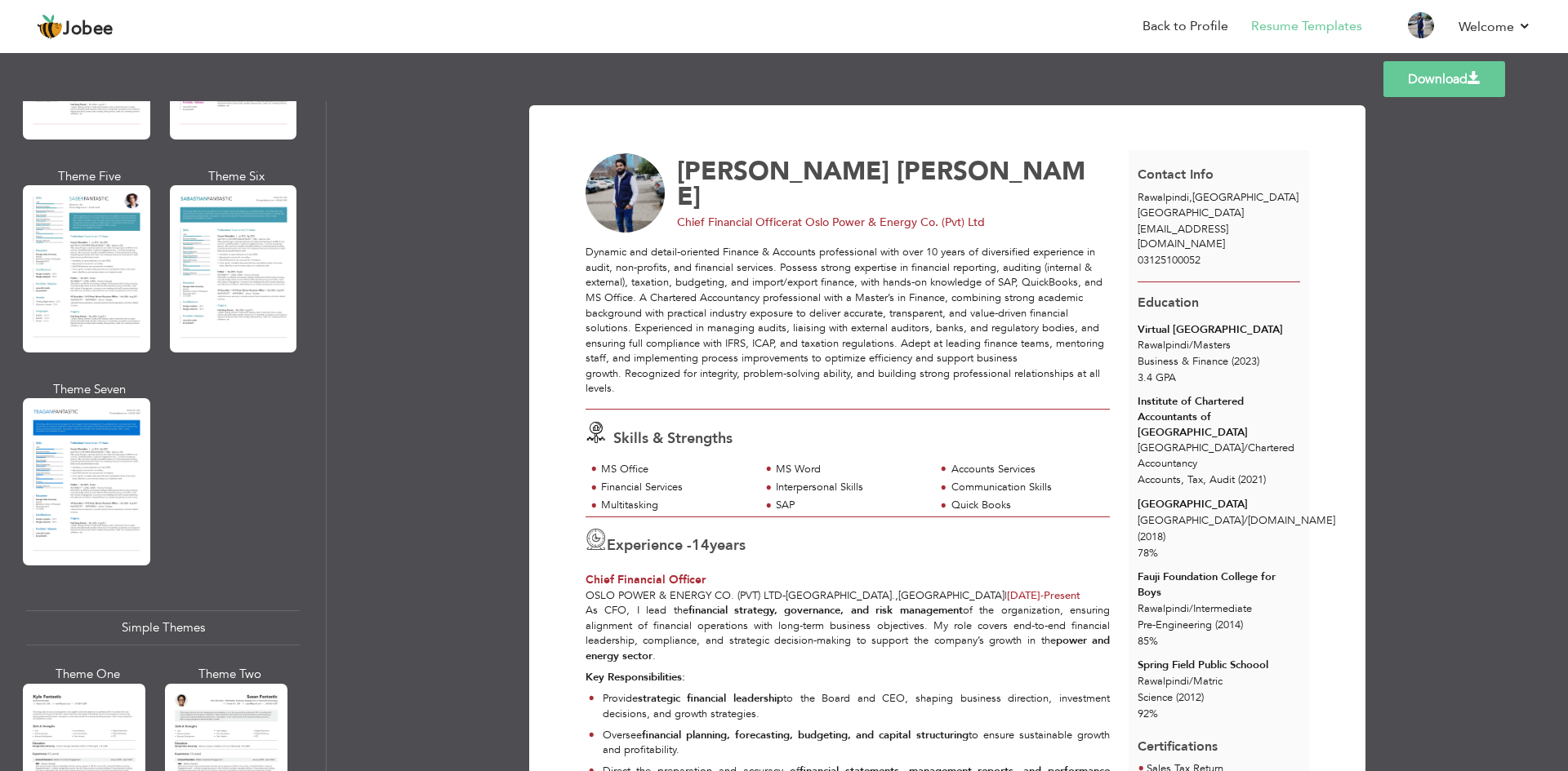
scroll to position [2657, 0]
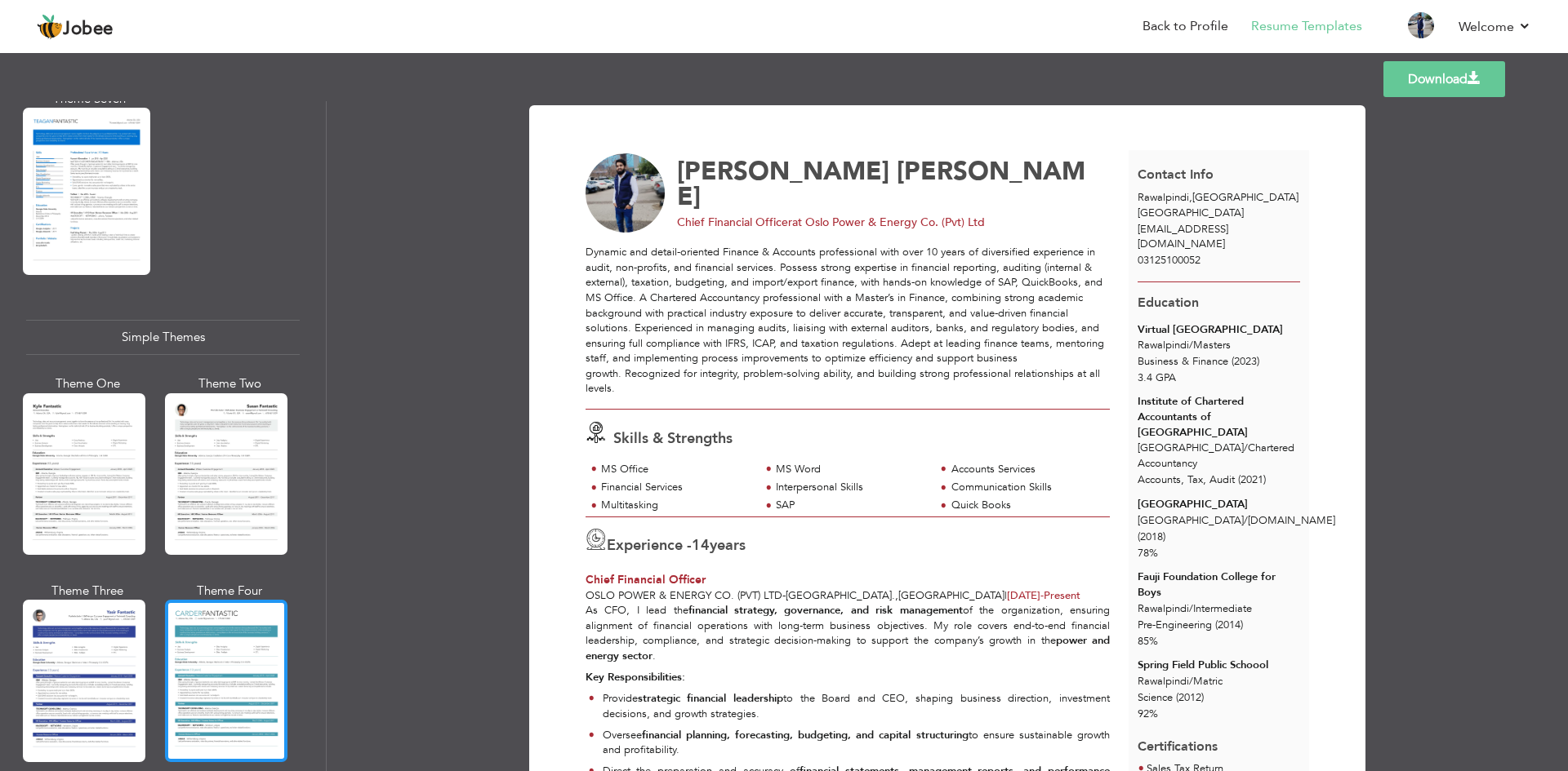
click at [241, 615] on div at bounding box center [227, 681] width 123 height 161
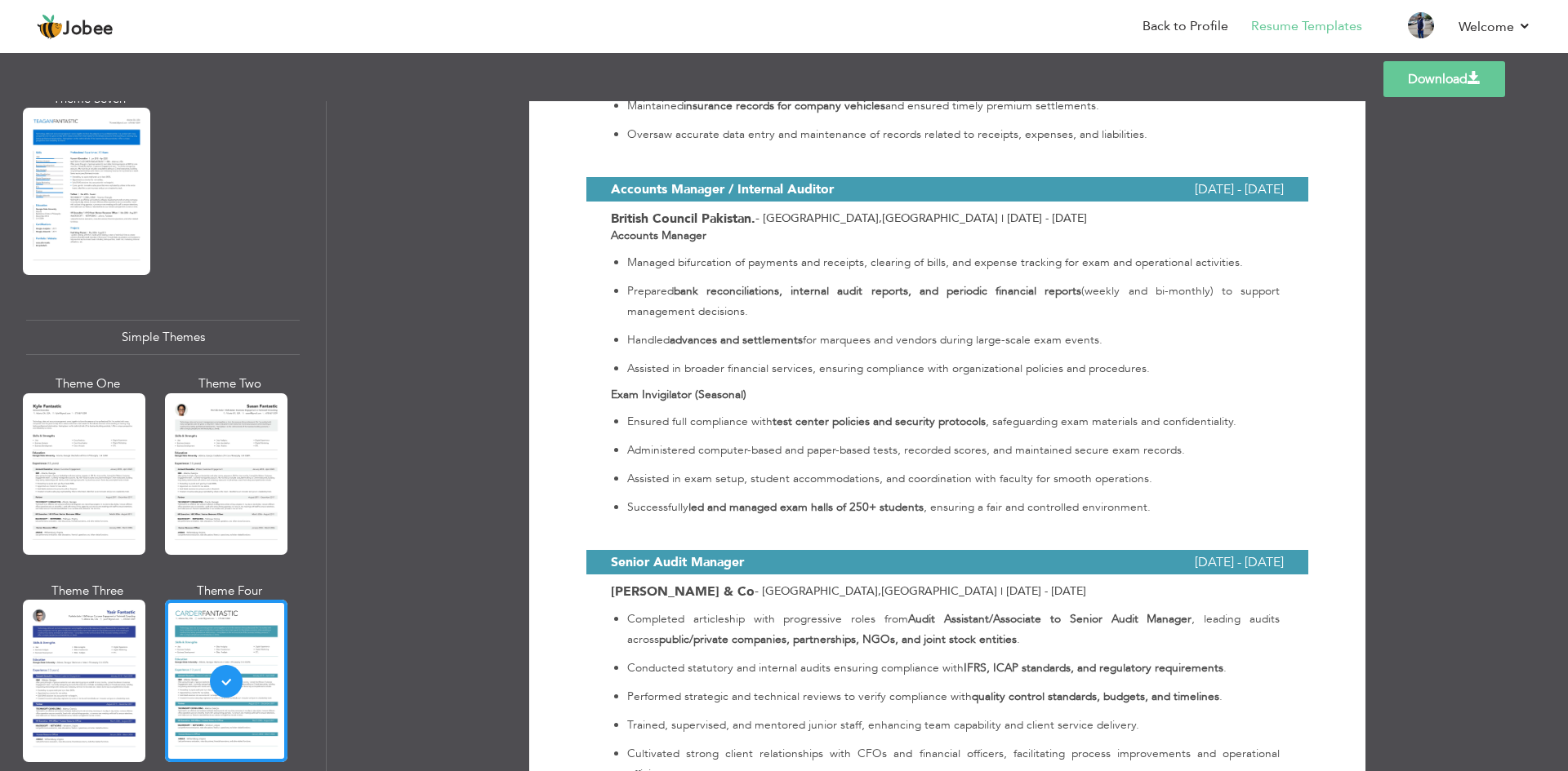
scroll to position [2775, 0]
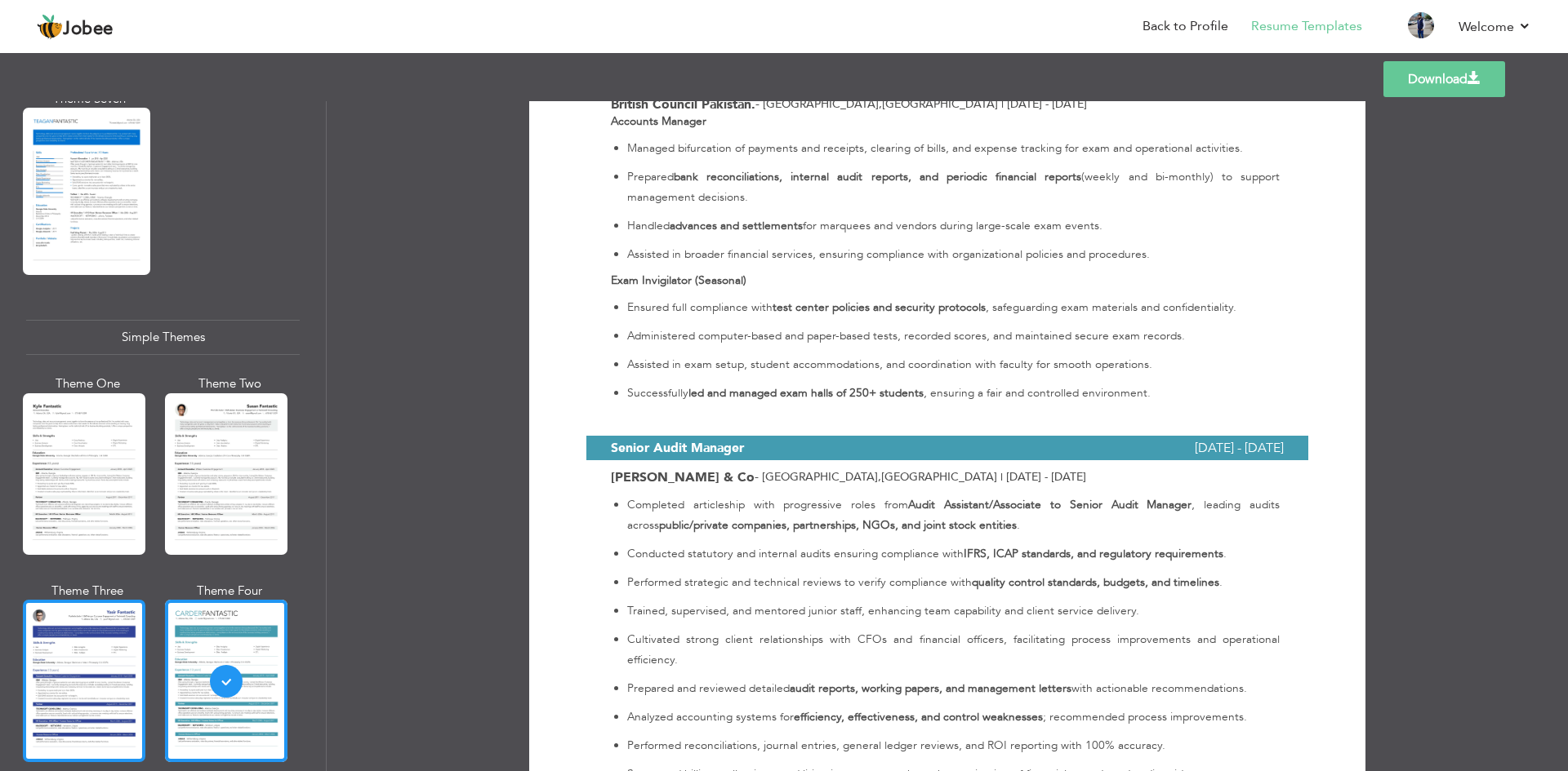
click at [70, 622] on div at bounding box center [85, 681] width 123 height 161
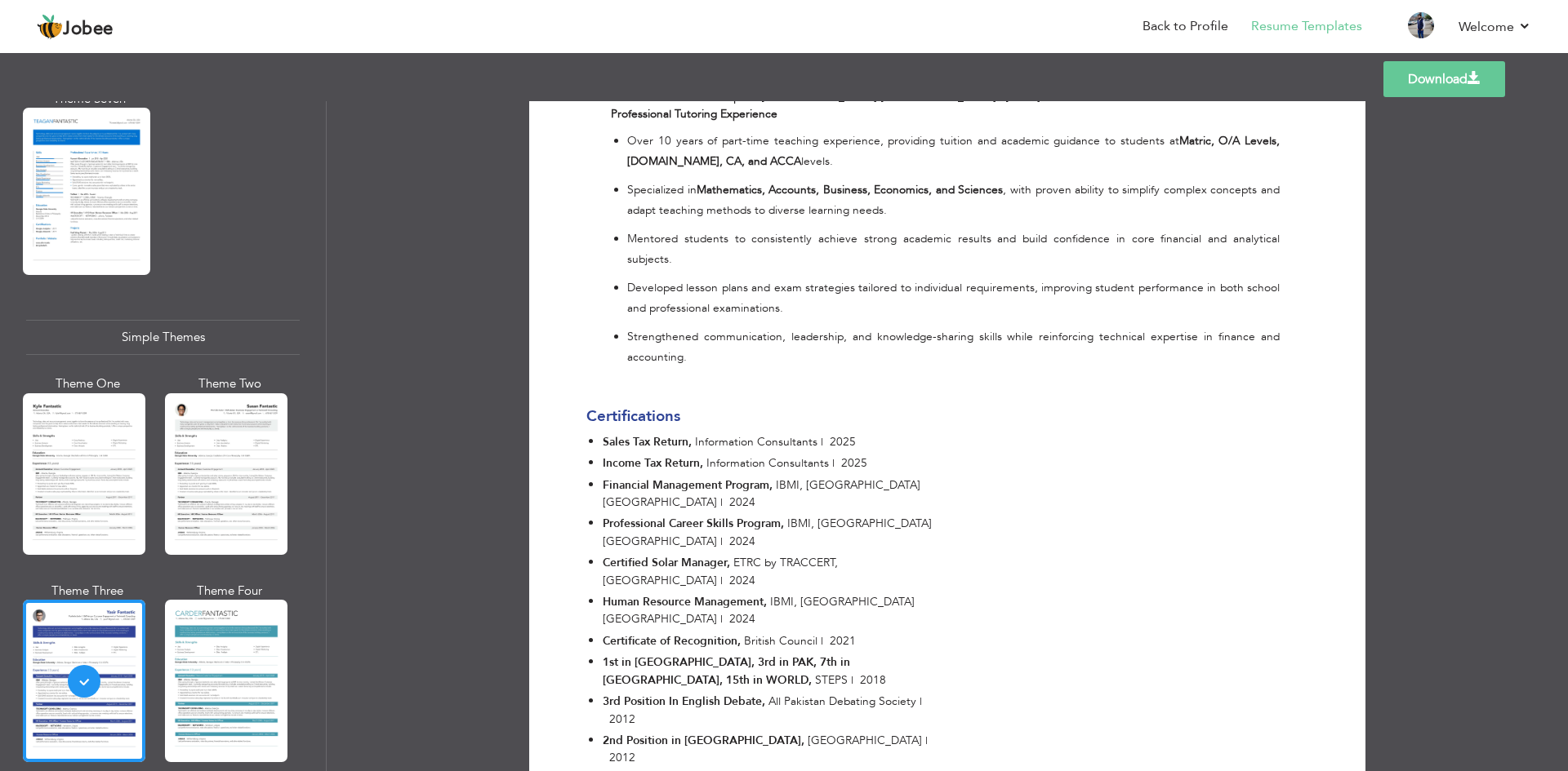
scroll to position [4426, 0]
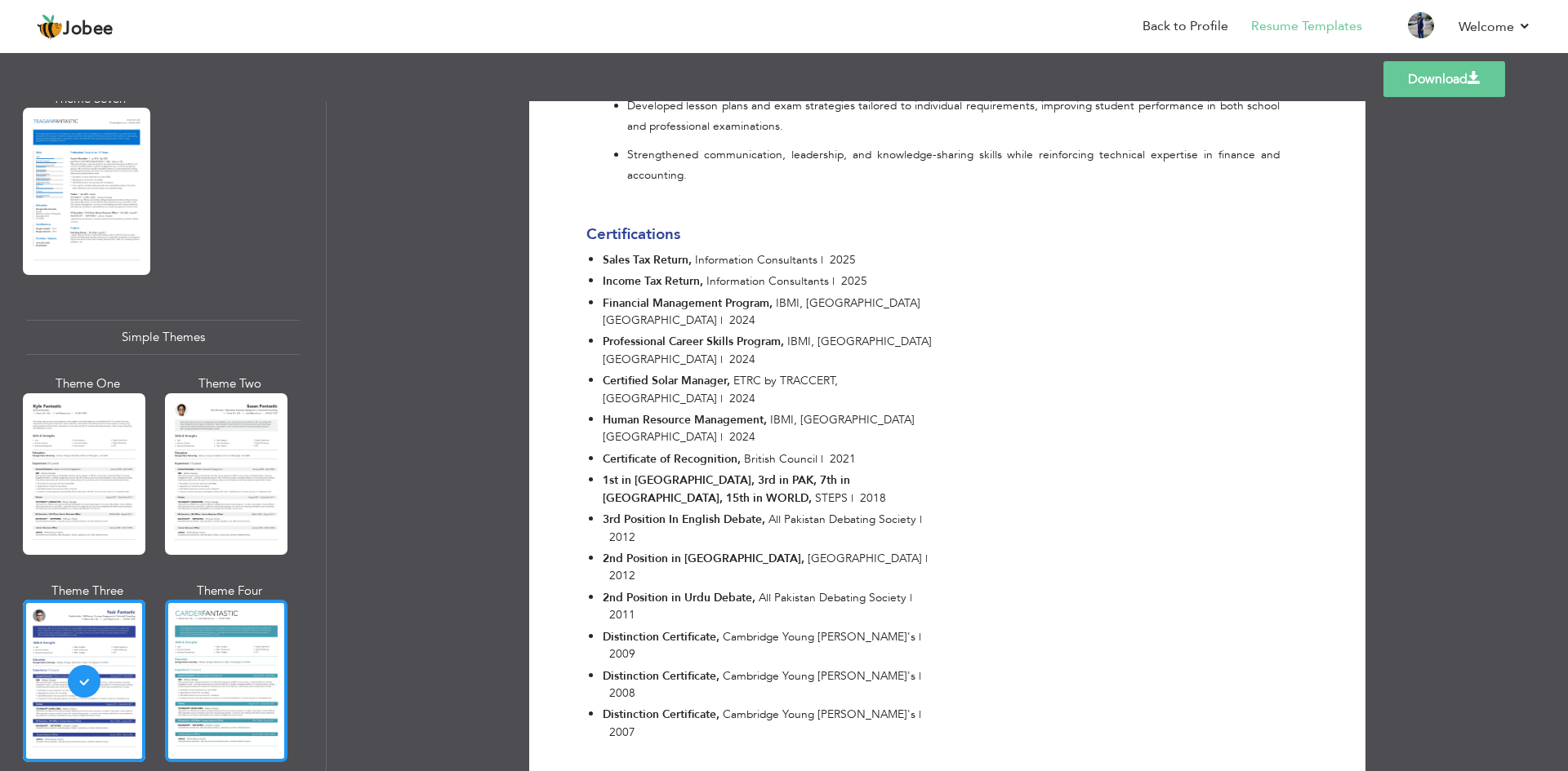
click at [228, 625] on div at bounding box center [227, 681] width 123 height 161
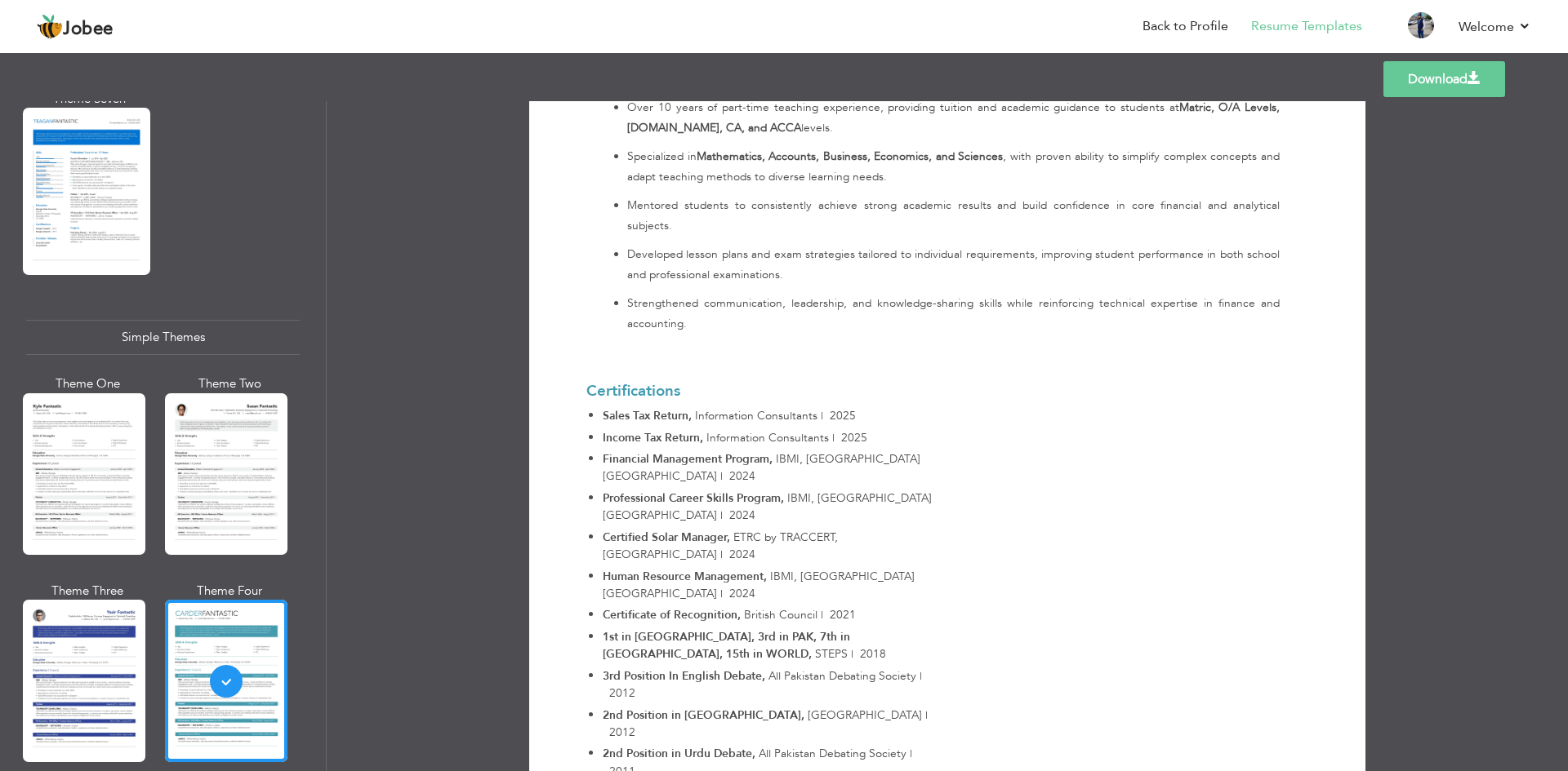
scroll to position [4537, 0]
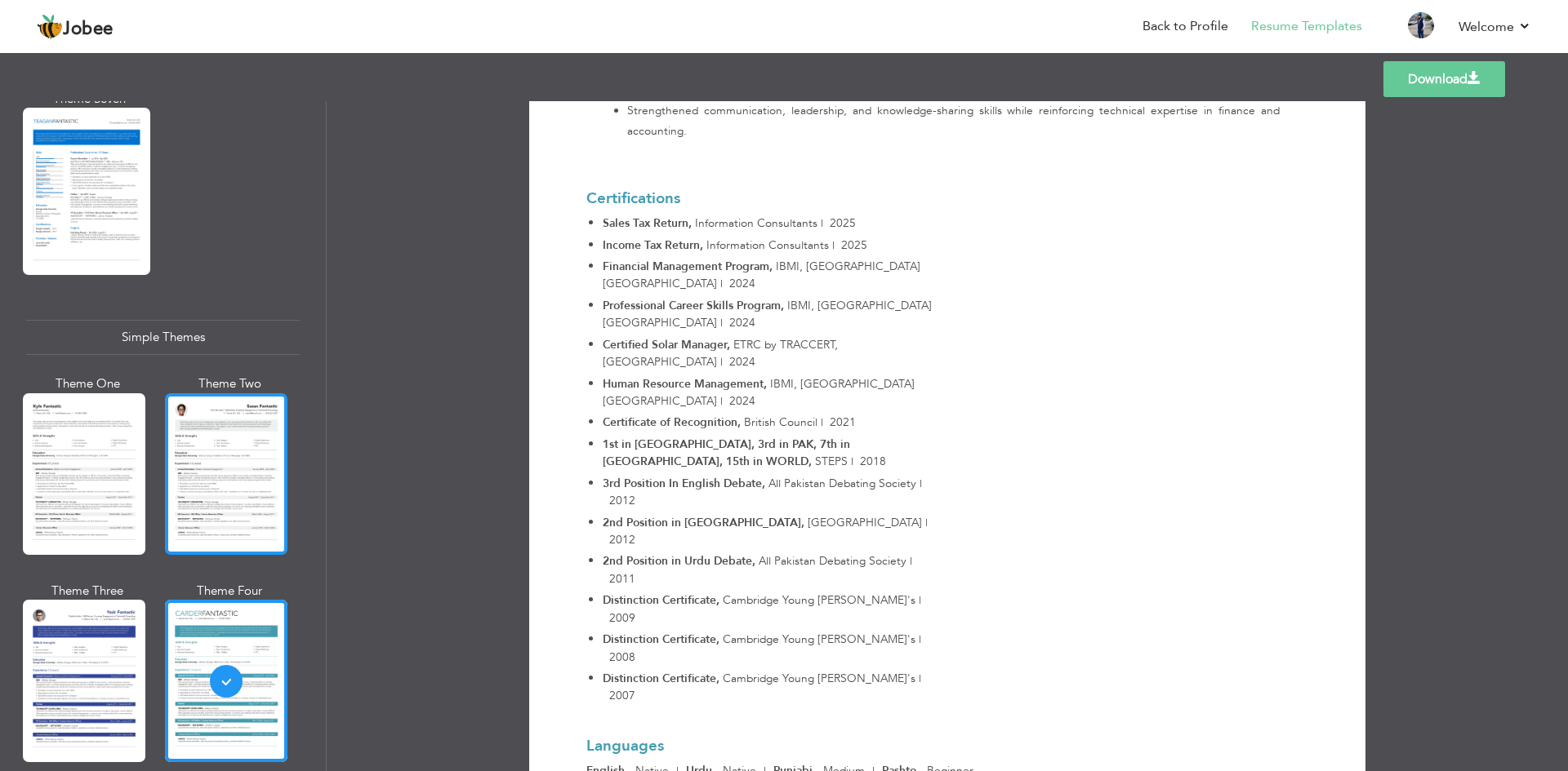
click at [209, 442] on div at bounding box center [227, 474] width 123 height 161
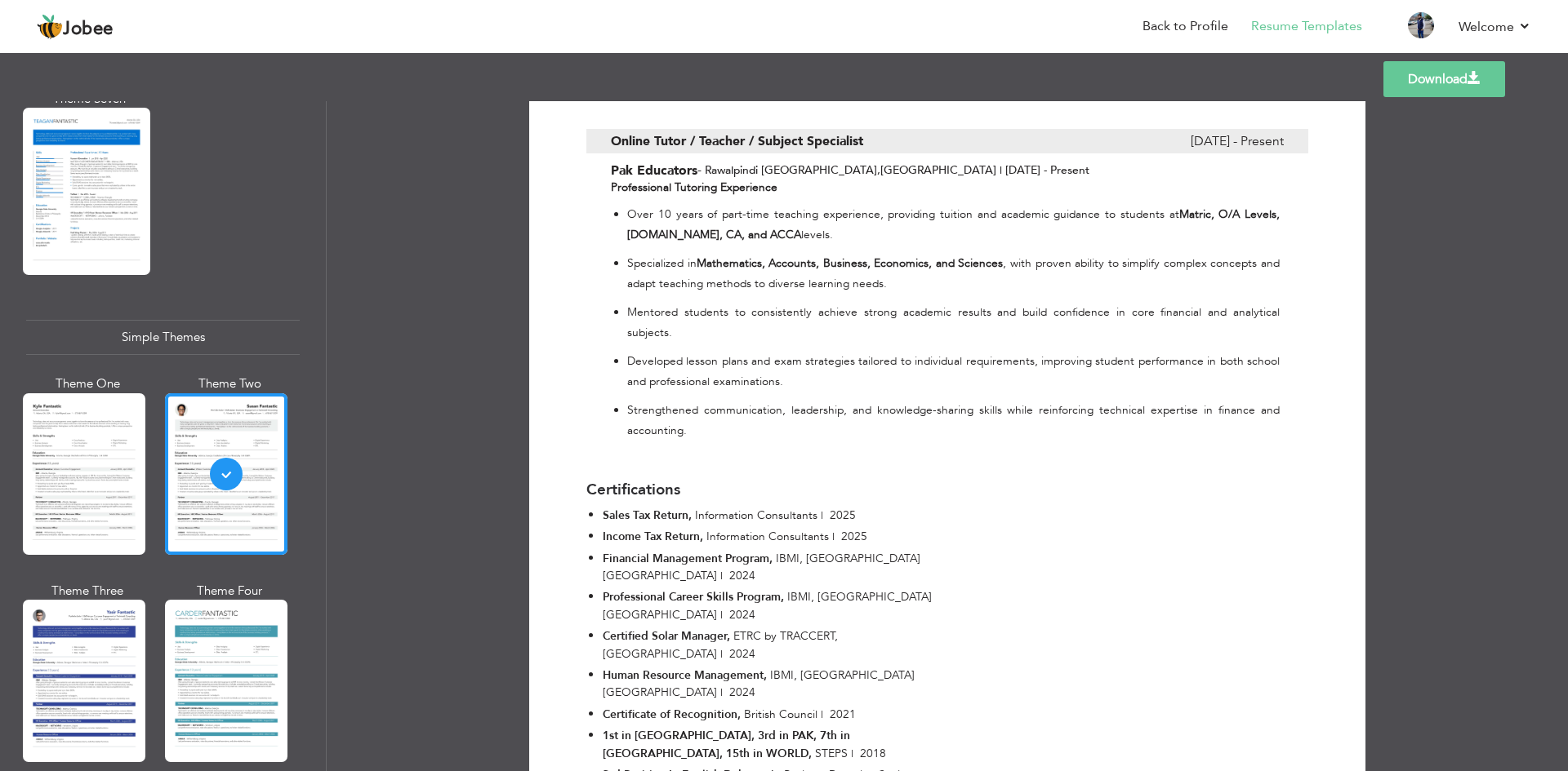
scroll to position [4500, 0]
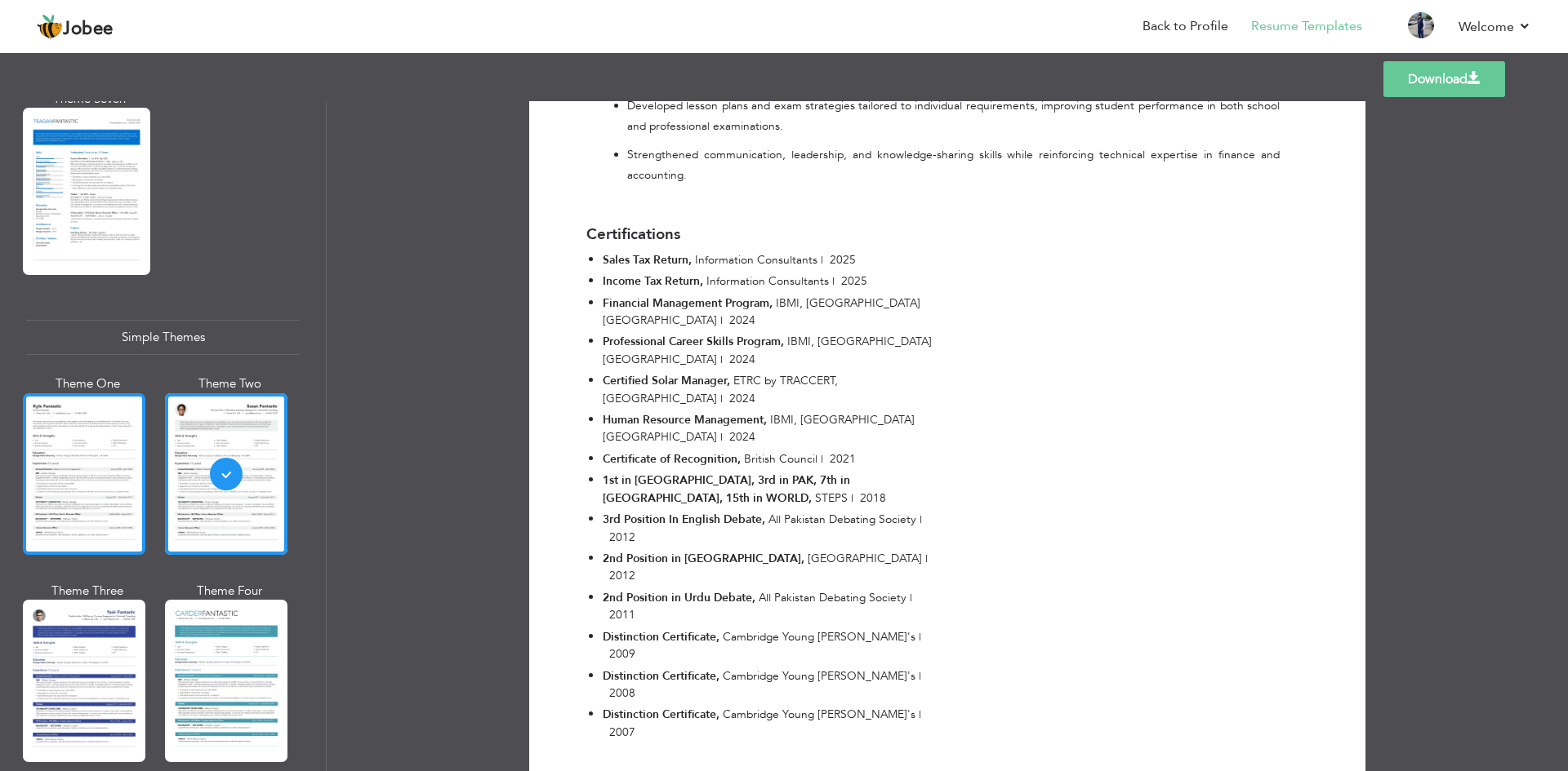
click at [97, 427] on div at bounding box center [85, 474] width 123 height 161
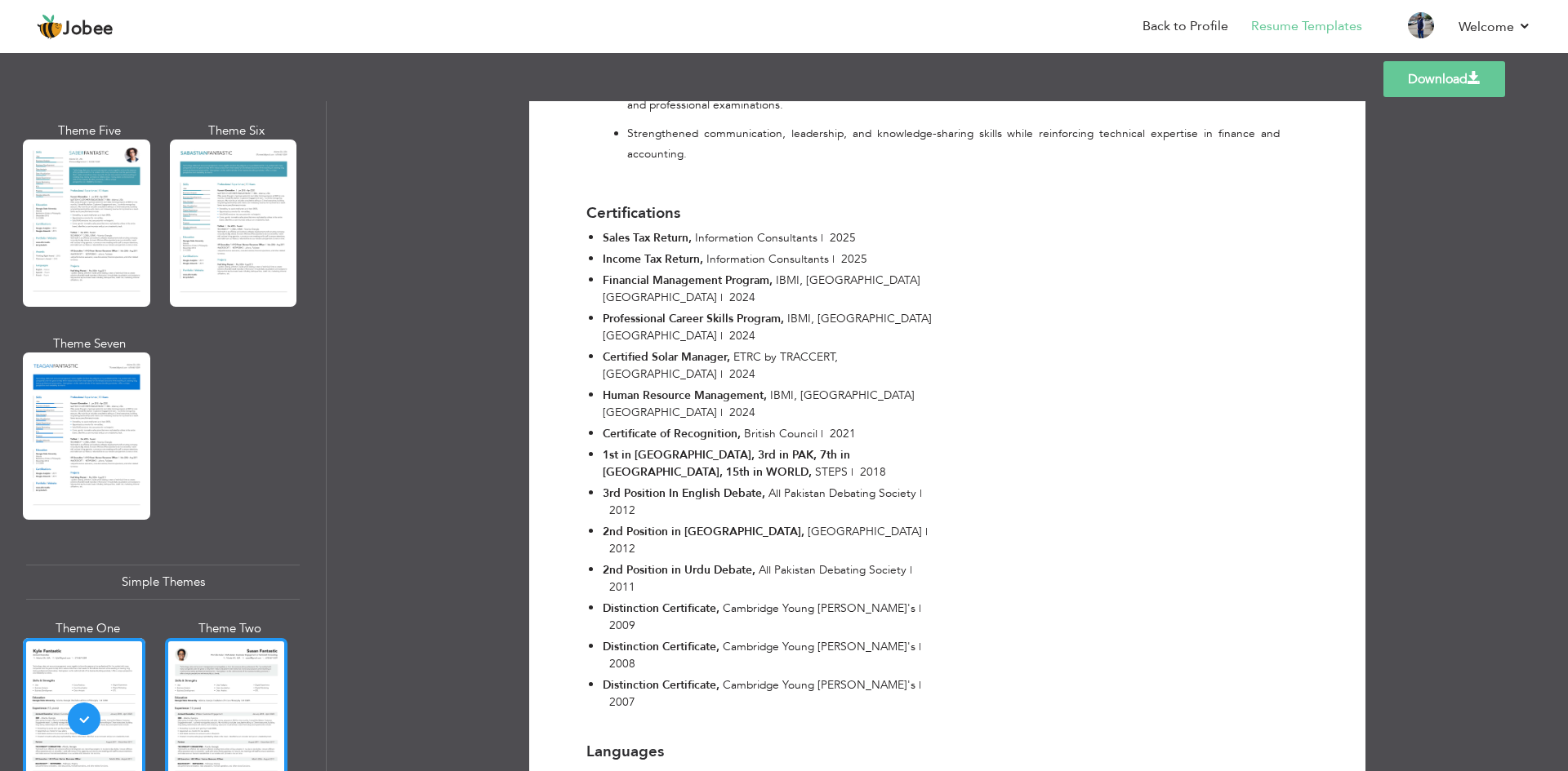
scroll to position [2331, 0]
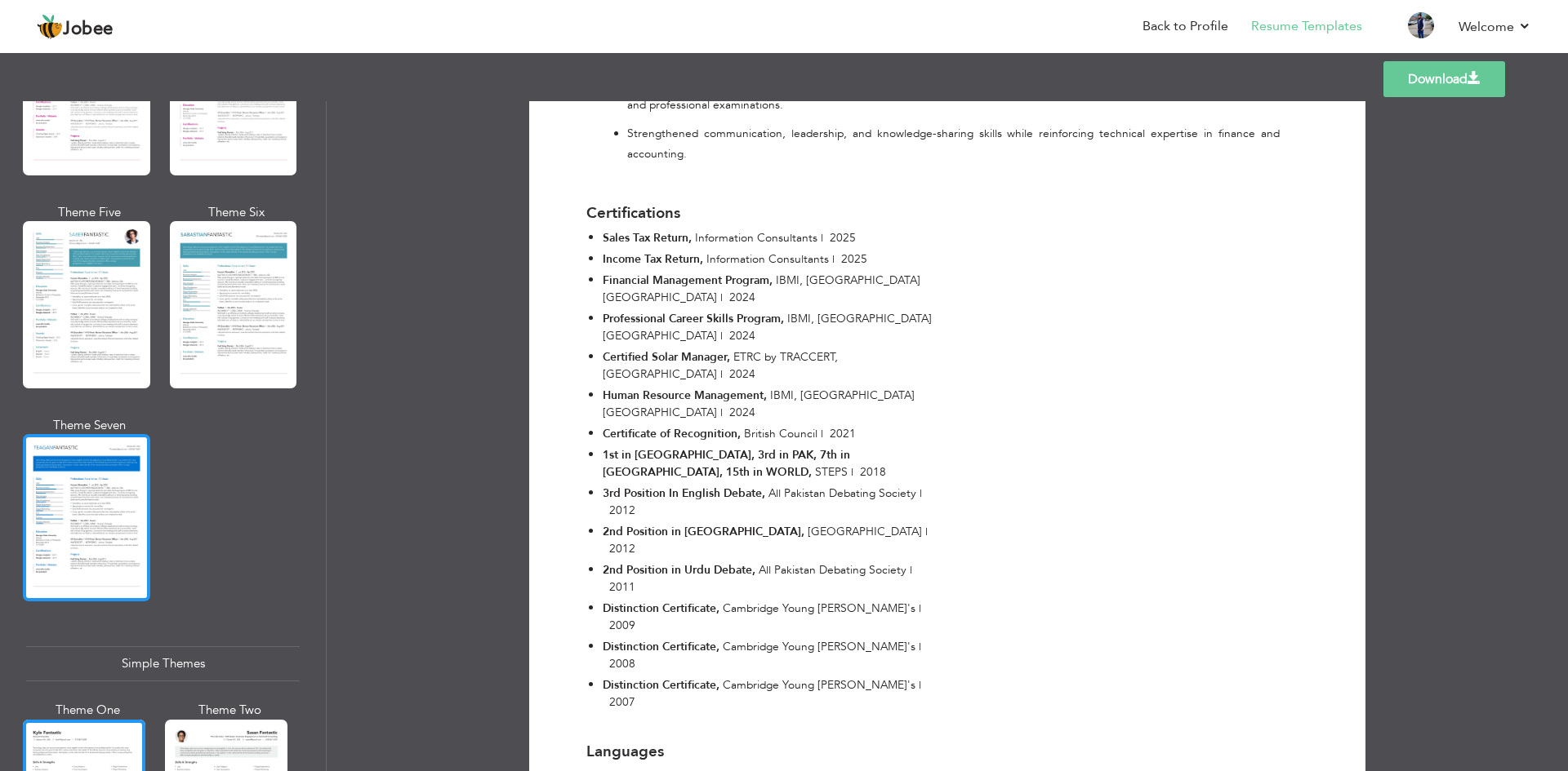
click at [82, 453] on div at bounding box center [87, 518] width 127 height 167
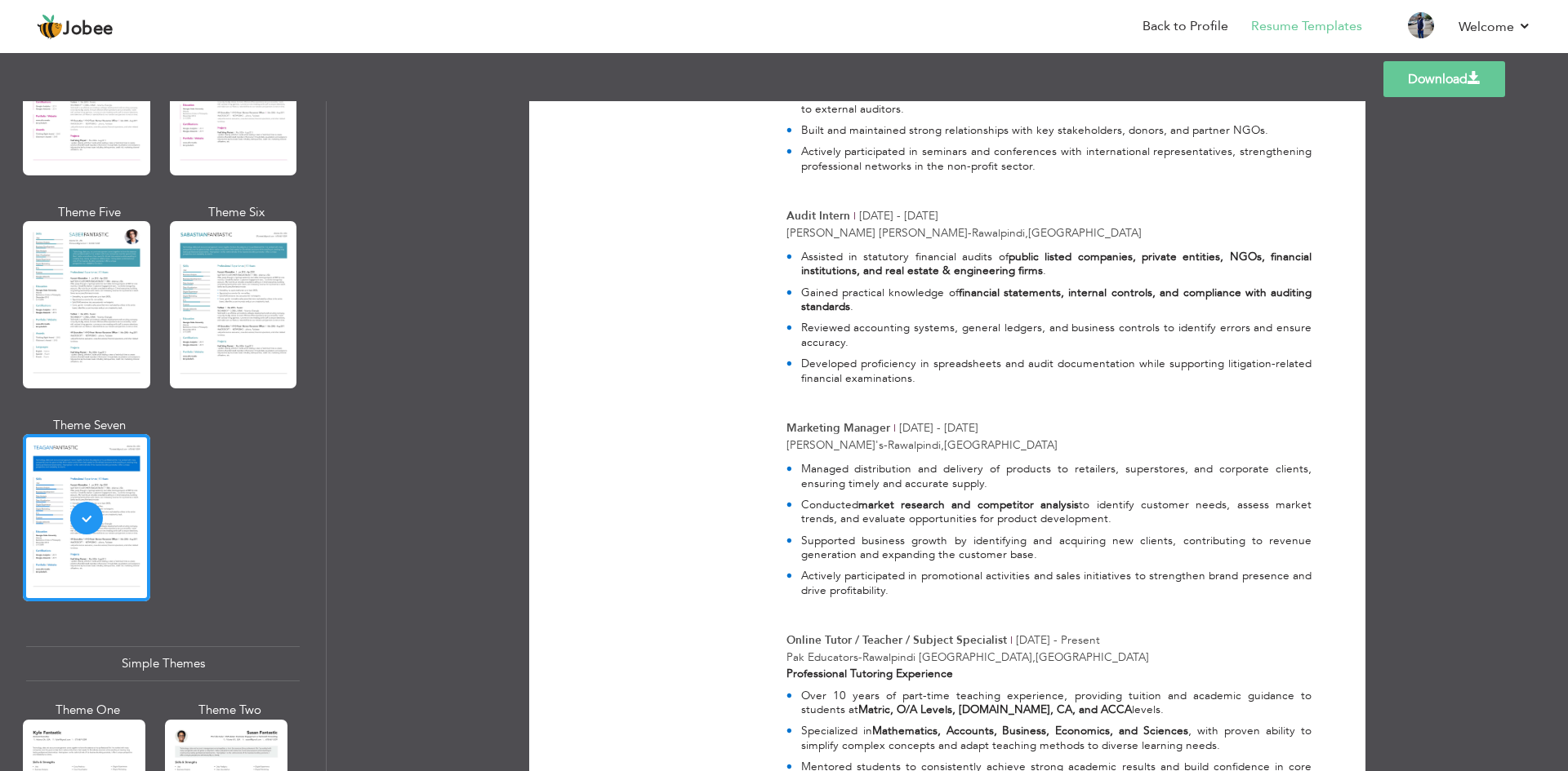
scroll to position [3238, 0]
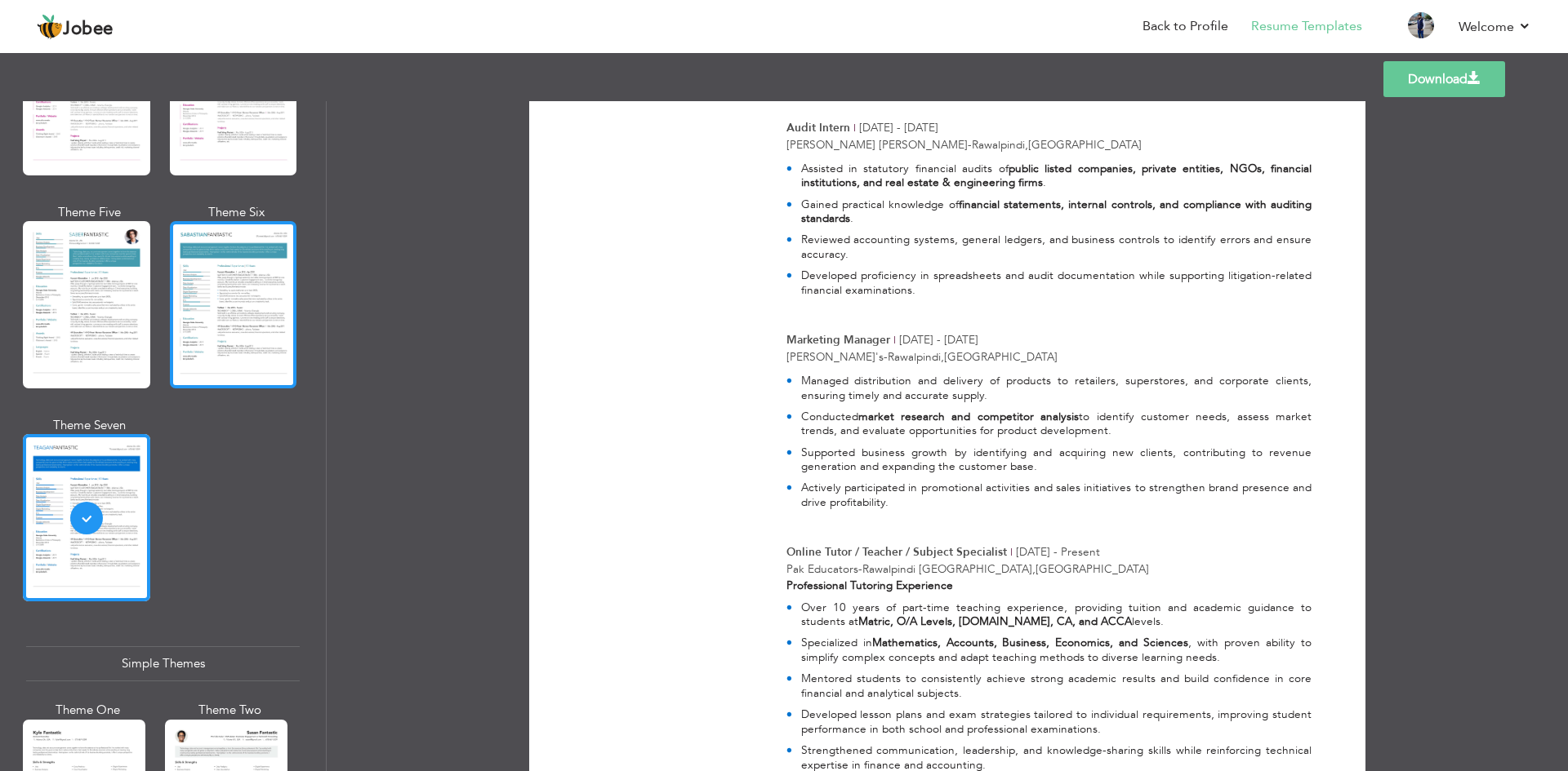
click at [237, 255] on div at bounding box center [233, 304] width 127 height 167
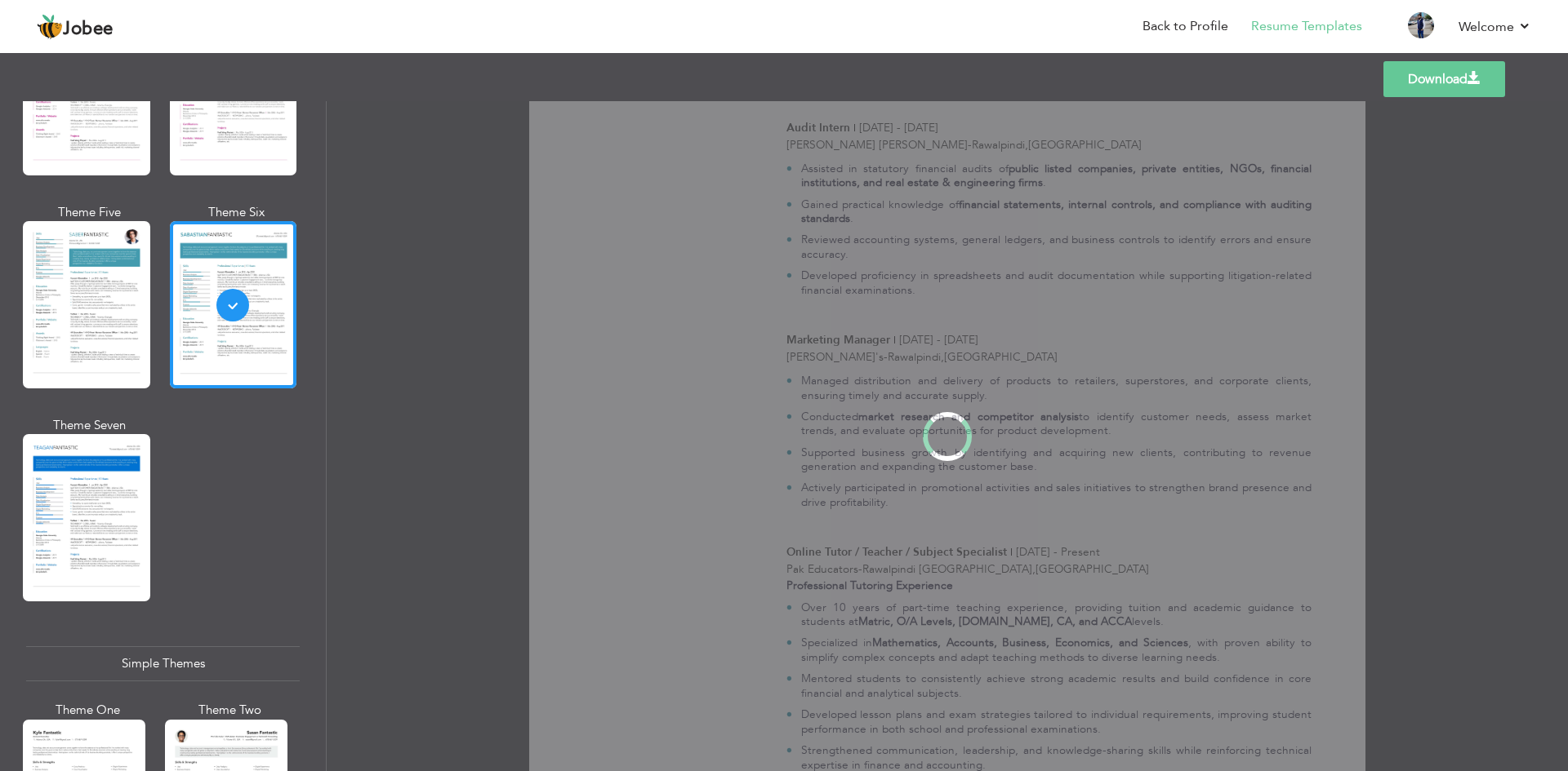
scroll to position [0, 0]
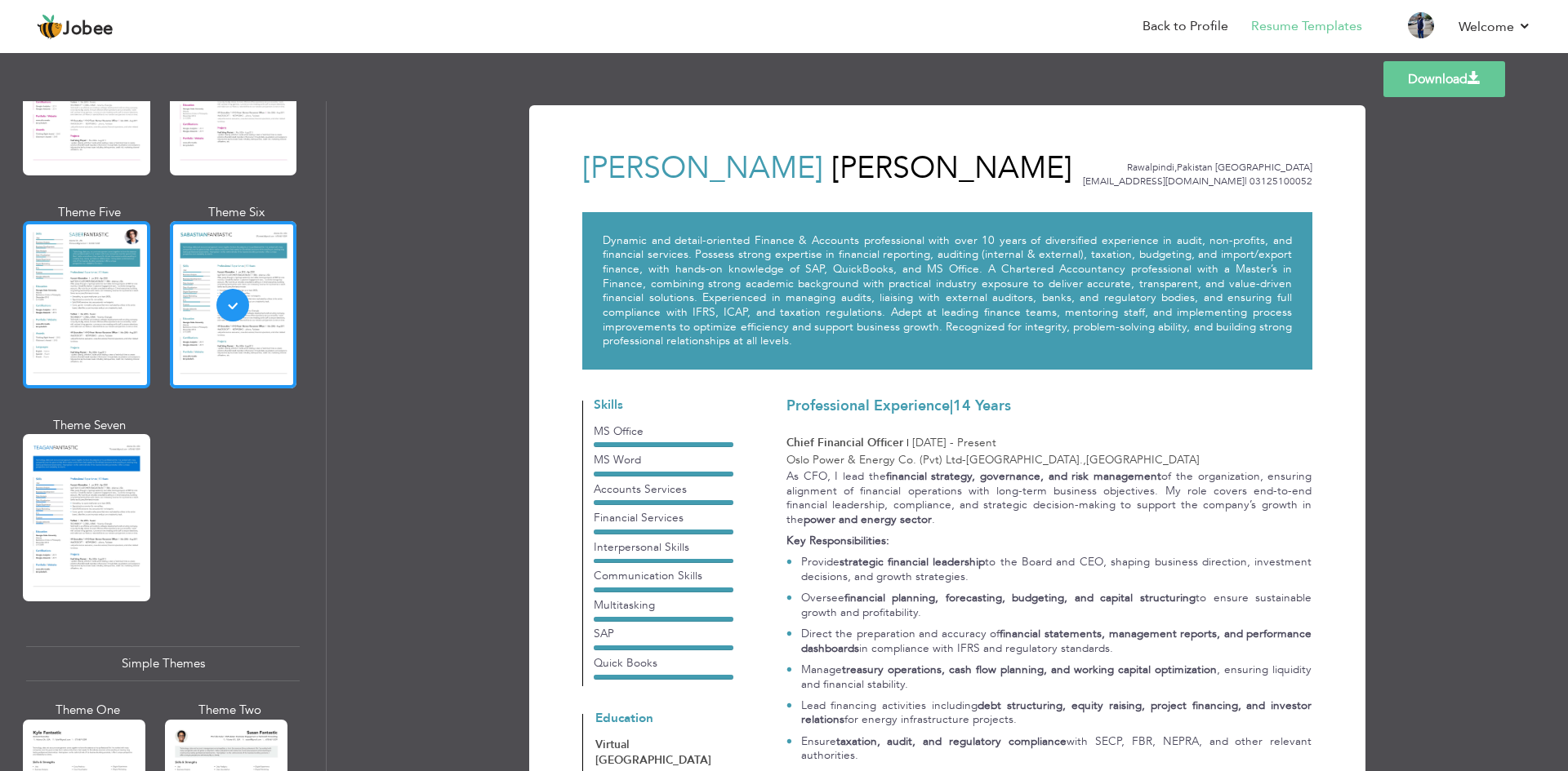
click at [60, 232] on div at bounding box center [87, 304] width 127 height 167
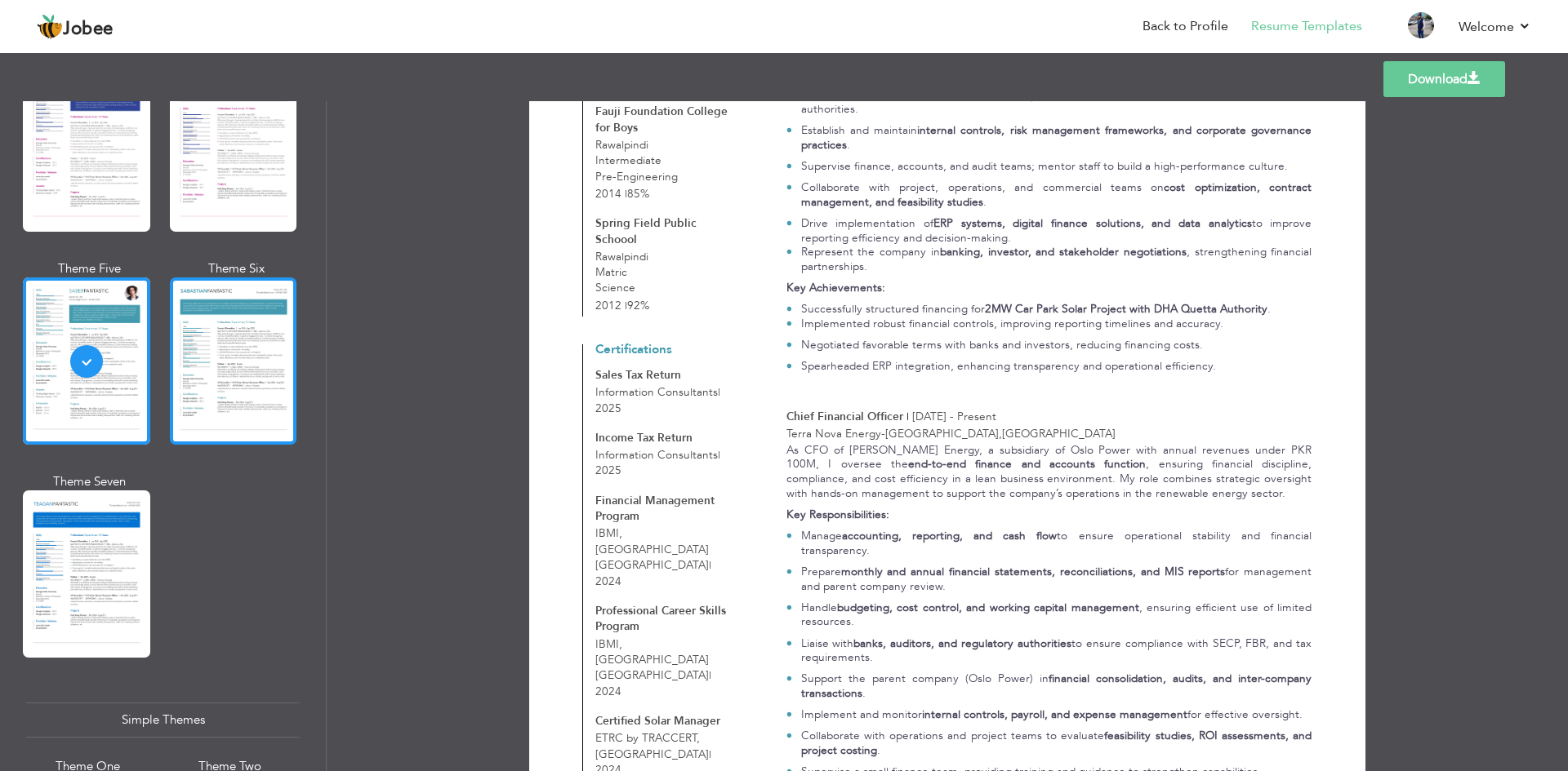
scroll to position [2250, 0]
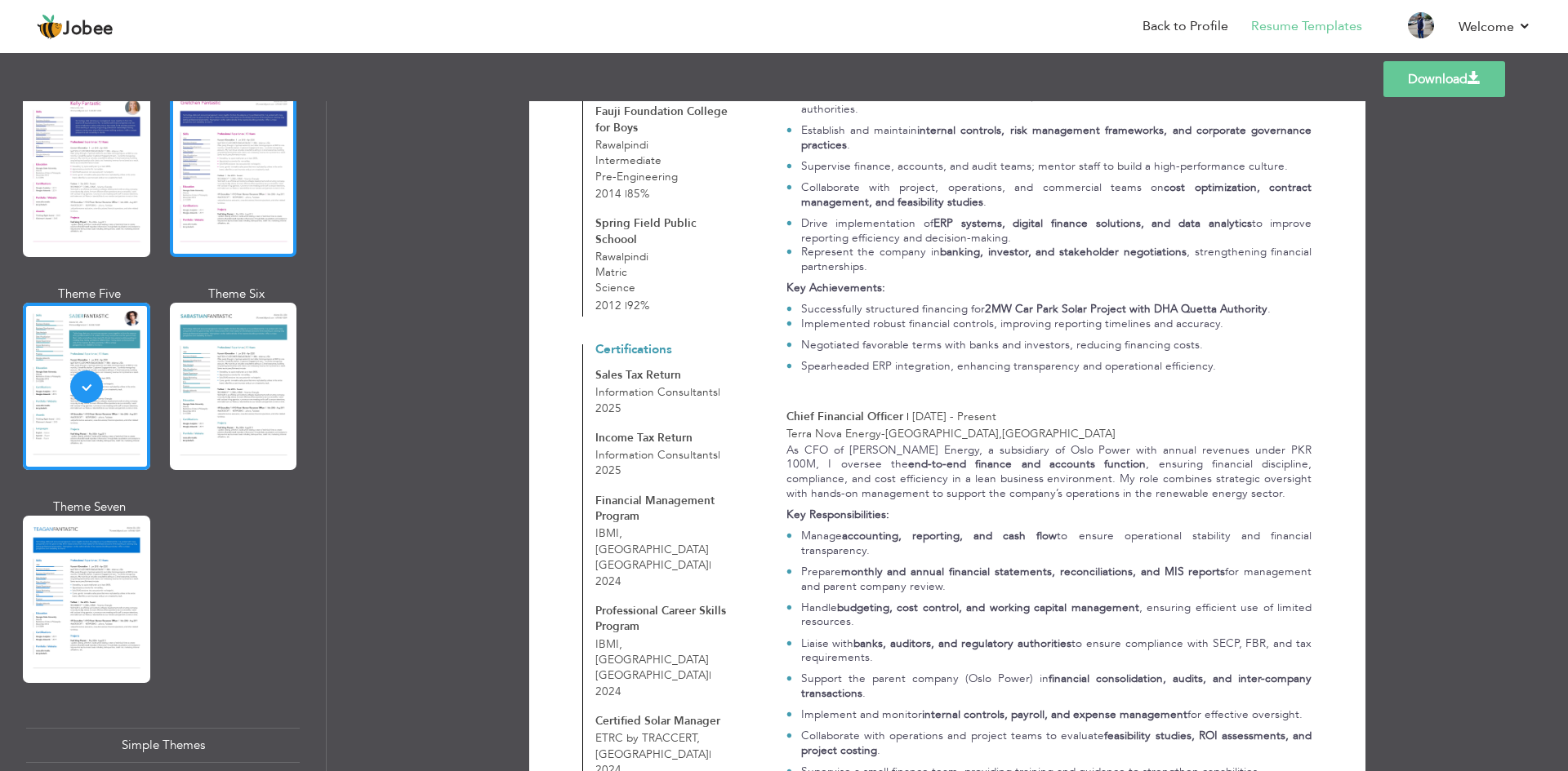
click at [231, 197] on div at bounding box center [233, 173] width 127 height 167
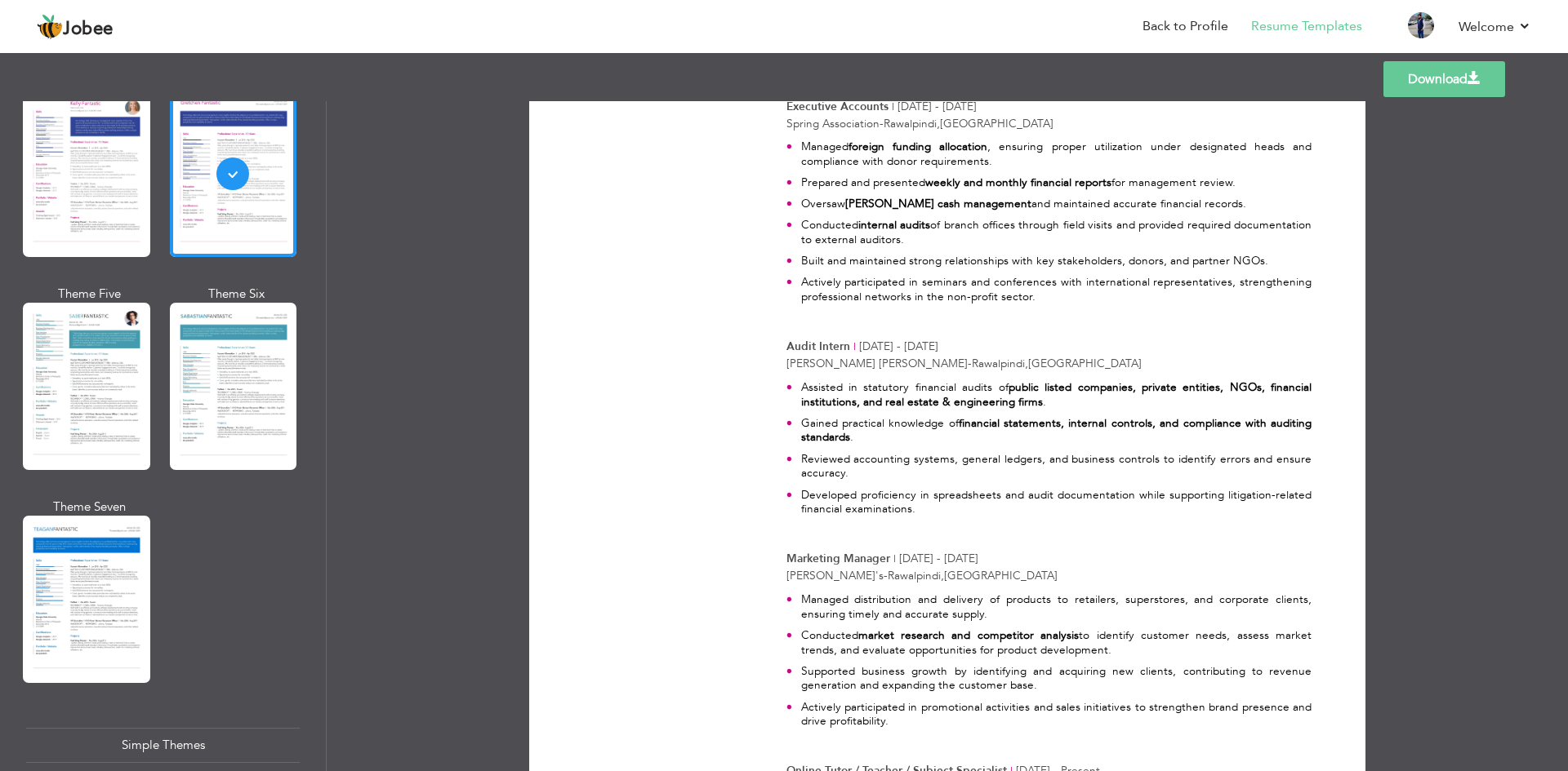
scroll to position [3102, 0]
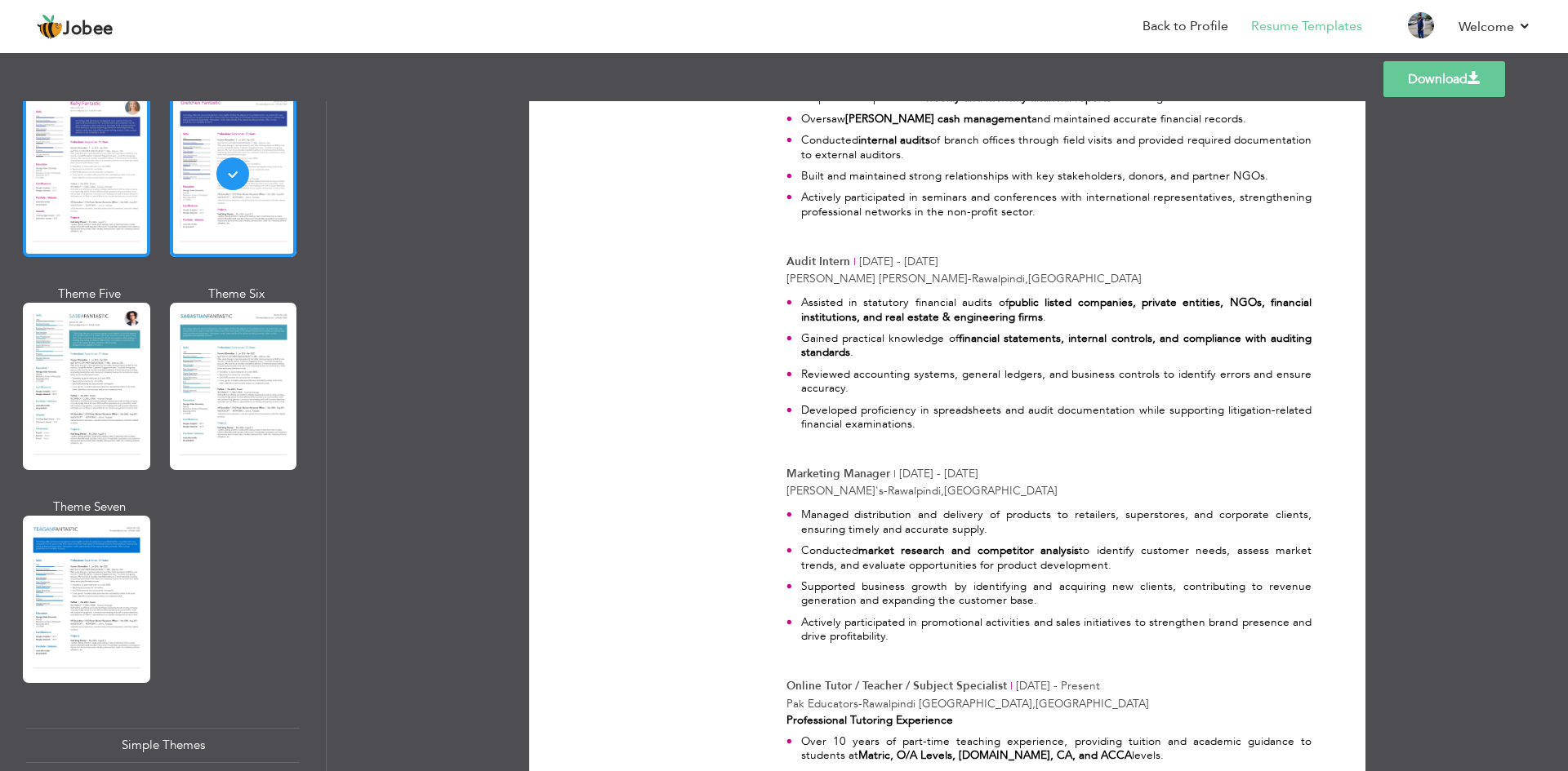
click at [69, 197] on div at bounding box center [87, 173] width 127 height 167
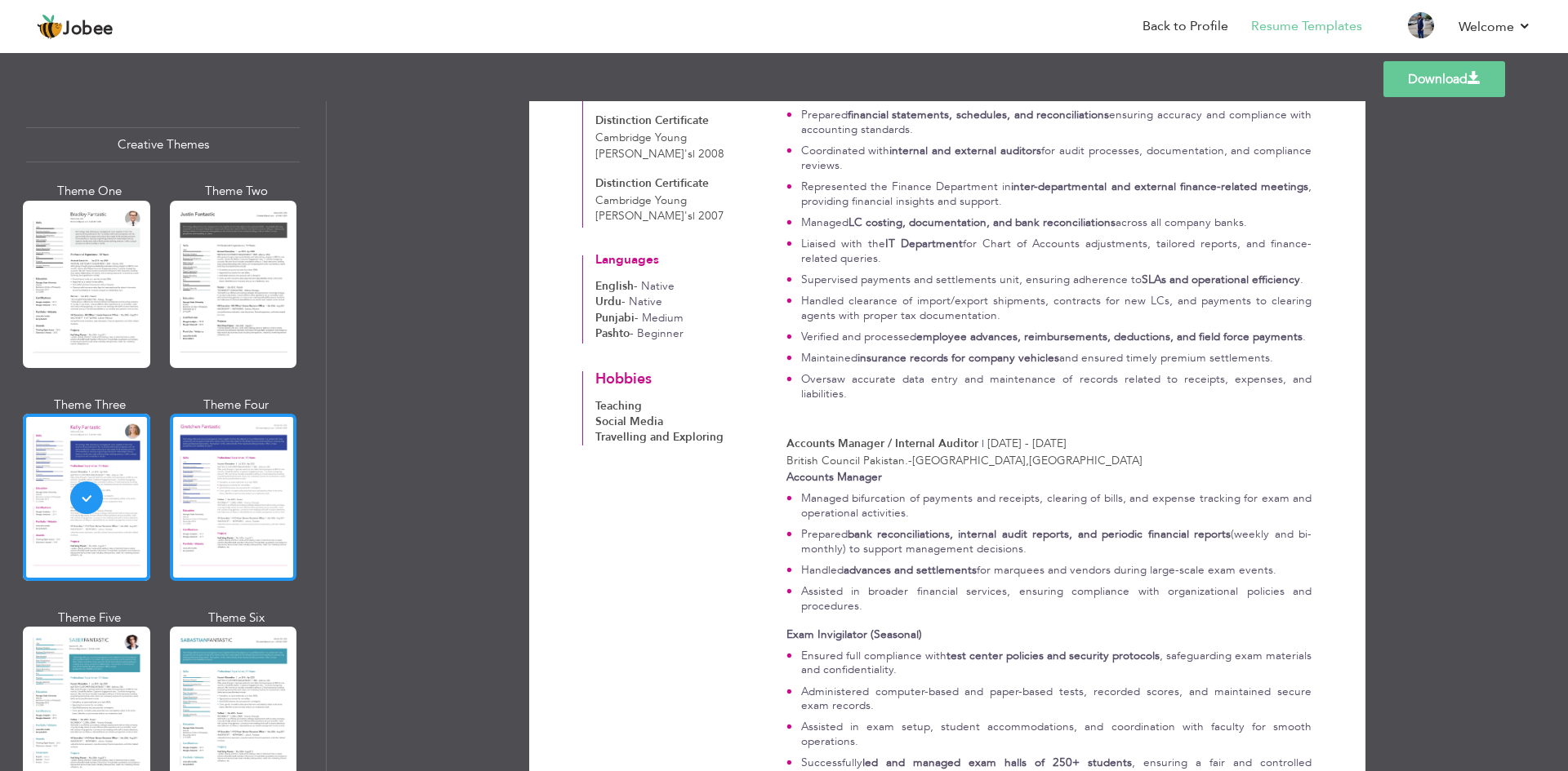
scroll to position [1923, 0]
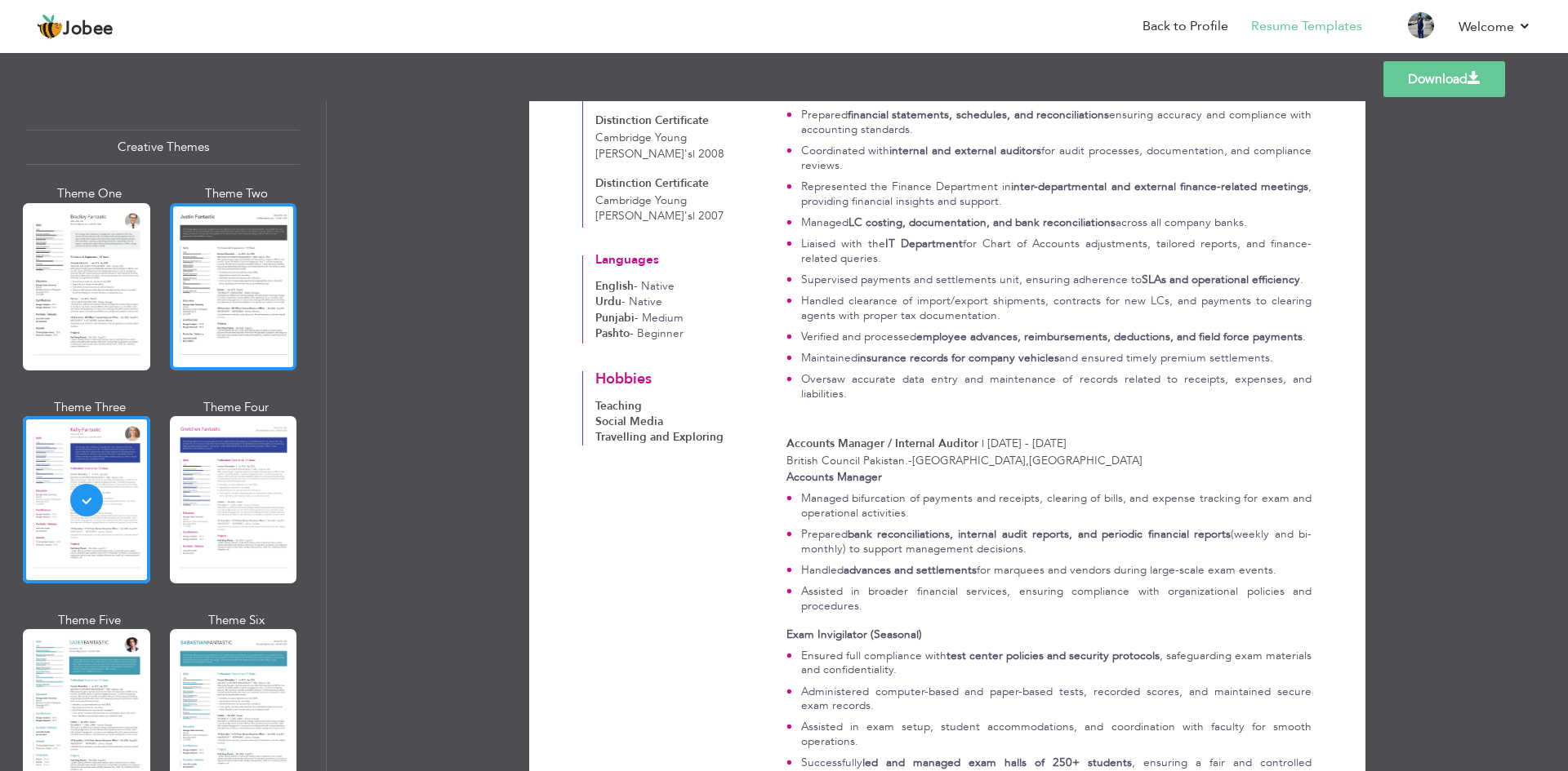
click at [239, 281] on div at bounding box center [233, 287] width 127 height 167
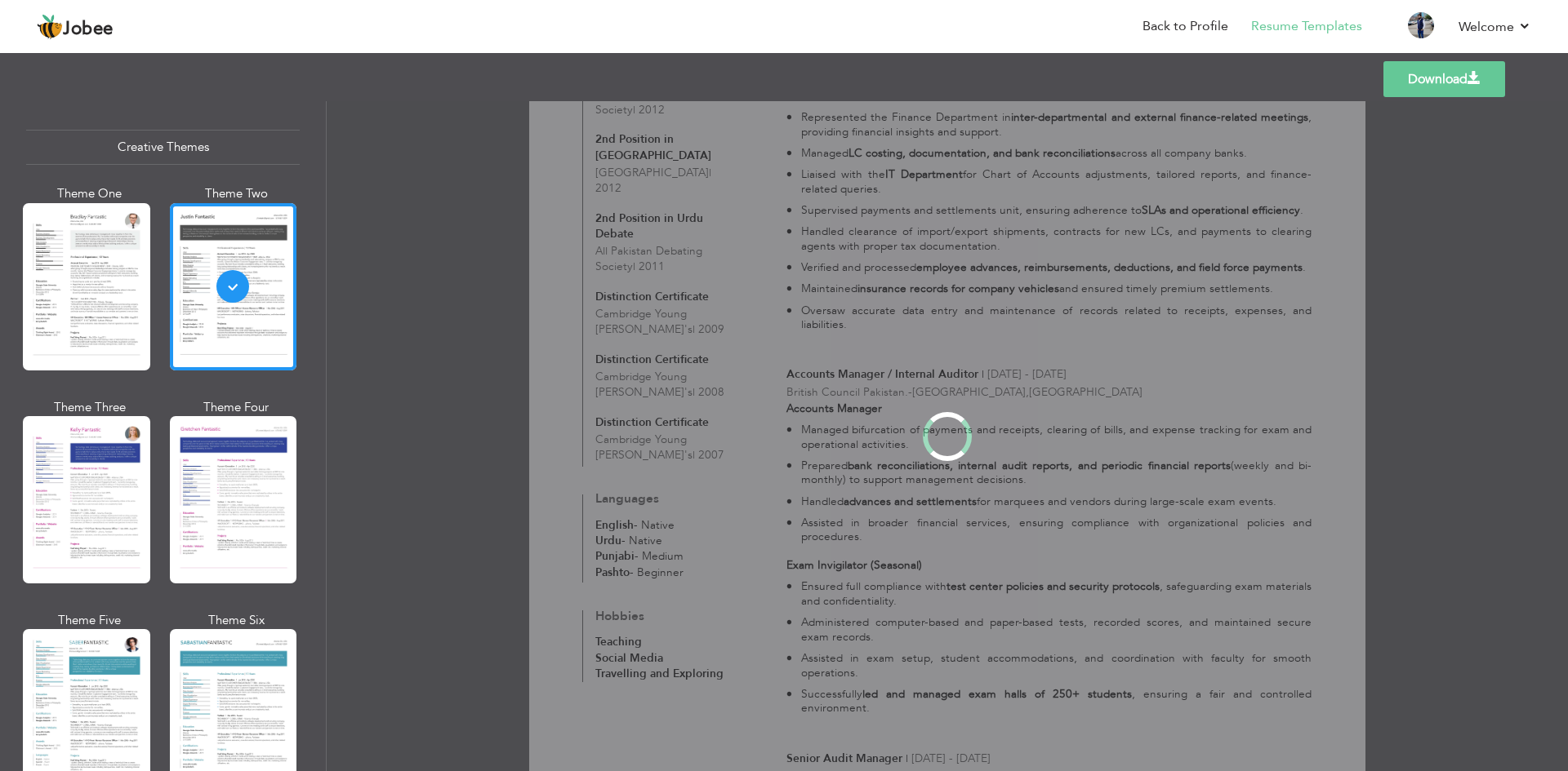
scroll to position [0, 0]
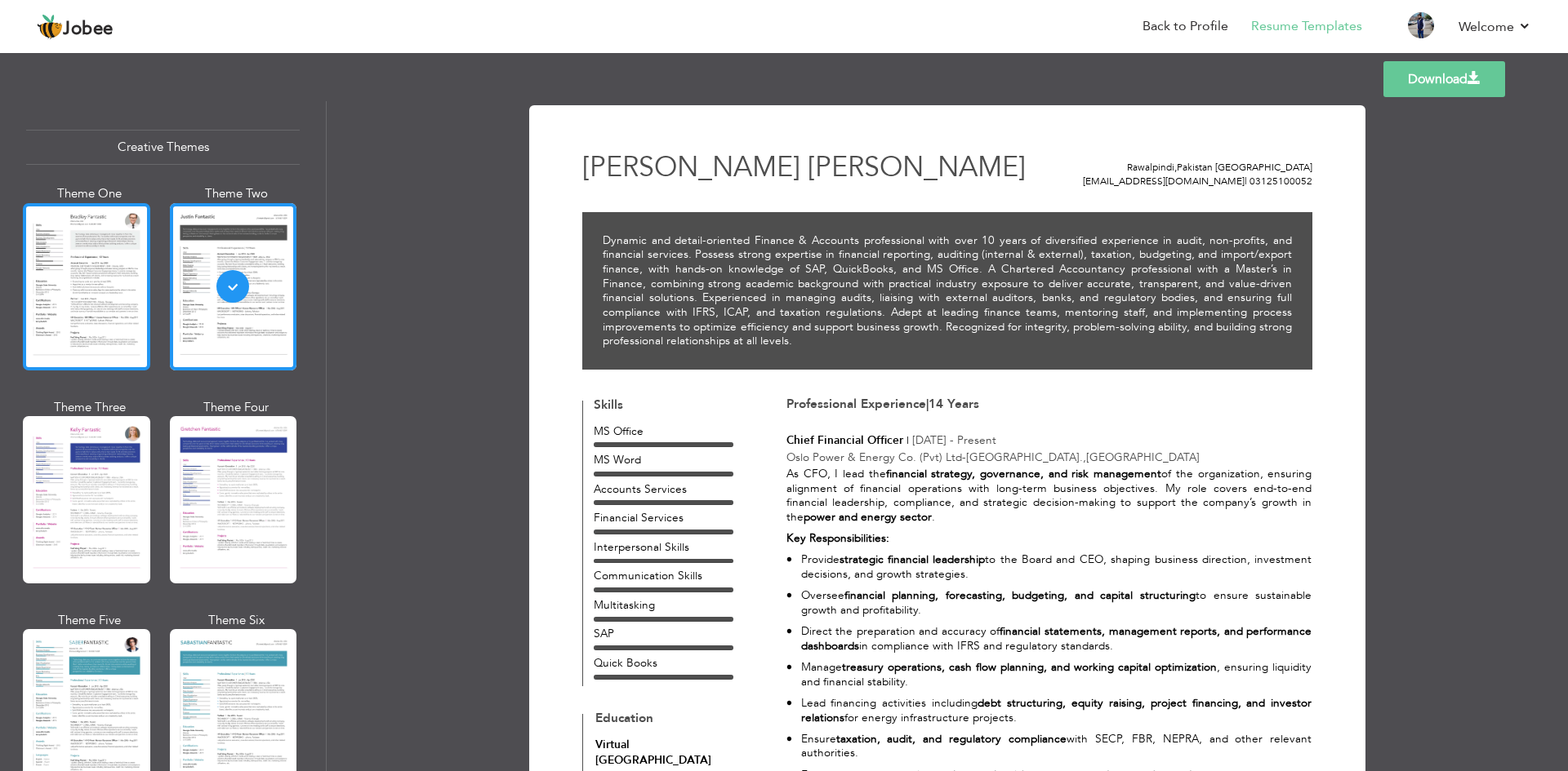
click at [68, 242] on div at bounding box center [87, 287] width 127 height 167
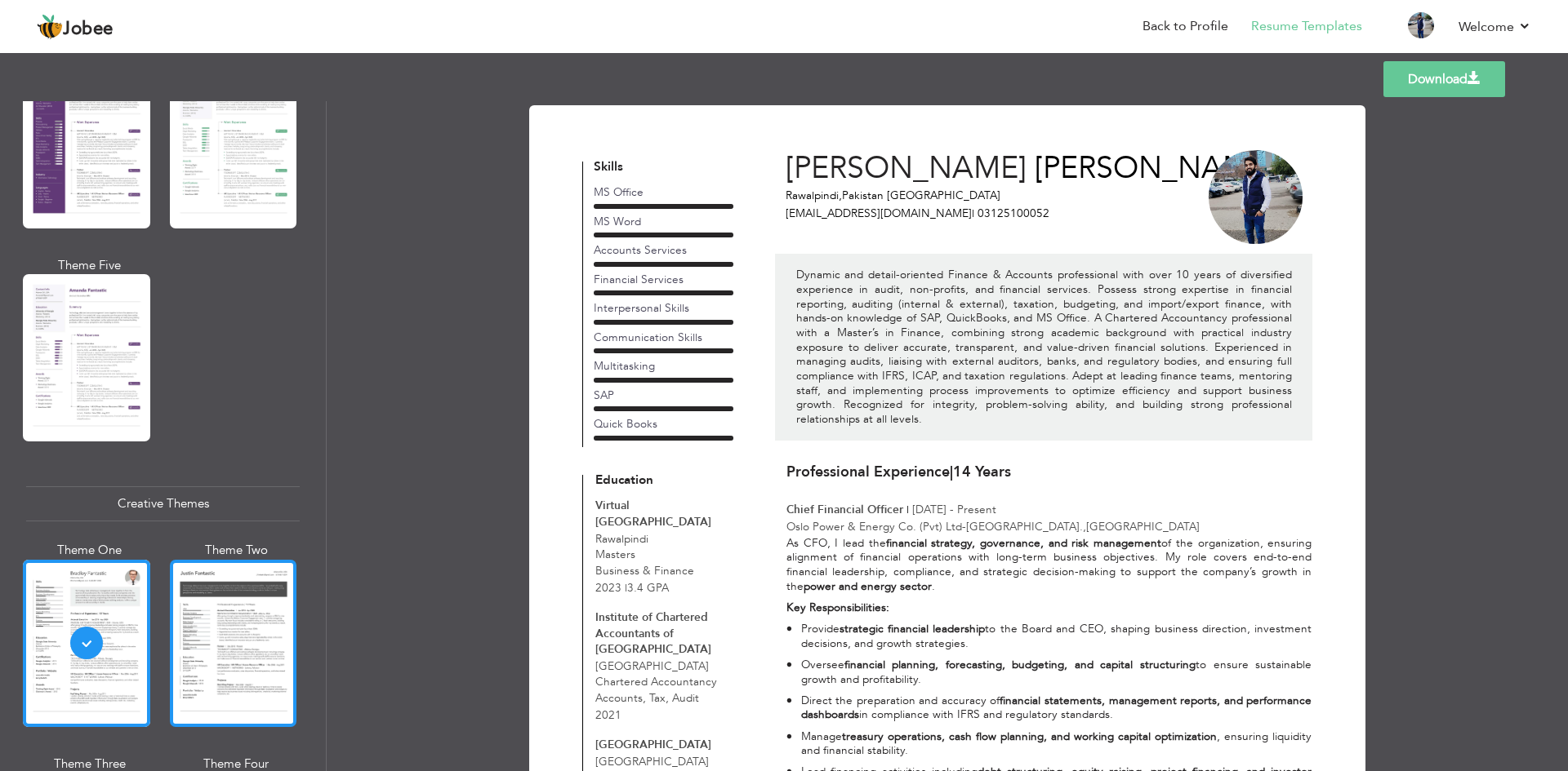
scroll to position [1515, 0]
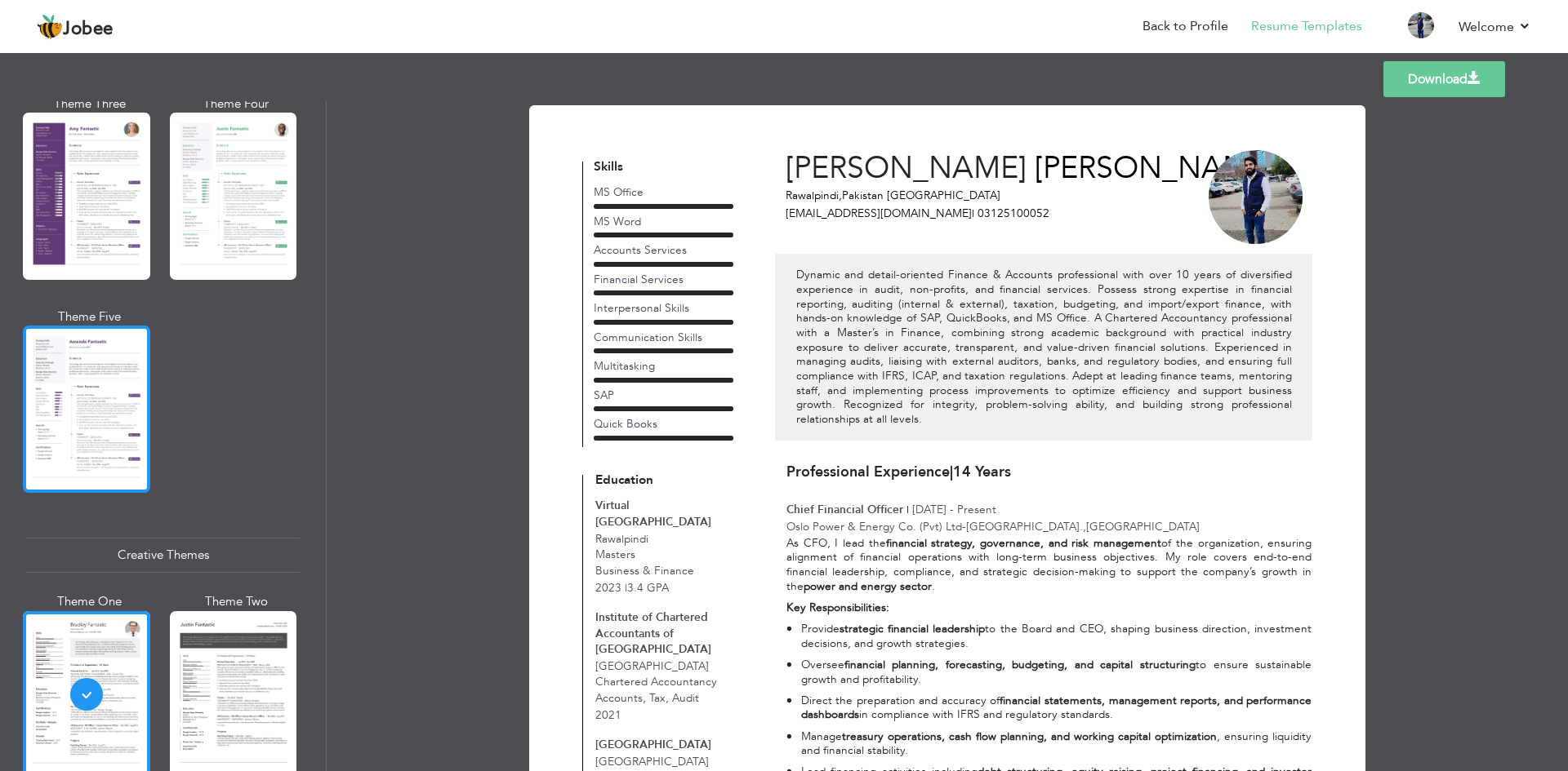
click at [88, 382] on div at bounding box center [87, 409] width 127 height 167
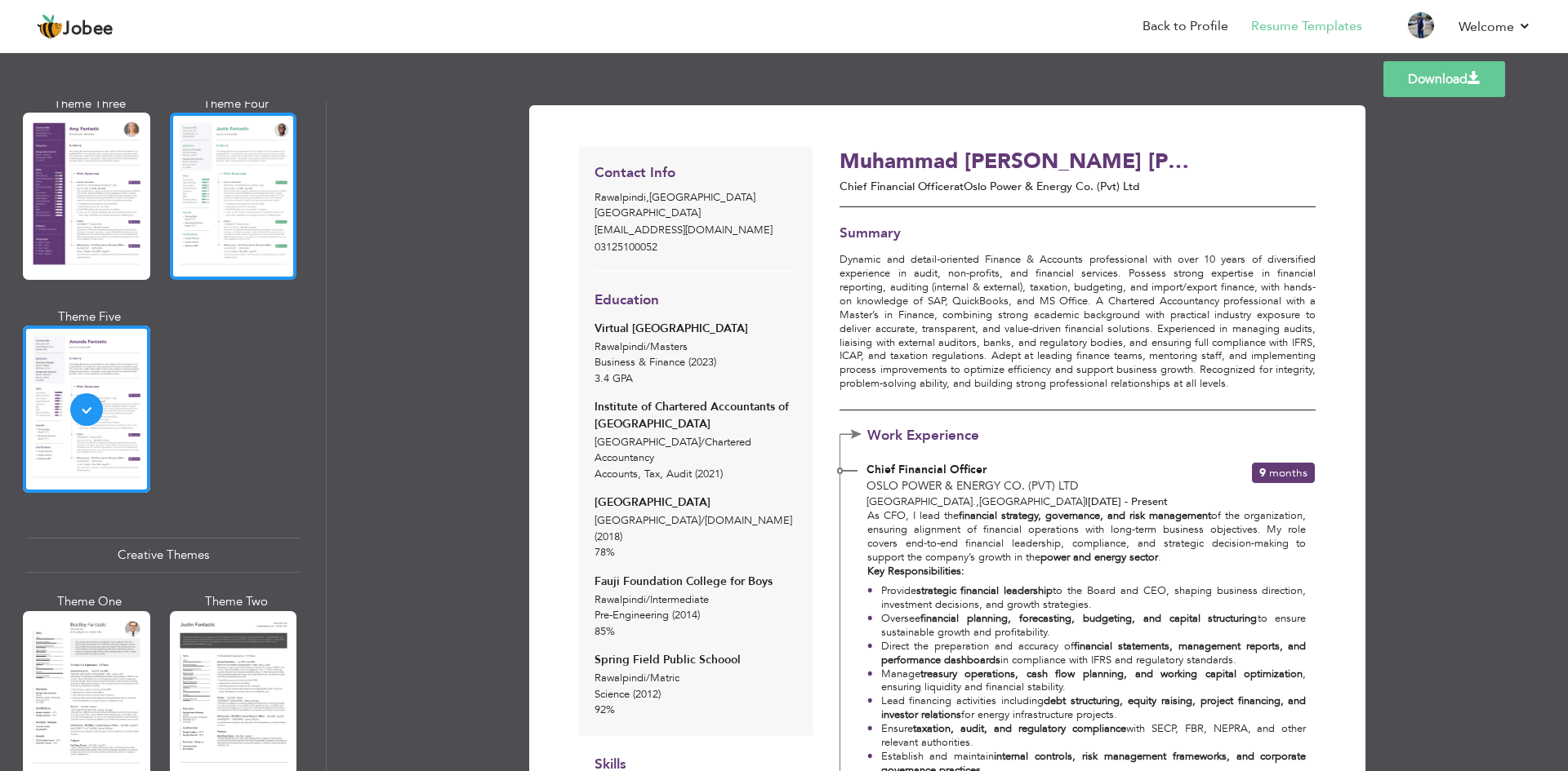
click at [232, 193] on div at bounding box center [233, 196] width 127 height 167
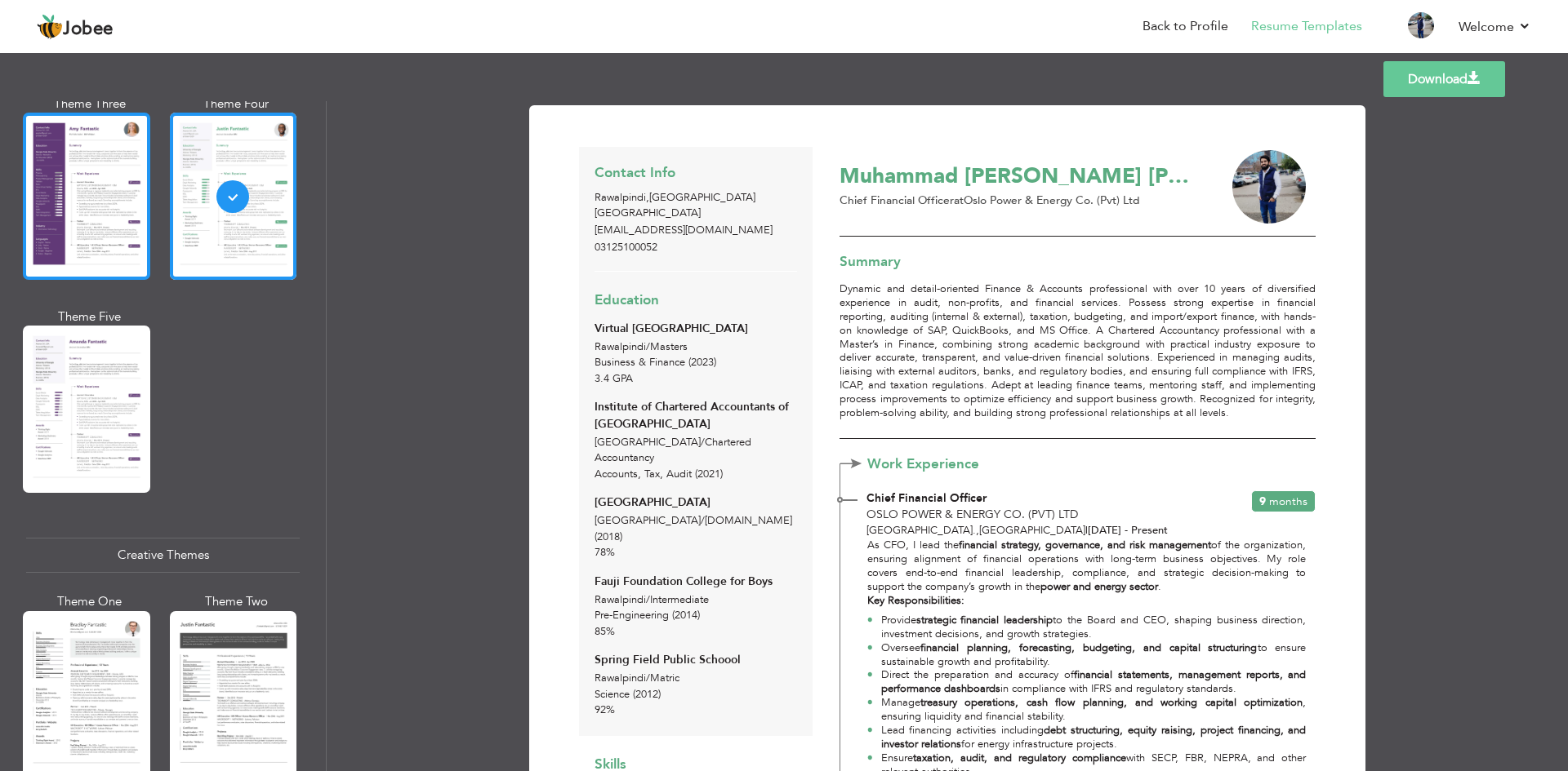
click at [94, 160] on div at bounding box center [87, 196] width 127 height 167
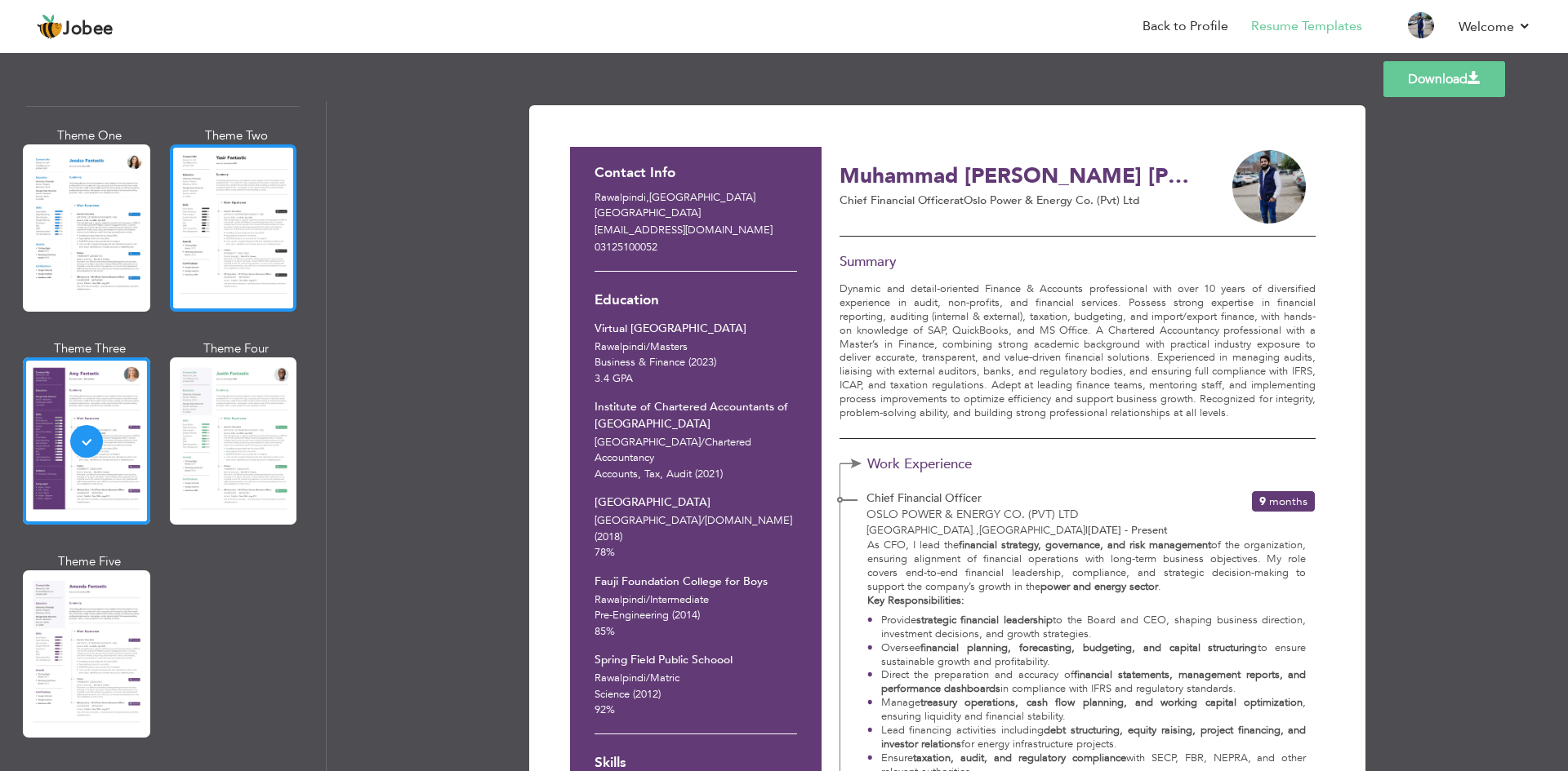
scroll to position [1188, 0]
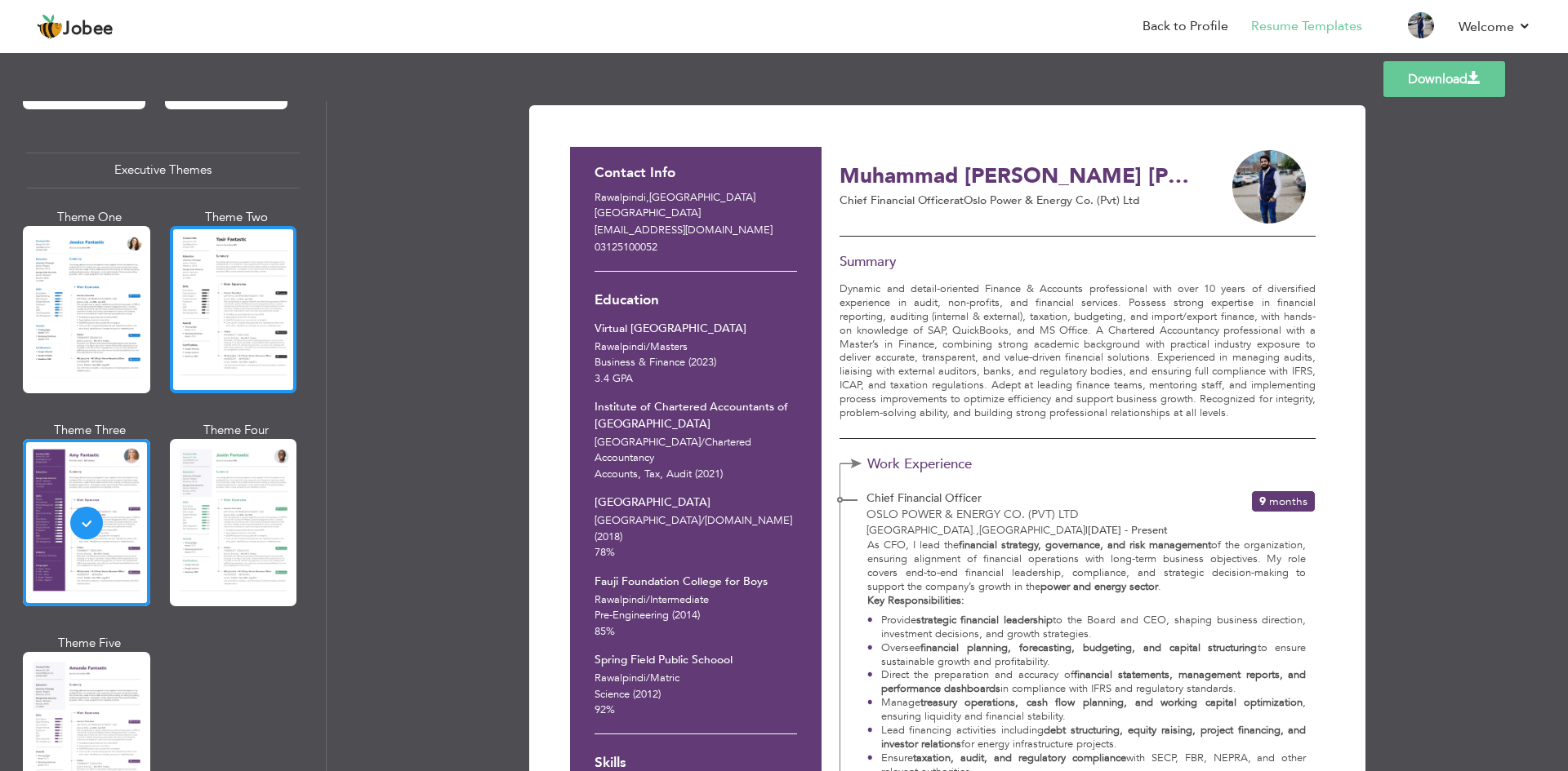
click at [237, 282] on div at bounding box center [233, 310] width 127 height 167
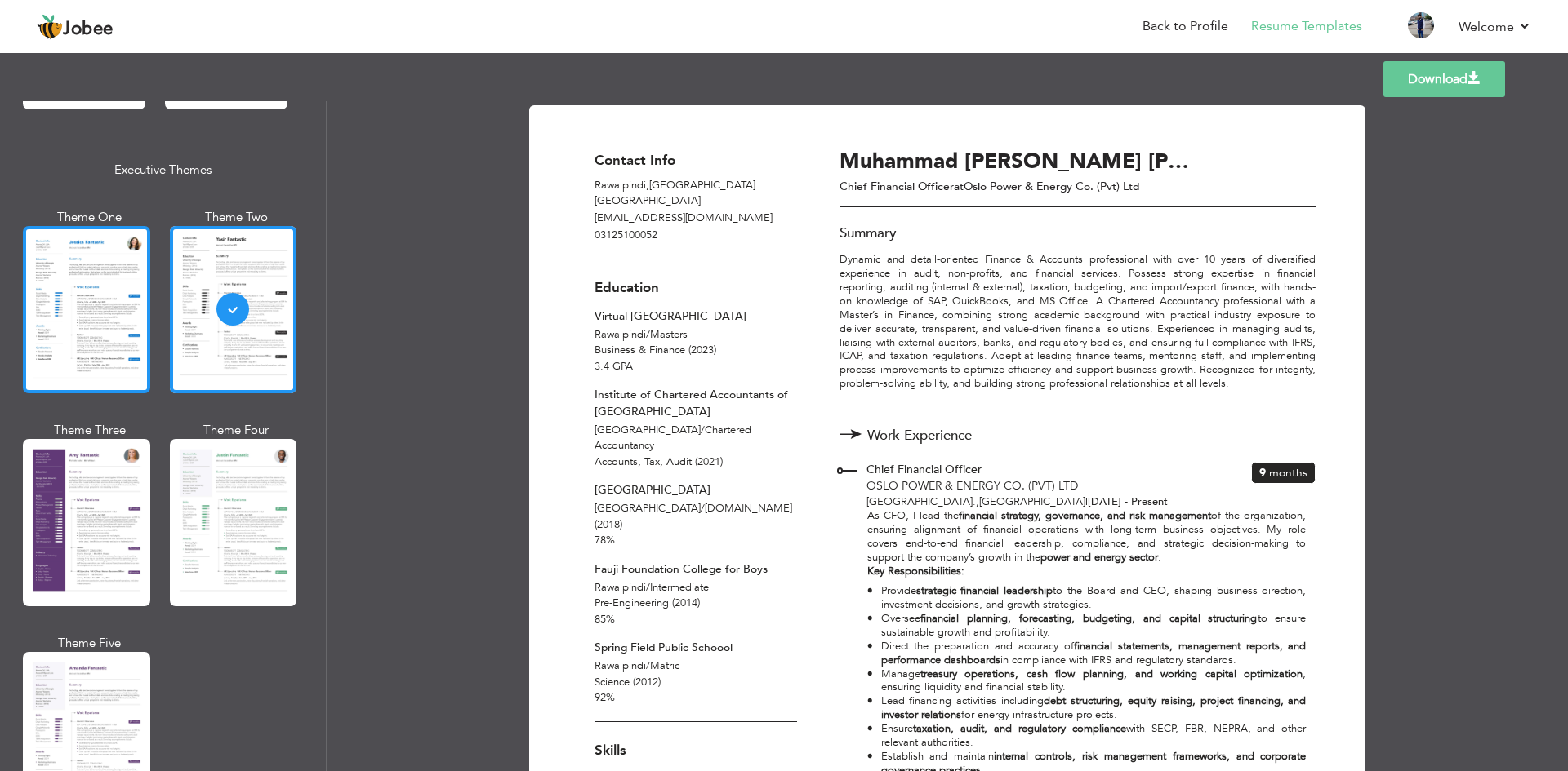
click at [72, 307] on div at bounding box center [87, 310] width 127 height 167
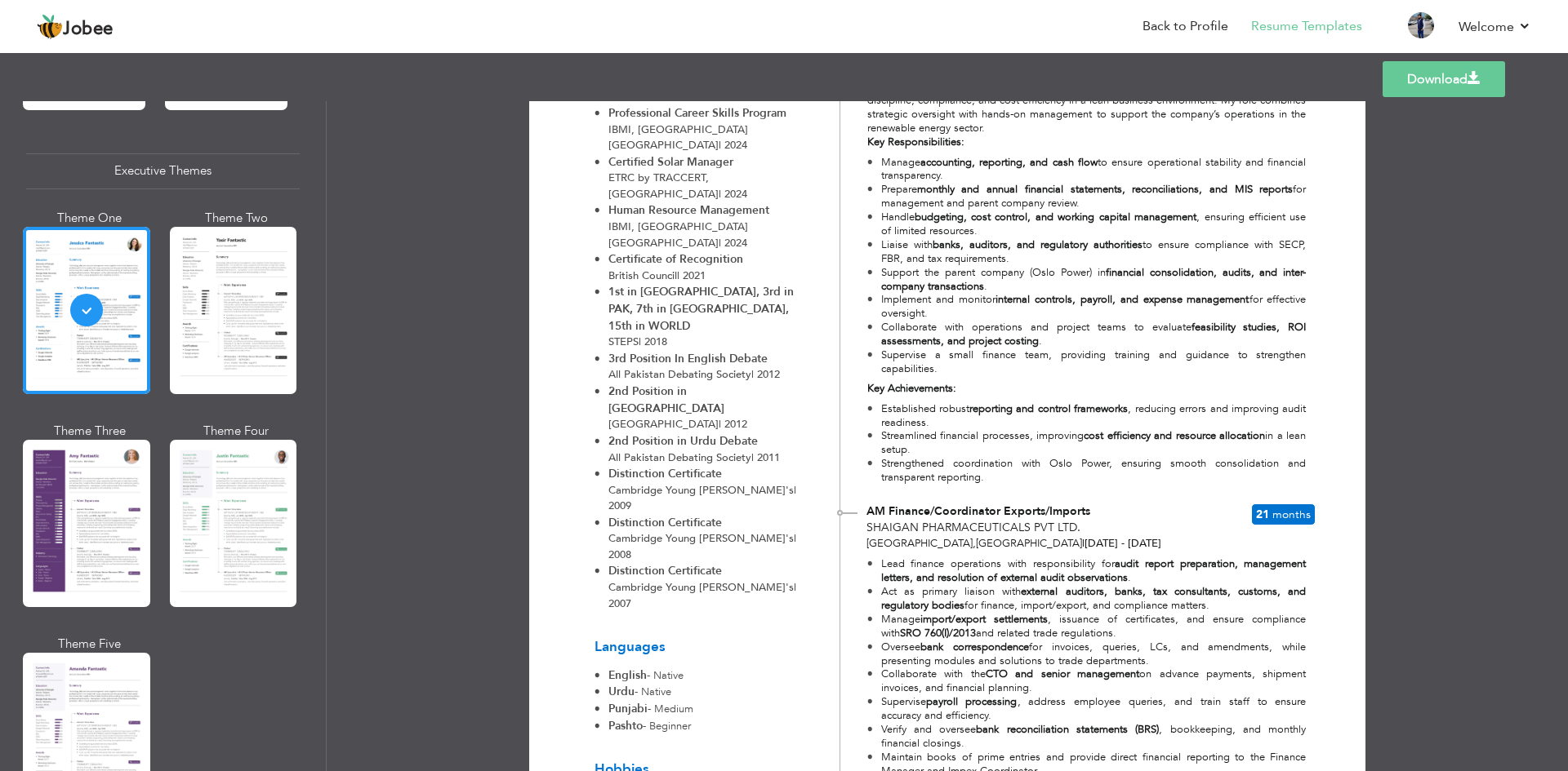
scroll to position [1061, 0]
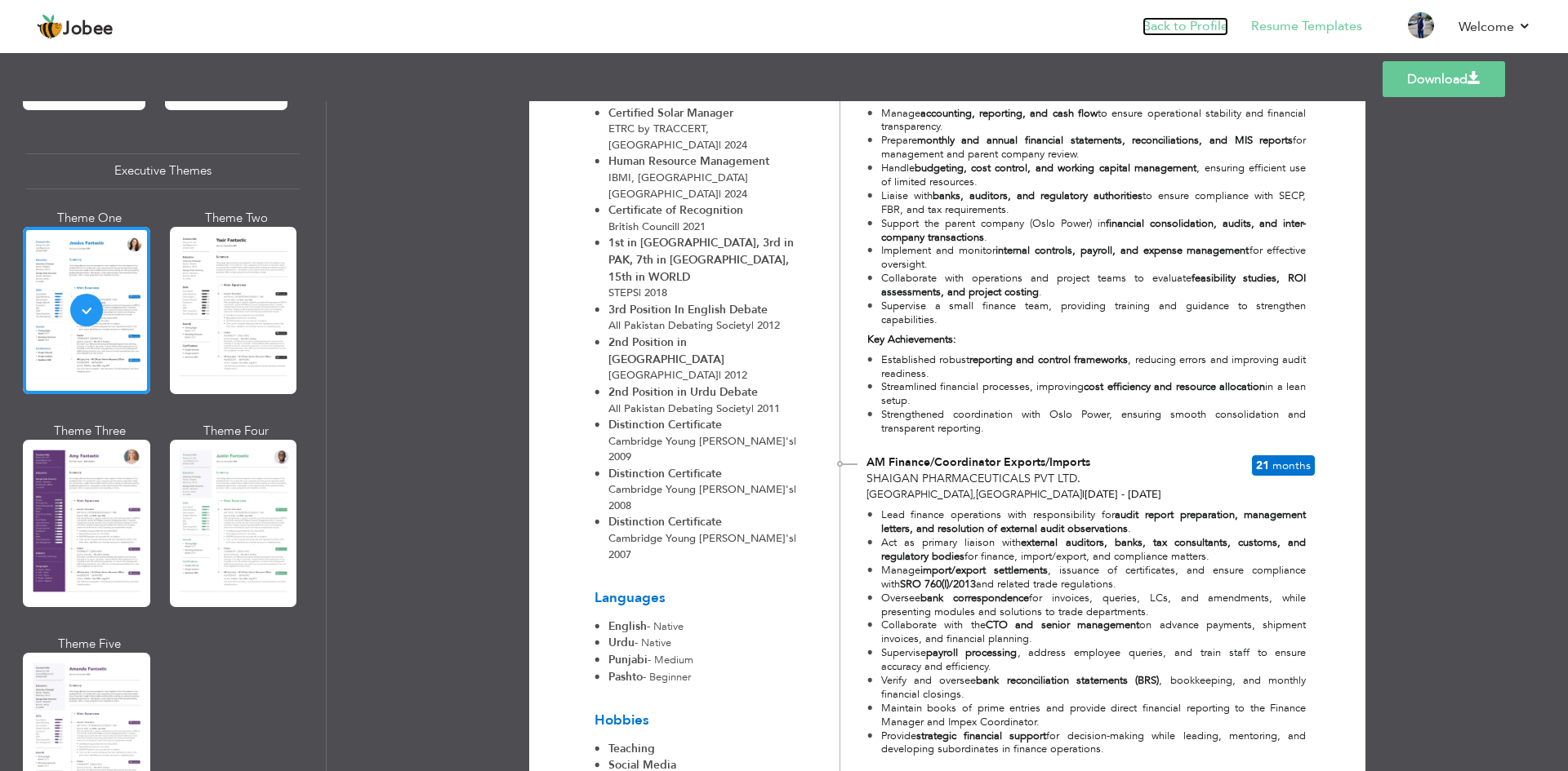
click at [1162, 28] on link "Back to Profile" at bounding box center [1185, 26] width 86 height 18
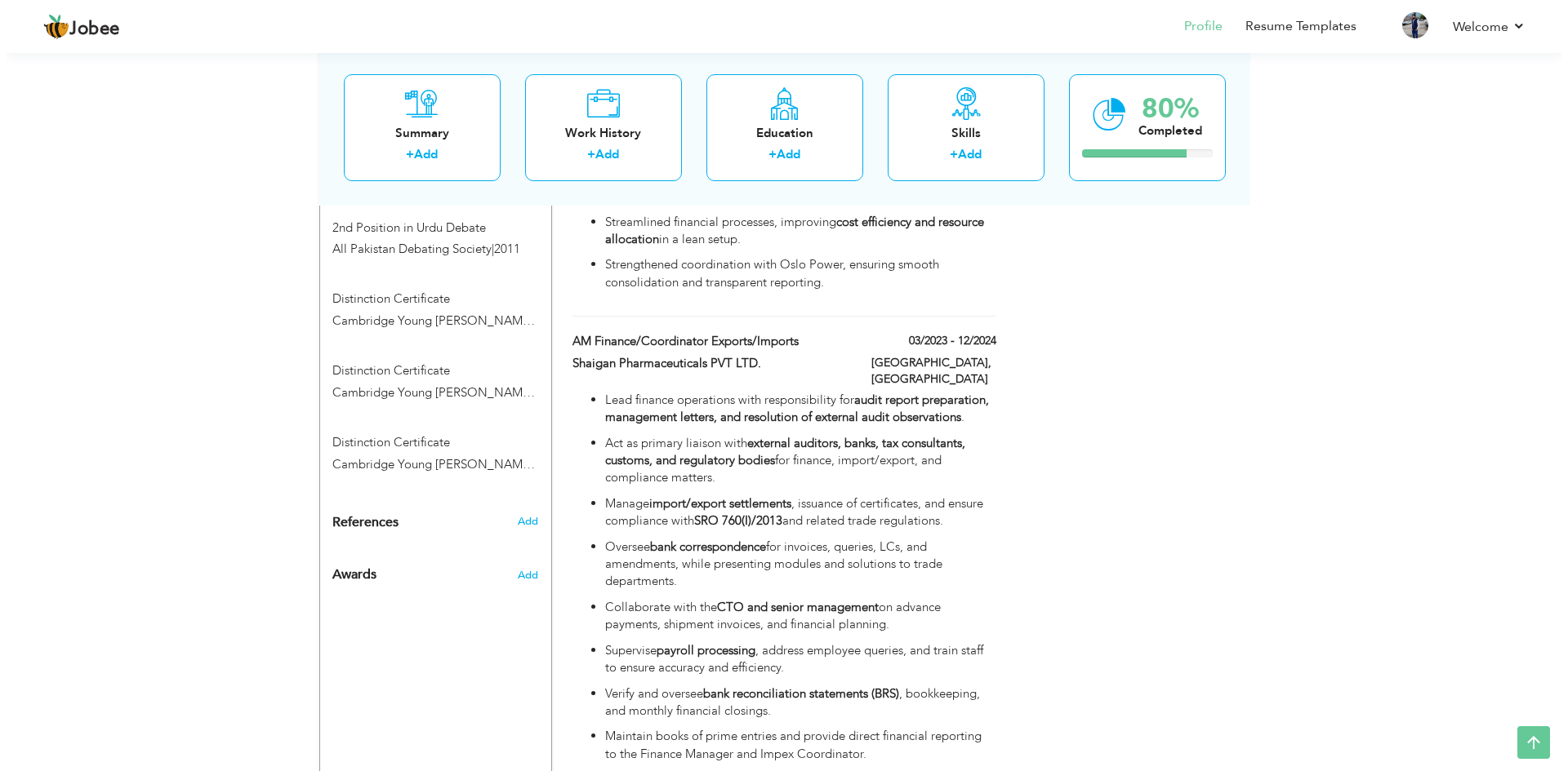
scroll to position [1916, 0]
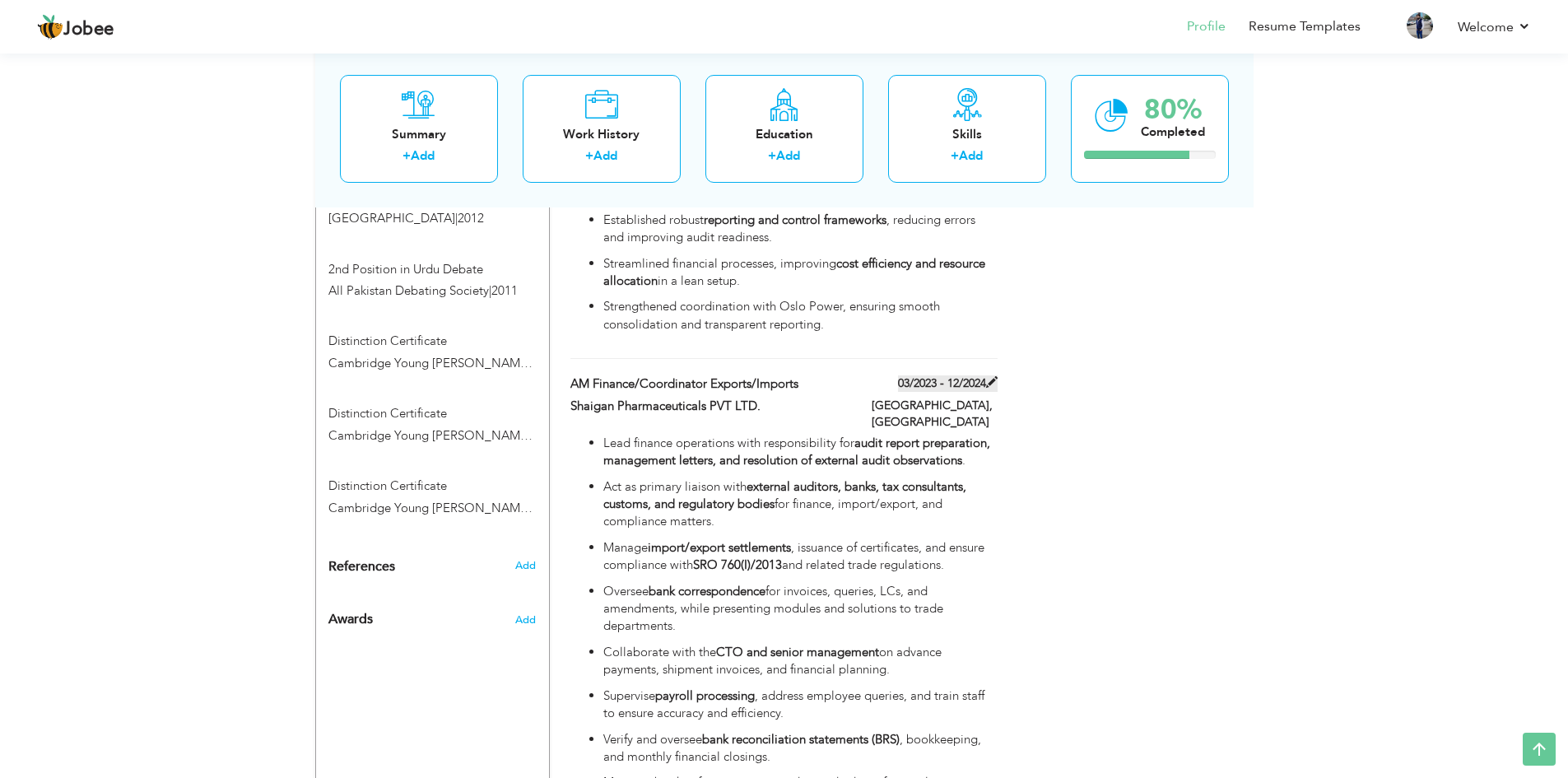
click at [956, 376] on label "03/2023 - 12/2024" at bounding box center [948, 384] width 100 height 17
type input "AM Finance/Coordinator Exports/Imports"
type input "Shaigan Pharmaceuticals PVT LTD."
type input "03/2023"
type input "12/2024"
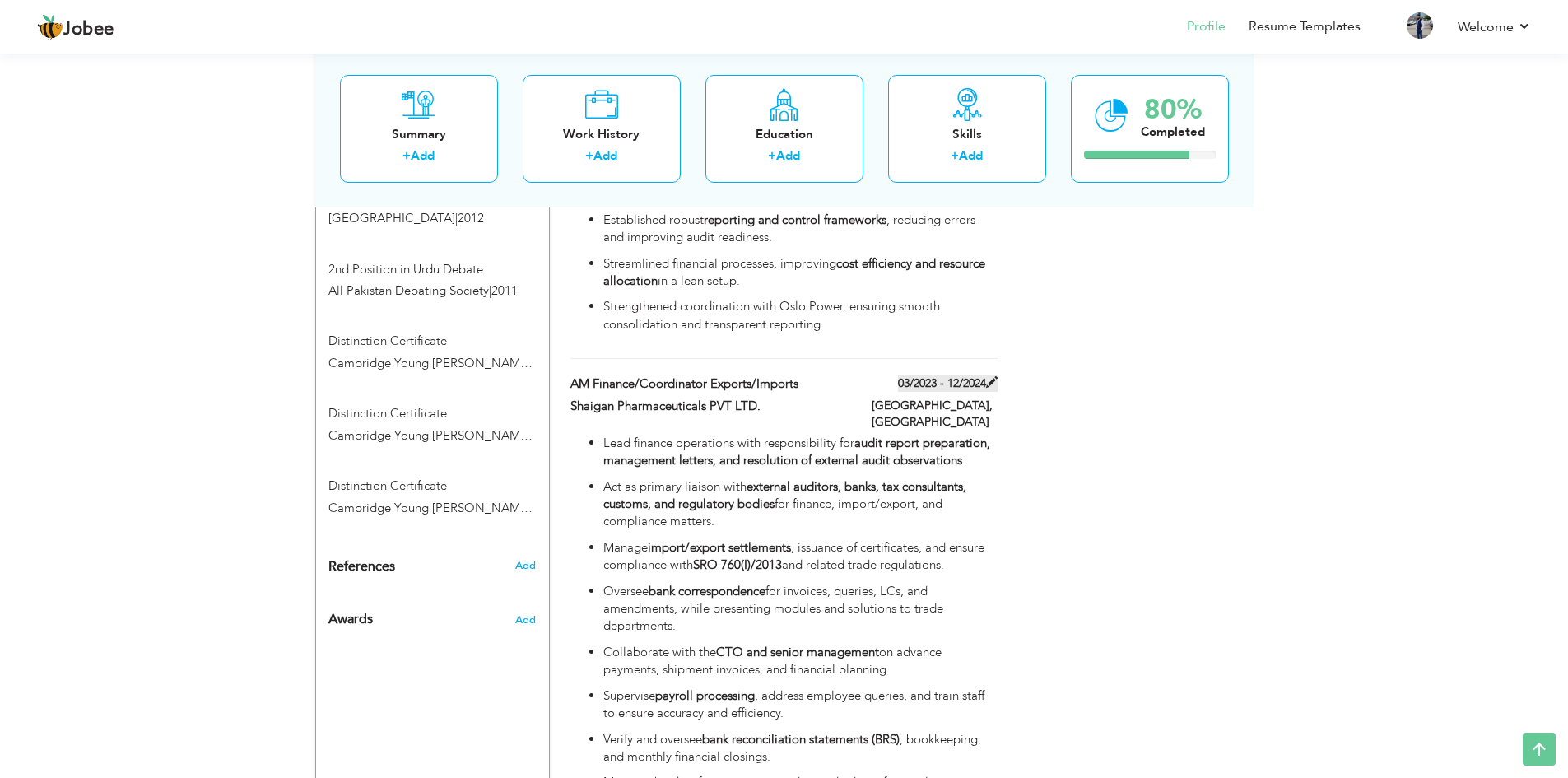
type input "[GEOGRAPHIC_DATA]"
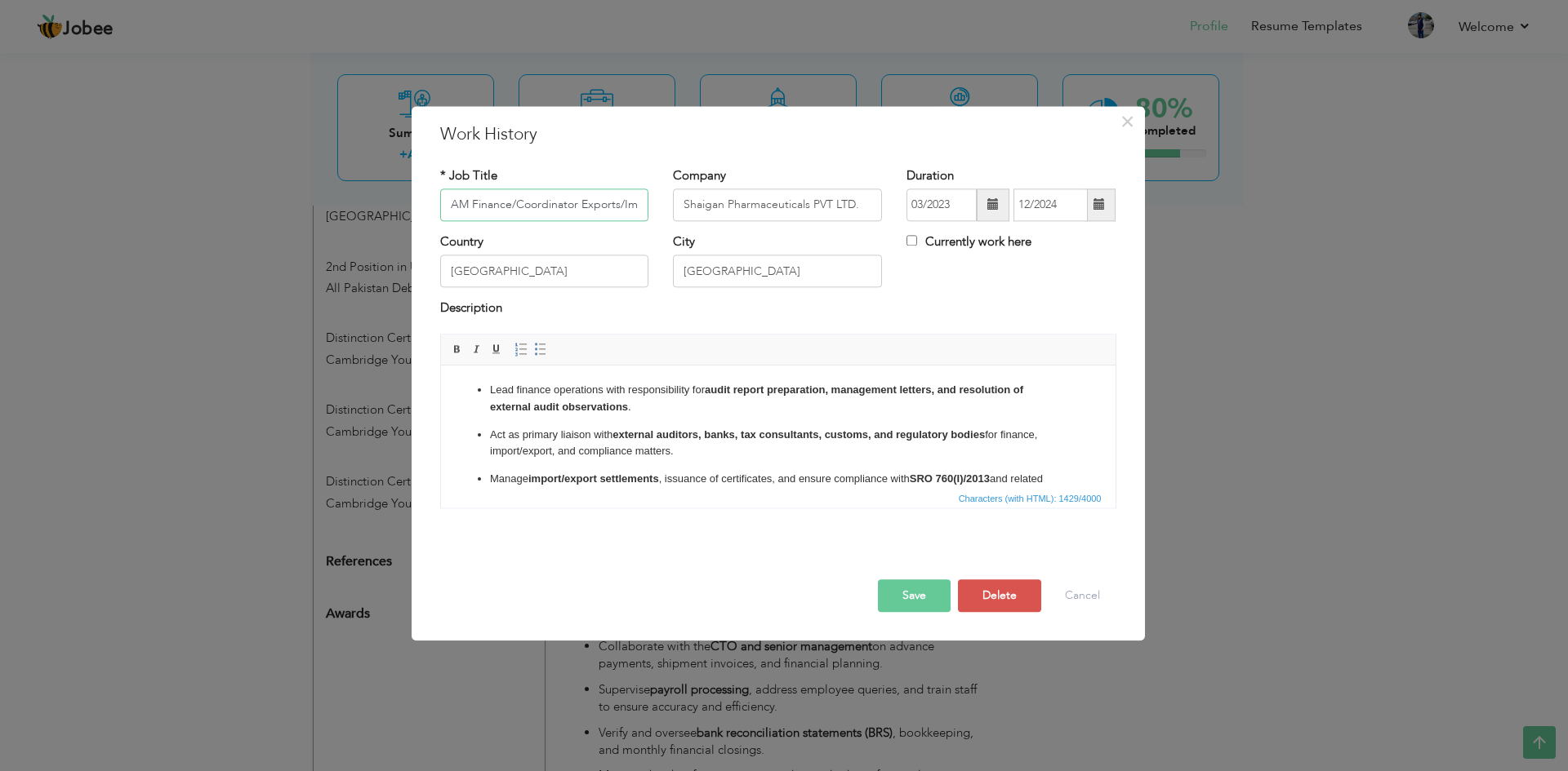
scroll to position [0, 23]
click at [1098, 206] on span at bounding box center [1099, 205] width 12 height 12
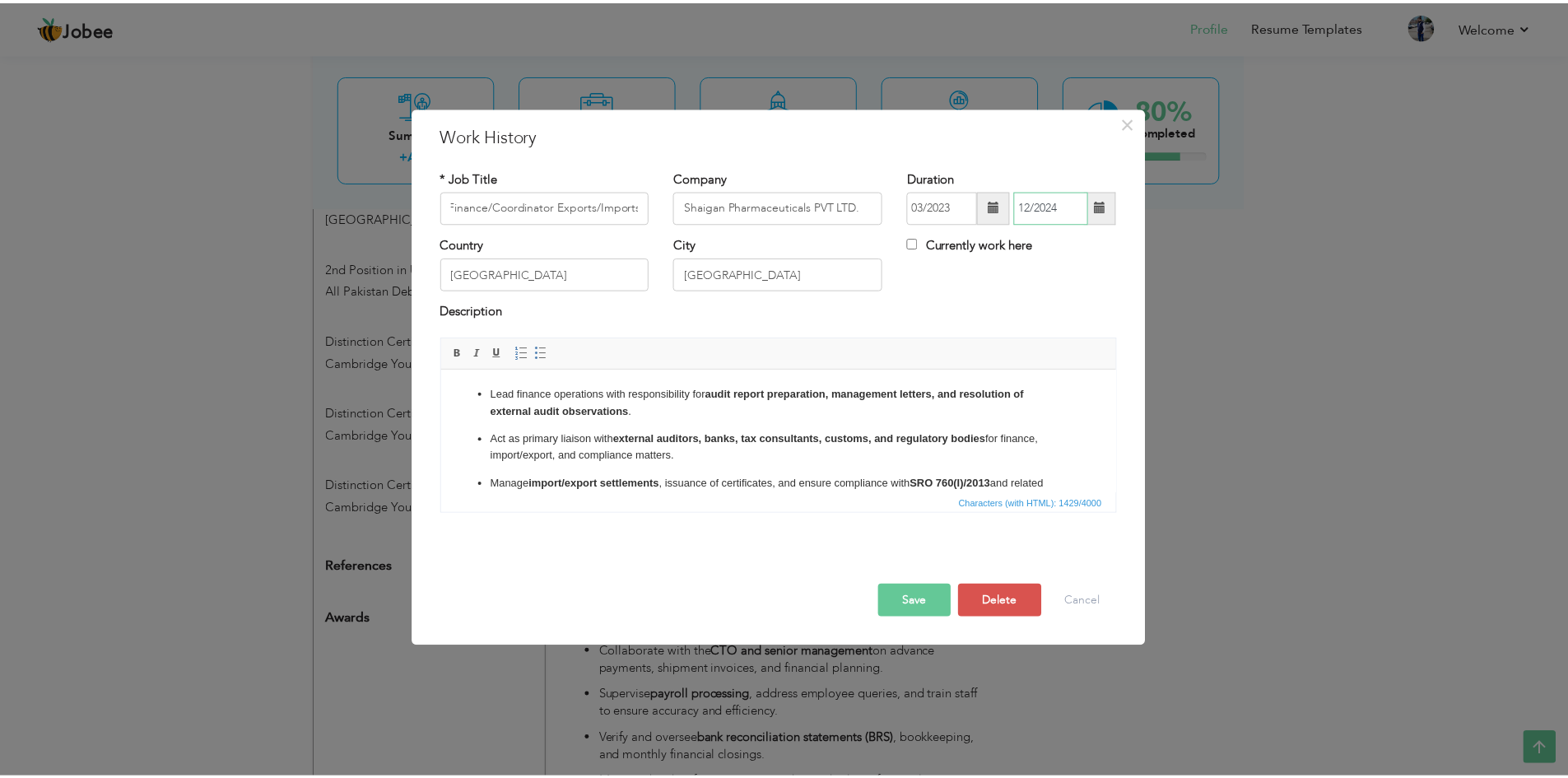
scroll to position [0, 0]
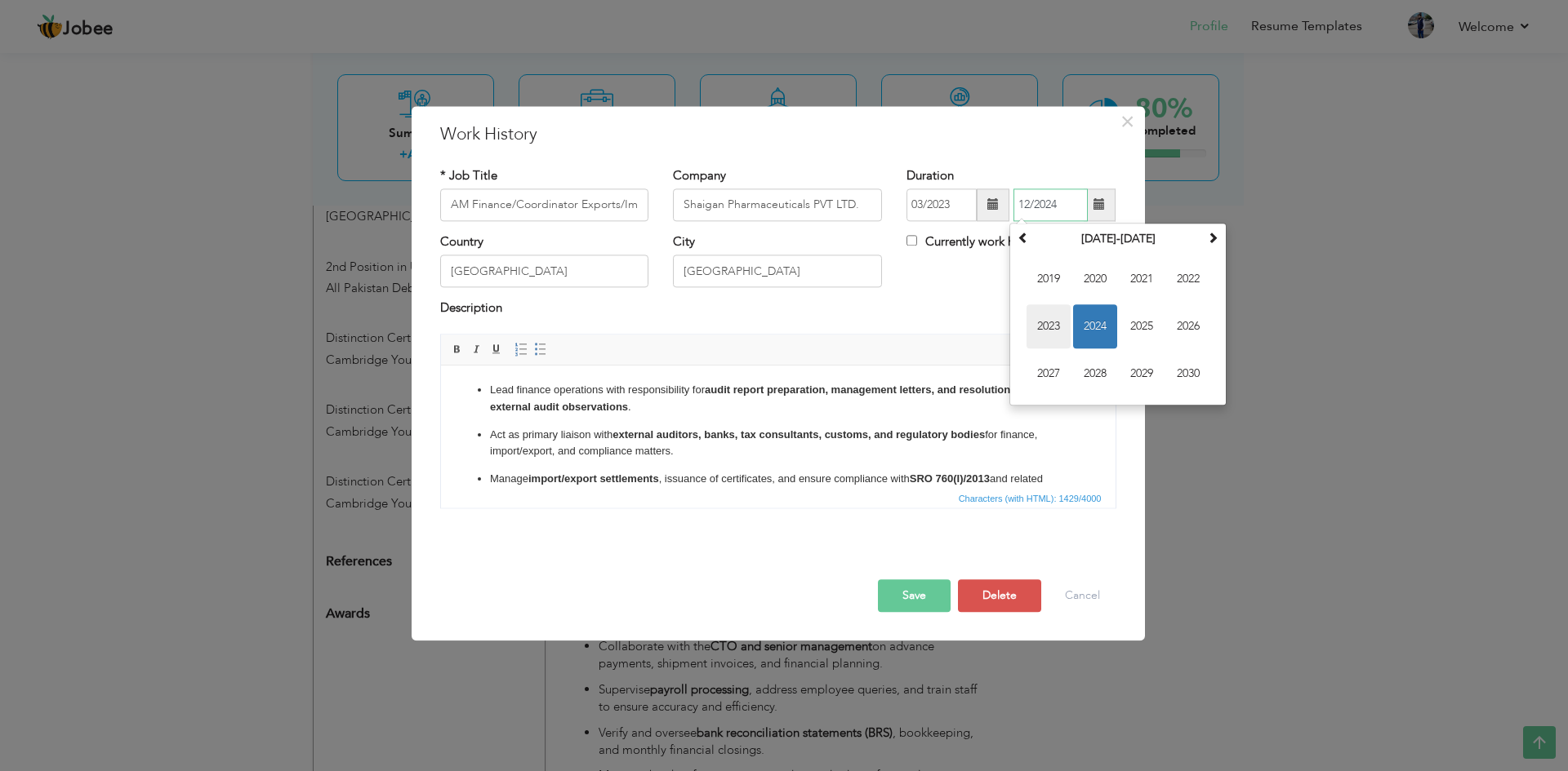
click at [1055, 332] on span "2023" at bounding box center [1048, 326] width 44 height 44
click at [1186, 368] on span "Dec" at bounding box center [1188, 373] width 44 height 44
type input "12/2023"
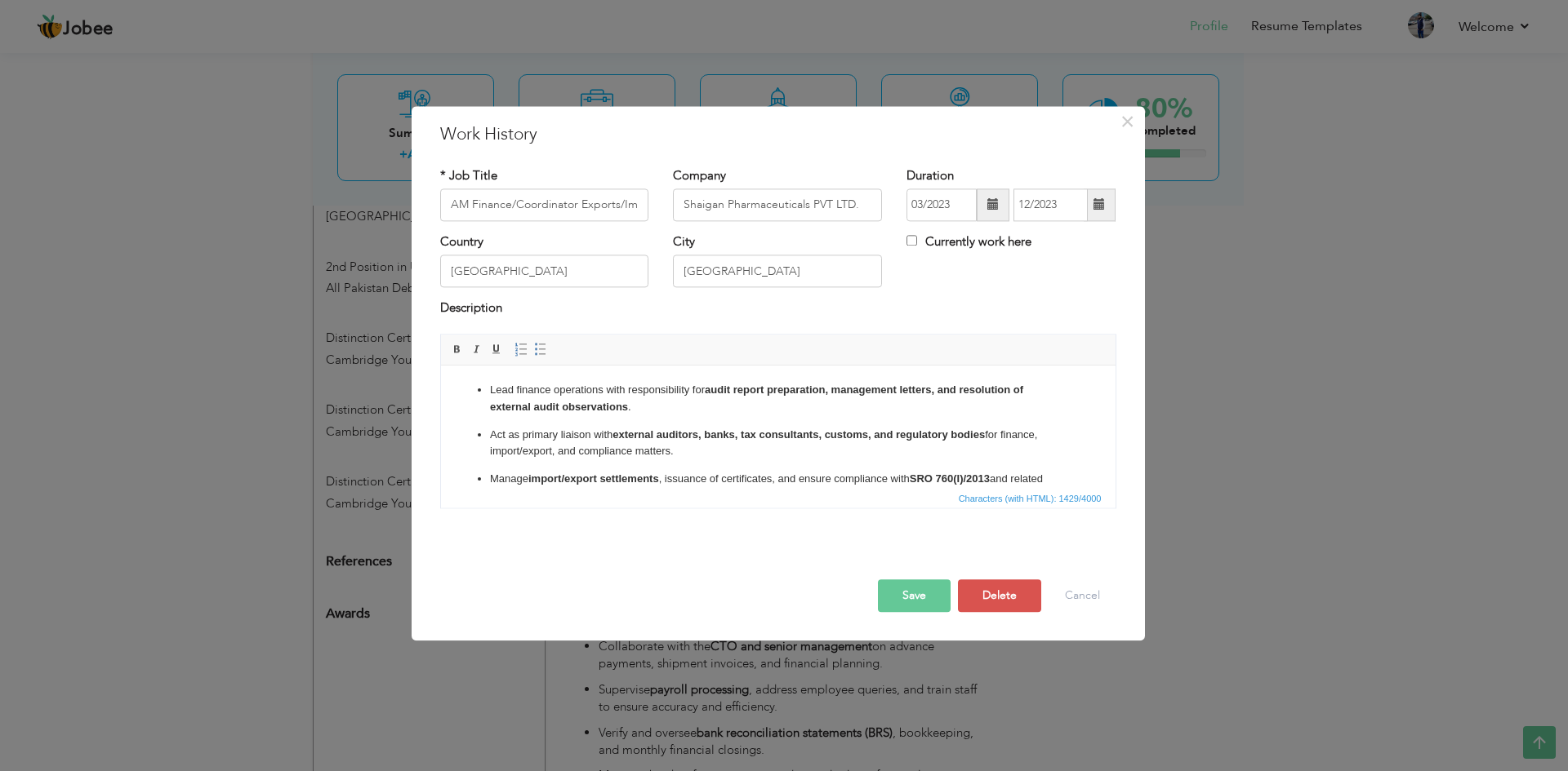
click at [921, 599] on button "Save" at bounding box center [913, 596] width 73 height 33
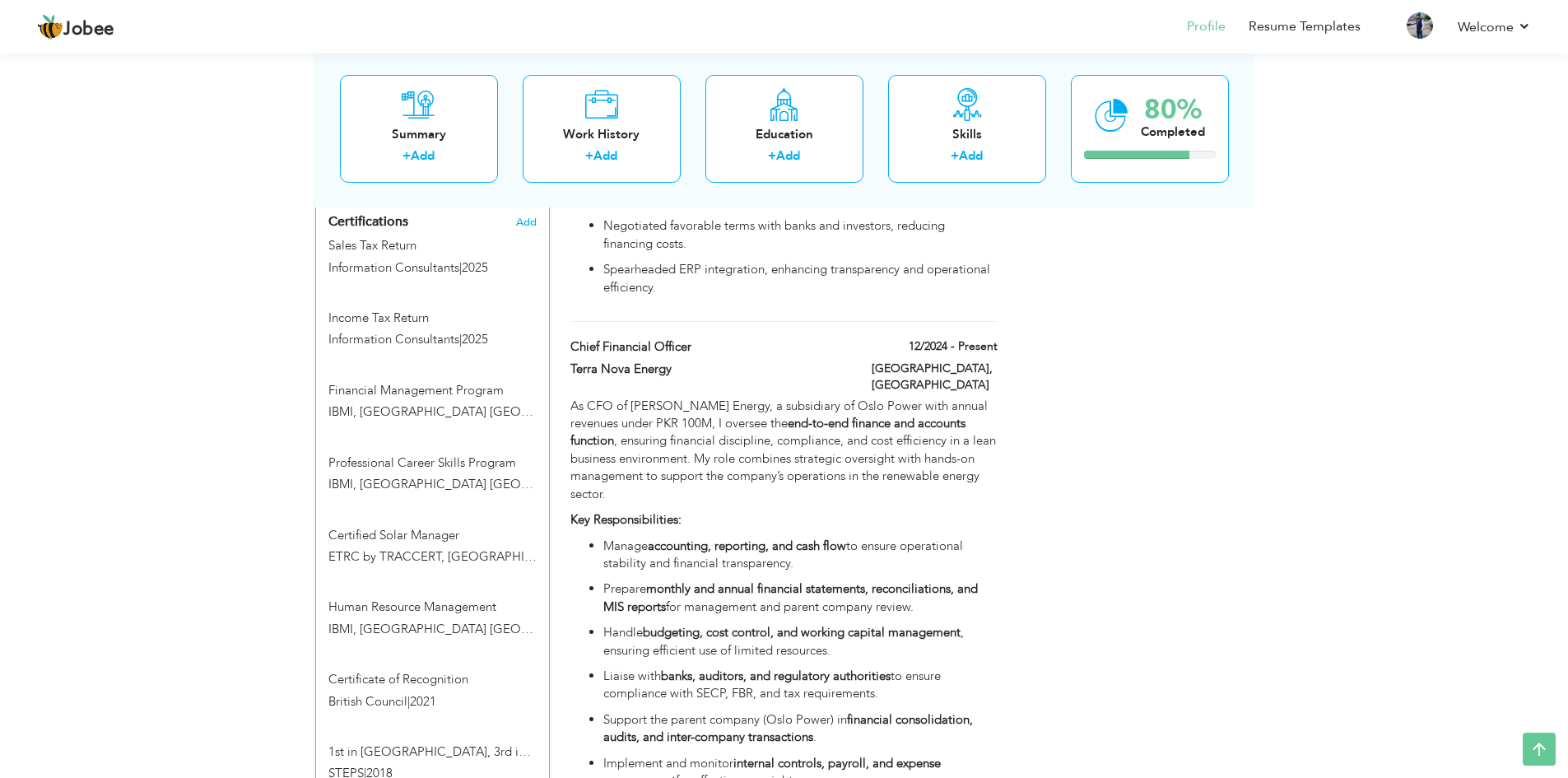
scroll to position [1193, 0]
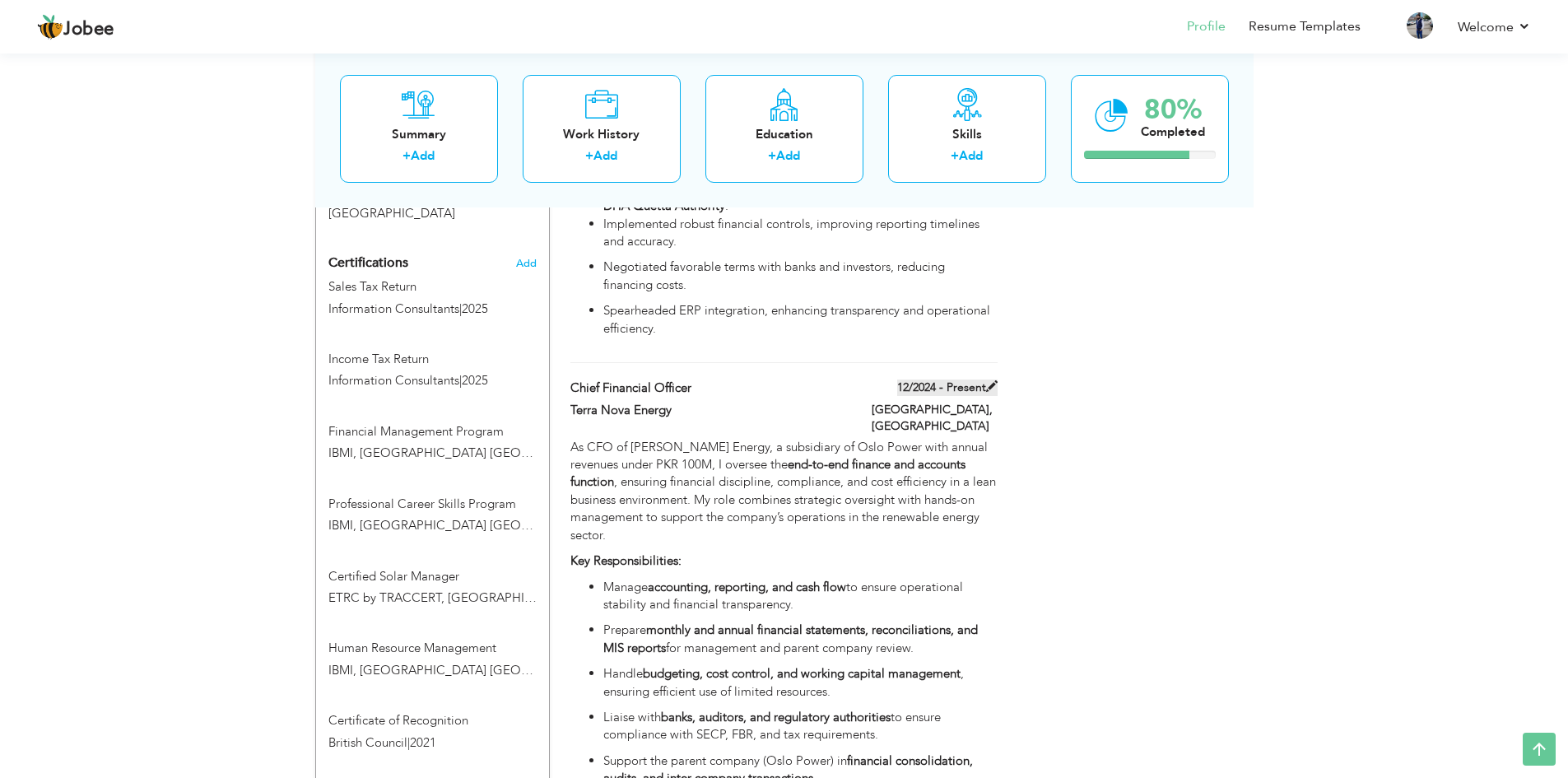
click at [933, 380] on label "12/2024 - Present" at bounding box center [947, 388] width 100 height 17
type input "Chief Financial Officer"
type input "Terra Nova Energy"
type input "12/2024"
checkbox input "true"
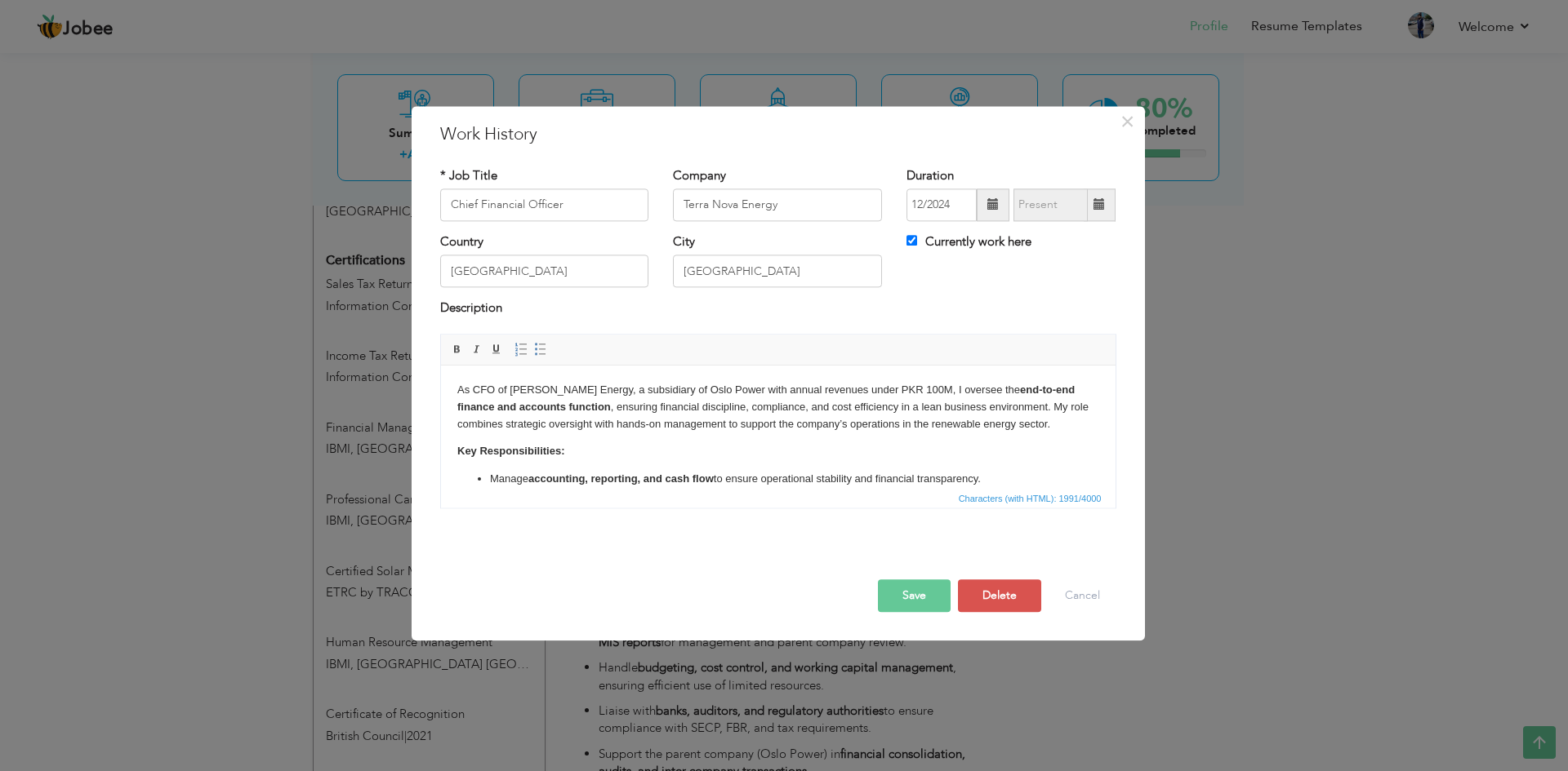
click at [994, 208] on span at bounding box center [993, 205] width 12 height 12
click at [948, 323] on span "2023" at bounding box center [944, 326] width 44 height 44
click at [1088, 368] on span "Dec" at bounding box center [1085, 373] width 44 height 44
type input "12/2023"
click at [918, 597] on button "Save" at bounding box center [913, 596] width 73 height 33
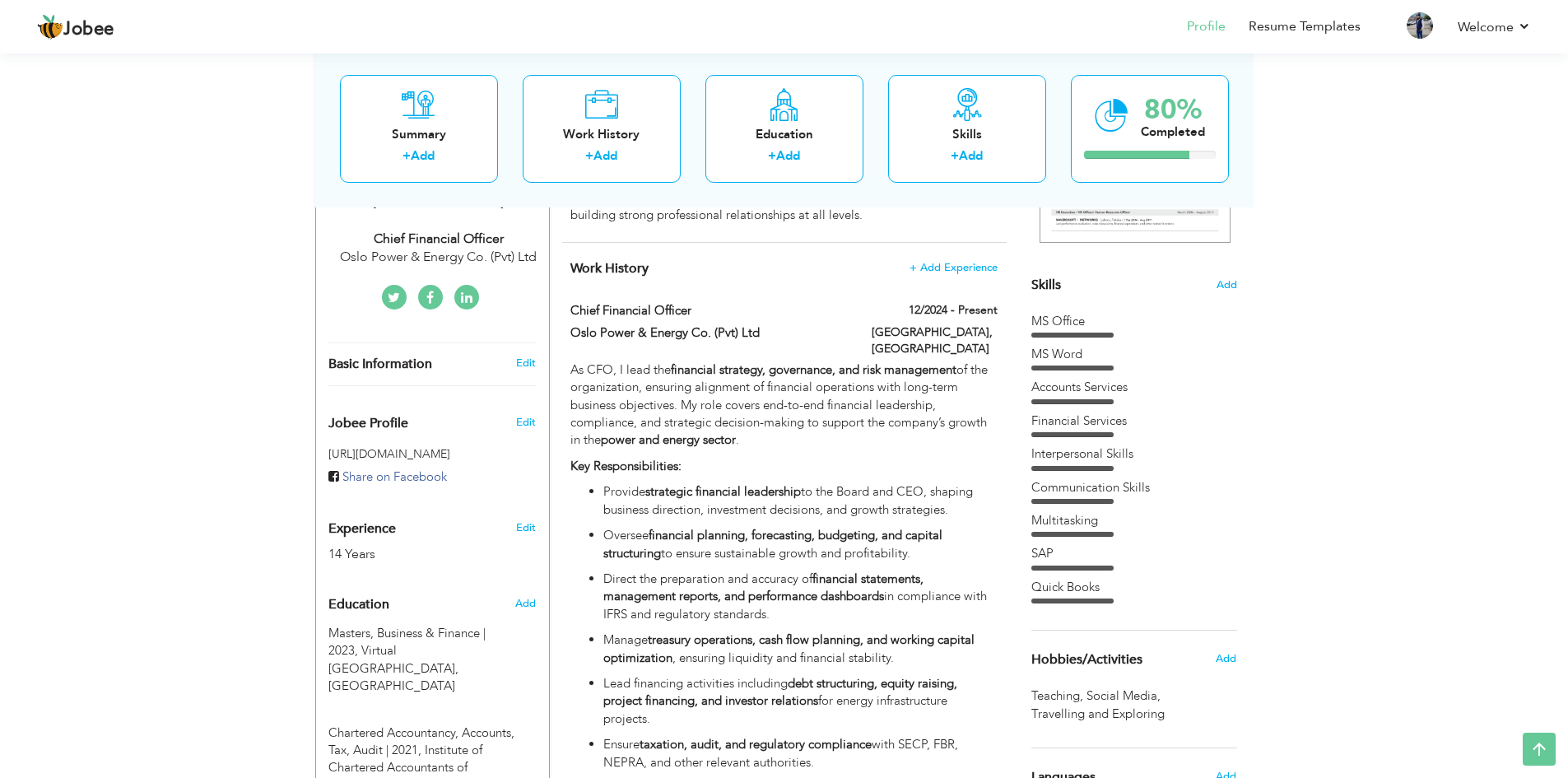
scroll to position [286, 0]
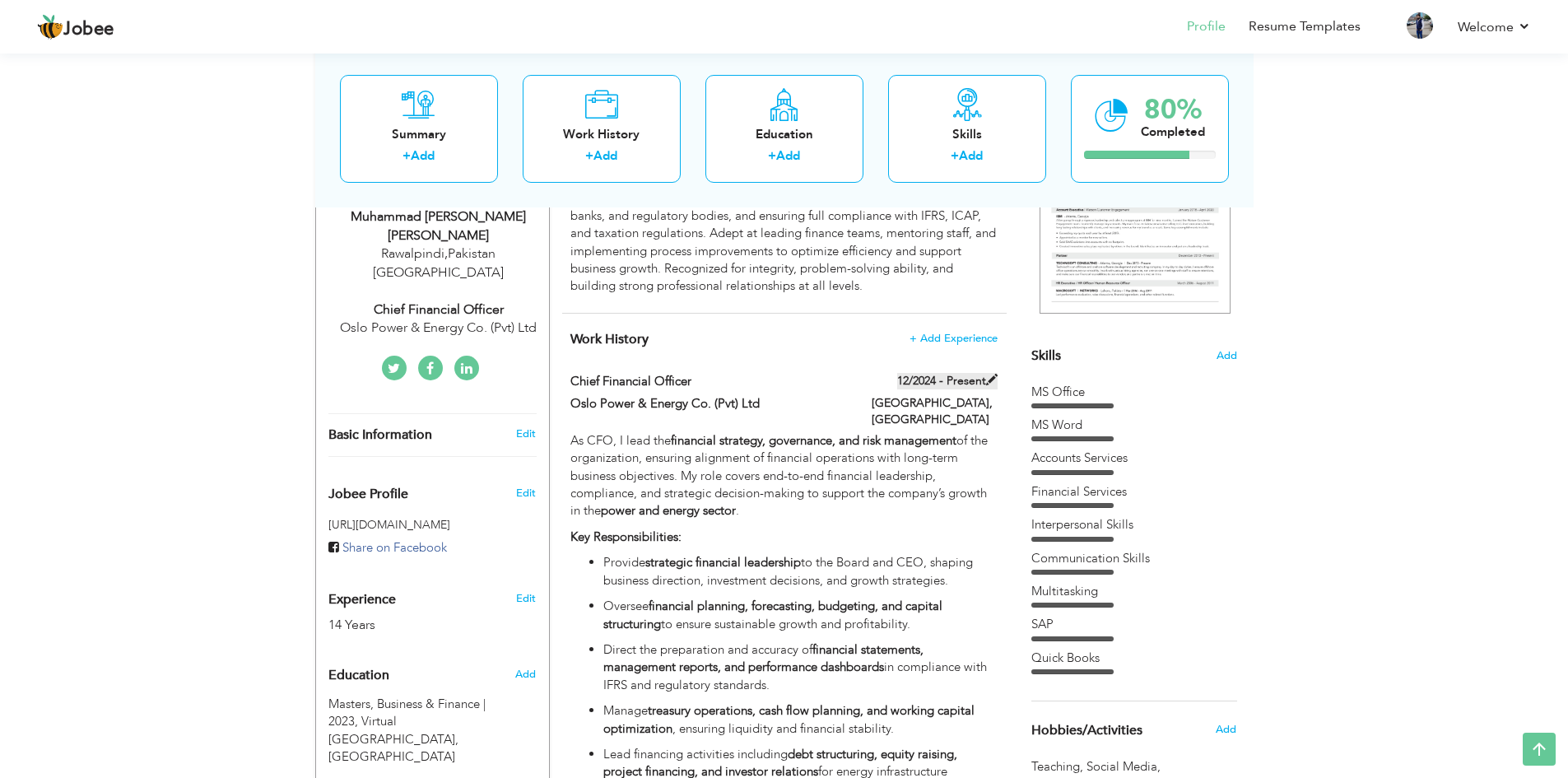
click at [946, 386] on label "12/2024 - Present" at bounding box center [947, 381] width 100 height 17
type input "Oslo Power & Energy Co. (Pvt) Ltd"
type input "12/2024"
type input "[GEOGRAPHIC_DATA]."
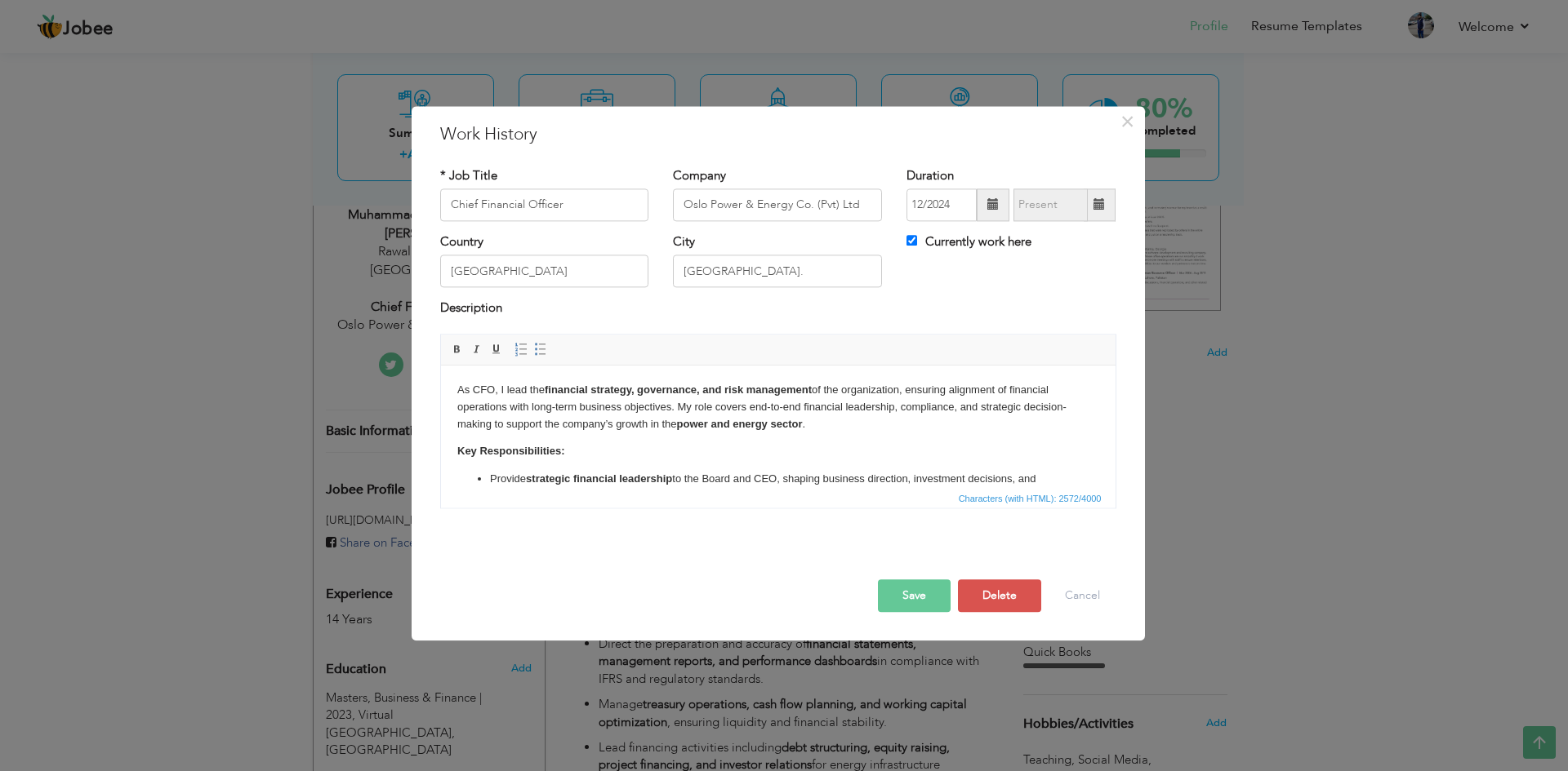
click at [993, 201] on span at bounding box center [993, 205] width 12 height 12
click at [922, 238] on span at bounding box center [920, 237] width 12 height 12
click at [1074, 372] on span "Dec" at bounding box center [1085, 373] width 44 height 44
type input "12/2023"
click at [919, 608] on button "Save" at bounding box center [913, 596] width 73 height 33
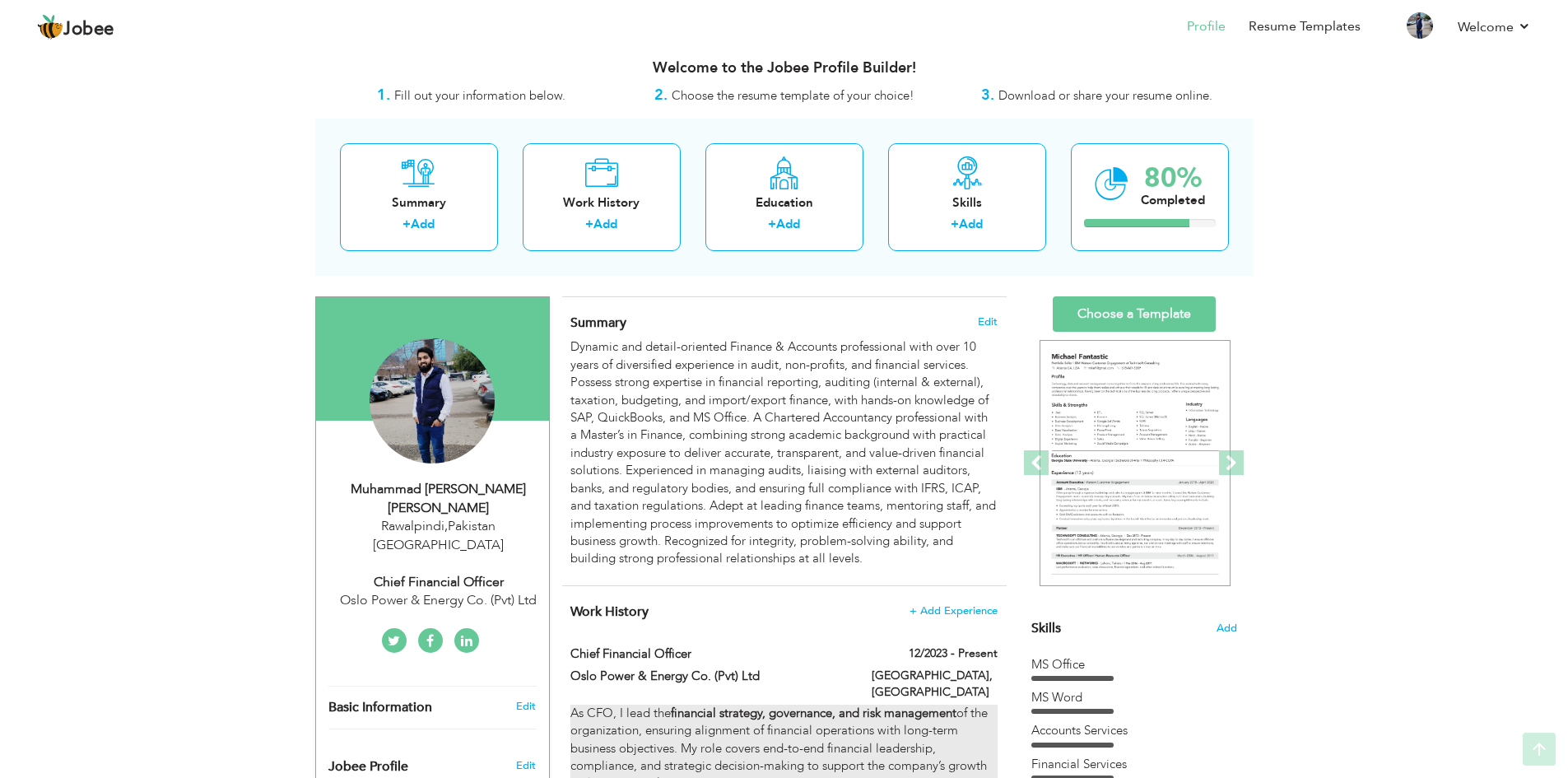
scroll to position [0, 0]
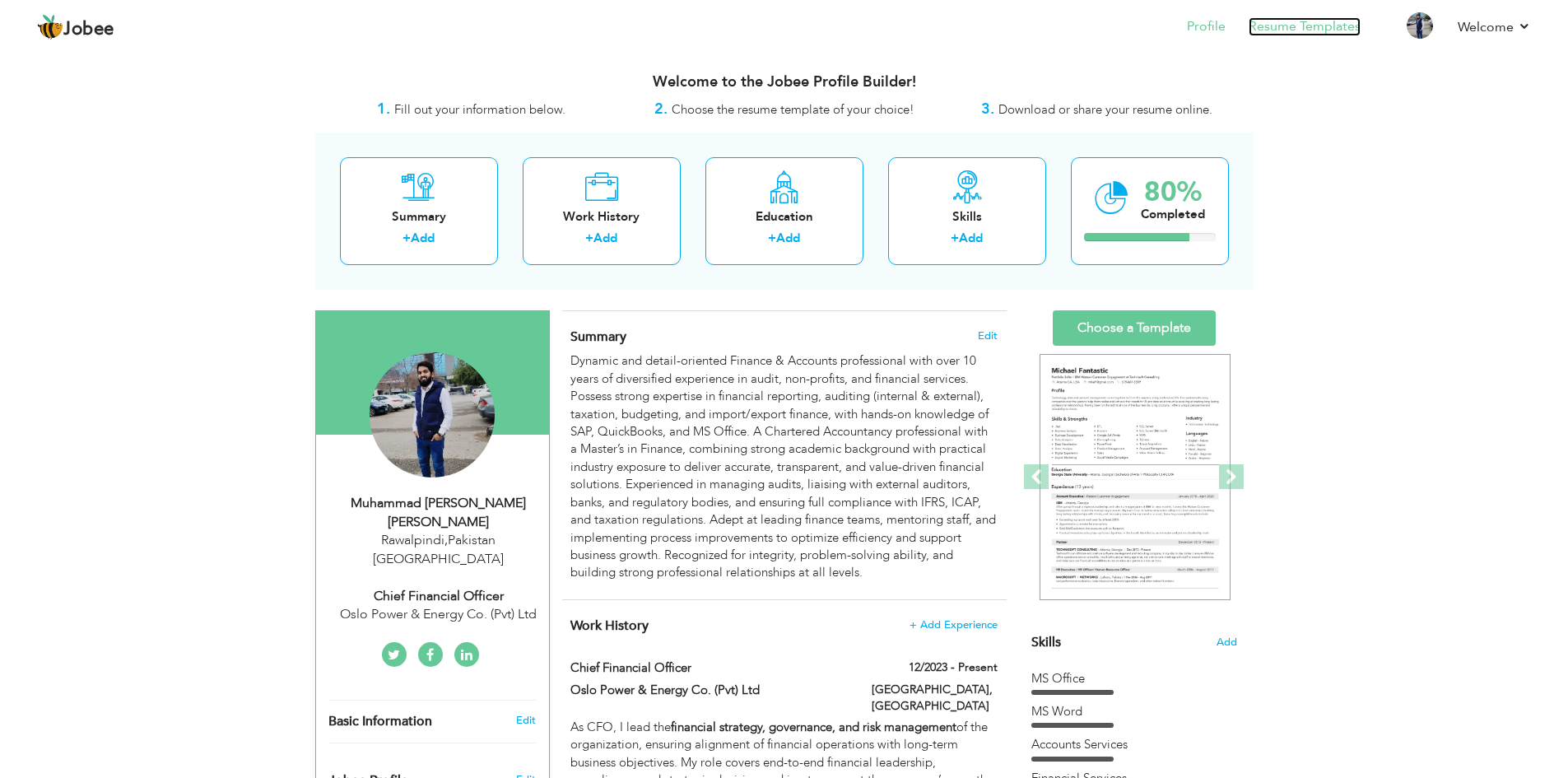
click at [1317, 33] on link "Resume Templates" at bounding box center [1304, 26] width 112 height 19
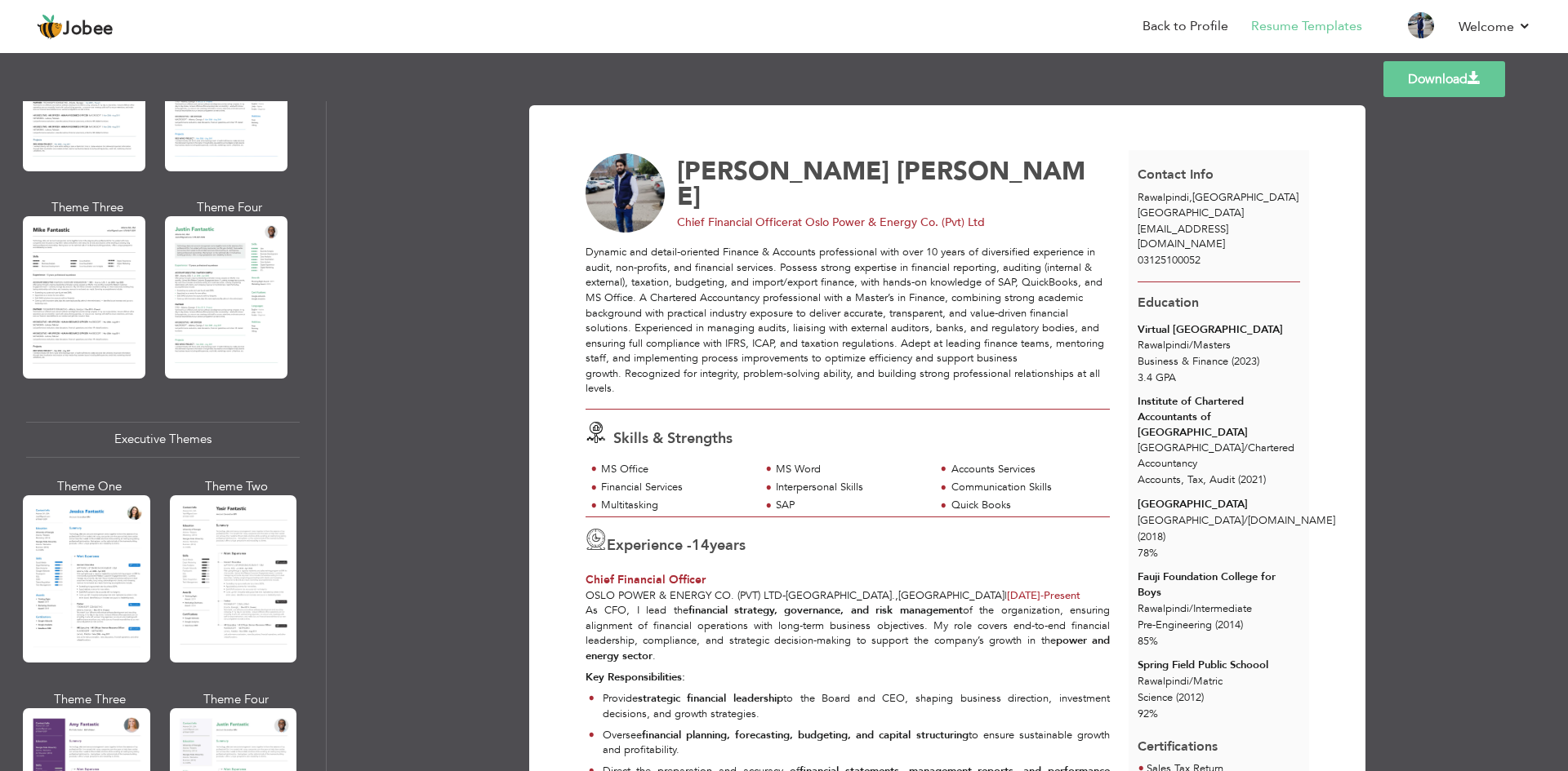
scroll to position [1061, 0]
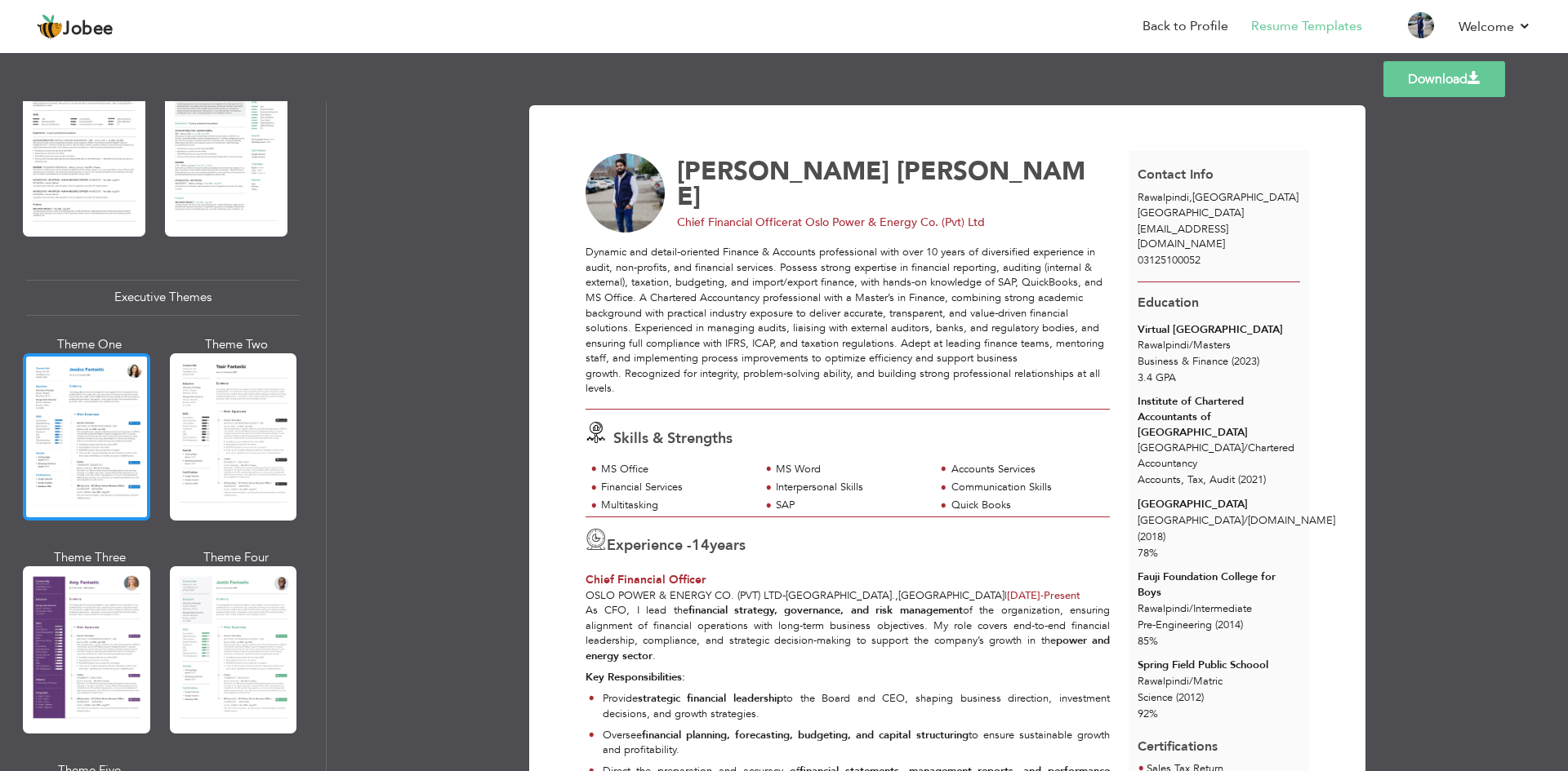
click at [101, 445] on div at bounding box center [87, 437] width 127 height 167
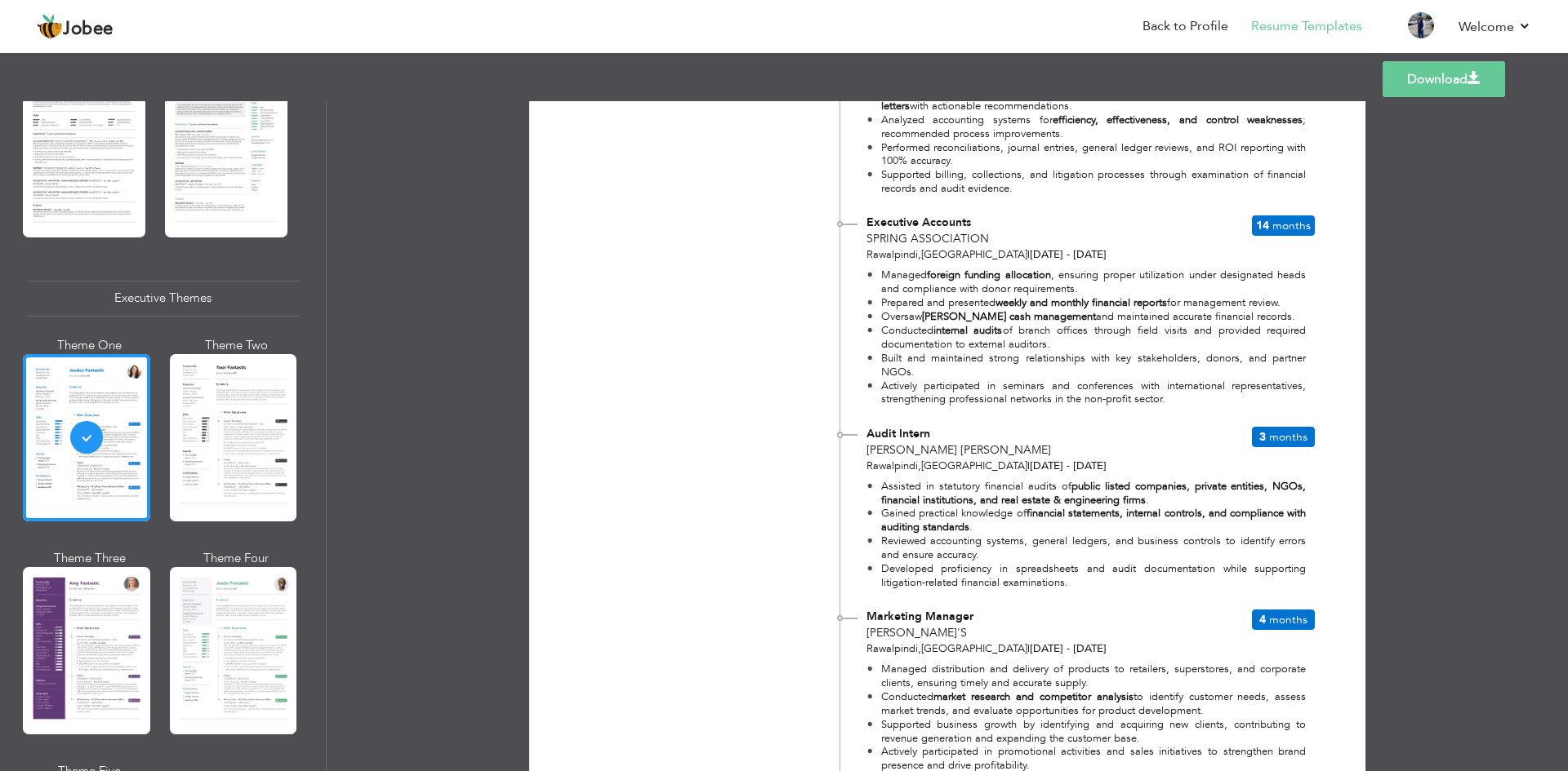
scroll to position [2135, 0]
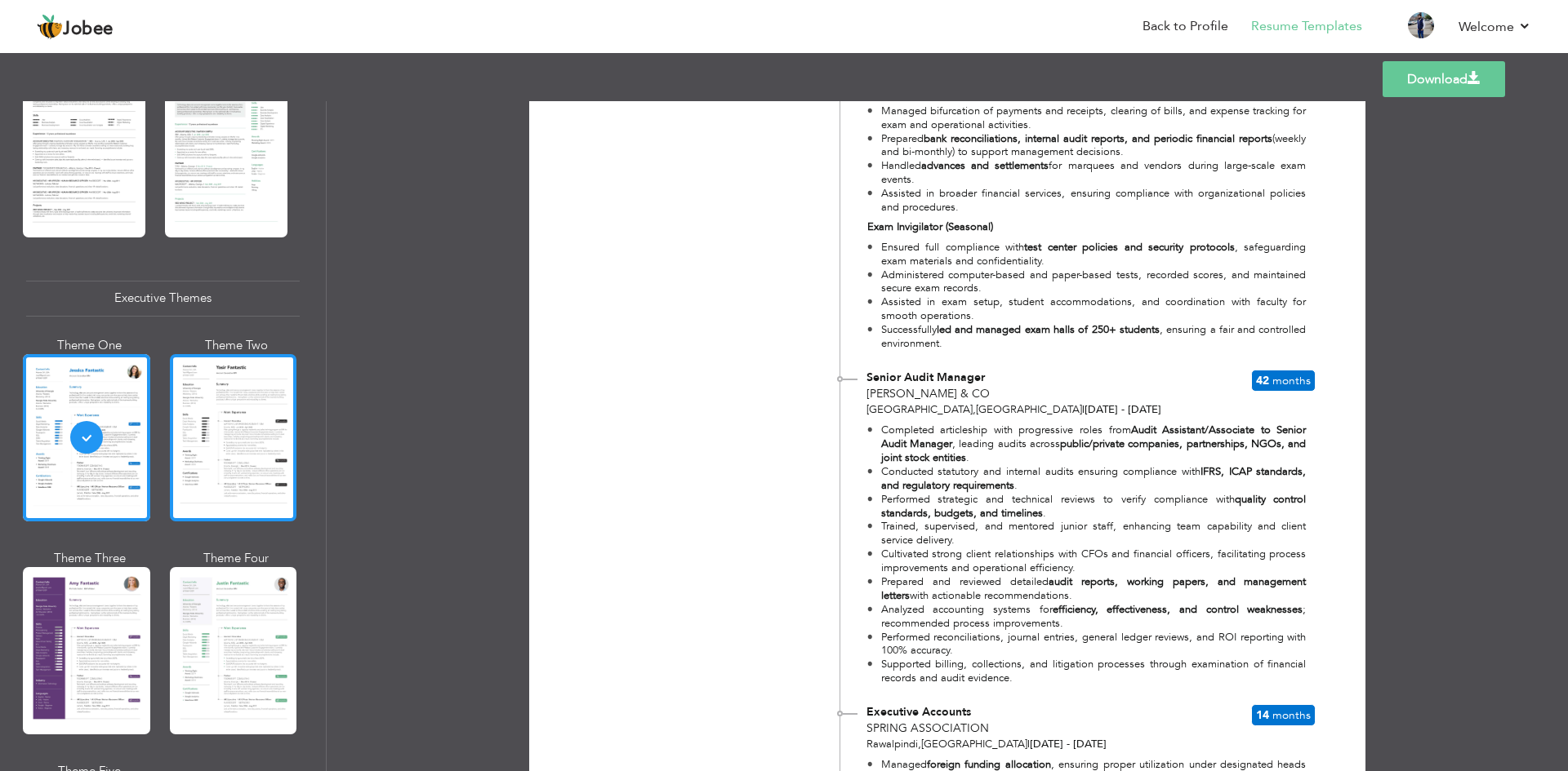
click at [232, 431] on div at bounding box center [233, 438] width 127 height 167
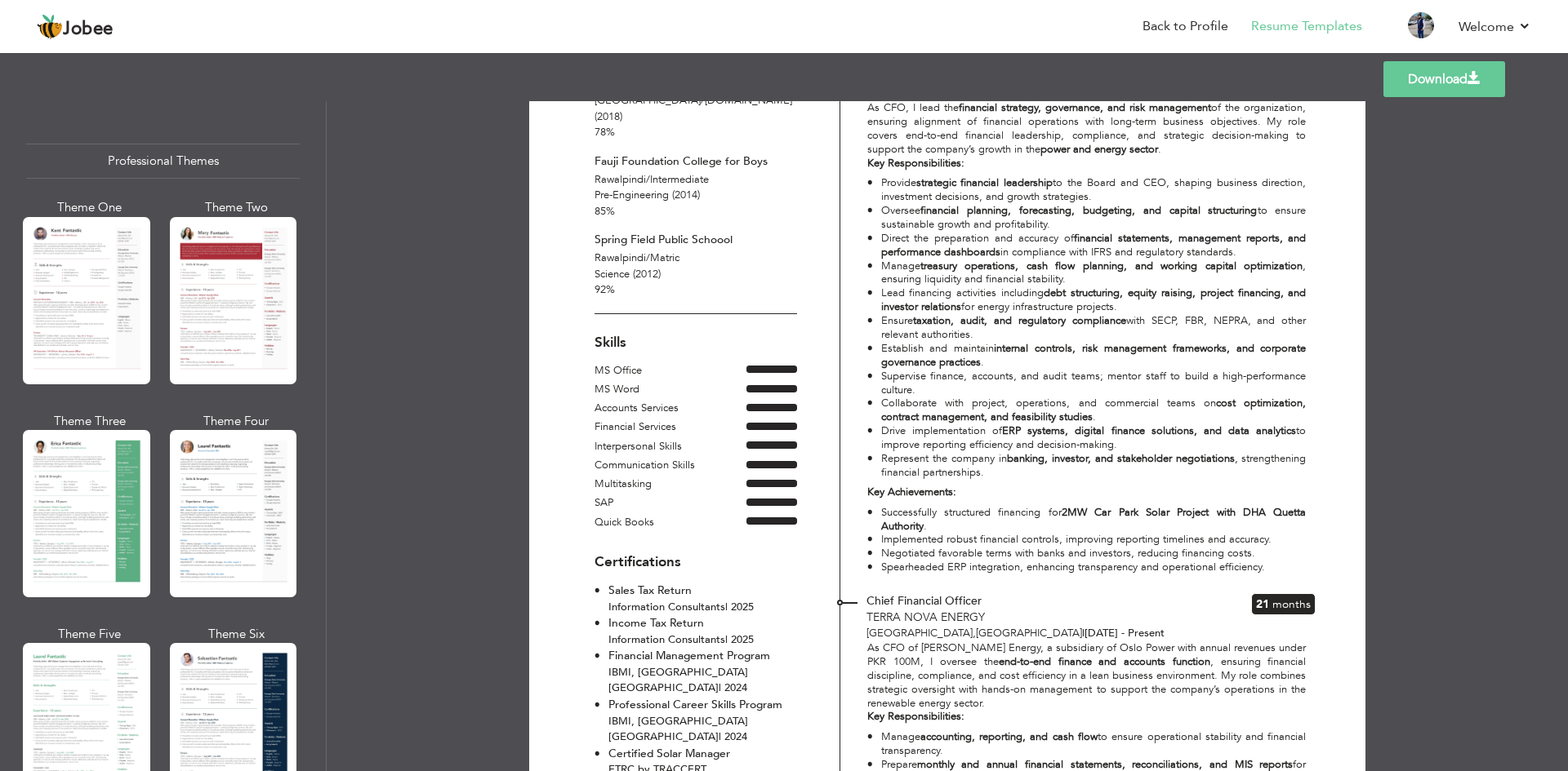
scroll to position [163, 0]
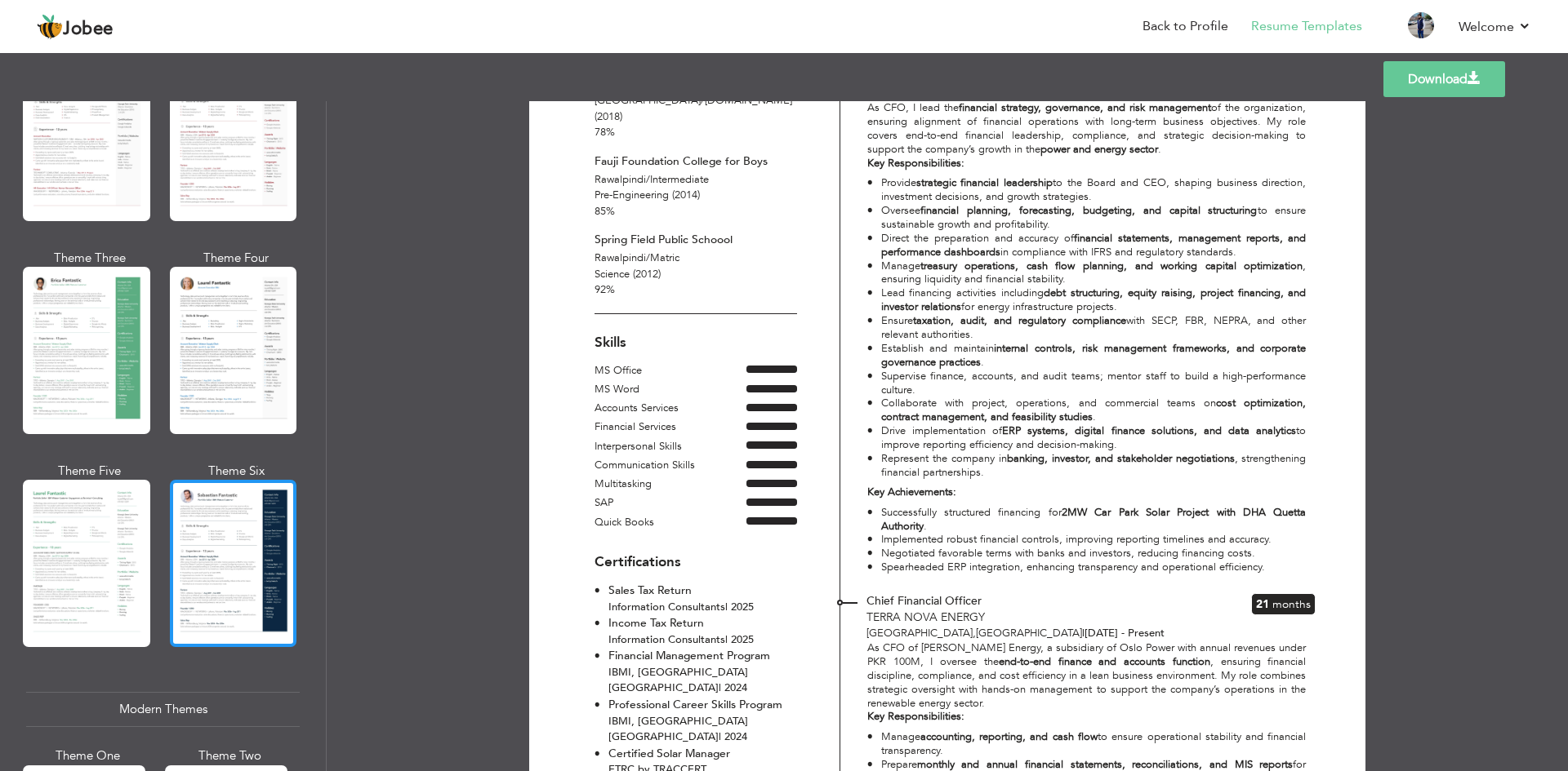
click at [232, 567] on div at bounding box center [233, 564] width 127 height 167
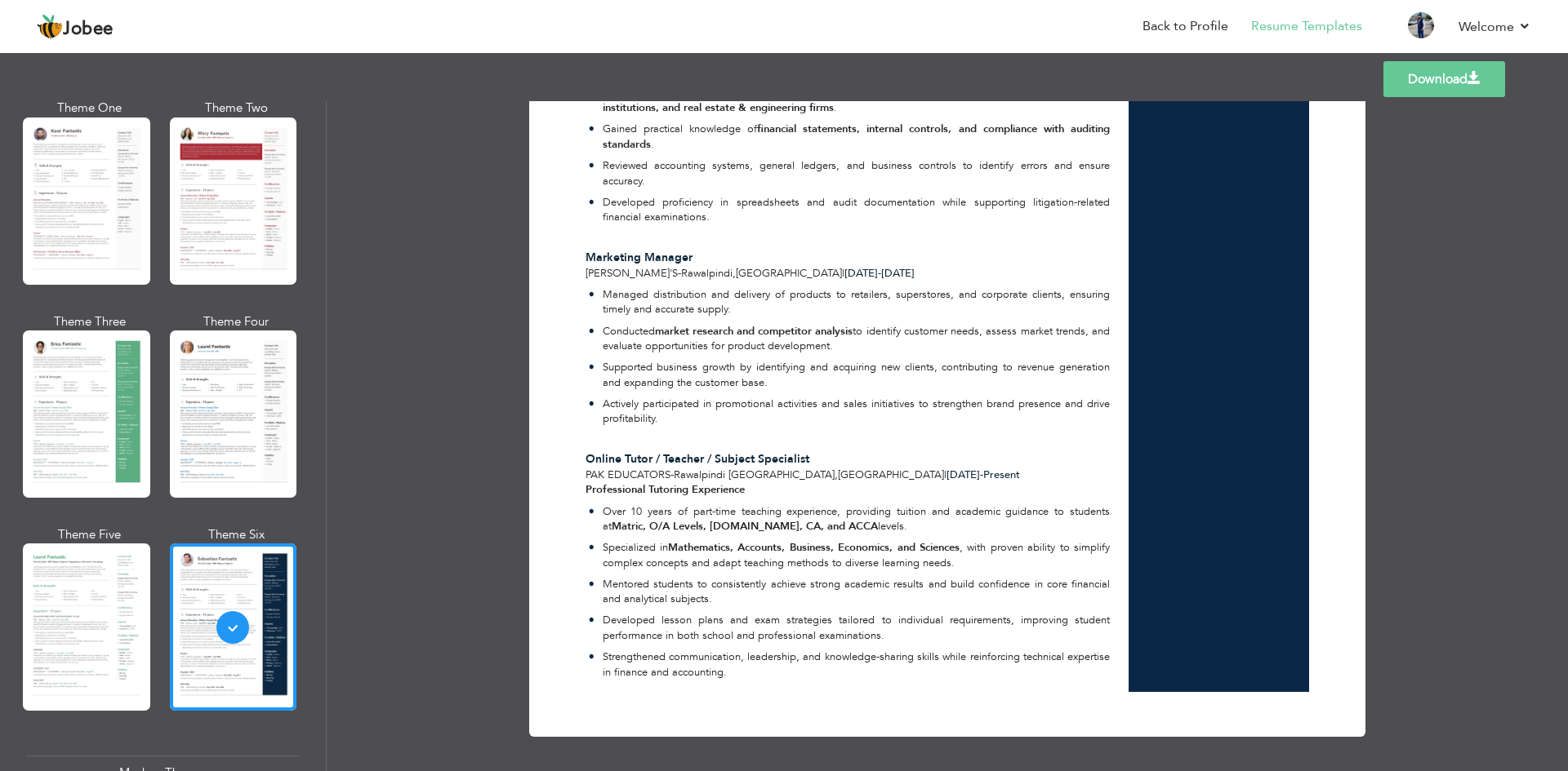
scroll to position [0, 0]
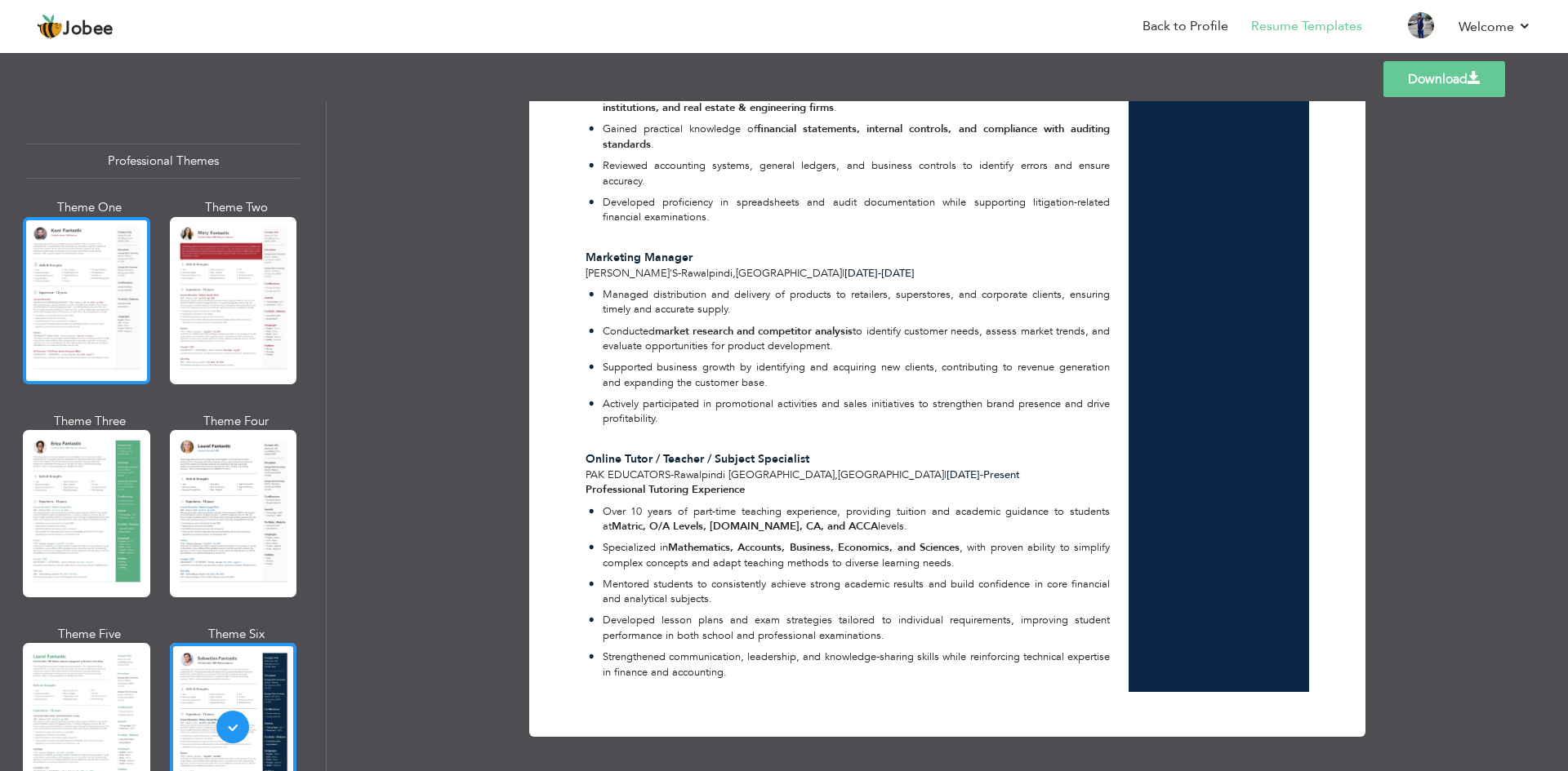
click at [72, 307] on div at bounding box center [87, 300] width 127 height 167
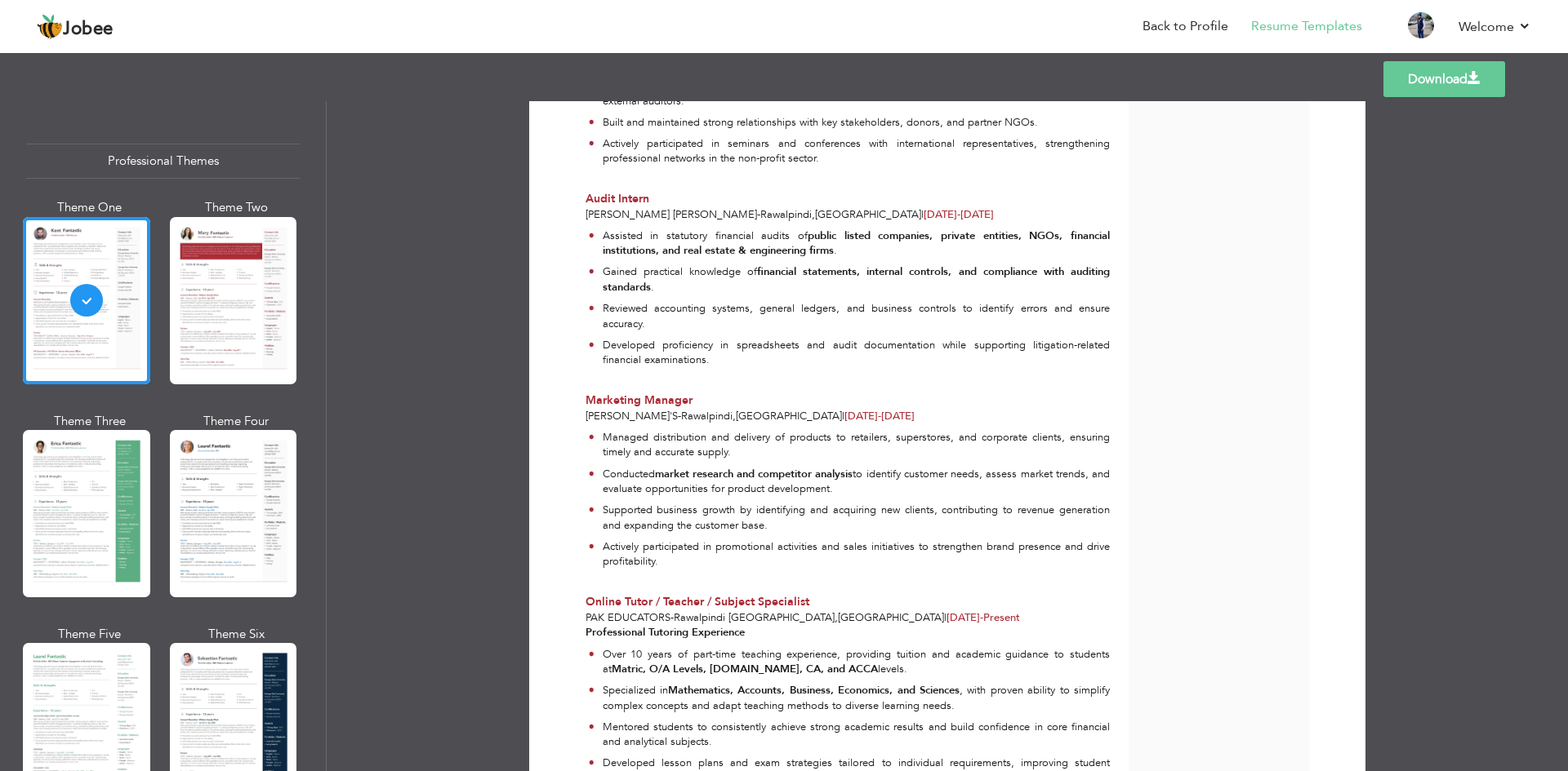
scroll to position [3226, 0]
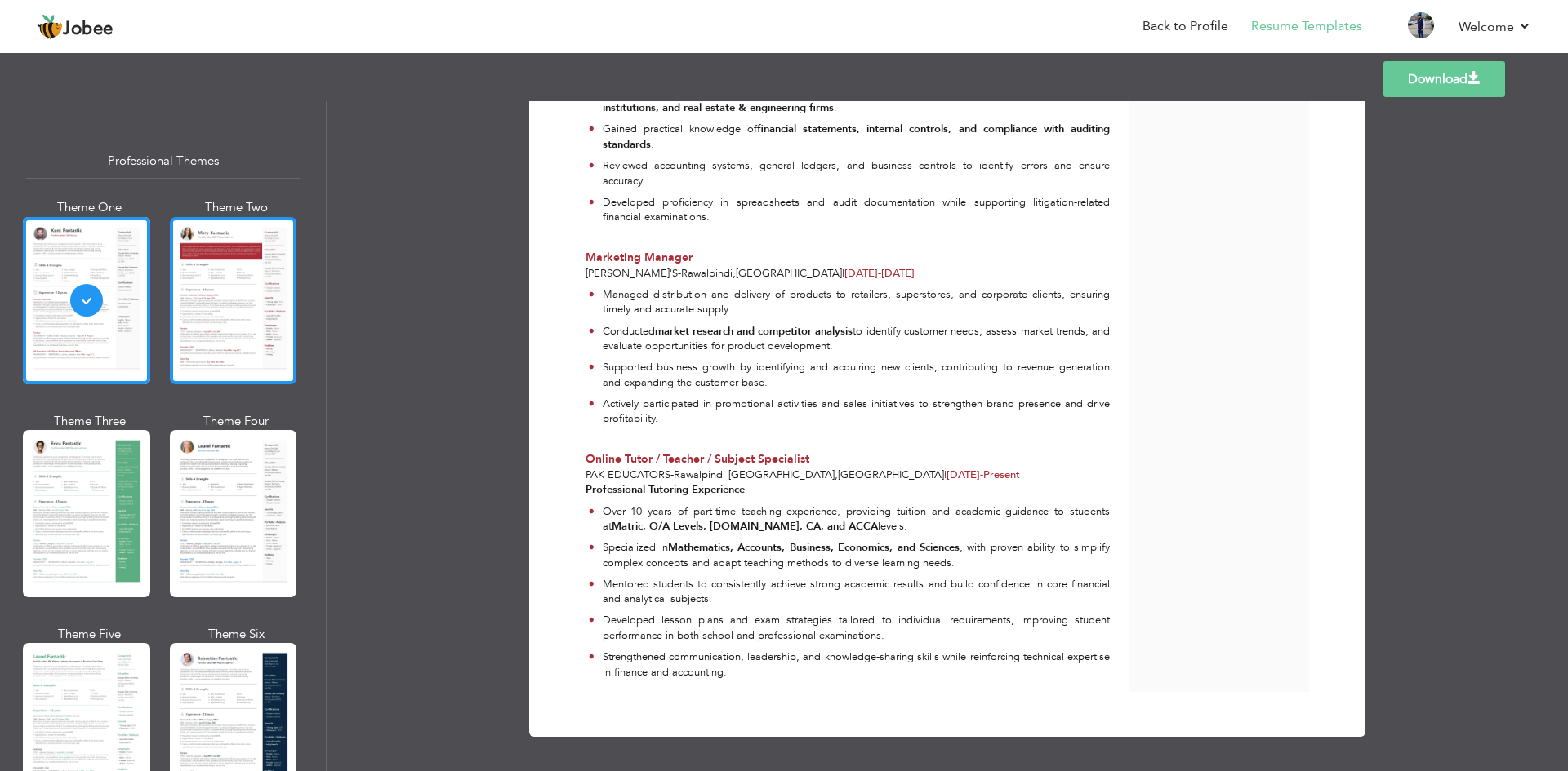
click at [232, 262] on div at bounding box center [233, 300] width 127 height 167
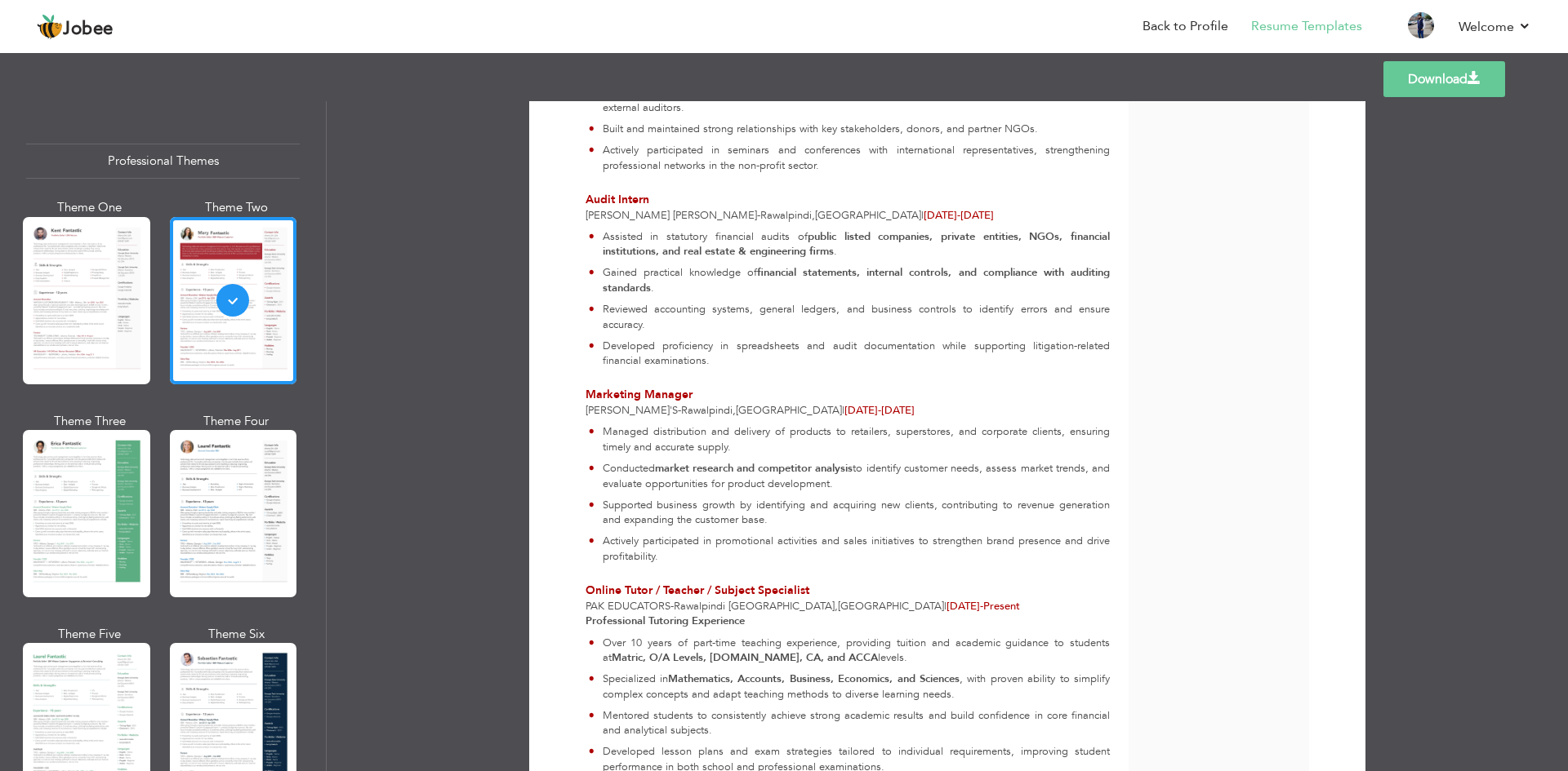
scroll to position [3158, 0]
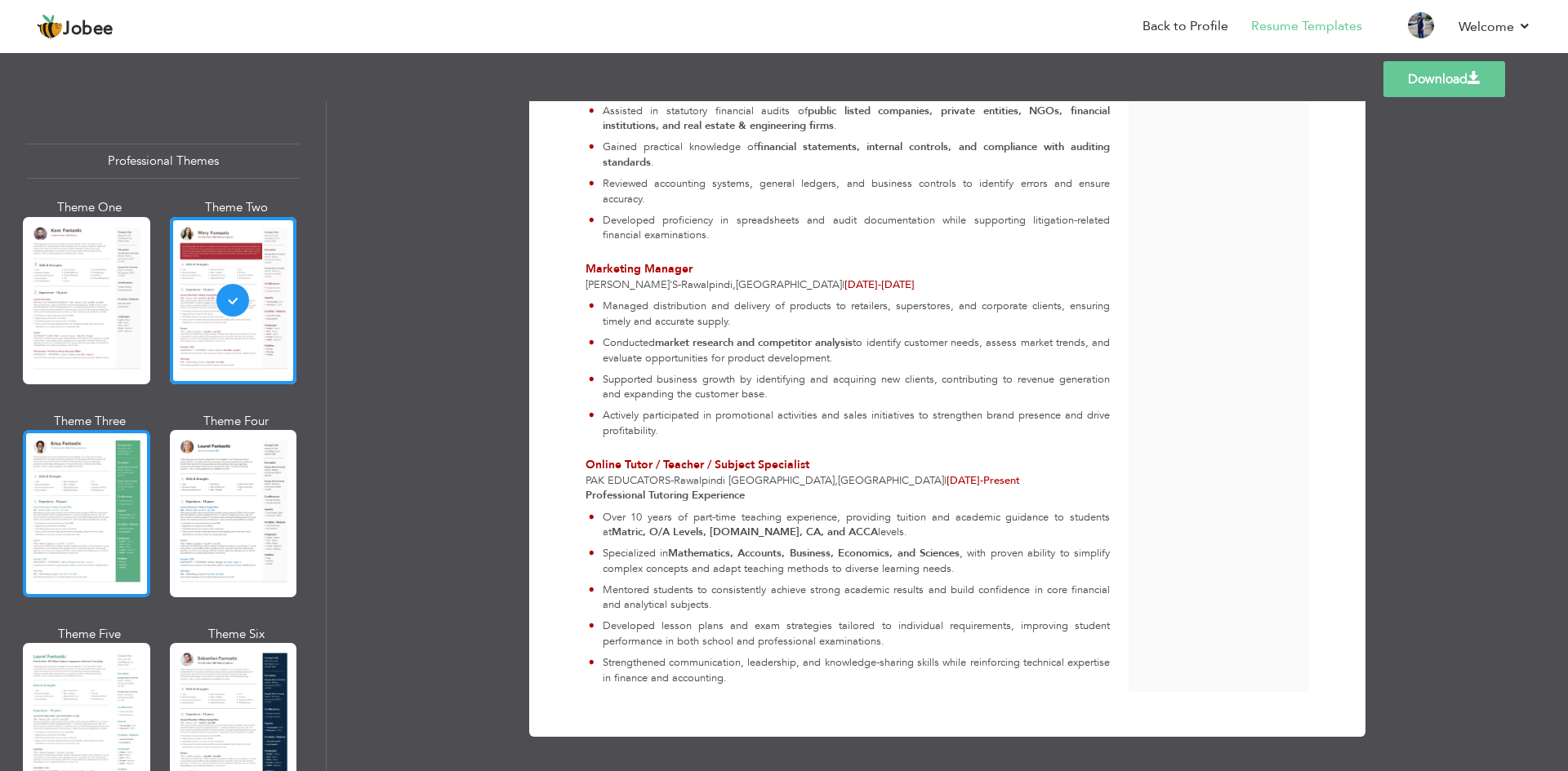
click at [60, 536] on div at bounding box center [87, 513] width 127 height 167
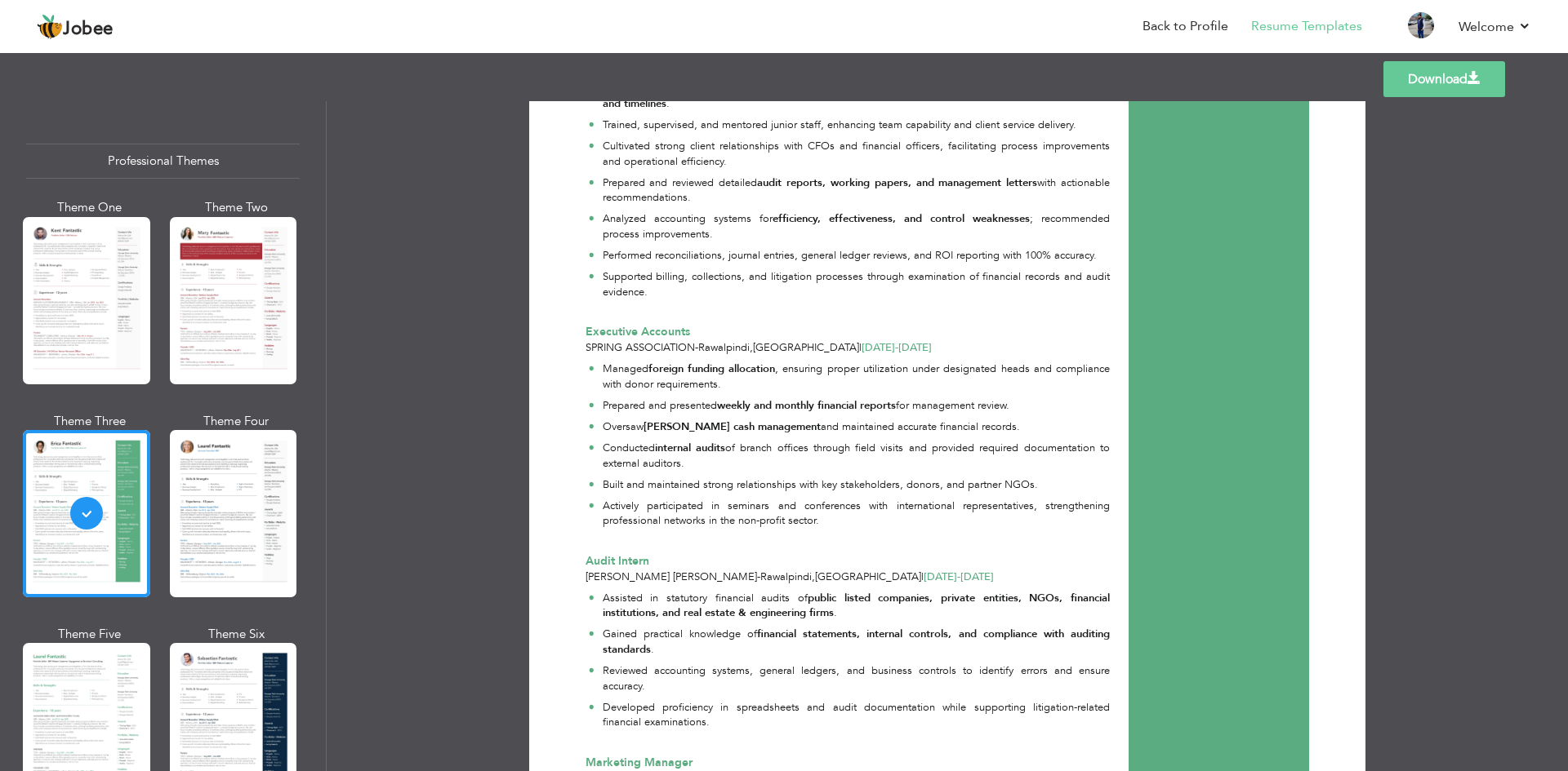
scroll to position [3020, 0]
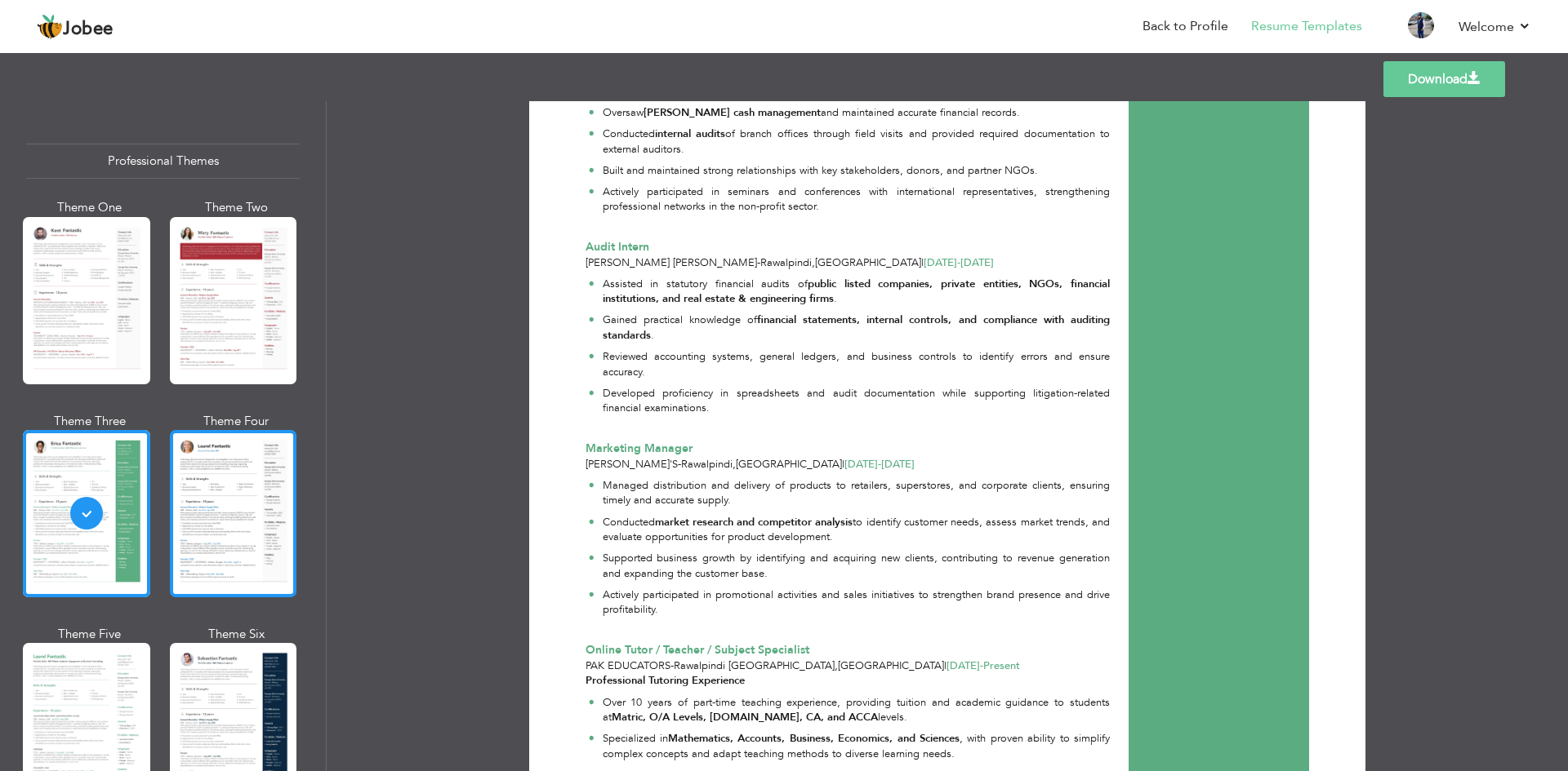
click at [250, 491] on div at bounding box center [233, 513] width 127 height 167
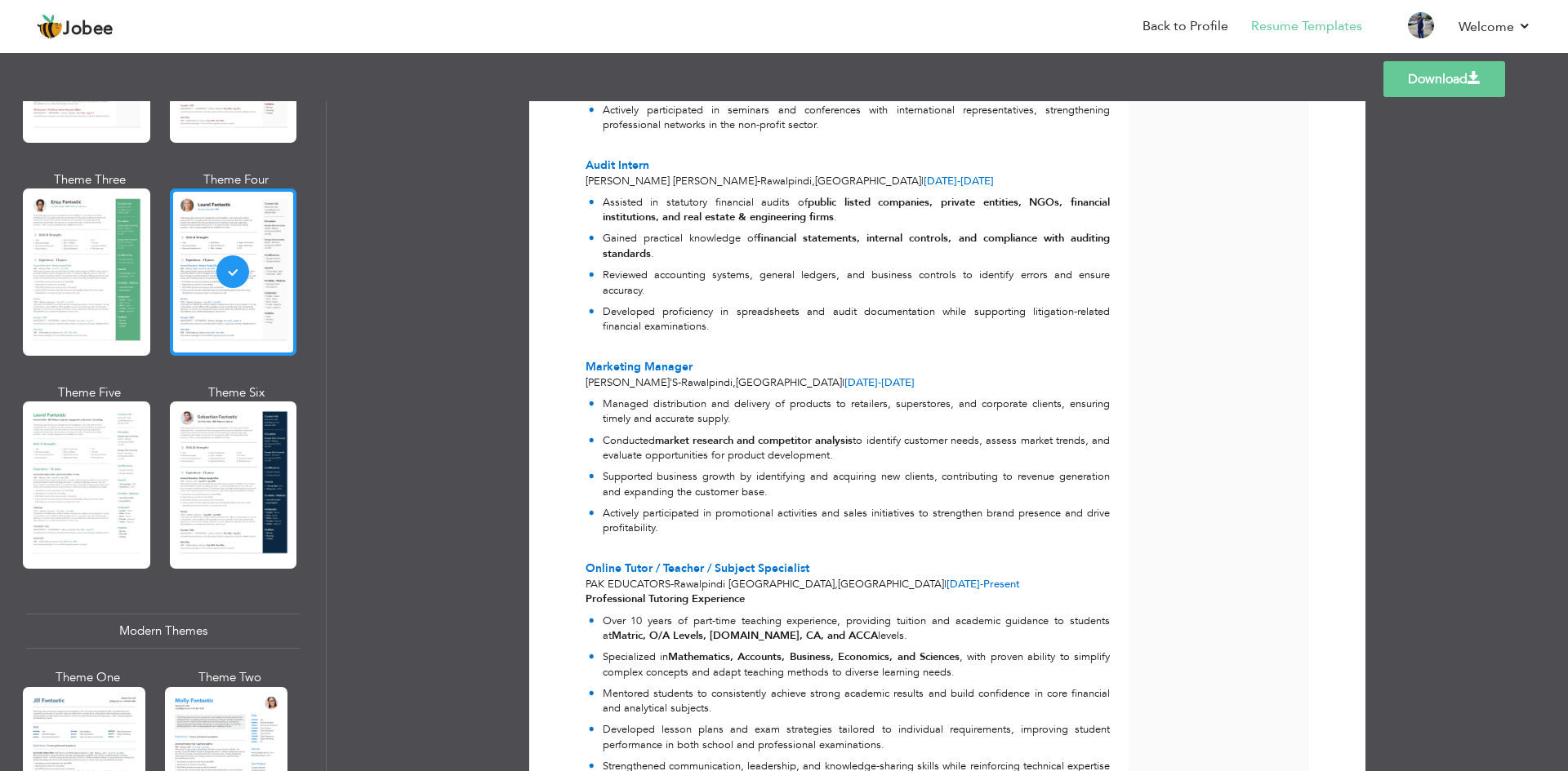
scroll to position [245, 0]
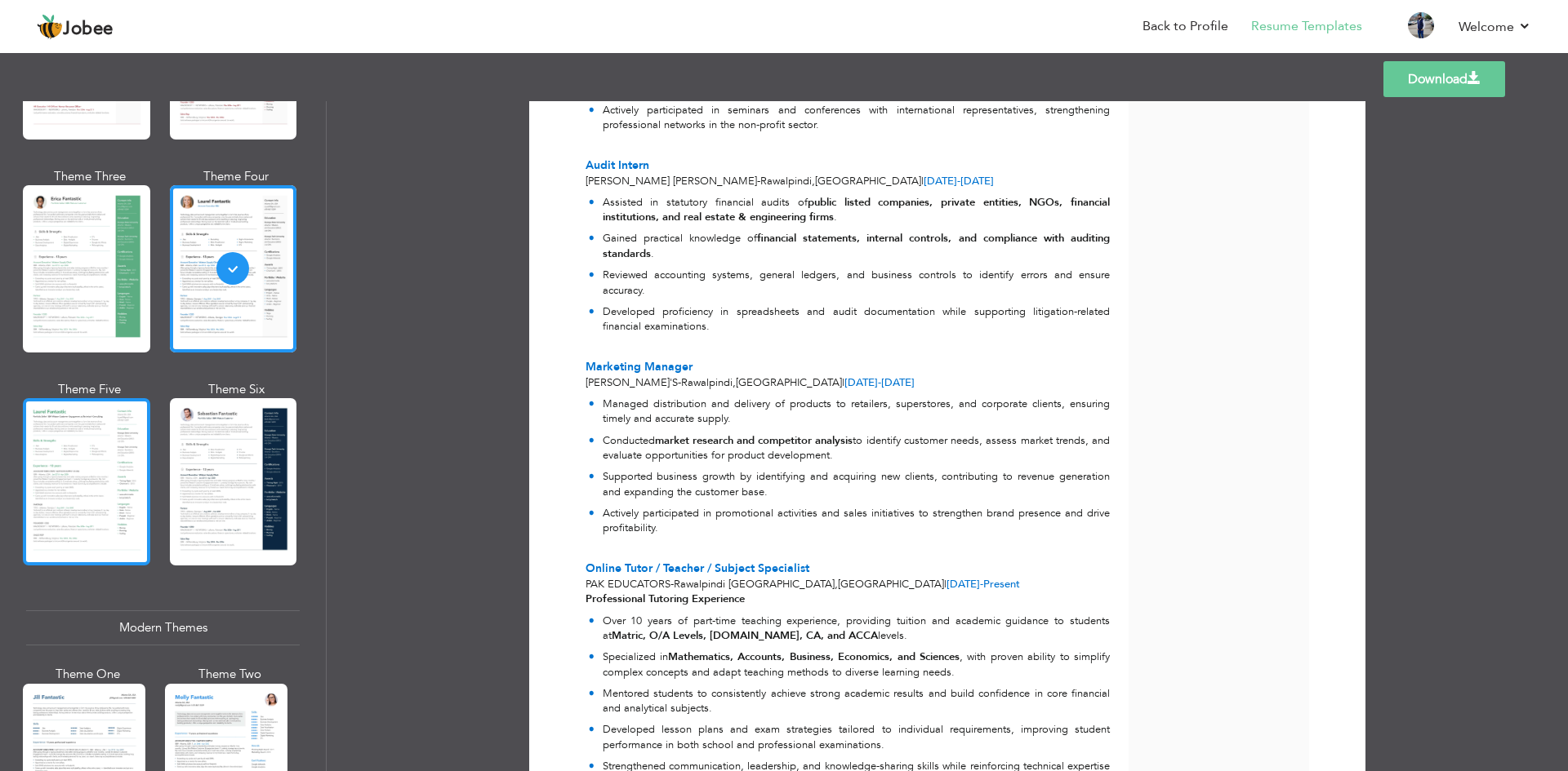
click at [89, 463] on div at bounding box center [87, 482] width 127 height 167
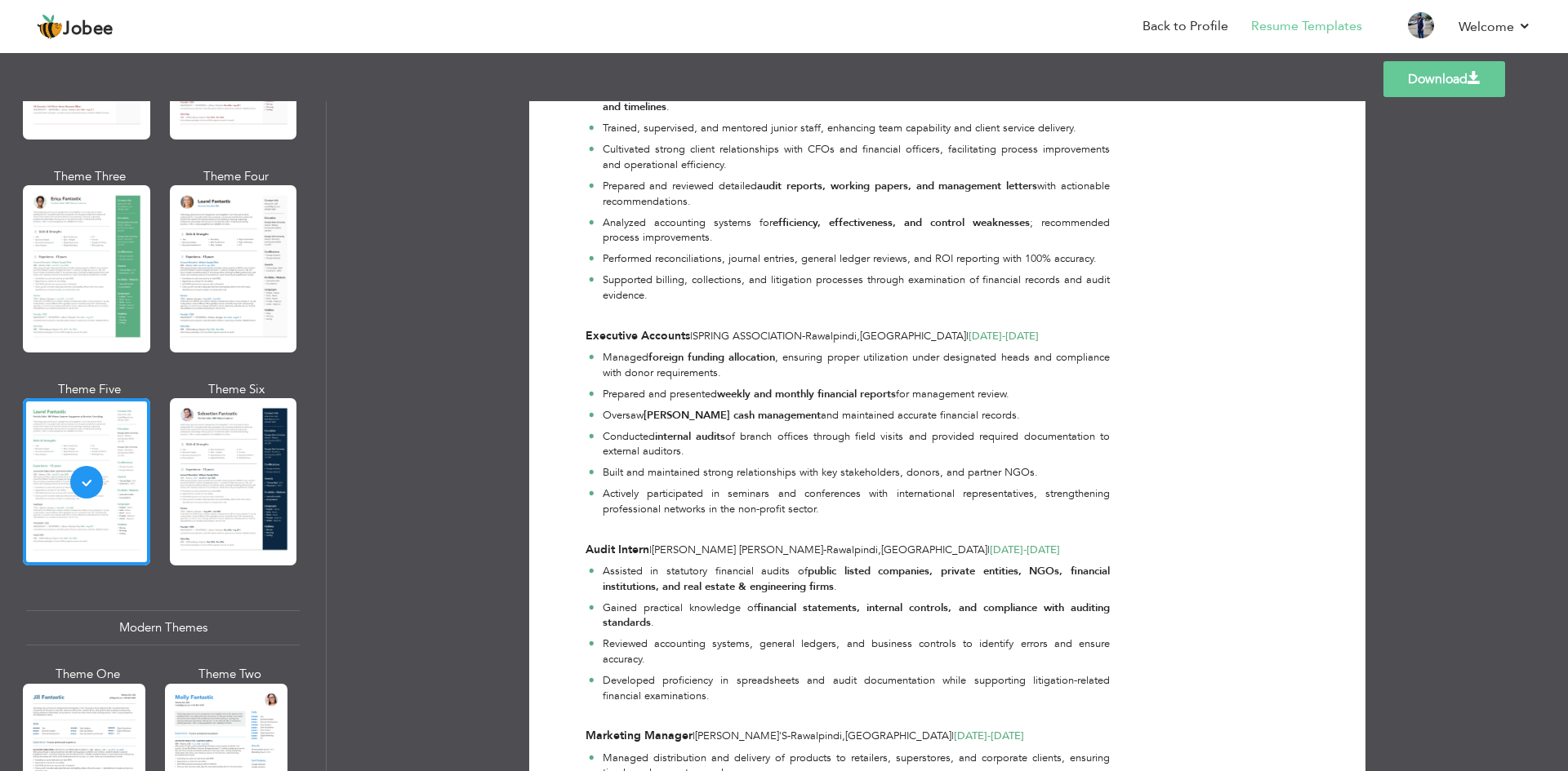
scroll to position [3090, 0]
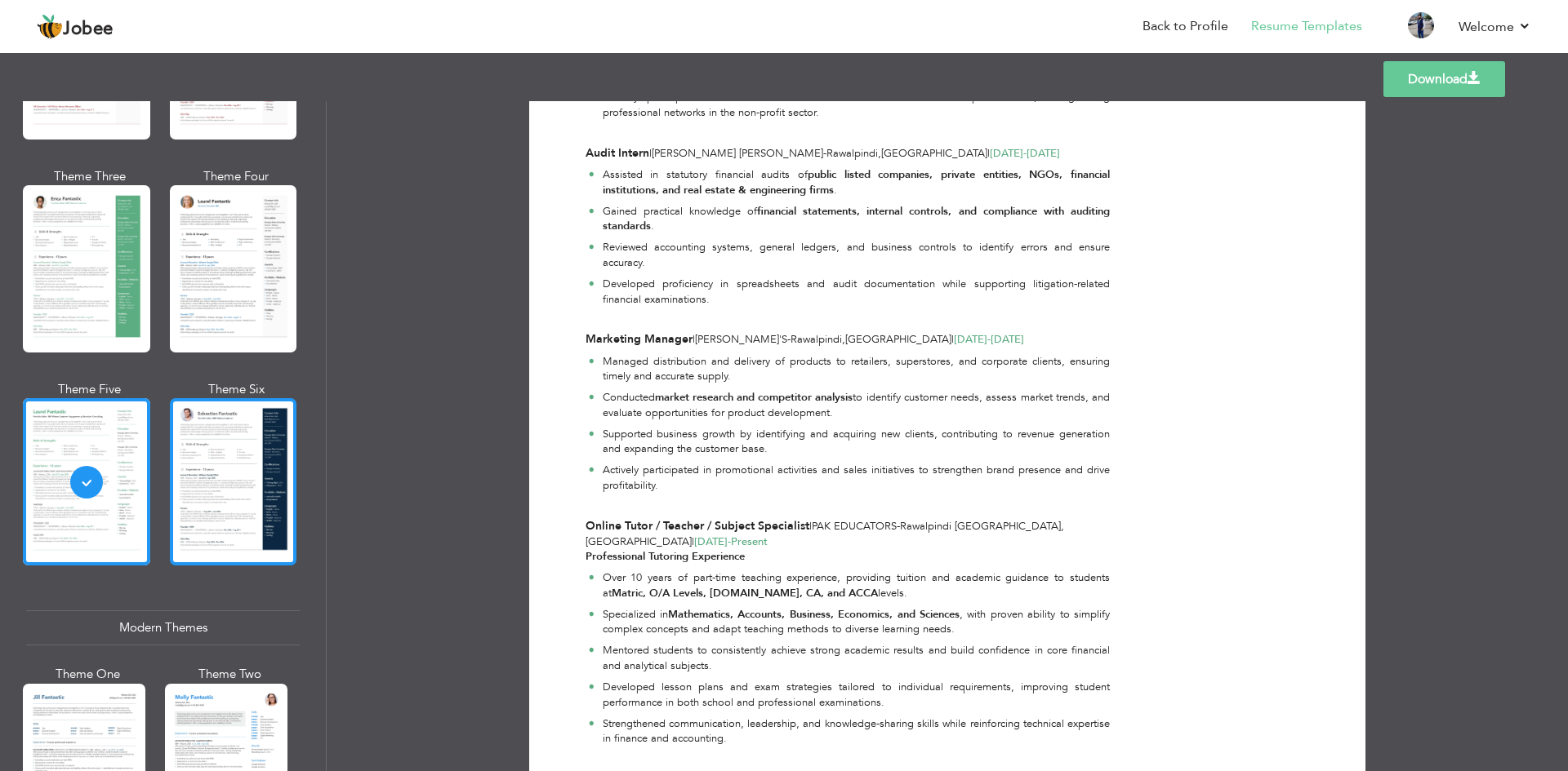
click at [234, 469] on div at bounding box center [233, 482] width 127 height 167
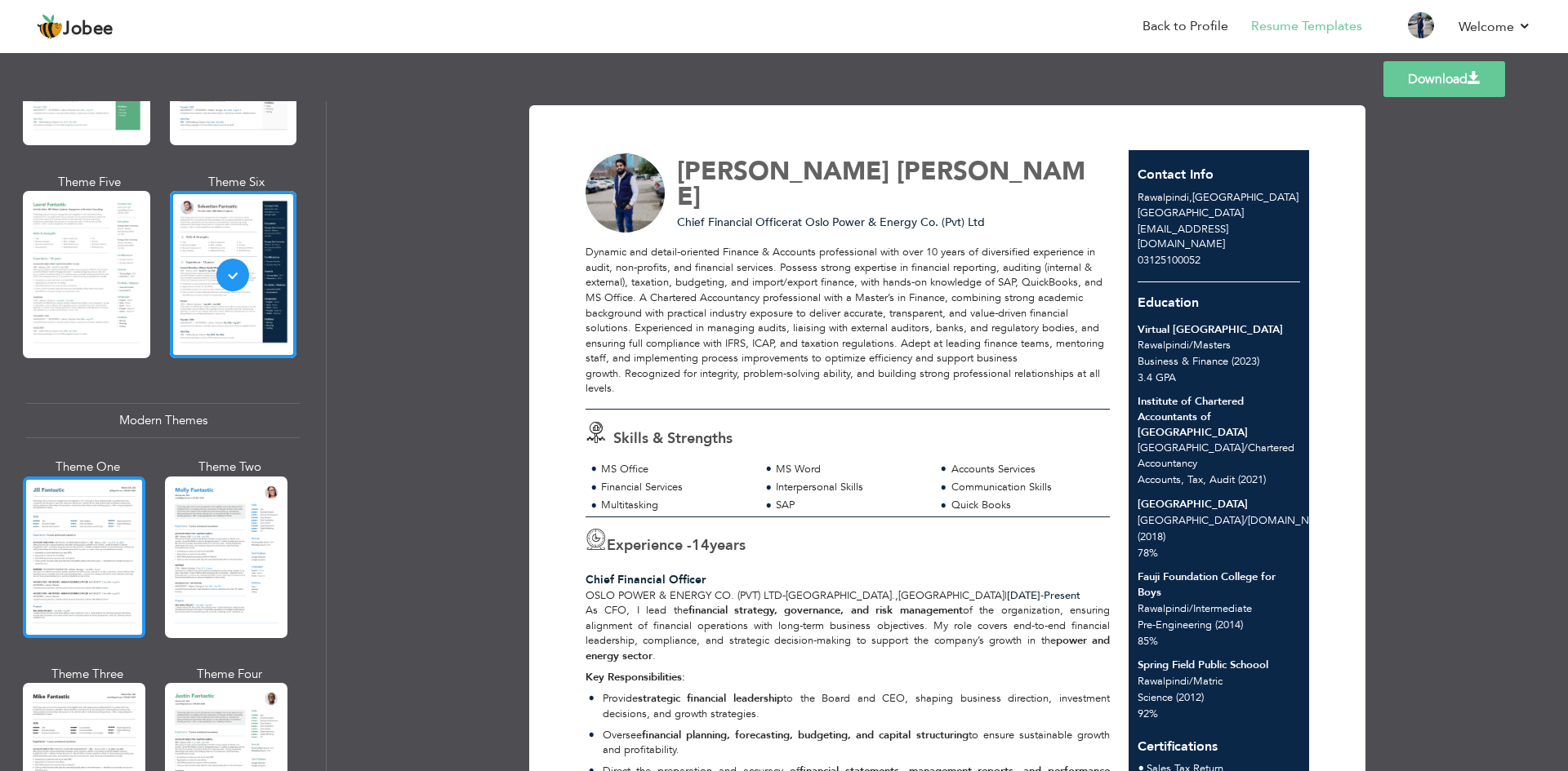
scroll to position [490, 0]
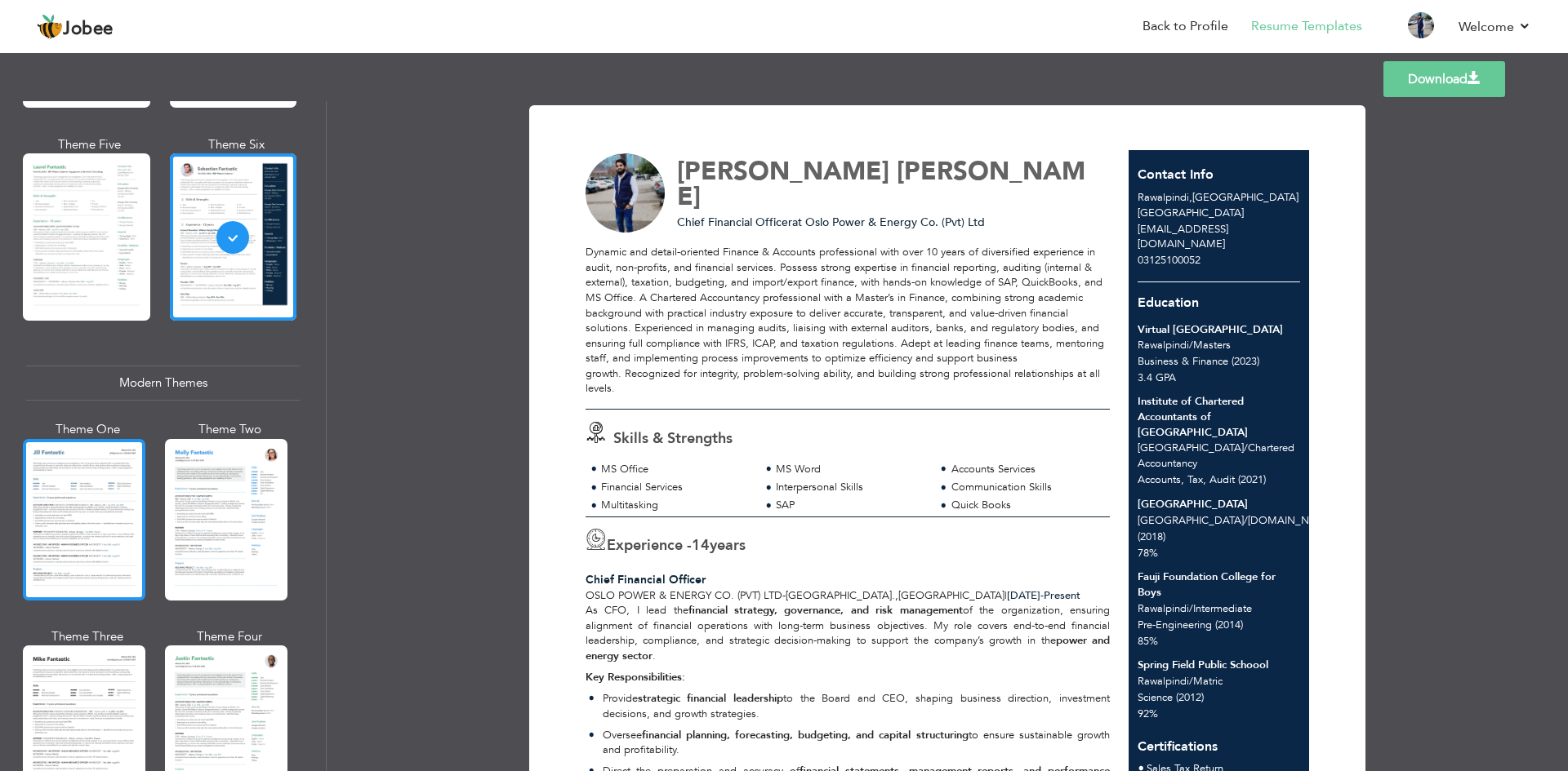
click at [101, 504] on div at bounding box center [85, 520] width 123 height 161
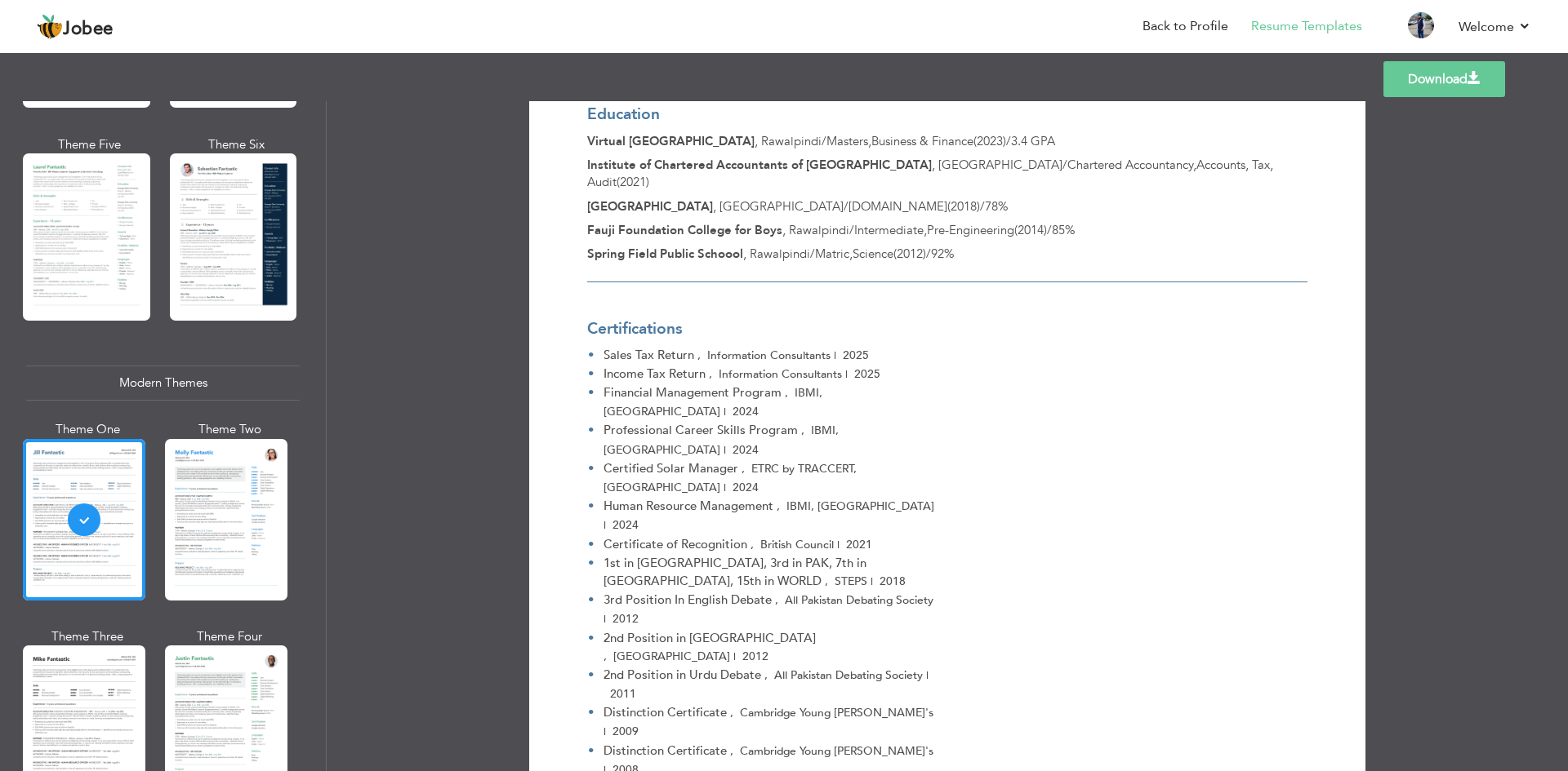
scroll to position [3198, 0]
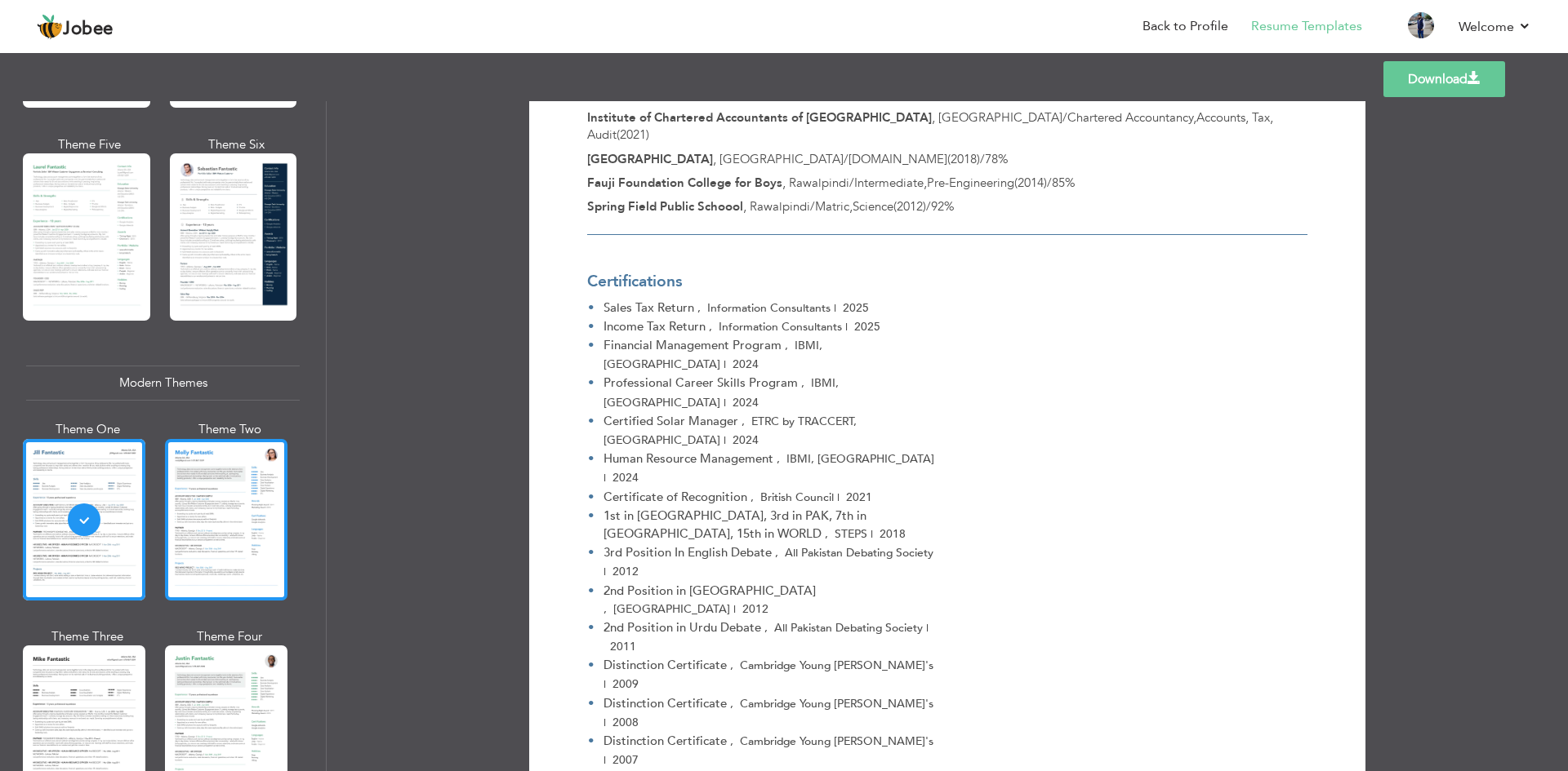
click at [246, 500] on div at bounding box center [227, 520] width 123 height 161
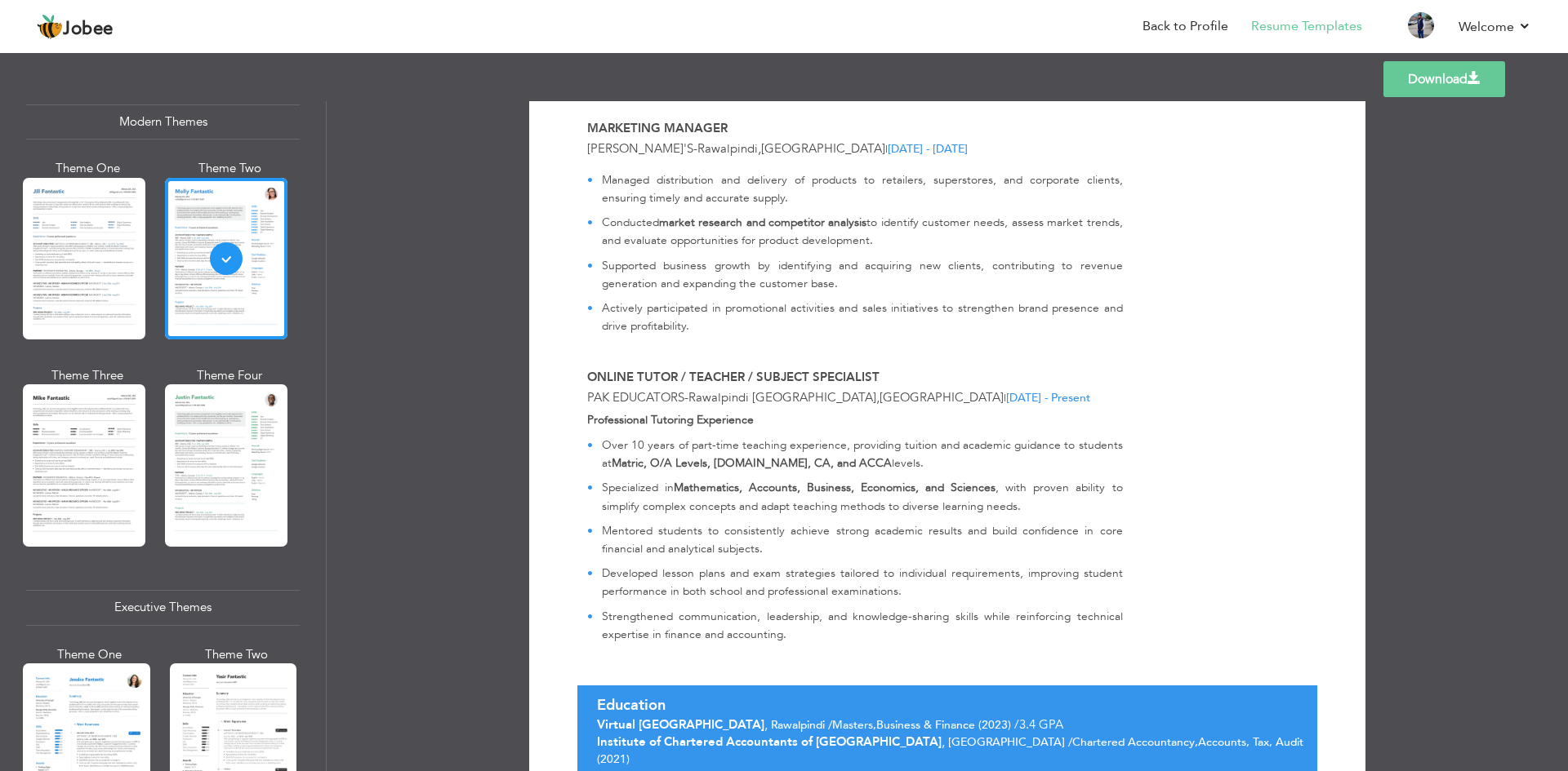
scroll to position [816, 0]
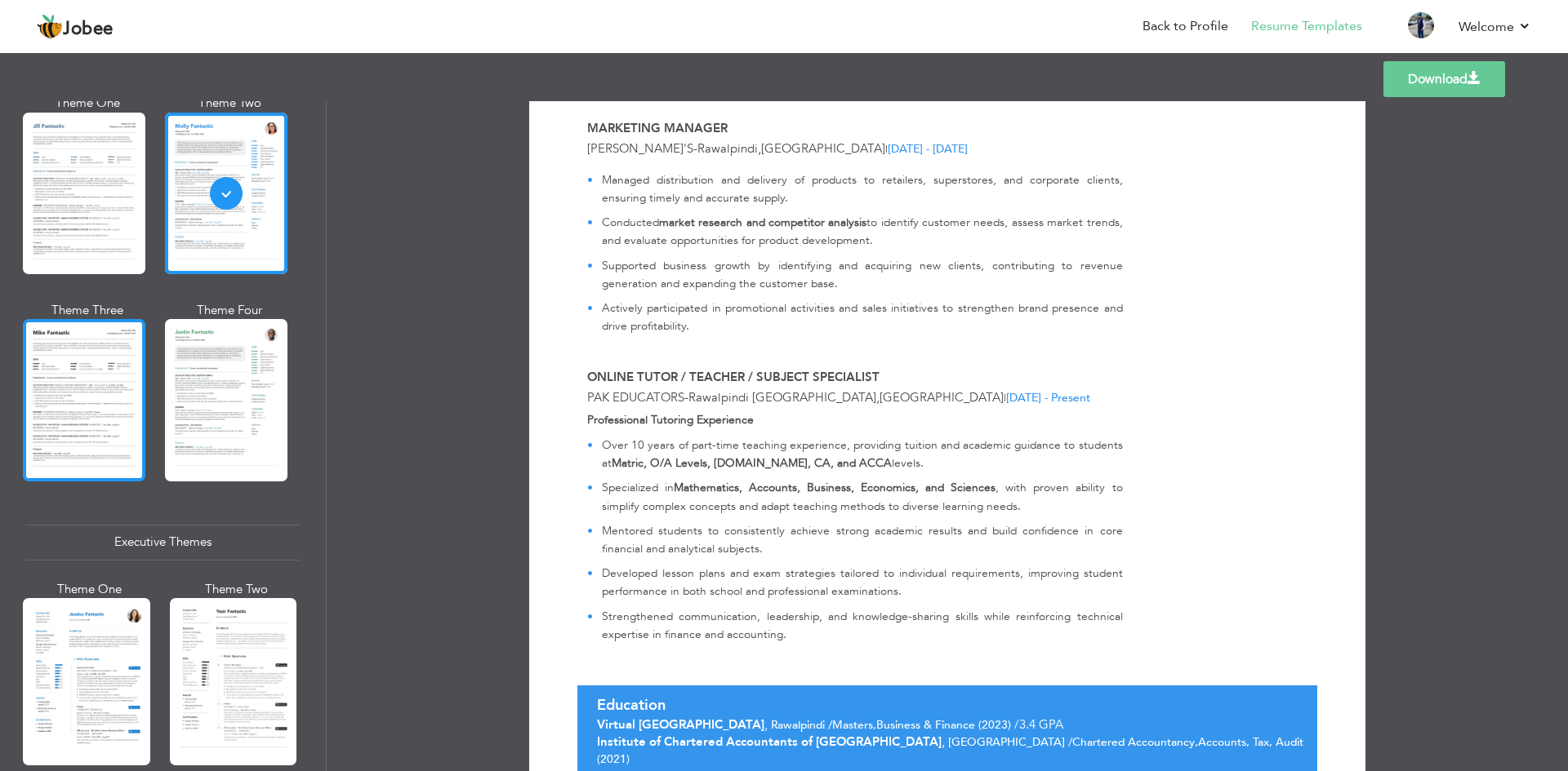
click at [112, 400] on div at bounding box center [85, 400] width 123 height 161
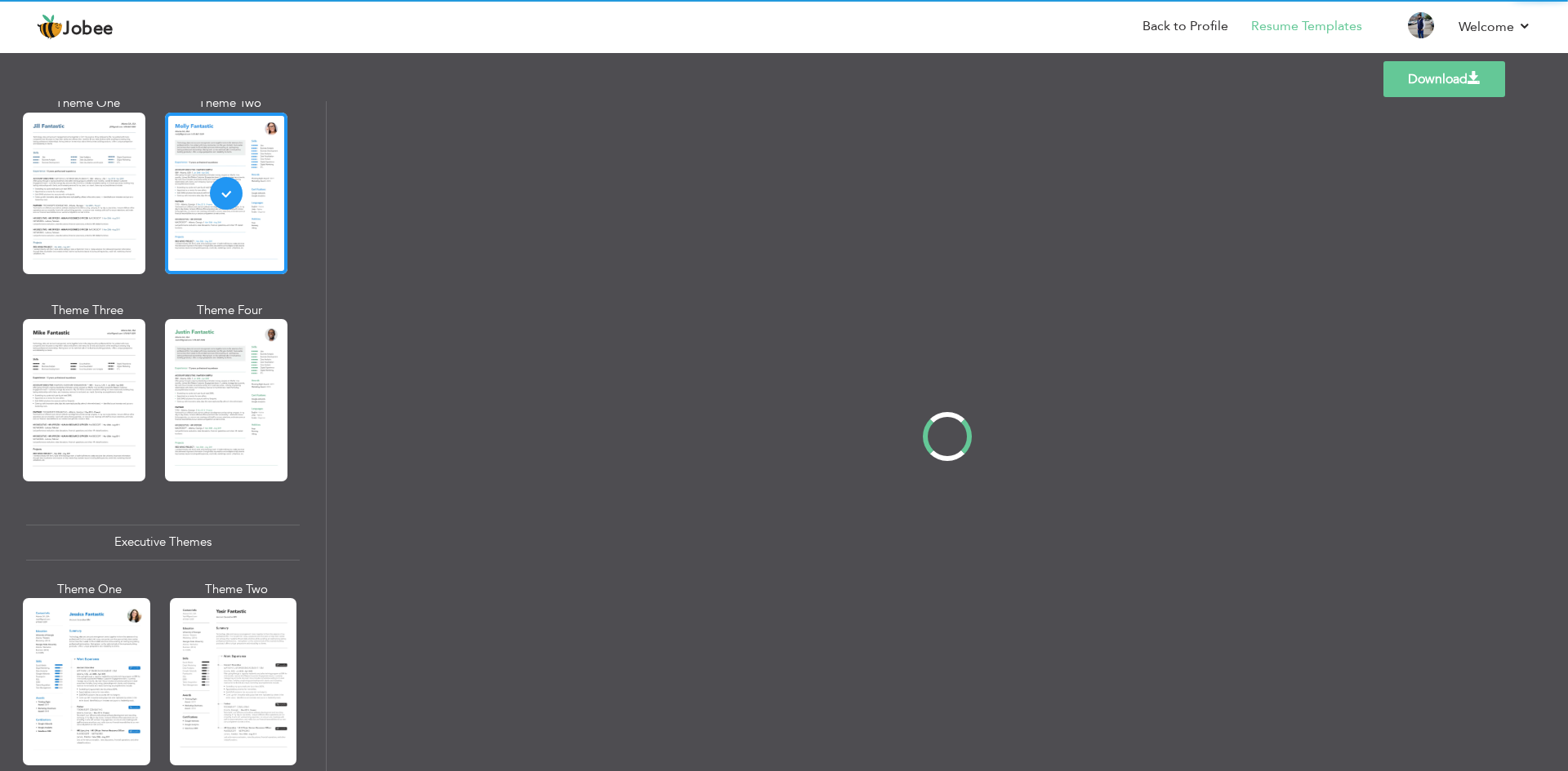
scroll to position [0, 0]
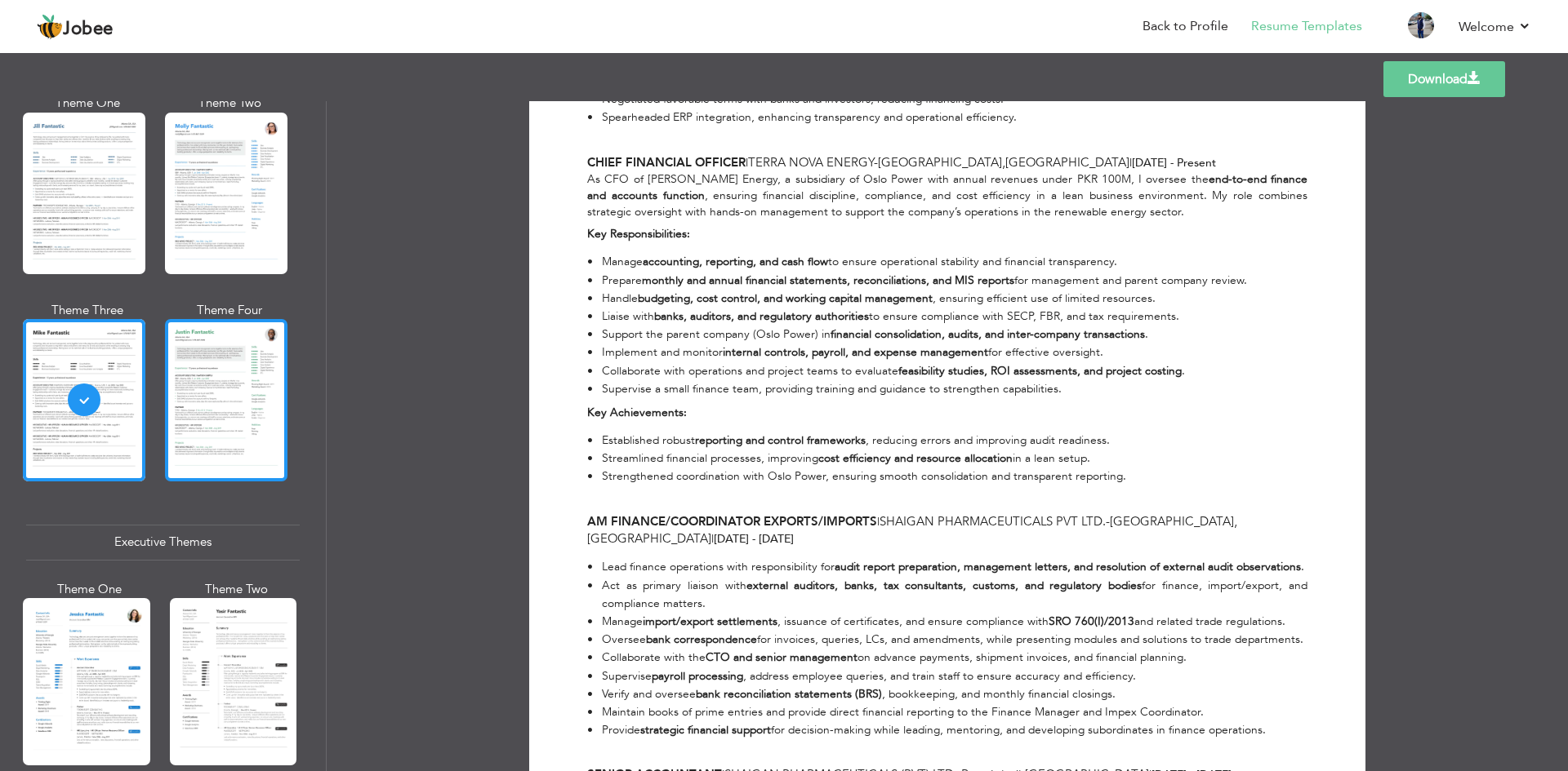
click at [207, 405] on div at bounding box center [227, 400] width 123 height 161
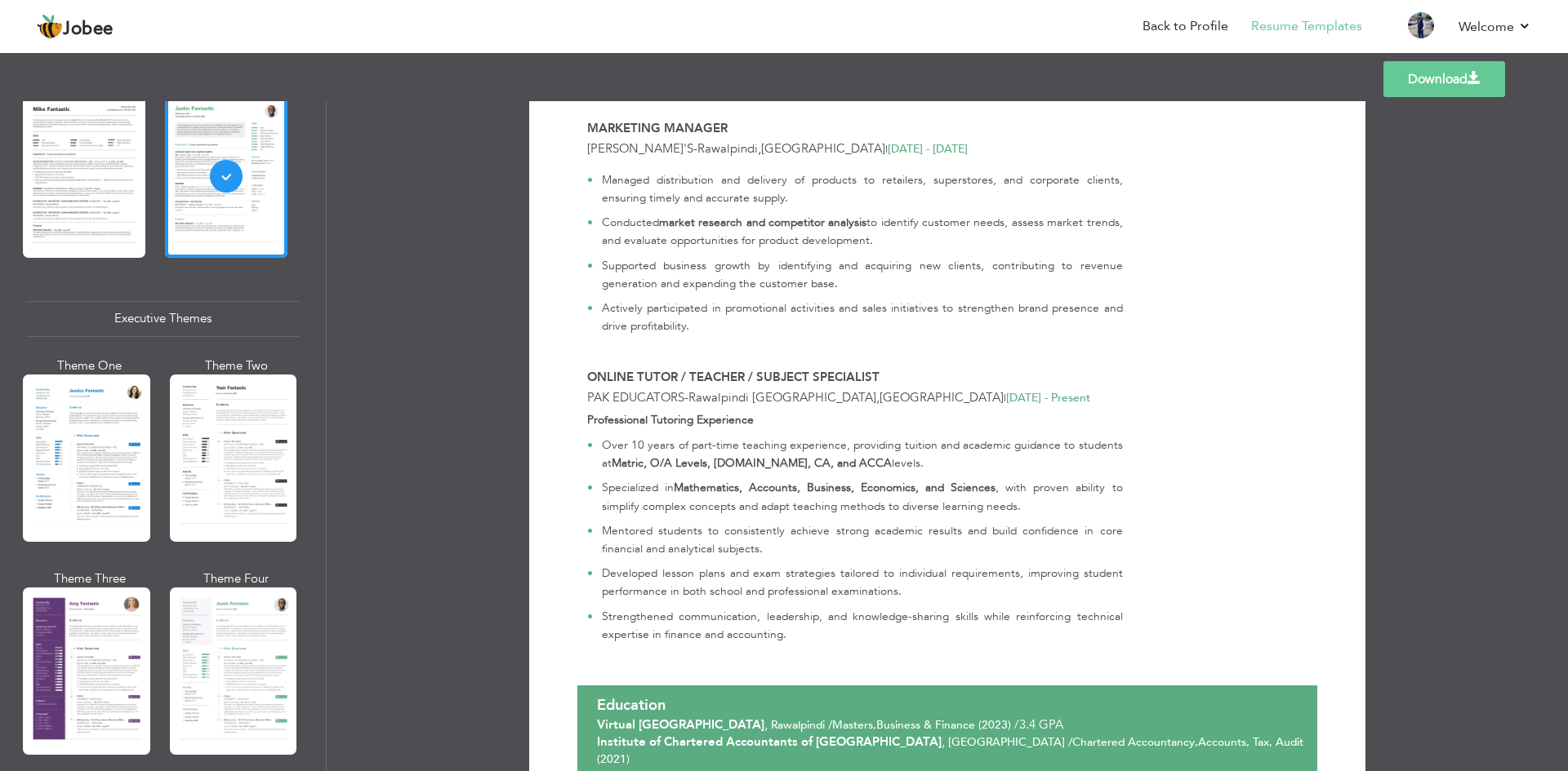
scroll to position [1061, 0]
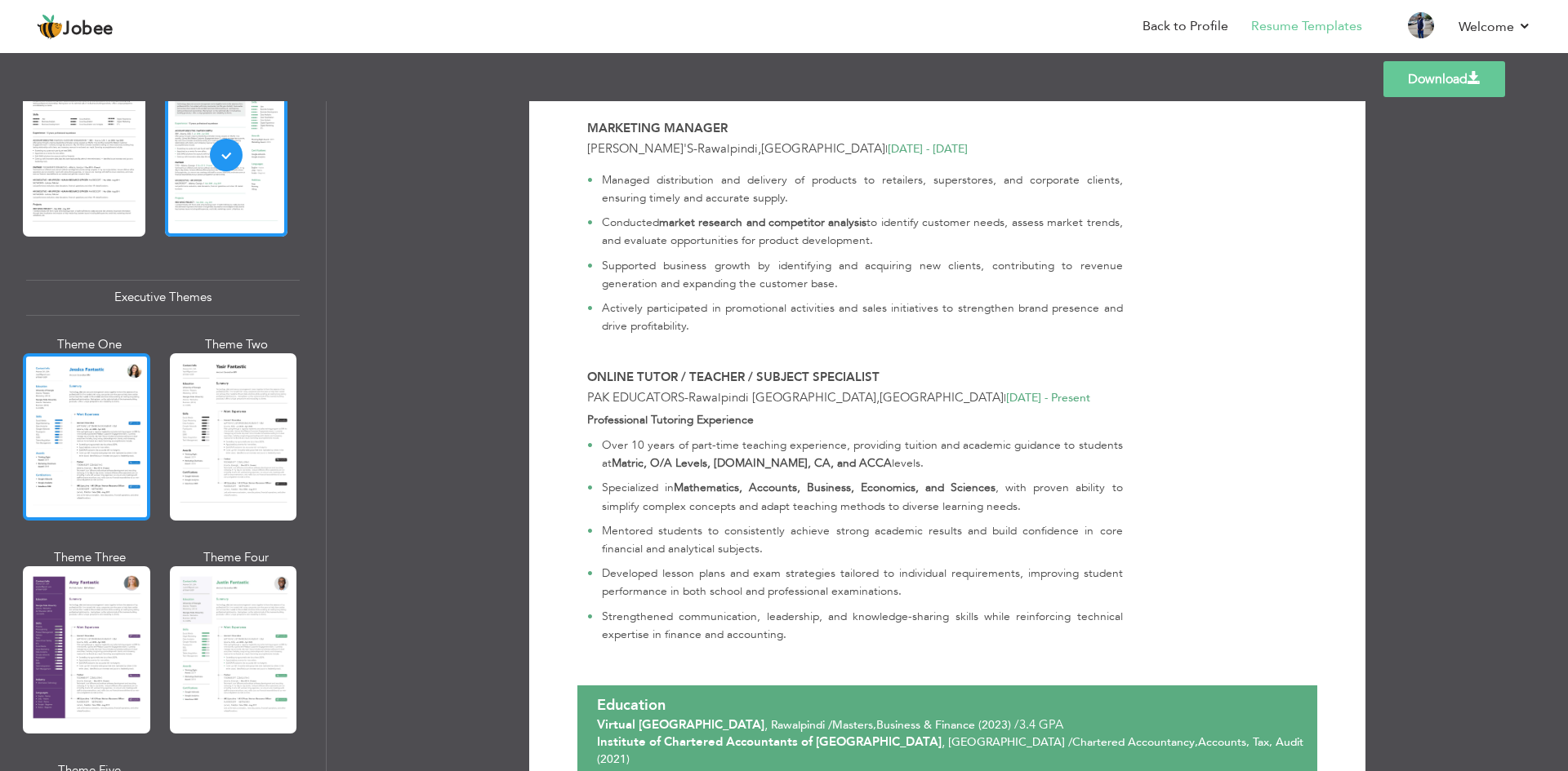
click at [97, 424] on div at bounding box center [87, 437] width 127 height 167
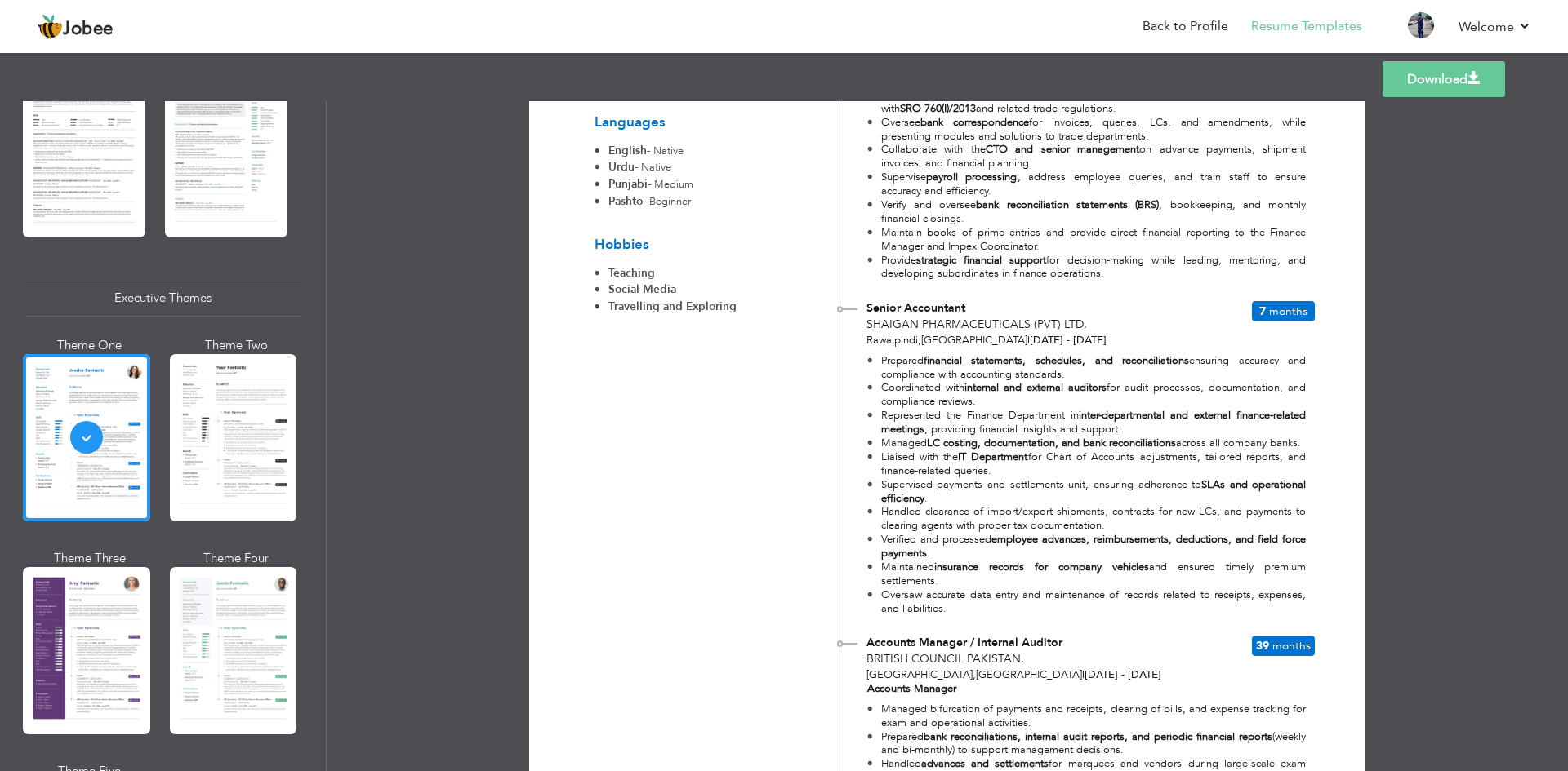
scroll to position [1877, 0]
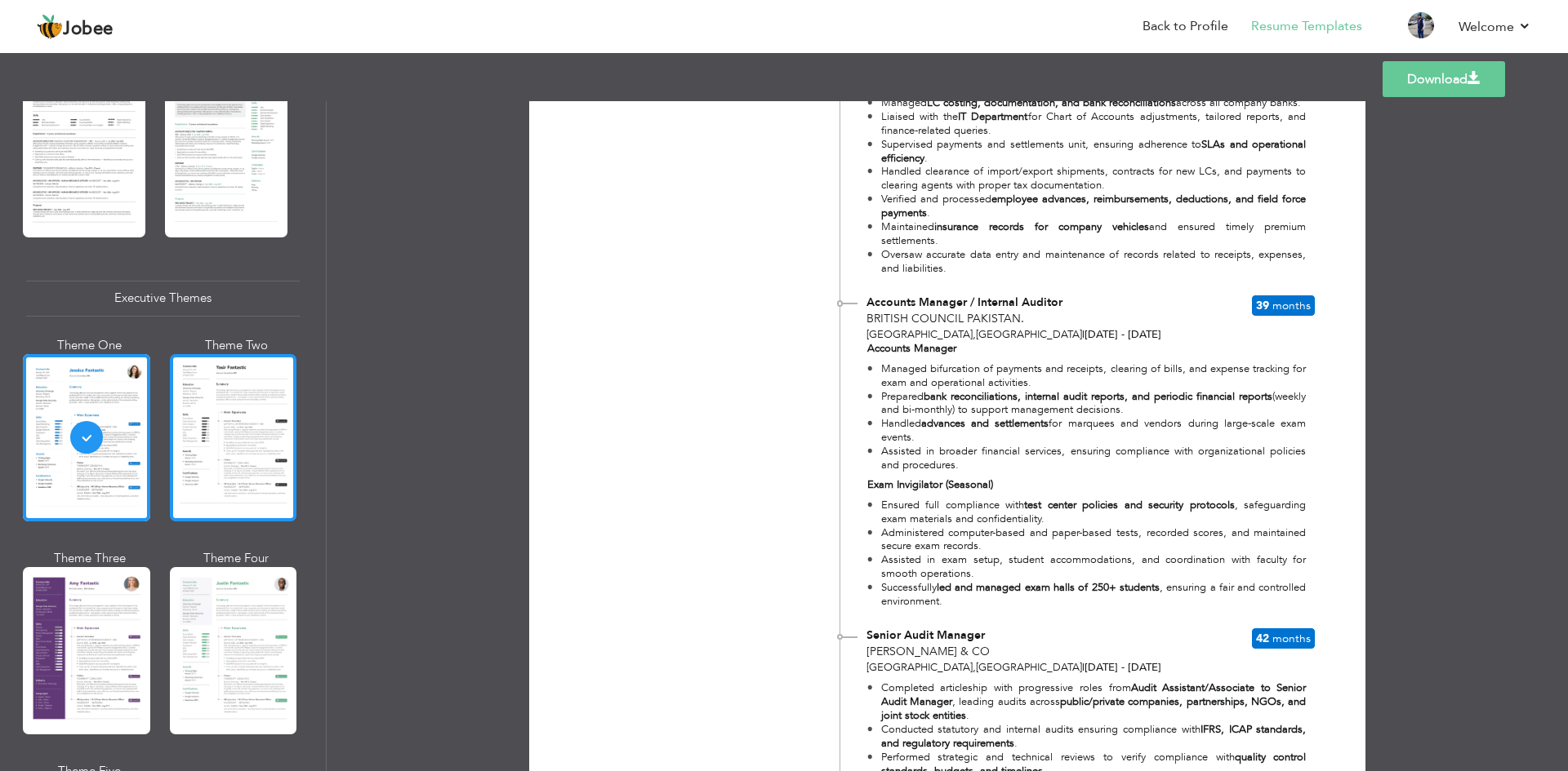
click at [206, 430] on div at bounding box center [233, 438] width 127 height 167
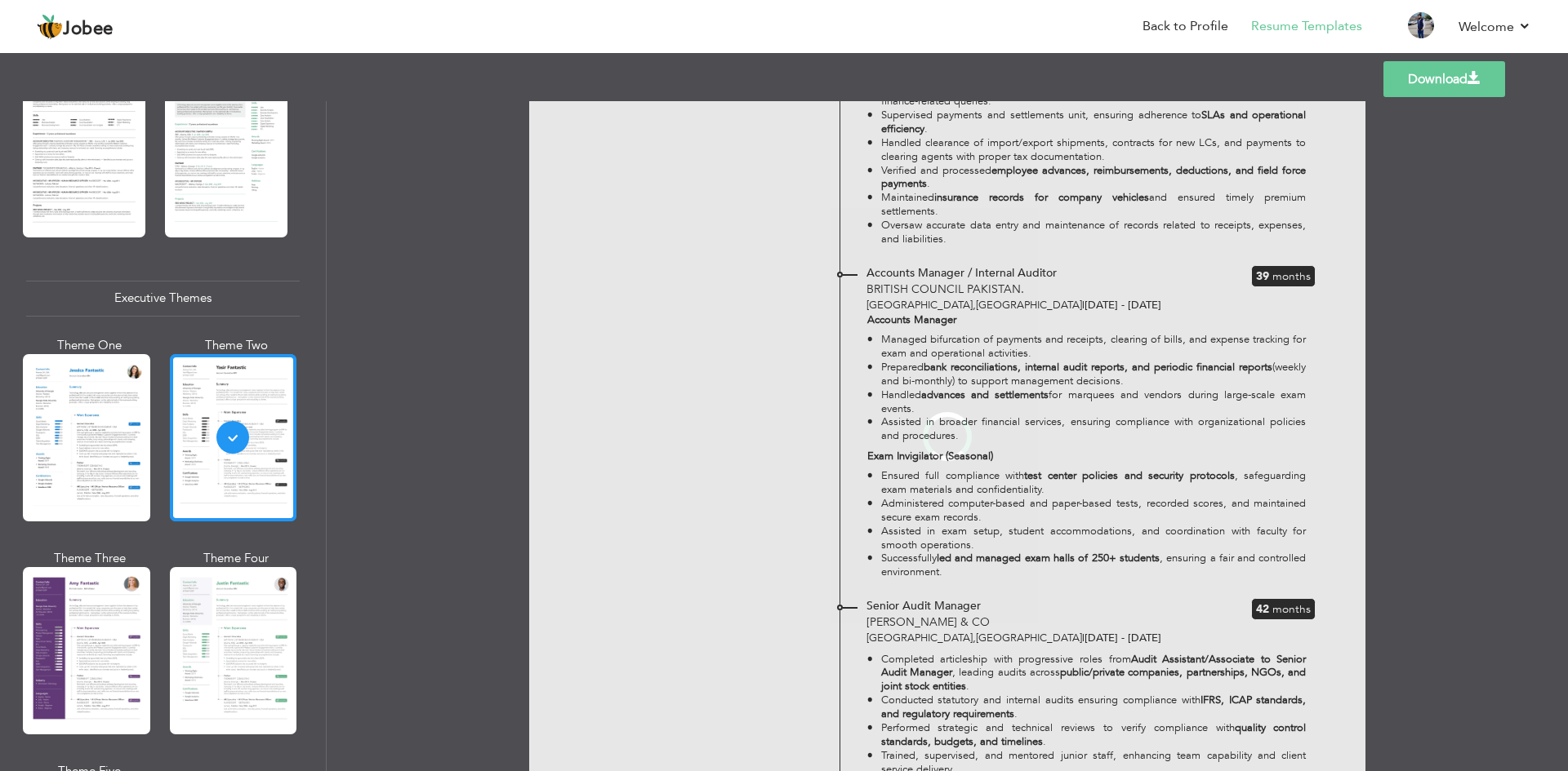
scroll to position [1061, 0]
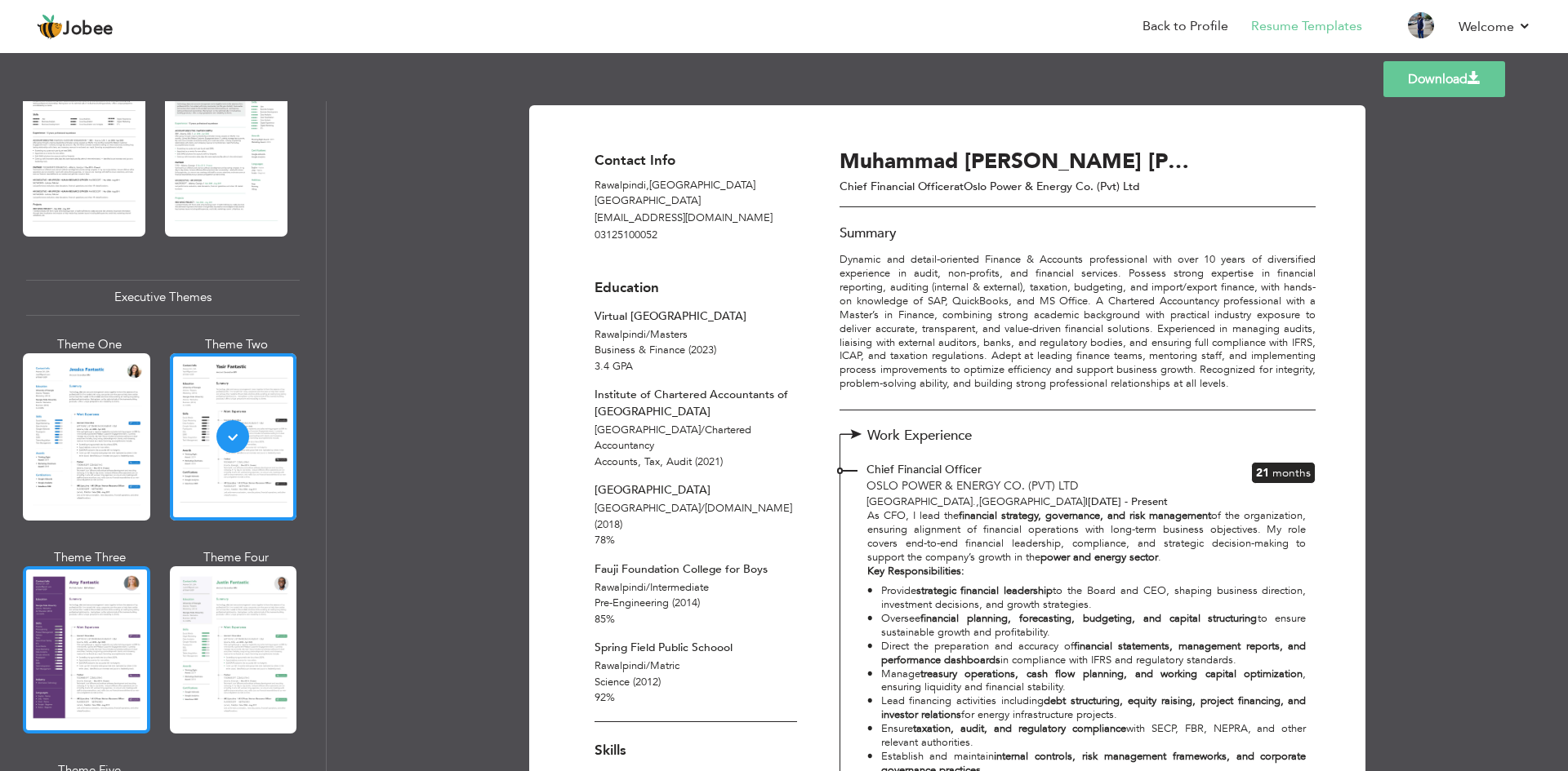
click at [97, 621] on div at bounding box center [87, 650] width 127 height 167
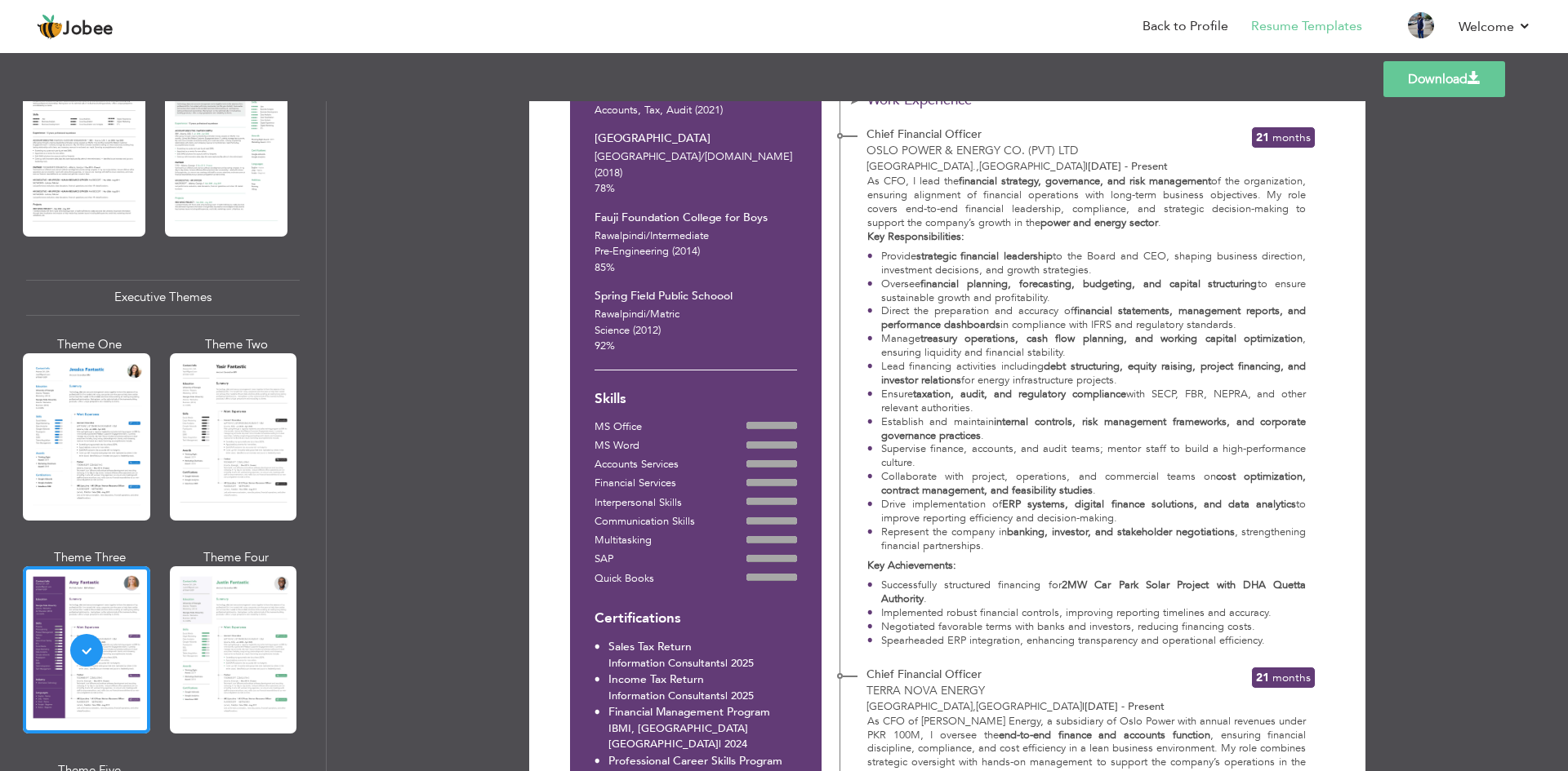
scroll to position [408, 0]
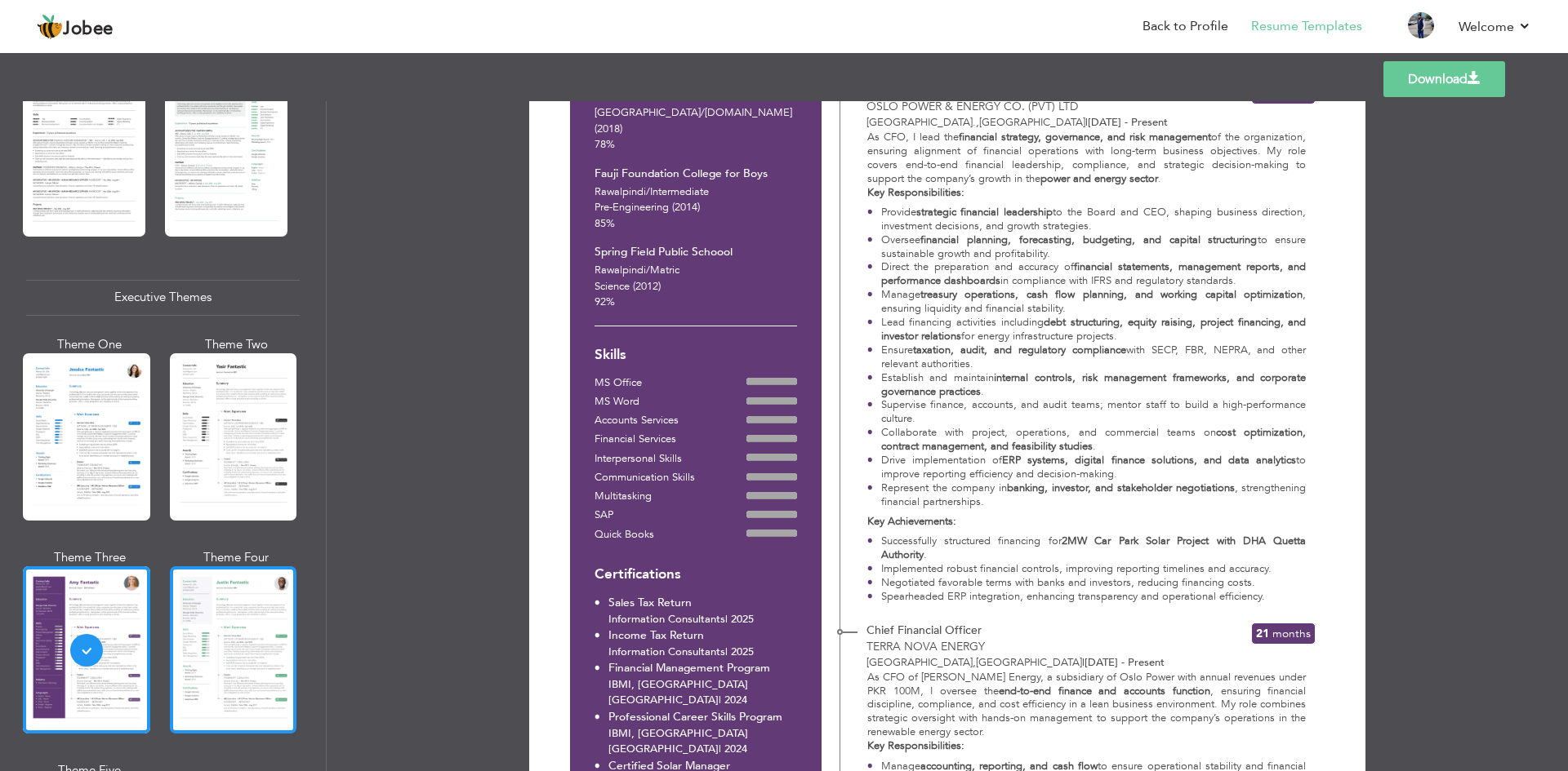
click at [216, 621] on div at bounding box center [233, 650] width 127 height 167
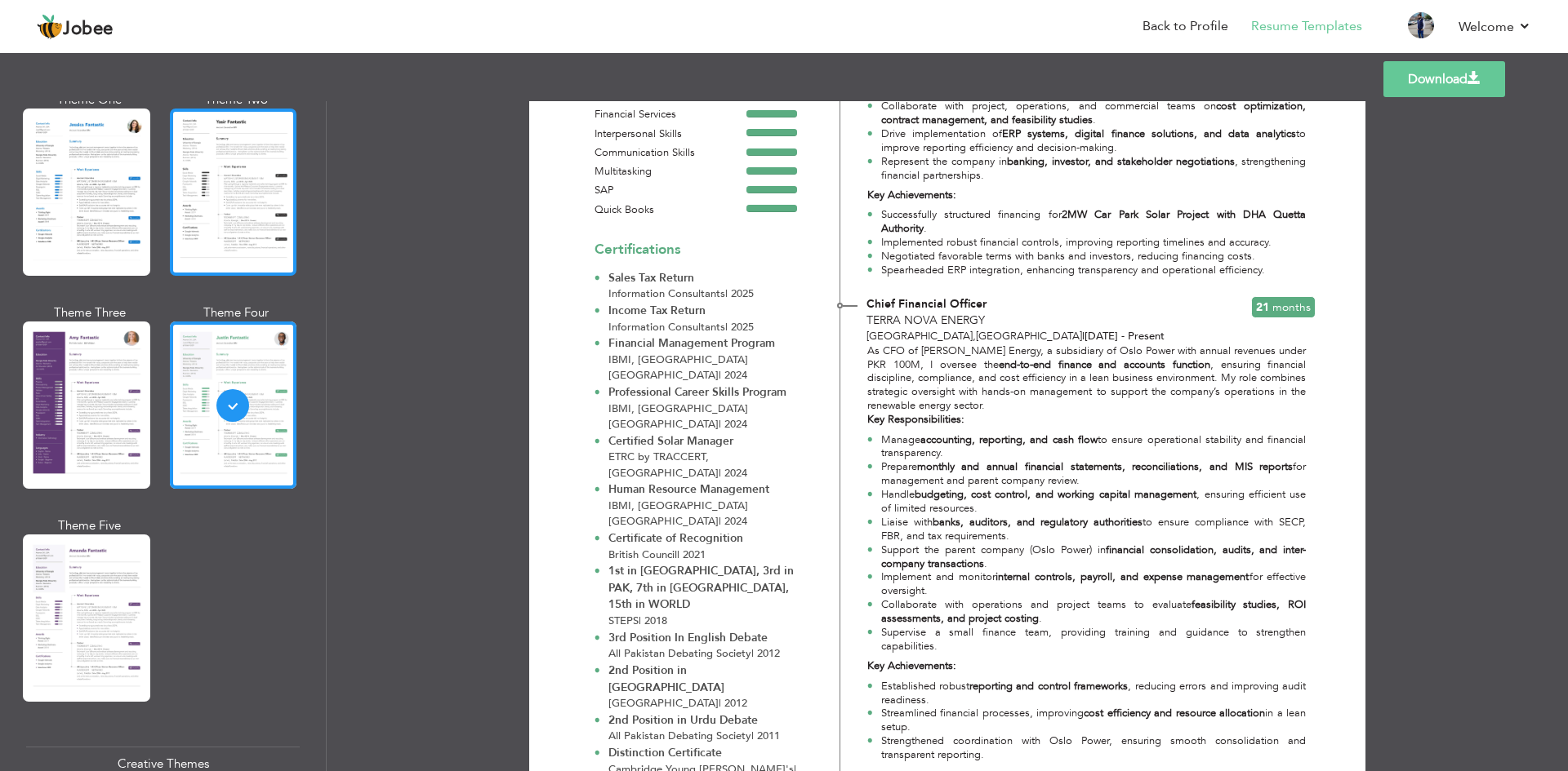
scroll to position [1387, 0]
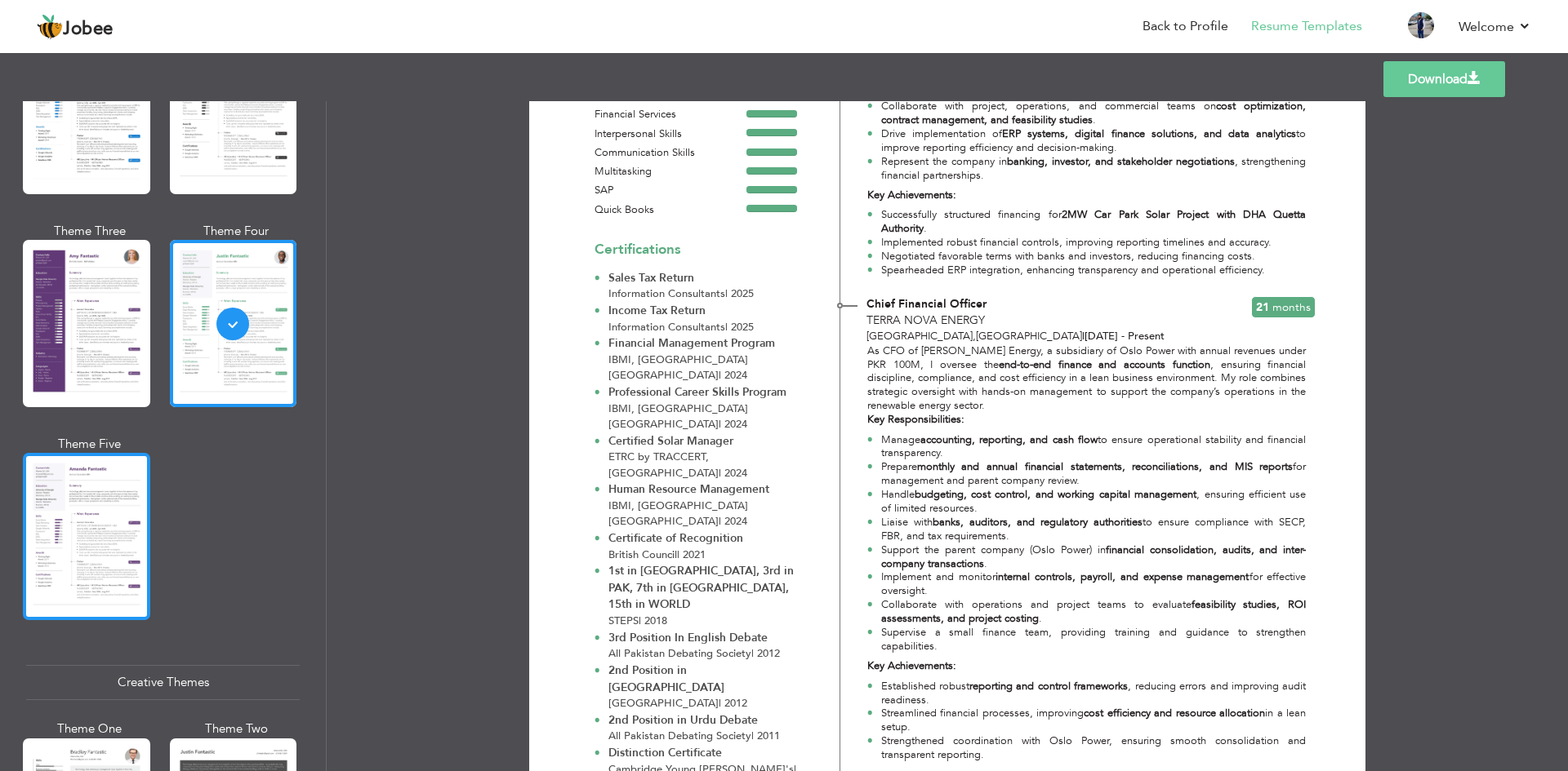
click at [60, 493] on div at bounding box center [87, 537] width 127 height 167
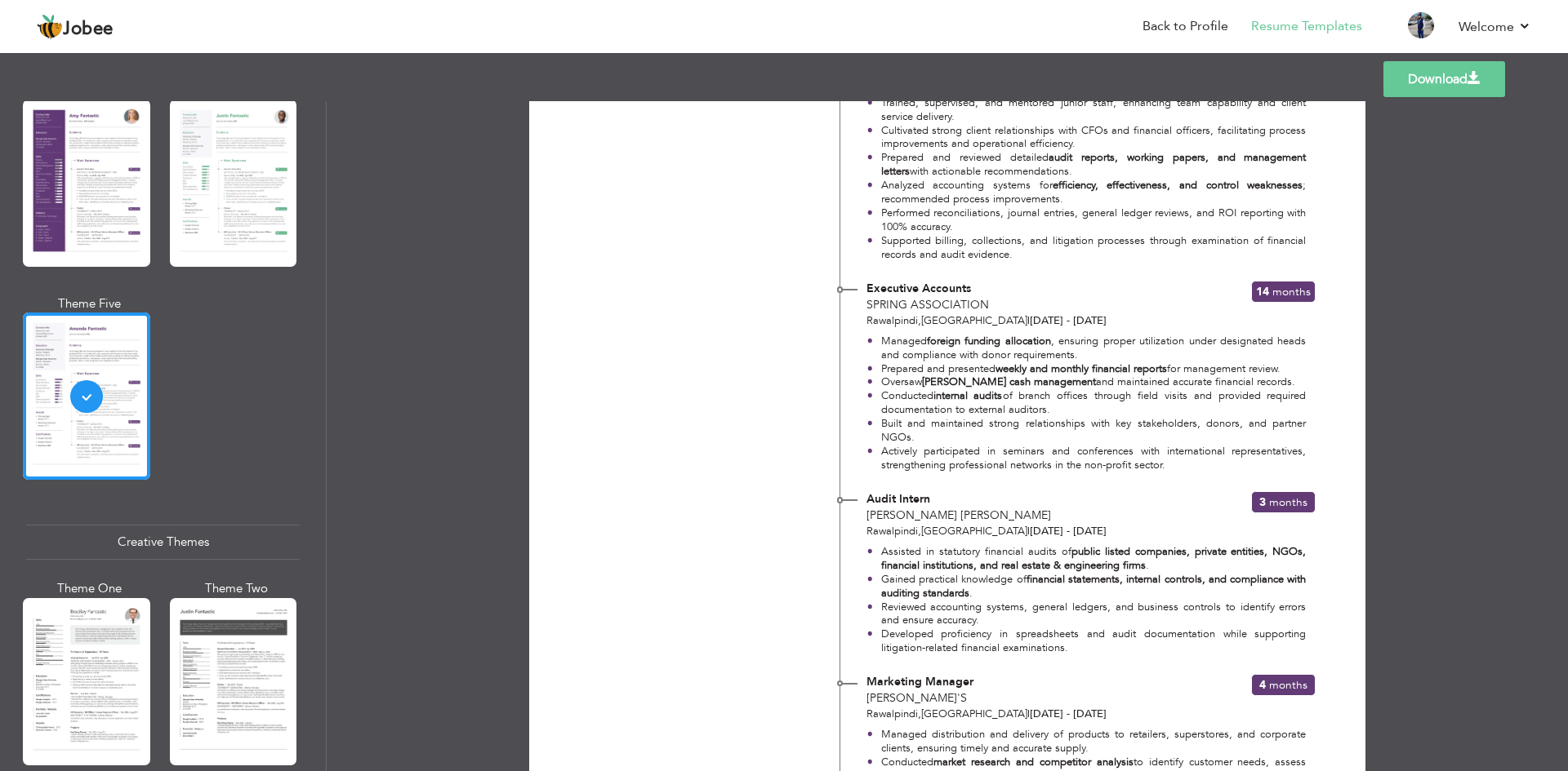
scroll to position [1632, 0]
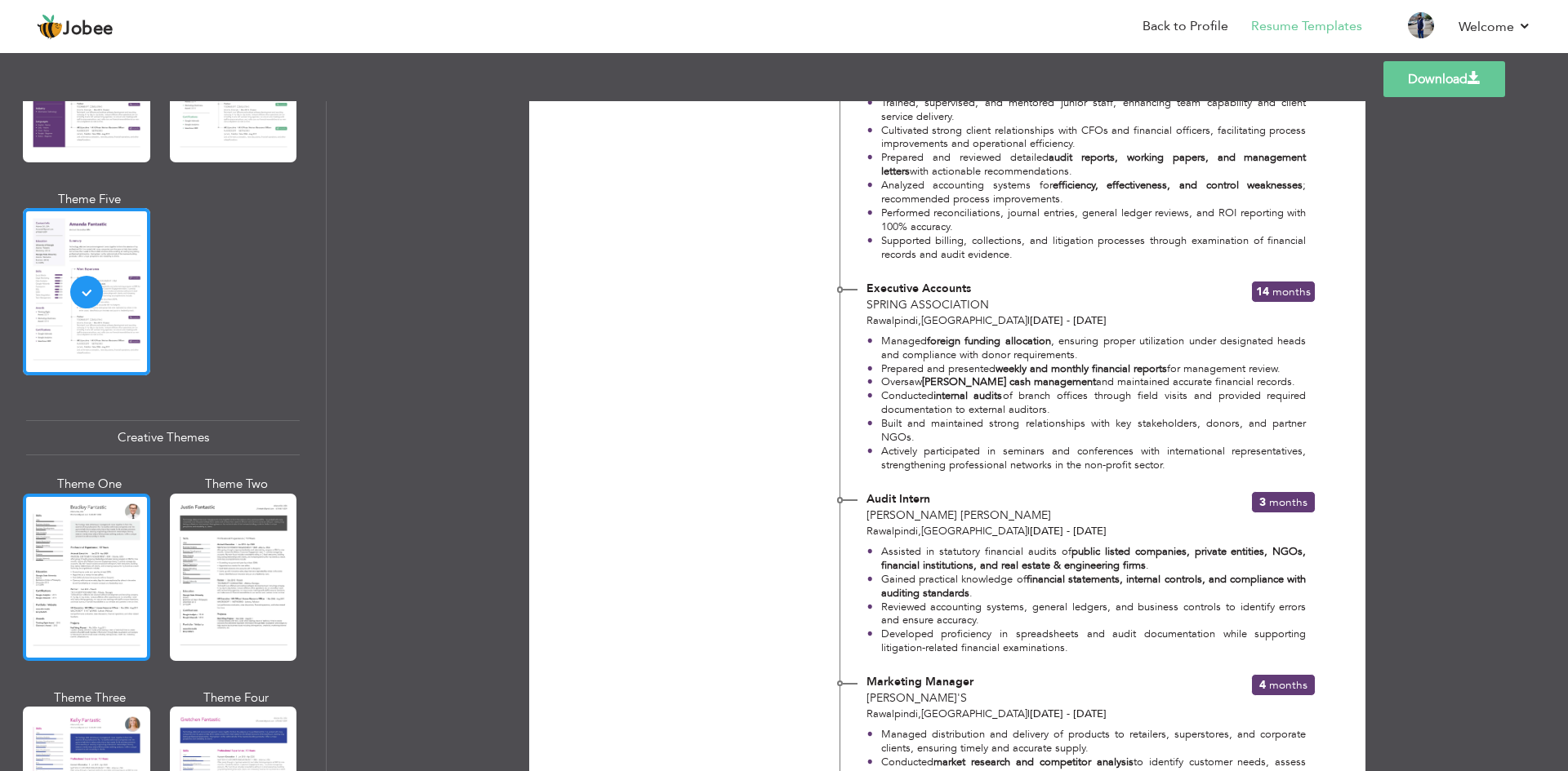
click at [74, 546] on div at bounding box center [87, 578] width 127 height 167
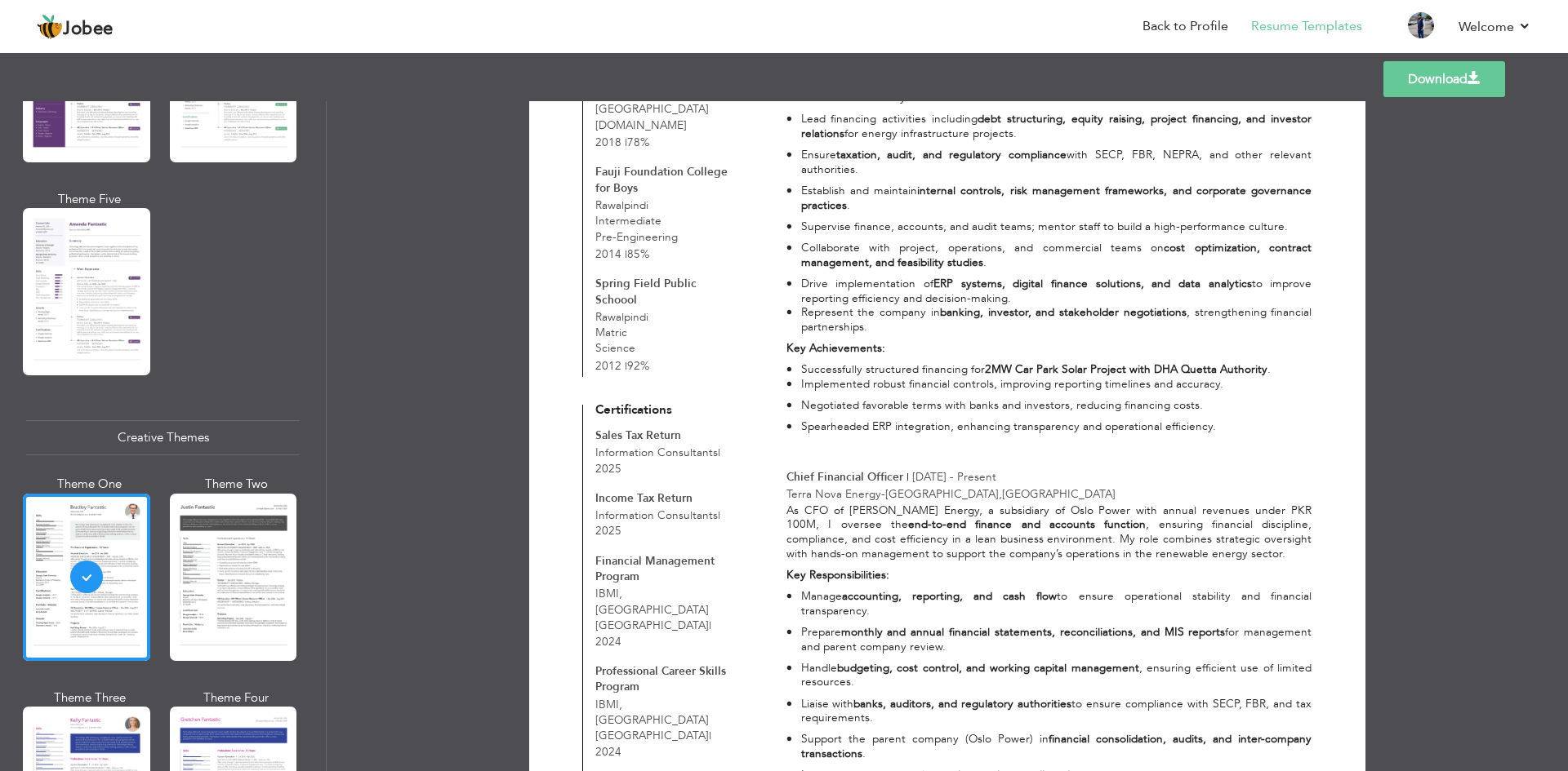
scroll to position [1224, 0]
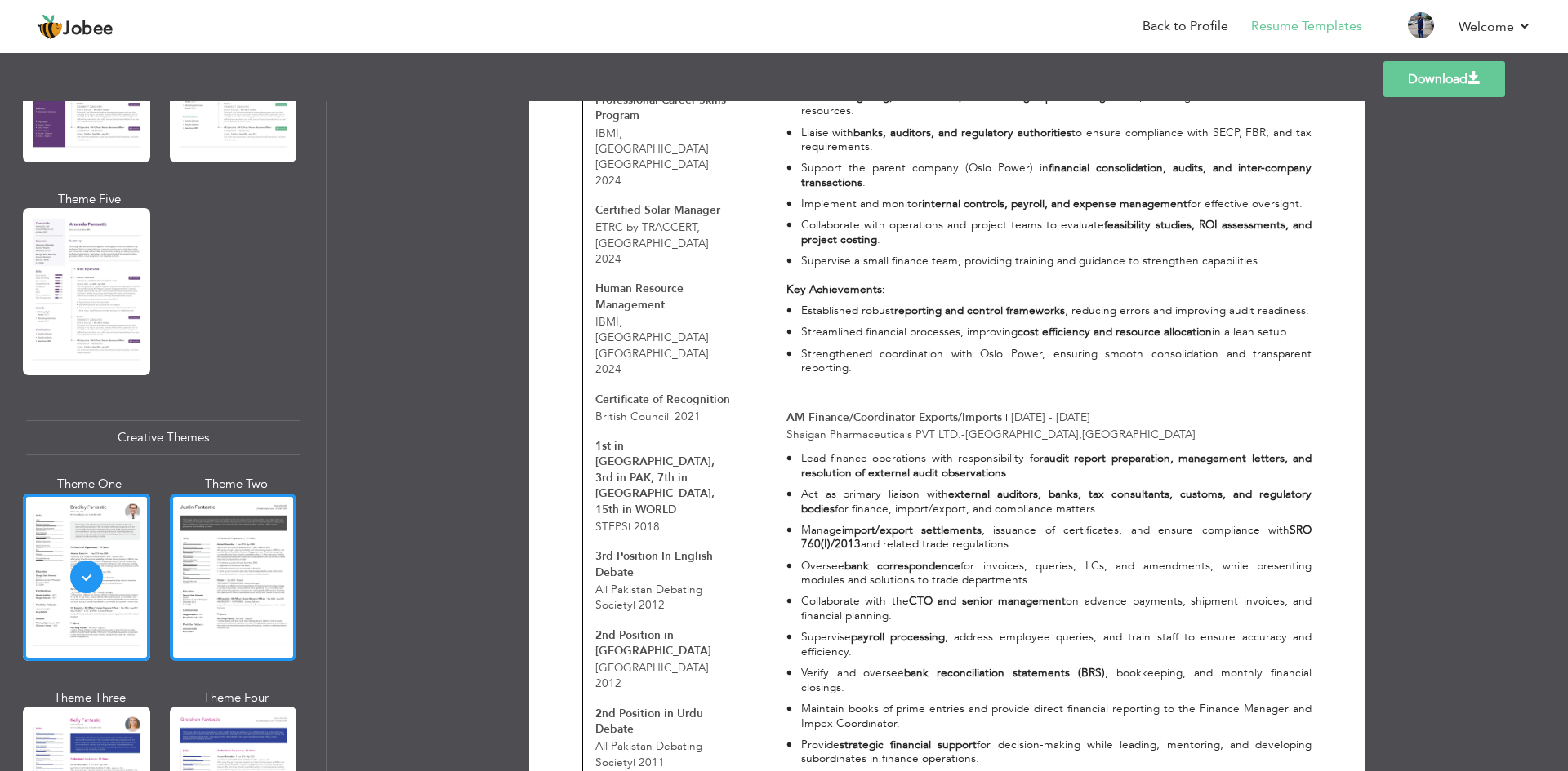
click at [260, 537] on div at bounding box center [233, 578] width 127 height 167
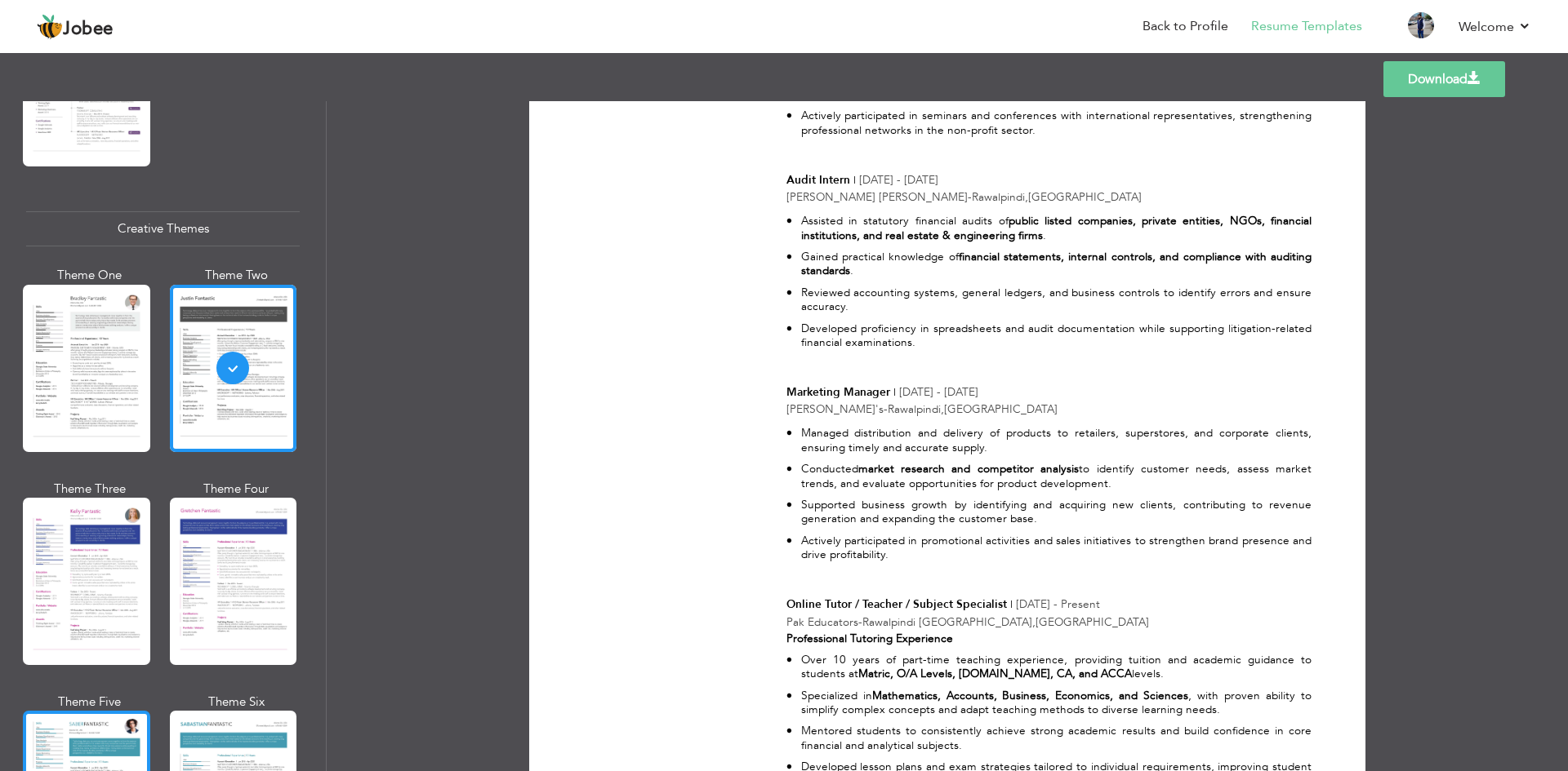
scroll to position [0, 0]
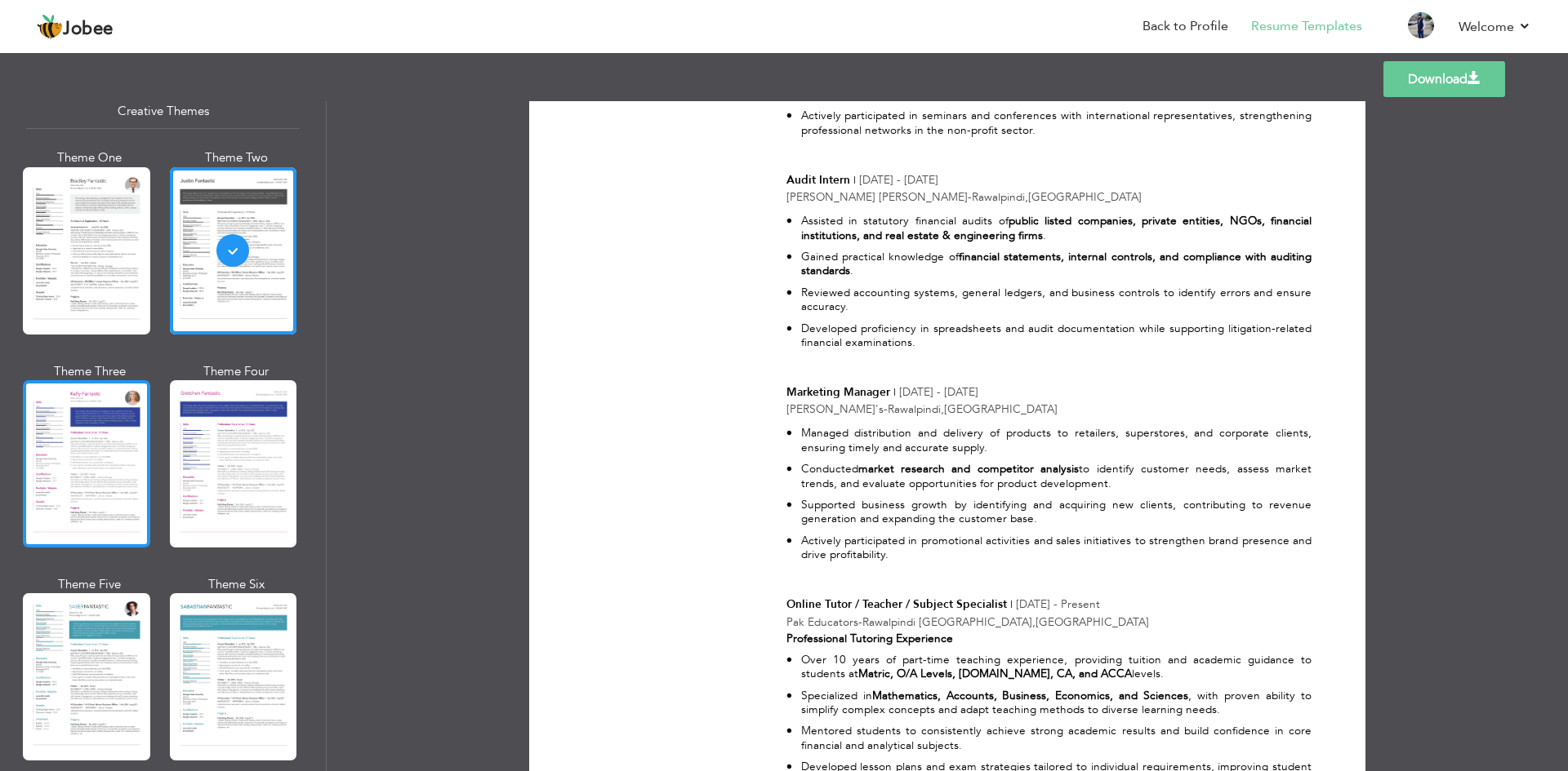
click at [97, 447] on div at bounding box center [87, 464] width 127 height 167
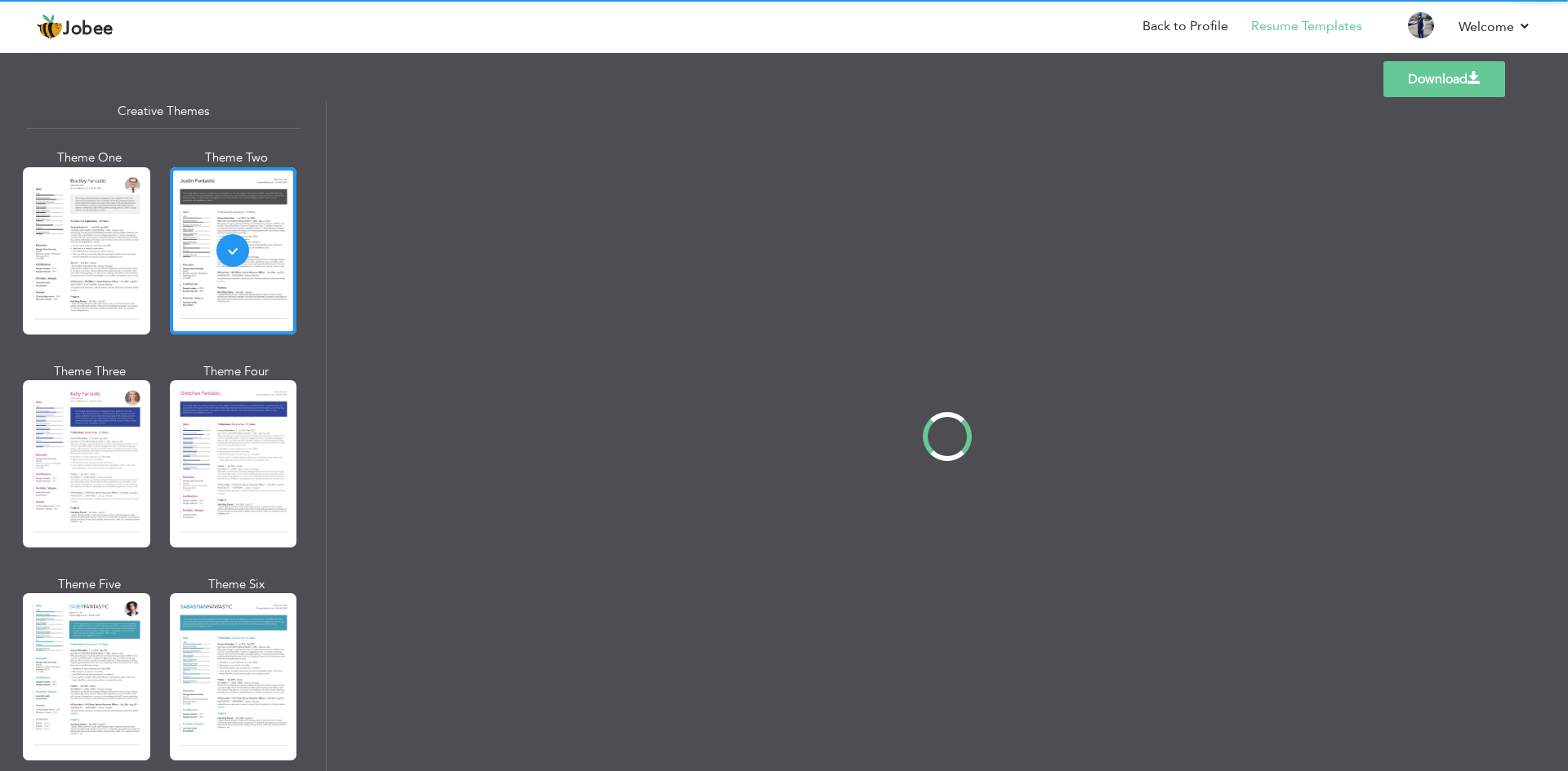
scroll to position [3189, 0]
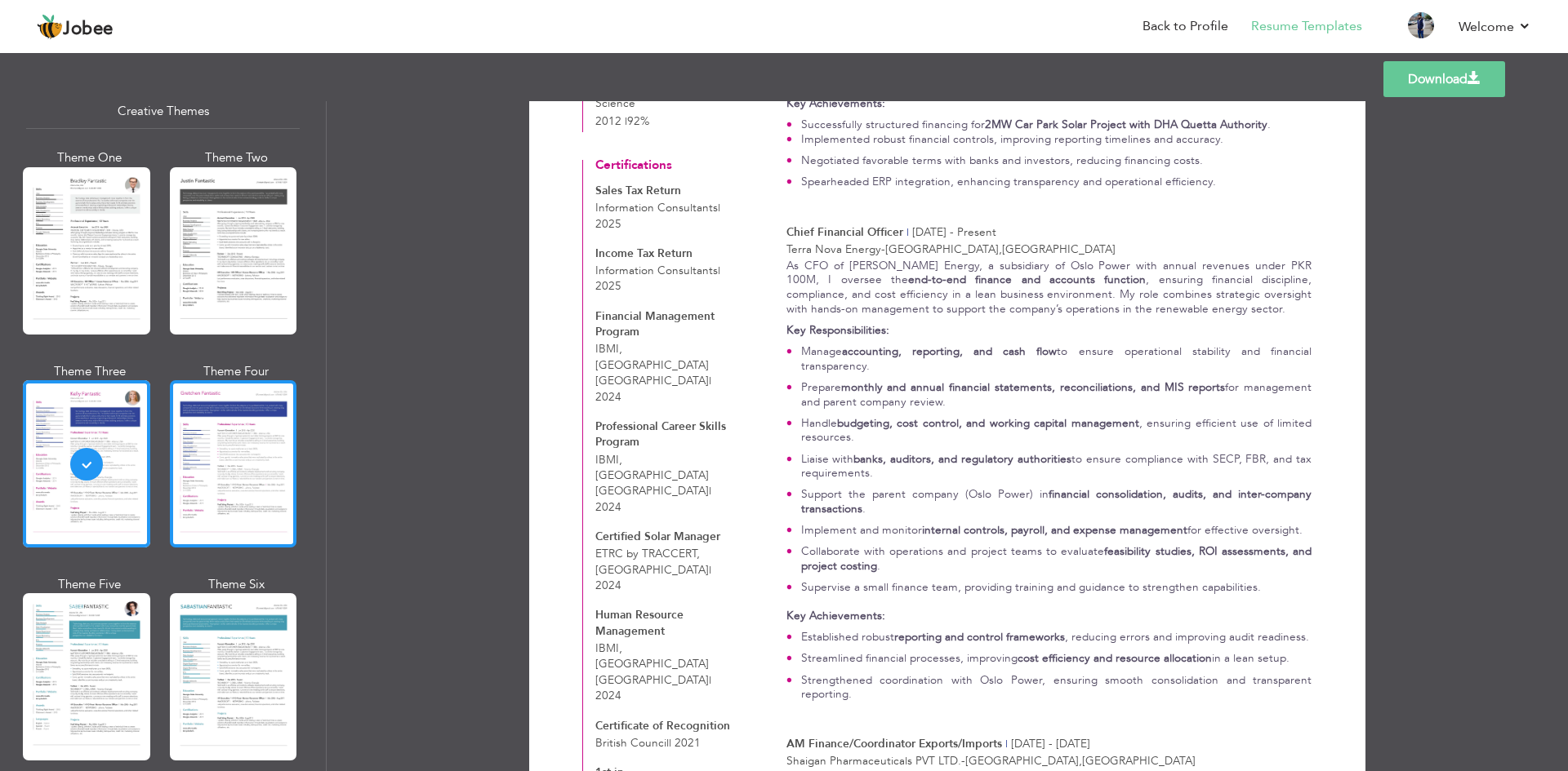
click at [259, 453] on div at bounding box center [233, 464] width 127 height 167
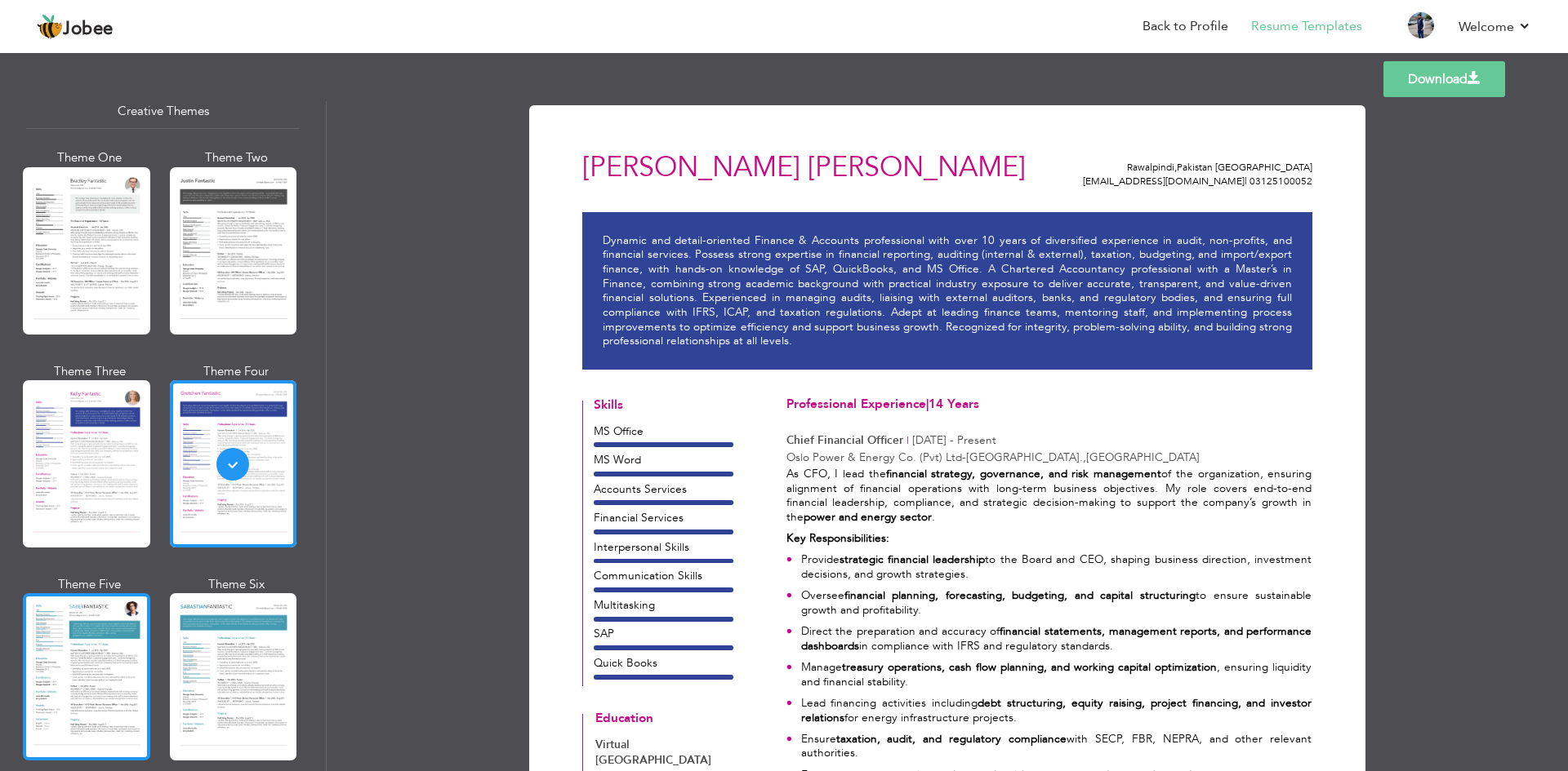
click at [87, 658] on div at bounding box center [87, 677] width 127 height 167
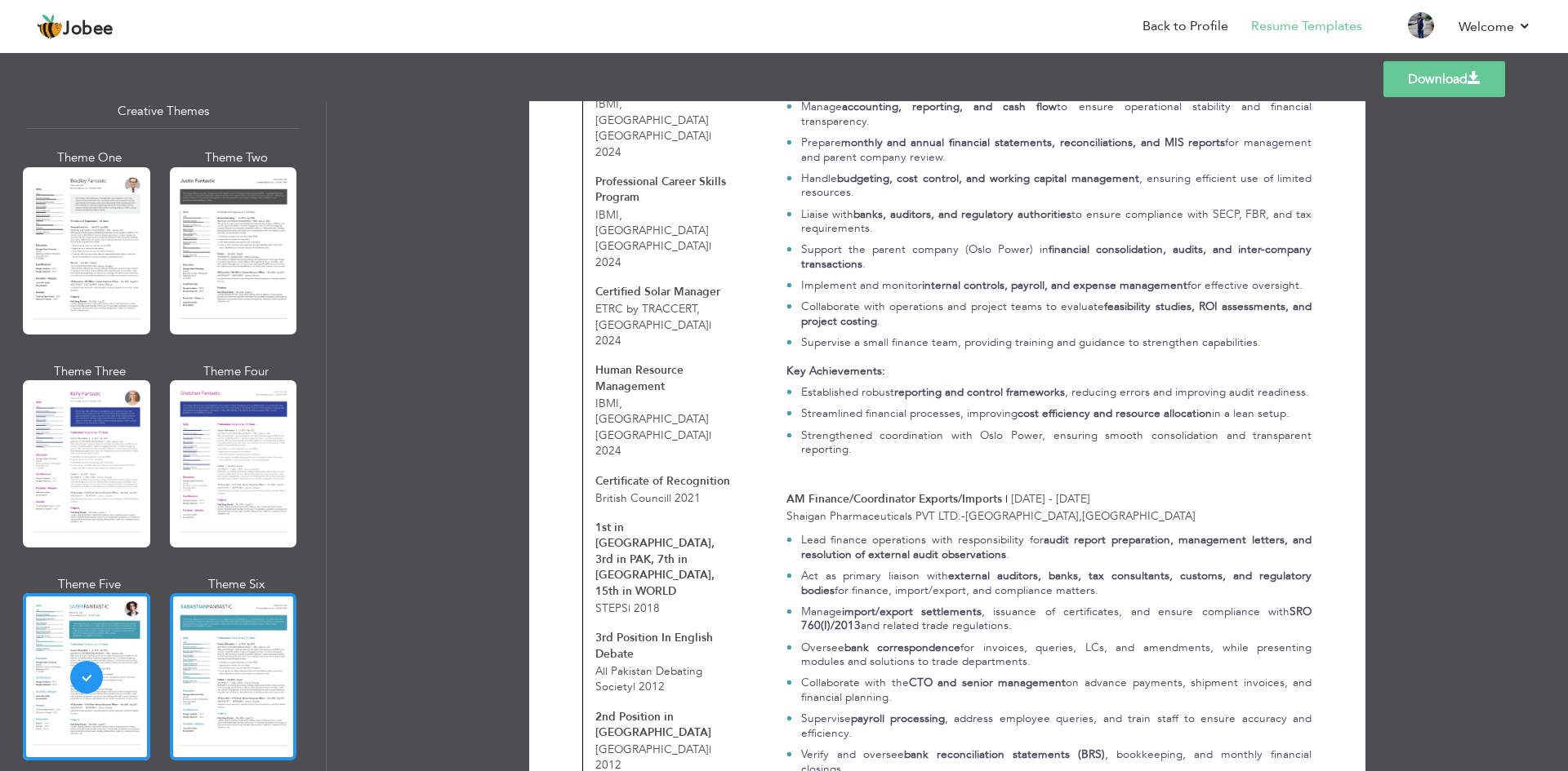
click at [234, 625] on div at bounding box center [233, 677] width 127 height 167
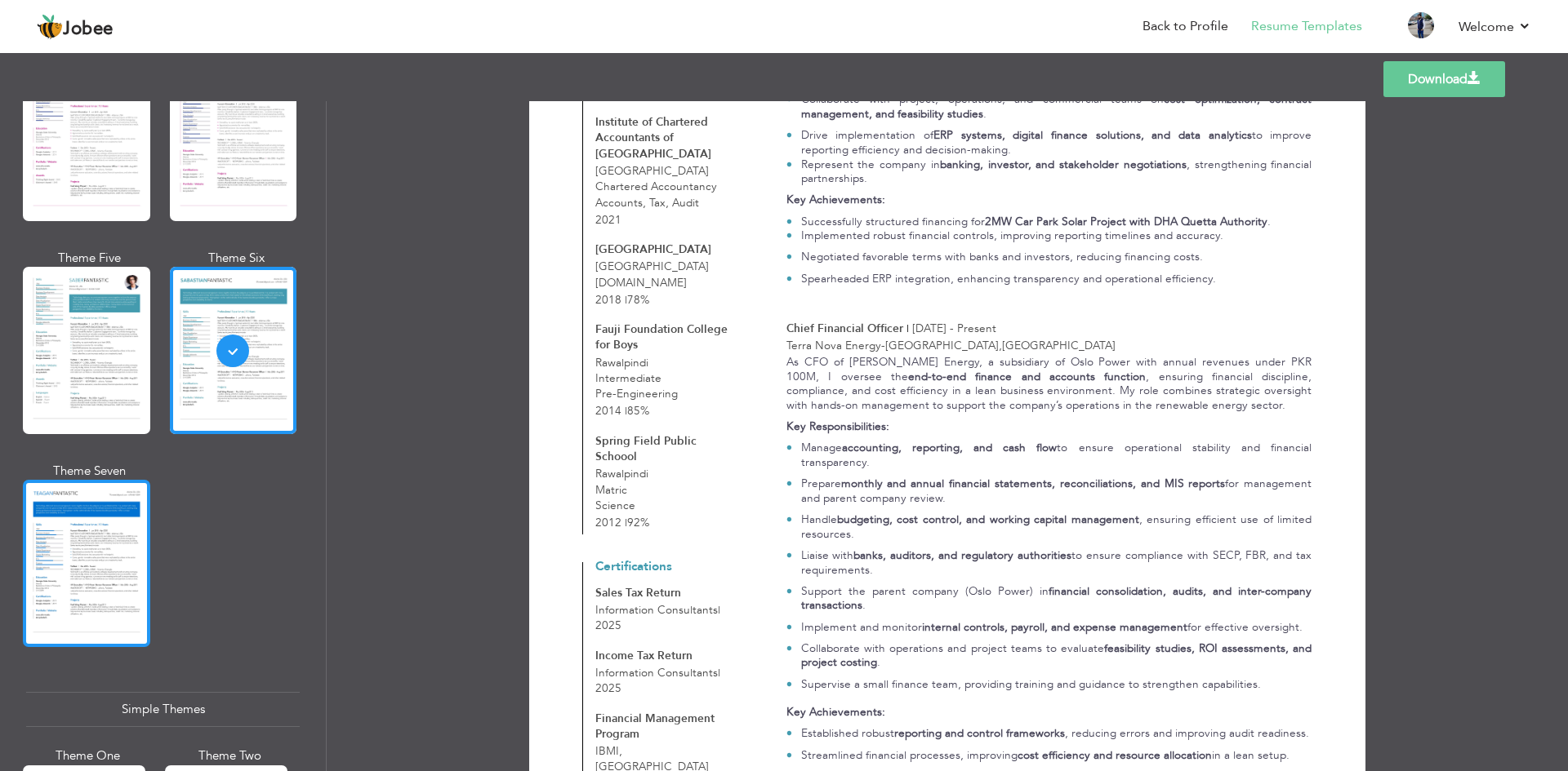
click at [87, 532] on div at bounding box center [87, 564] width 127 height 167
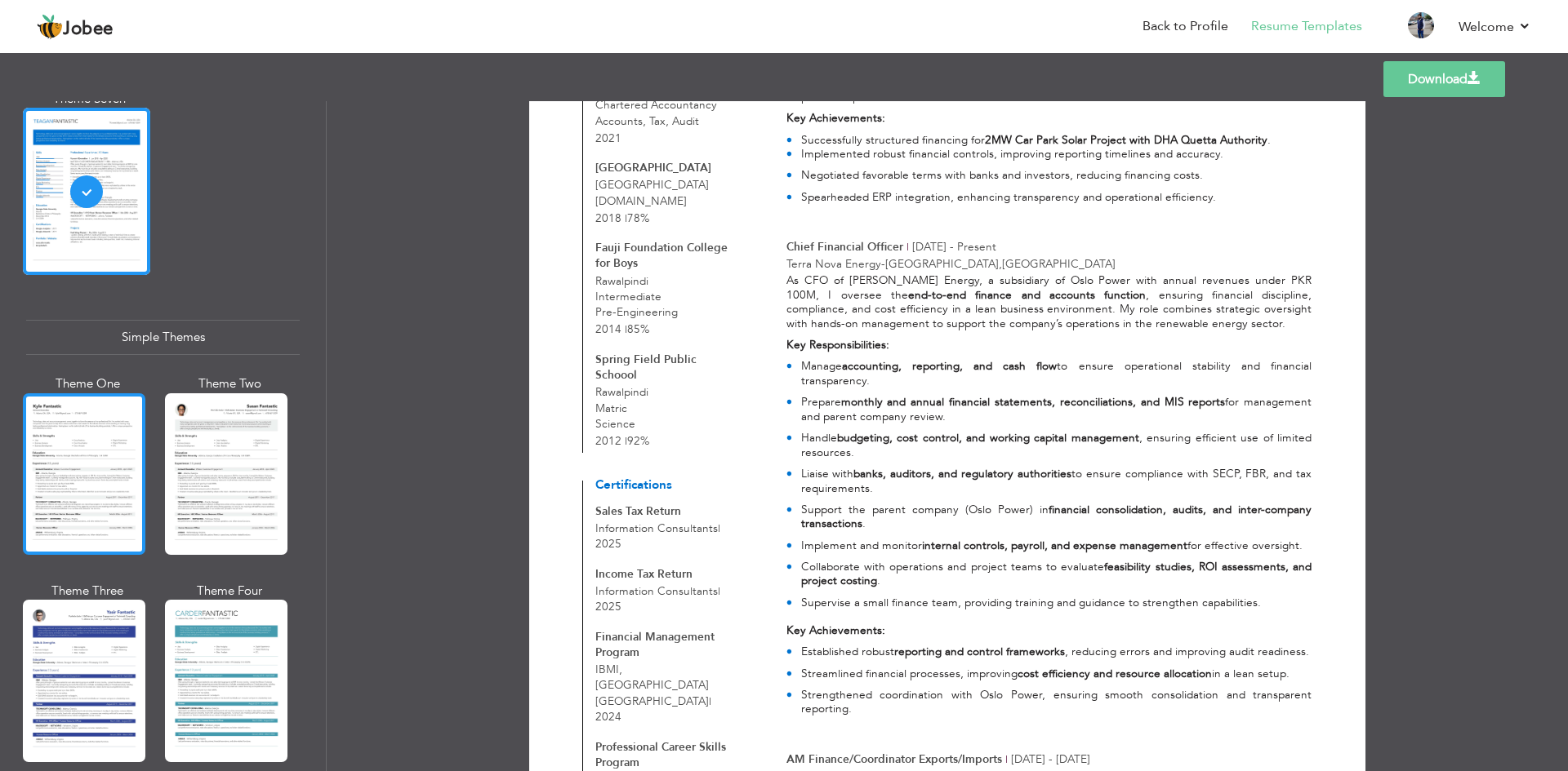
click at [86, 450] on div at bounding box center [85, 474] width 123 height 161
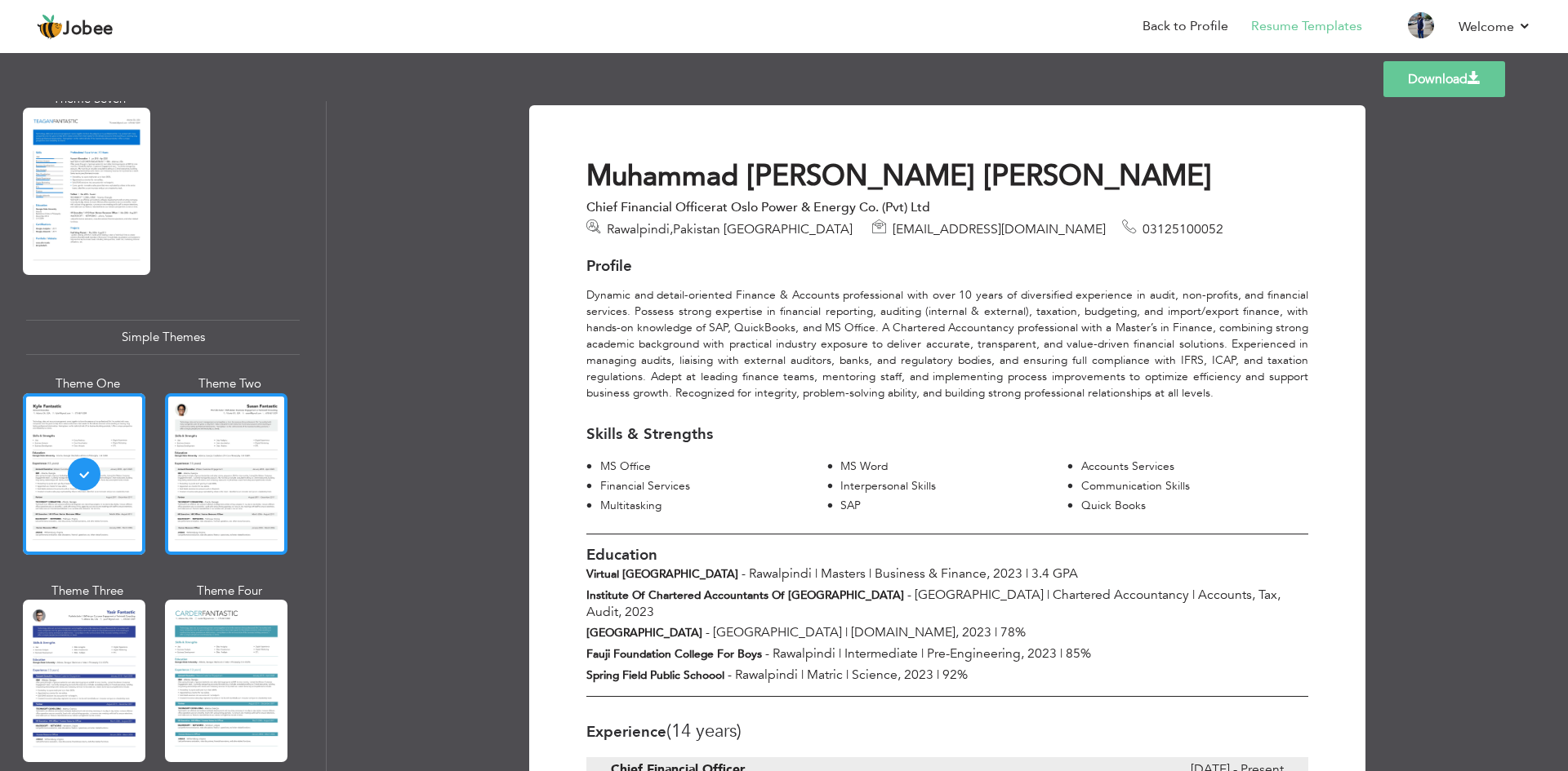
click at [260, 431] on div at bounding box center [227, 474] width 123 height 161
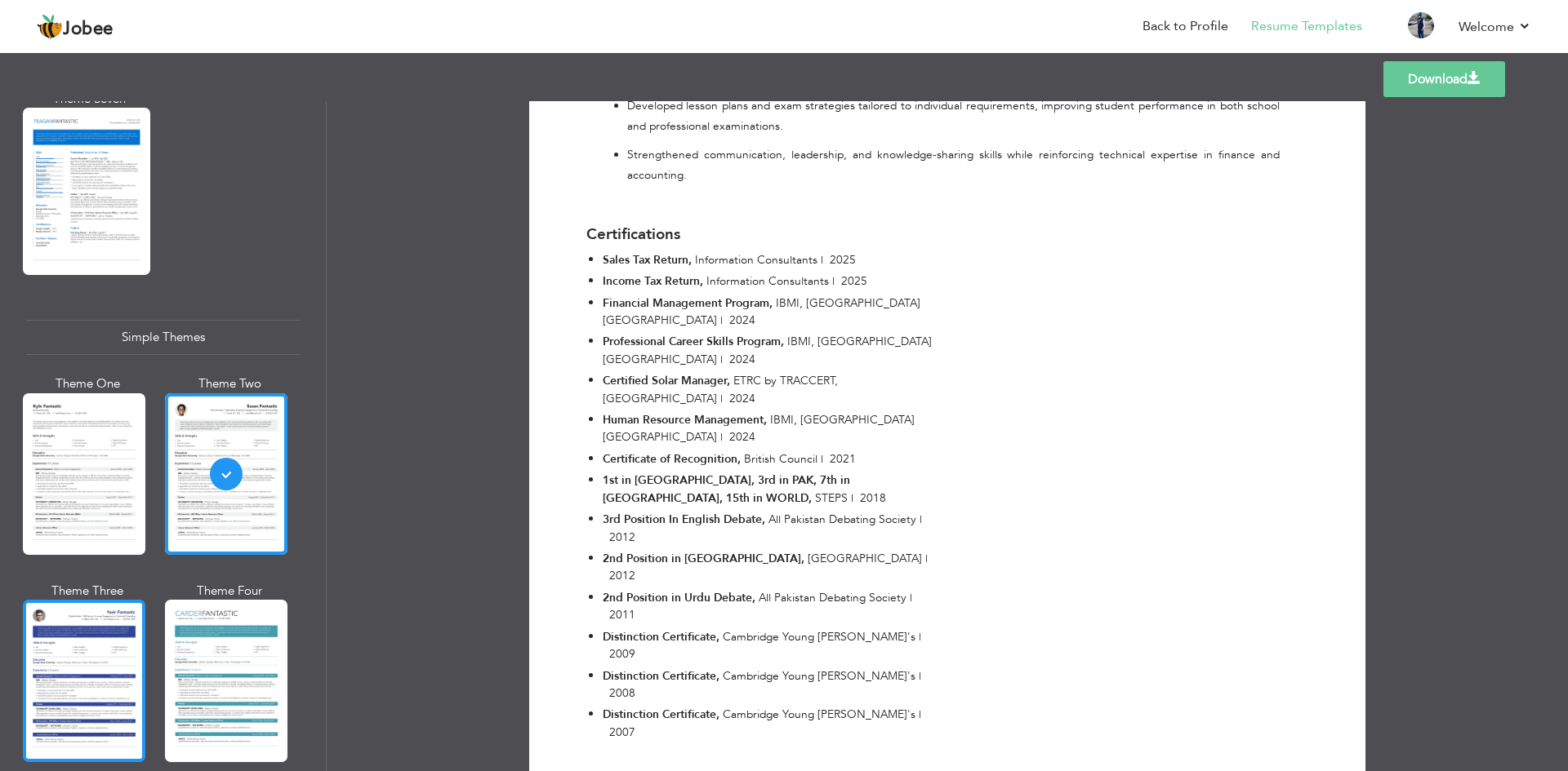
click at [58, 628] on div at bounding box center [85, 681] width 123 height 161
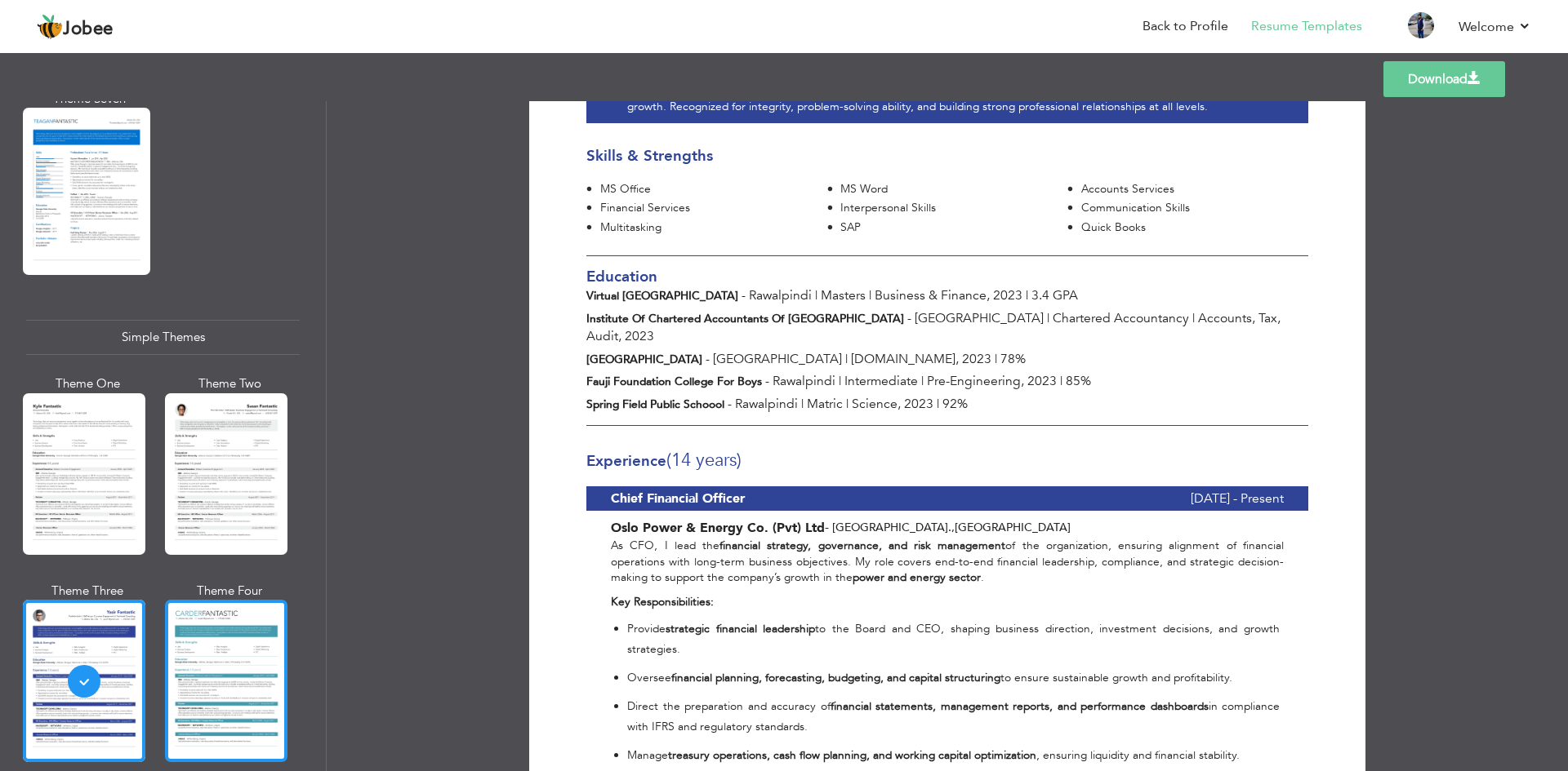
click at [232, 611] on div at bounding box center [227, 681] width 123 height 161
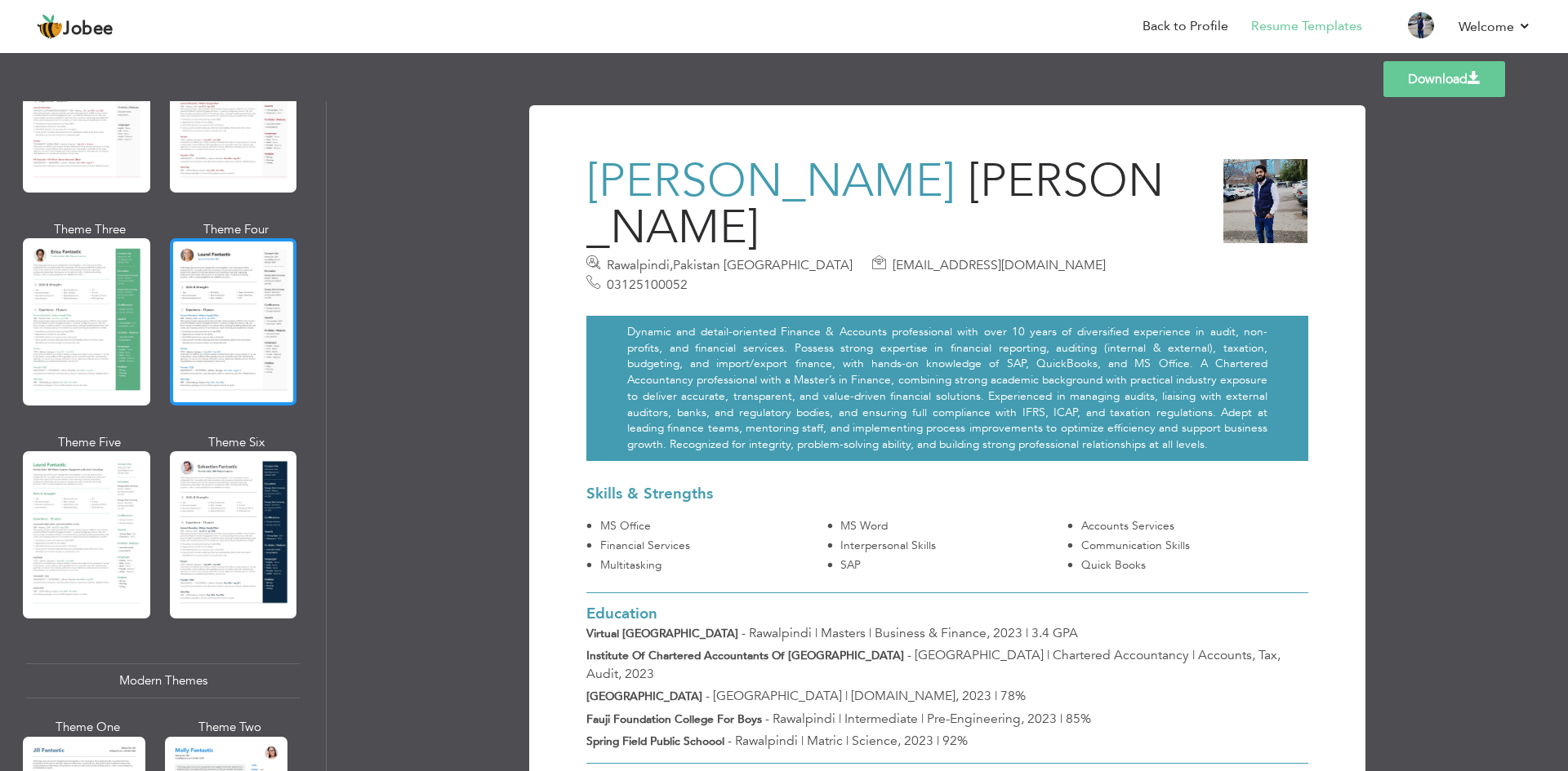
scroll to position [245, 0]
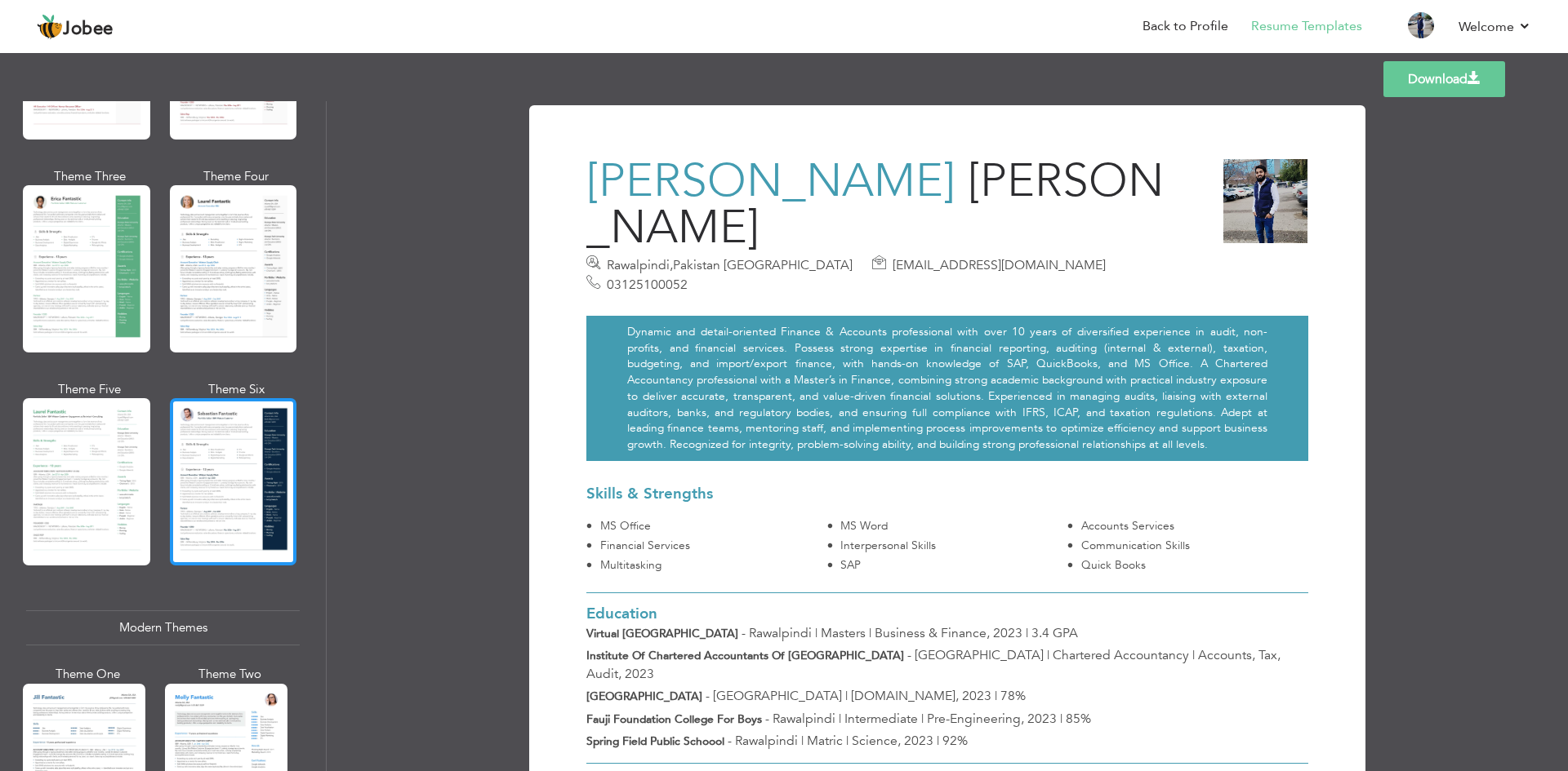
click at [213, 449] on div at bounding box center [233, 482] width 127 height 167
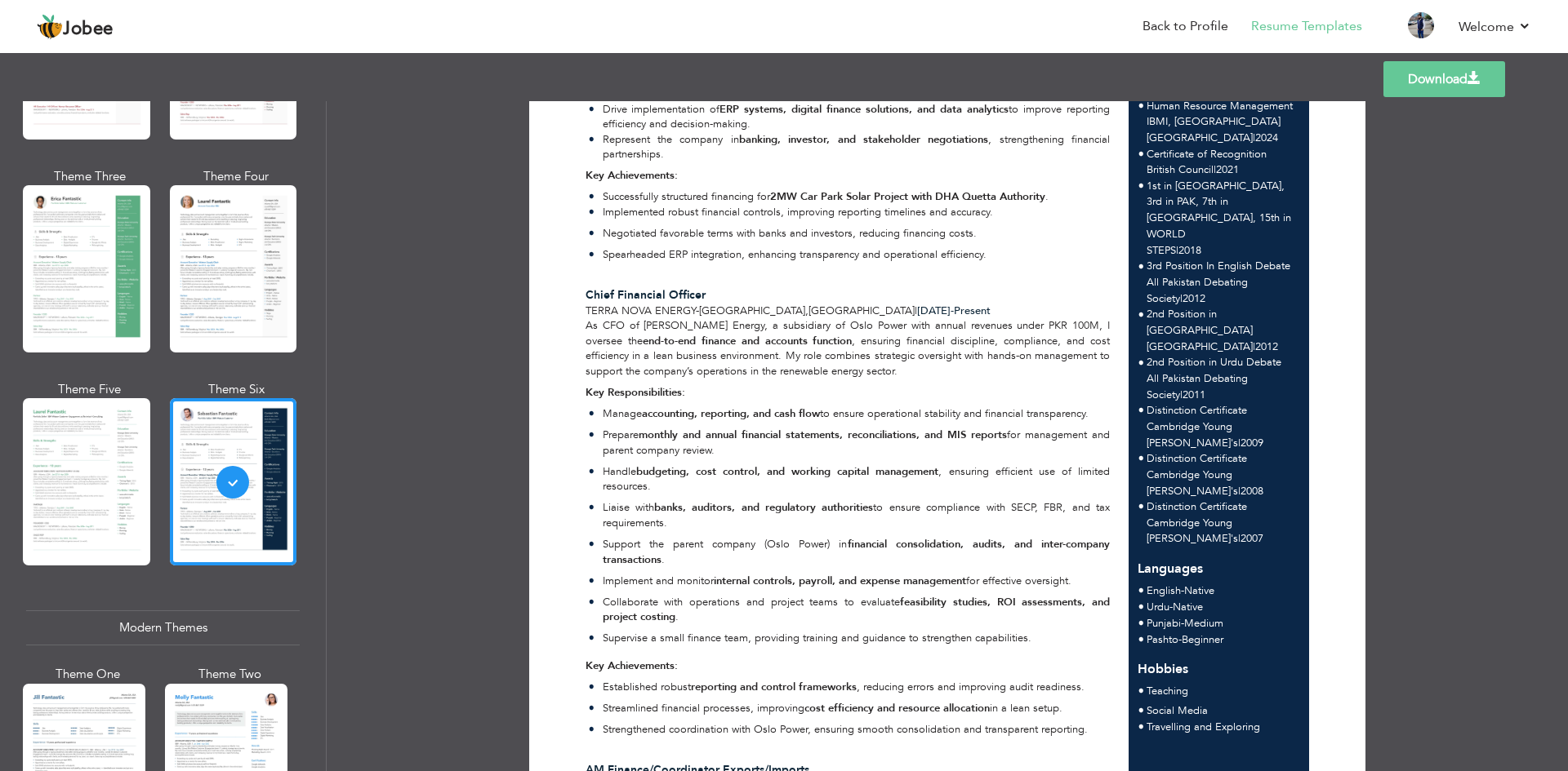
scroll to position [897, 0]
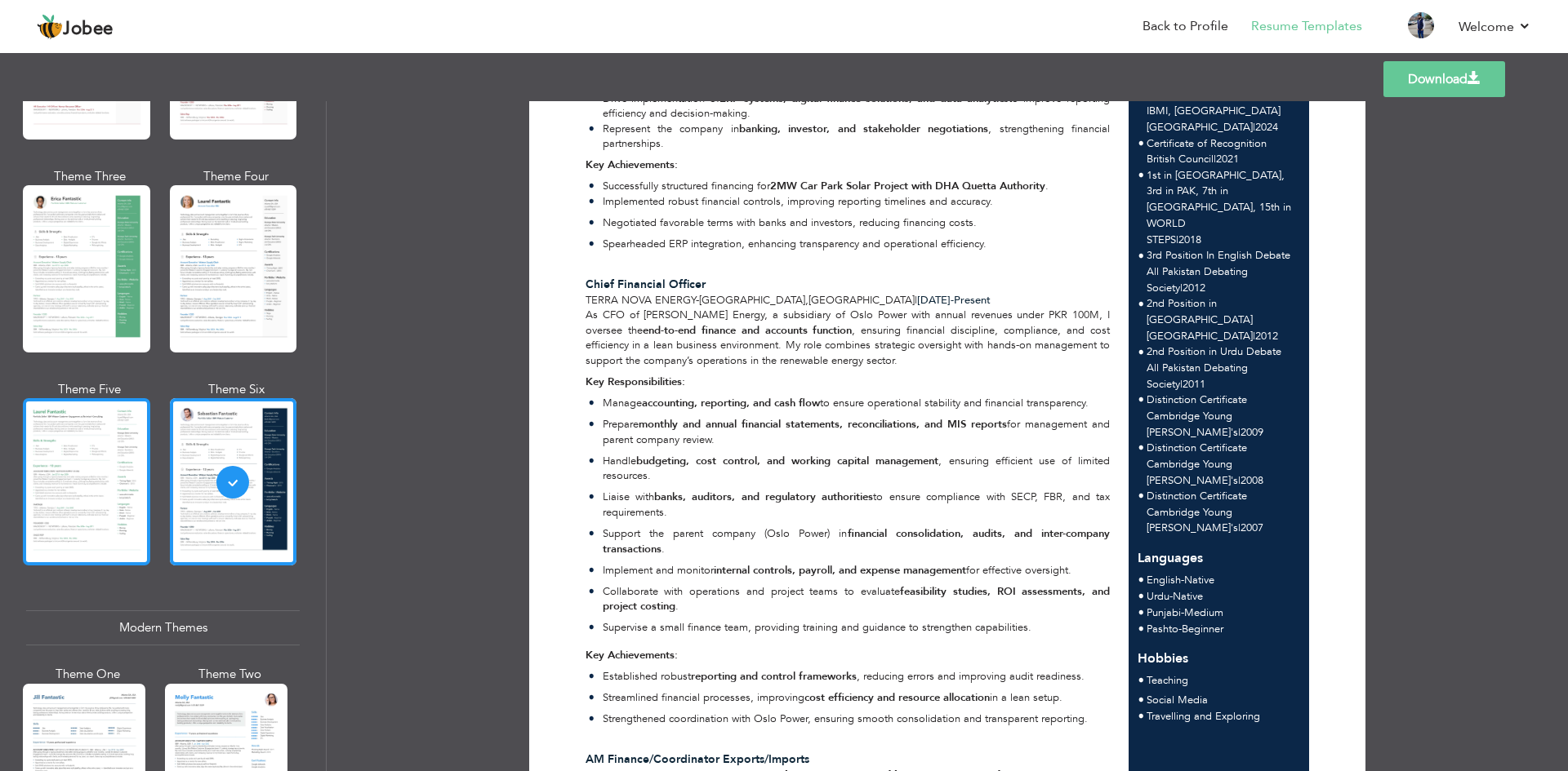
click at [118, 454] on div at bounding box center [87, 482] width 127 height 167
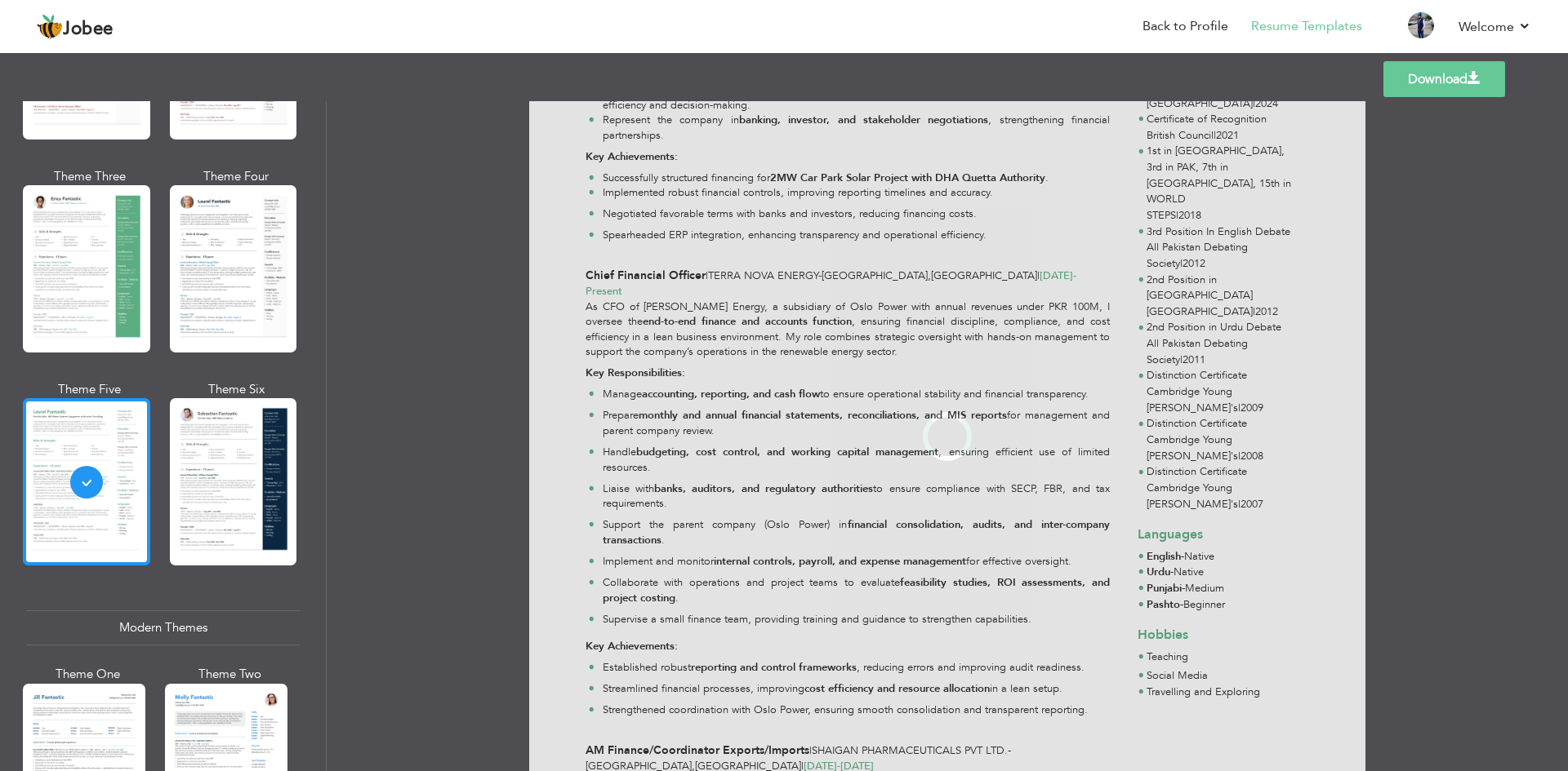
scroll to position [0, 0]
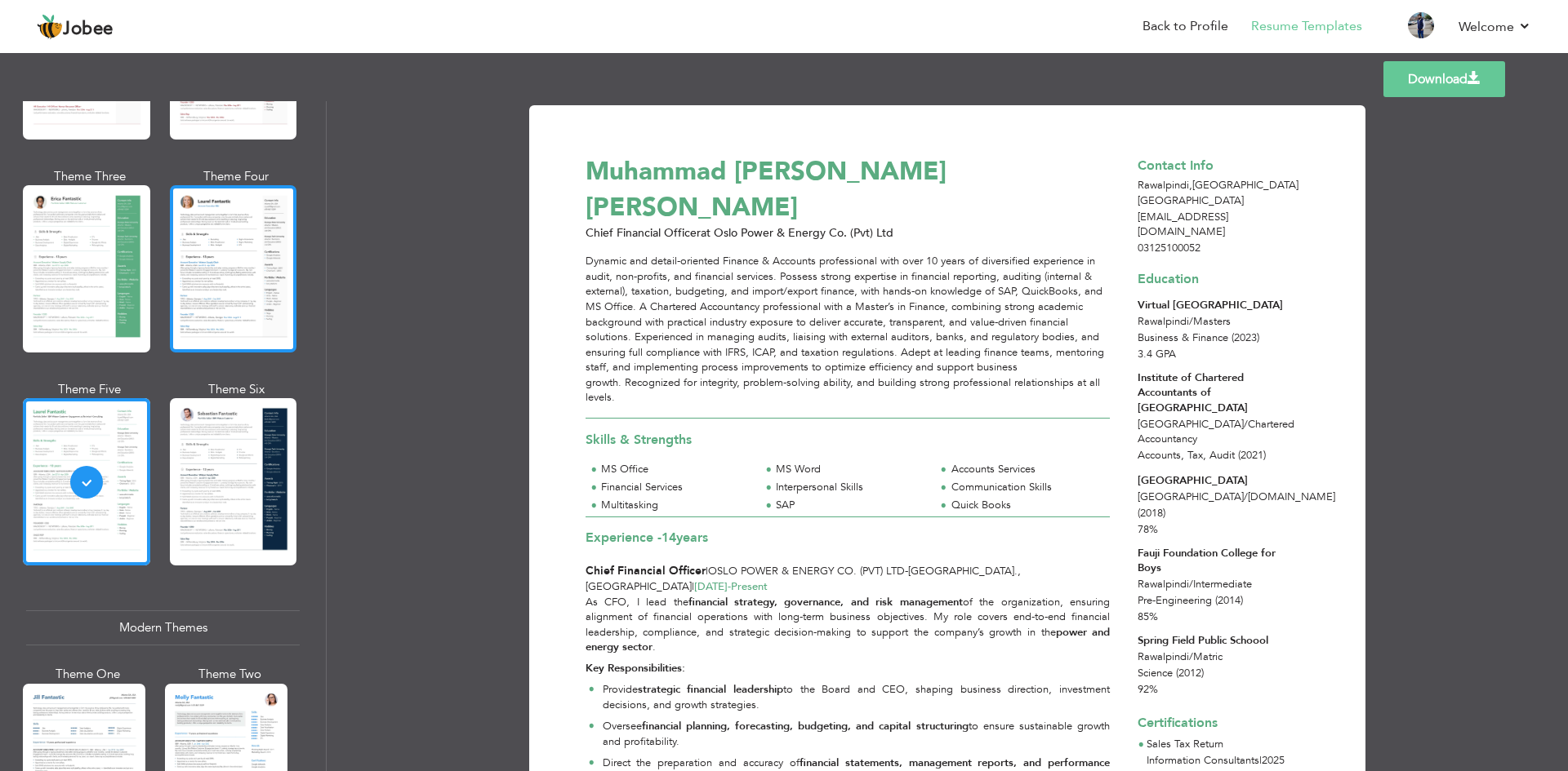
click at [232, 276] on div at bounding box center [233, 269] width 127 height 167
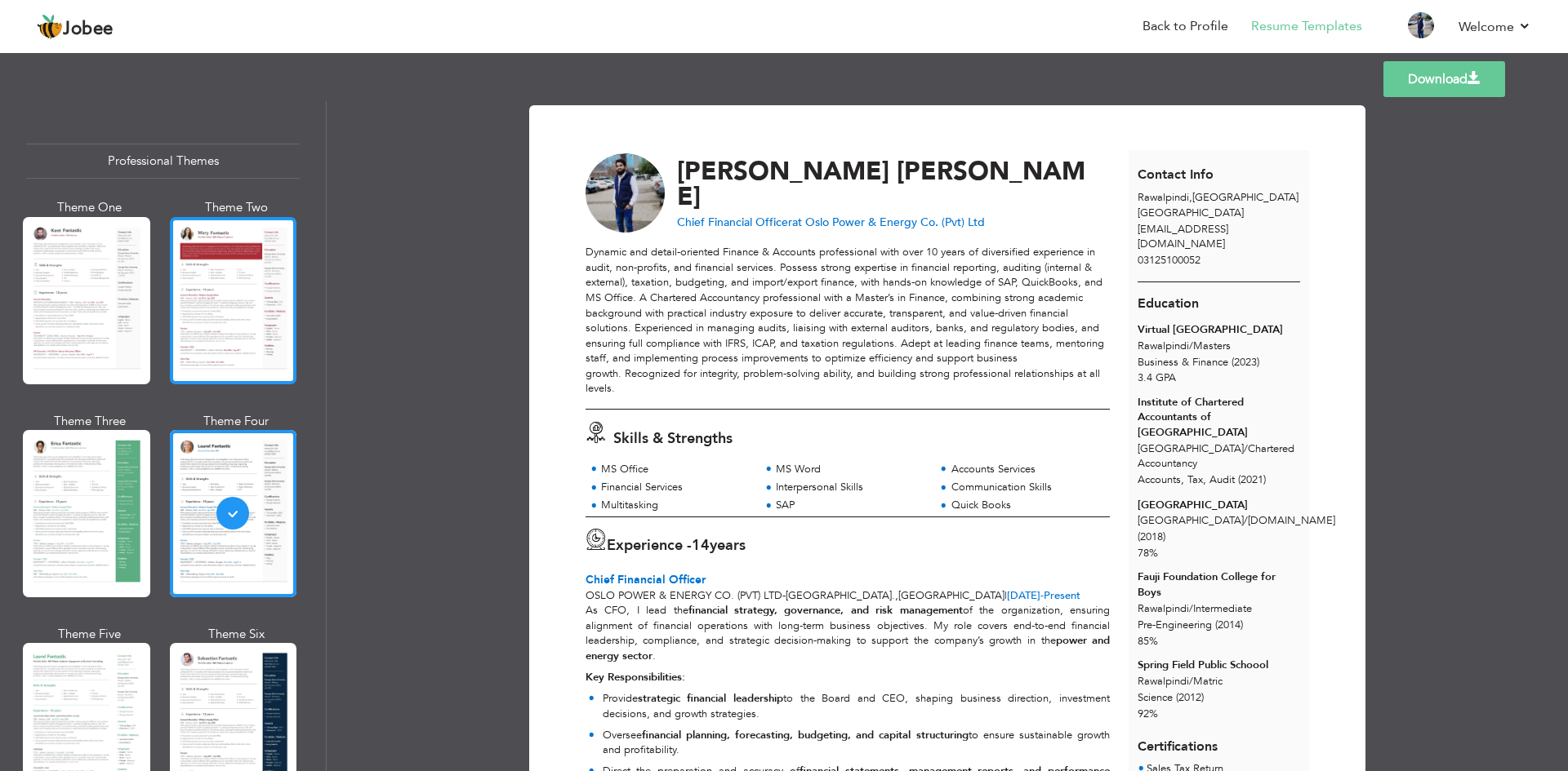
click at [241, 319] on div at bounding box center [233, 300] width 127 height 167
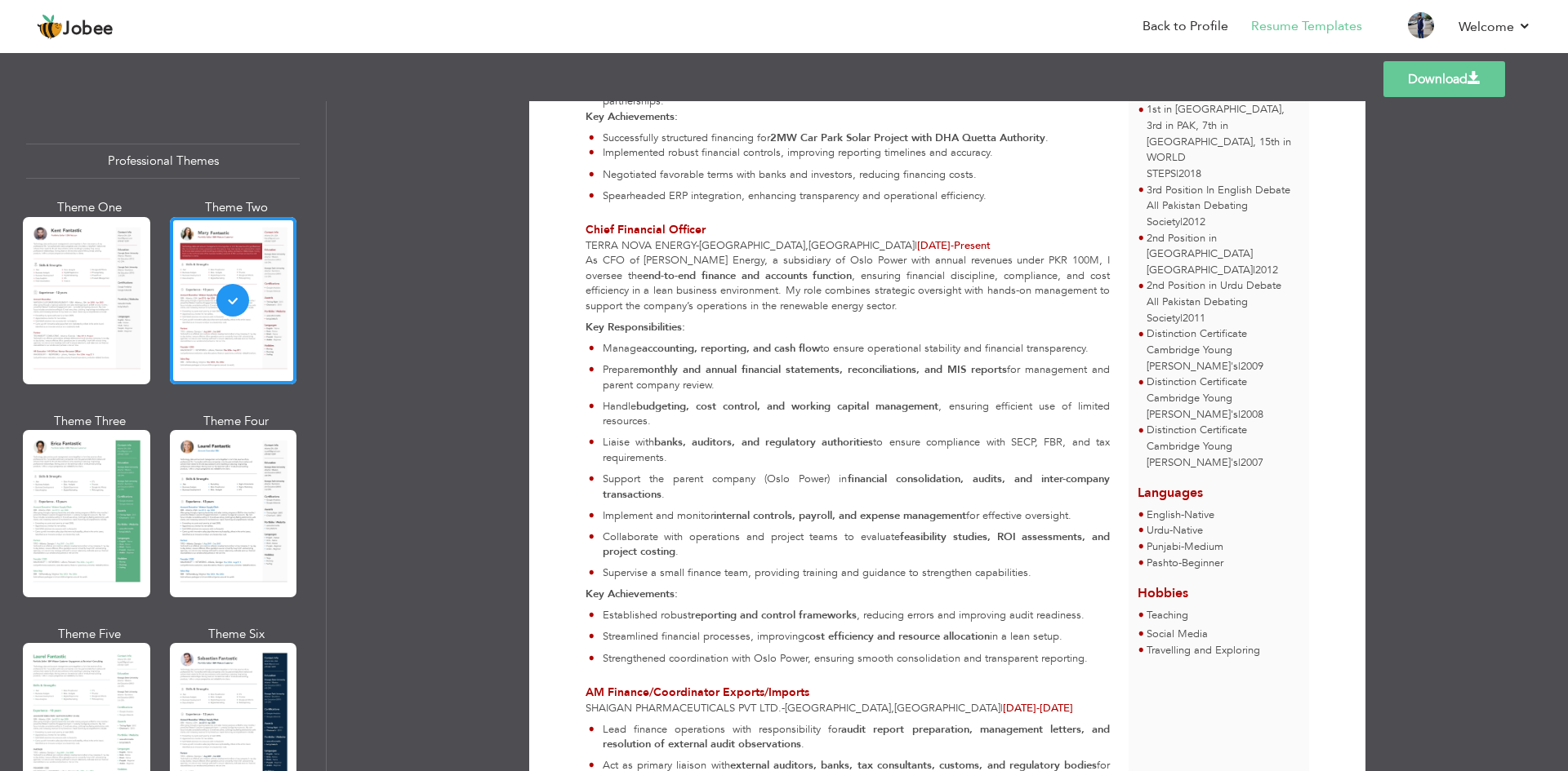
scroll to position [979, 0]
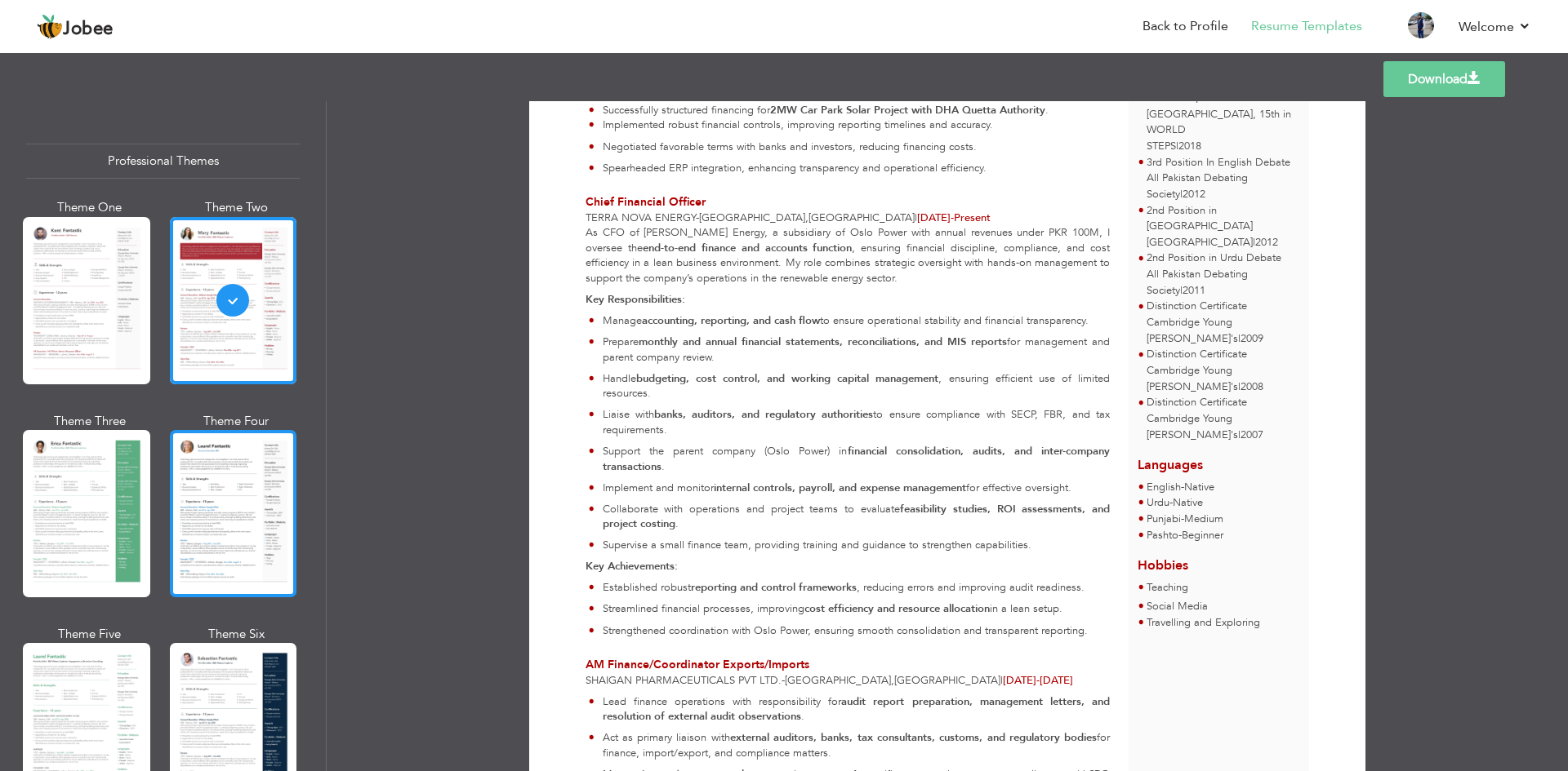
click at [247, 491] on div at bounding box center [233, 513] width 127 height 167
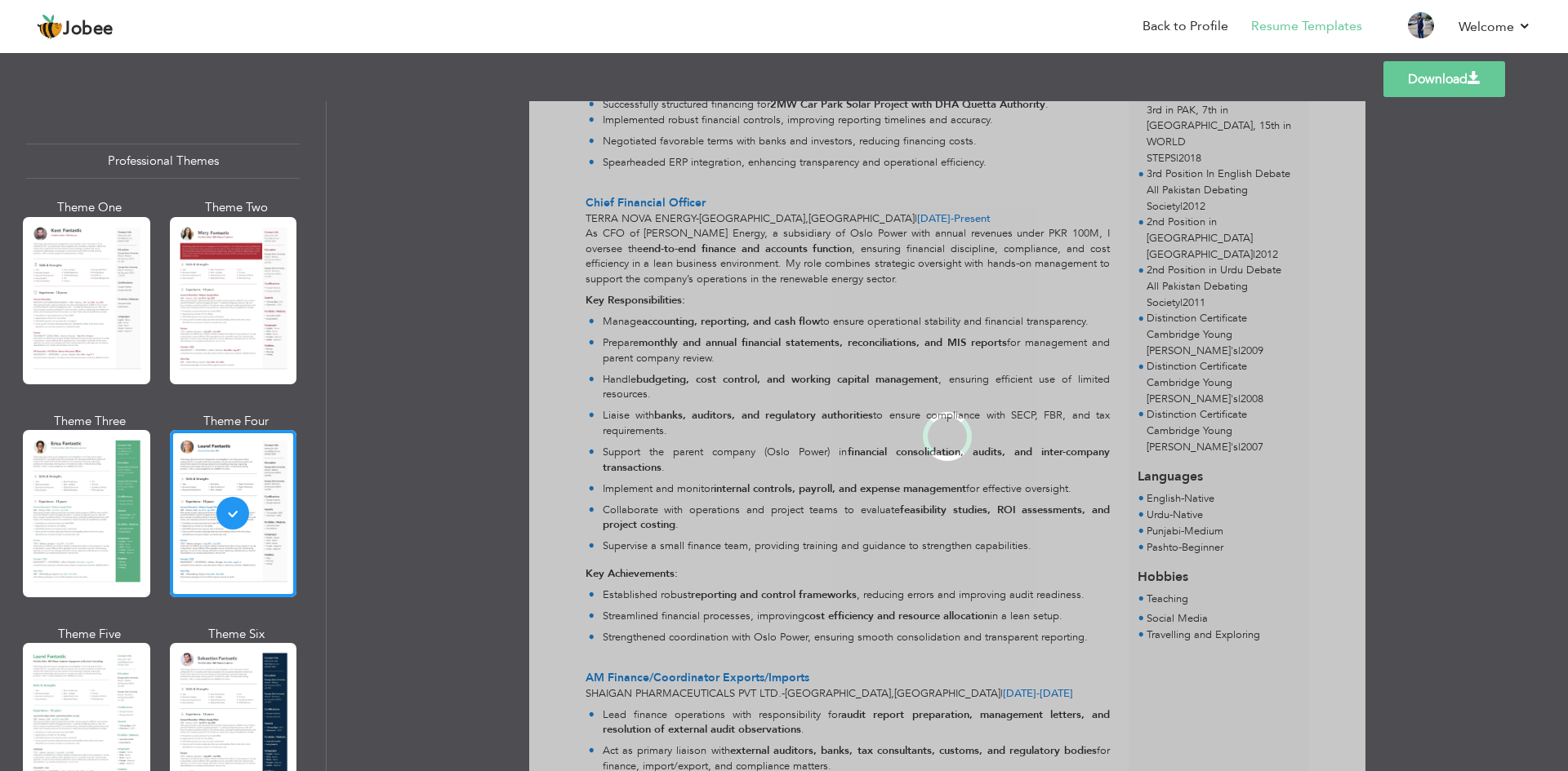
scroll to position [0, 0]
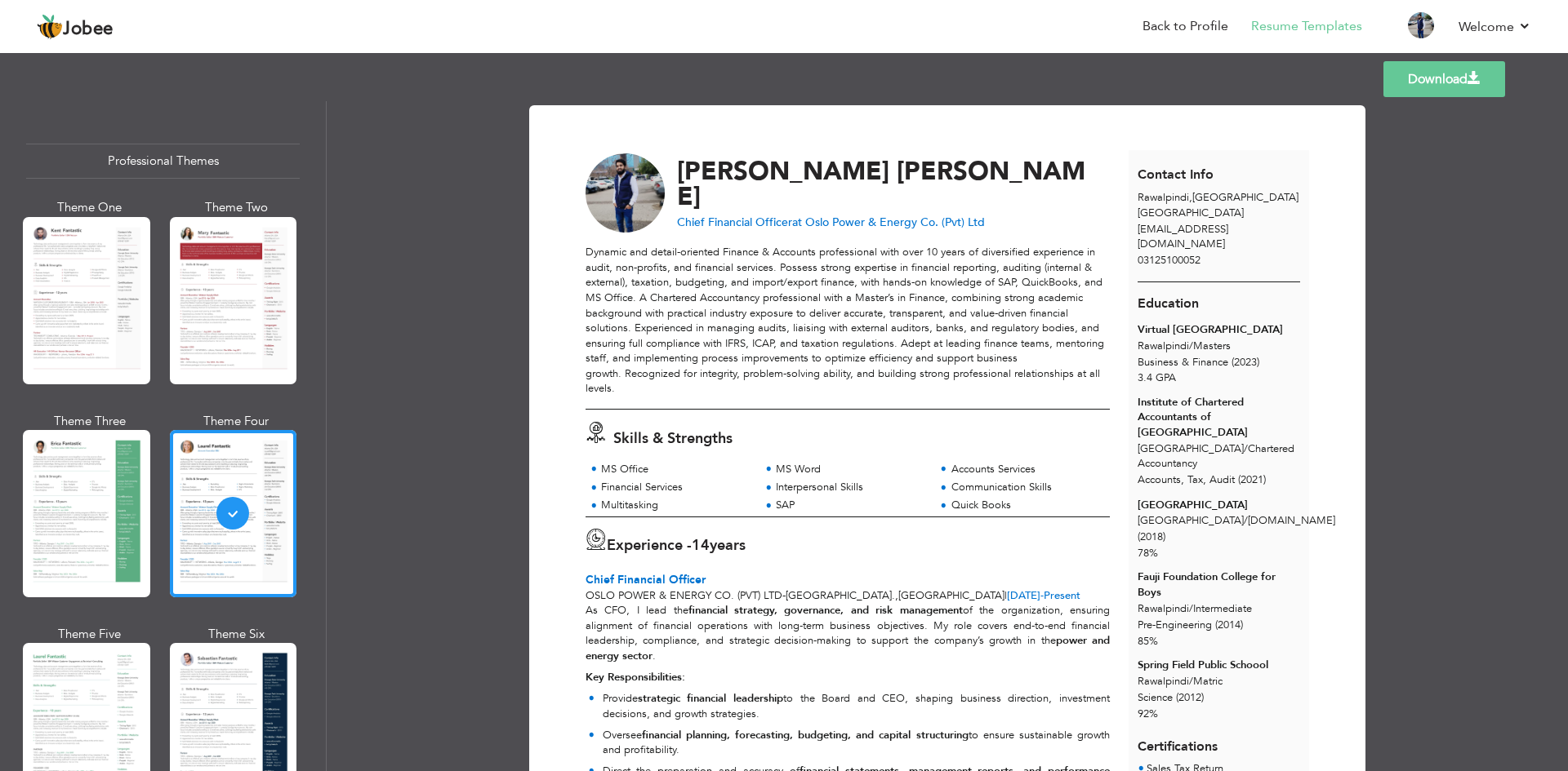
click at [1466, 90] on link "Download" at bounding box center [1443, 79] width 122 height 36
